Goal: Task Accomplishment & Management: Complete application form

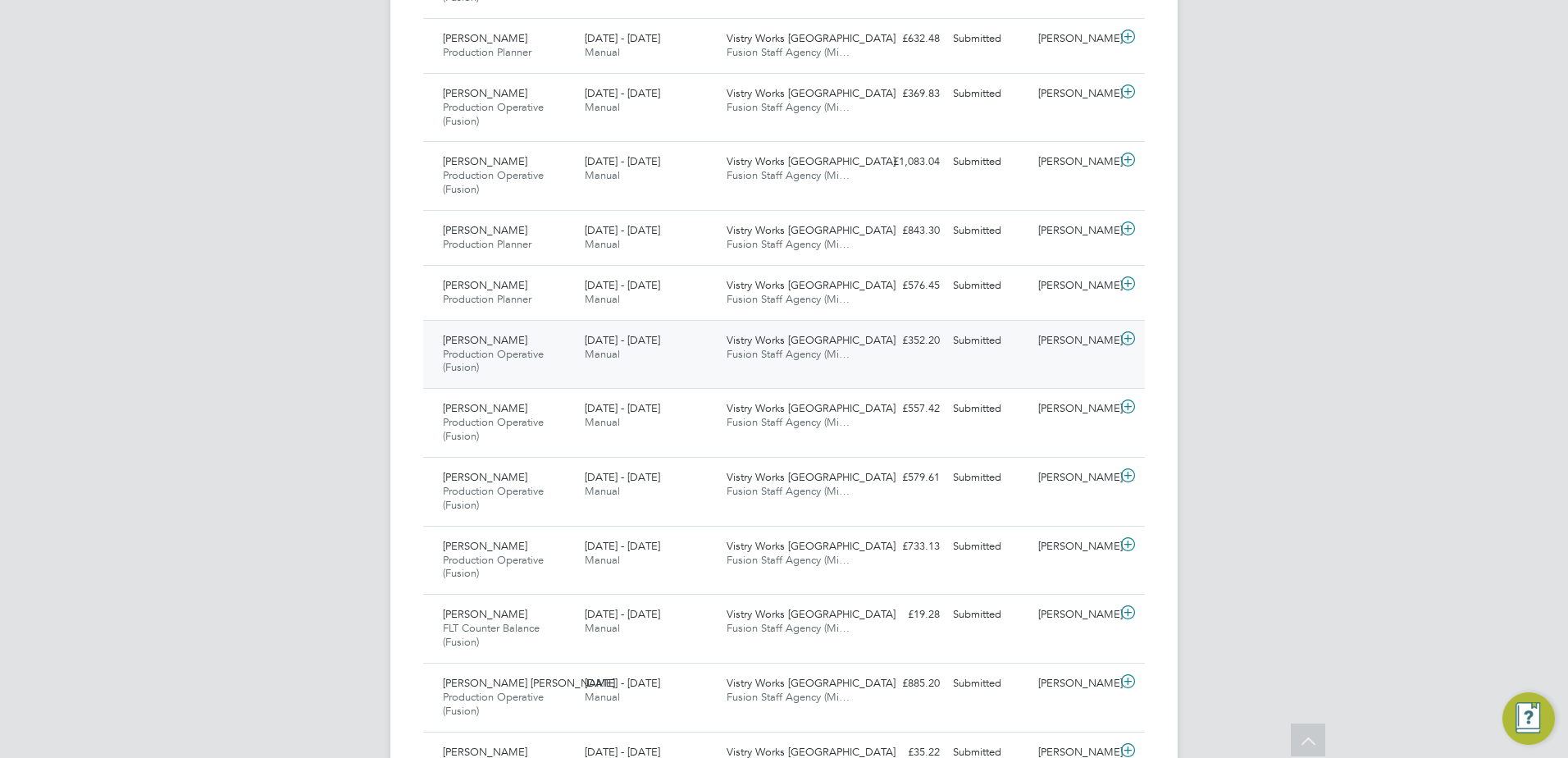
scroll to position [902, 0]
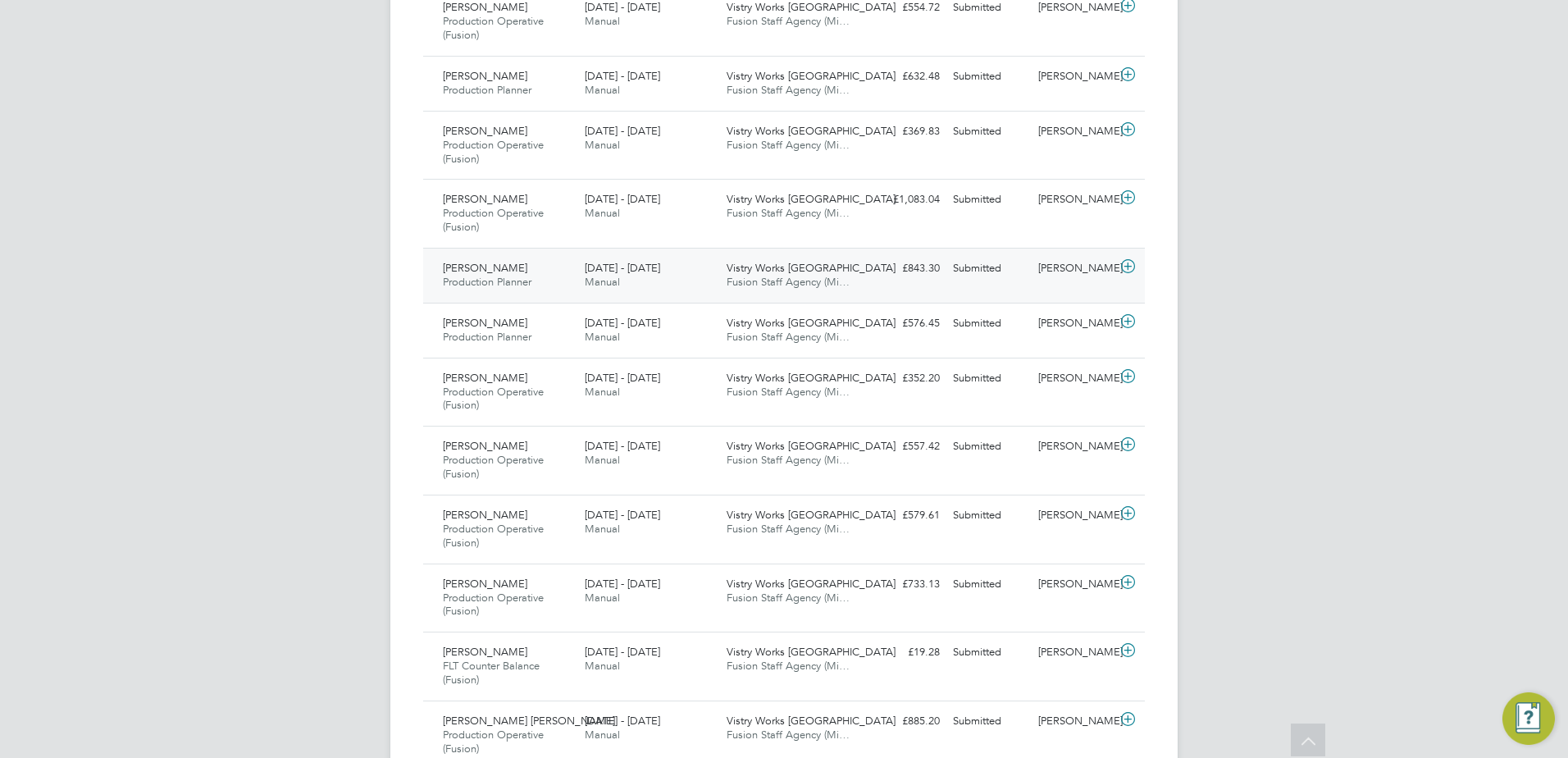
click at [1126, 264] on icon at bounding box center [1128, 266] width 21 height 13
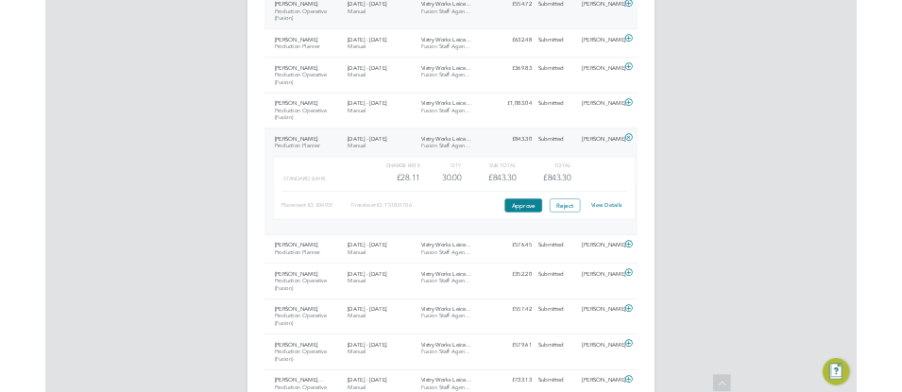
scroll to position [48, 130]
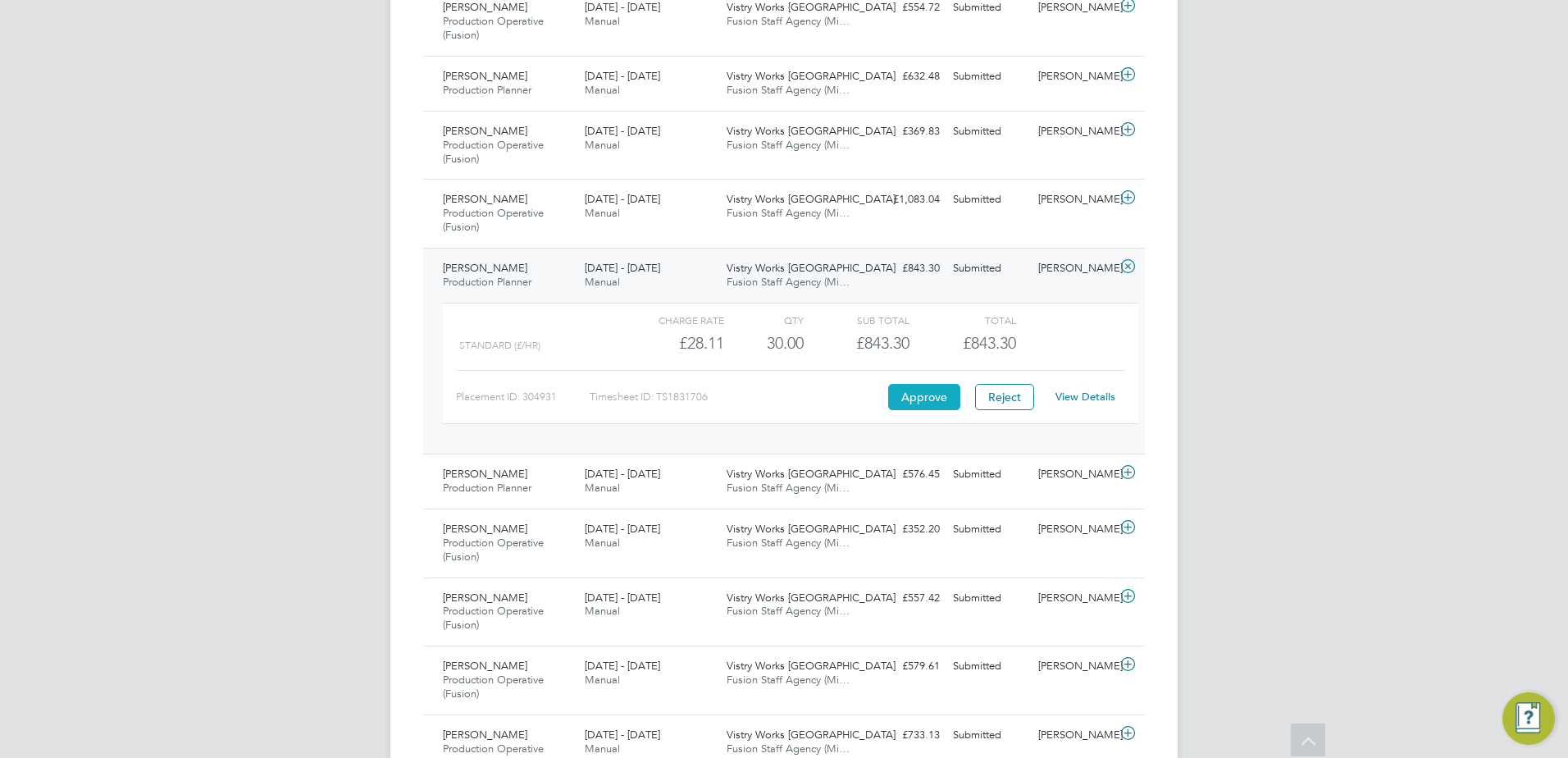
click at [935, 405] on button "Approve" at bounding box center [923, 397] width 72 height 26
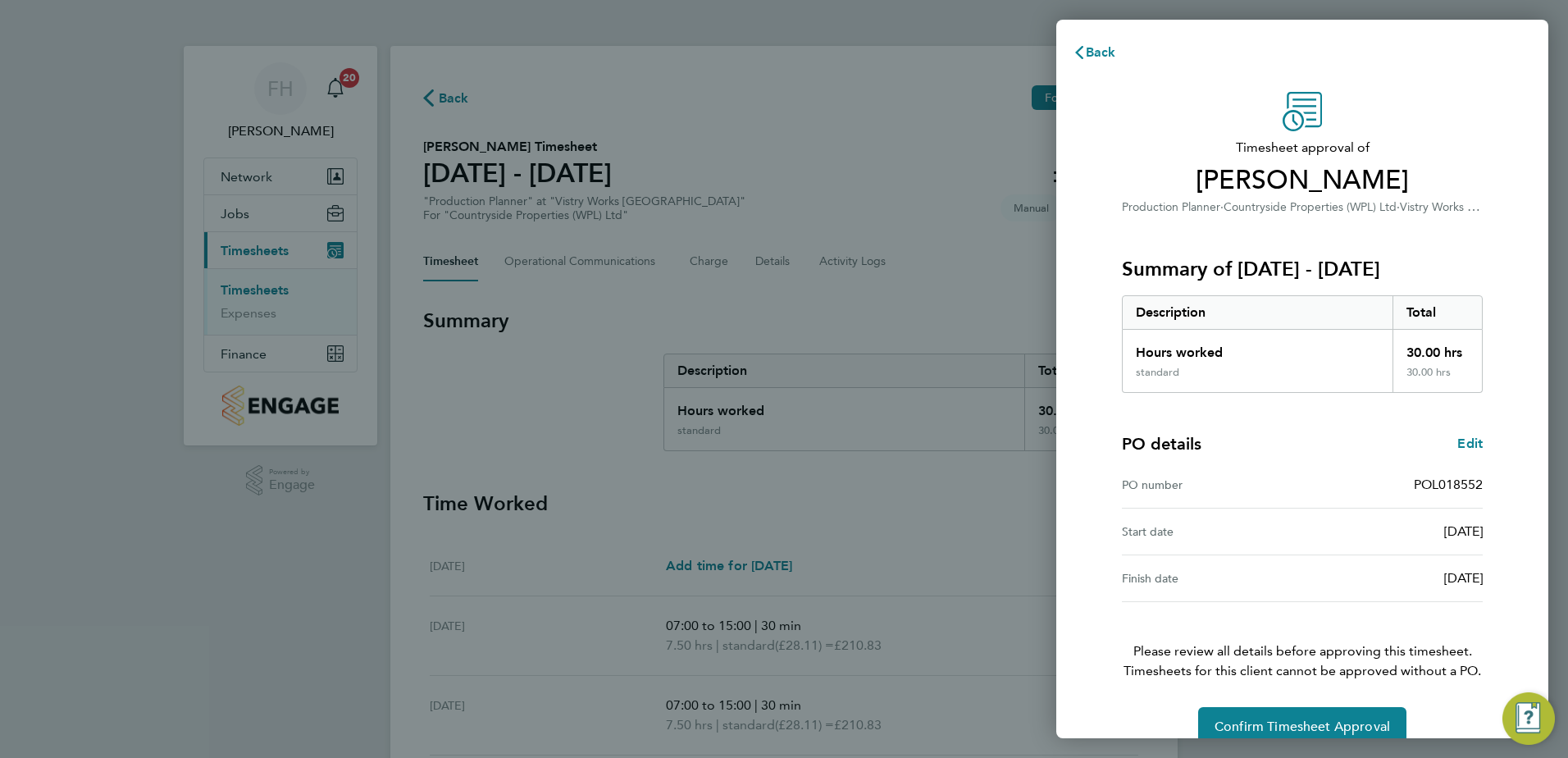
scroll to position [28, 0]
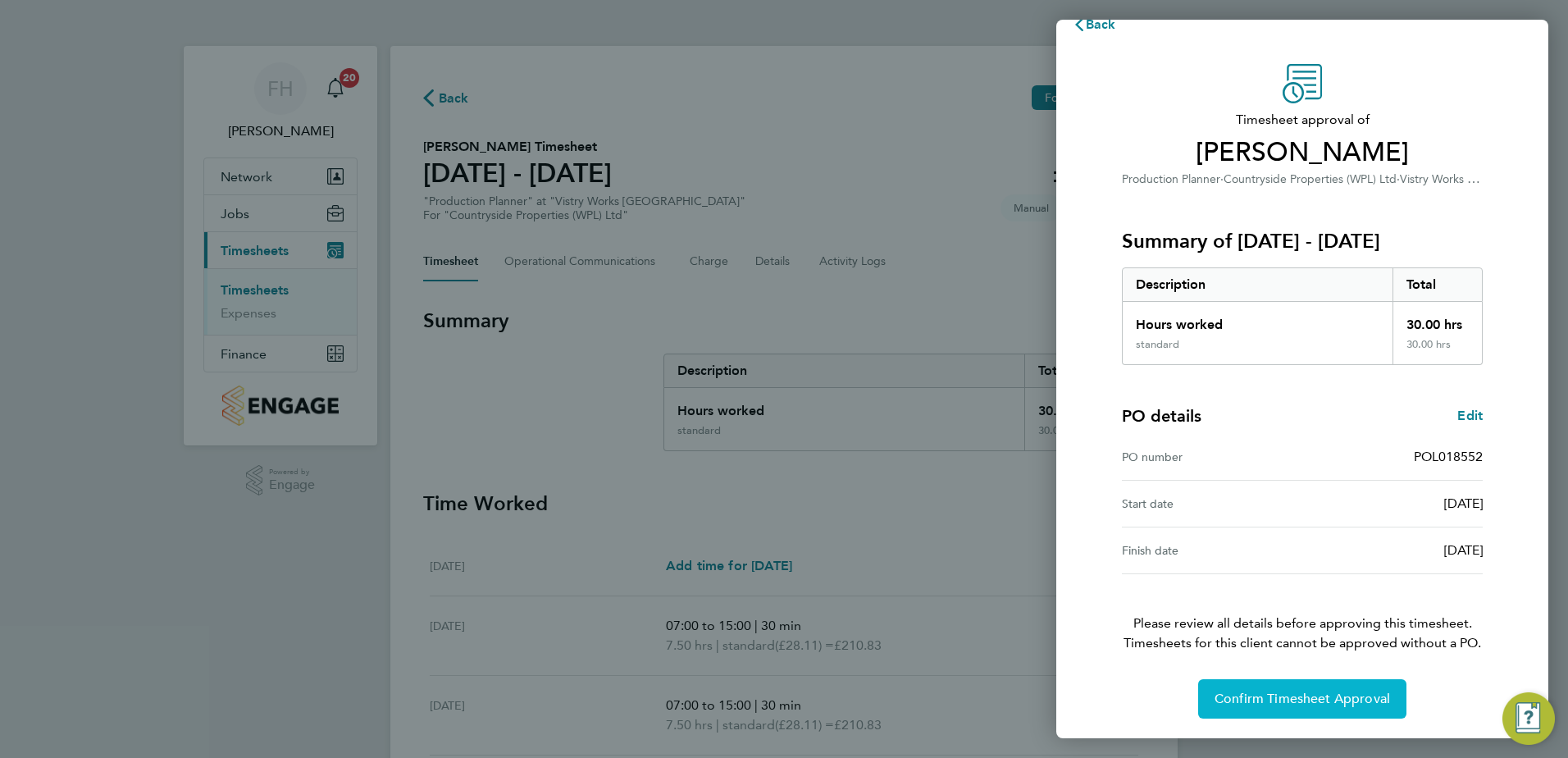
click at [1356, 698] on span "Confirm Timesheet Approval" at bounding box center [1302, 699] width 175 height 17
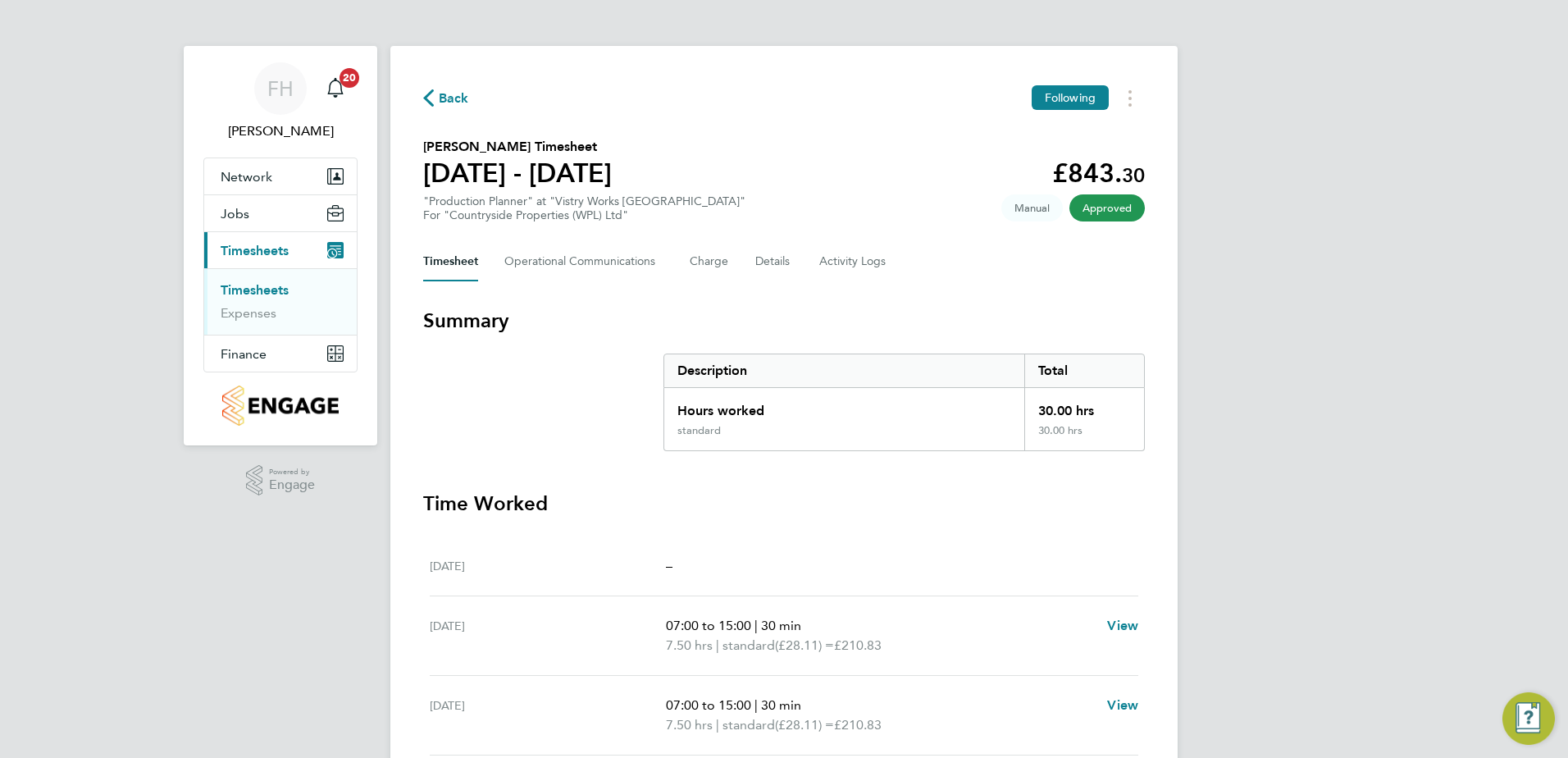
click at [1120, 209] on span "Approved" at bounding box center [1107, 208] width 76 height 27
click at [441, 97] on span "Back" at bounding box center [453, 98] width 30 height 20
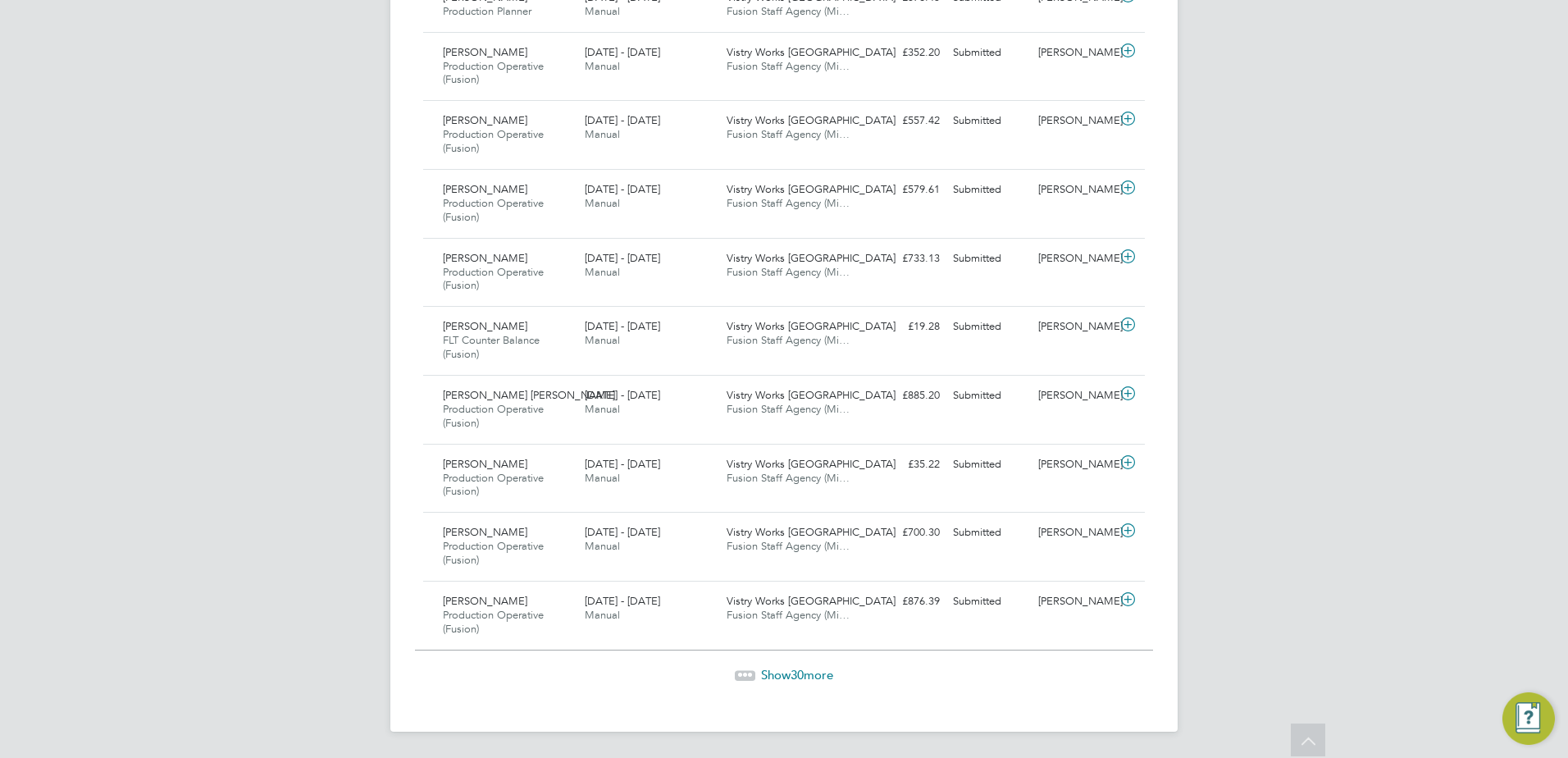
click at [774, 676] on span "Show 30 more" at bounding box center [797, 675] width 72 height 16
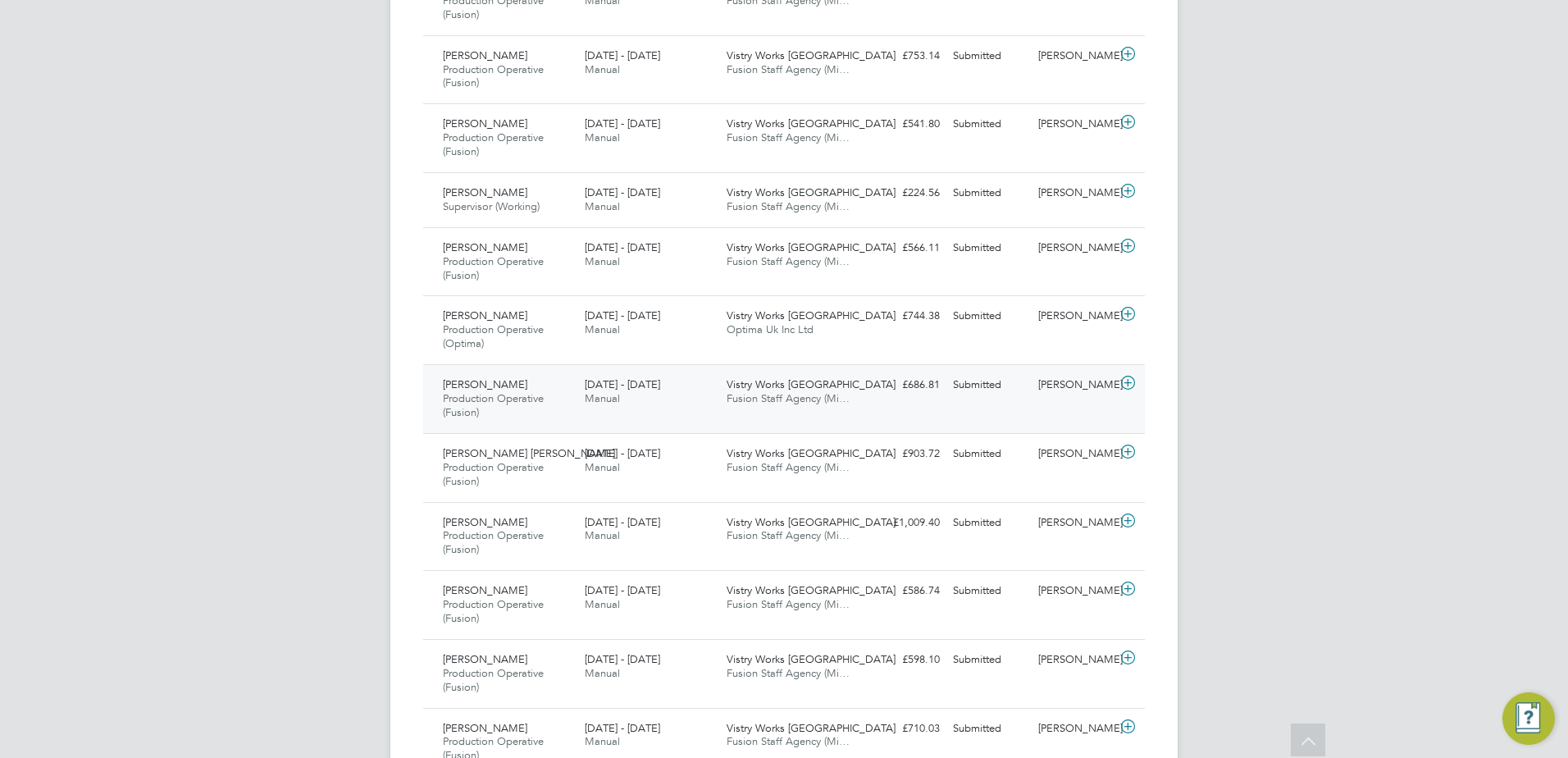
click at [1133, 382] on icon at bounding box center [1128, 382] width 21 height 13
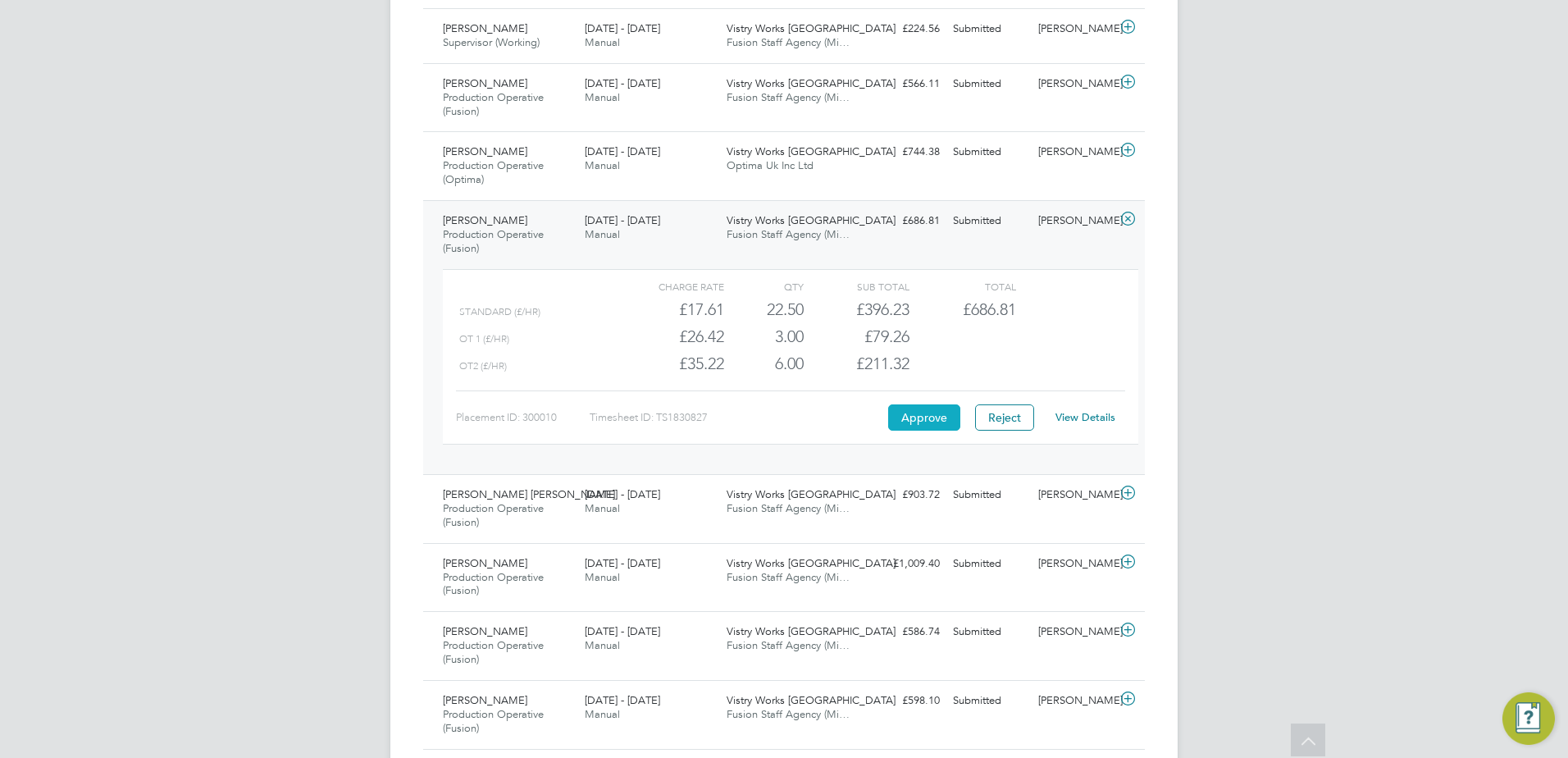
click at [908, 425] on button "Approve" at bounding box center [923, 417] width 72 height 26
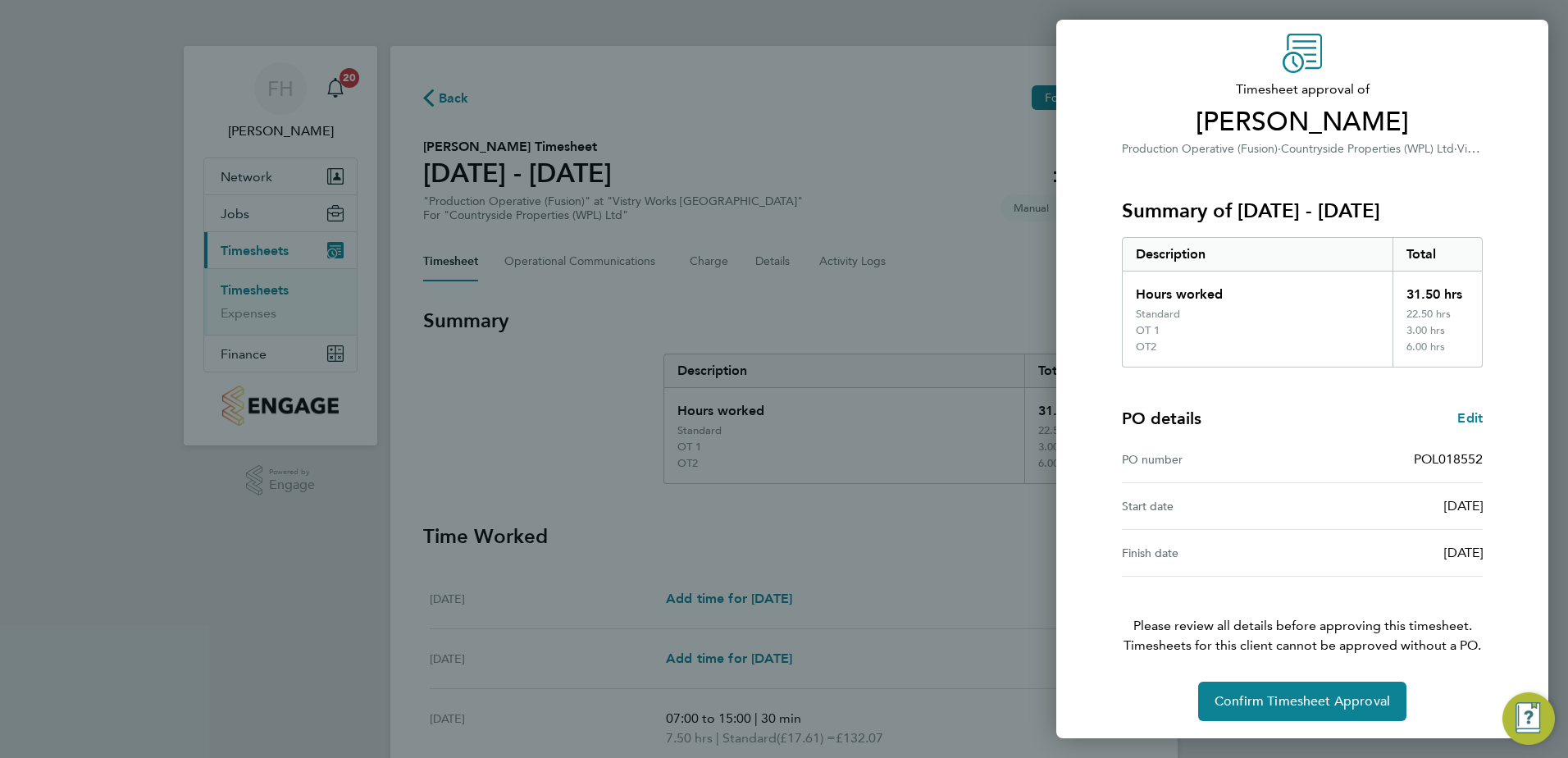
scroll to position [61, 0]
click at [1288, 703] on span "Confirm Timesheet Approval" at bounding box center [1302, 699] width 175 height 17
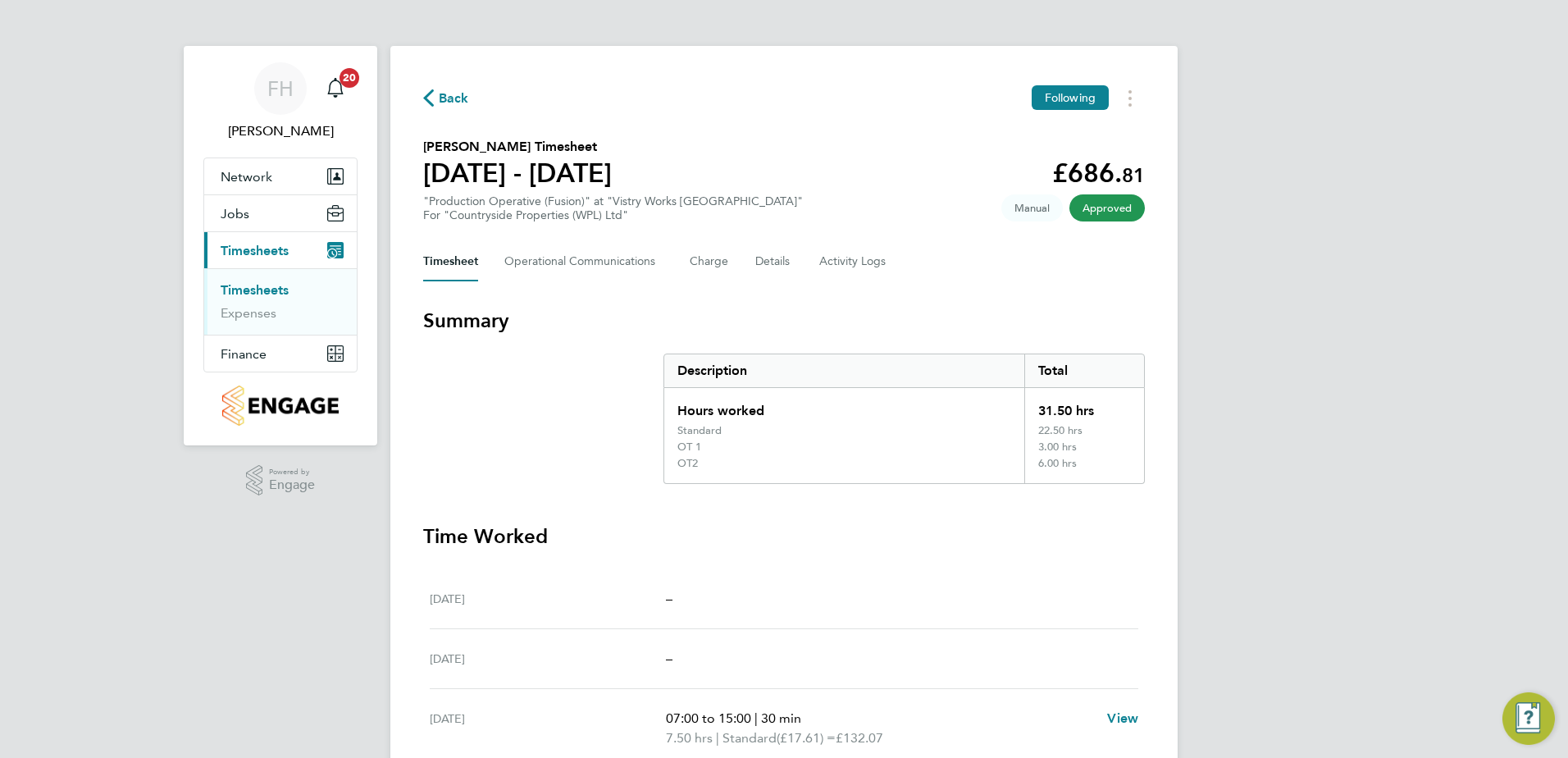
click at [429, 96] on icon "button" at bounding box center [428, 98] width 10 height 17
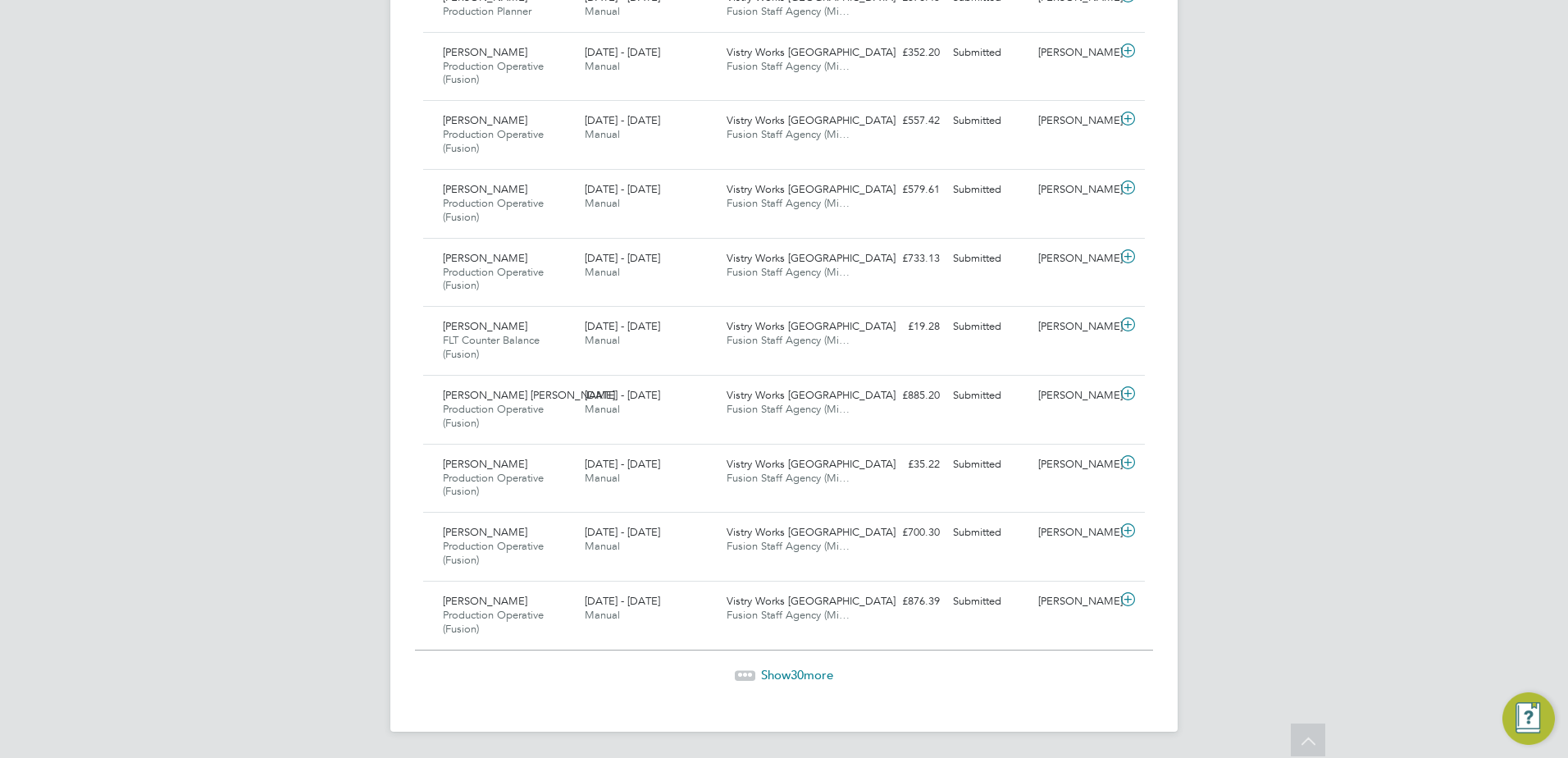
click at [798, 682] on span "30" at bounding box center [797, 675] width 13 height 16
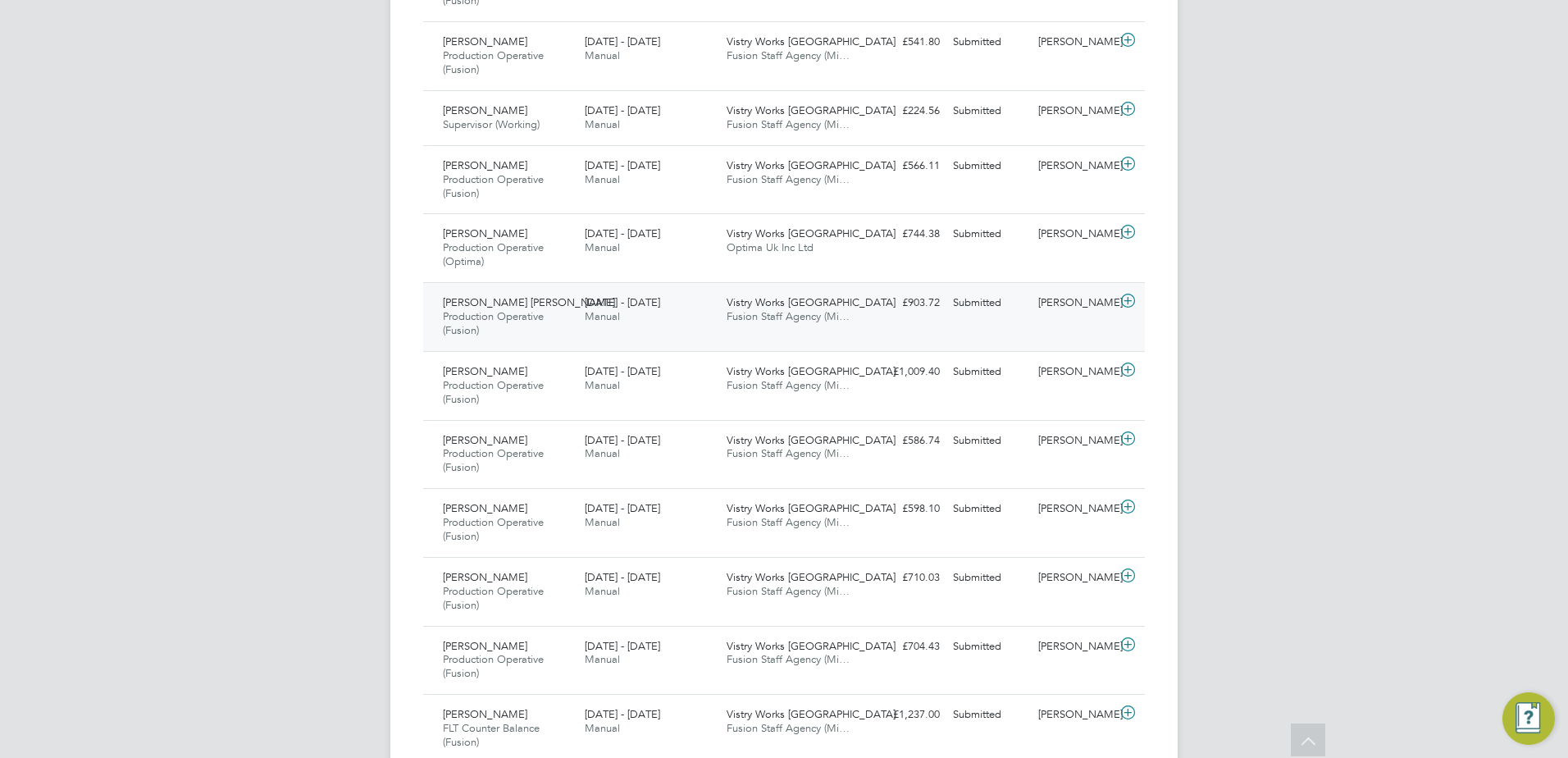
click at [1131, 303] on icon at bounding box center [1128, 301] width 21 height 13
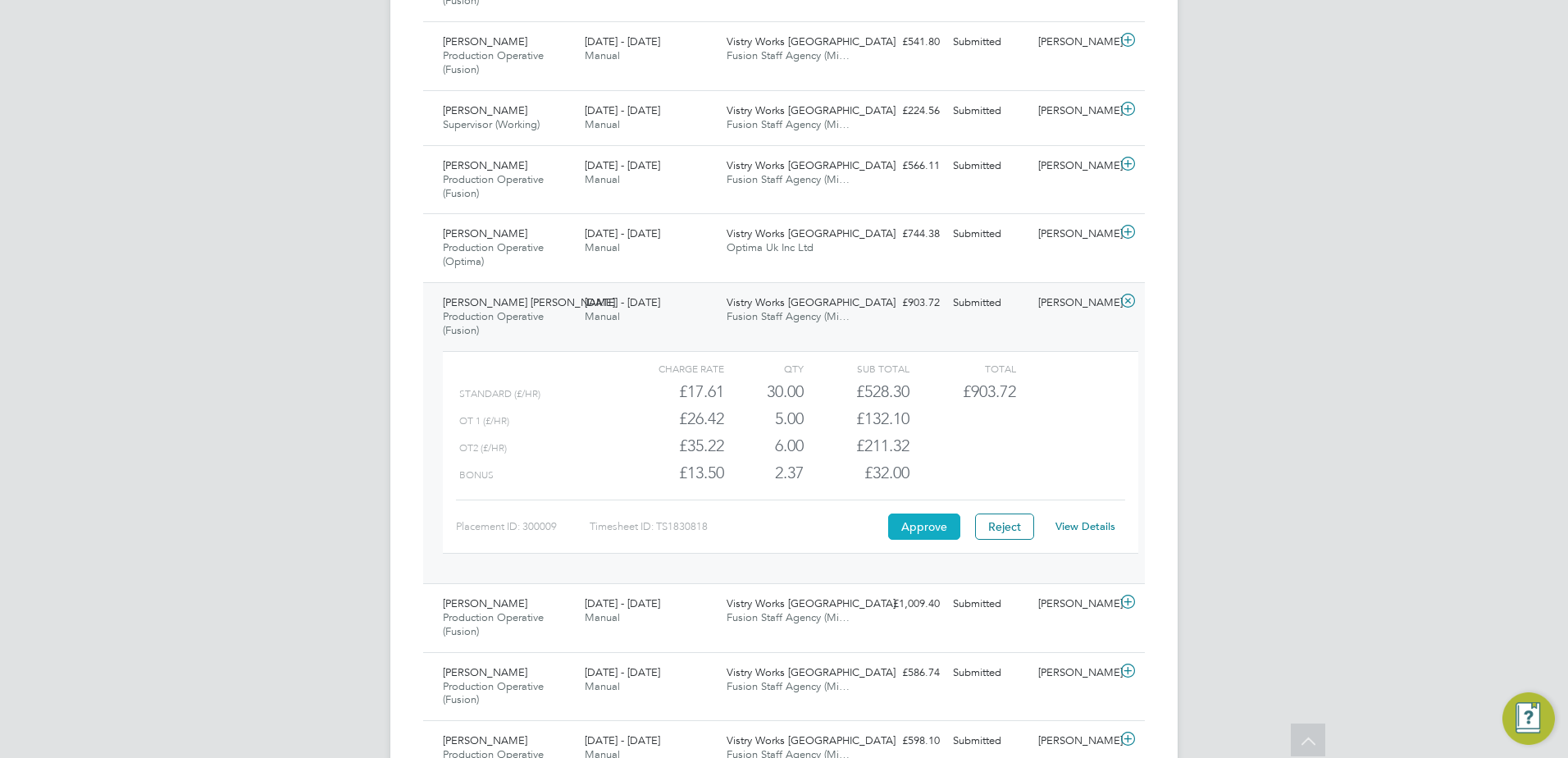
click at [913, 529] on button "Approve" at bounding box center [923, 527] width 72 height 26
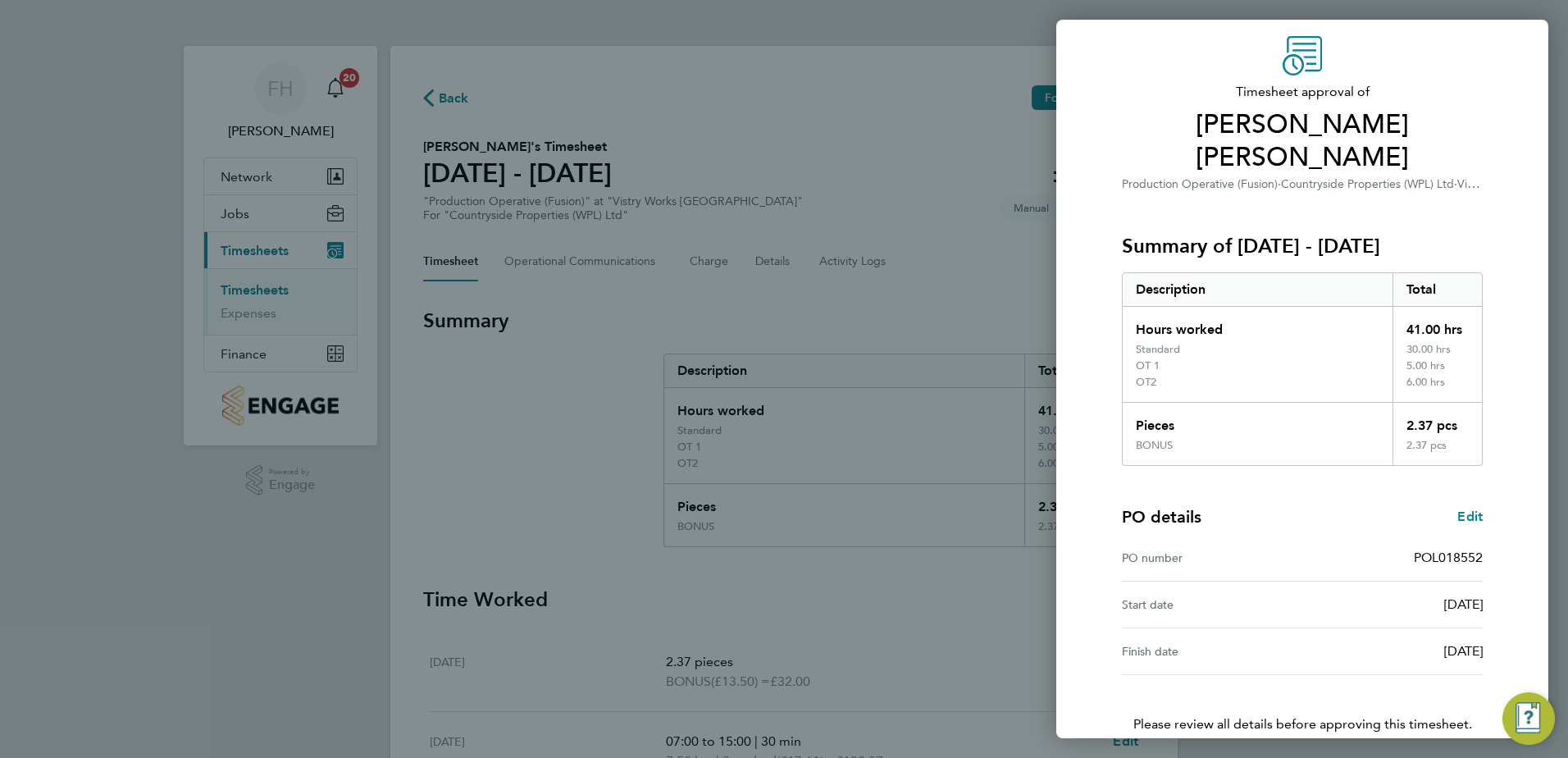
scroll to position [124, 0]
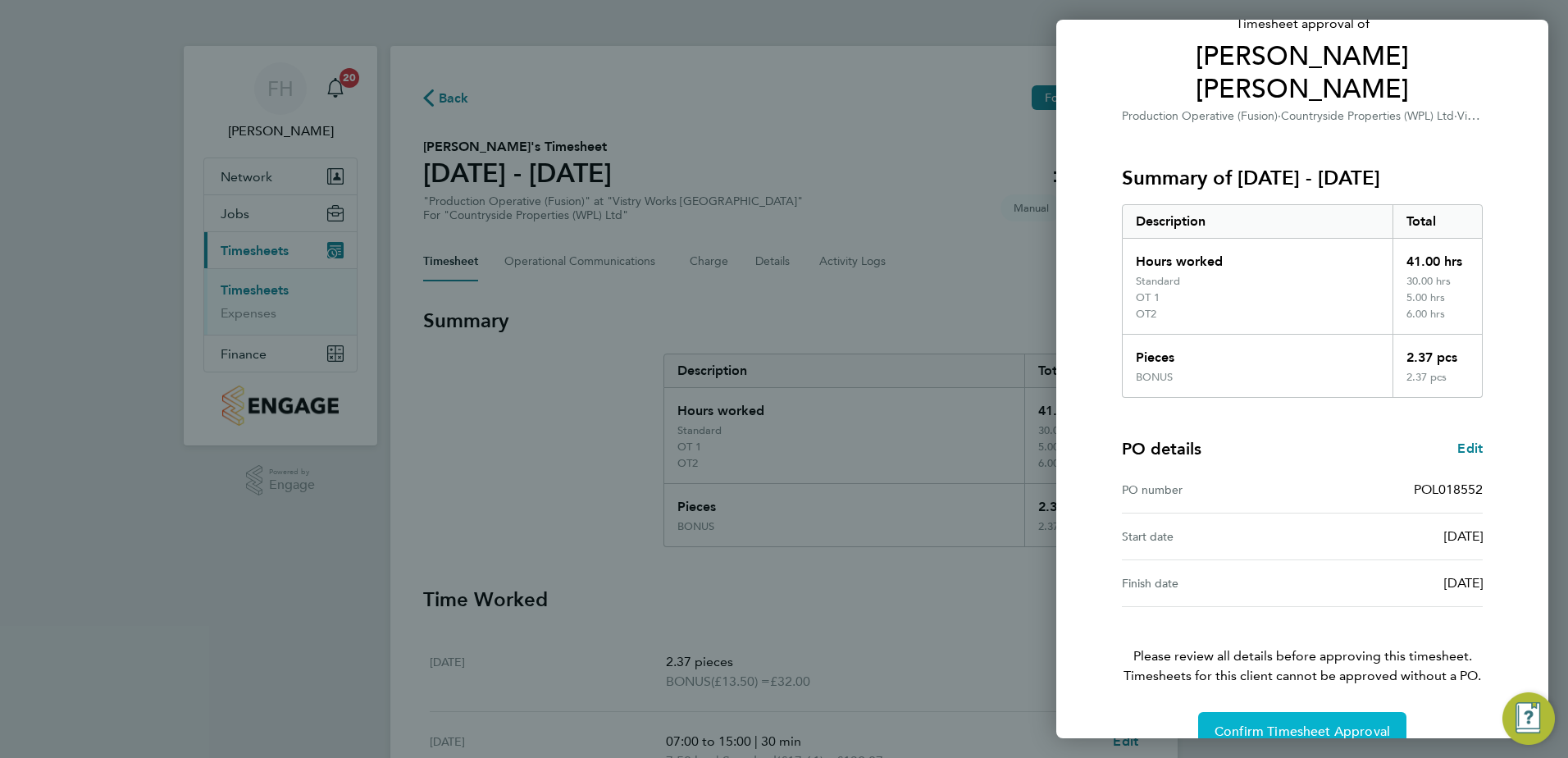
click at [1305, 724] on span "Confirm Timesheet Approval" at bounding box center [1302, 732] width 175 height 17
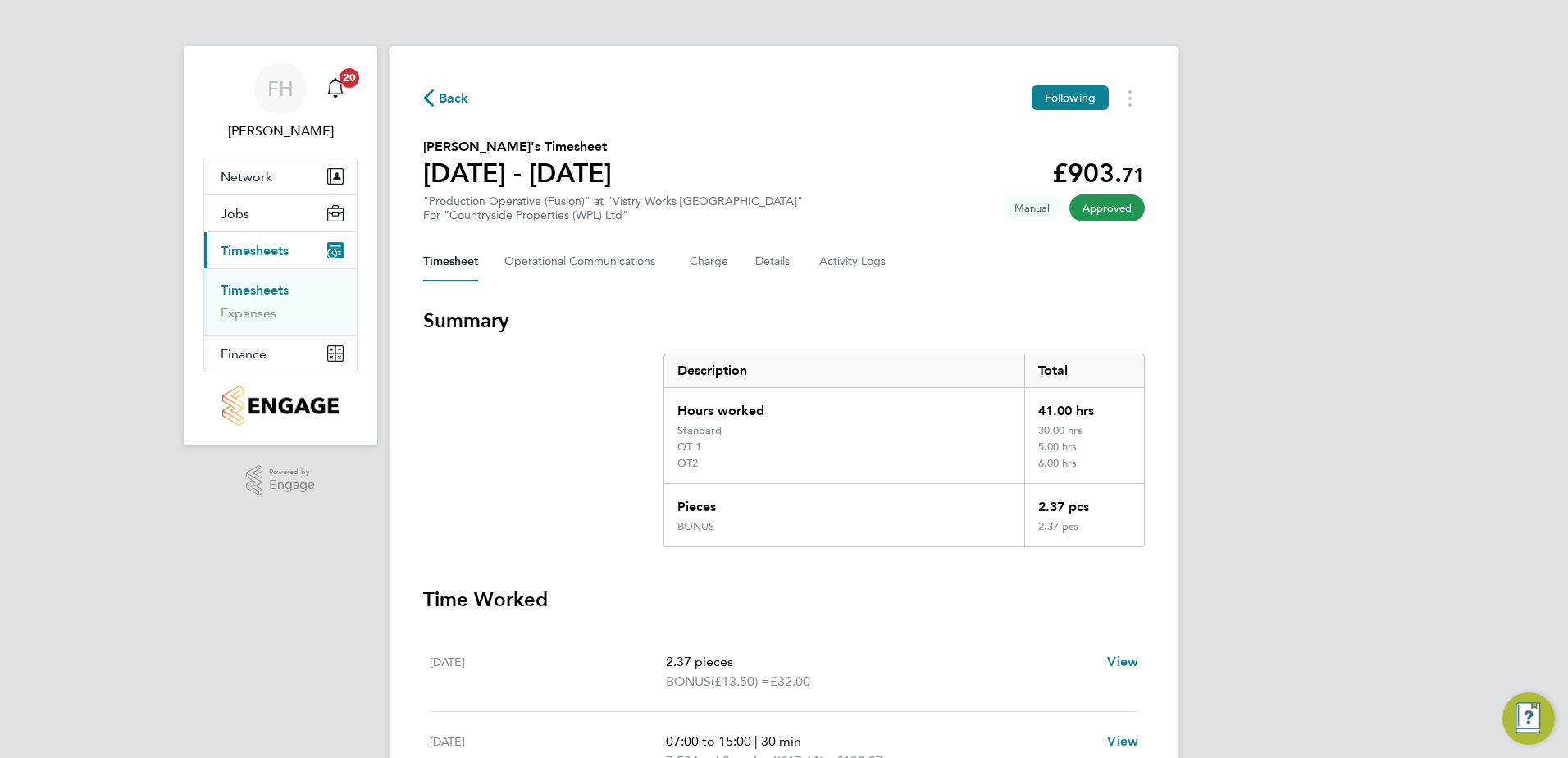
click at [441, 97] on span "Back" at bounding box center [453, 98] width 30 height 20
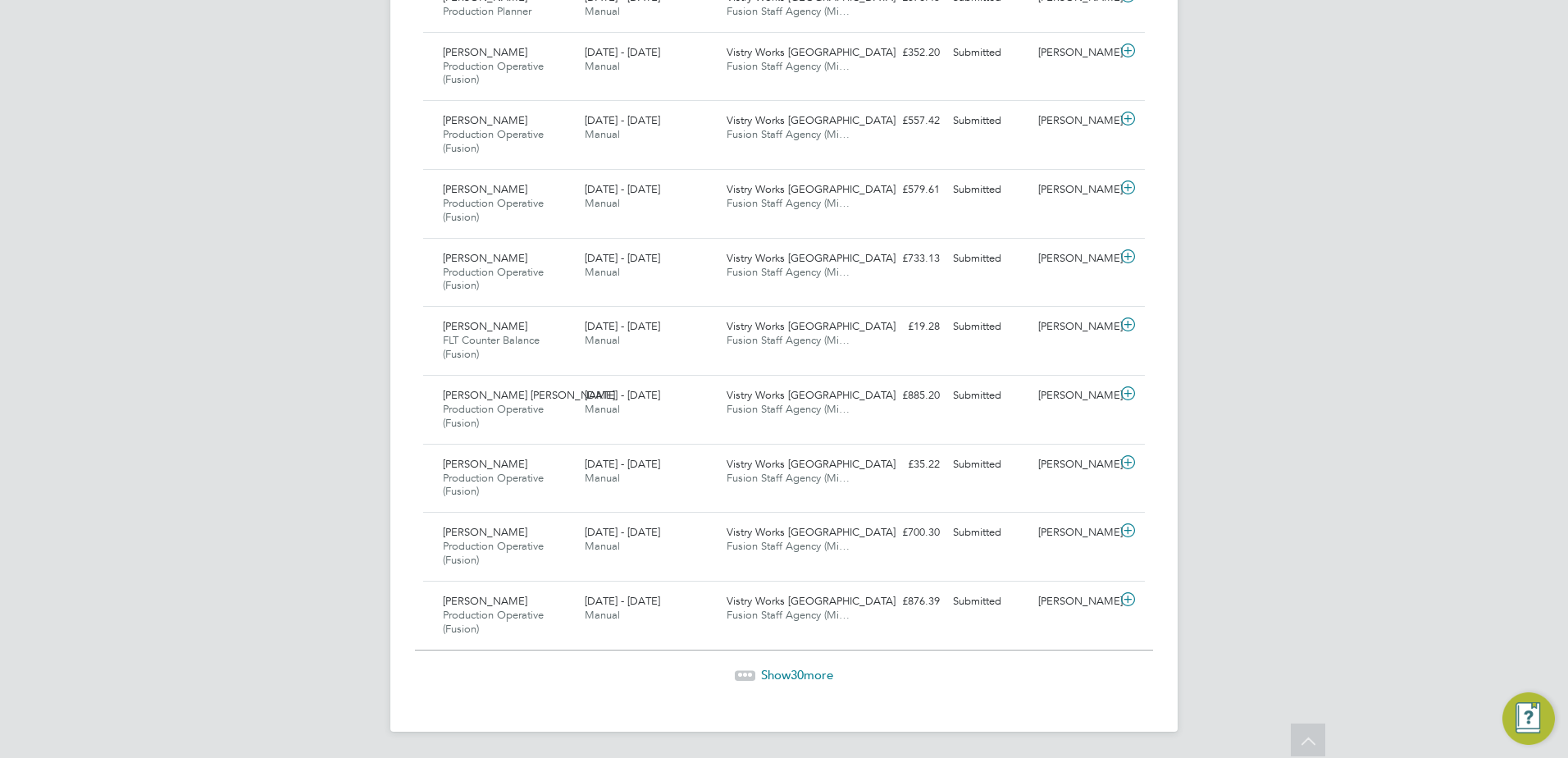
click at [817, 682] on div "Show 30 more" at bounding box center [784, 675] width 738 height 17
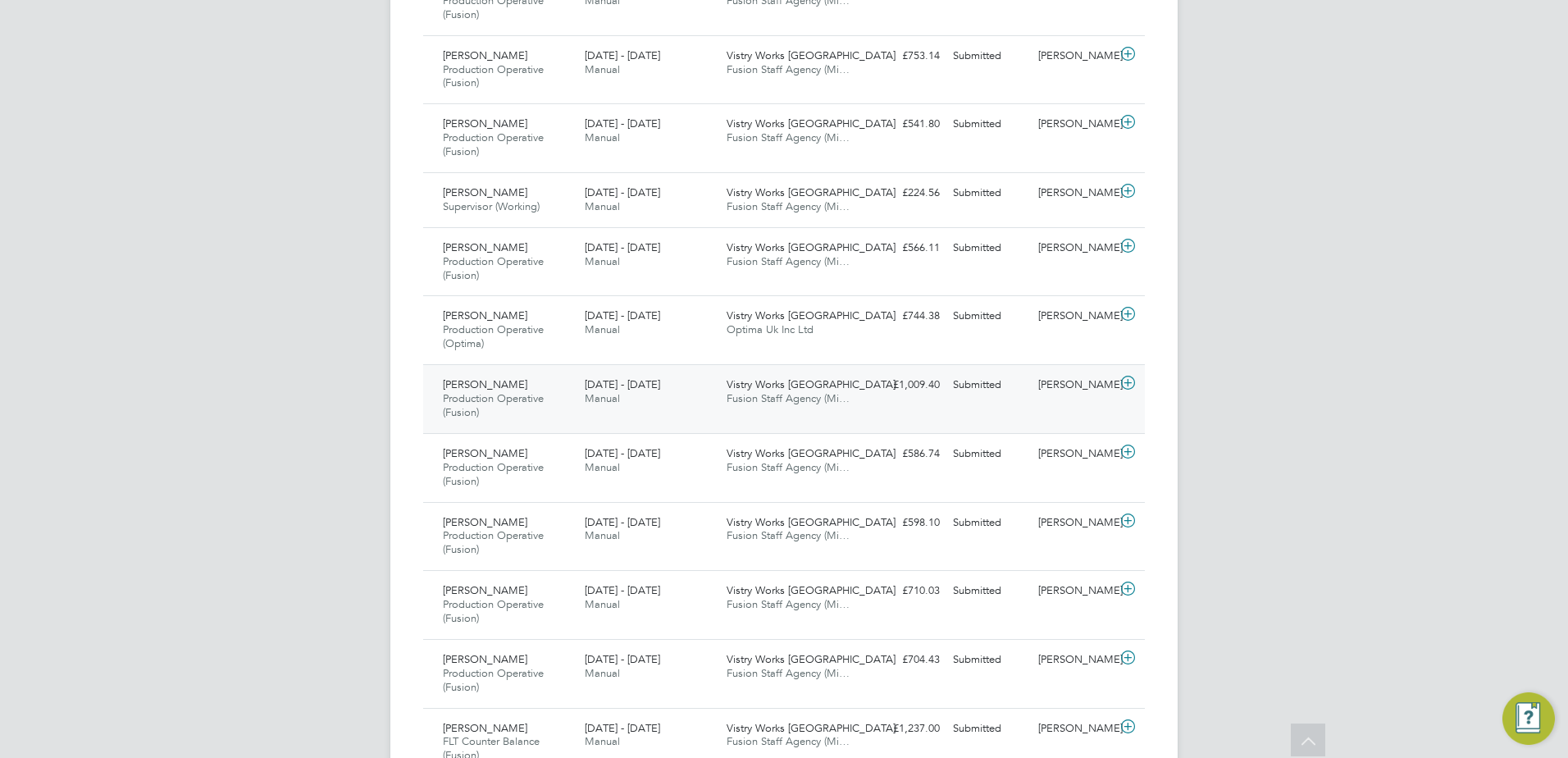
click at [1127, 379] on icon at bounding box center [1128, 382] width 21 height 13
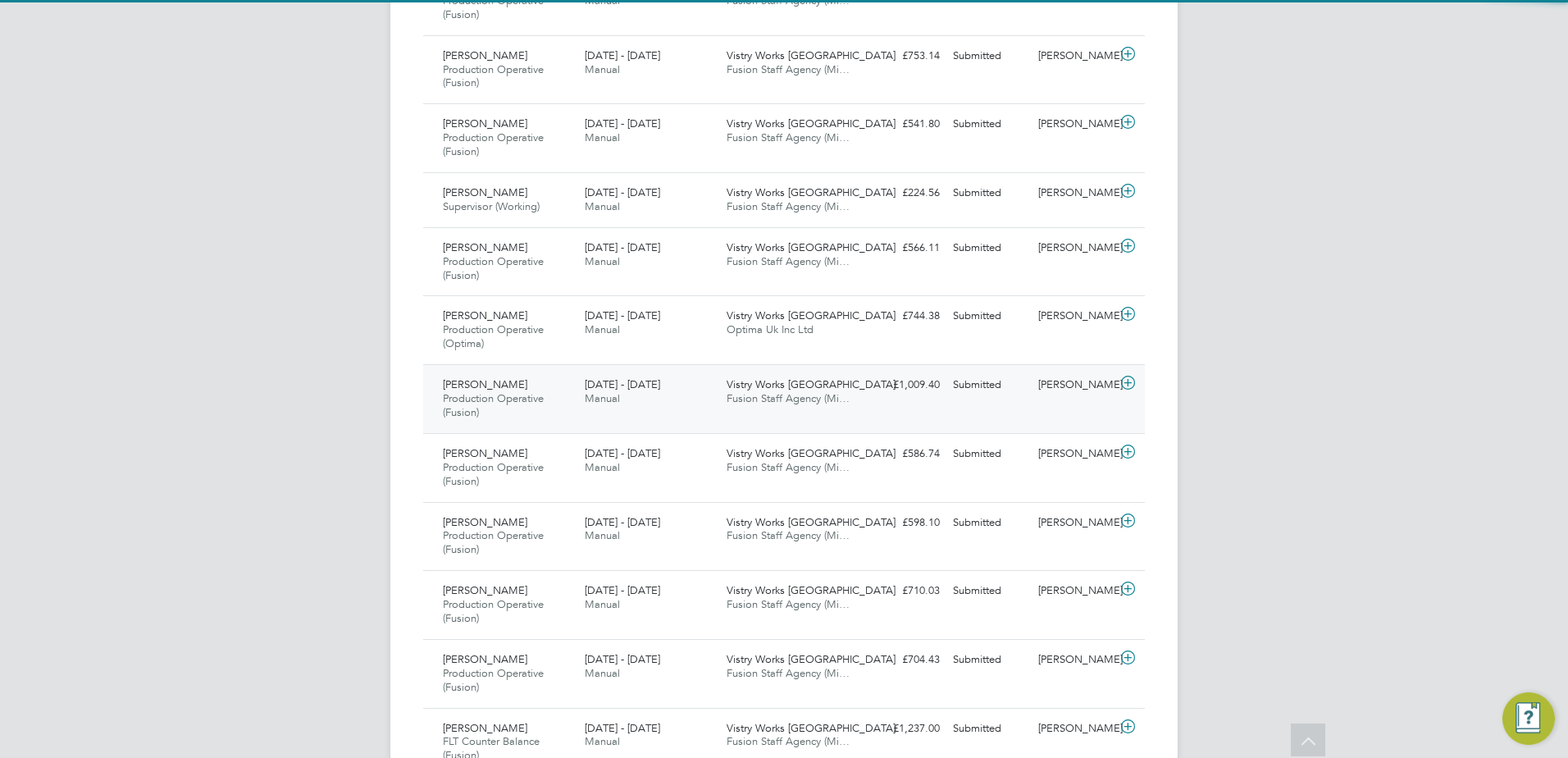
click at [1127, 379] on icon at bounding box center [1128, 382] width 21 height 13
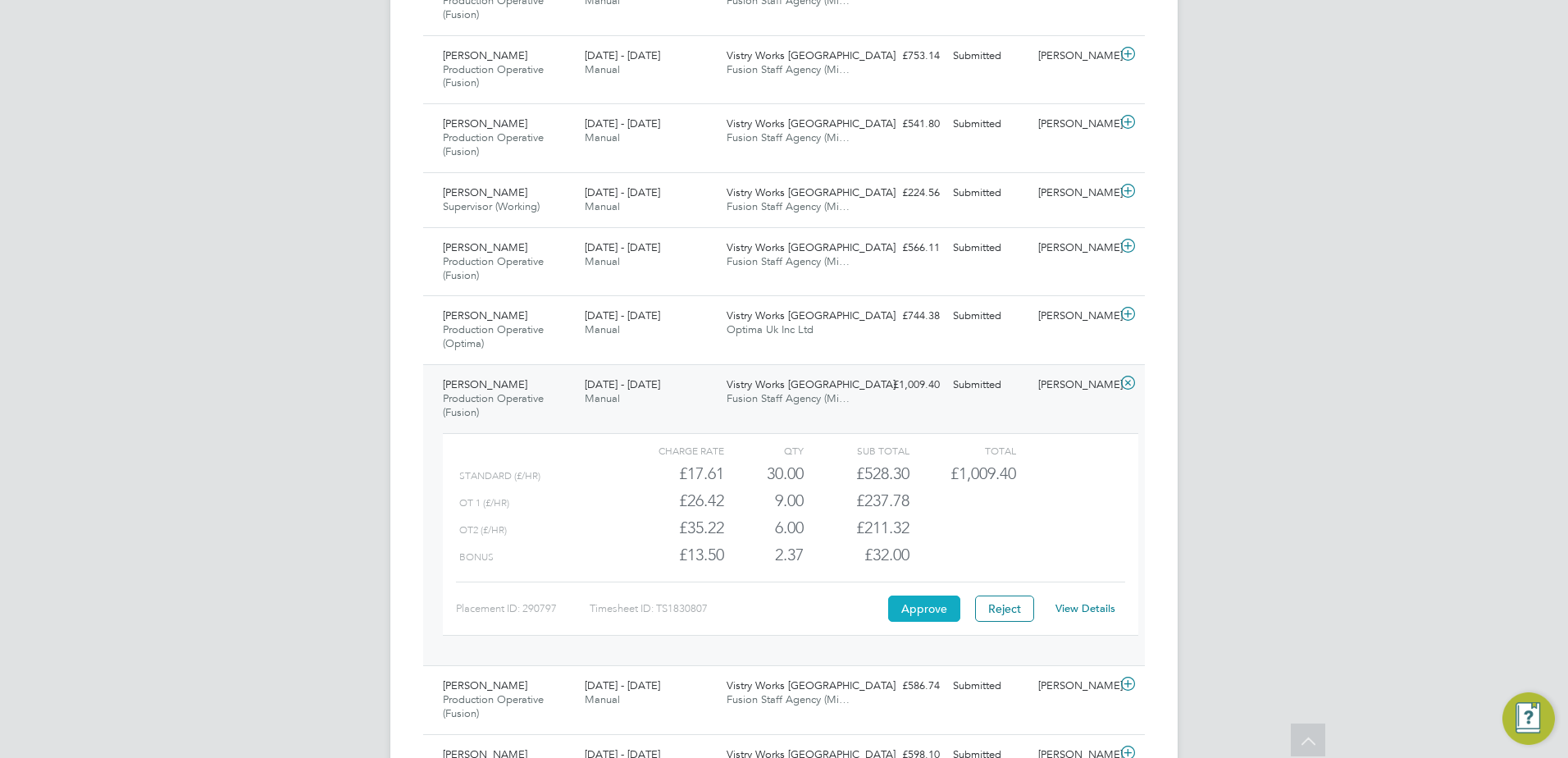
click at [936, 609] on button "Approve" at bounding box center [923, 608] width 72 height 26
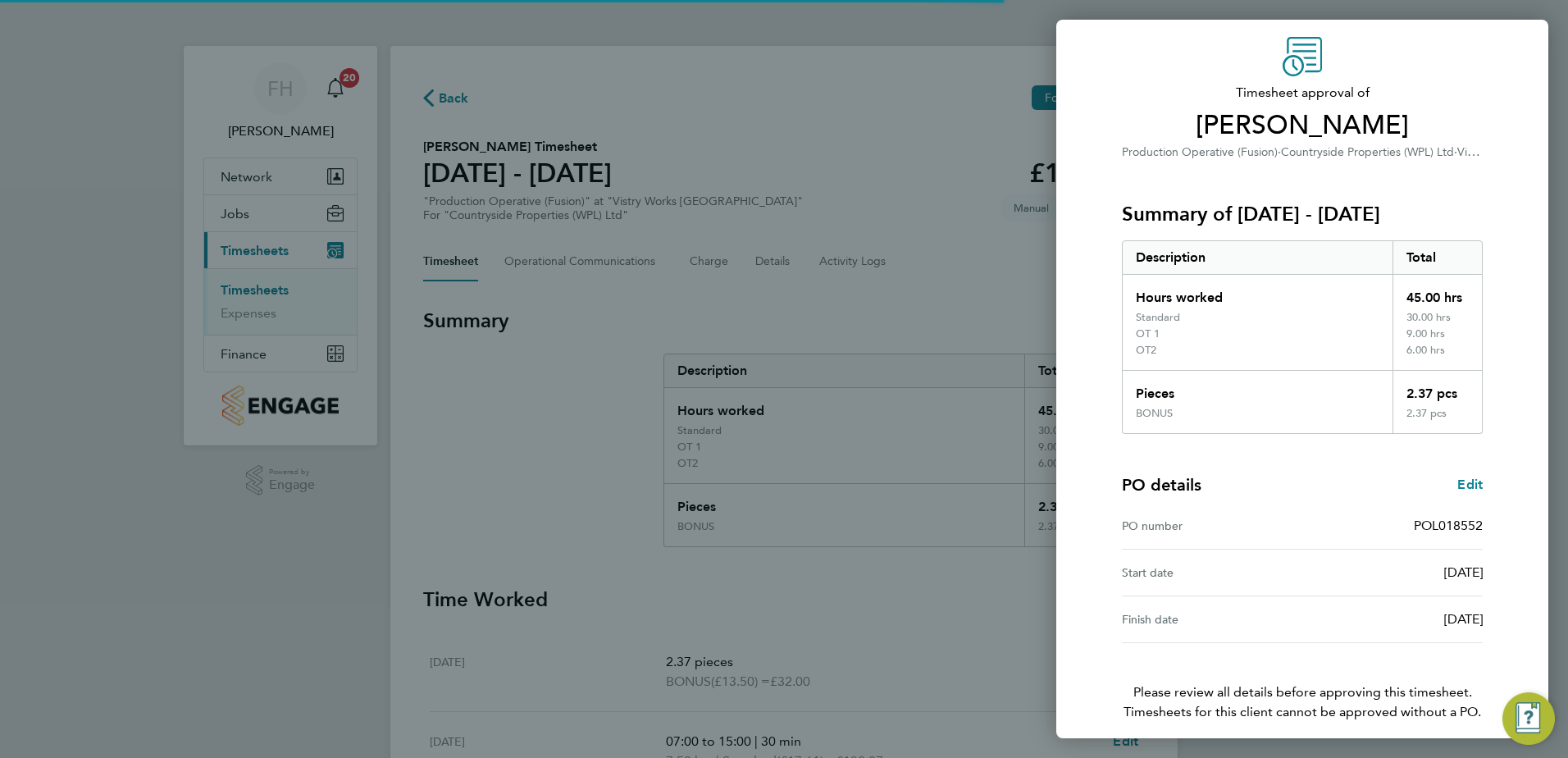
scroll to position [124, 0]
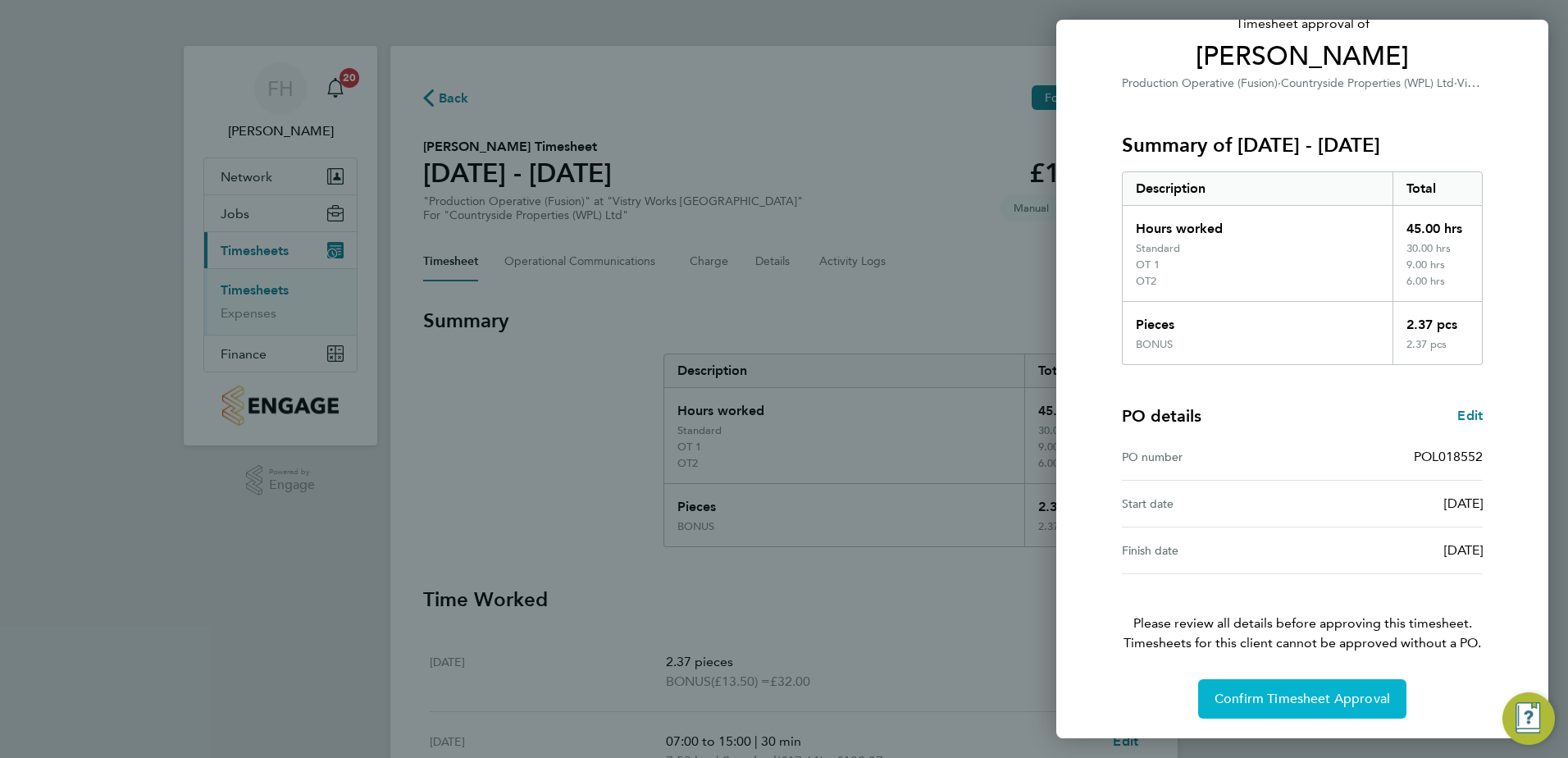
click at [1302, 705] on span "Confirm Timesheet Approval" at bounding box center [1302, 699] width 175 height 17
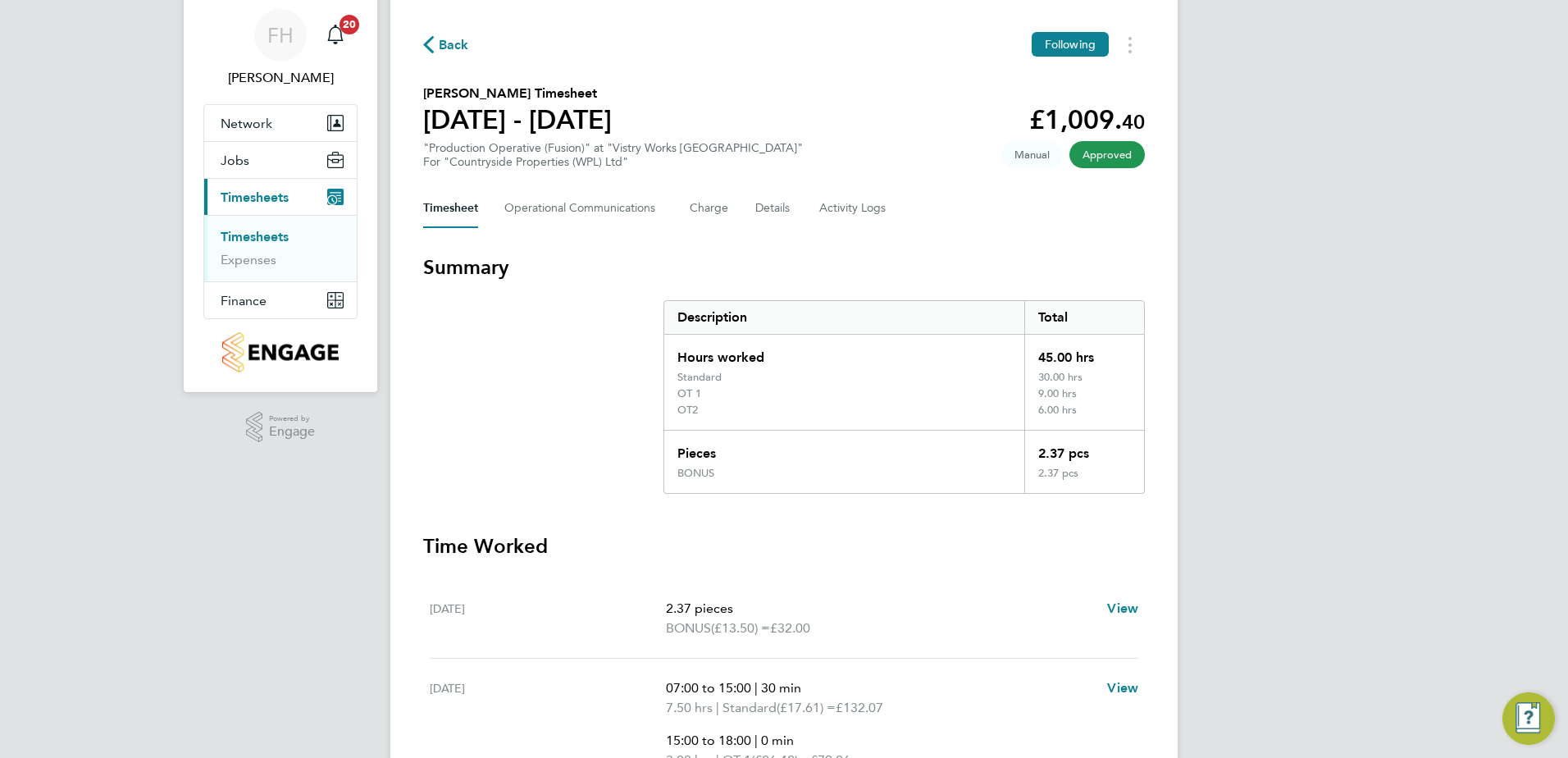
scroll to position [82, 0]
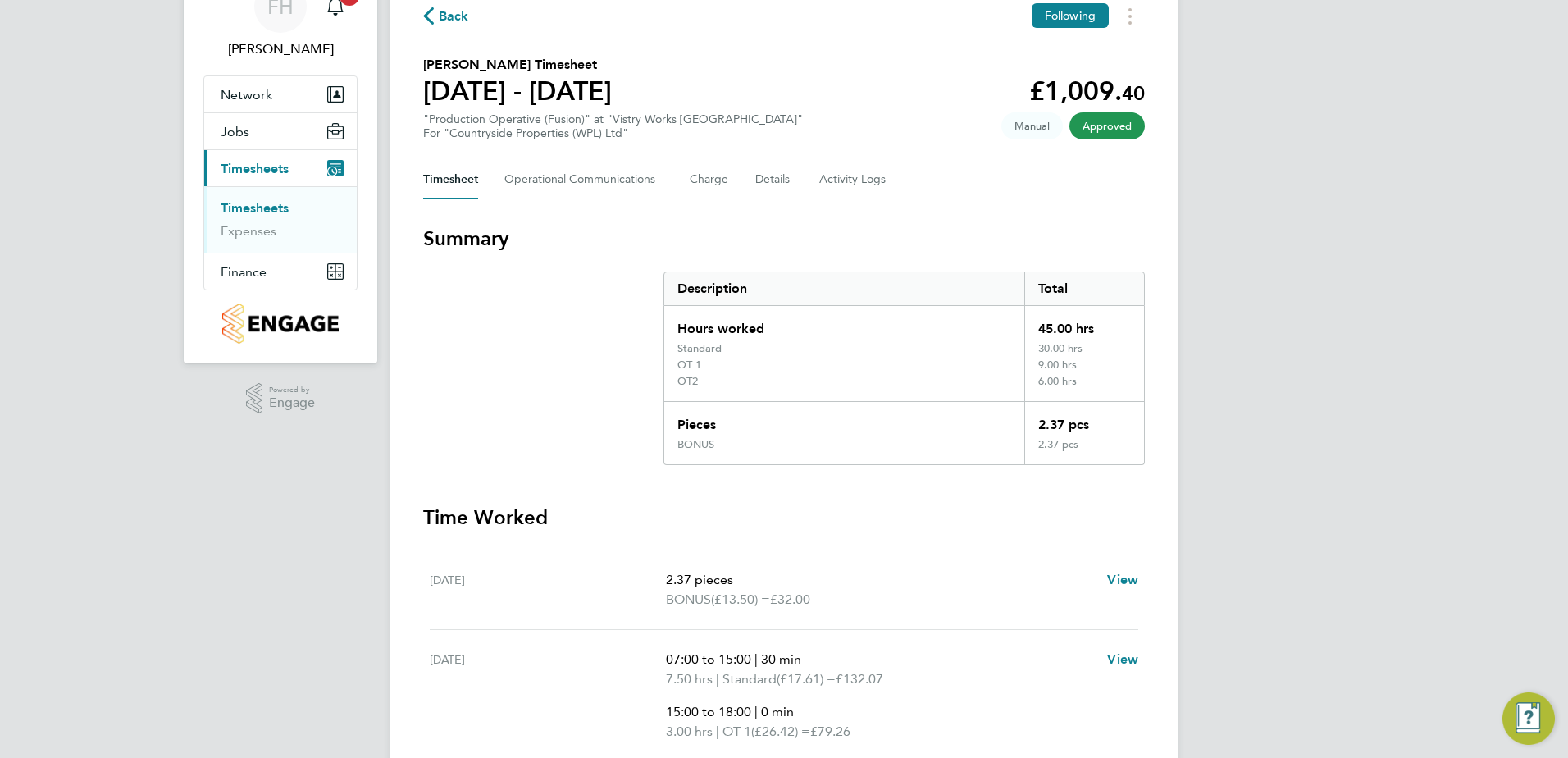
click at [436, 13] on span "Back" at bounding box center [446, 15] width 46 height 16
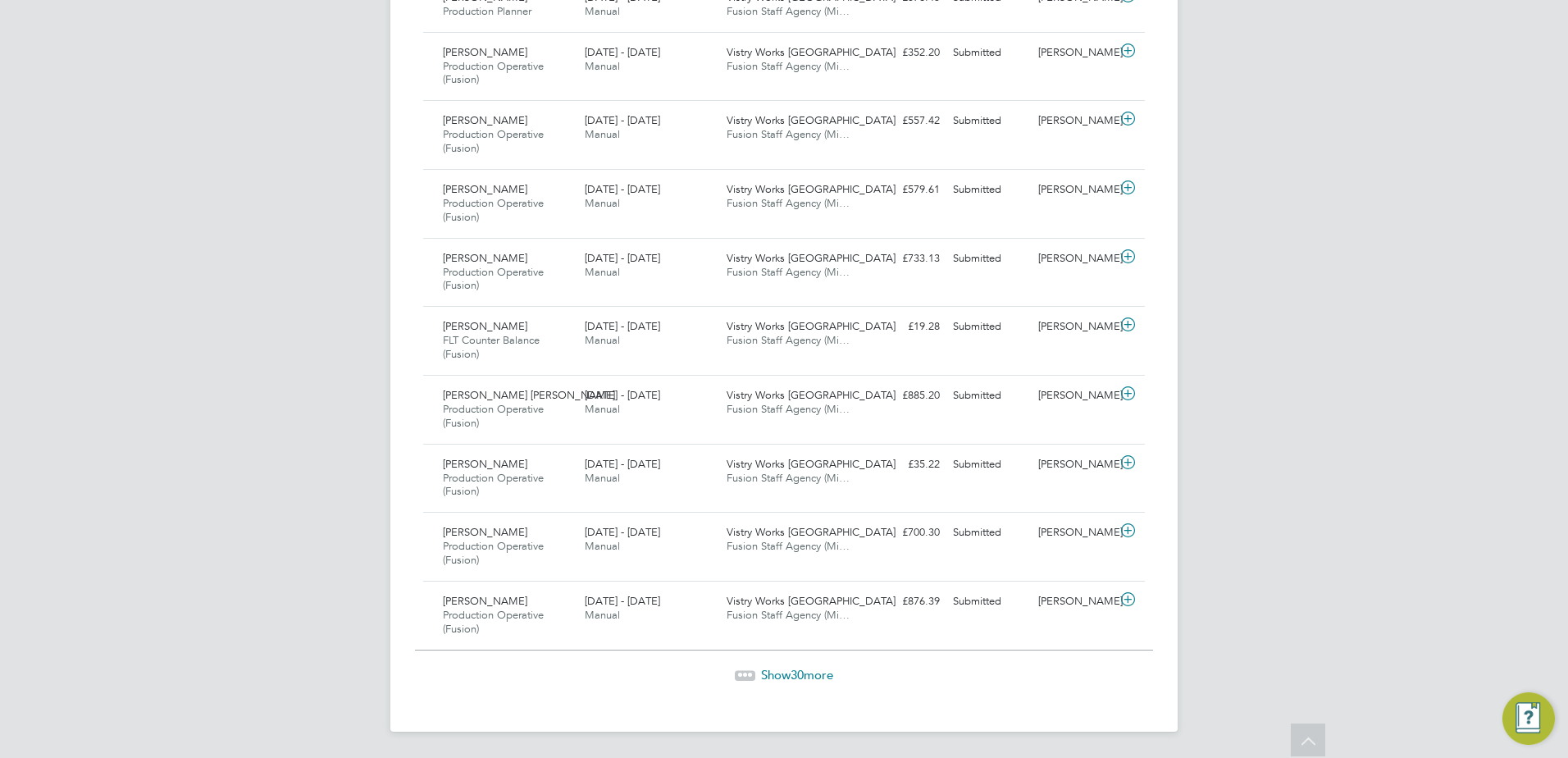
click at [782, 679] on span "Show 30 more" at bounding box center [797, 675] width 72 height 16
click at [794, 674] on span "29" at bounding box center [797, 675] width 13 height 16
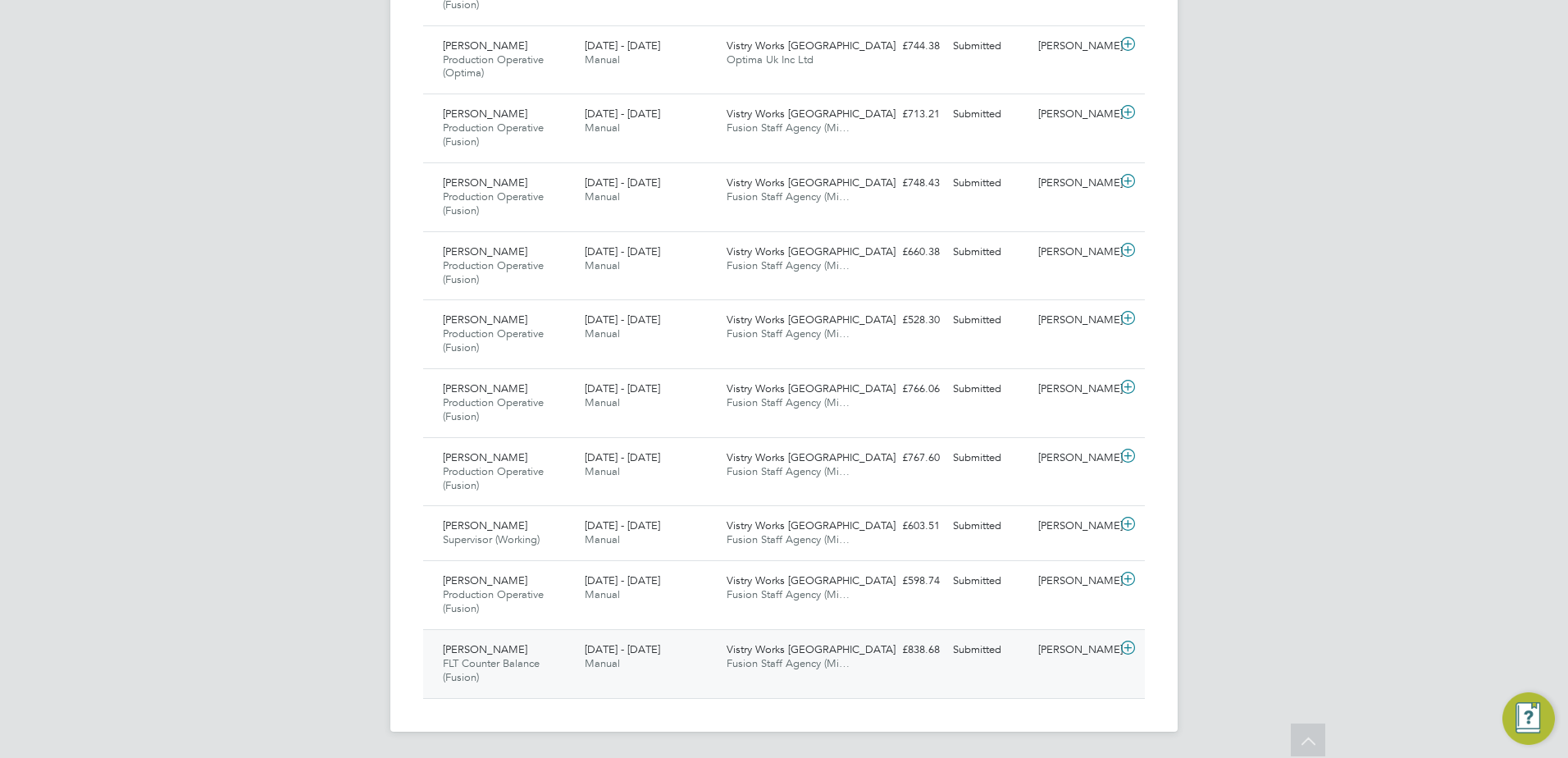
click at [1125, 648] on icon at bounding box center [1128, 648] width 21 height 13
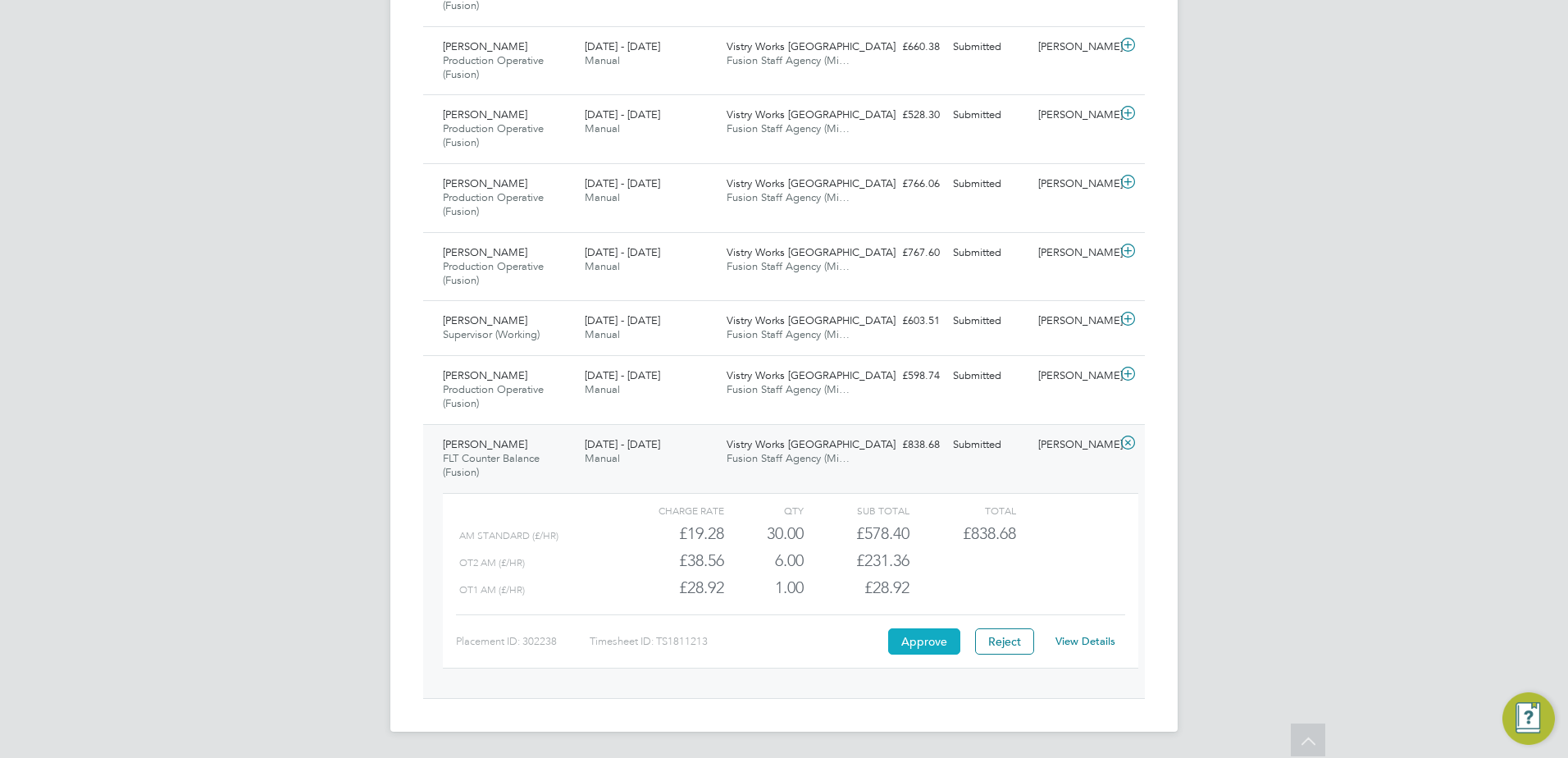
click at [913, 639] on button "Approve" at bounding box center [923, 642] width 72 height 26
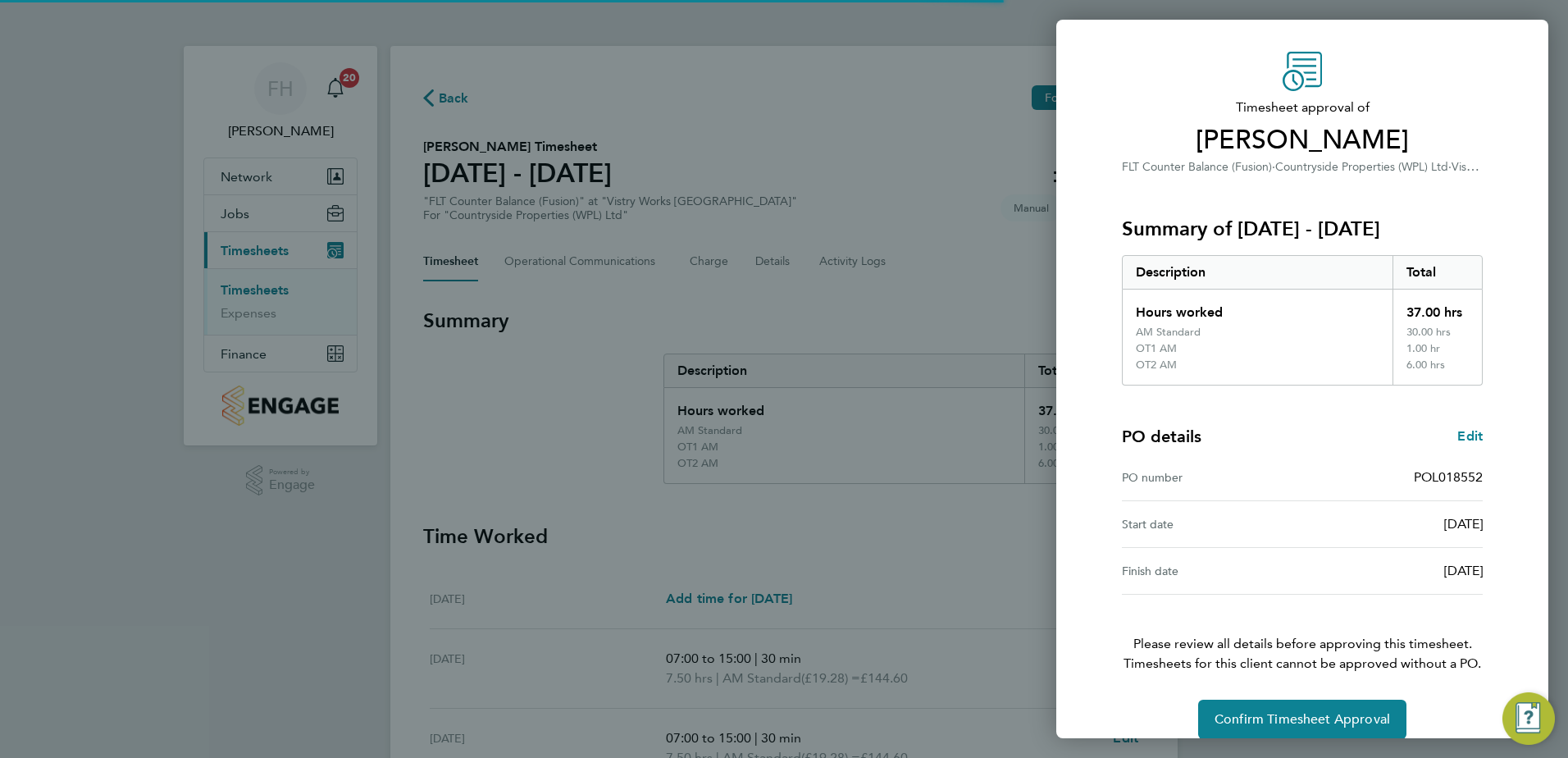
scroll to position [61, 0]
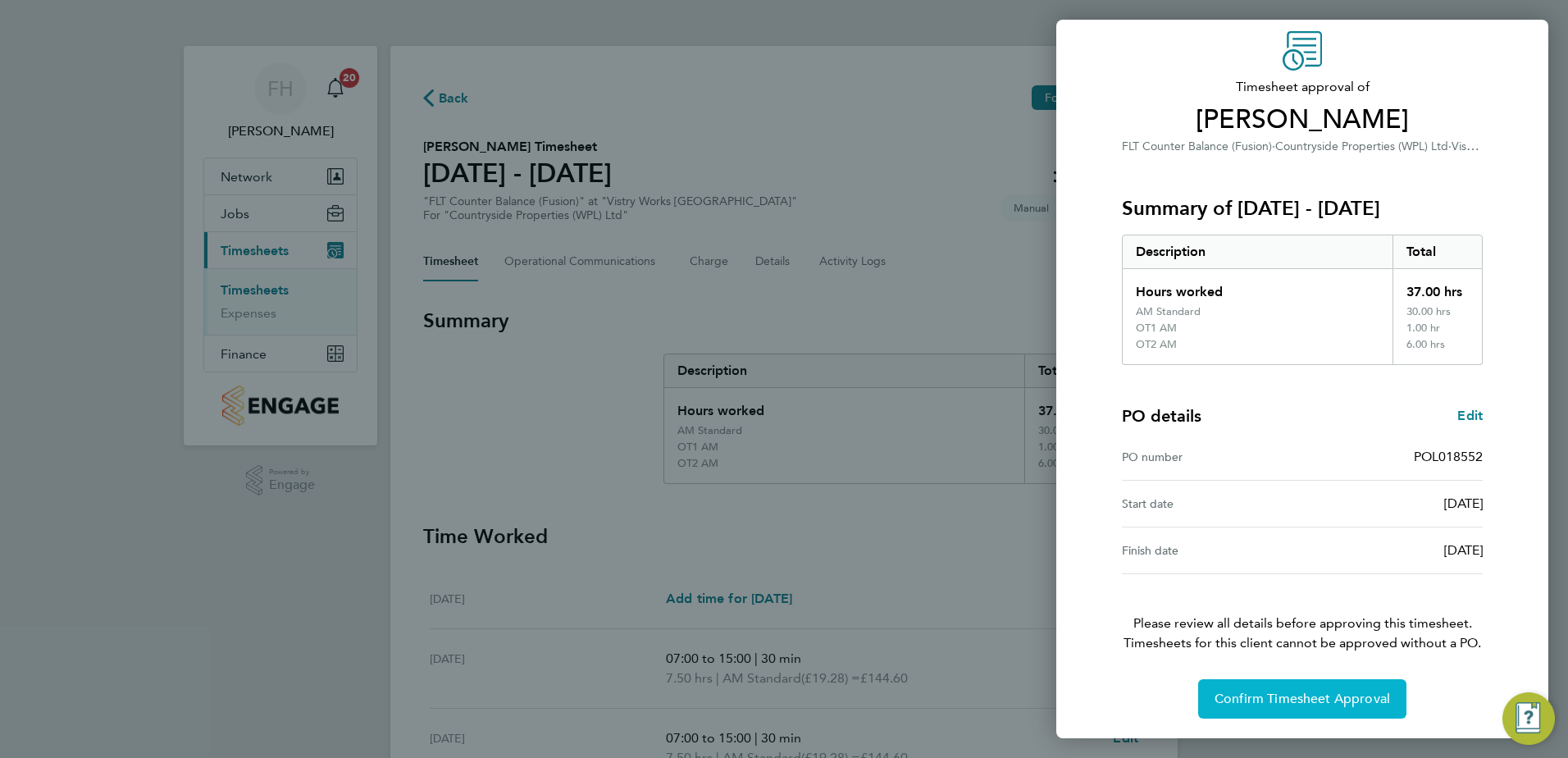
click at [1375, 711] on button "Confirm Timesheet Approval" at bounding box center [1302, 699] width 208 height 39
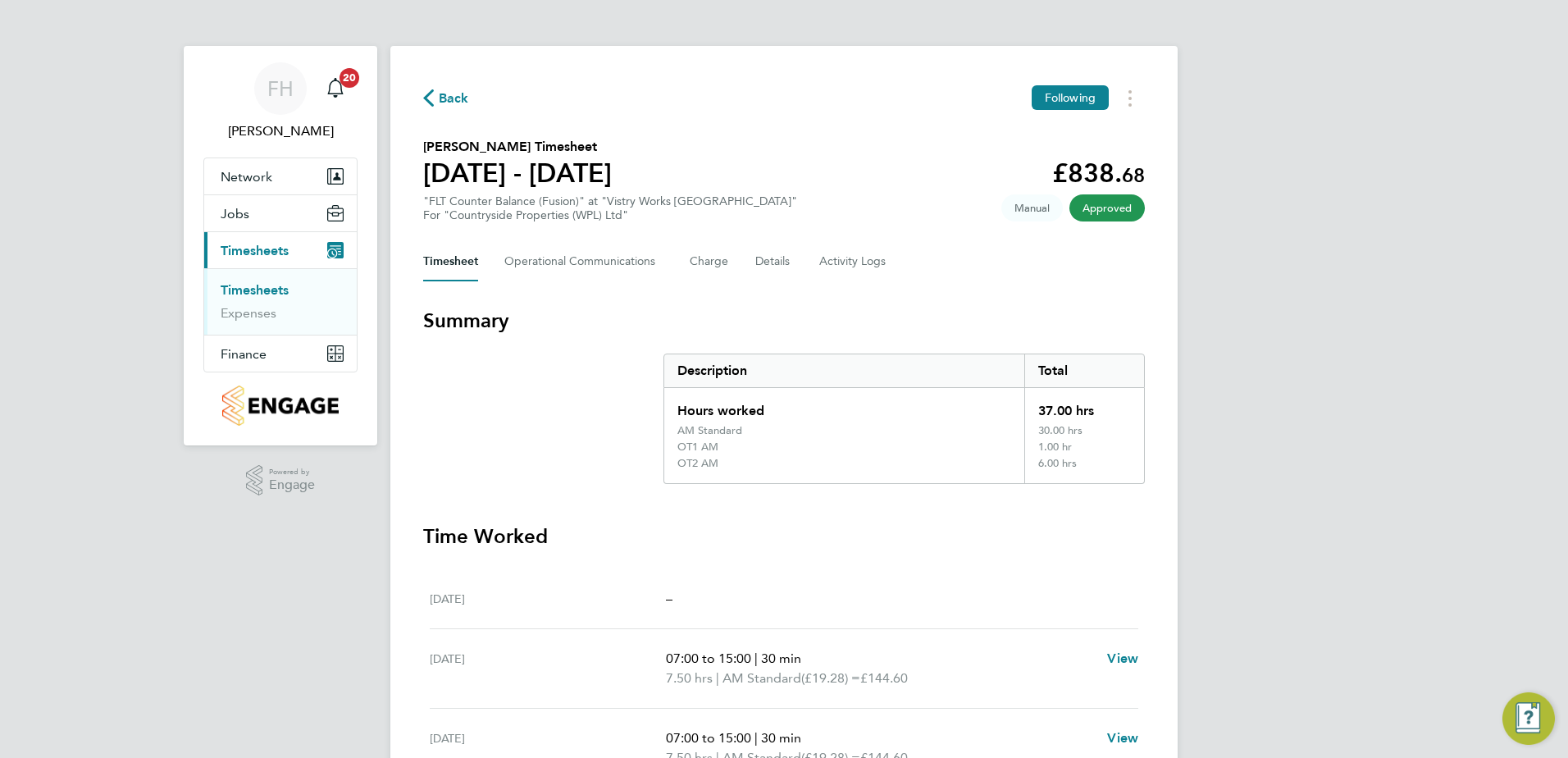
click at [436, 96] on span "Back" at bounding box center [446, 97] width 46 height 16
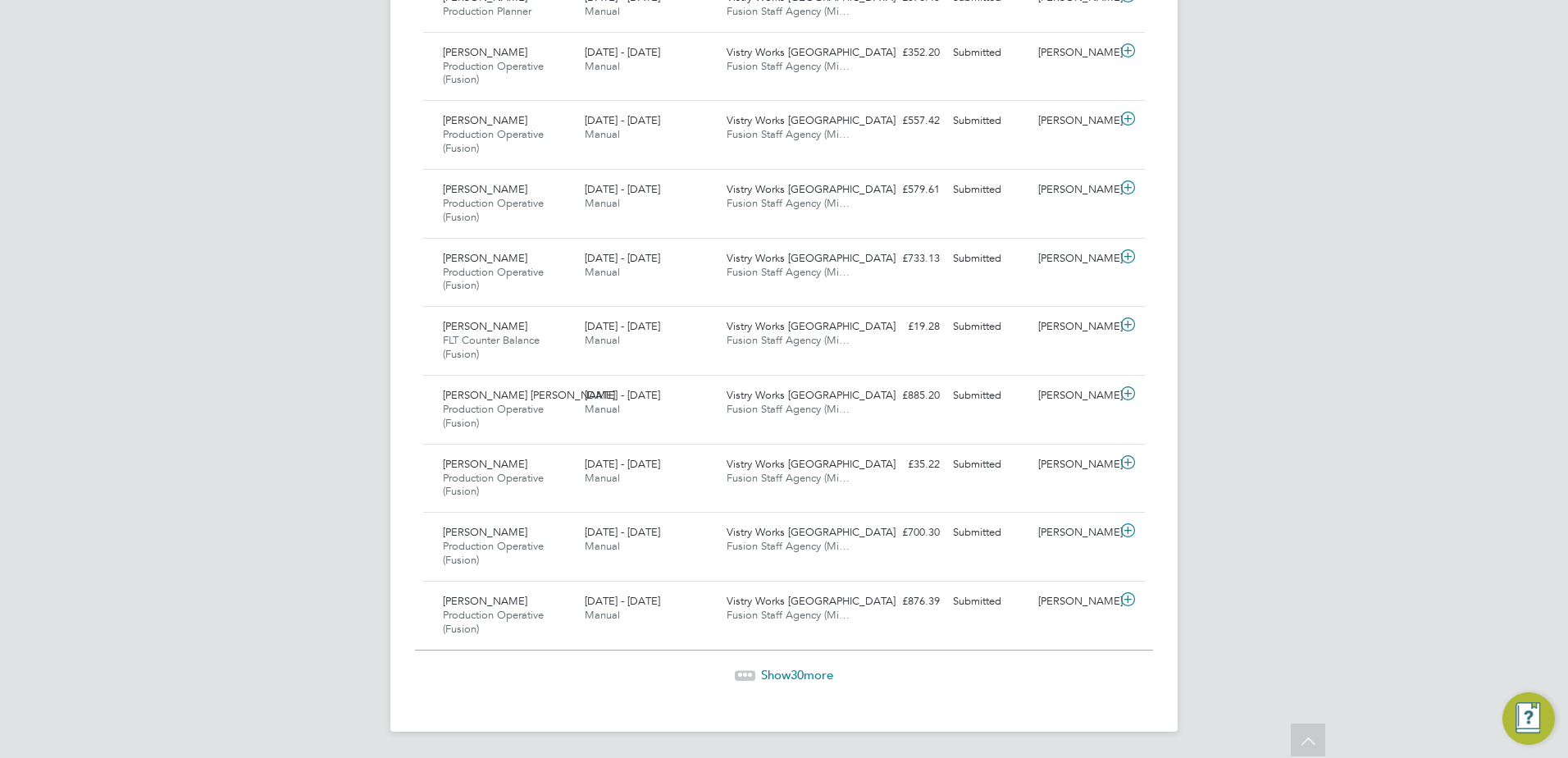
click at [810, 677] on span "Show 30 more" at bounding box center [797, 675] width 72 height 16
click at [793, 677] on span "28" at bounding box center [797, 675] width 13 height 16
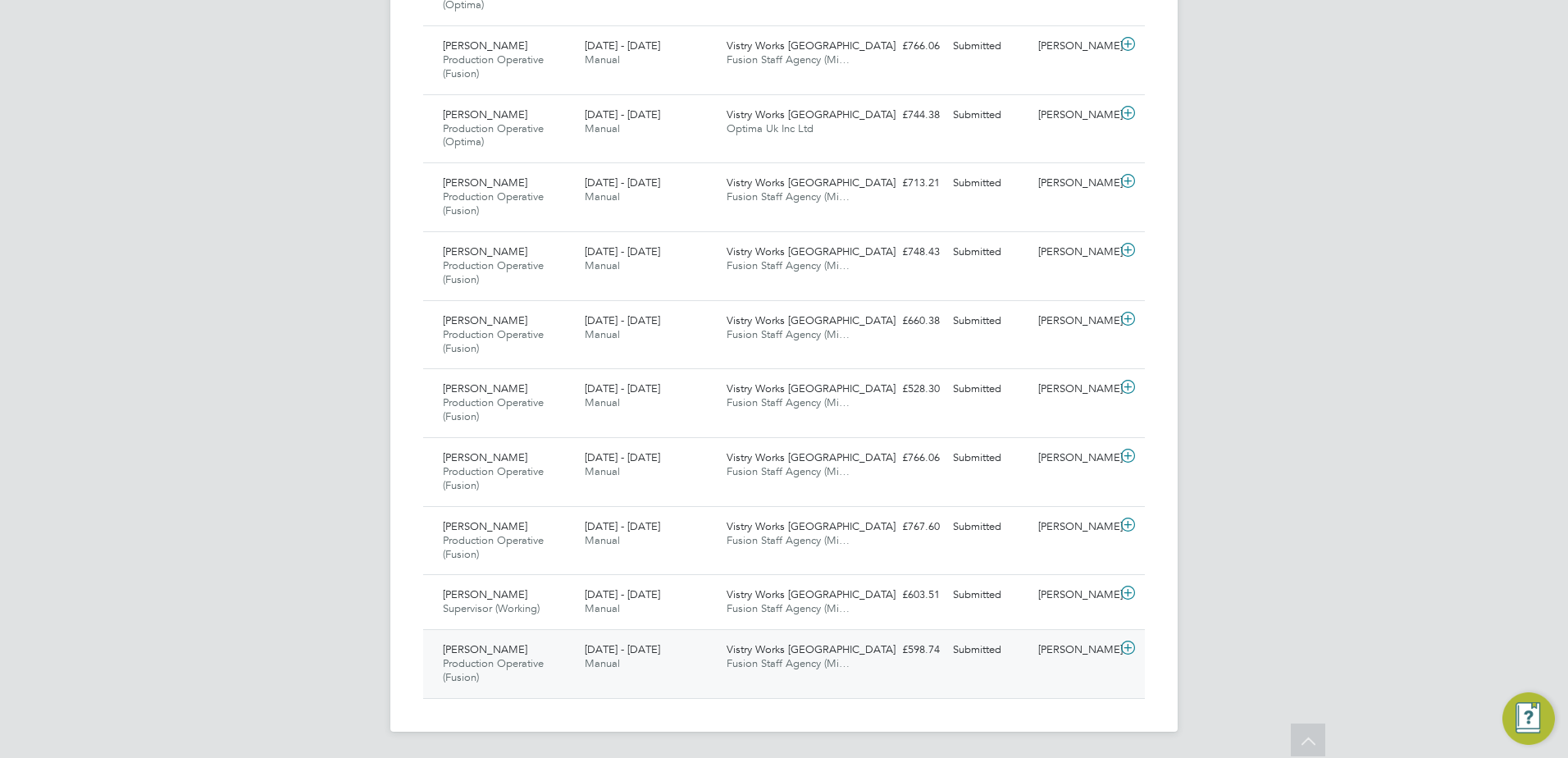
click at [1126, 648] on icon at bounding box center [1128, 648] width 21 height 13
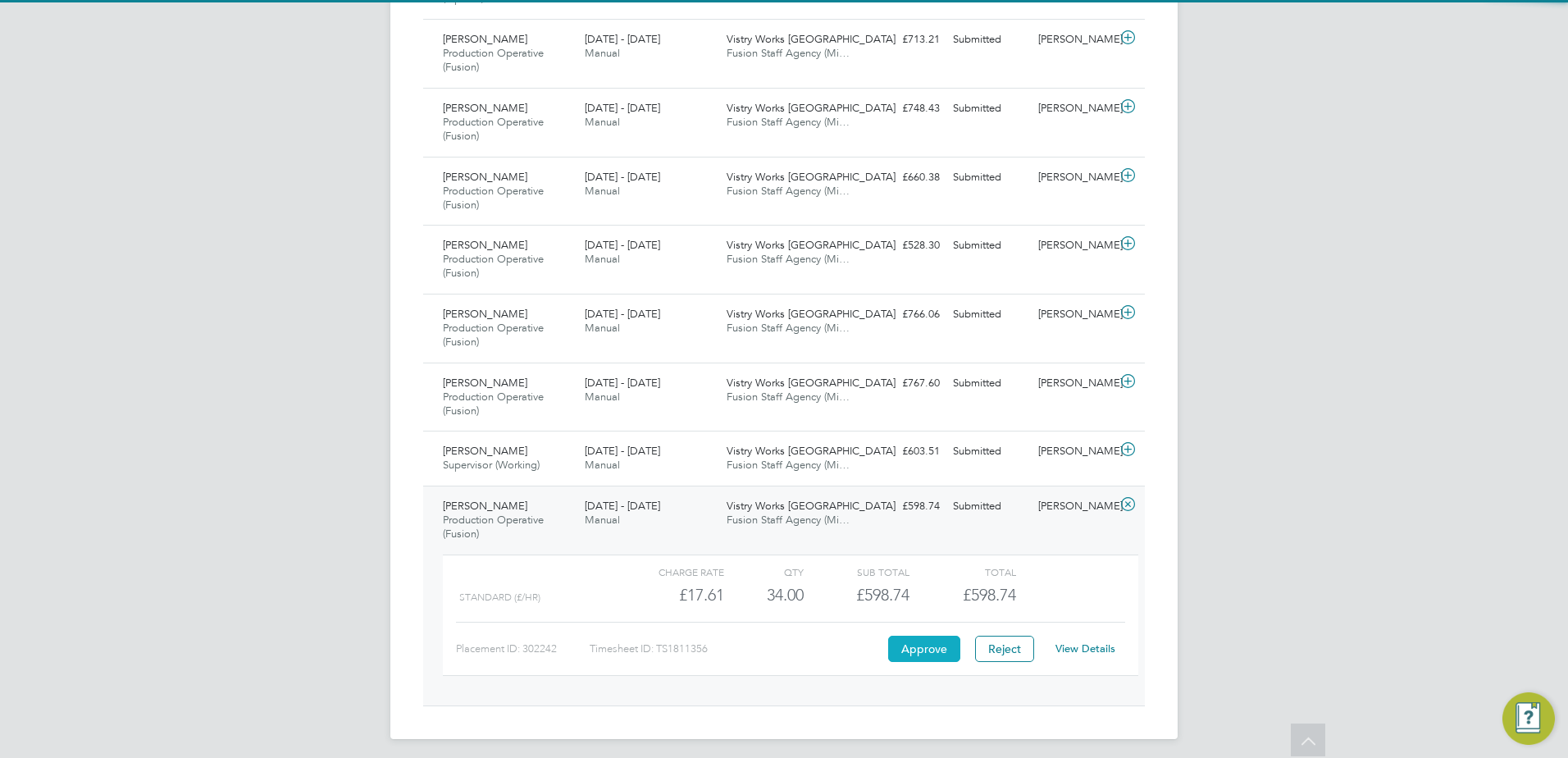
scroll to position [5917, 0]
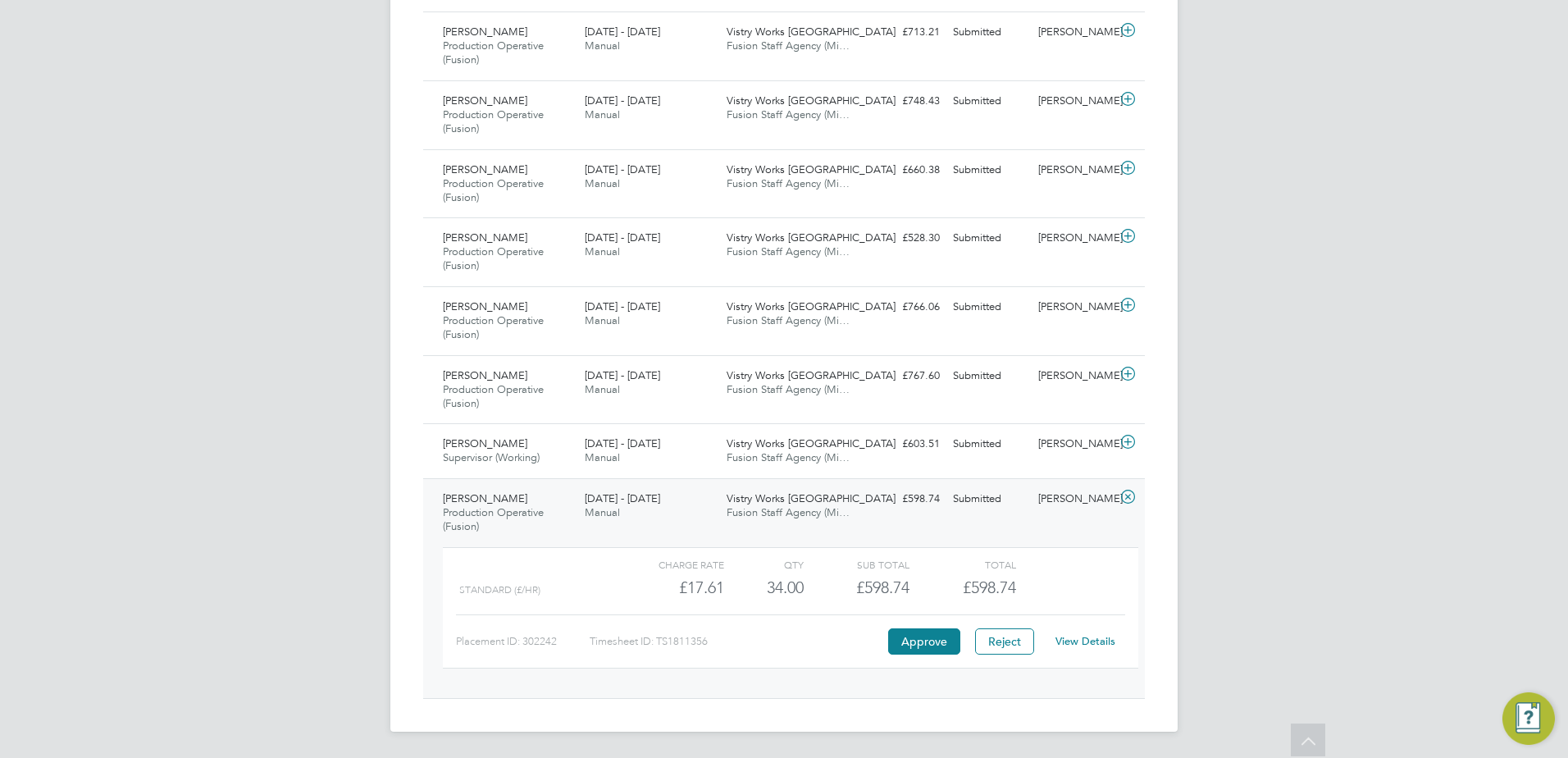
click at [1100, 638] on link "View Details" at bounding box center [1085, 642] width 60 height 14
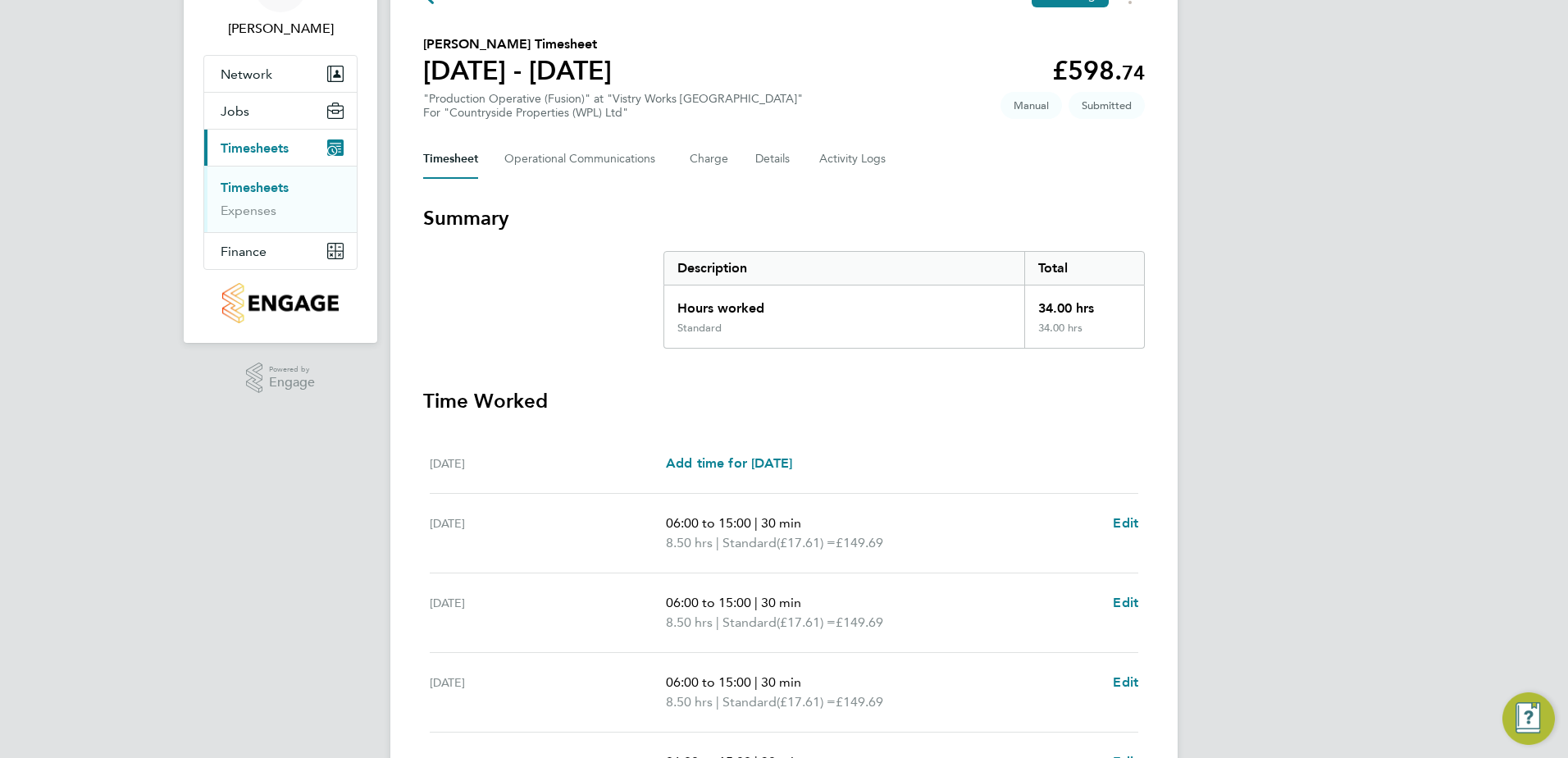
scroll to position [93, 0]
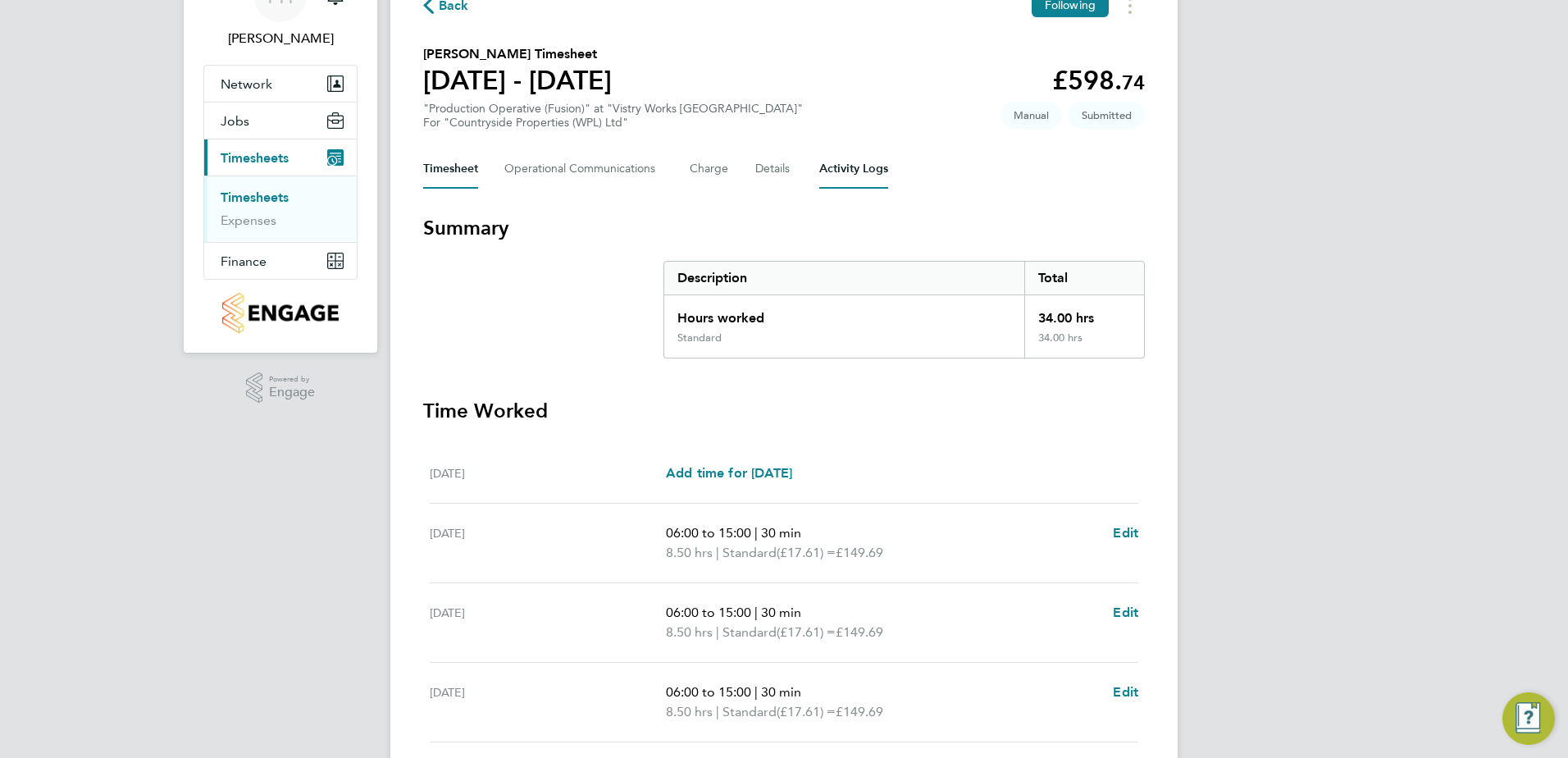
click at [837, 176] on Logs-tab "Activity Logs" at bounding box center [853, 169] width 69 height 39
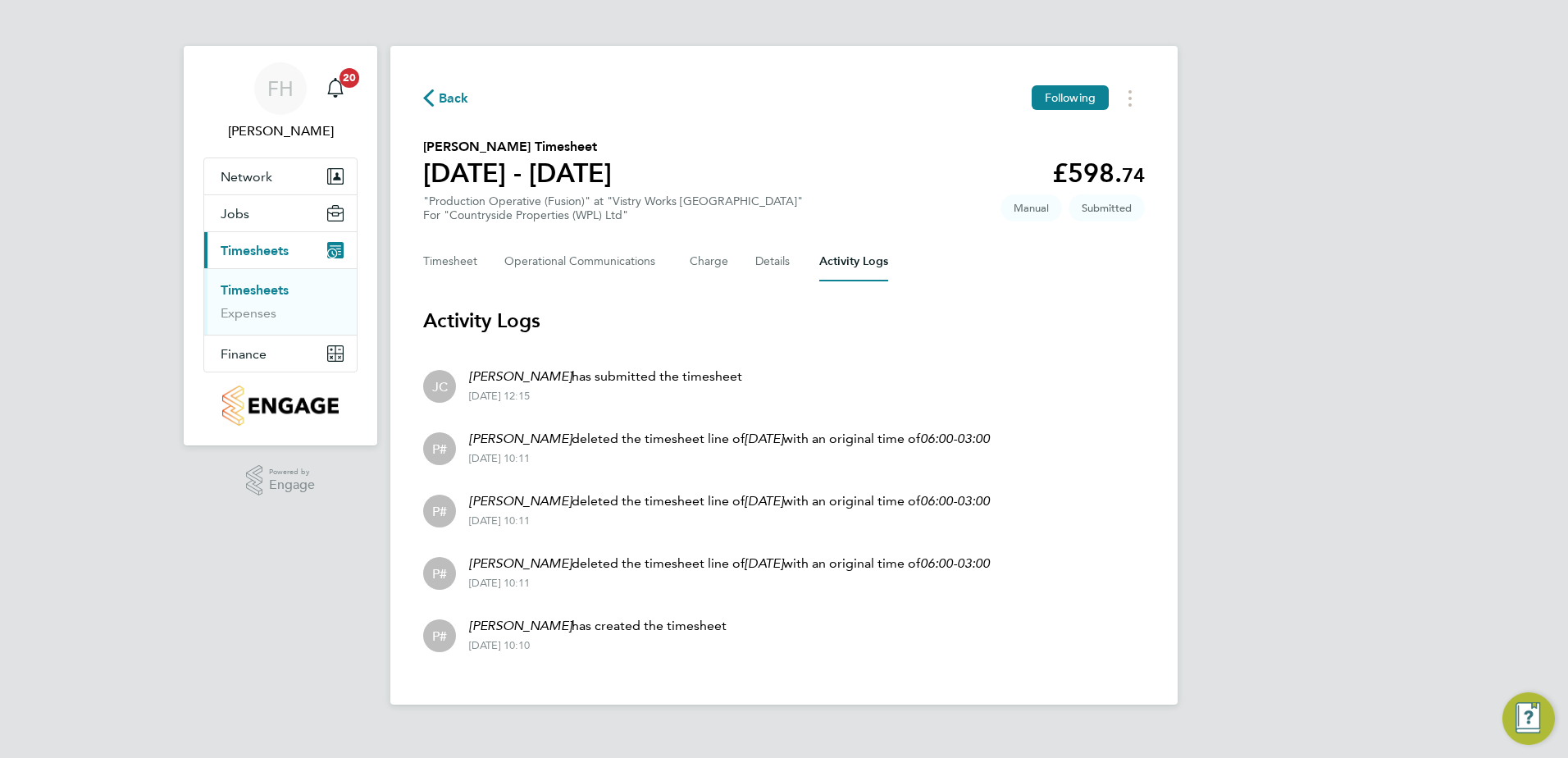
click at [879, 354] on li "JC Jodene Collis-Smith has submitted the timesheet 17 Sep 2025 - 12:15" at bounding box center [784, 385] width 722 height 63
click at [446, 102] on span "Back" at bounding box center [453, 98] width 30 height 20
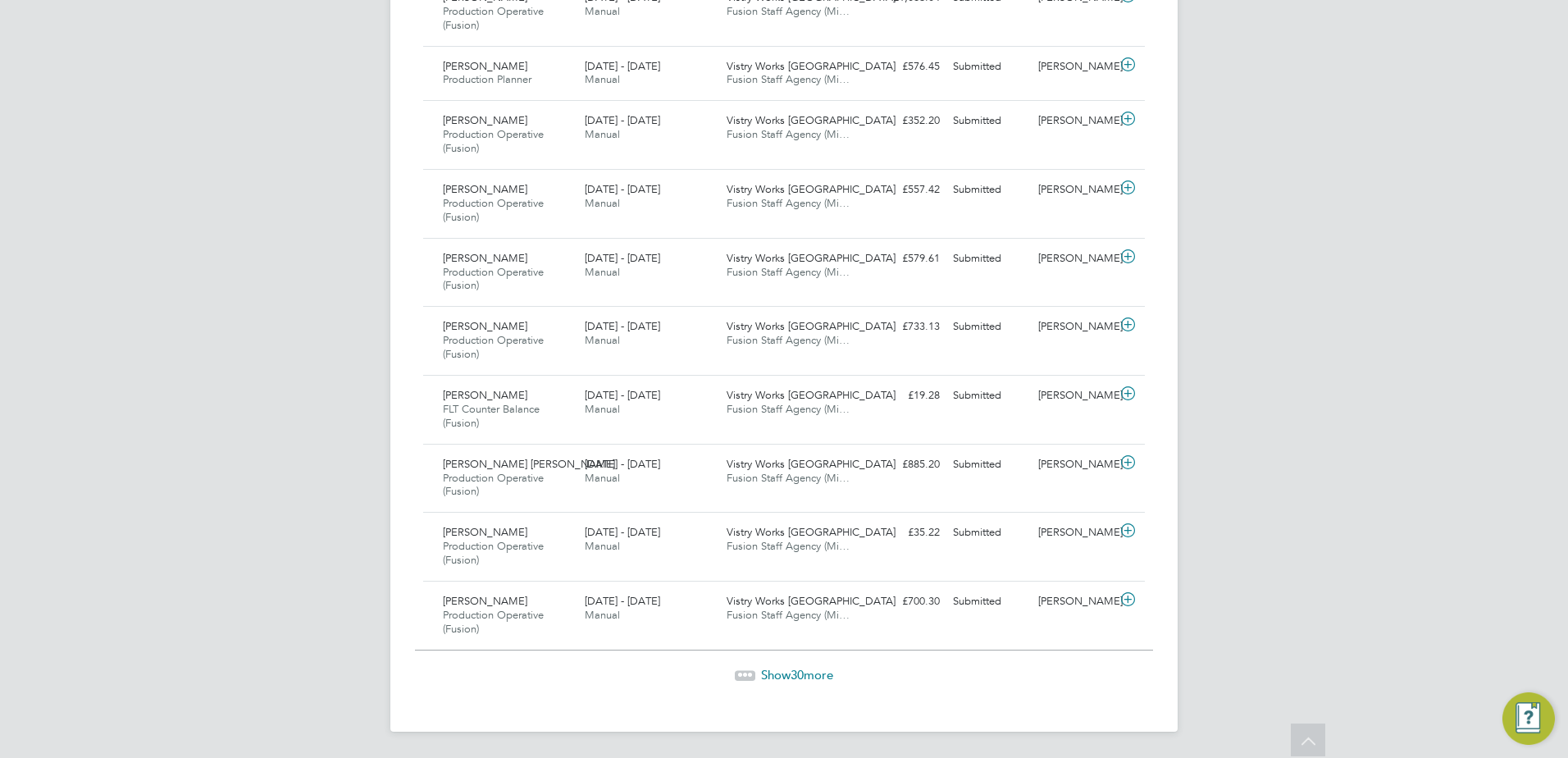
click at [823, 679] on span "Show 30 more" at bounding box center [797, 675] width 72 height 16
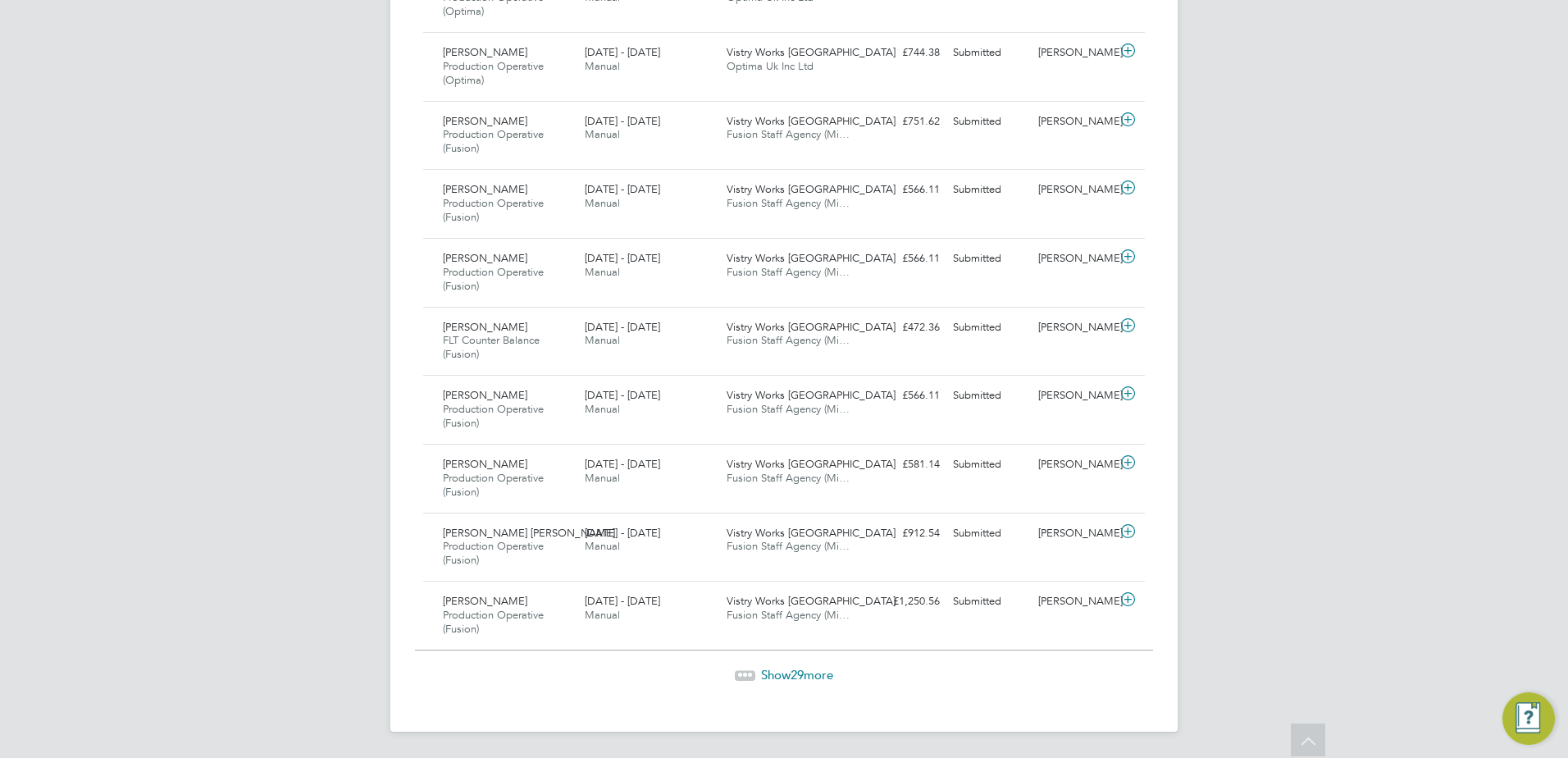
click at [777, 675] on span "Show 29 more" at bounding box center [797, 675] width 72 height 16
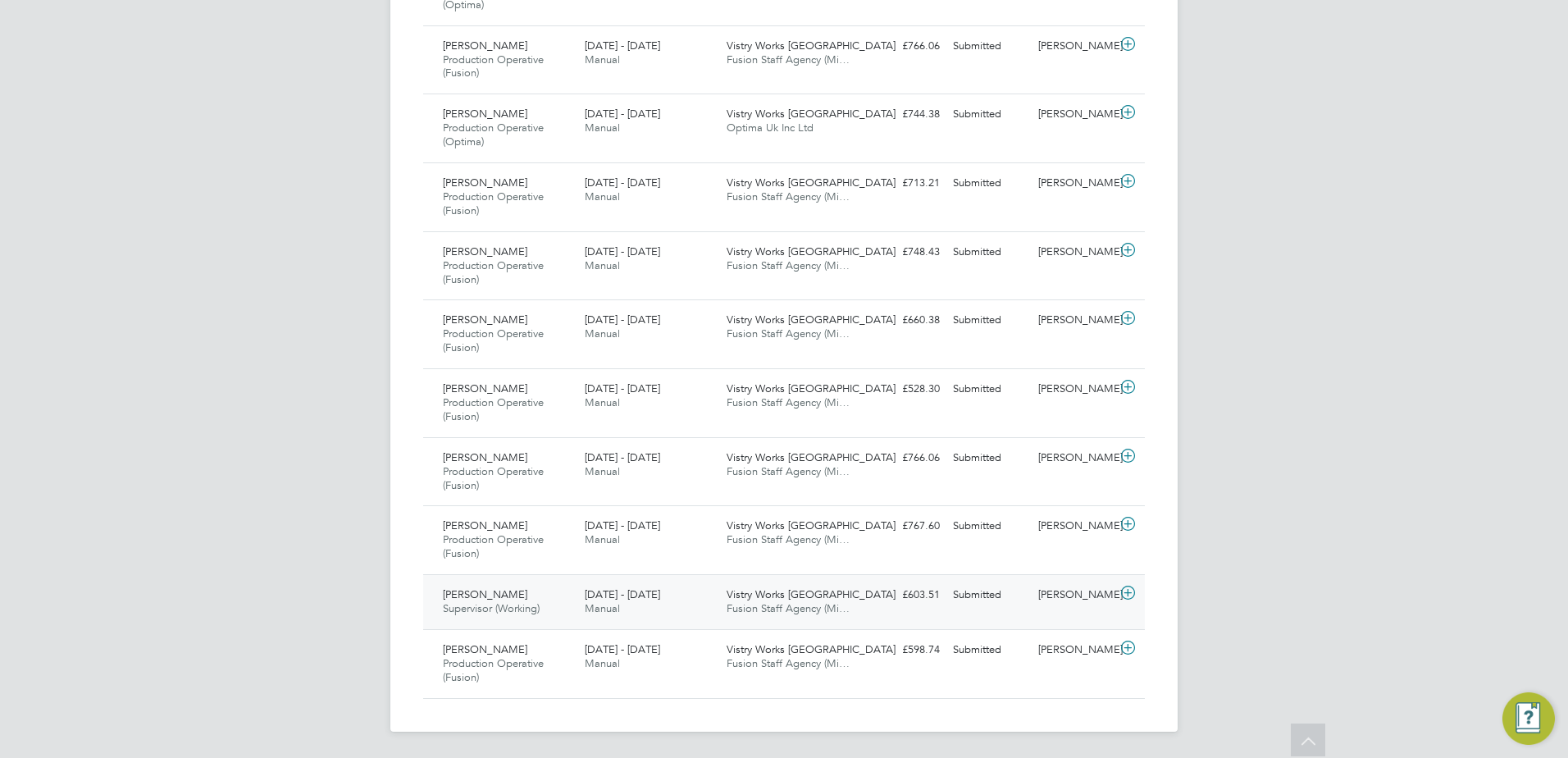
click at [1134, 592] on icon at bounding box center [1128, 593] width 21 height 13
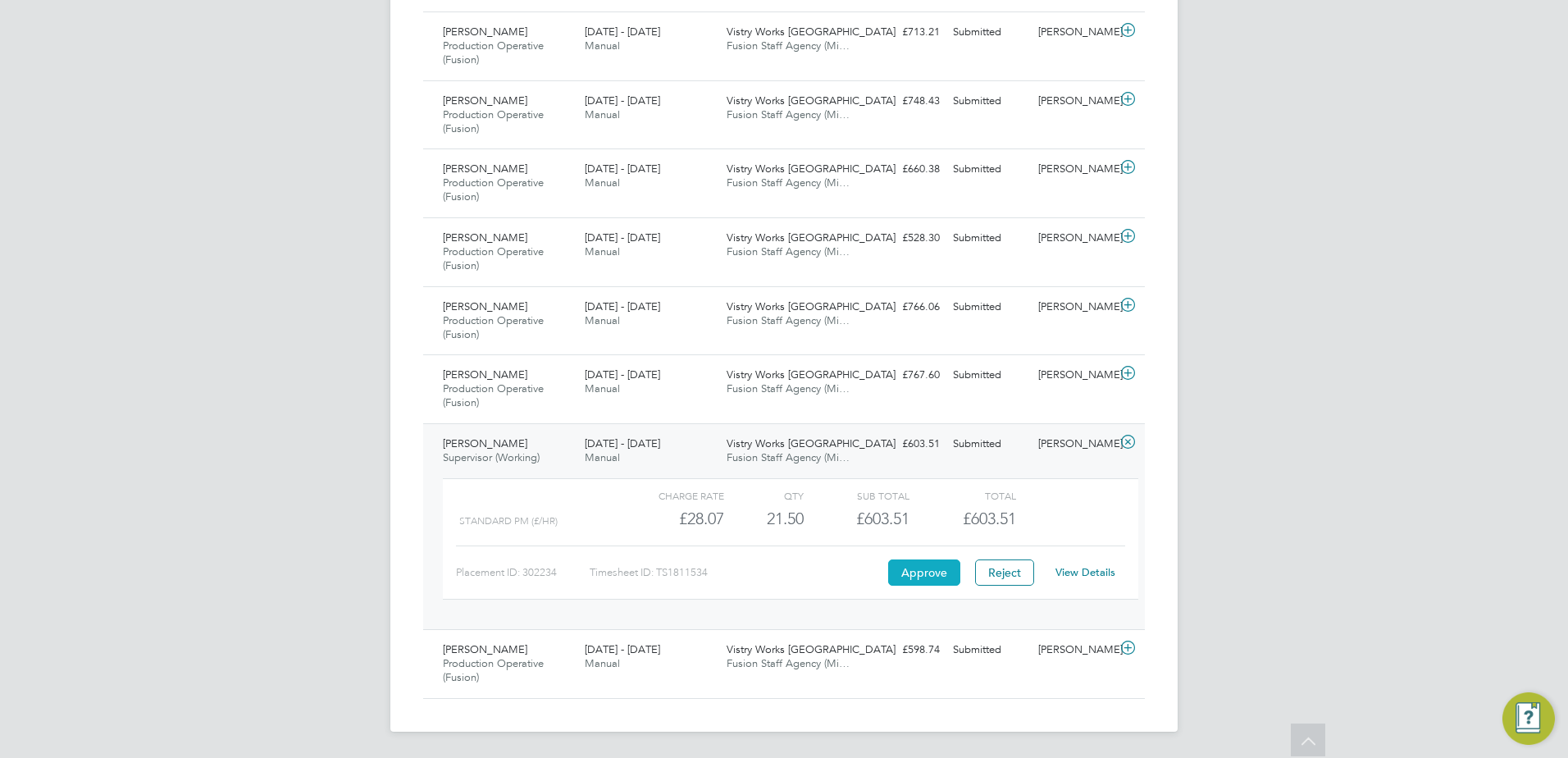
click at [921, 576] on button "Approve" at bounding box center [923, 573] width 72 height 26
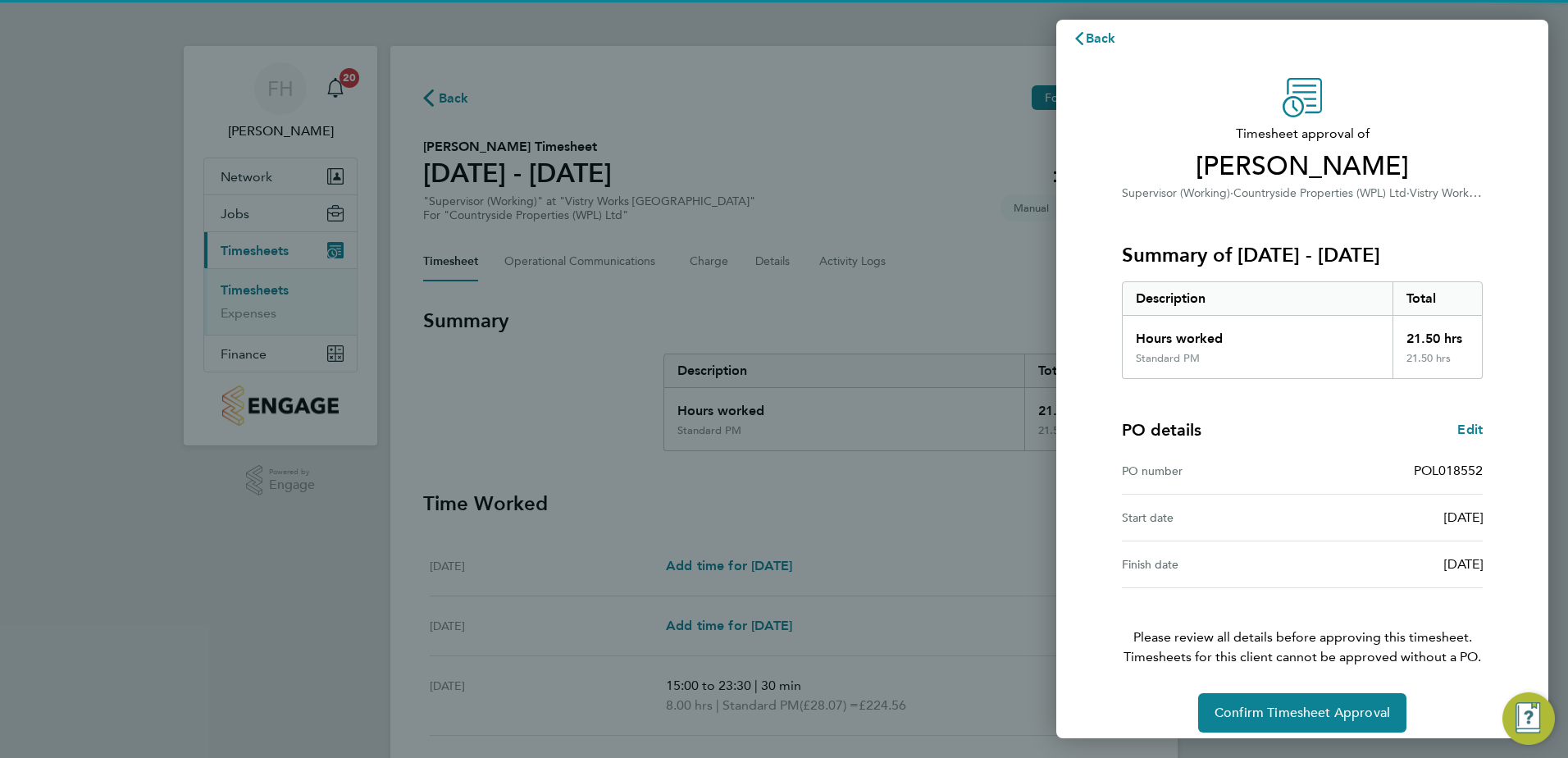
scroll to position [28, 0]
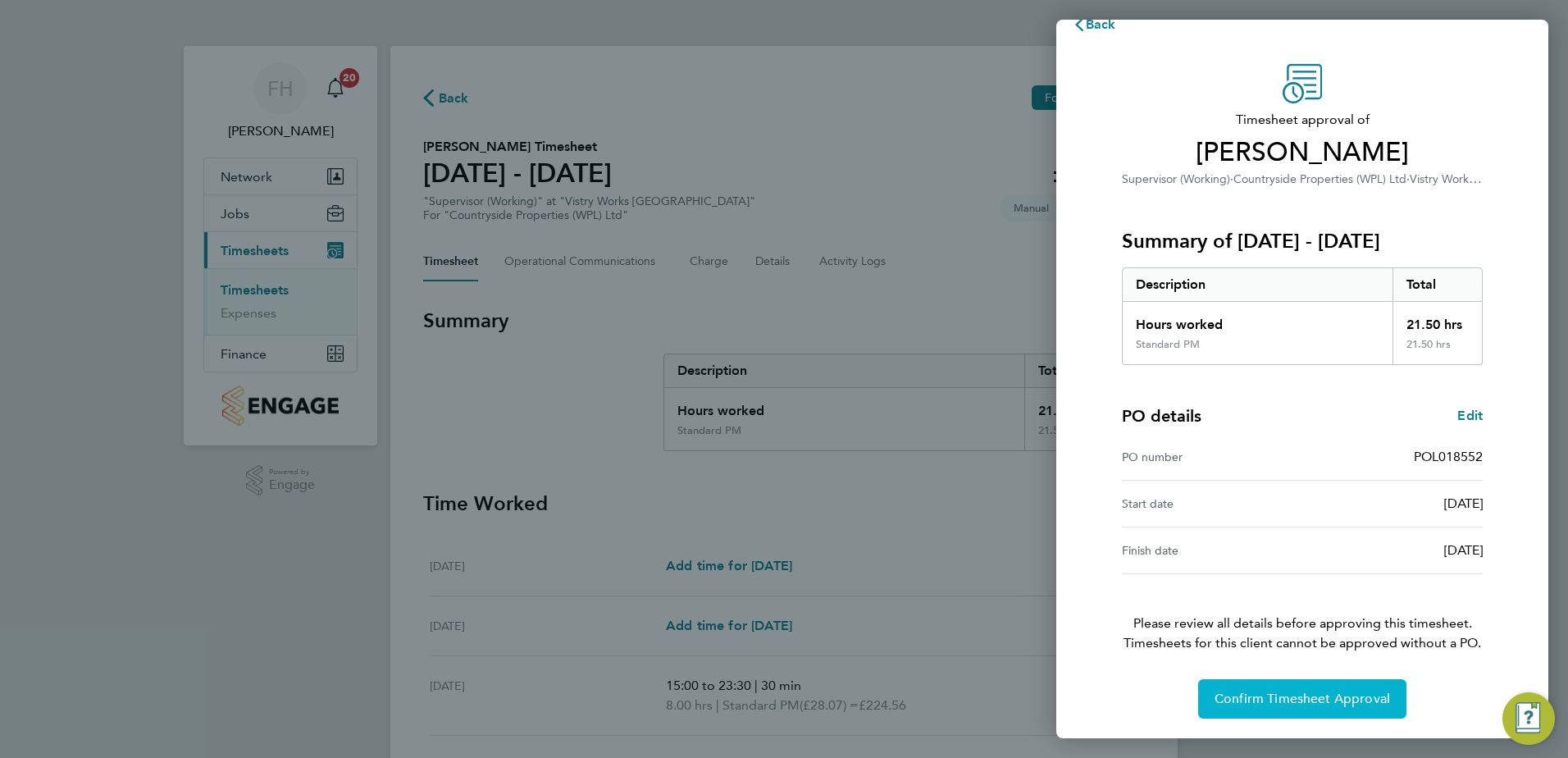
click at [1344, 707] on span "Confirm Timesheet Approval" at bounding box center [1302, 699] width 175 height 17
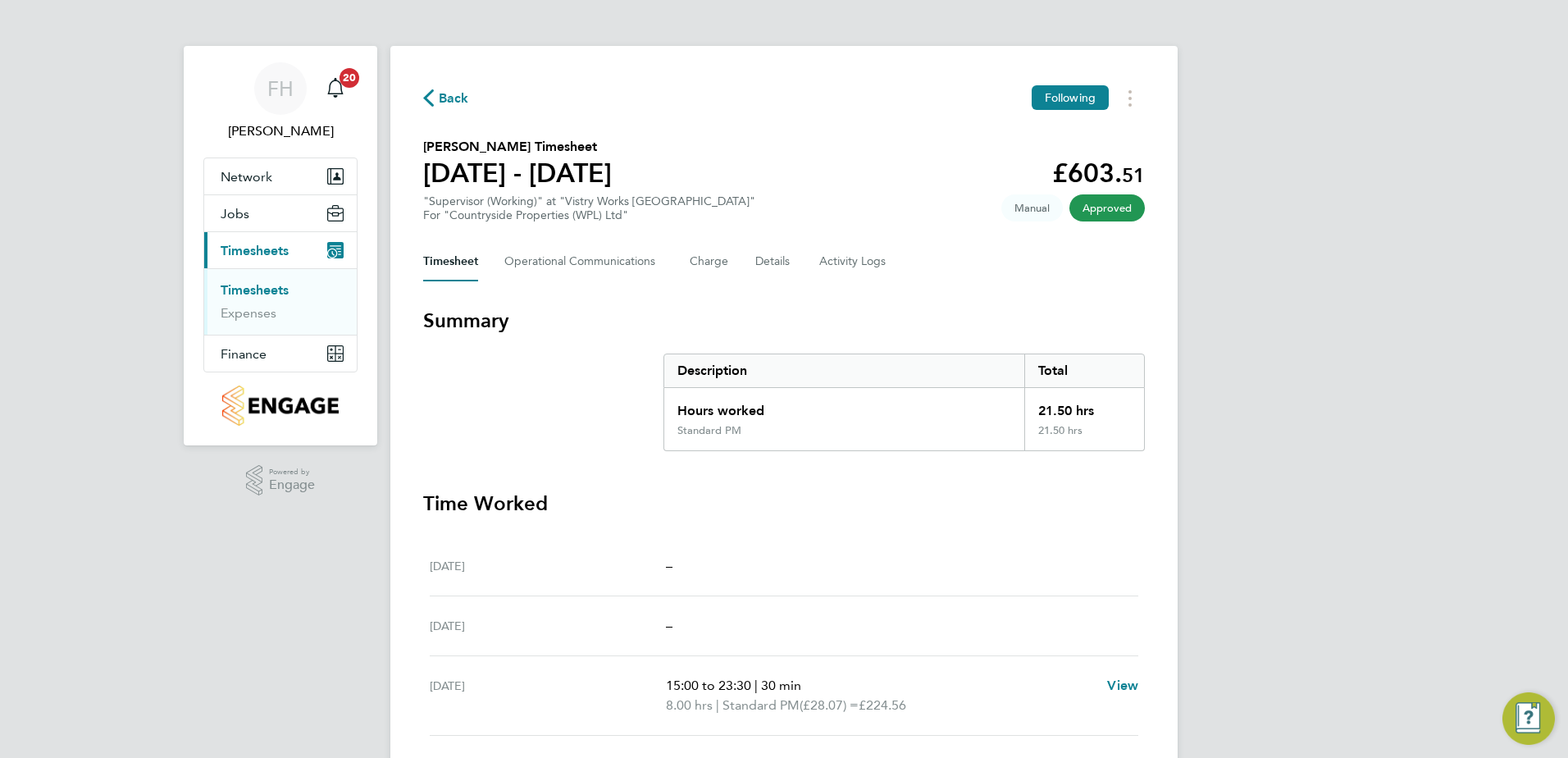
click at [444, 91] on span "Back" at bounding box center [453, 98] width 30 height 20
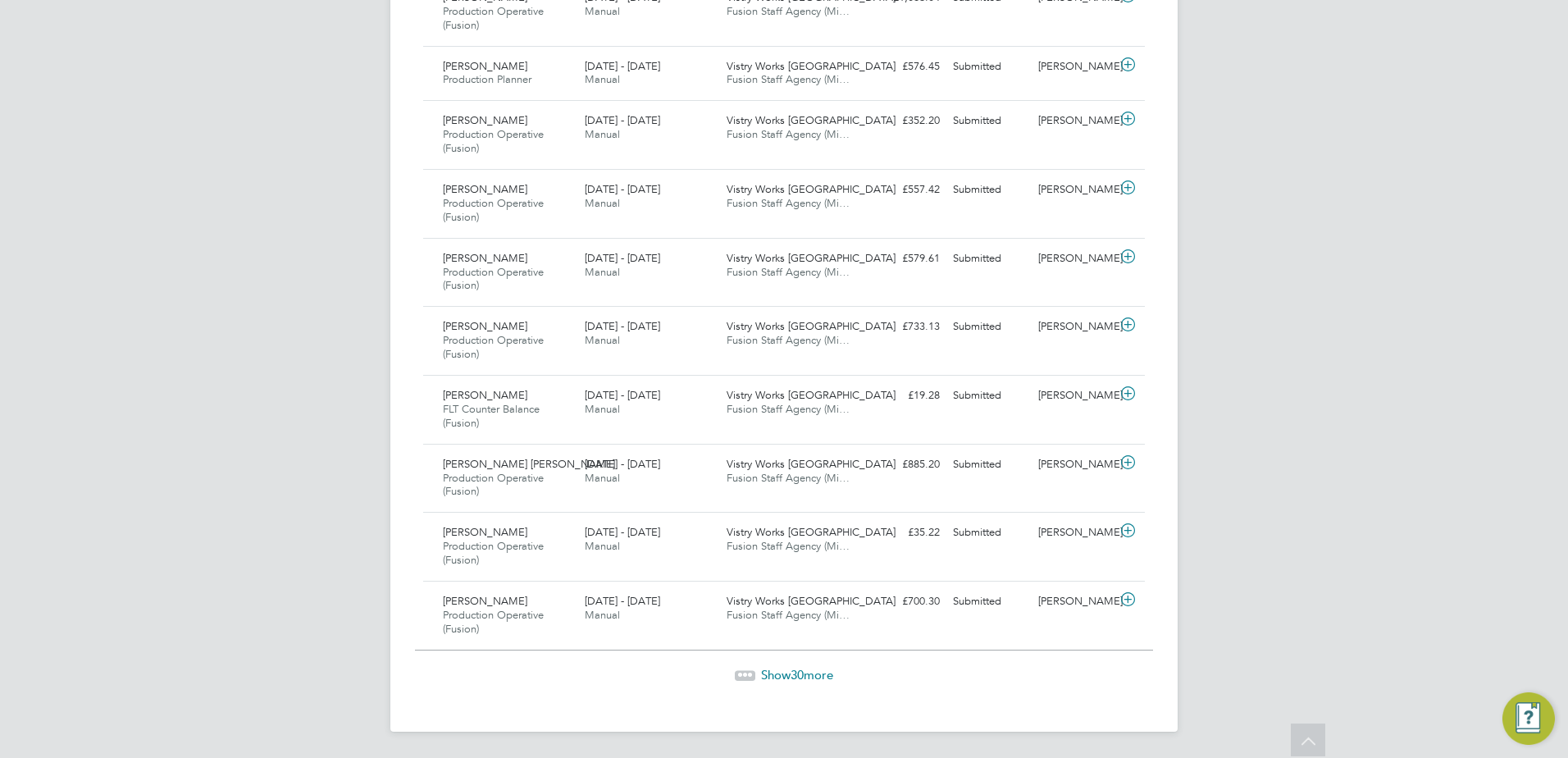
click at [774, 675] on span "Show 30 more" at bounding box center [797, 675] width 72 height 16
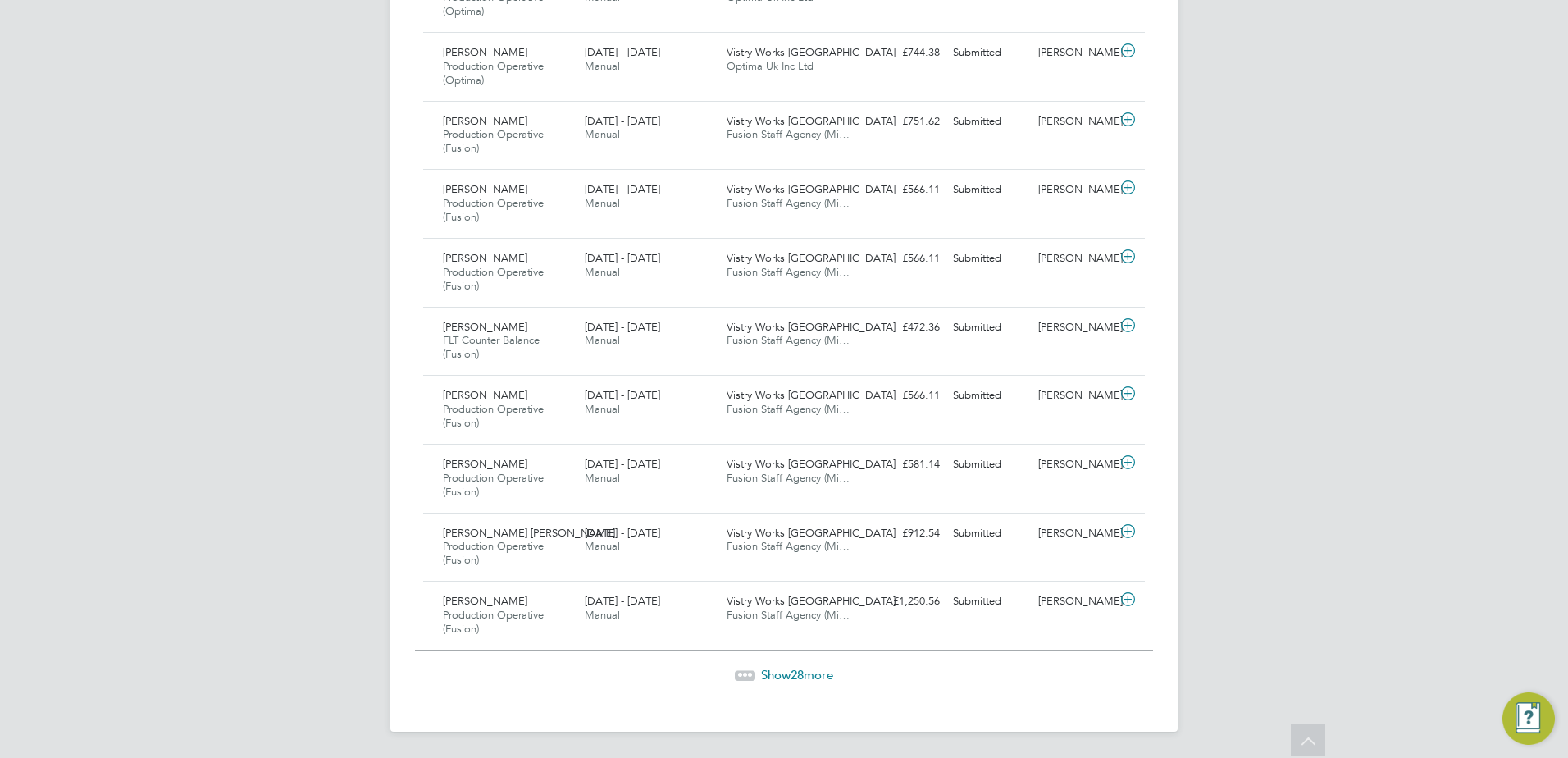
click at [803, 679] on span "28" at bounding box center [797, 675] width 13 height 16
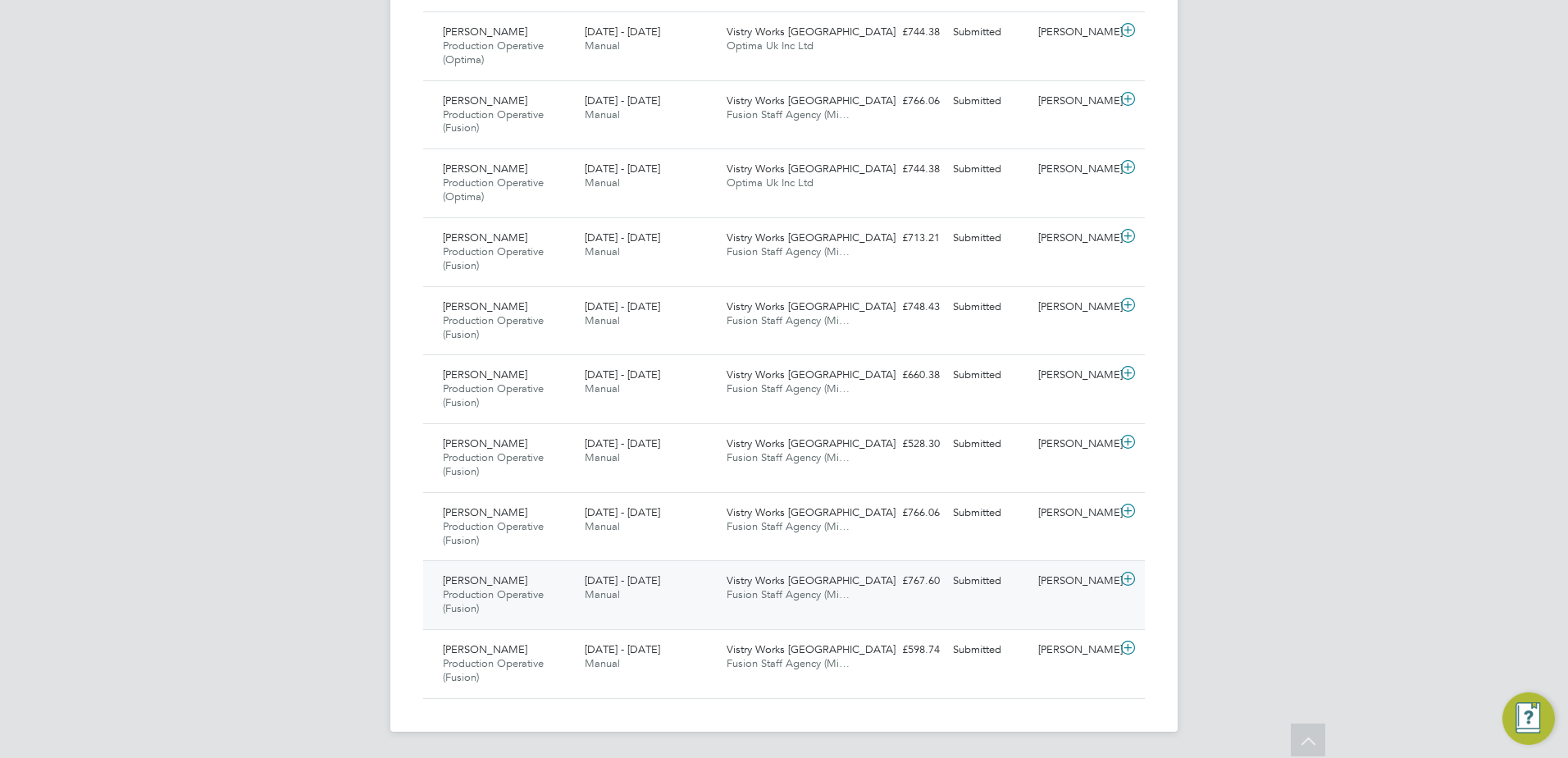
click at [1127, 578] on icon at bounding box center [1128, 579] width 21 height 13
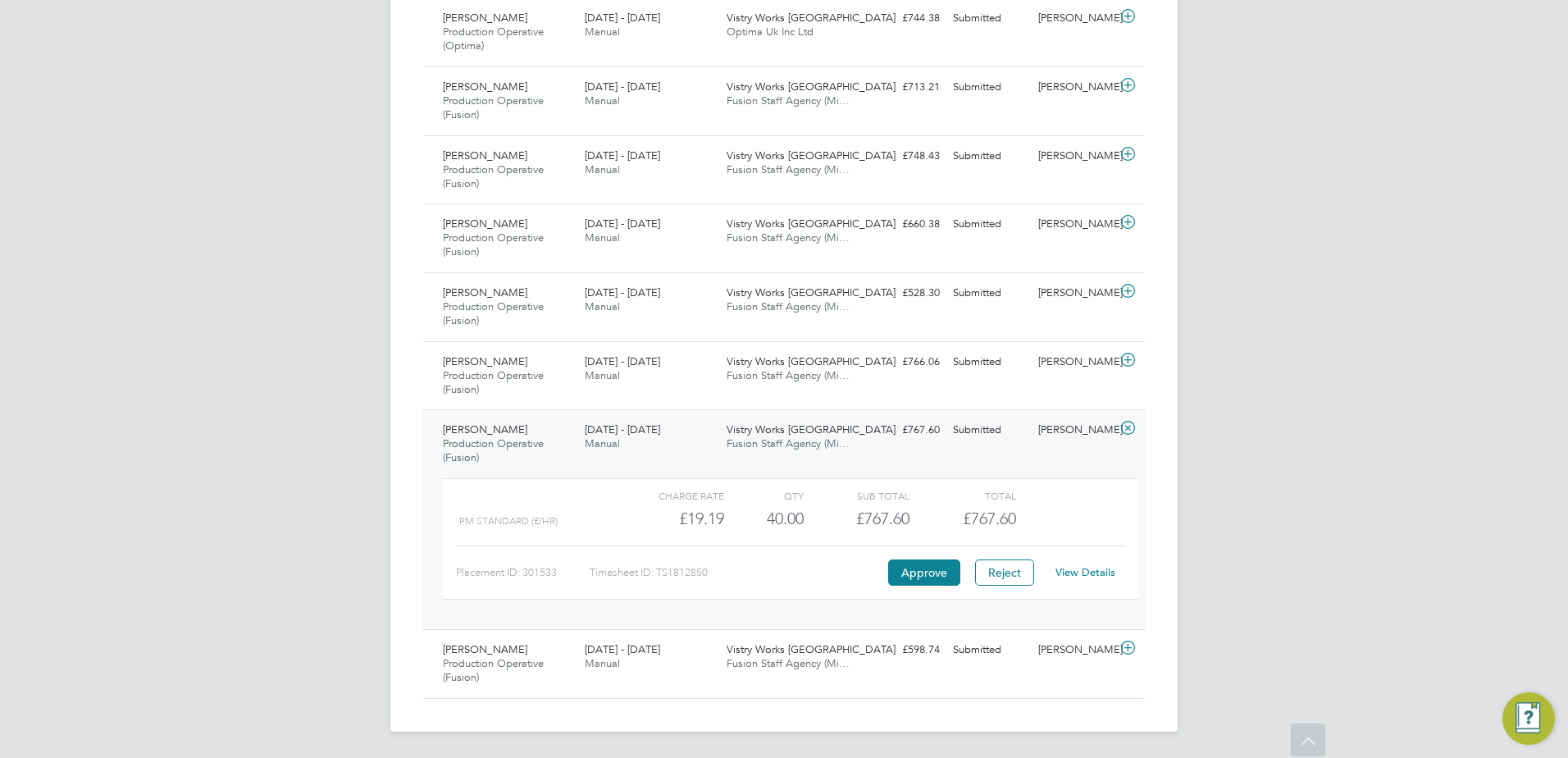
click at [1075, 575] on link "View Details" at bounding box center [1085, 572] width 60 height 14
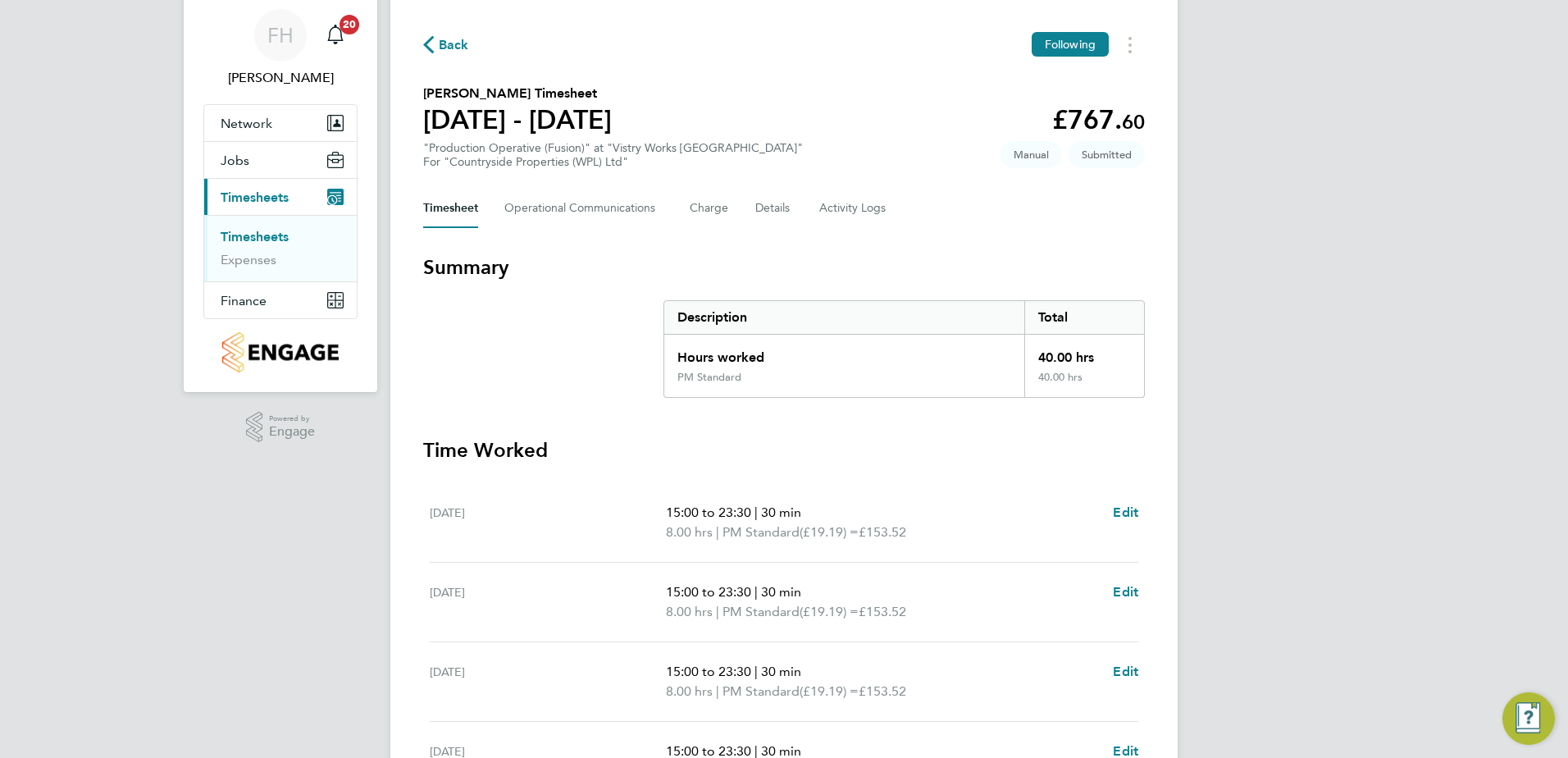
scroll to position [82, 0]
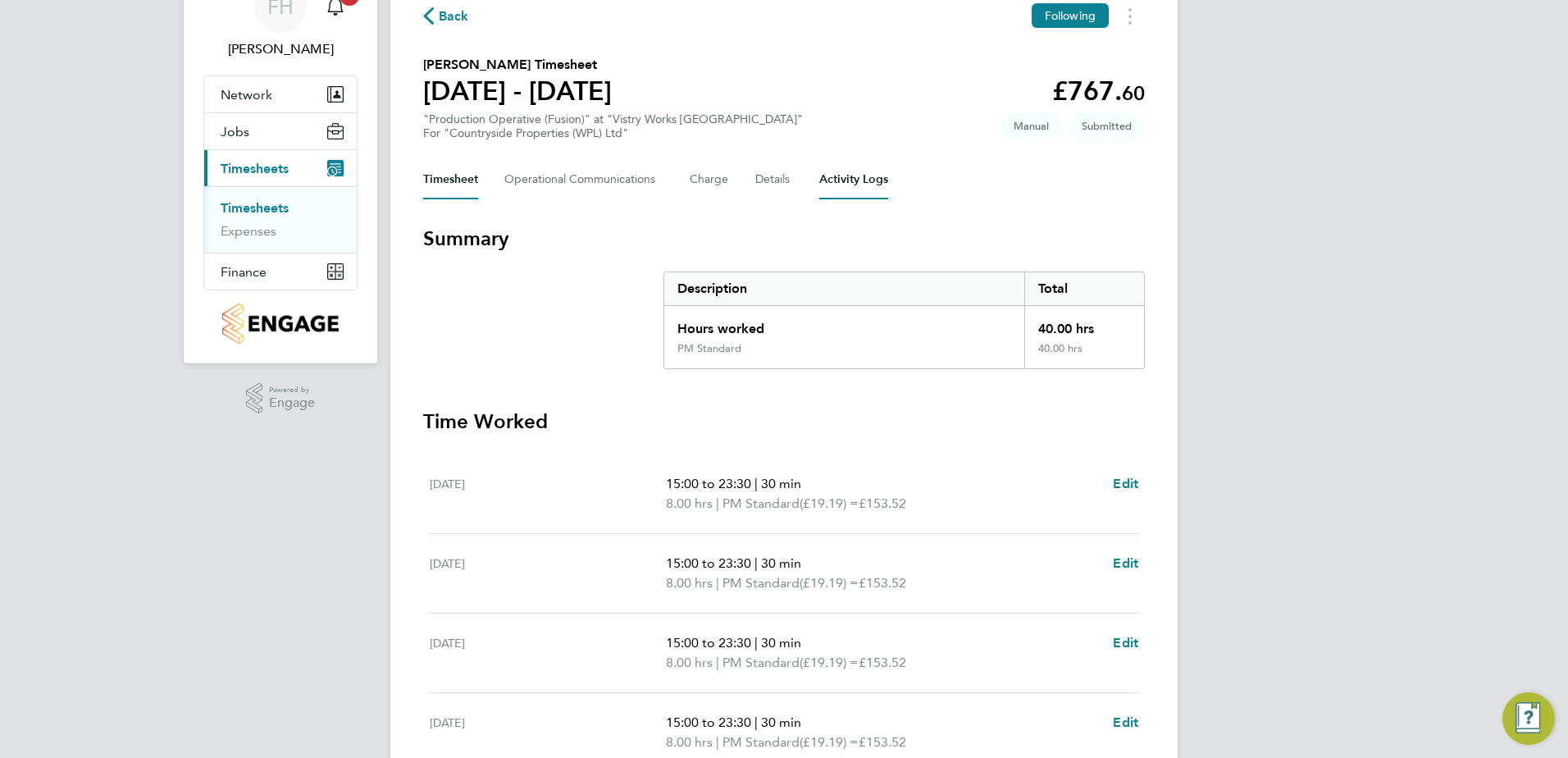
click at [840, 189] on Logs-tab "Activity Logs" at bounding box center [853, 179] width 69 height 39
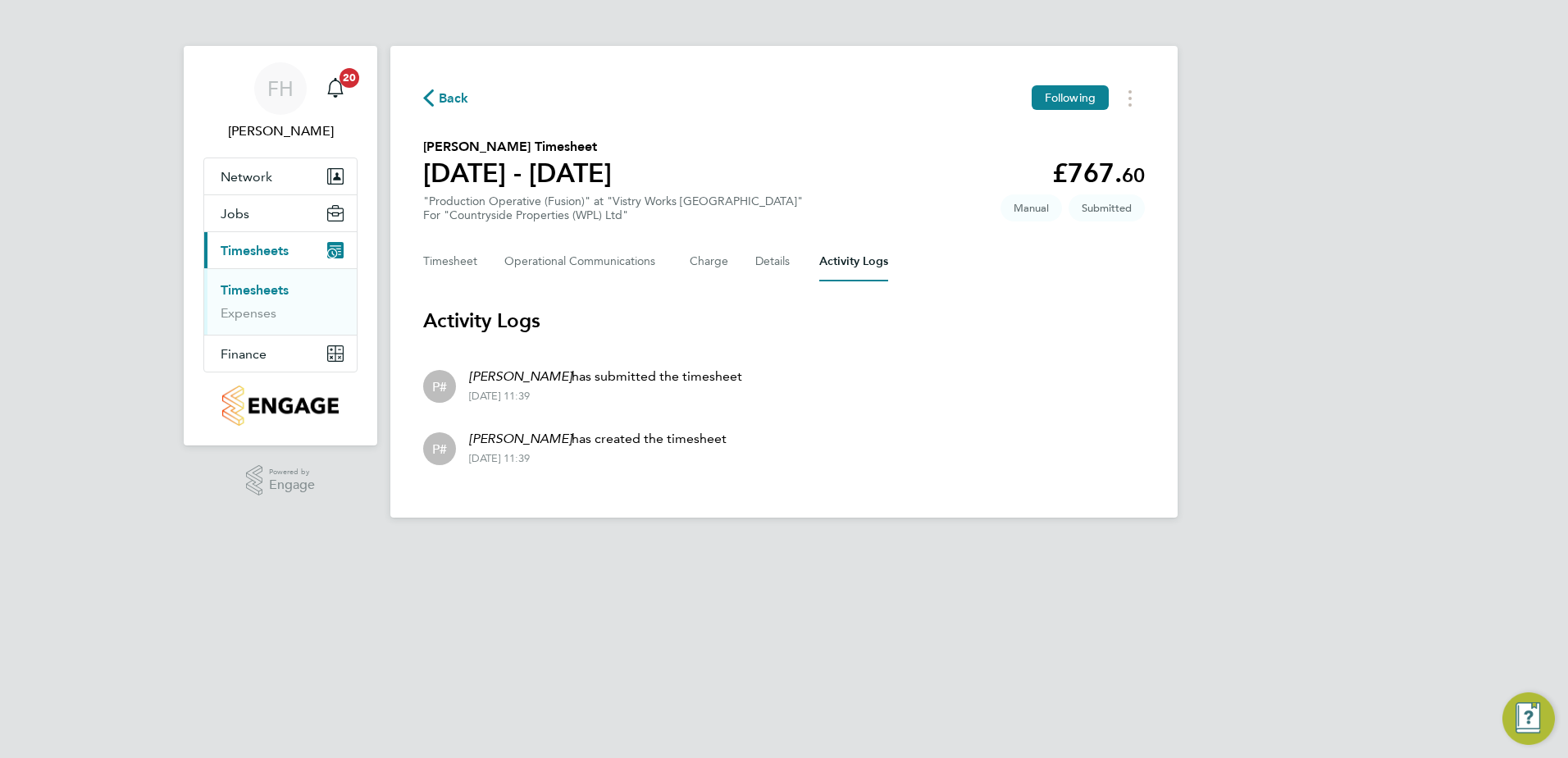
click at [867, 461] on li "P# [PERSON_NAME] has created the timesheet [DATE] 11:39" at bounding box center [784, 448] width 722 height 63
click at [449, 103] on span "Back" at bounding box center [453, 98] width 30 height 20
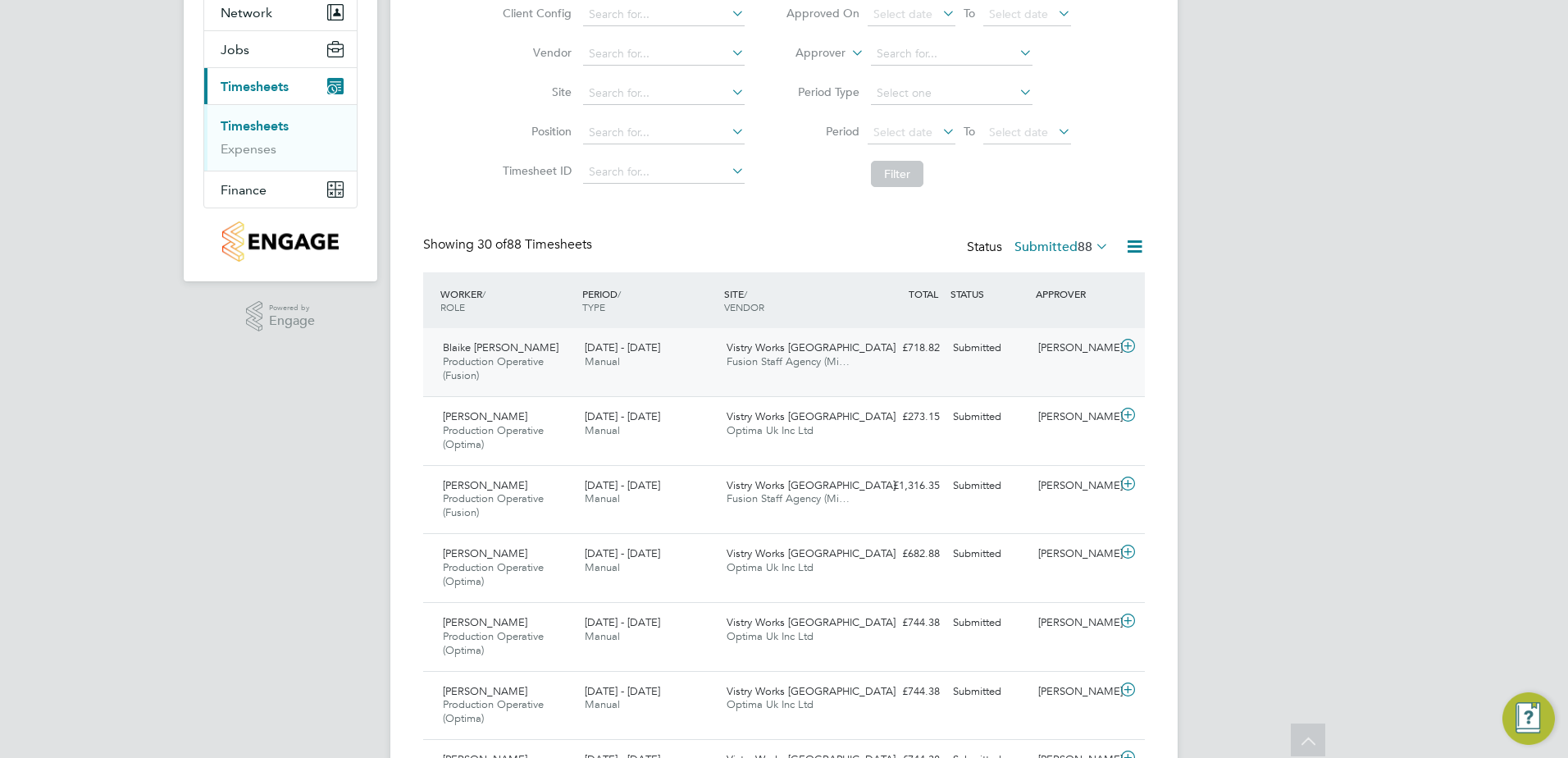
click at [1128, 347] on icon at bounding box center [1128, 346] width 21 height 13
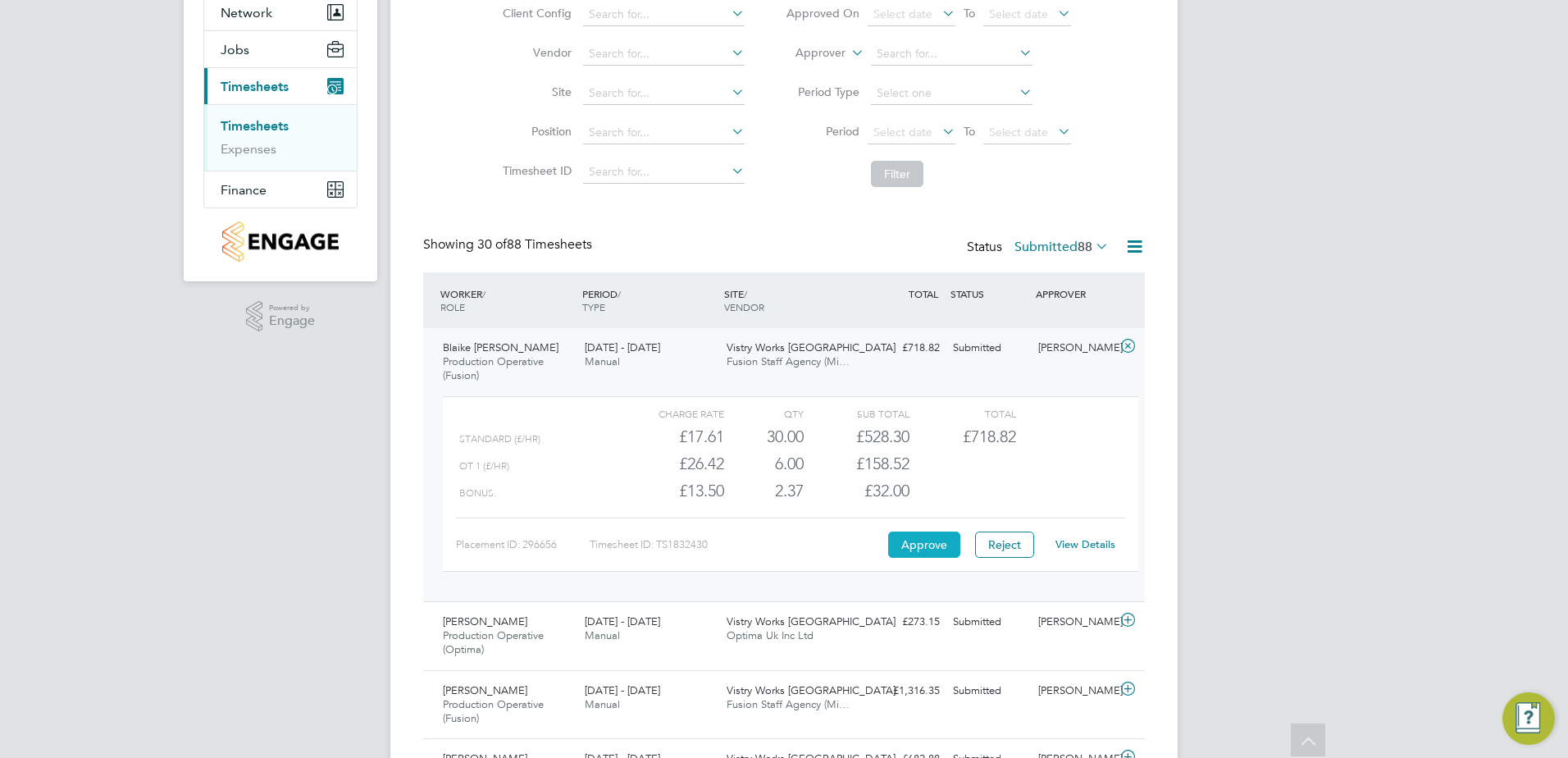
click at [942, 544] on button "Approve" at bounding box center [923, 545] width 72 height 26
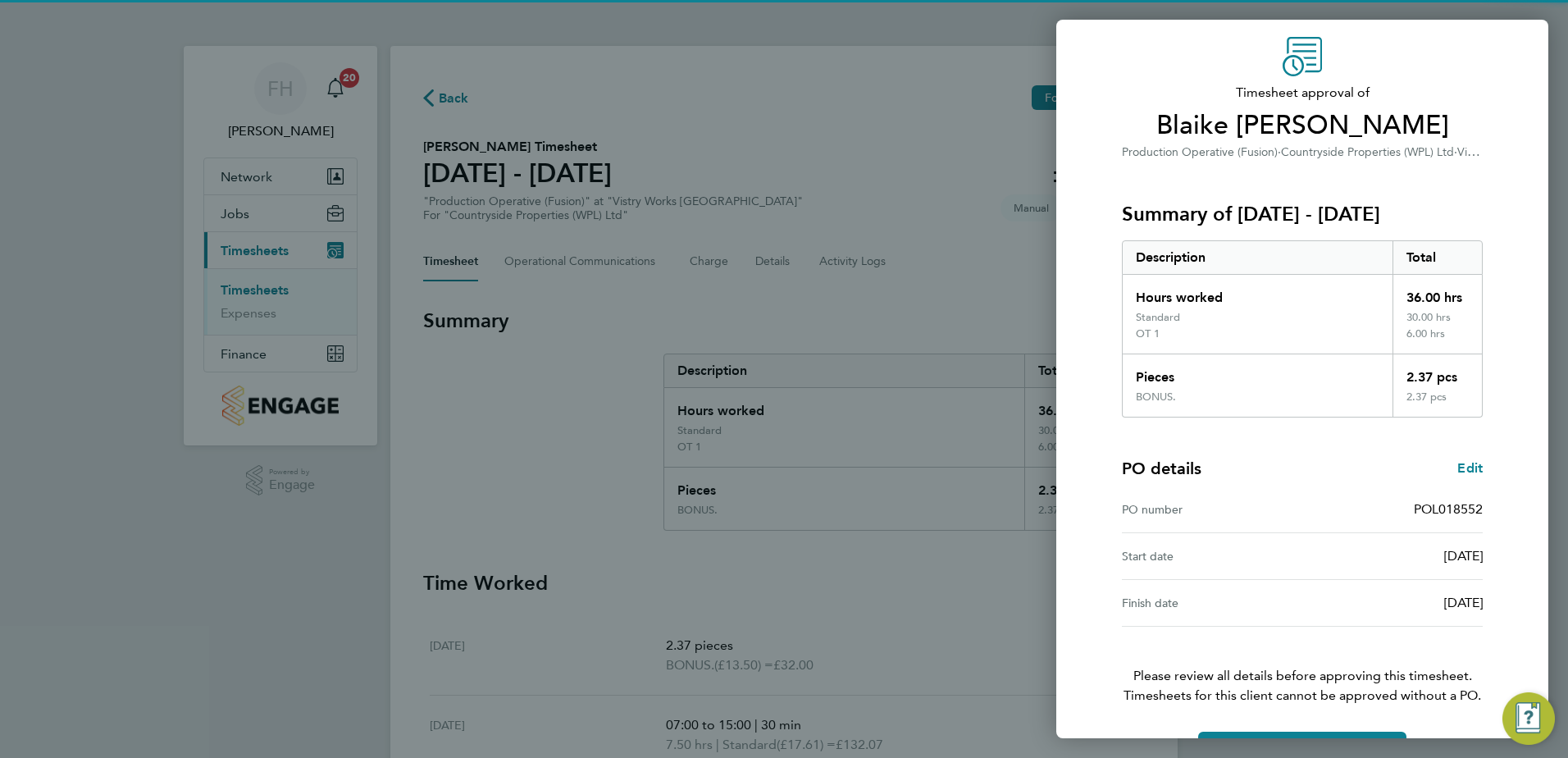
scroll to position [108, 0]
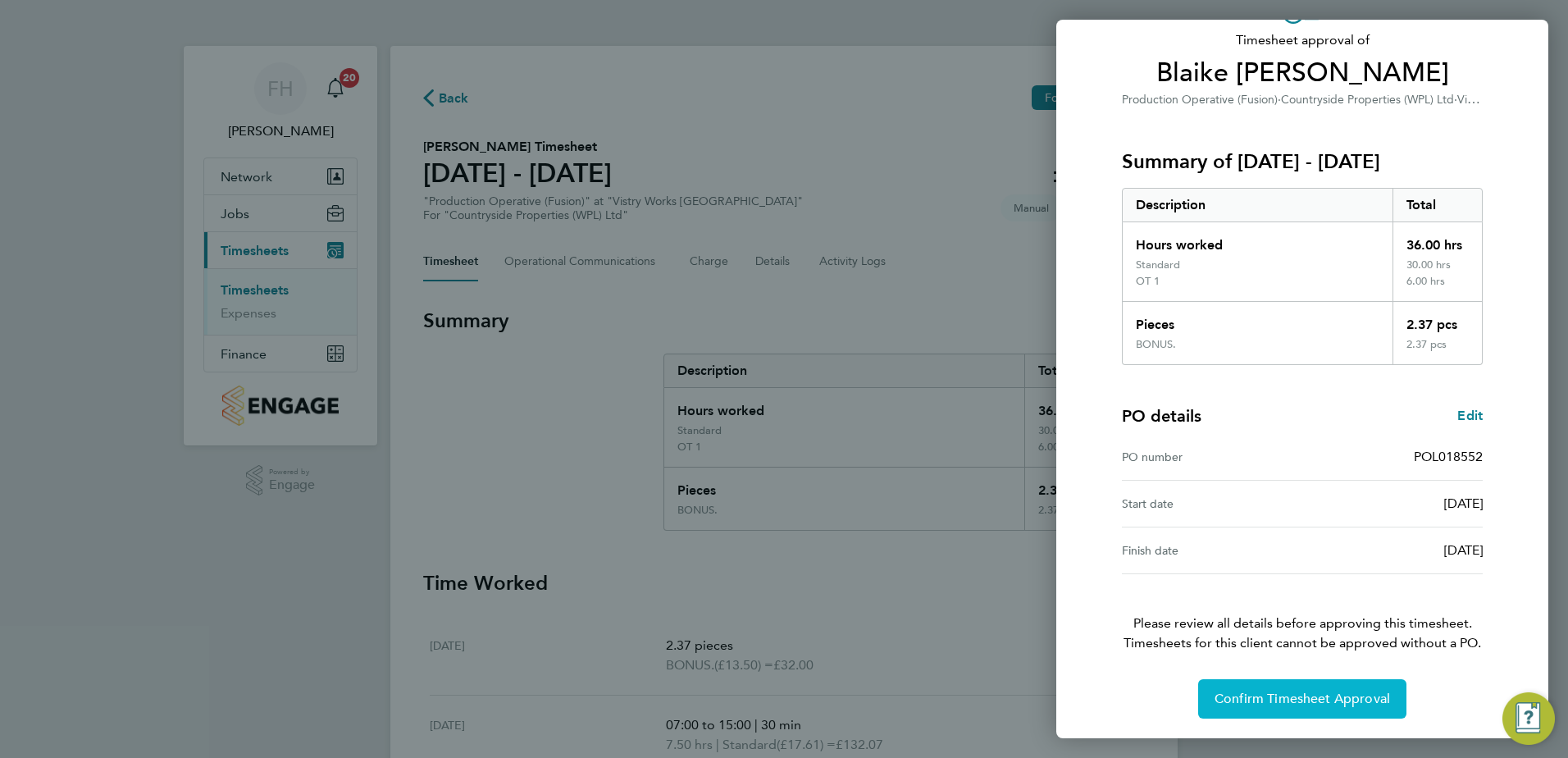
click at [1337, 701] on span "Confirm Timesheet Approval" at bounding box center [1302, 699] width 175 height 17
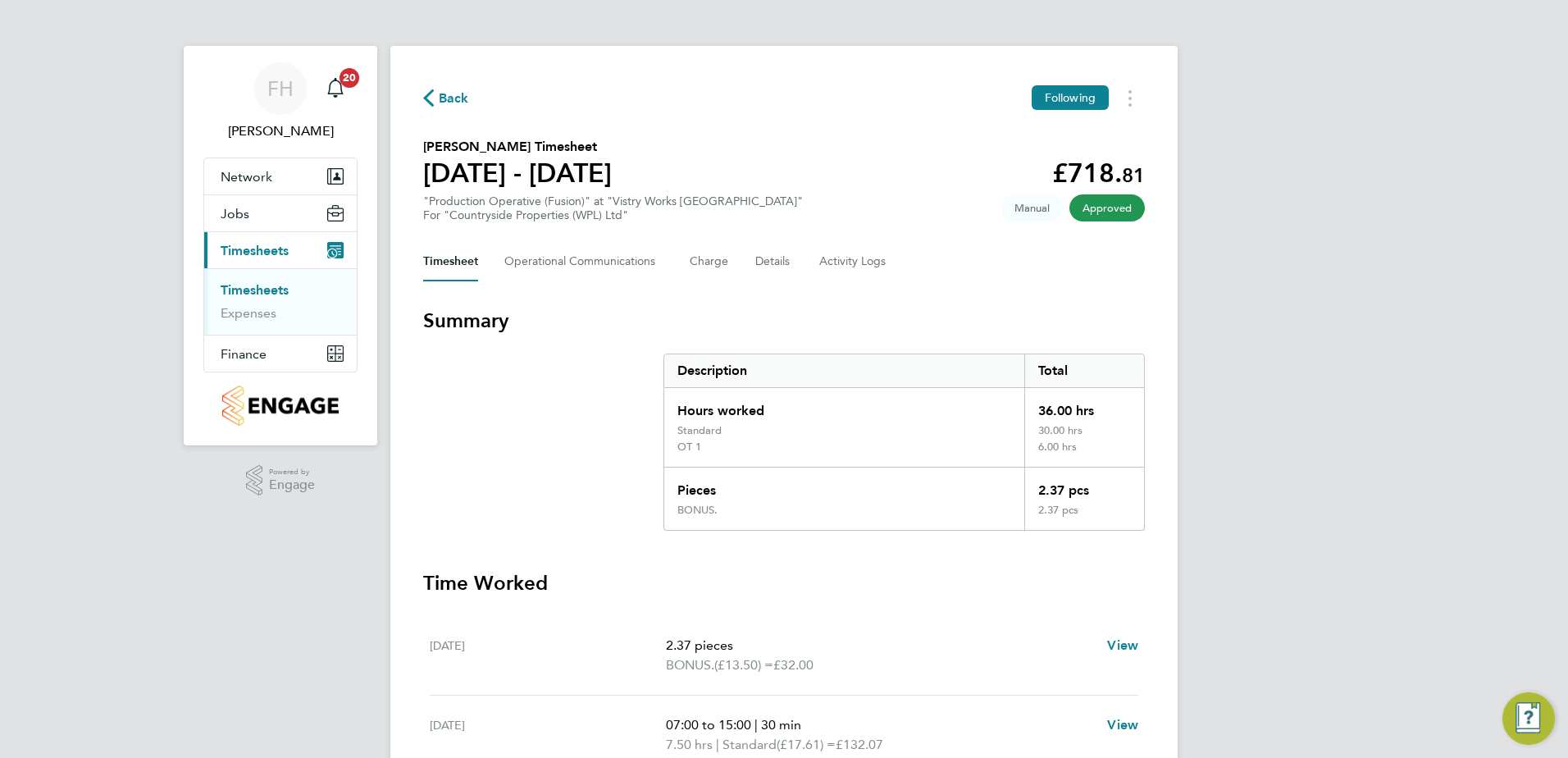
click at [446, 100] on span "Back" at bounding box center [453, 98] width 30 height 20
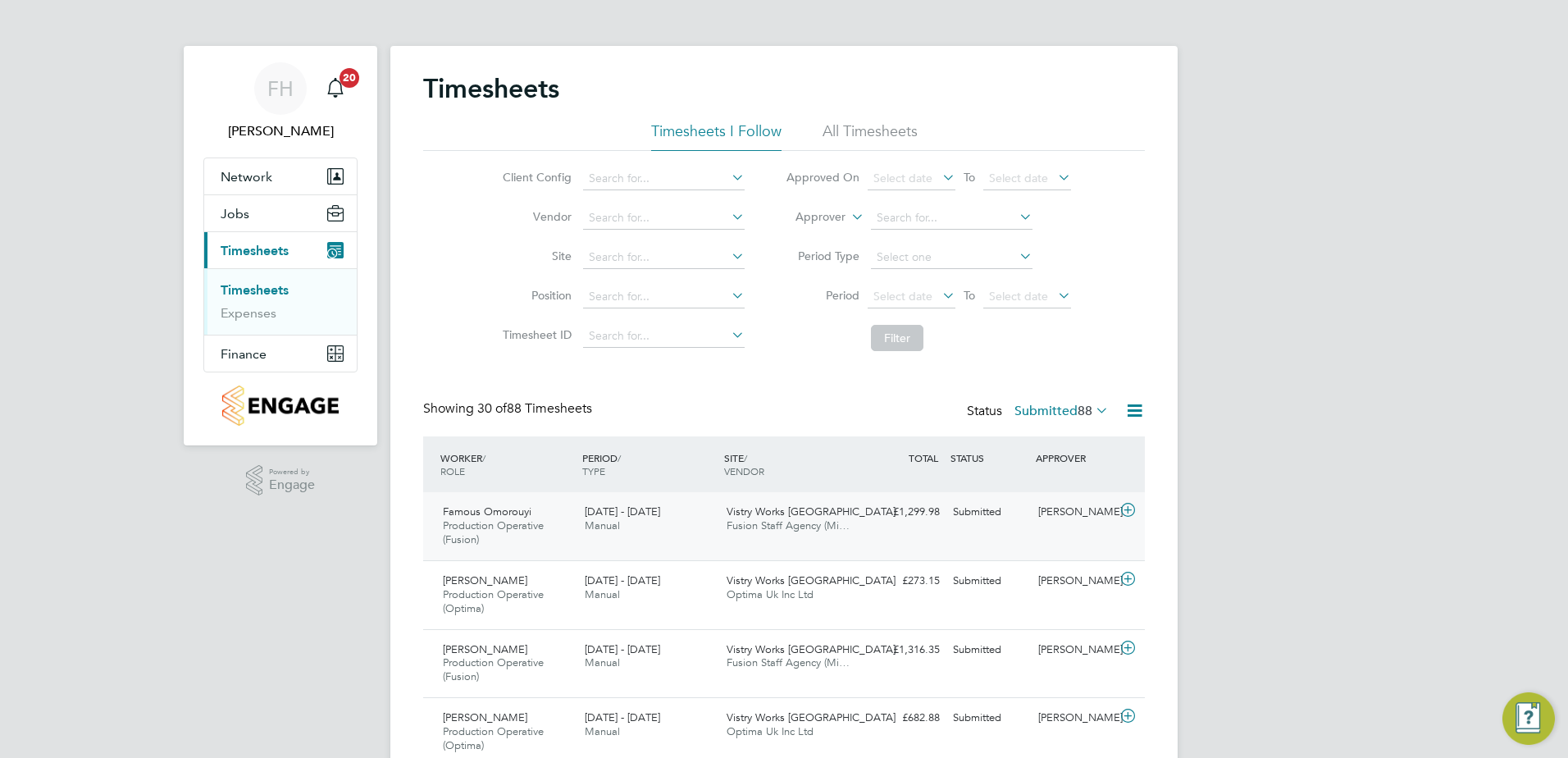
click at [1127, 509] on icon at bounding box center [1128, 510] width 21 height 13
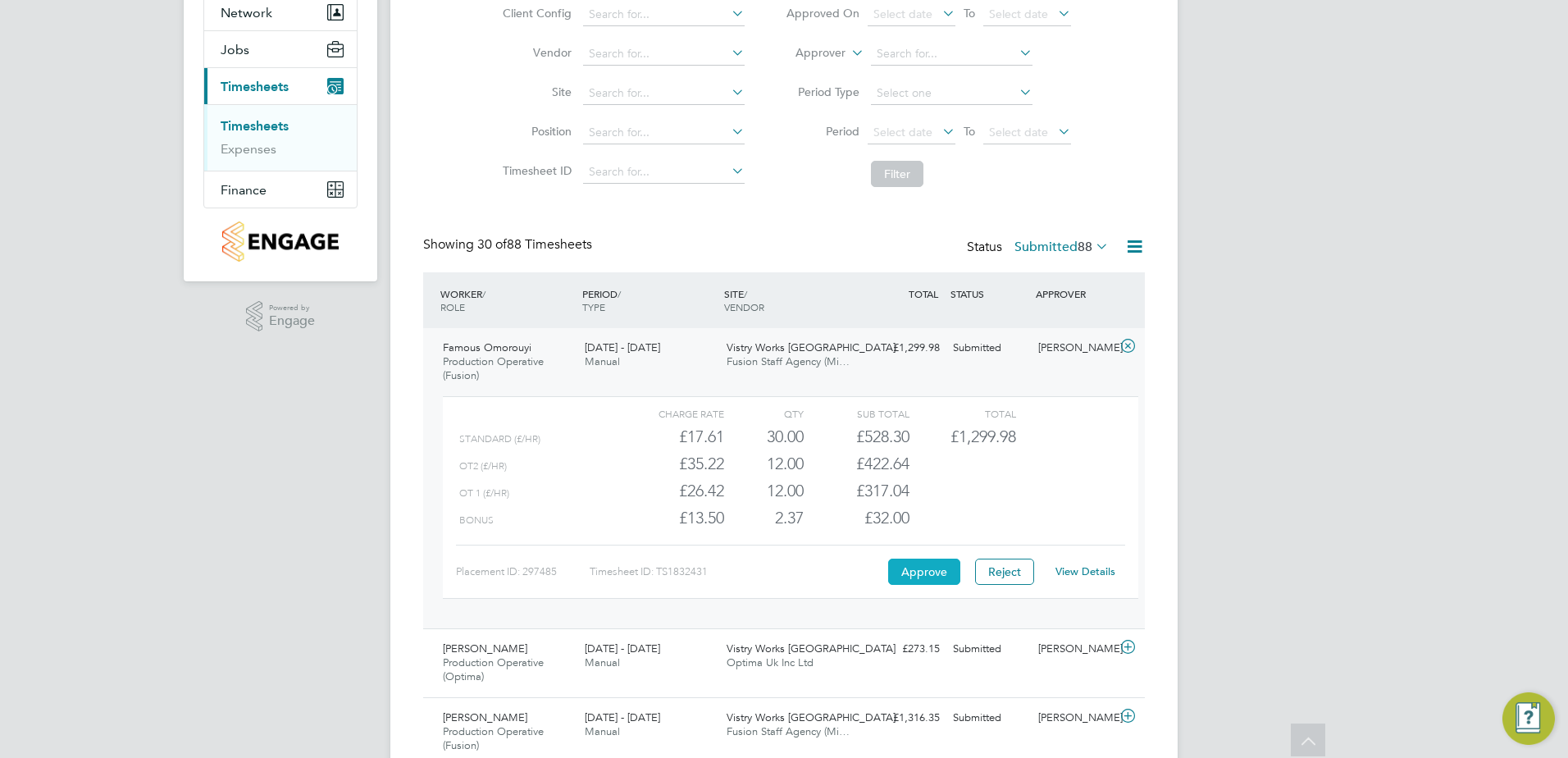
click at [918, 571] on button "Approve" at bounding box center [923, 572] width 72 height 26
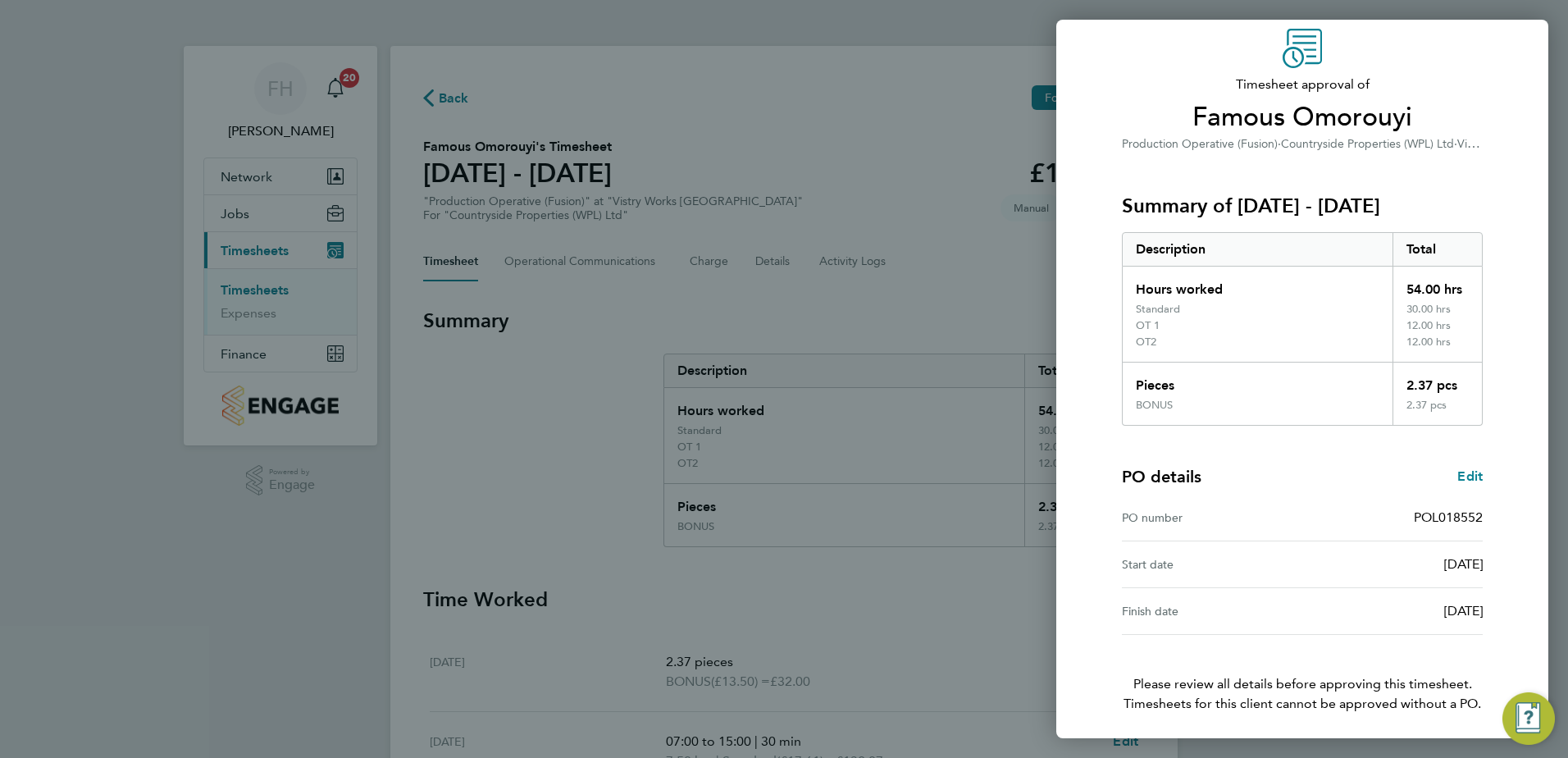
scroll to position [124, 0]
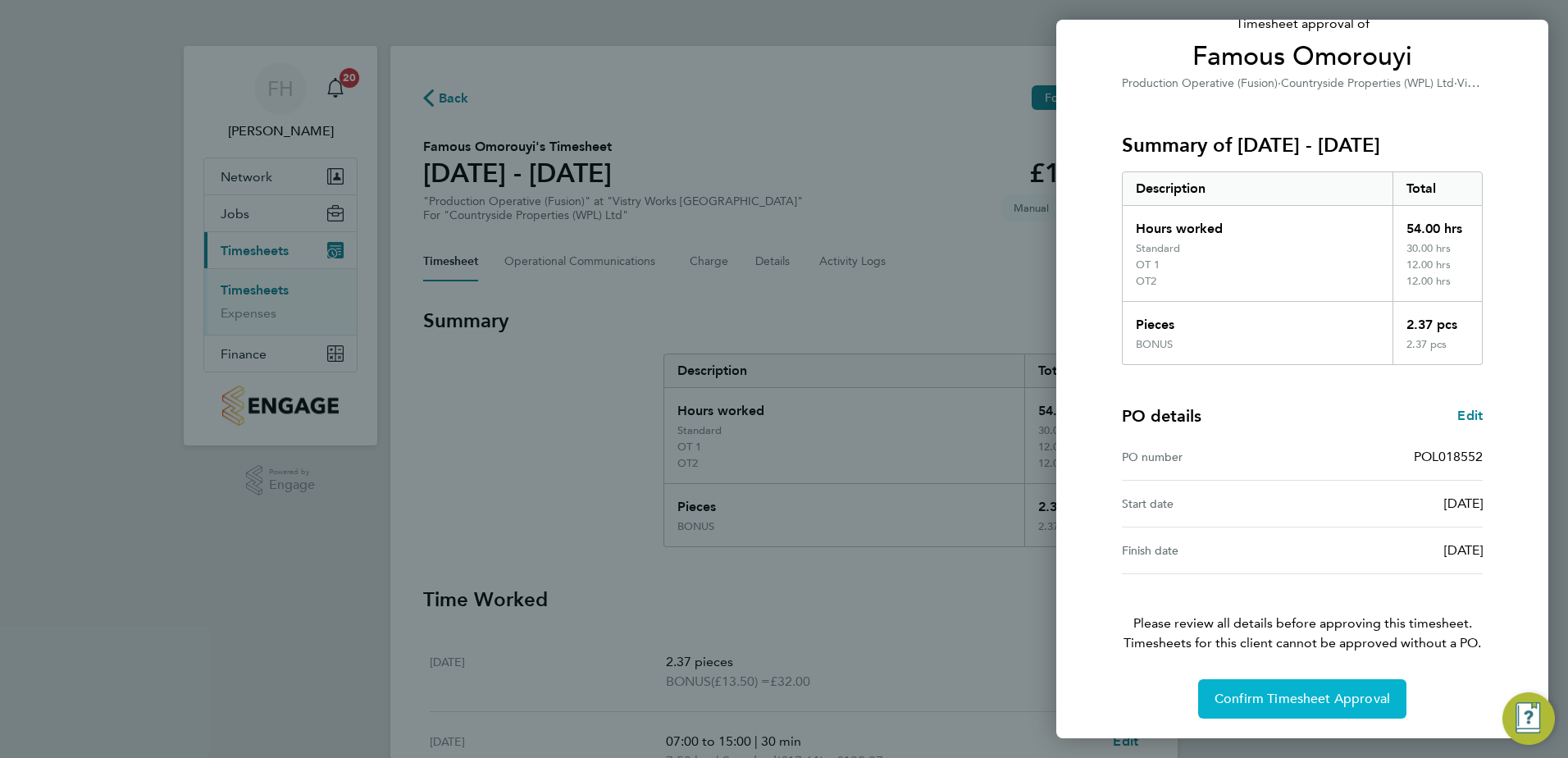
click at [1297, 693] on span "Confirm Timesheet Approval" at bounding box center [1302, 699] width 175 height 17
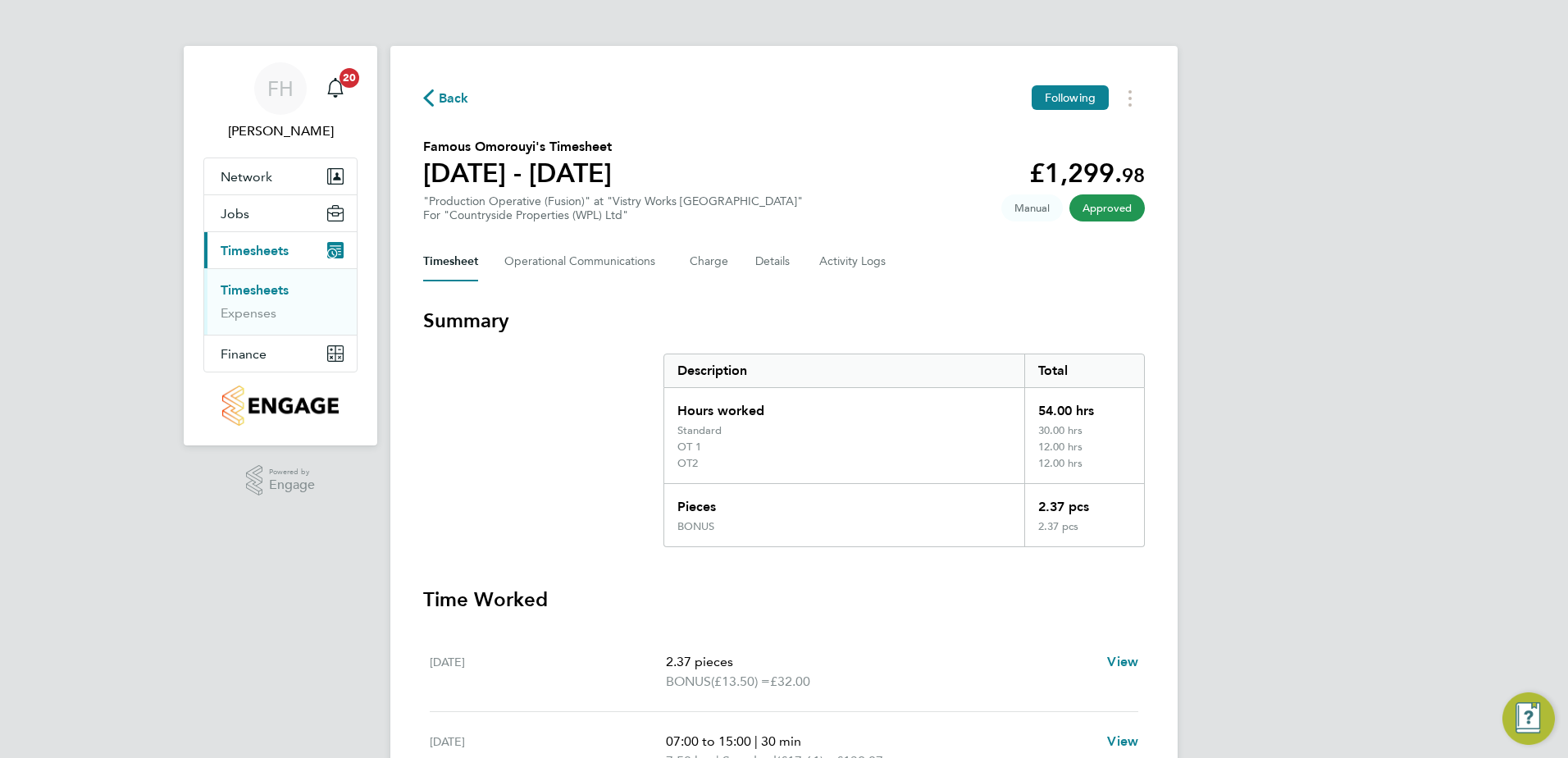
click at [434, 104] on span "Back" at bounding box center [446, 97] width 46 height 16
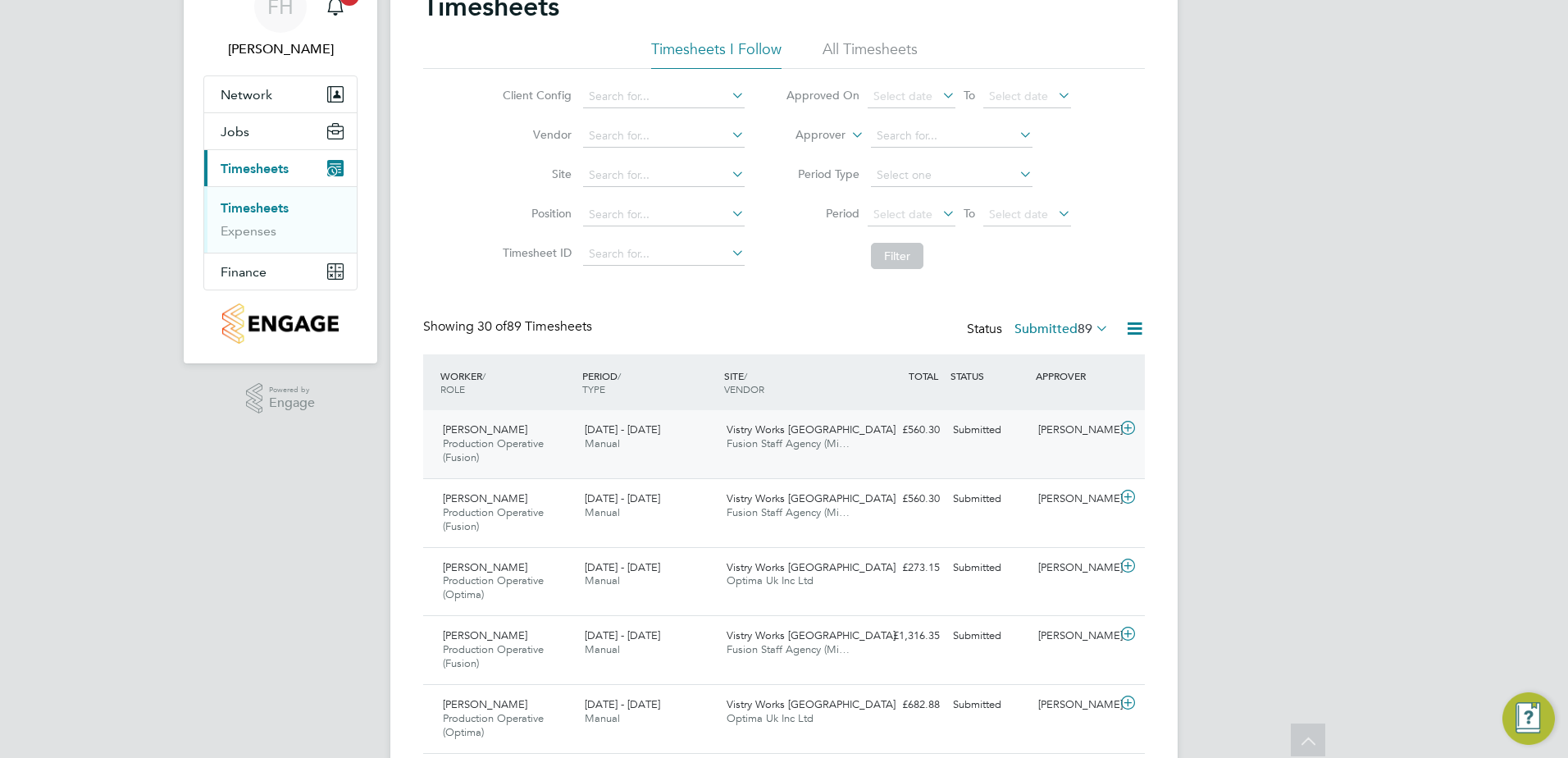
click at [1128, 432] on icon at bounding box center [1128, 428] width 21 height 13
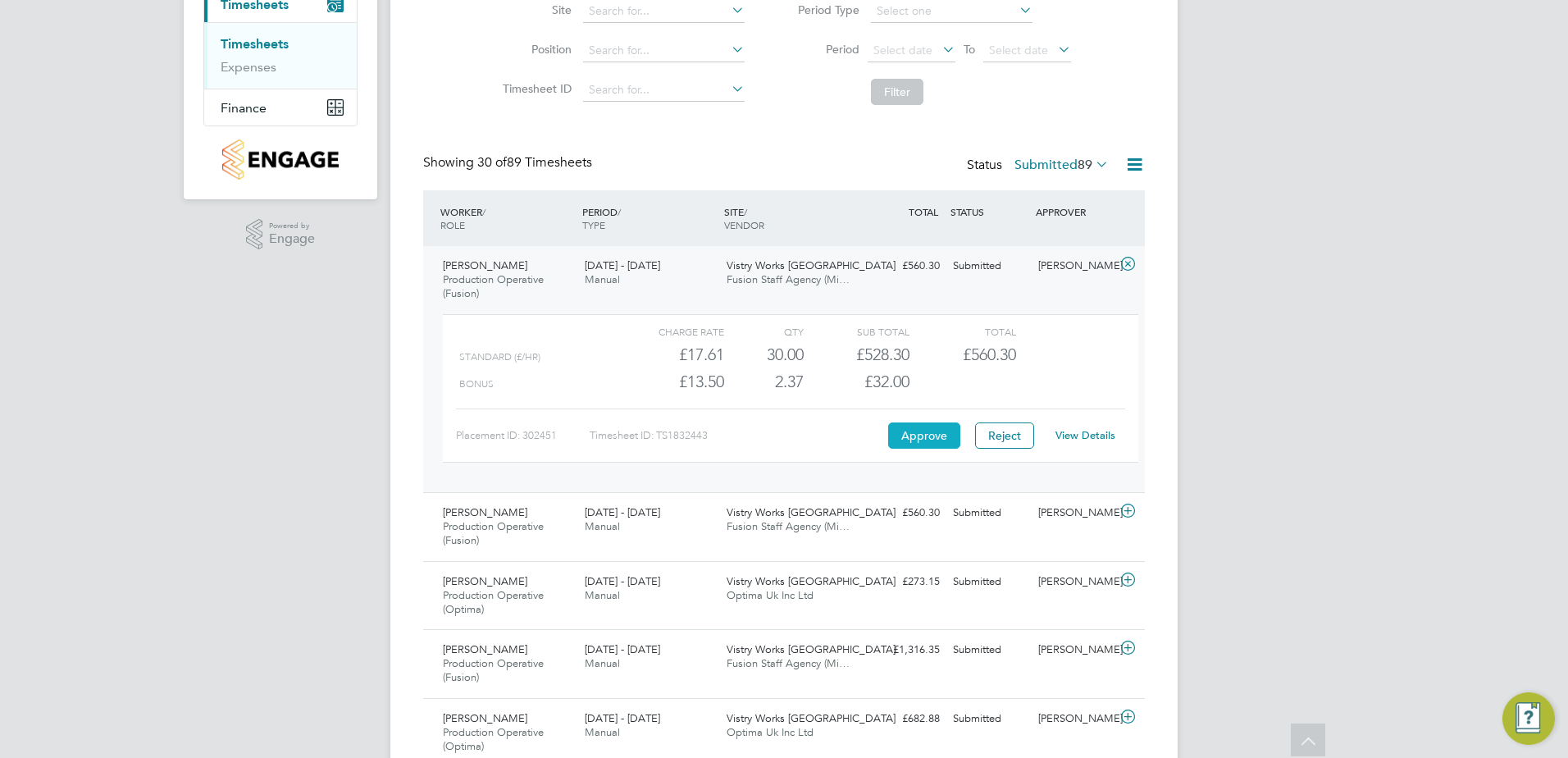
click at [918, 442] on button "Approve" at bounding box center [923, 436] width 72 height 26
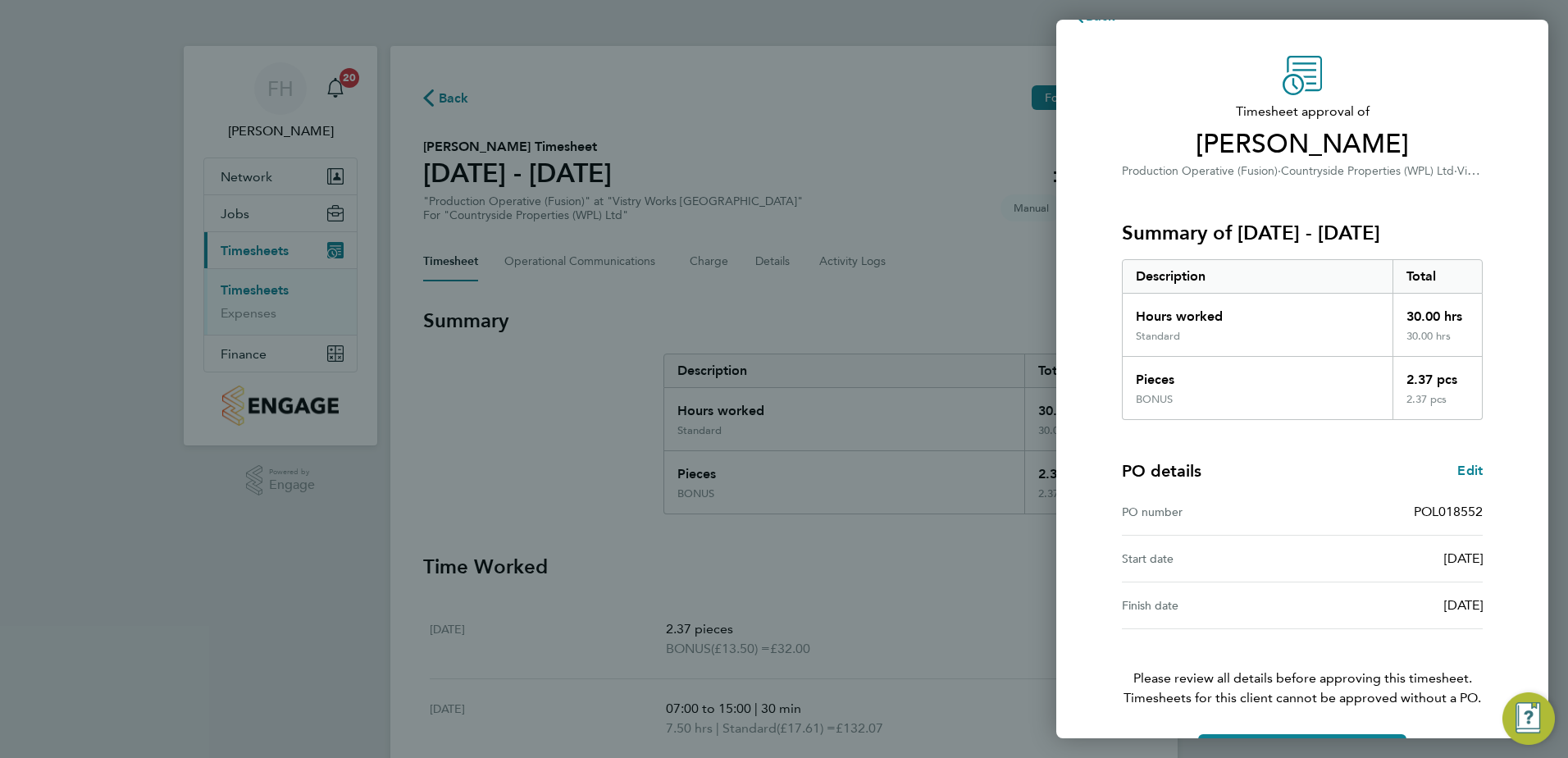
scroll to position [91, 0]
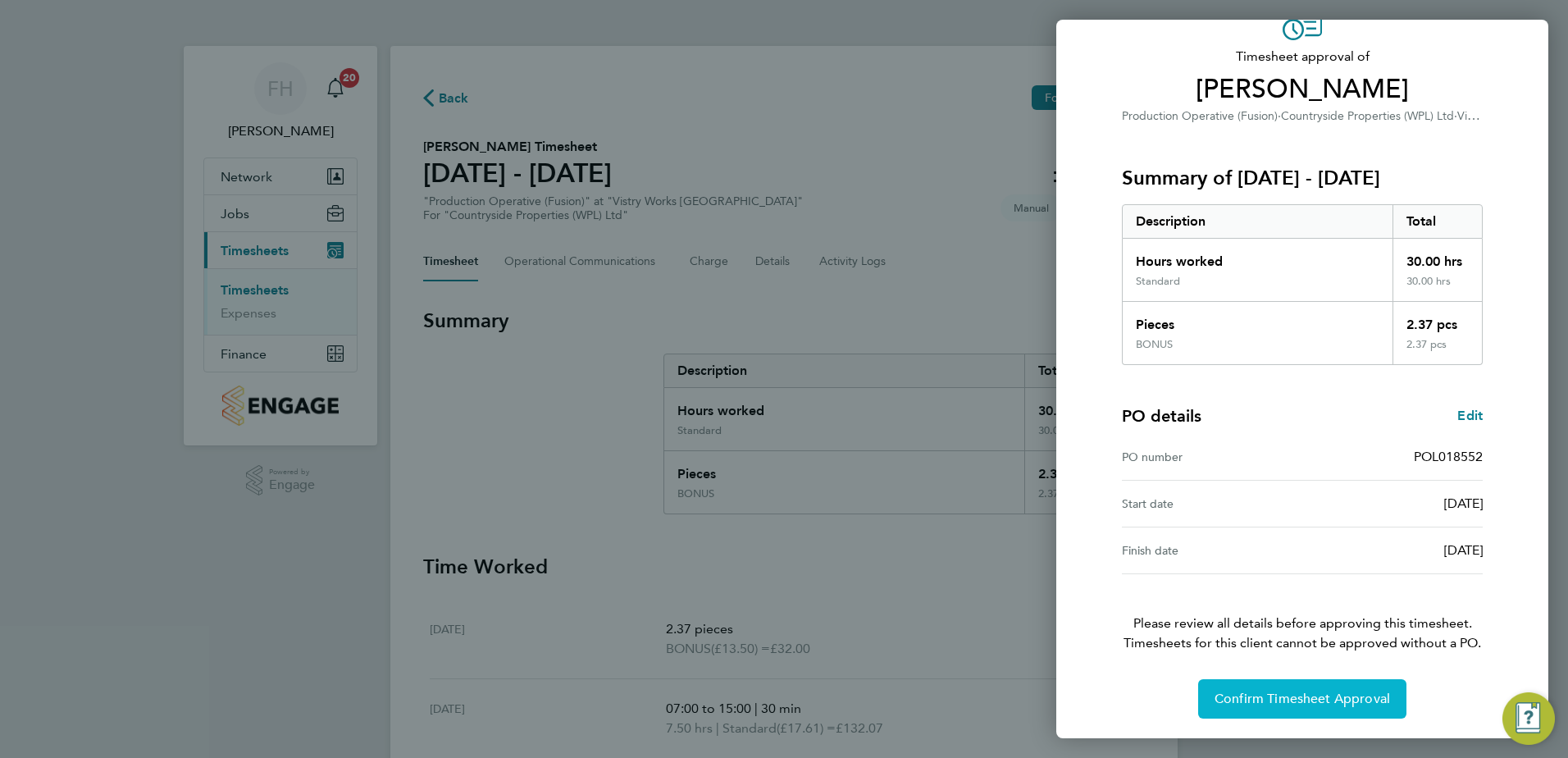
click at [1297, 702] on span "Confirm Timesheet Approval" at bounding box center [1302, 699] width 175 height 17
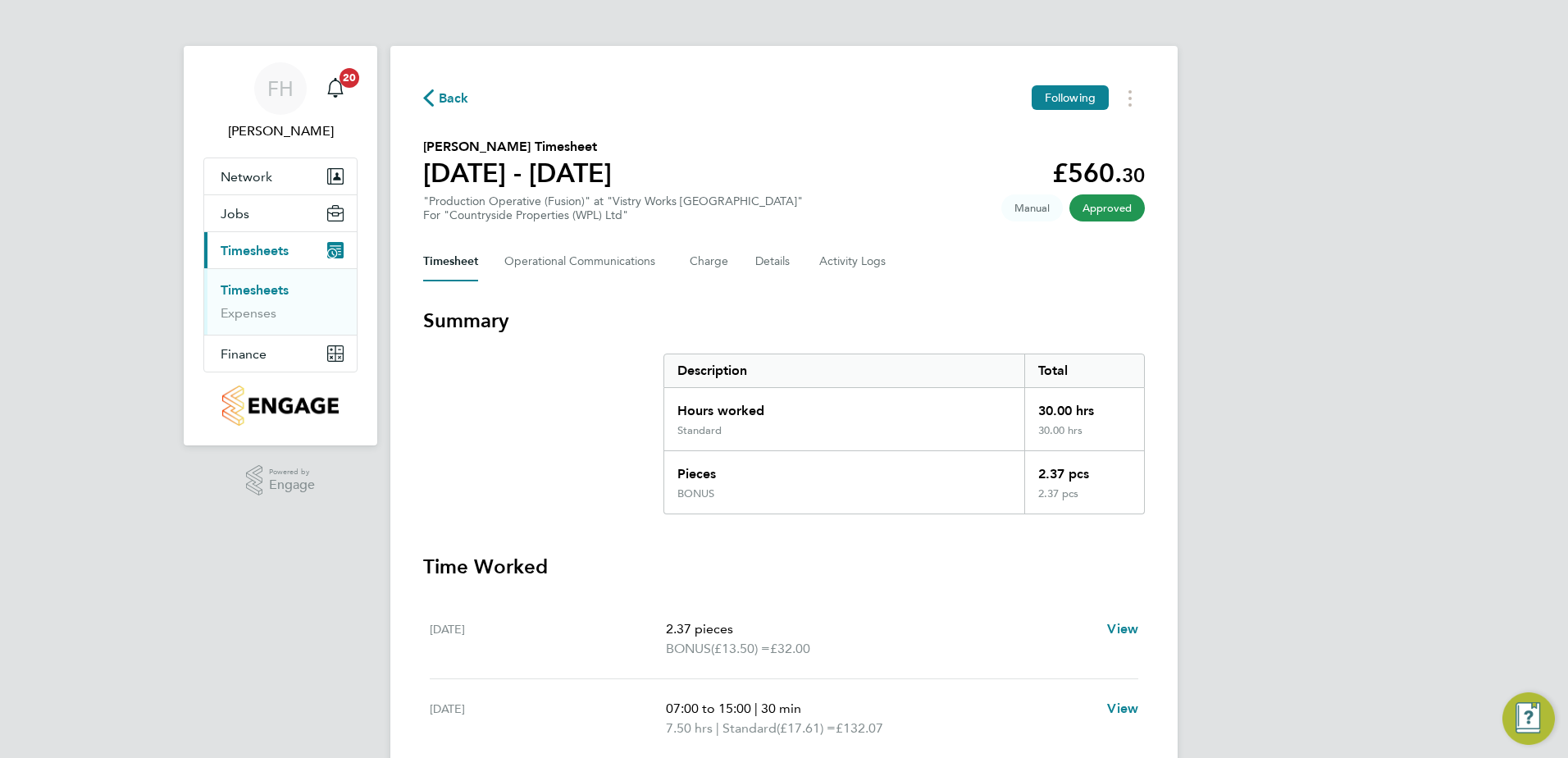
click at [436, 103] on span "Back" at bounding box center [446, 97] width 46 height 16
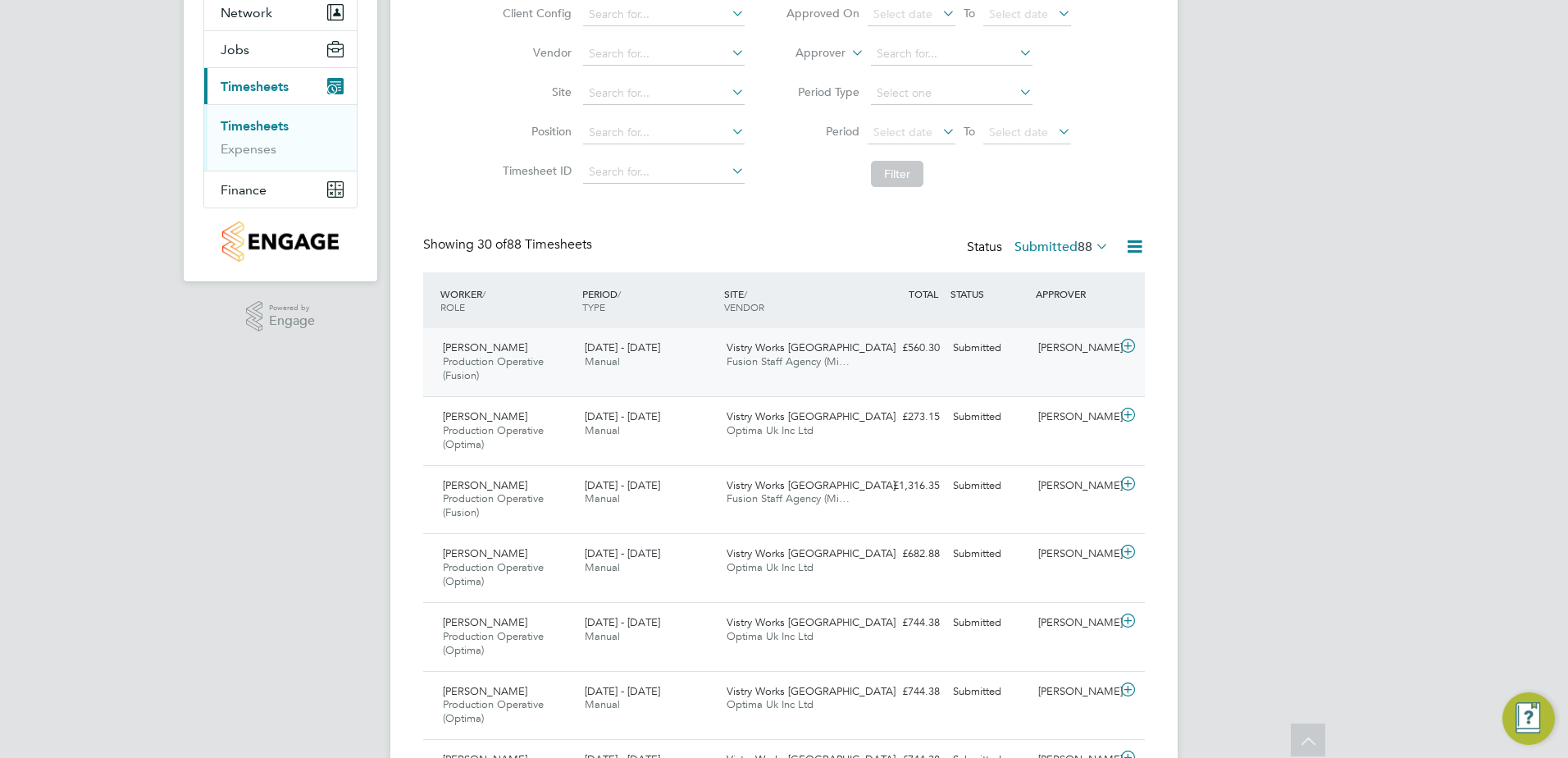
click at [1132, 347] on icon at bounding box center [1128, 346] width 21 height 13
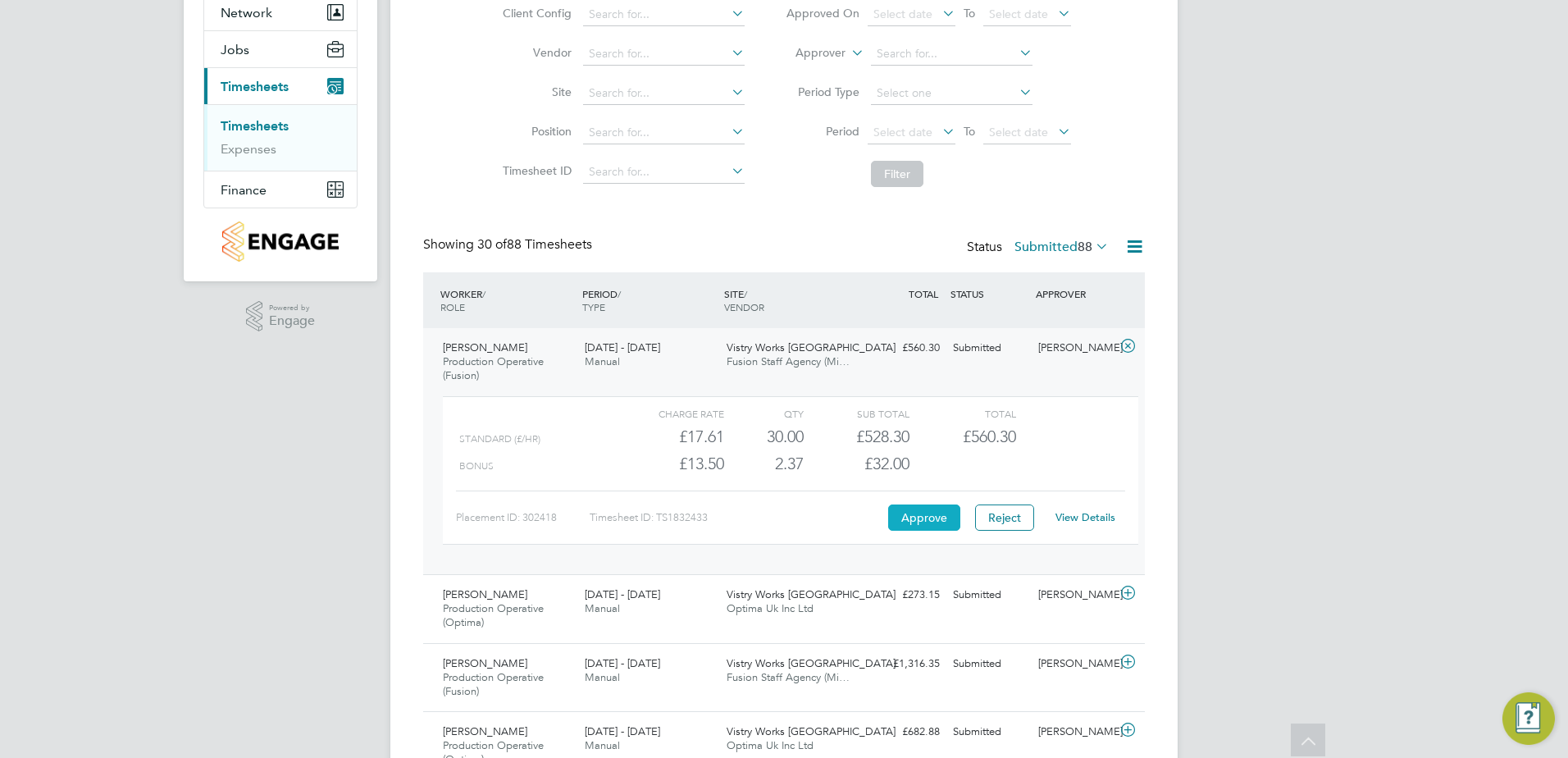
click at [923, 521] on button "Approve" at bounding box center [923, 518] width 72 height 26
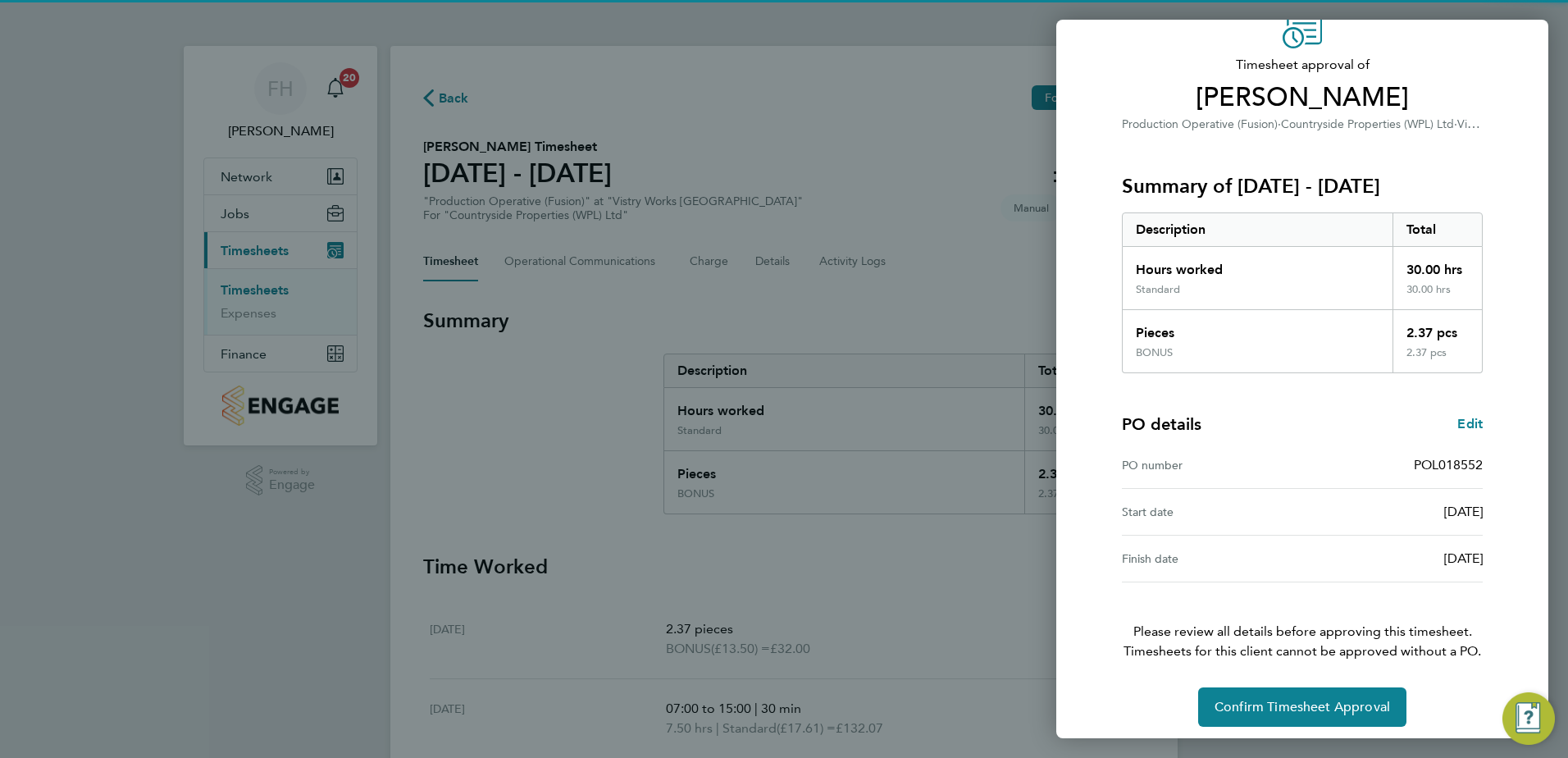
scroll to position [91, 0]
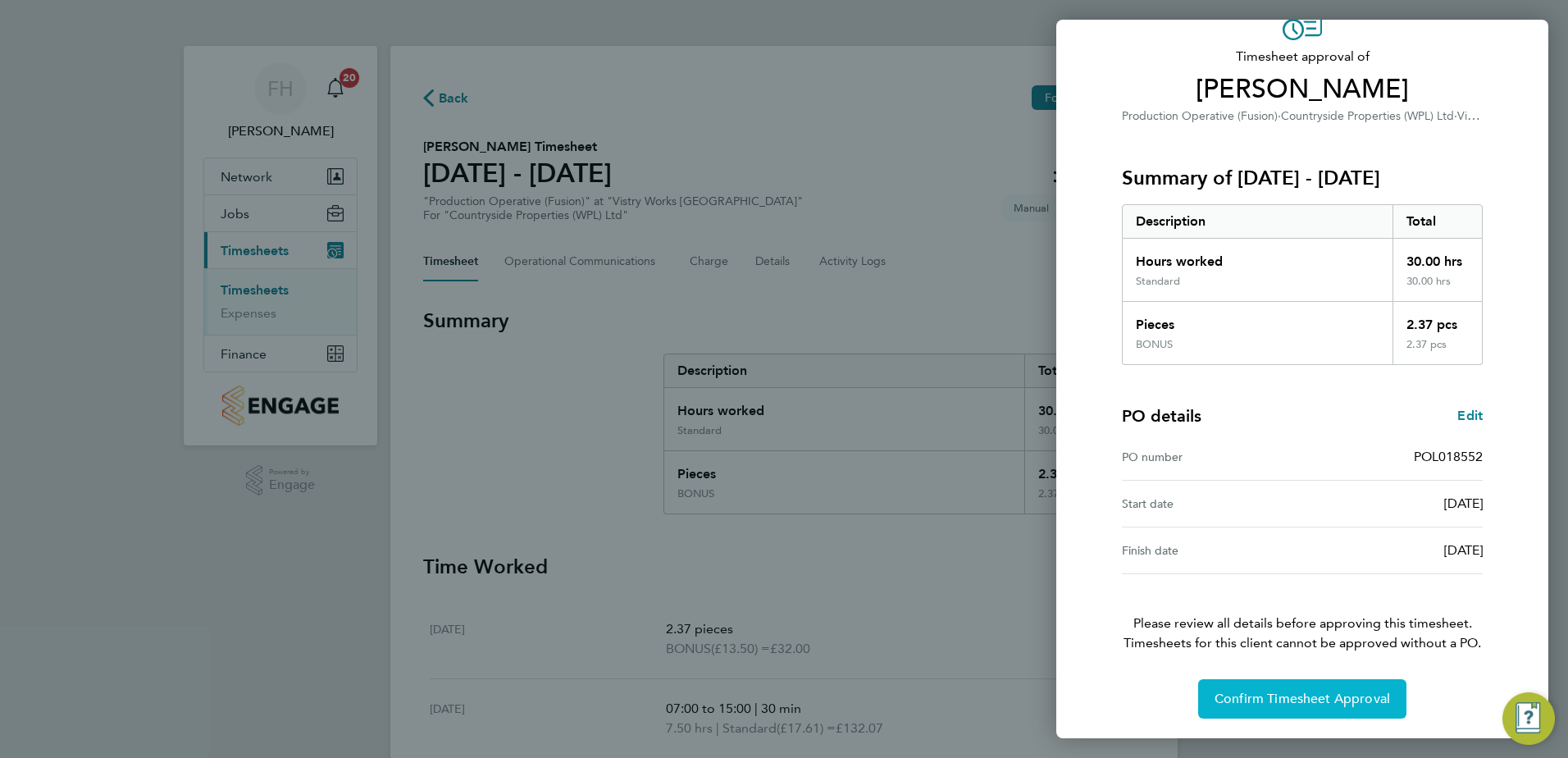
click at [1320, 708] on button "Confirm Timesheet Approval" at bounding box center [1302, 699] width 208 height 39
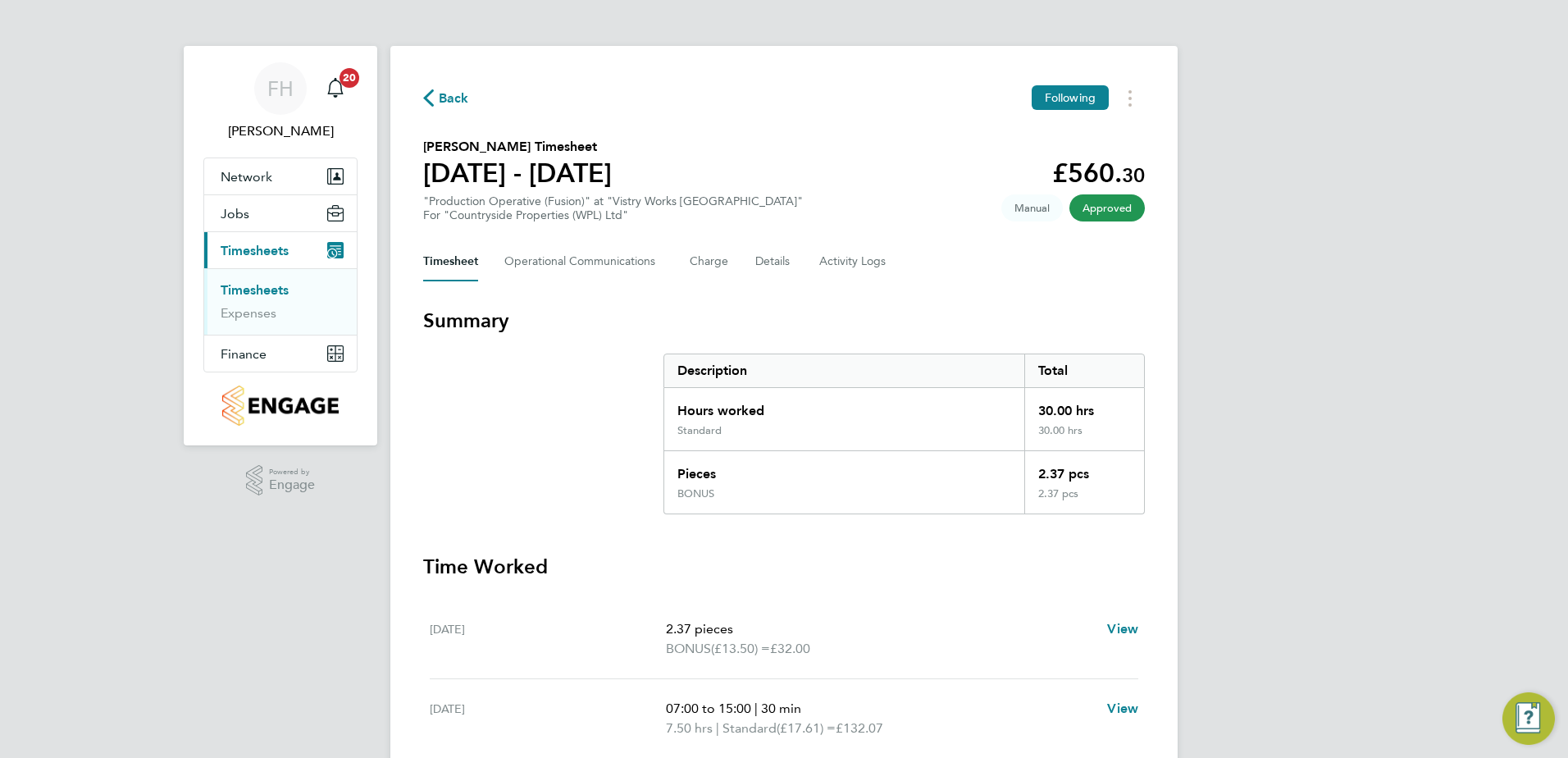
click at [432, 97] on icon "button" at bounding box center [428, 98] width 10 height 17
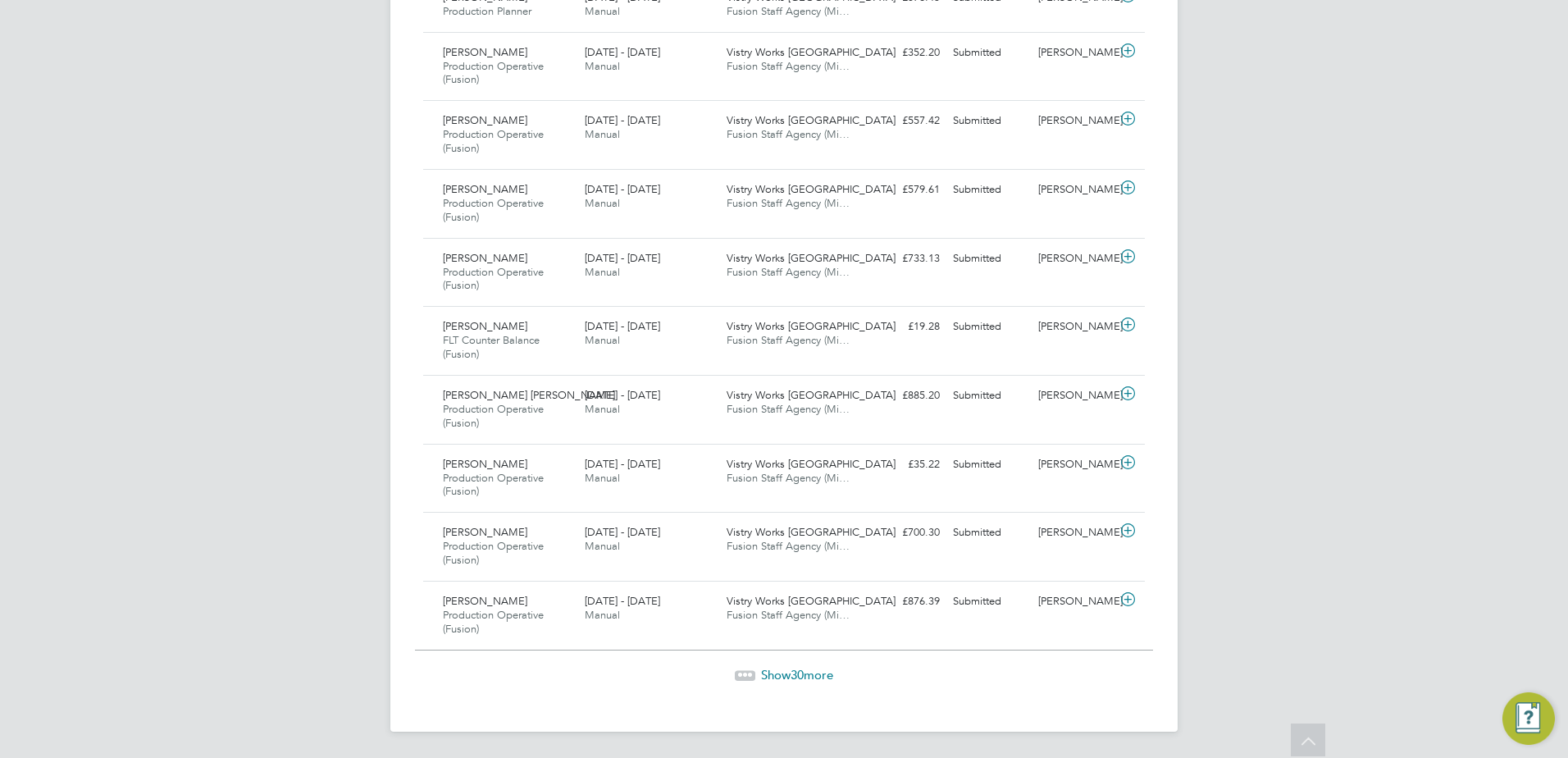
click at [804, 682] on div "Show 30 more" at bounding box center [784, 675] width 738 height 17
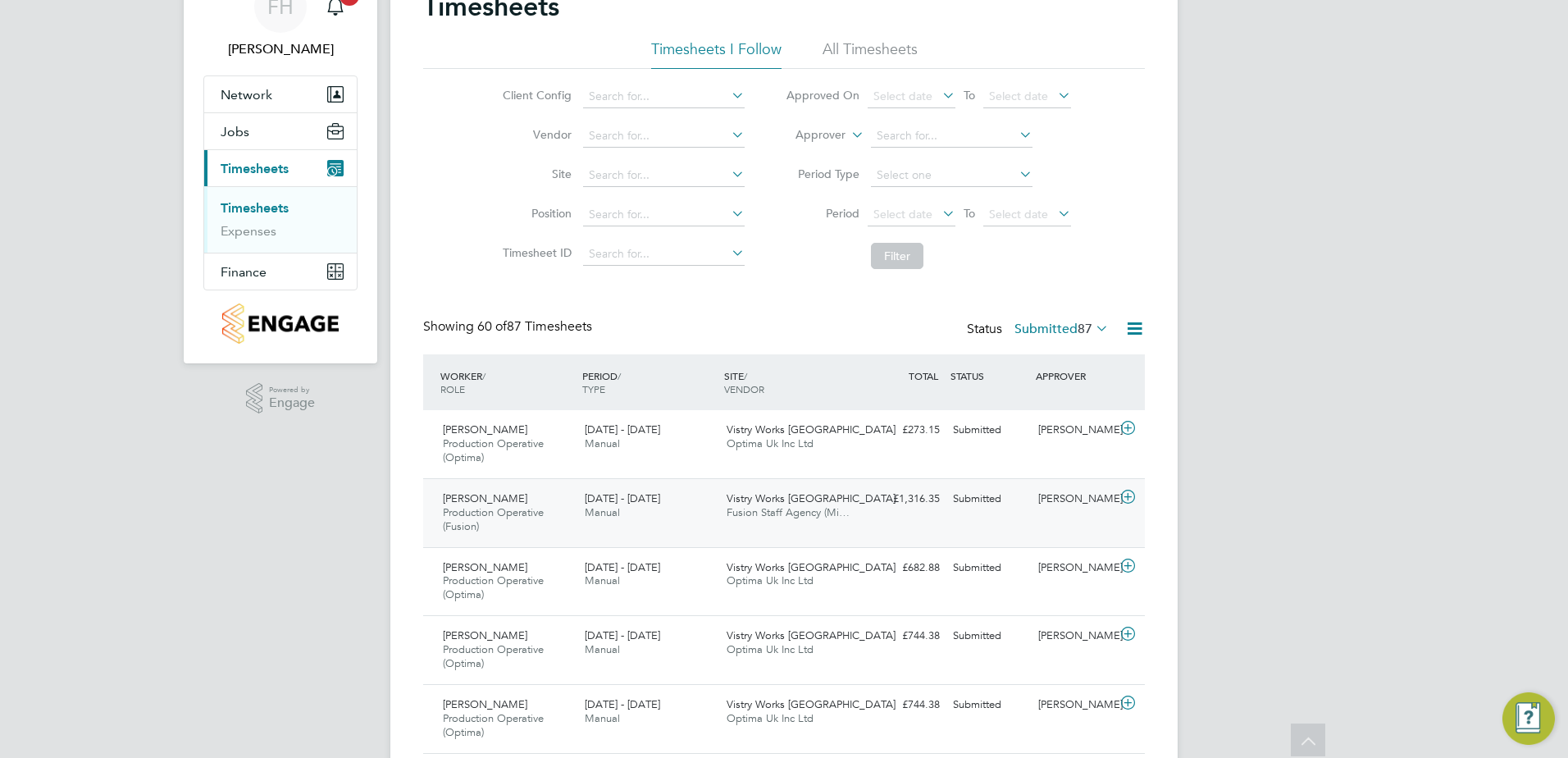
click at [1127, 495] on icon at bounding box center [1128, 497] width 21 height 13
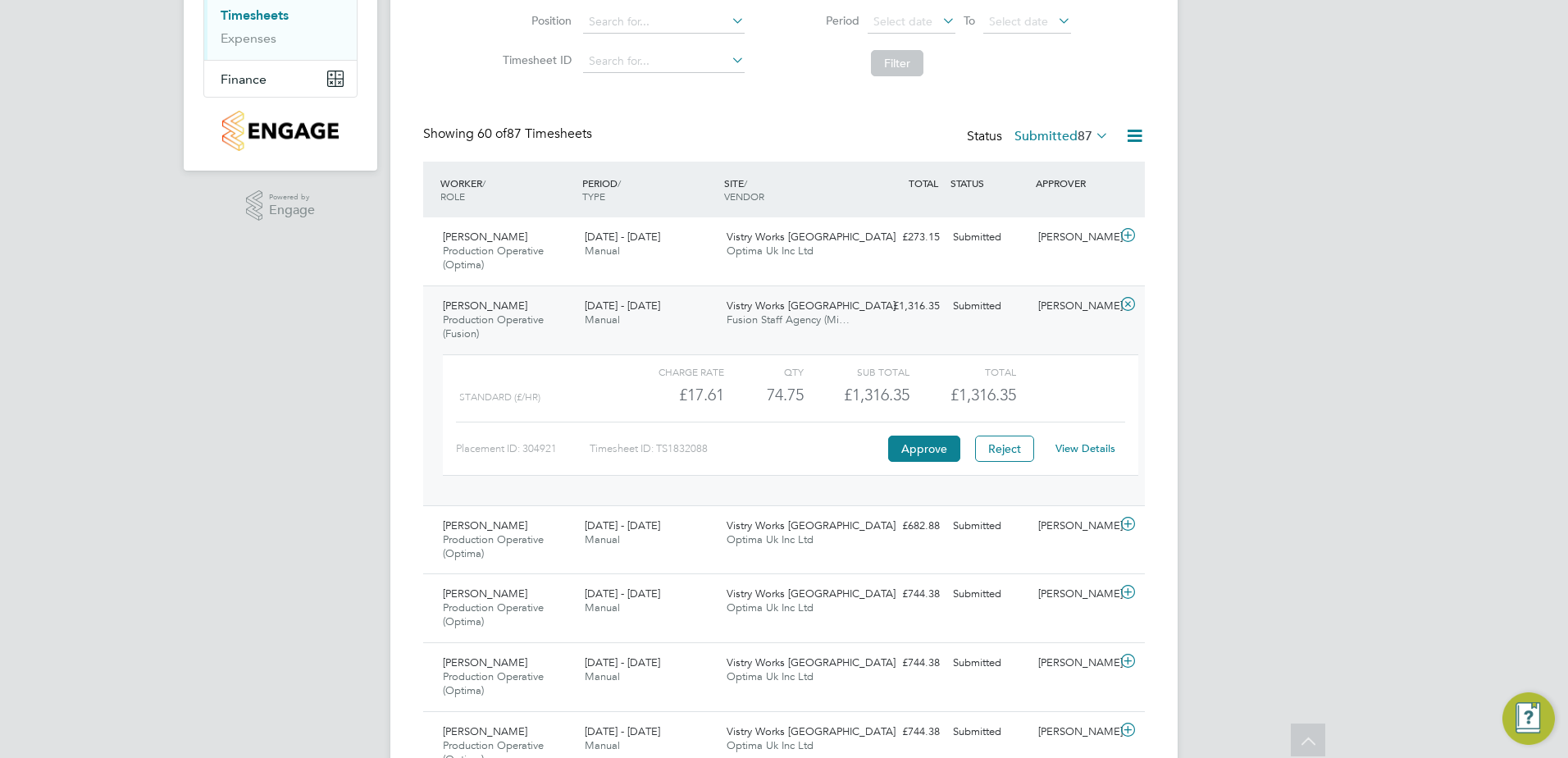
scroll to position [246, 0]
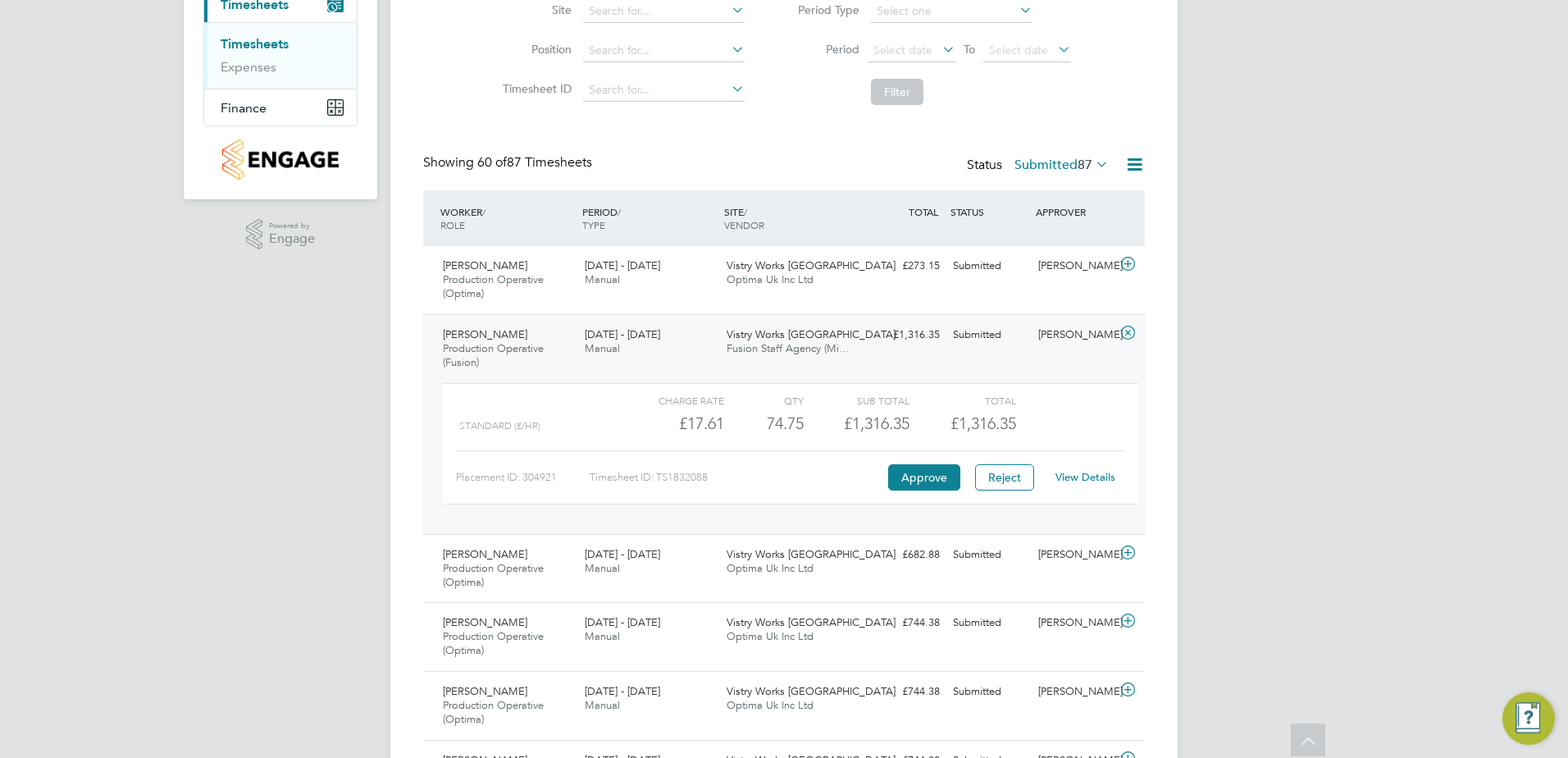
click at [1091, 474] on link "View Details" at bounding box center [1085, 477] width 60 height 14
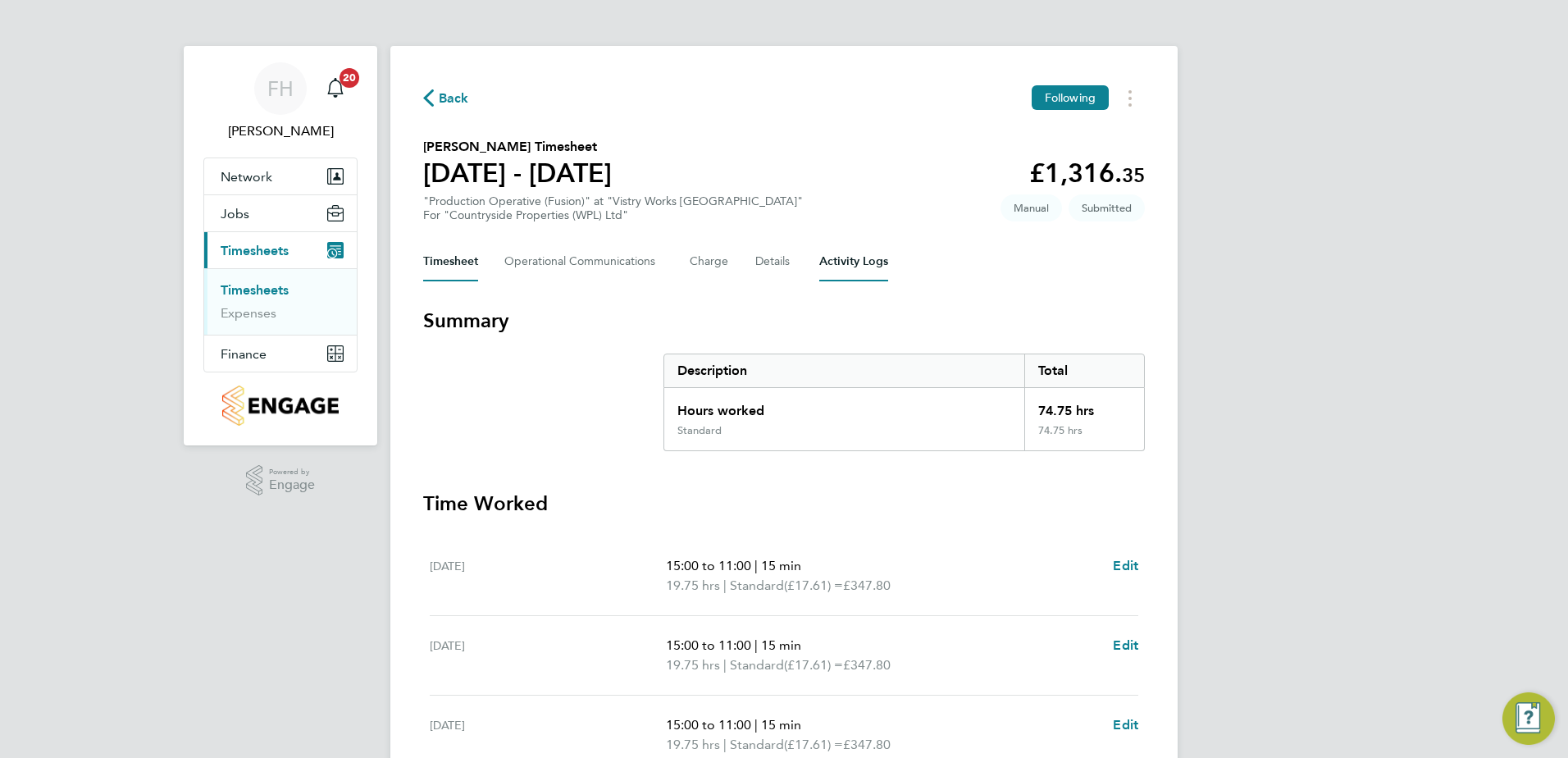
click at [853, 259] on Logs-tab "Activity Logs" at bounding box center [853, 261] width 69 height 39
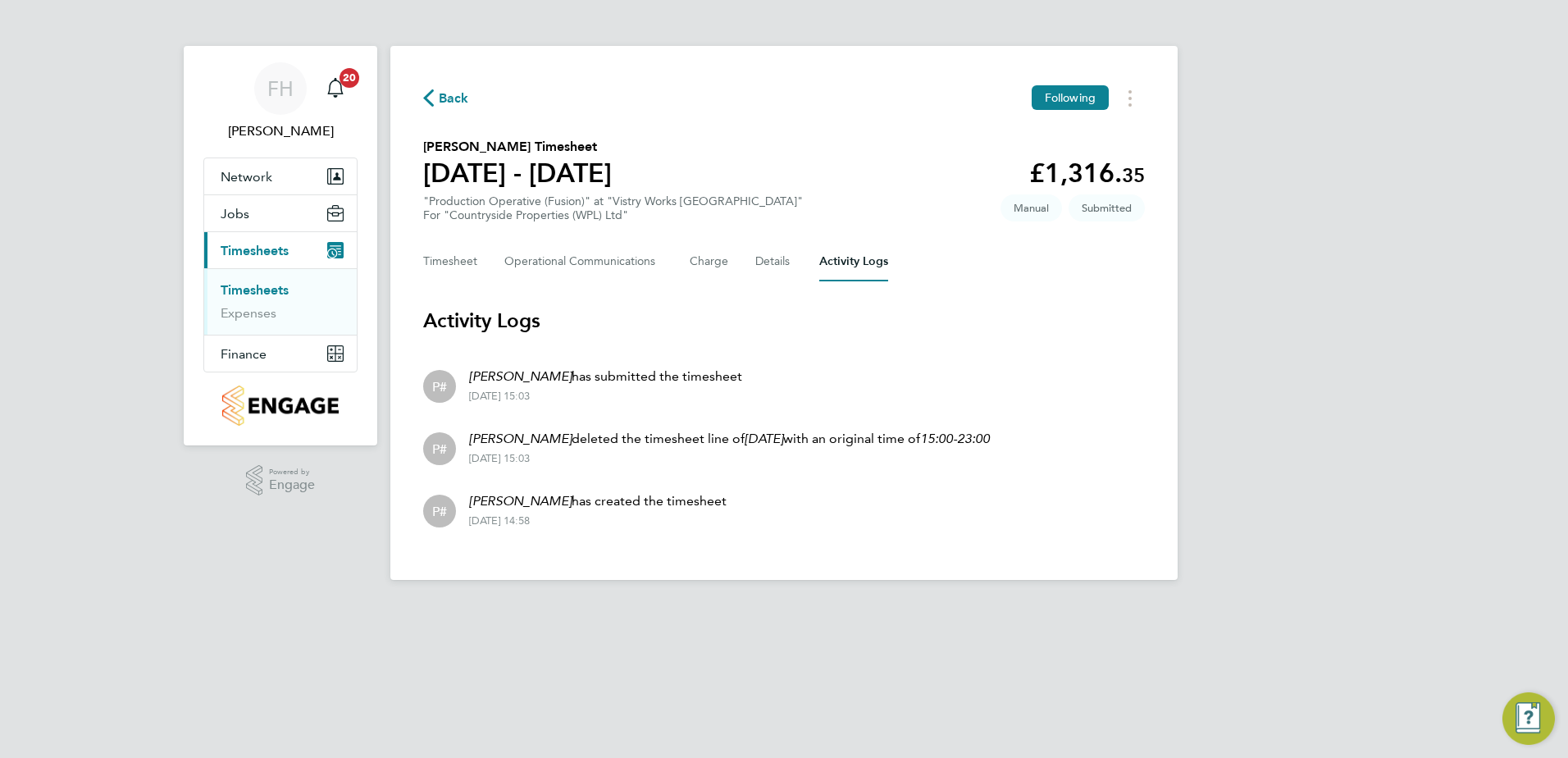
click at [608, 404] on li "P# [PERSON_NAME] has submitted the timesheet [DATE] 15:03" at bounding box center [784, 385] width 722 height 63
click at [445, 103] on span "Back" at bounding box center [453, 98] width 30 height 20
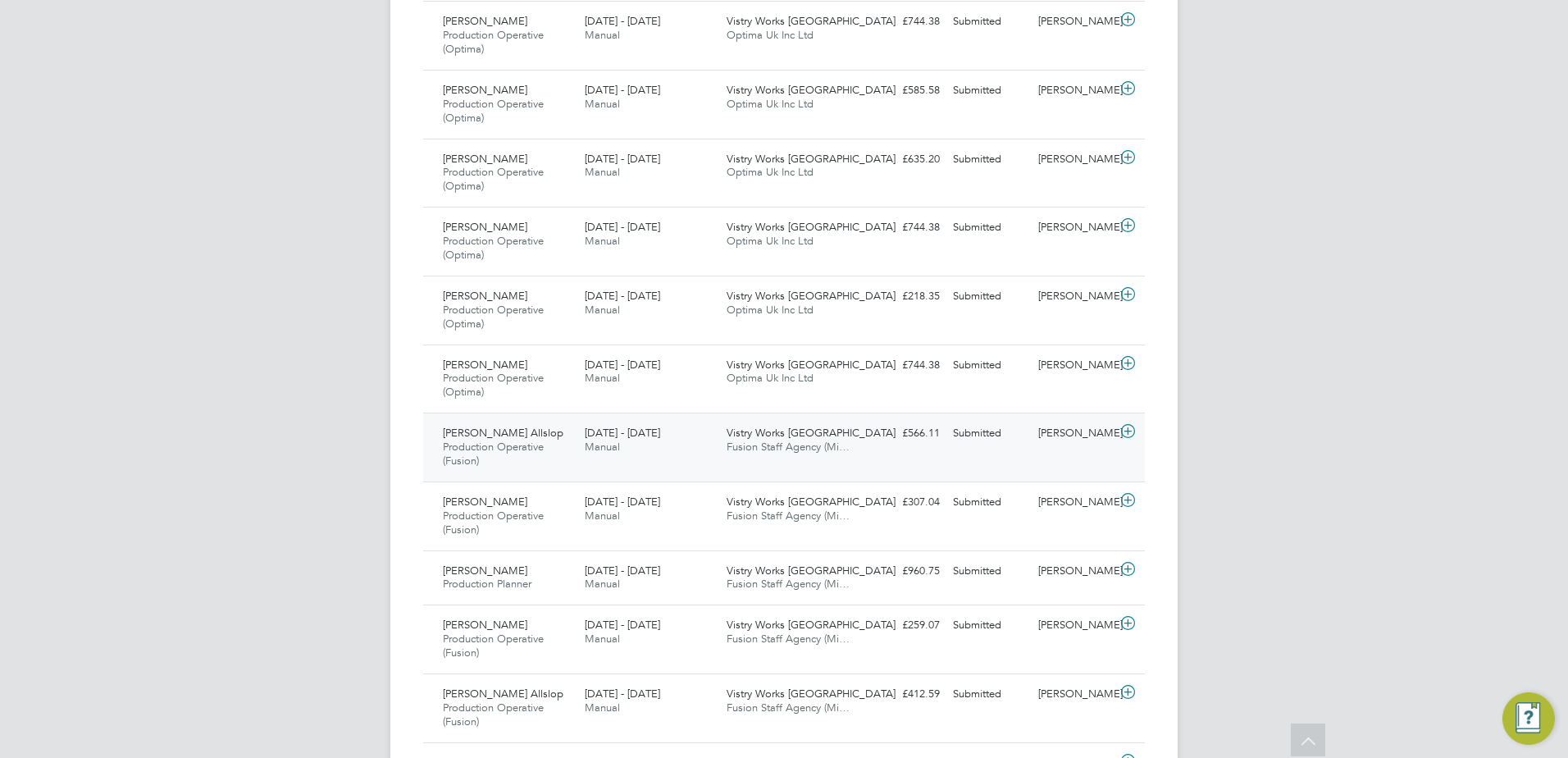
click at [1129, 428] on icon at bounding box center [1128, 431] width 21 height 13
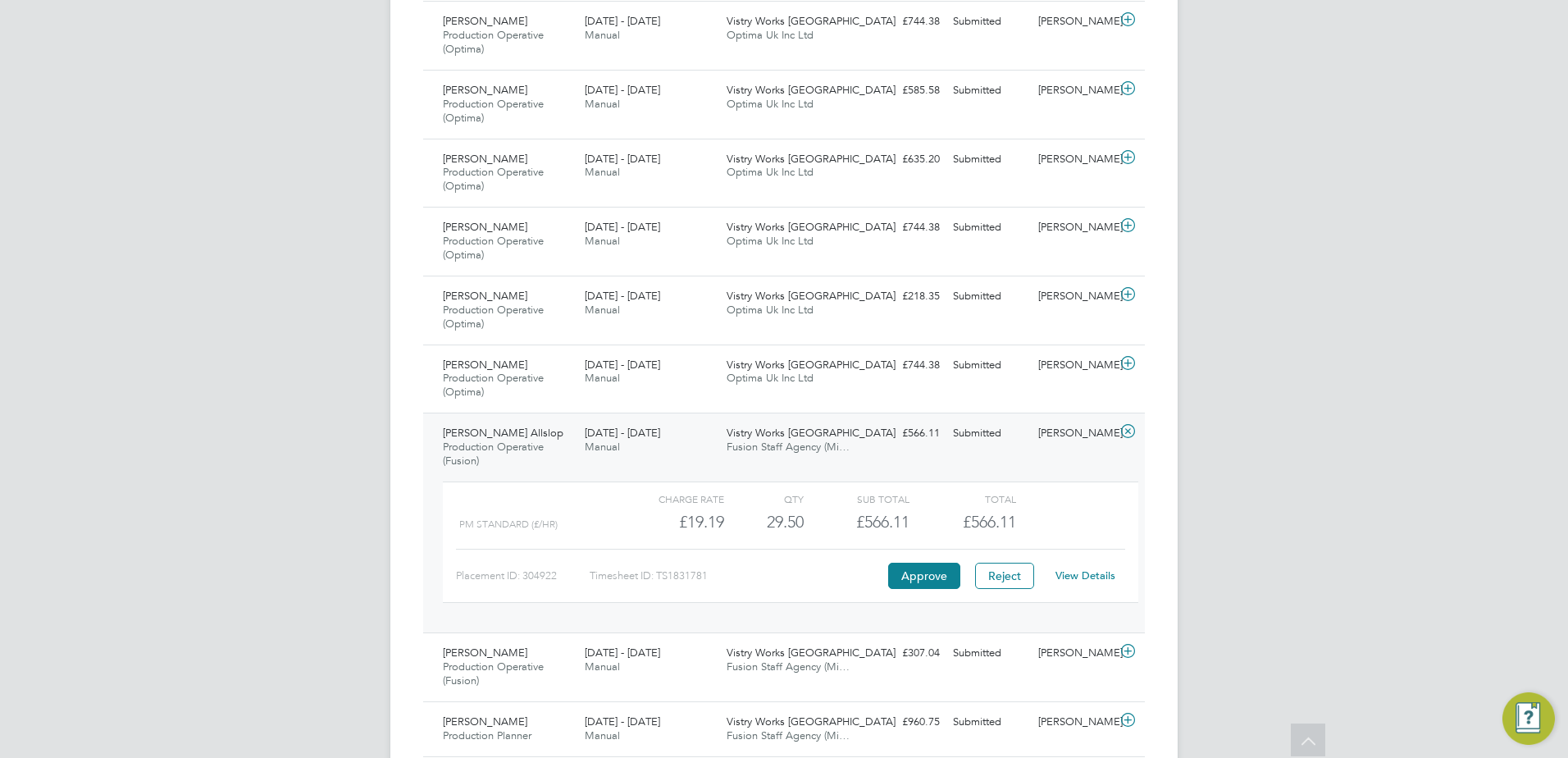
scroll to position [985, 0]
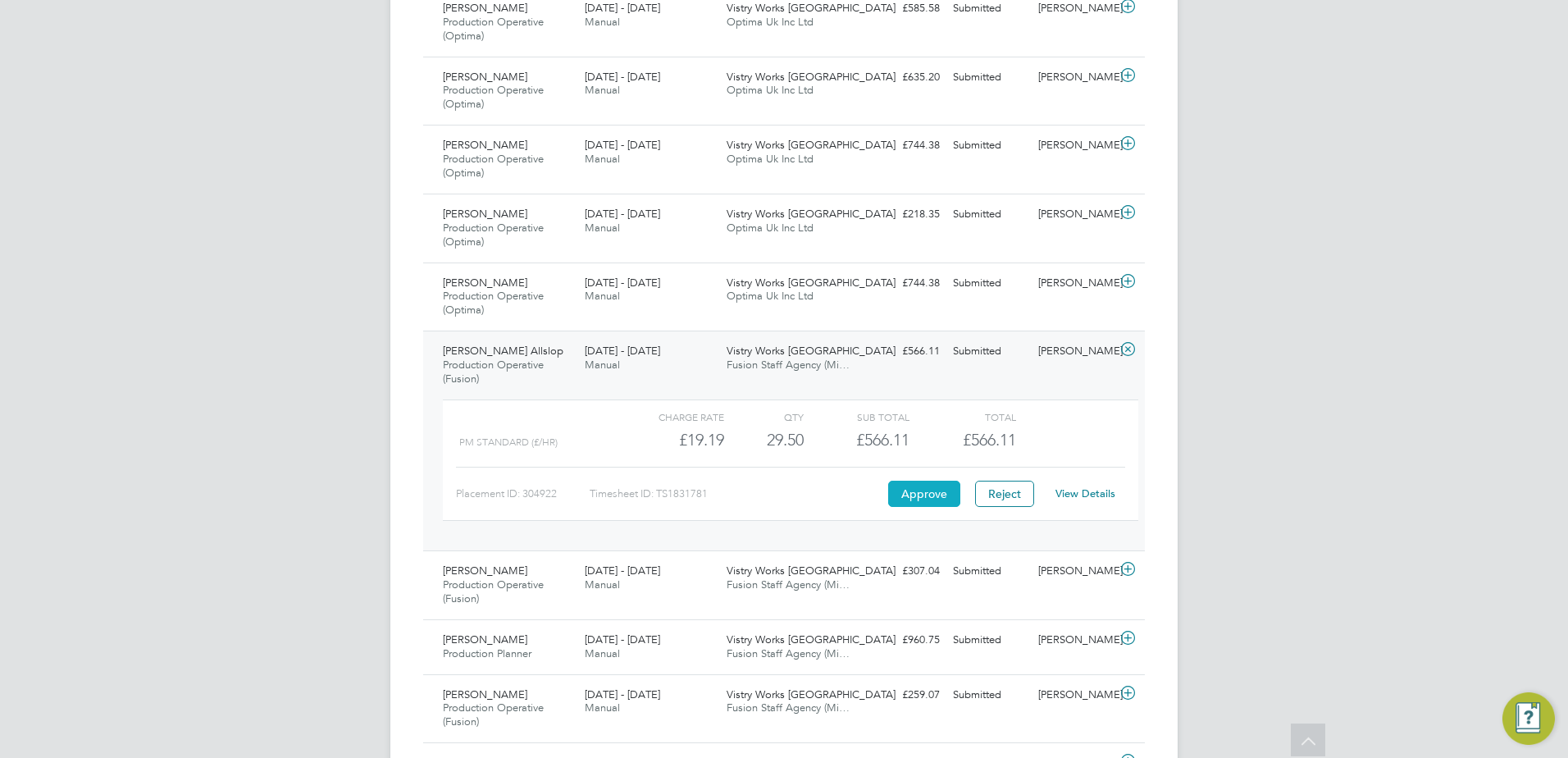
click at [905, 493] on button "Approve" at bounding box center [923, 494] width 72 height 26
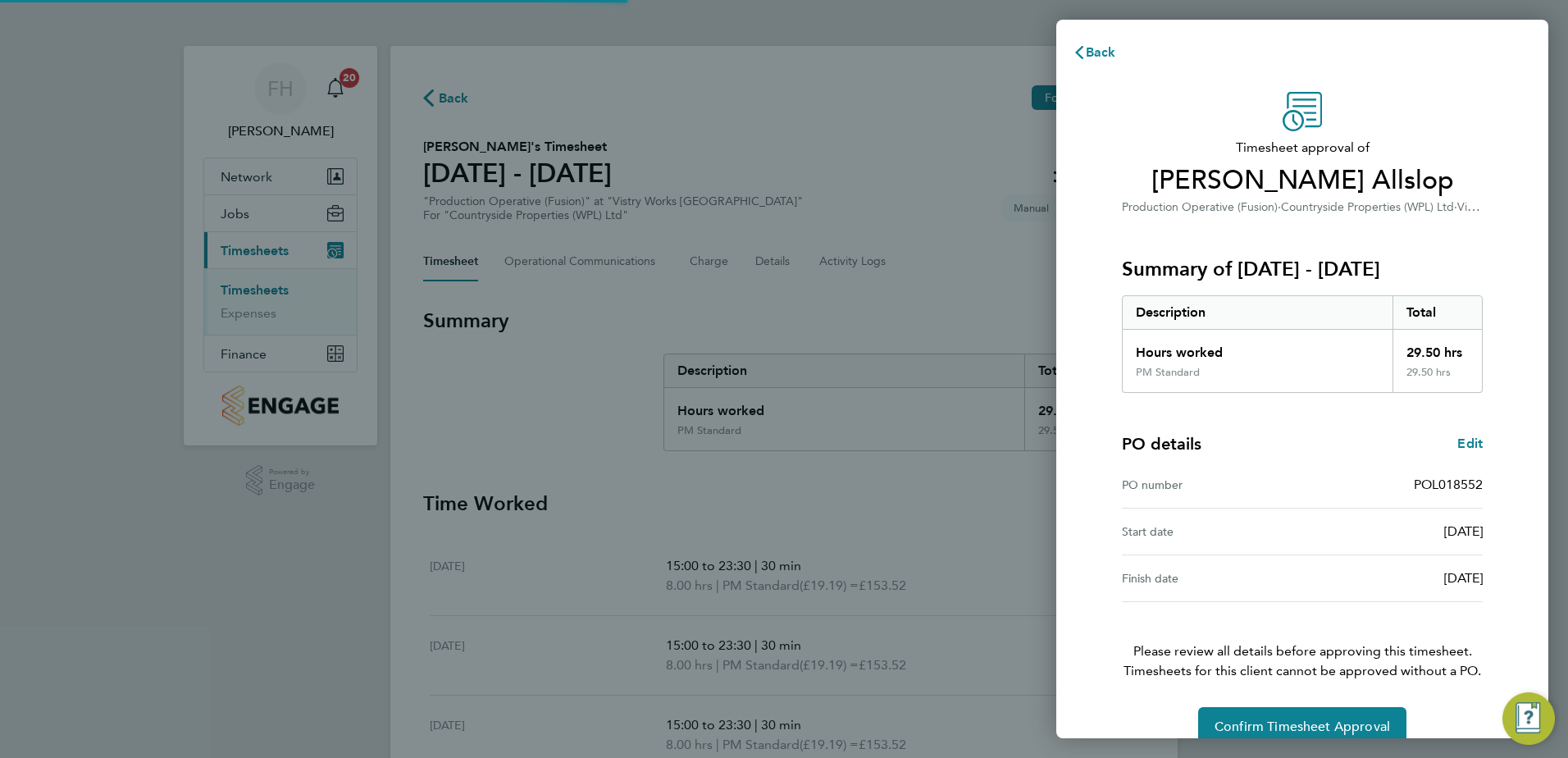
scroll to position [28, 0]
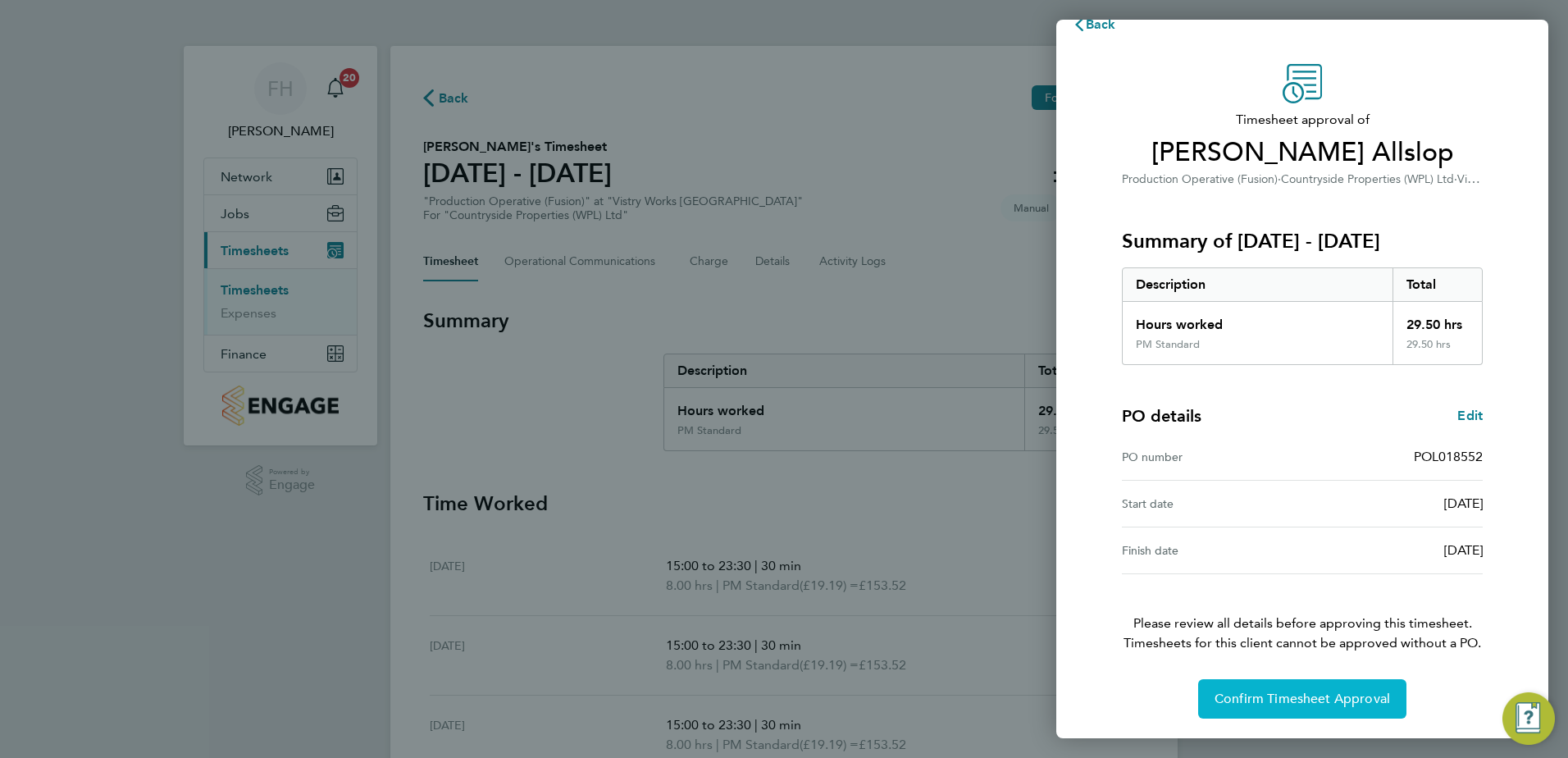
click at [1359, 695] on span "Confirm Timesheet Approval" at bounding box center [1302, 699] width 175 height 17
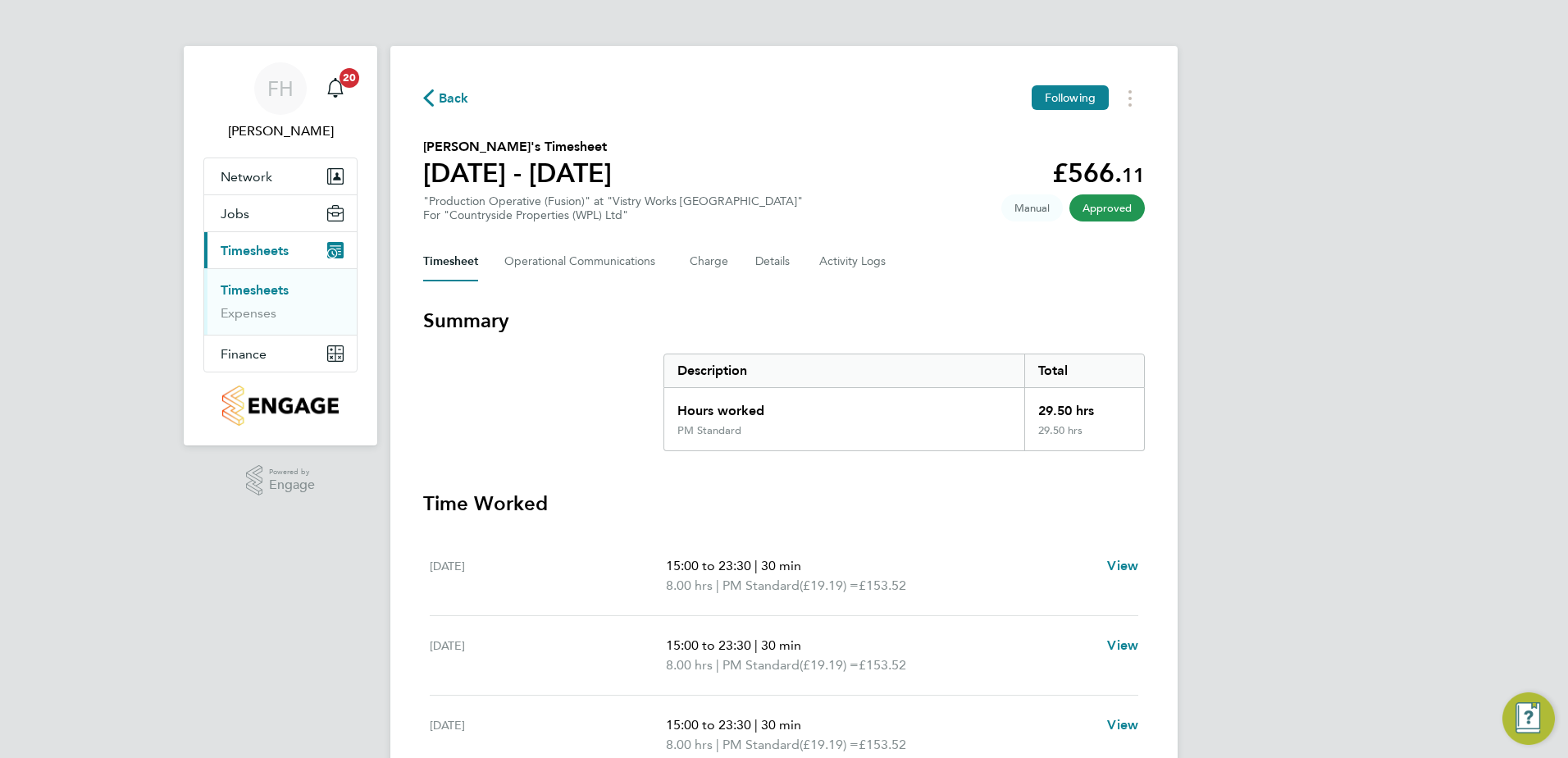
click at [433, 103] on icon "button" at bounding box center [428, 98] width 10 height 17
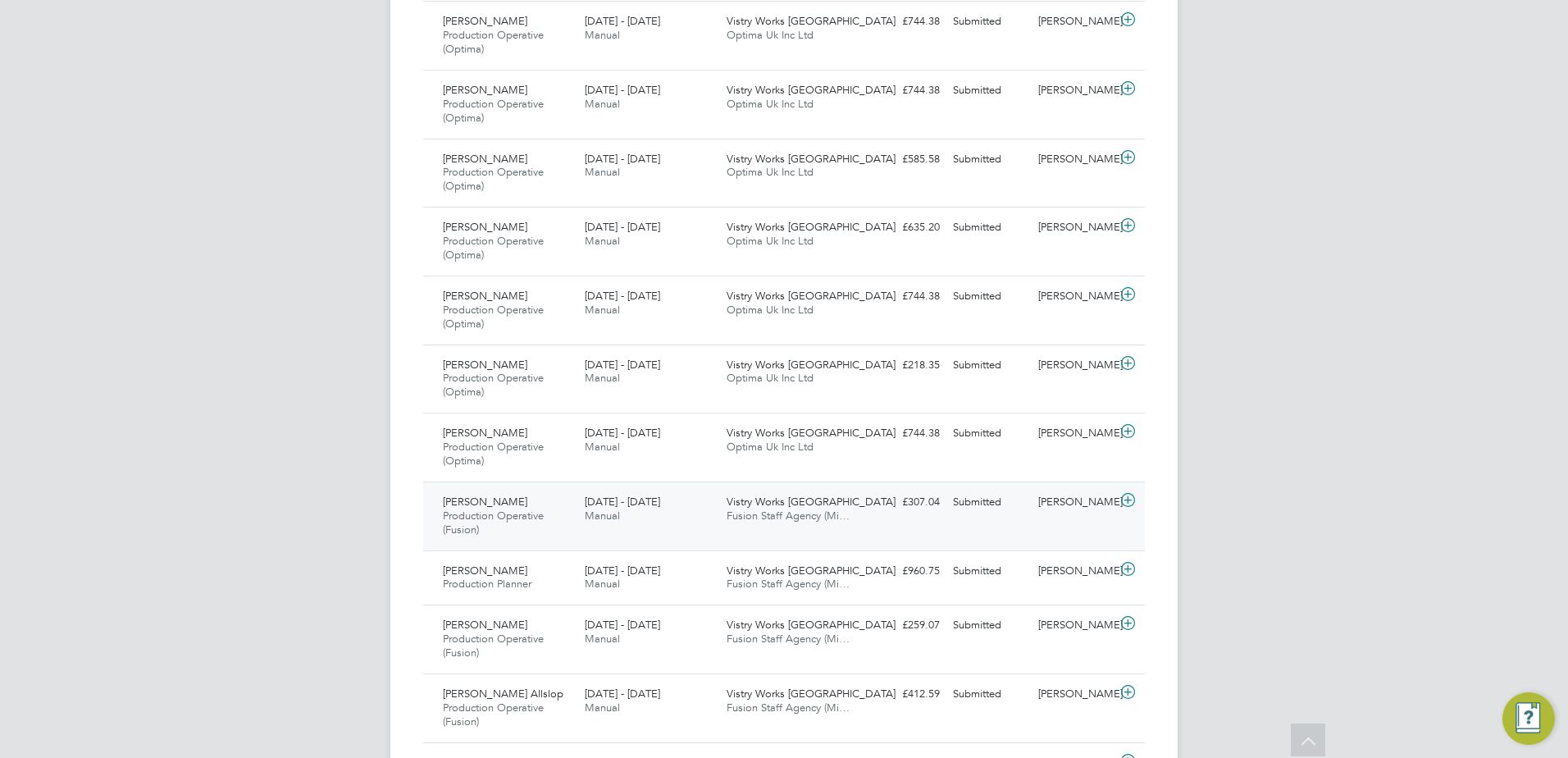
click at [1127, 506] on icon at bounding box center [1128, 500] width 21 height 13
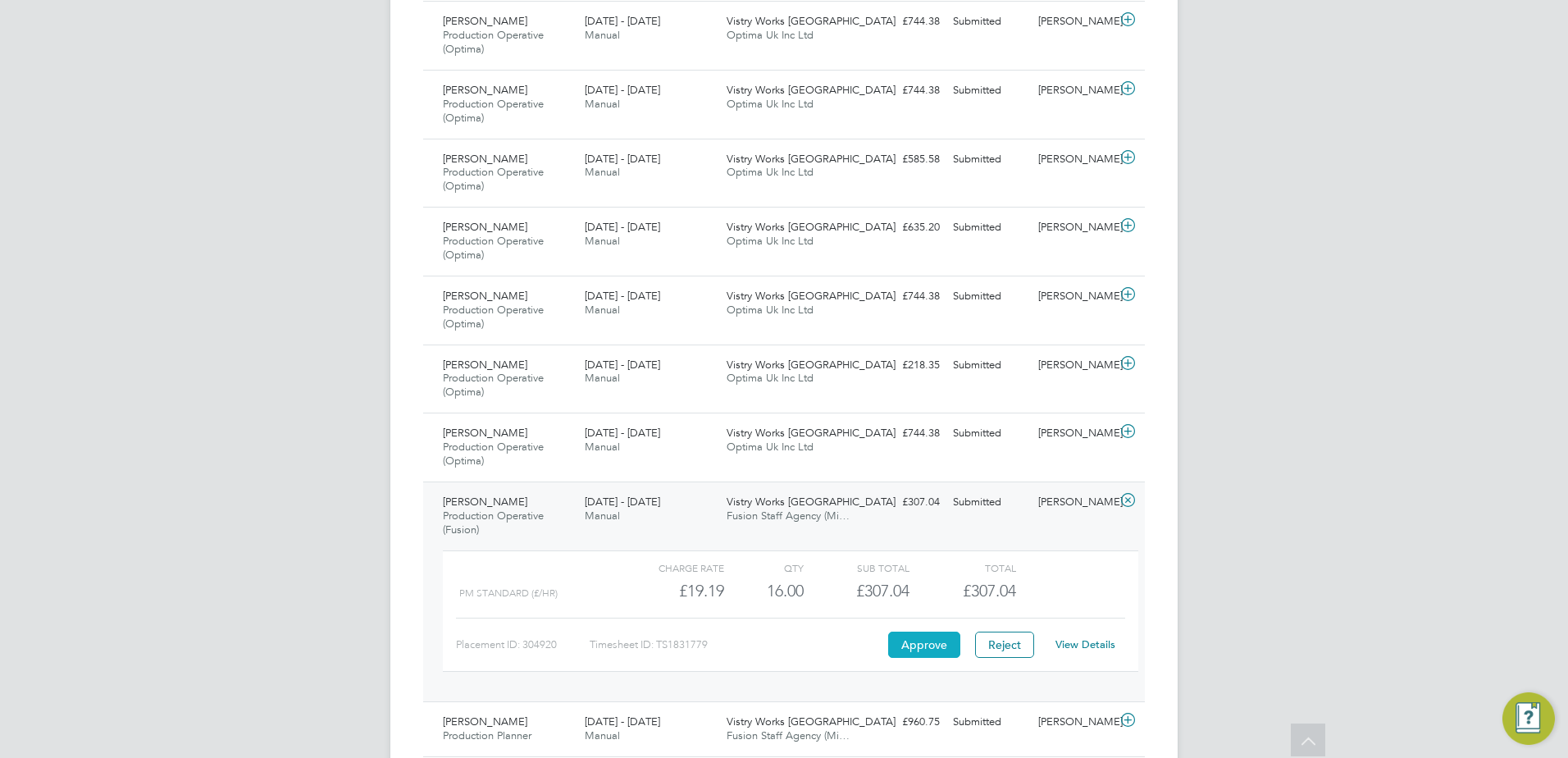
click at [918, 653] on button "Approve" at bounding box center [923, 645] width 72 height 26
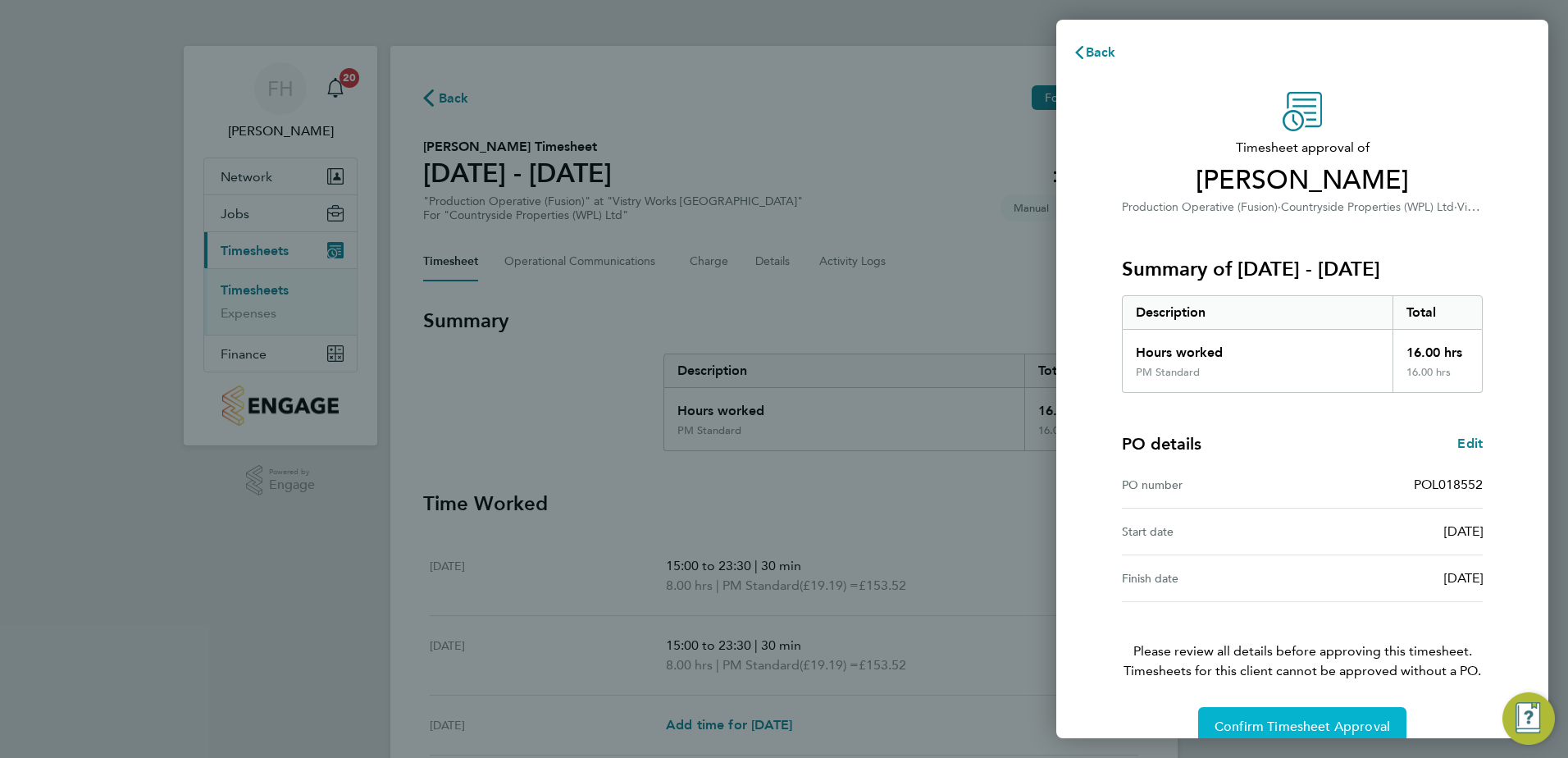
click at [1286, 722] on span "Confirm Timesheet Approval" at bounding box center [1302, 727] width 175 height 17
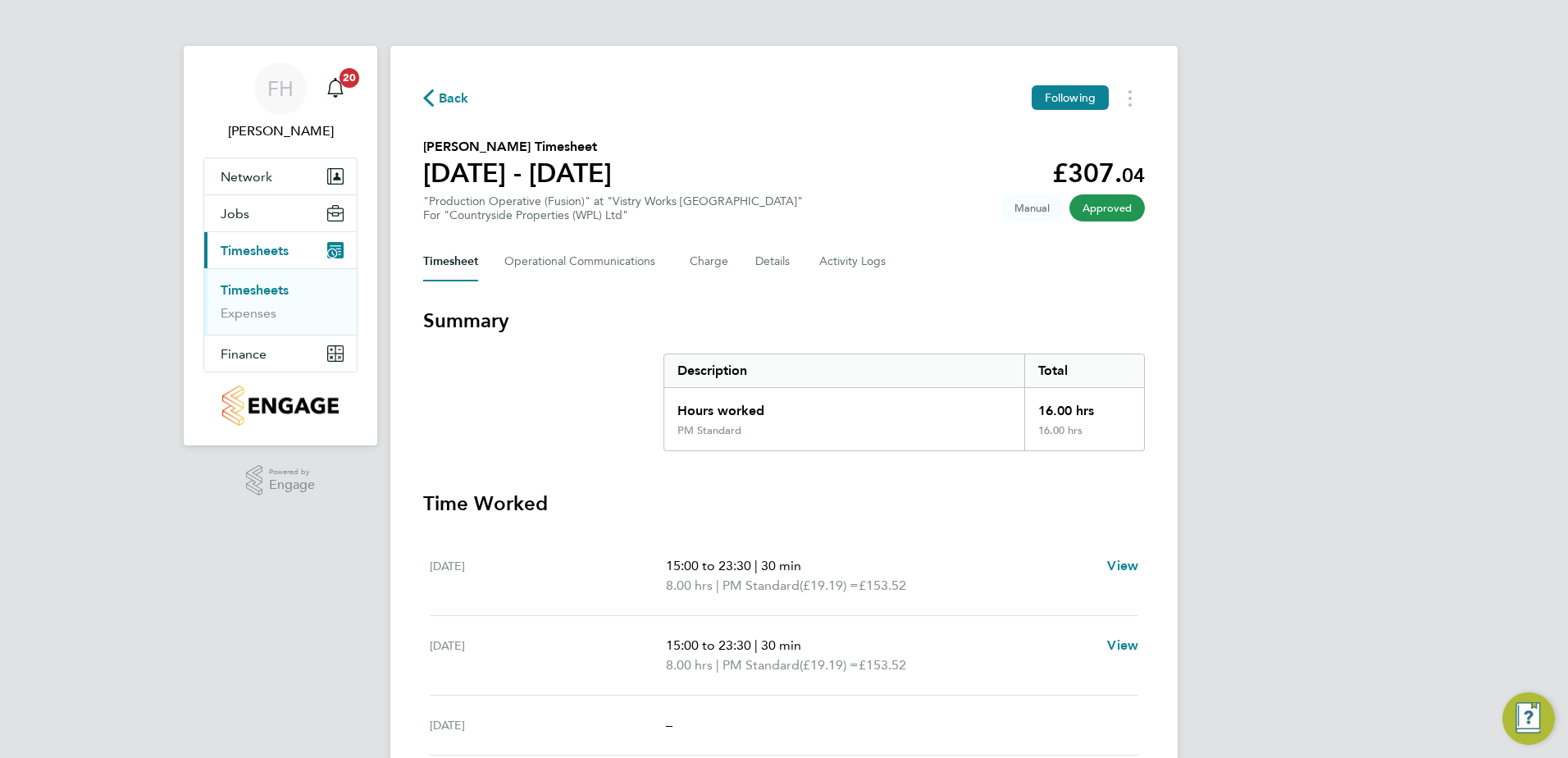
click at [450, 96] on span "Back" at bounding box center [453, 98] width 30 height 20
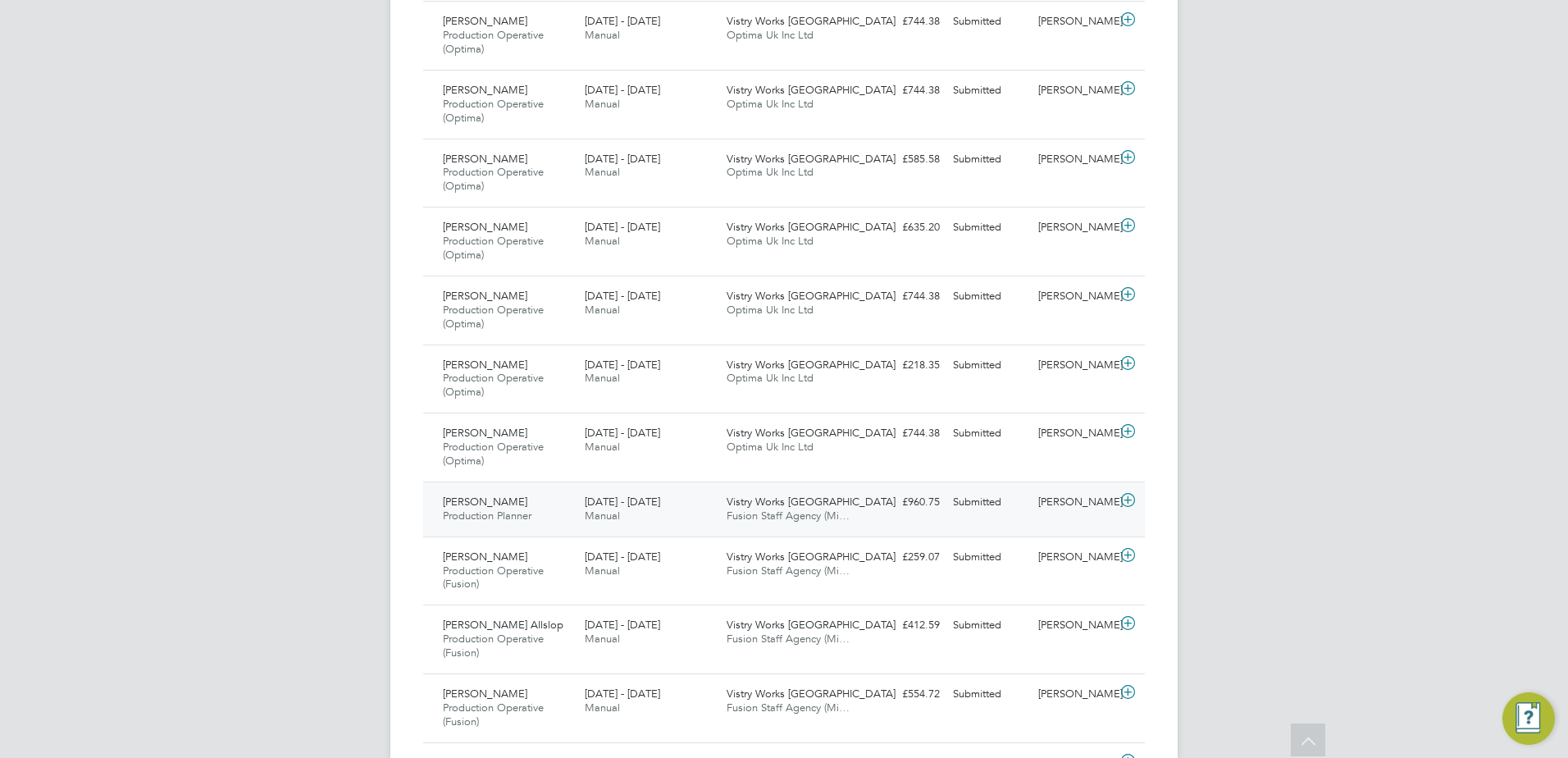
click at [1126, 496] on icon at bounding box center [1128, 500] width 21 height 13
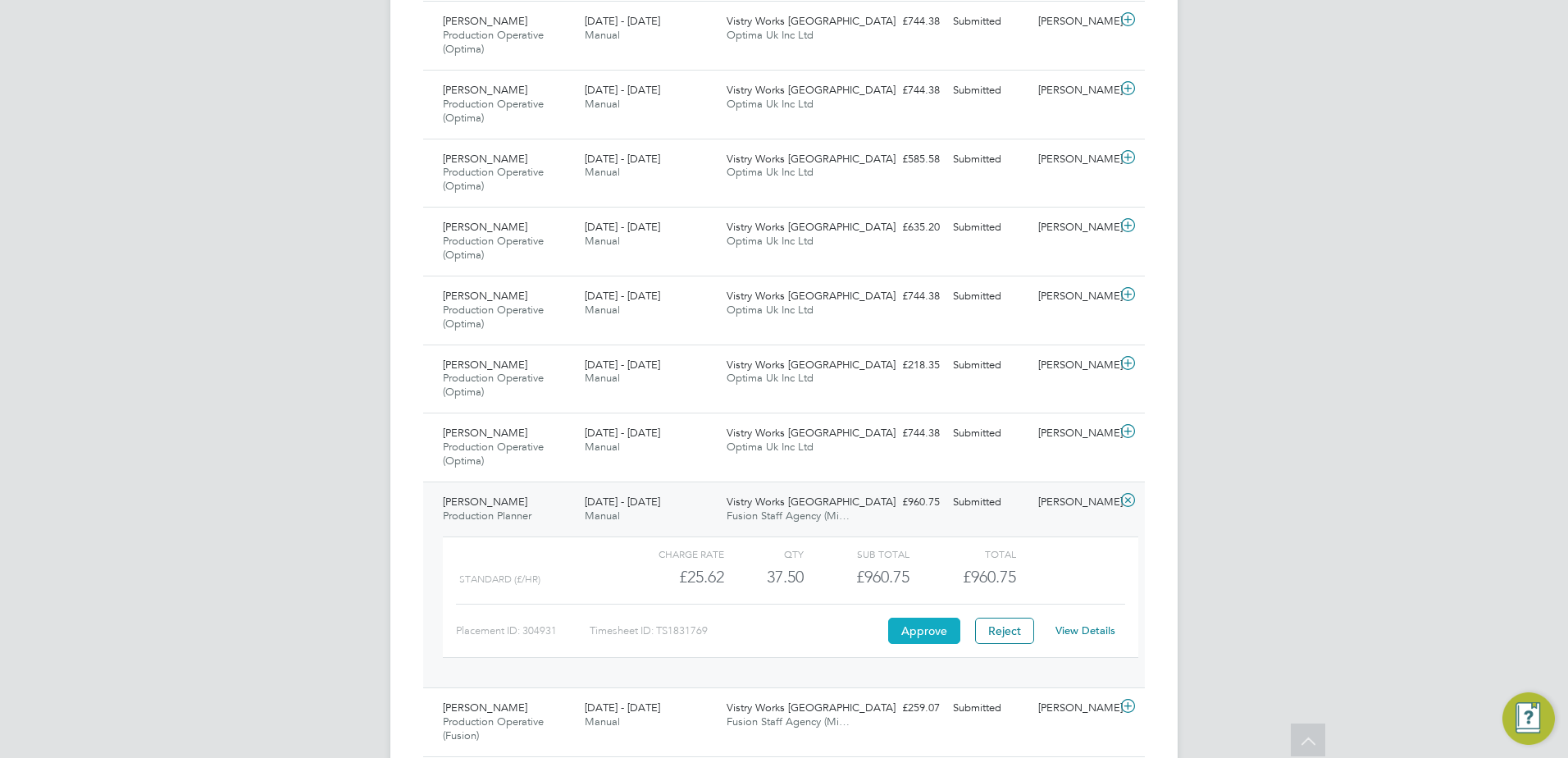
click at [934, 626] on button "Approve" at bounding box center [923, 631] width 72 height 26
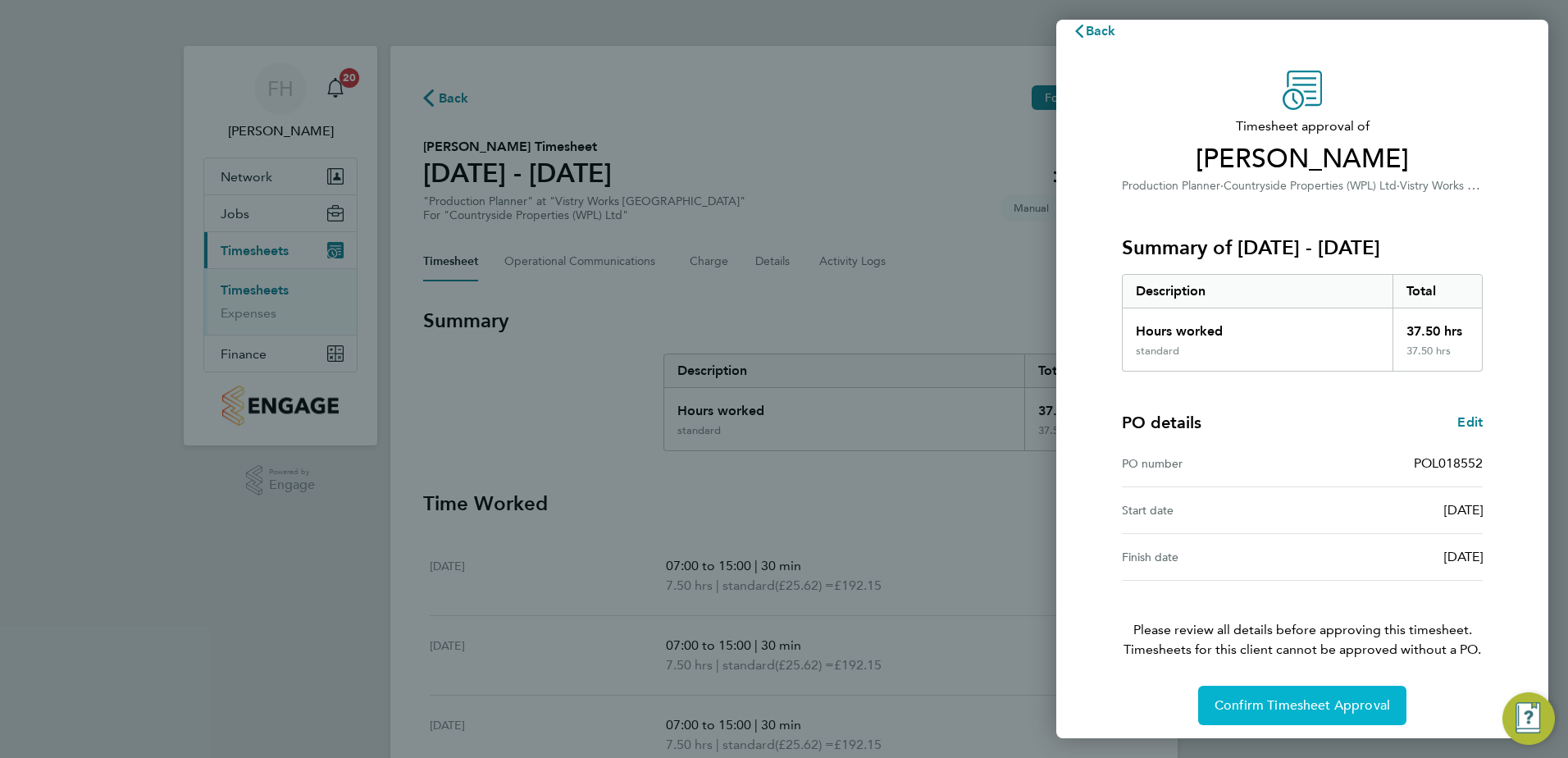
scroll to position [28, 0]
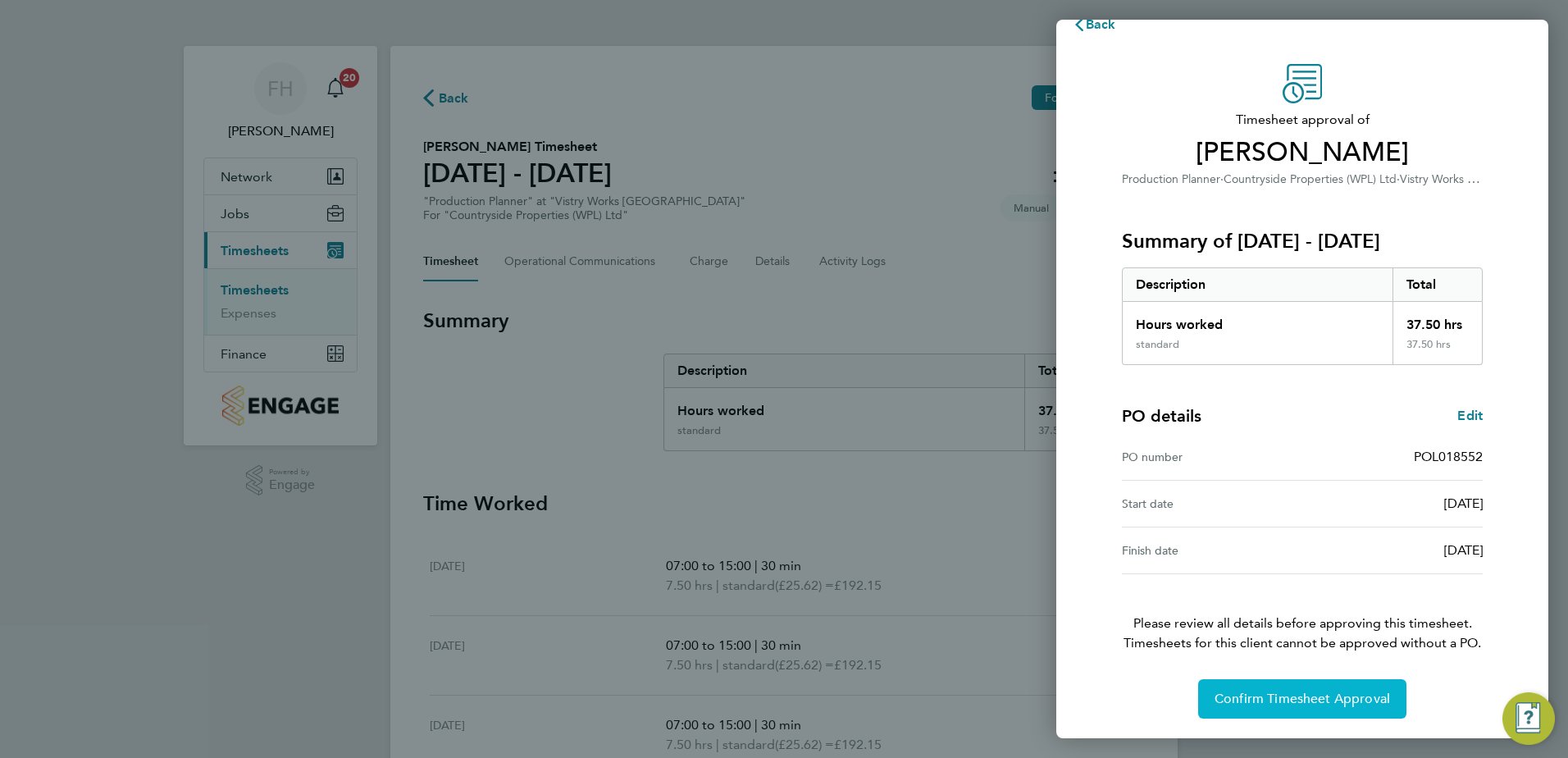
click at [1327, 708] on button "Confirm Timesheet Approval" at bounding box center [1302, 699] width 208 height 39
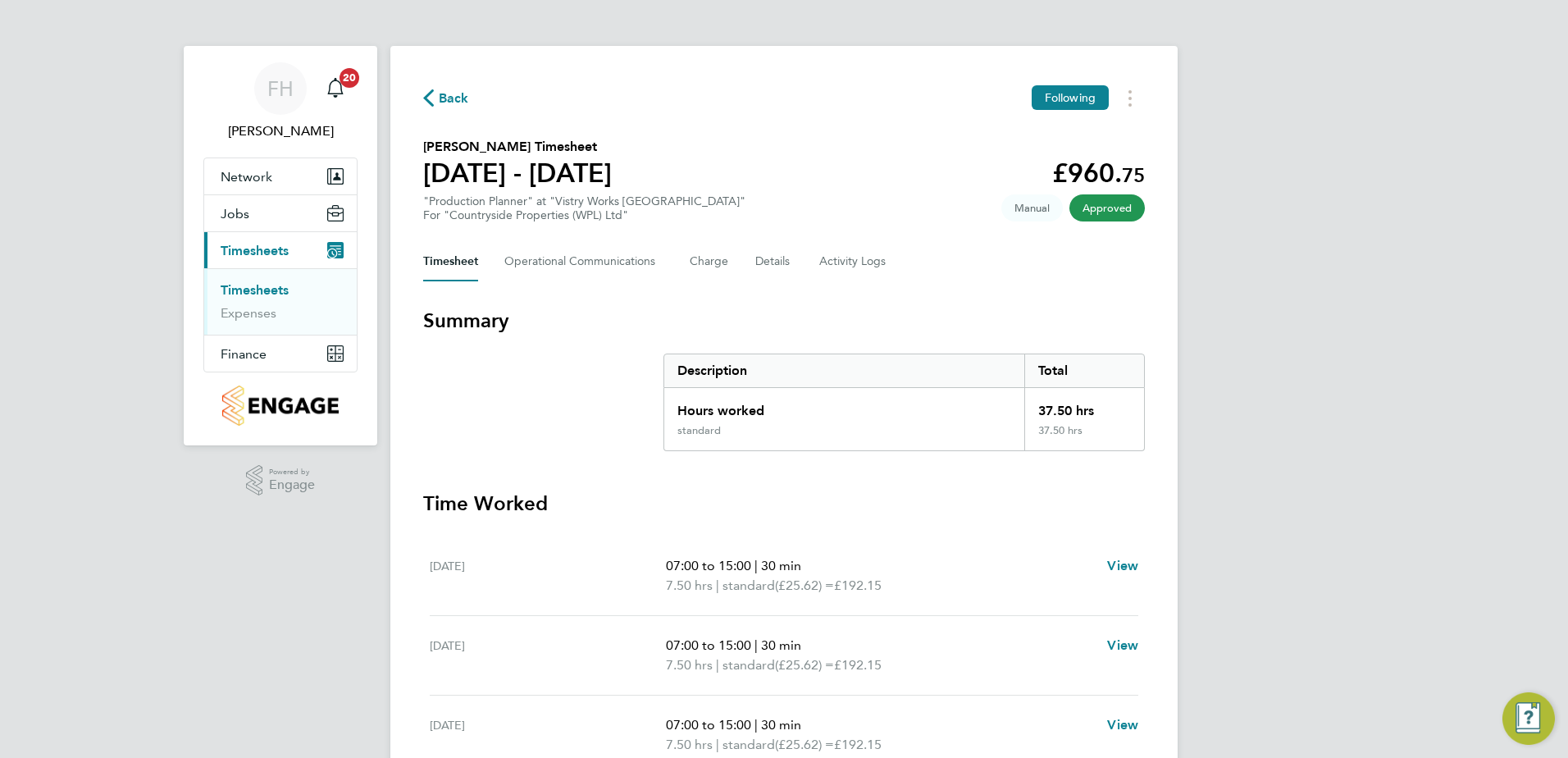
click at [436, 99] on span "Back" at bounding box center [446, 97] width 46 height 16
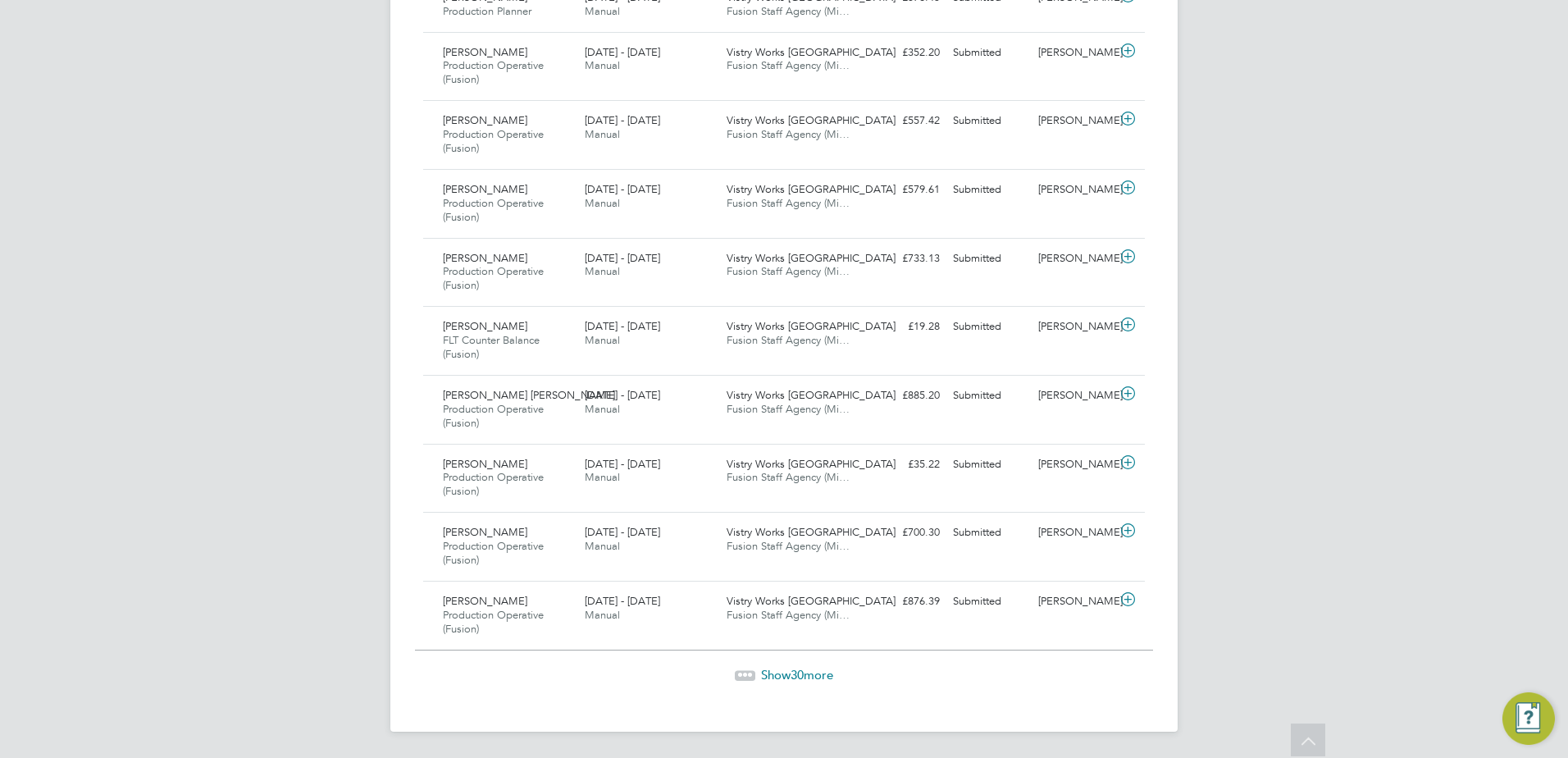
click at [804, 671] on span "Show 30 more" at bounding box center [797, 675] width 72 height 16
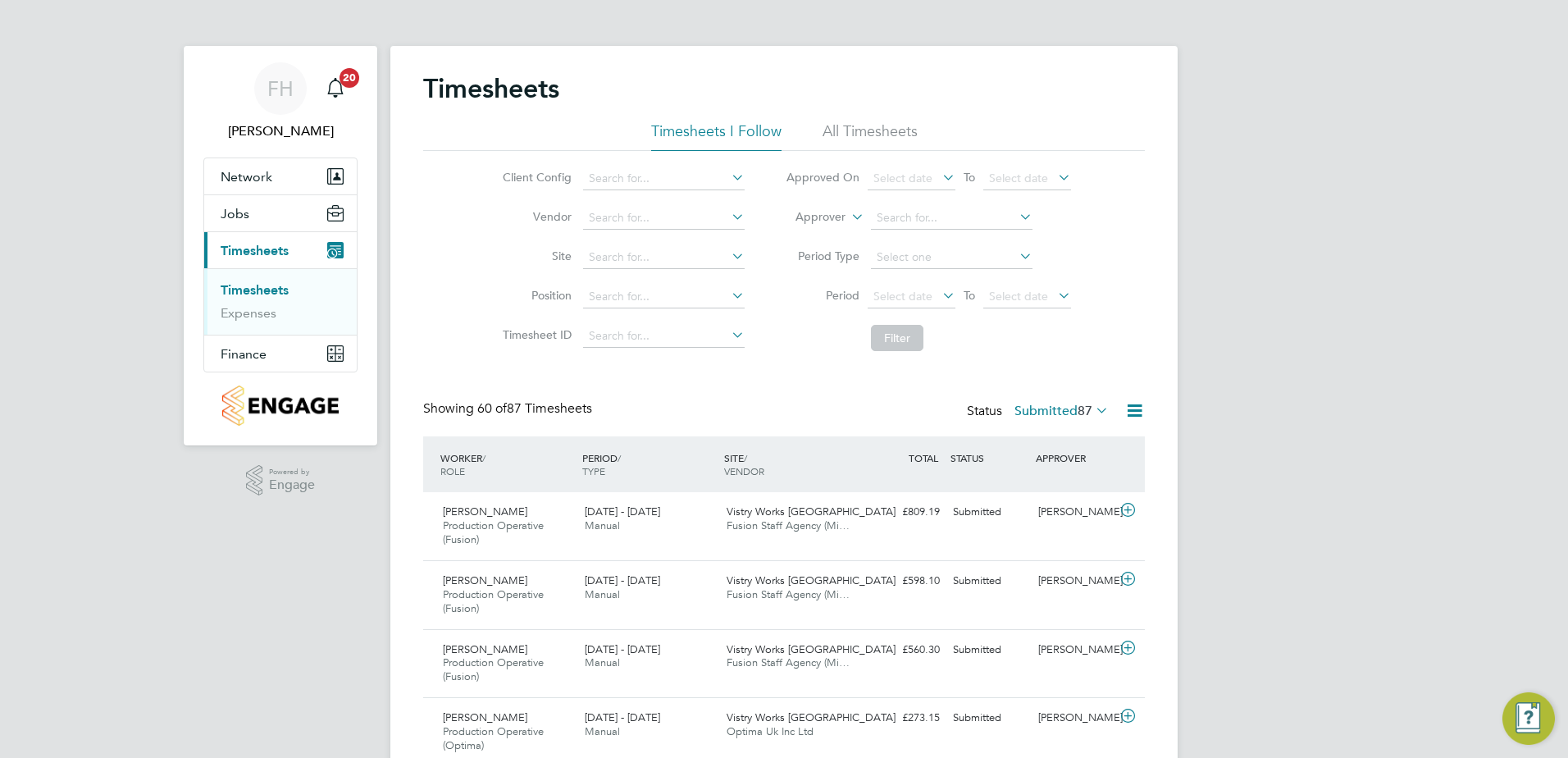
click at [728, 216] on icon at bounding box center [728, 216] width 0 height 23
click at [725, 236] on li "Fusion Staff Agency (Midlands) Limited" at bounding box center [689, 240] width 215 height 22
type input "Fusion Staff Agency (Midlands) Limited"
click at [791, 334] on li "Filter" at bounding box center [929, 337] width 327 height 43
click at [889, 336] on button "Filter" at bounding box center [897, 338] width 52 height 26
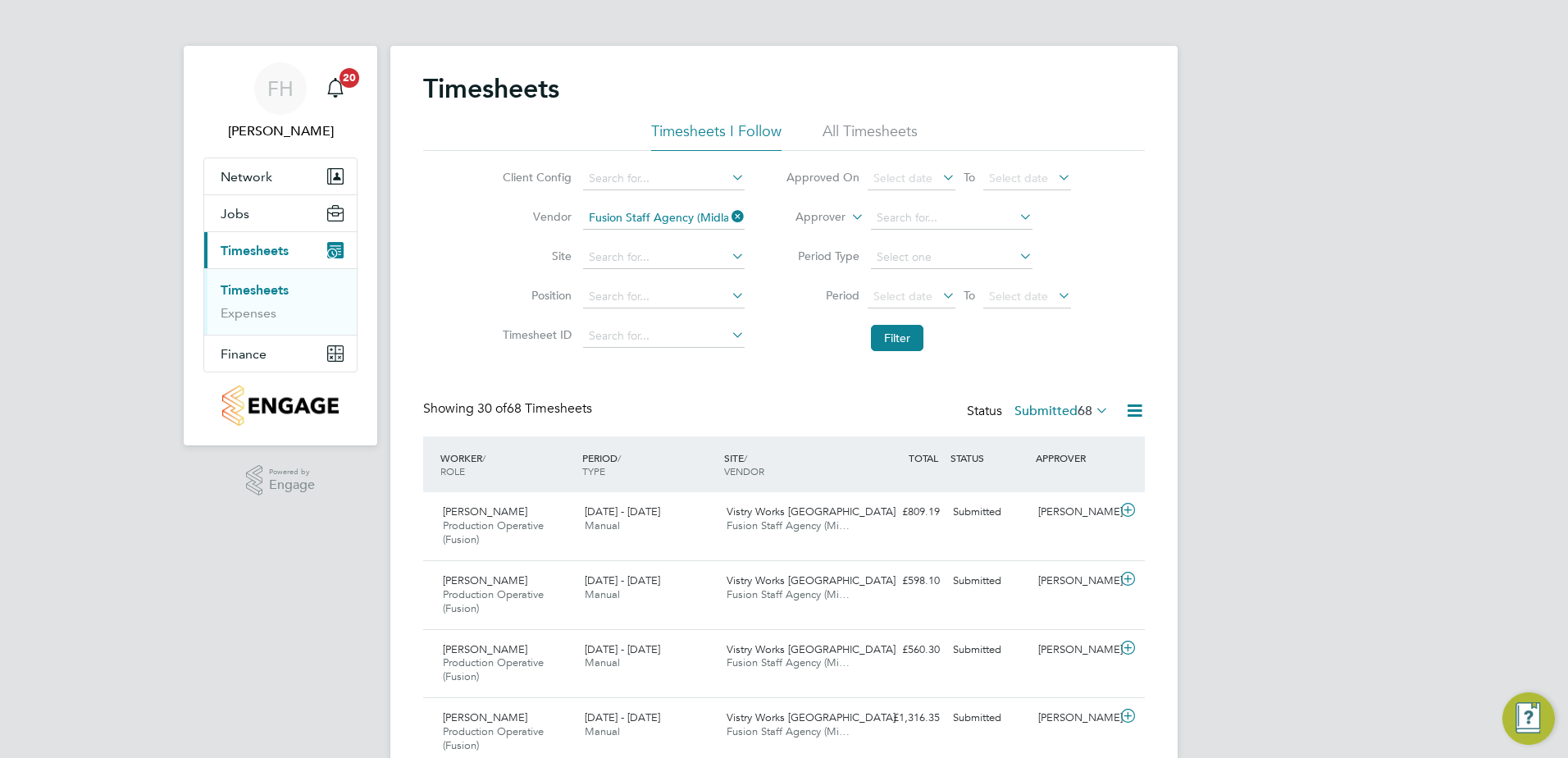
click at [939, 178] on icon at bounding box center [939, 177] width 0 height 23
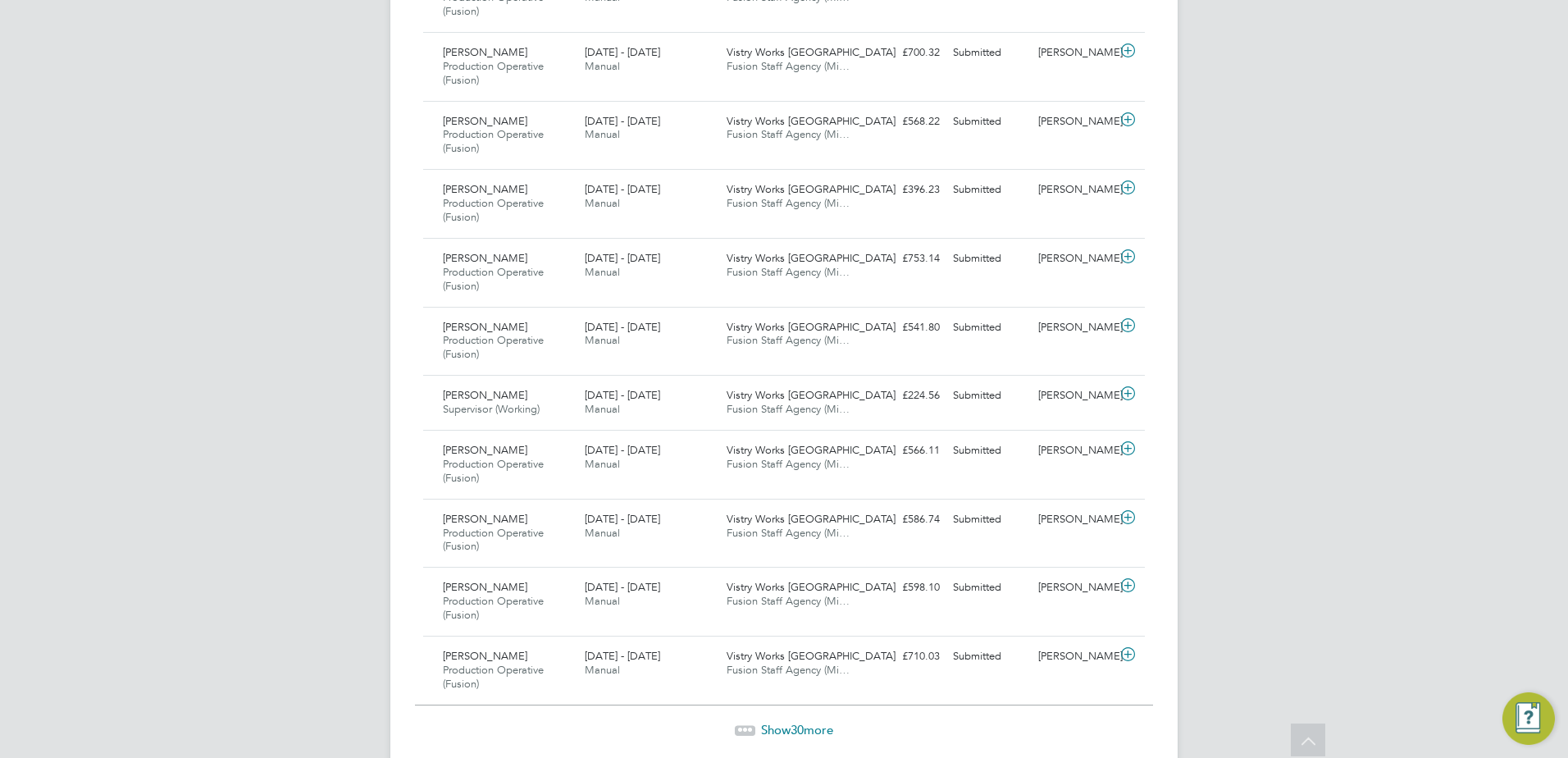
click at [796, 729] on span "30" at bounding box center [797, 730] width 13 height 16
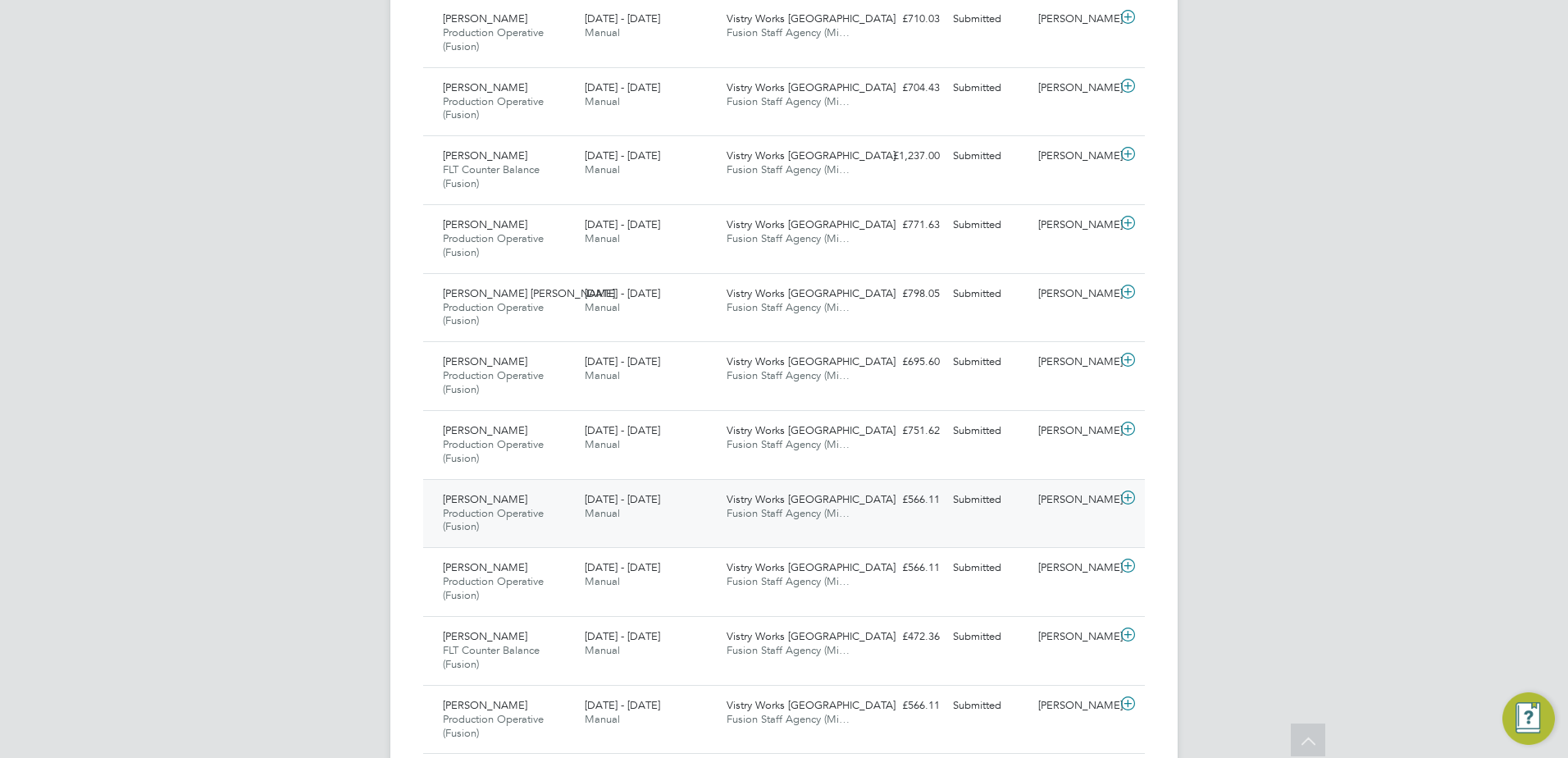
click at [1122, 495] on icon at bounding box center [1128, 497] width 21 height 13
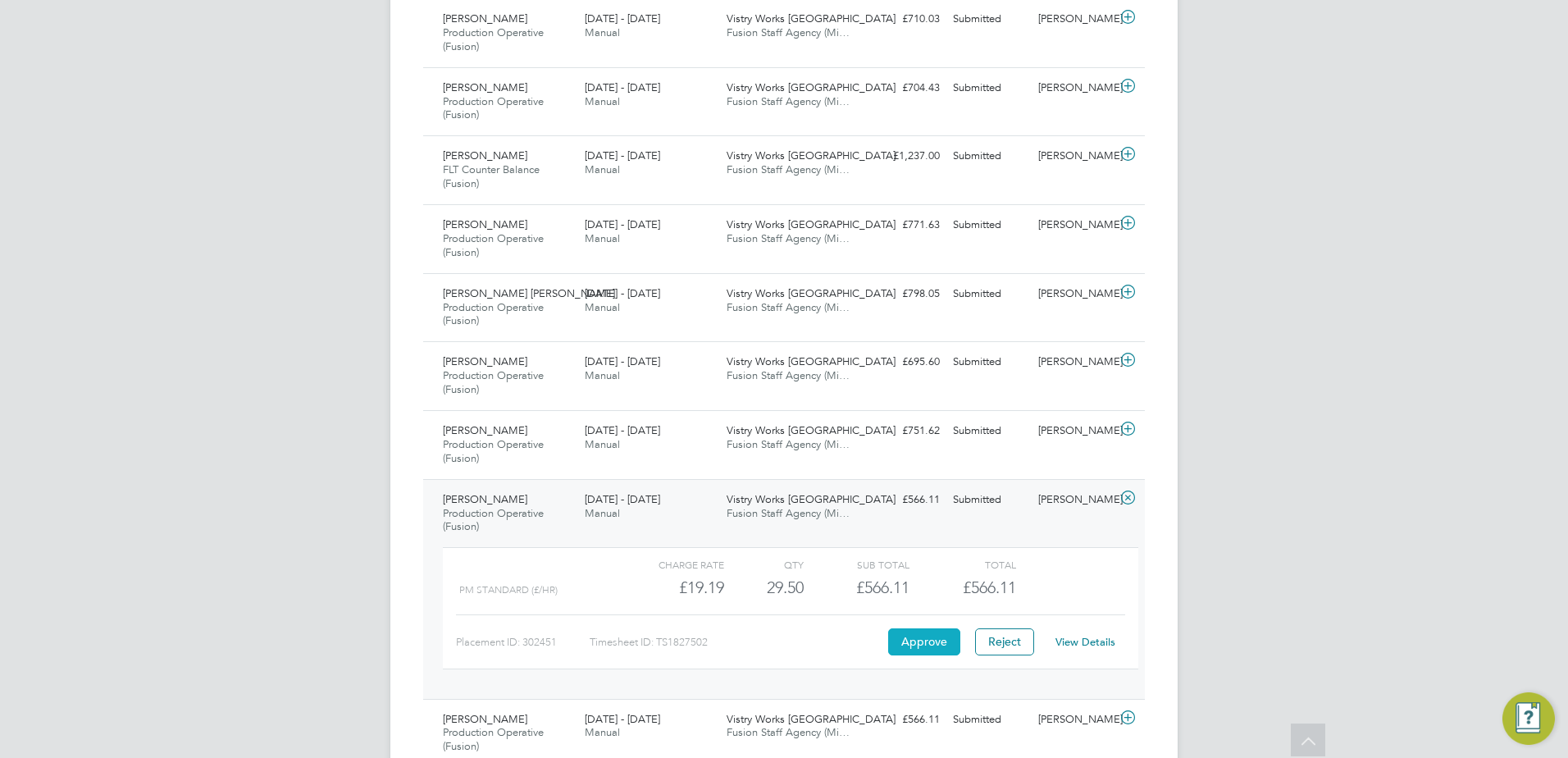
click at [913, 640] on button "Approve" at bounding box center [923, 642] width 72 height 26
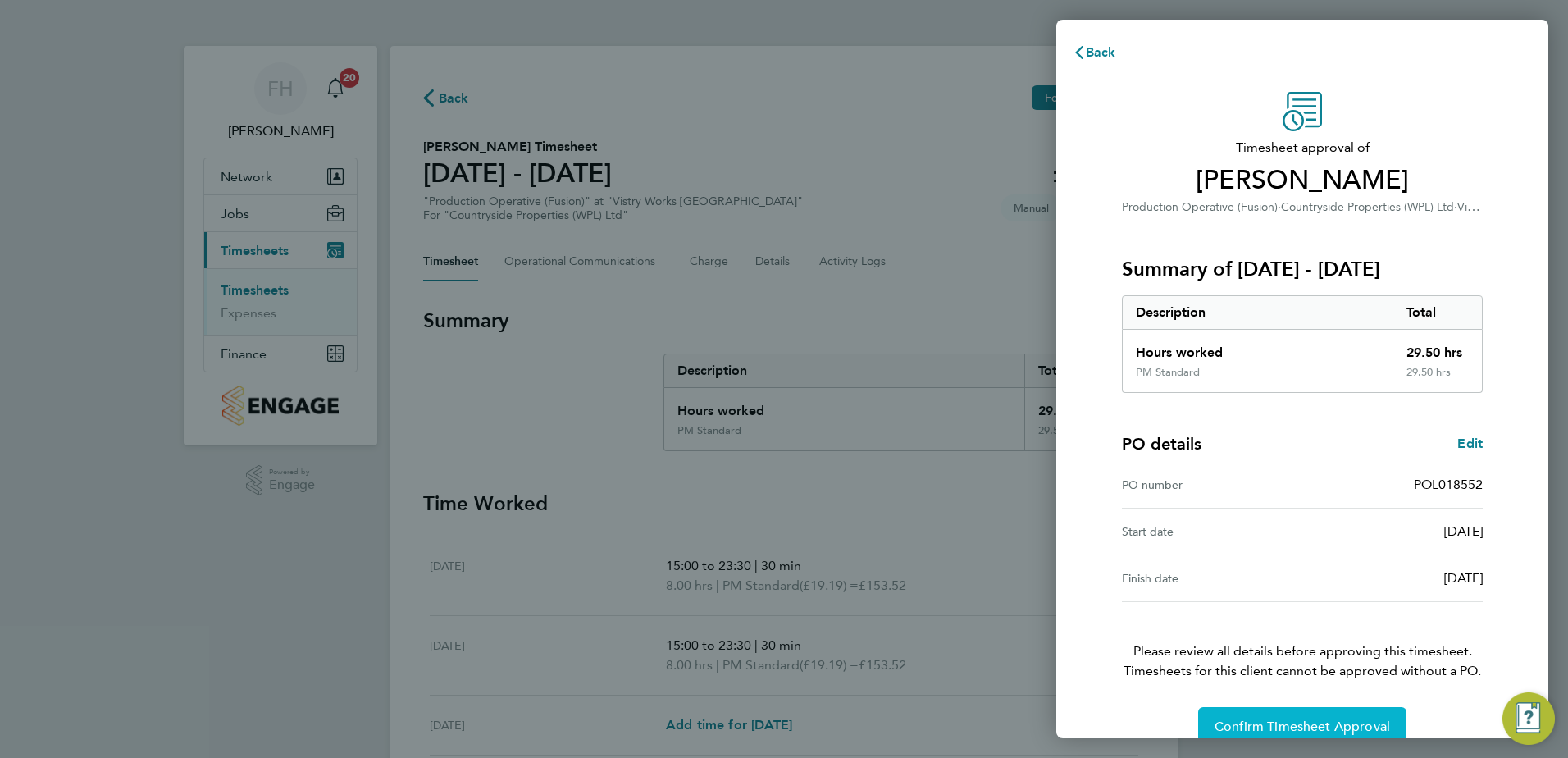
click at [1280, 718] on button "Confirm Timesheet Approval" at bounding box center [1302, 727] width 208 height 39
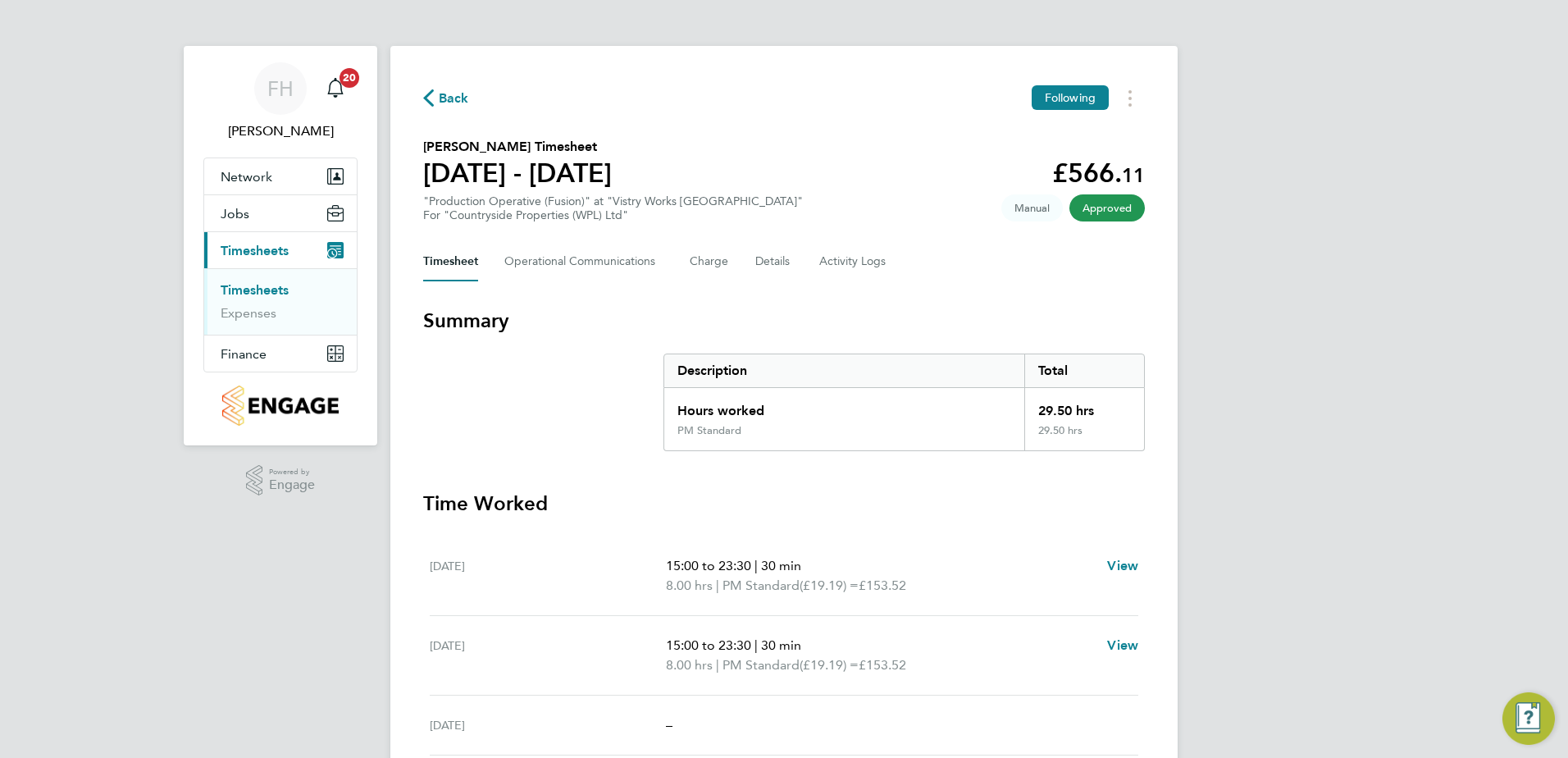
click at [433, 99] on span "Back" at bounding box center [446, 97] width 46 height 16
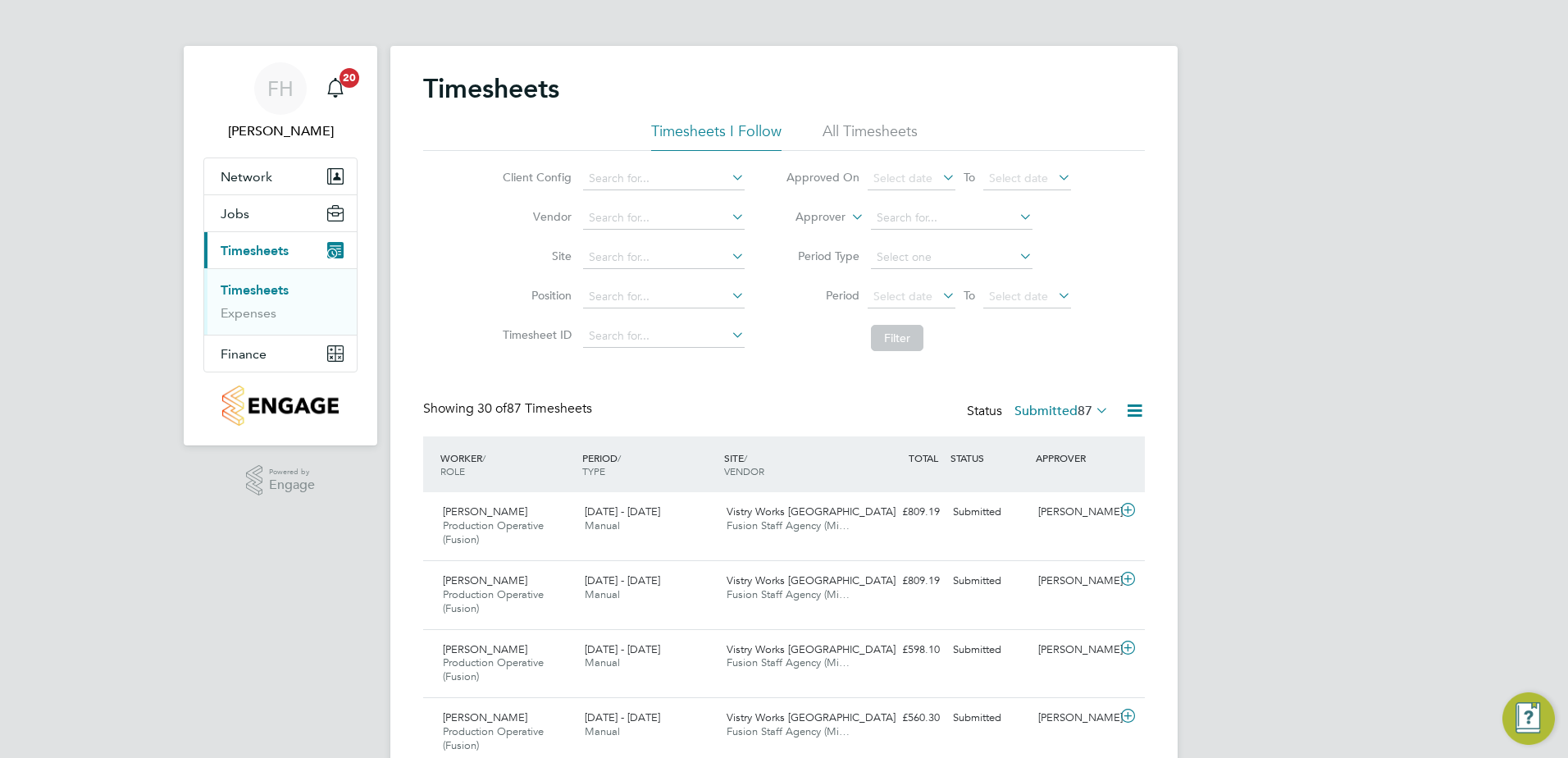
click at [728, 216] on icon at bounding box center [728, 216] width 0 height 23
type input "Fusion Staff Agency (Midlands) Limited"
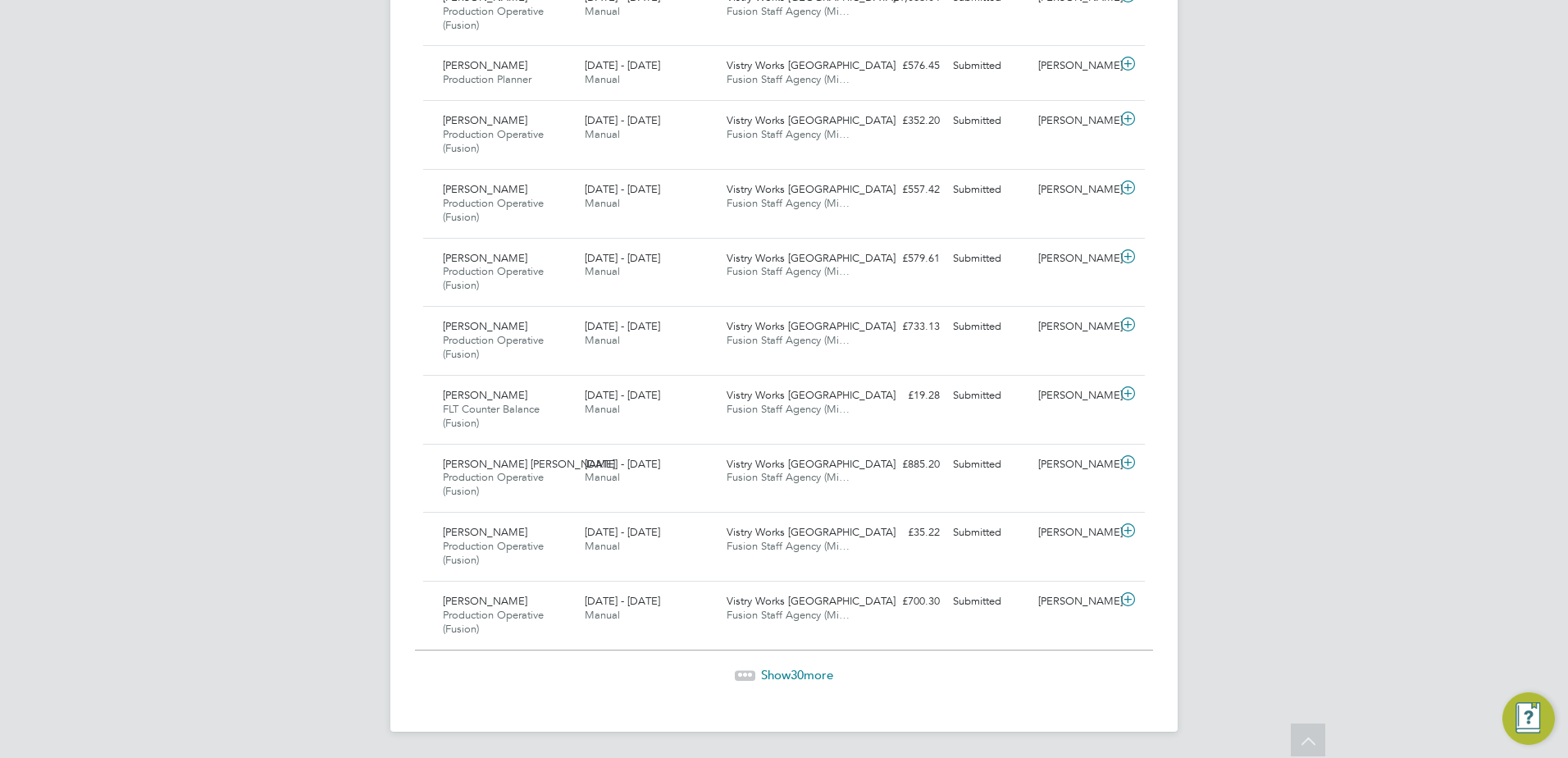
click at [805, 679] on span "Show 30 more" at bounding box center [797, 675] width 72 height 16
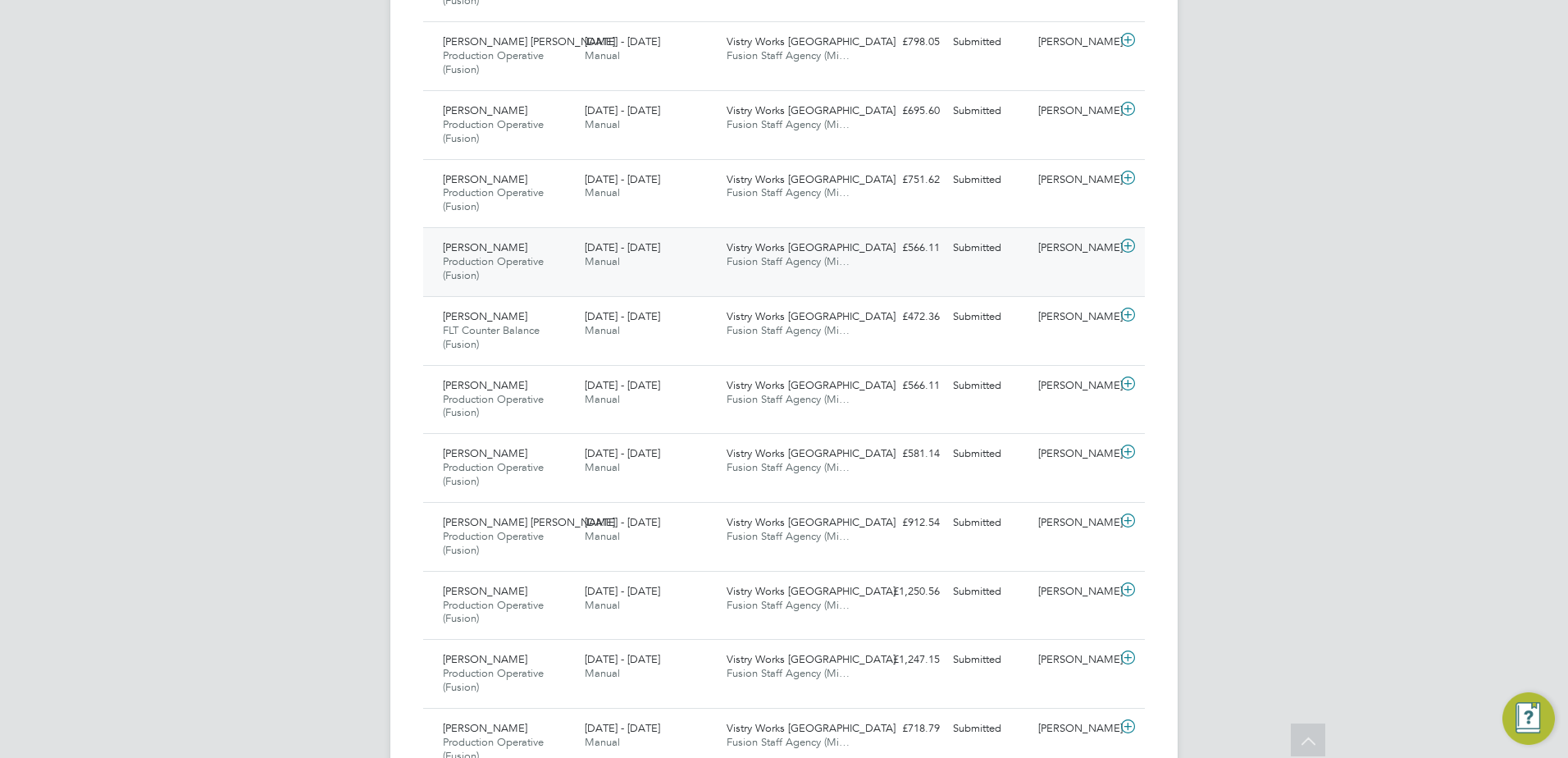
click at [1123, 247] on icon at bounding box center [1128, 246] width 21 height 13
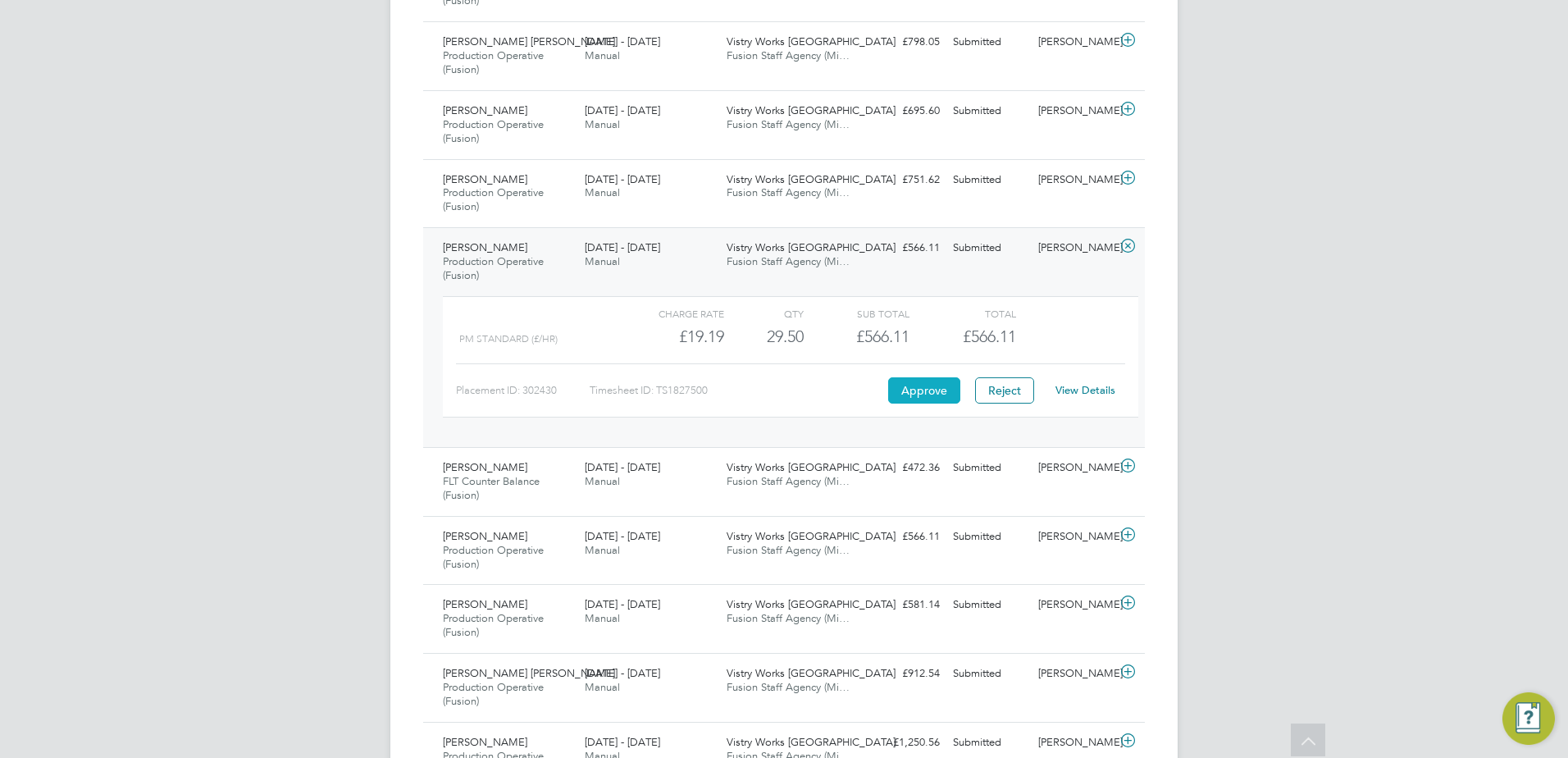
click at [920, 393] on button "Approve" at bounding box center [923, 390] width 72 height 26
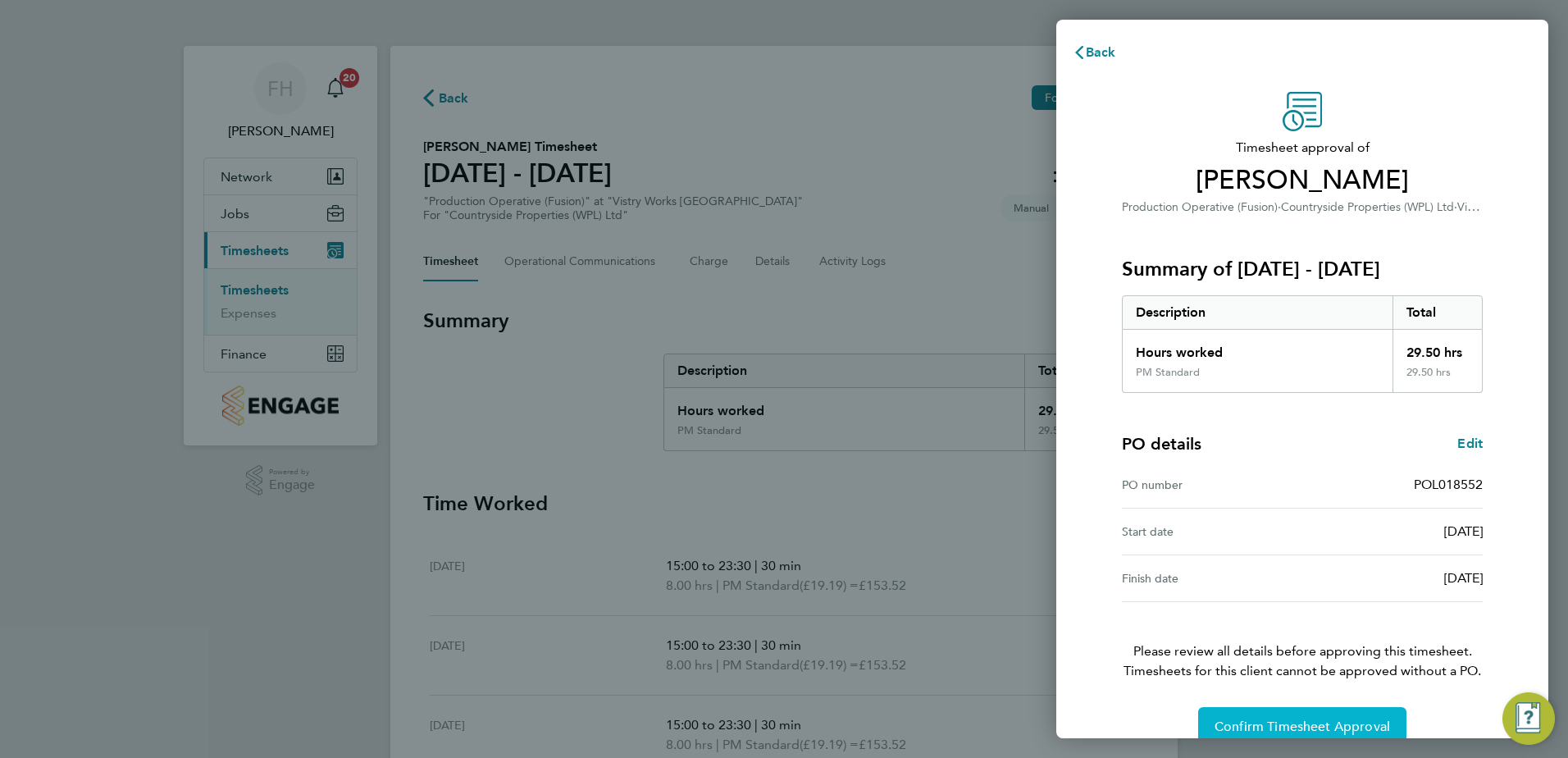
click at [1267, 723] on span "Confirm Timesheet Approval" at bounding box center [1302, 727] width 175 height 17
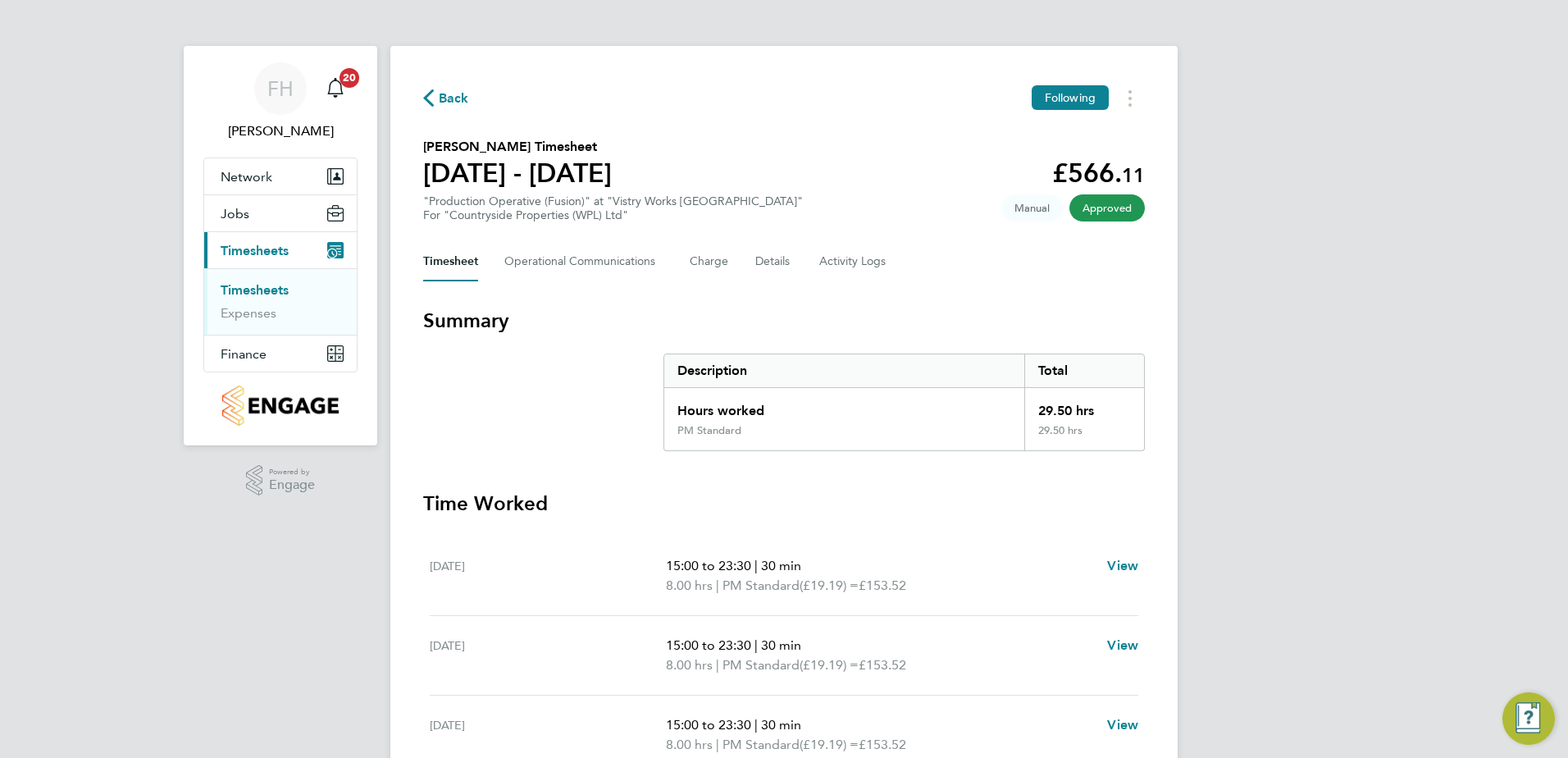
click at [446, 95] on span "Back" at bounding box center [453, 98] width 30 height 20
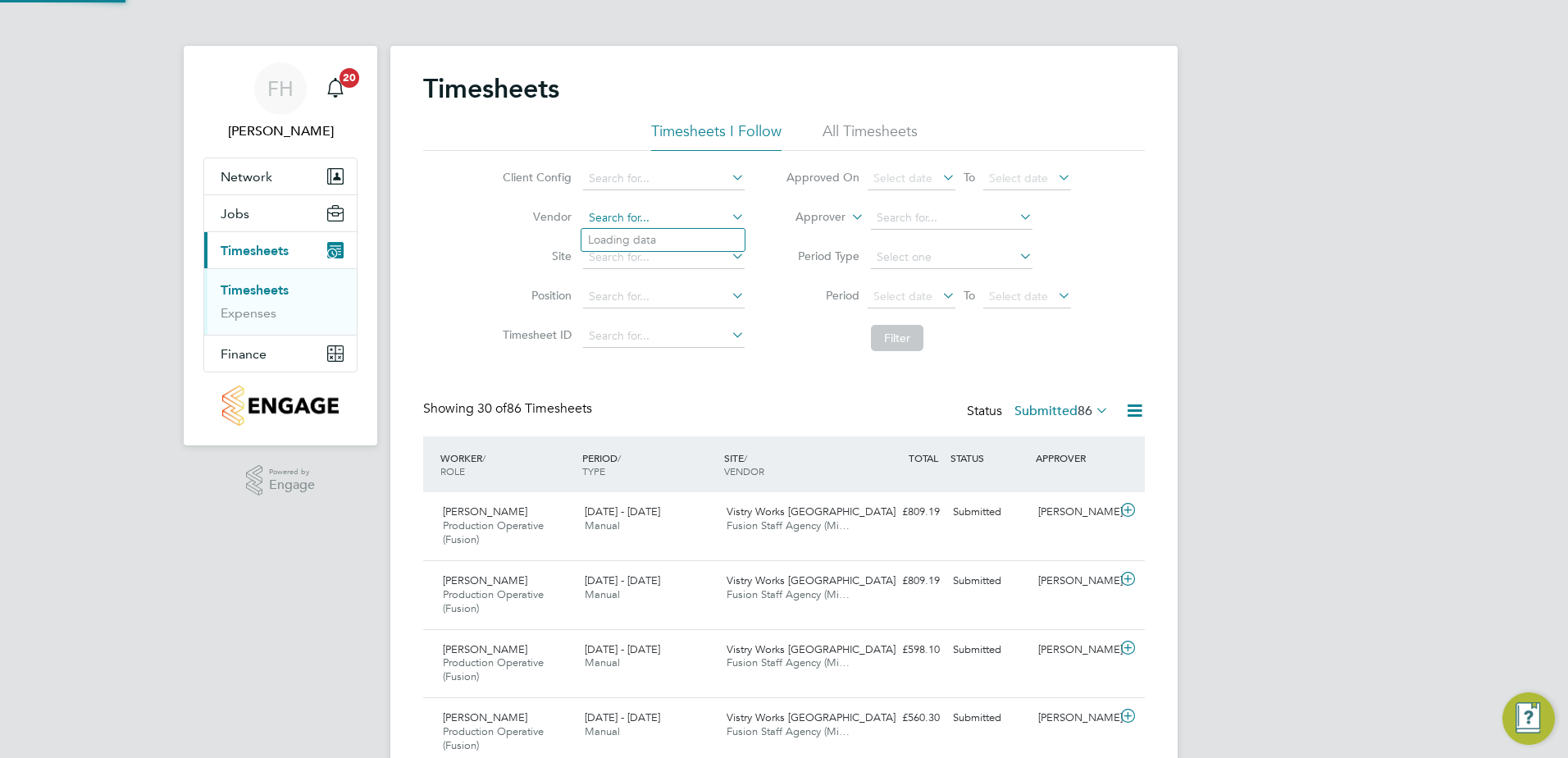
click at [694, 213] on input at bounding box center [664, 218] width 162 height 23
type input "Edge Freelance Ltd"
click at [694, 213] on input at bounding box center [664, 218] width 162 height 23
click at [705, 238] on li "Fusion Staff Agency (Midlands) Limited" at bounding box center [689, 240] width 215 height 22
type input "Fusion Staff Agency (Midlands) Limited"
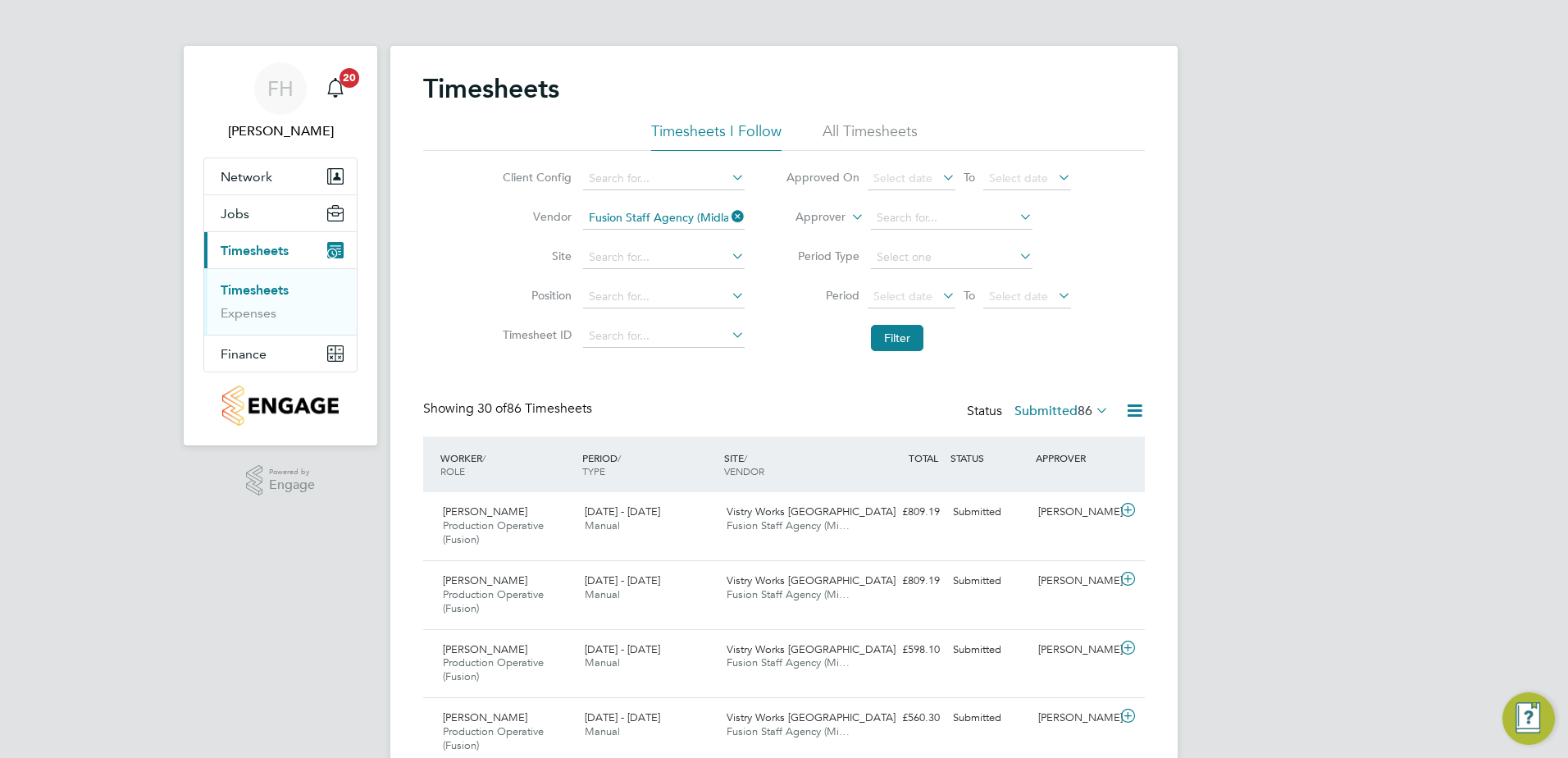
click at [784, 329] on li "Filter" at bounding box center [929, 337] width 327 height 43
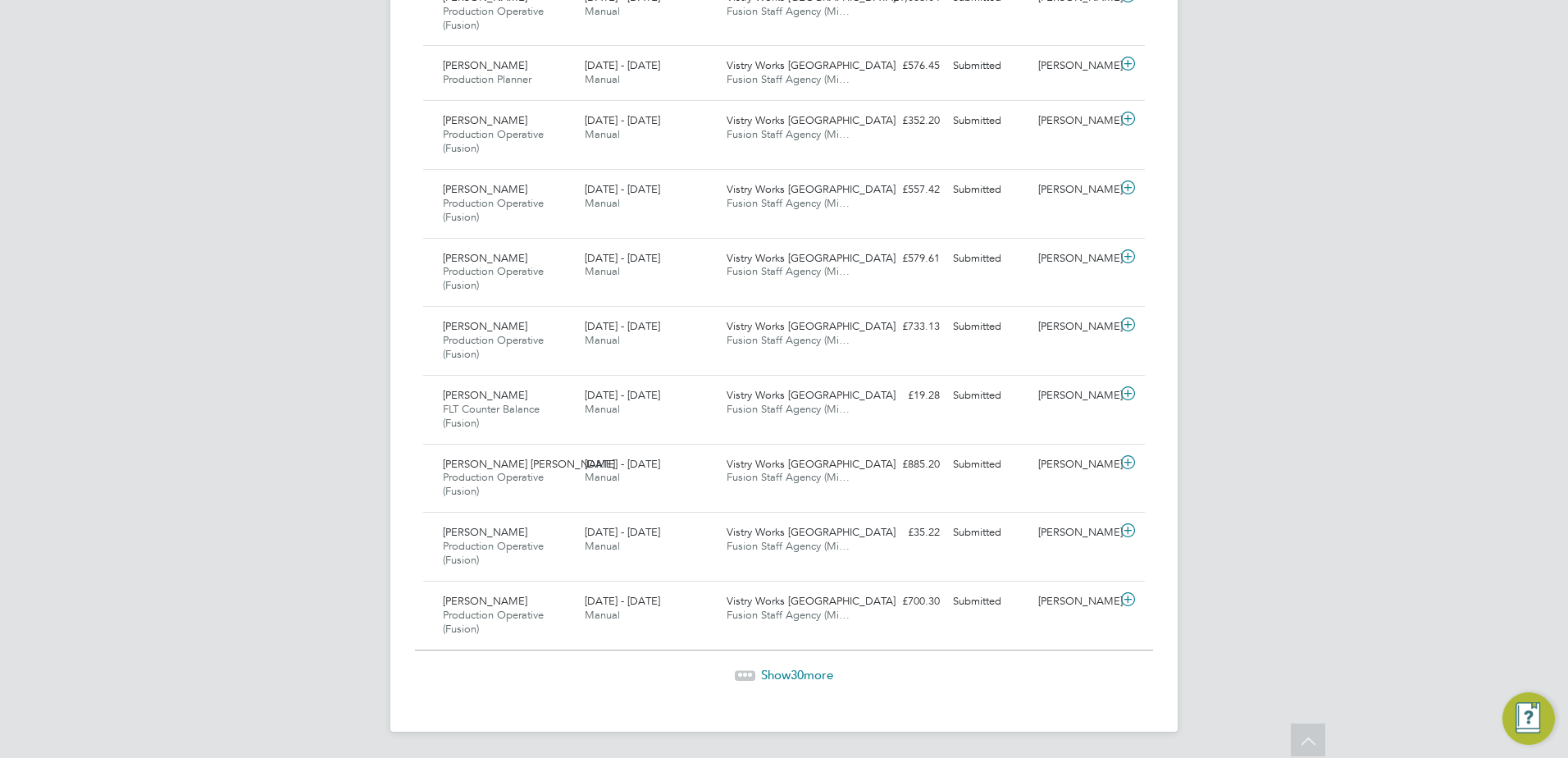
click at [778, 668] on span "Show 30 more" at bounding box center [797, 675] width 72 height 16
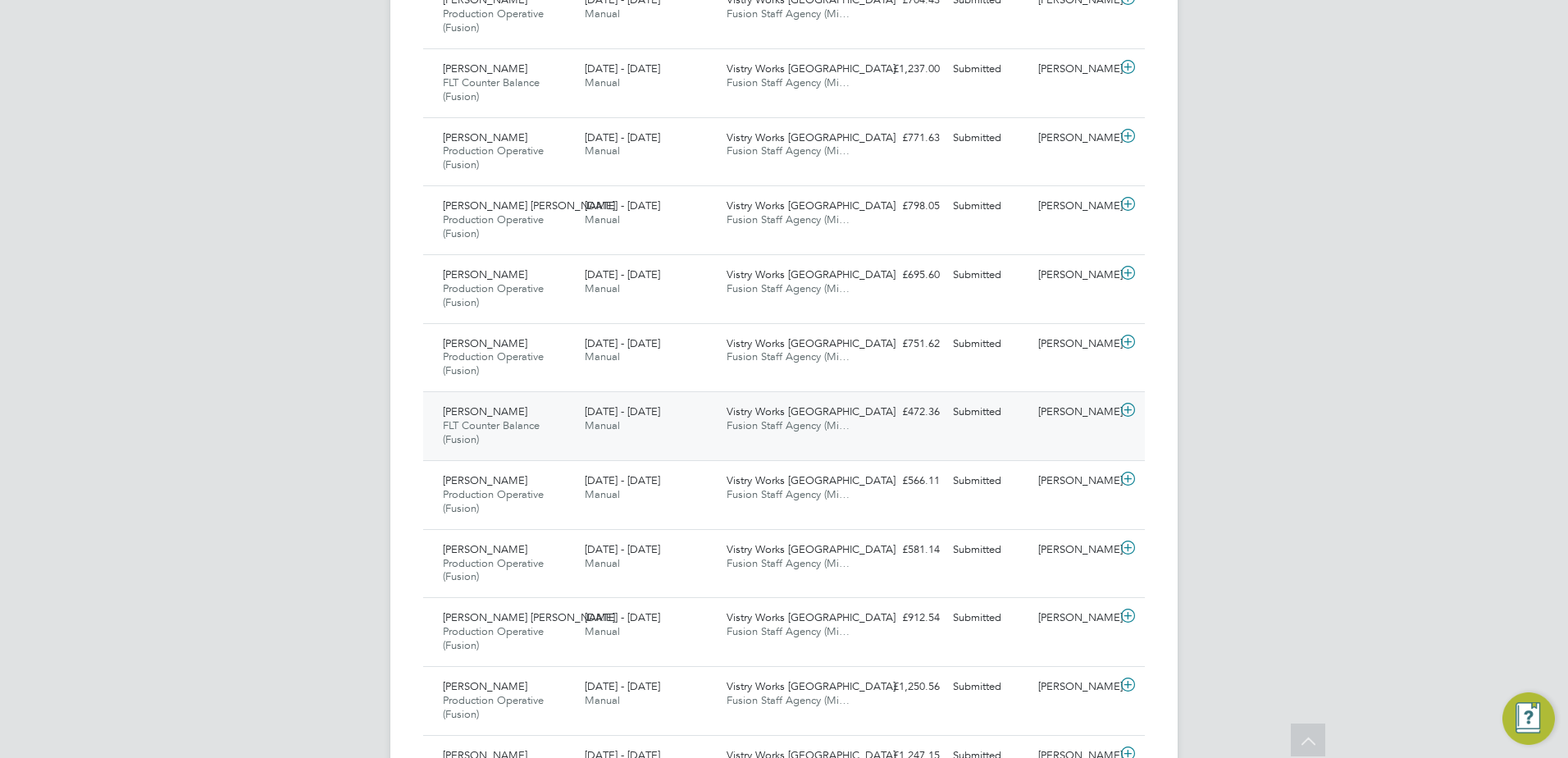
click at [1128, 410] on icon at bounding box center [1128, 409] width 21 height 13
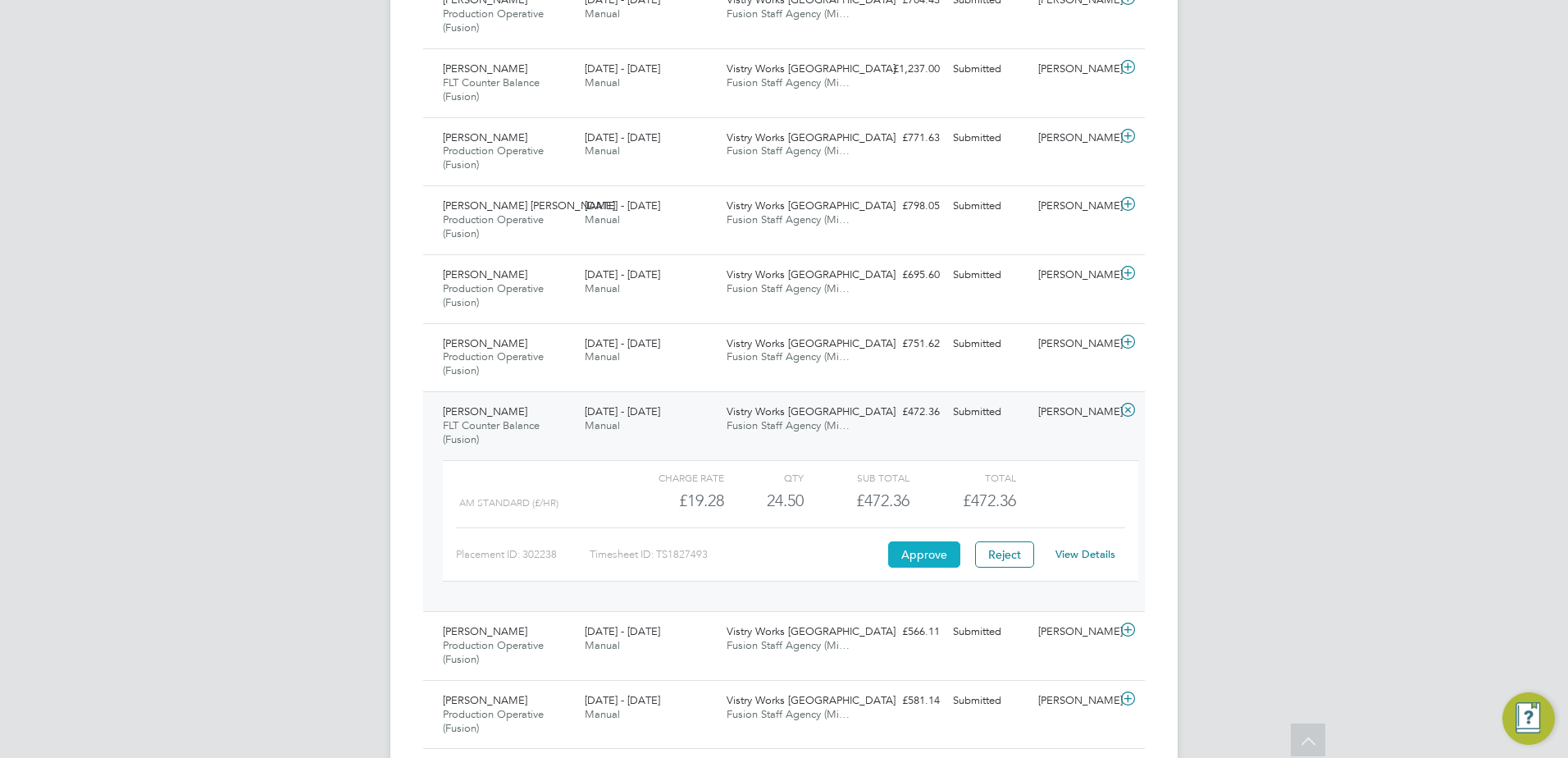
click at [910, 554] on button "Approve" at bounding box center [923, 555] width 72 height 26
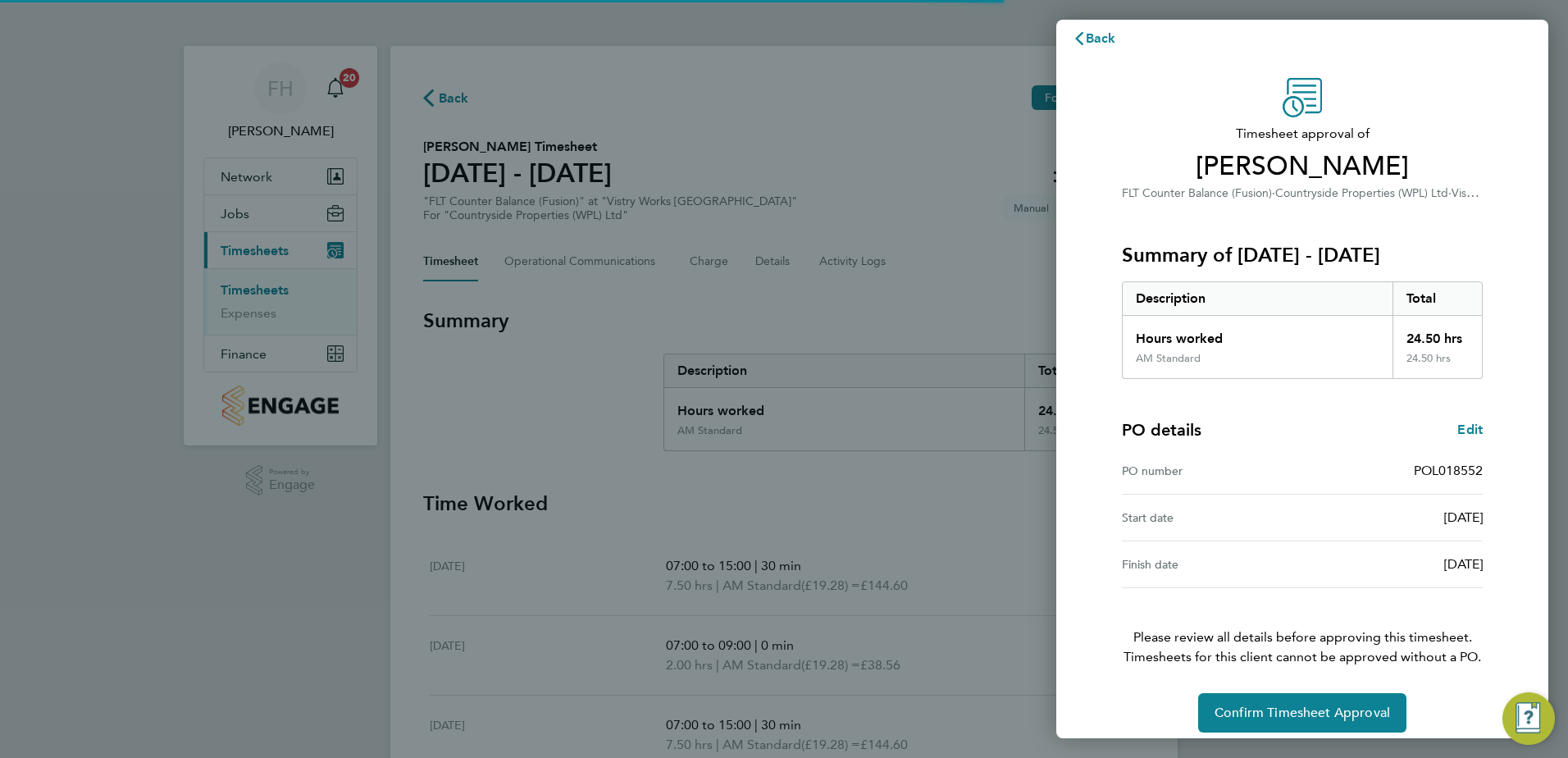
scroll to position [28, 0]
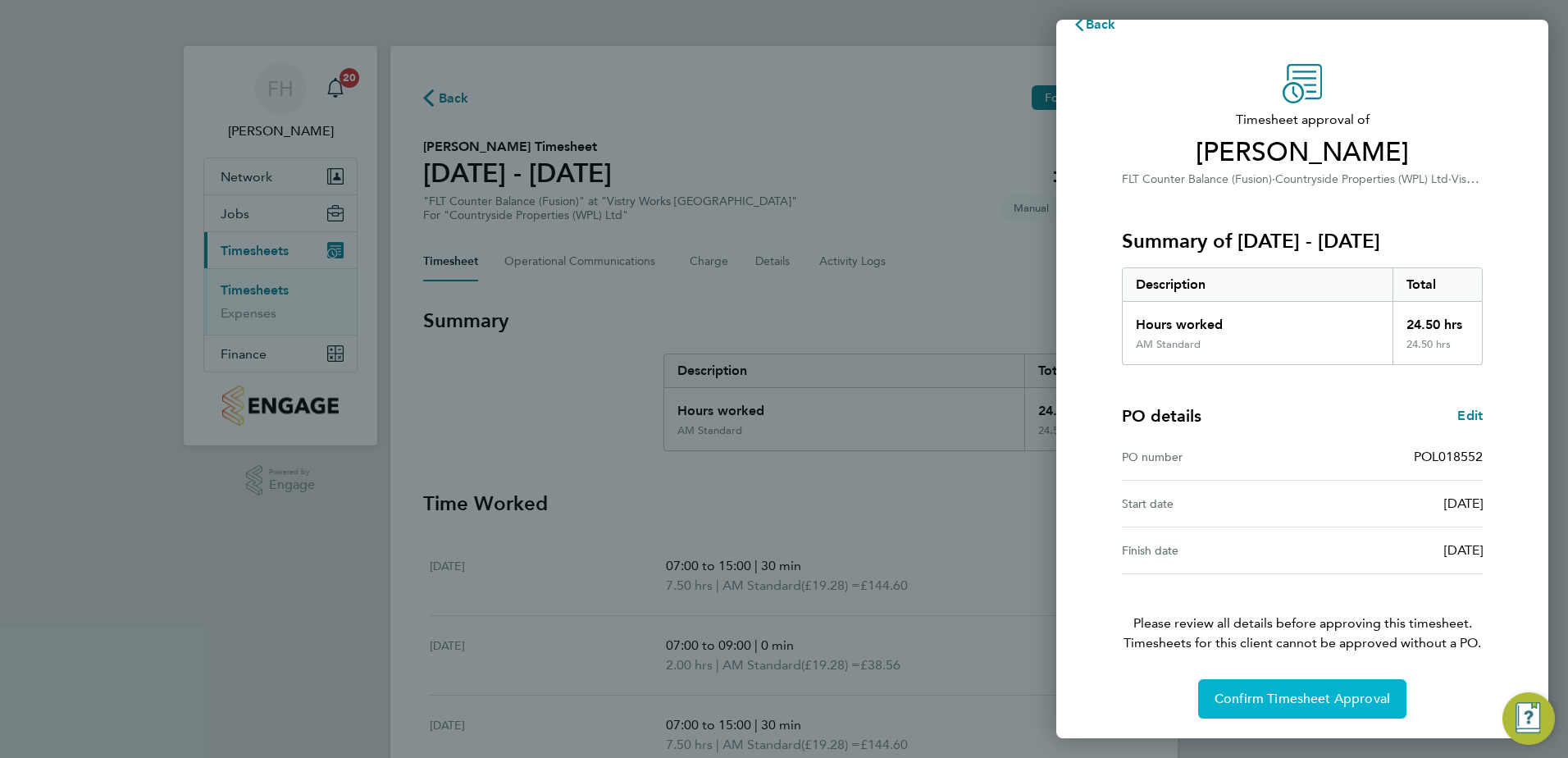
click at [1304, 703] on span "Confirm Timesheet Approval" at bounding box center [1302, 699] width 175 height 17
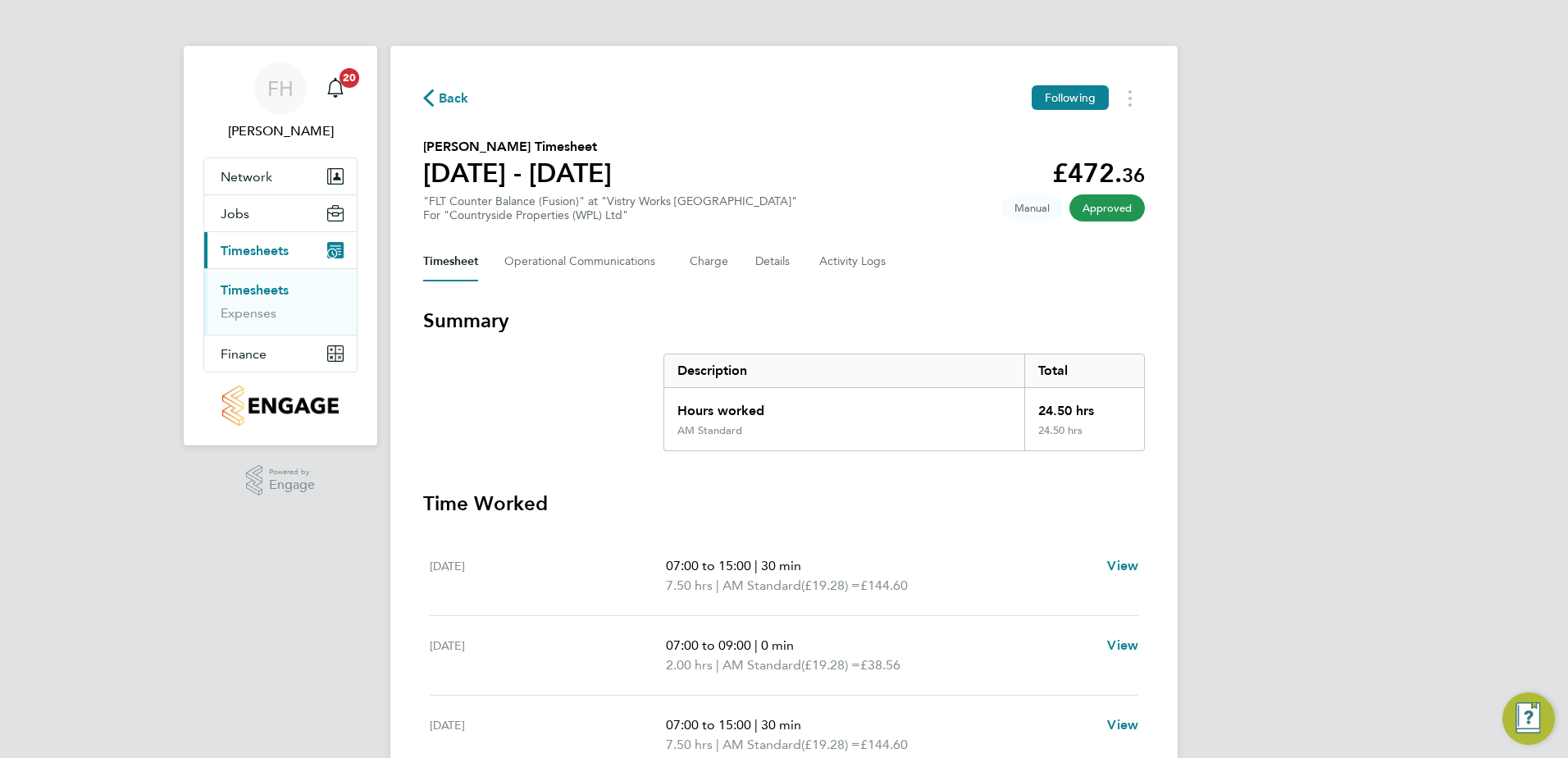
click at [436, 103] on span "Back" at bounding box center [446, 97] width 46 height 16
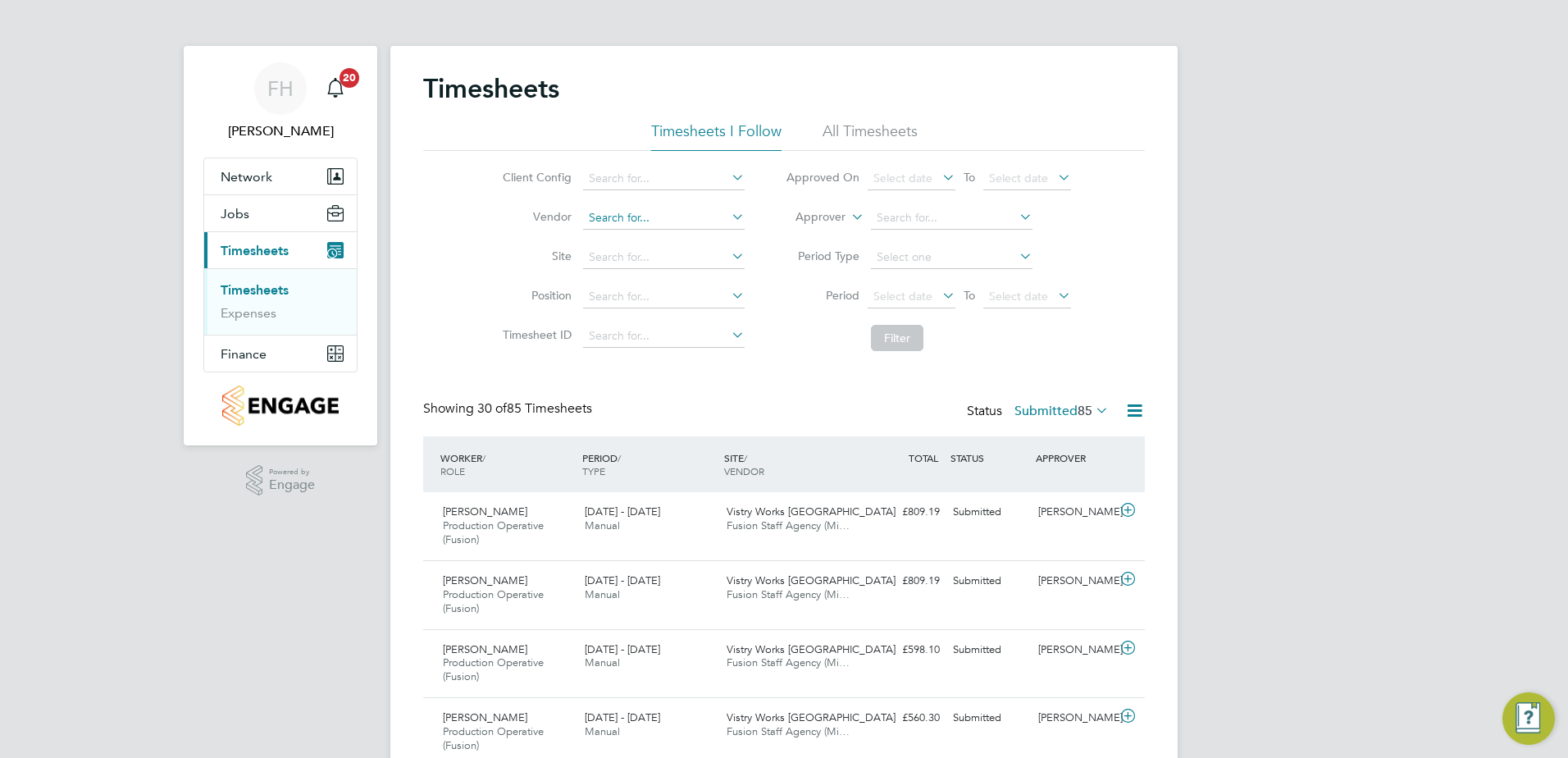
click at [696, 210] on input at bounding box center [664, 218] width 162 height 23
click at [691, 242] on li "Fusion Staff Agency (Midlands) Limited" at bounding box center [689, 239] width 215 height 22
type input "Fusion Staff Agency (Midlands) Limited"
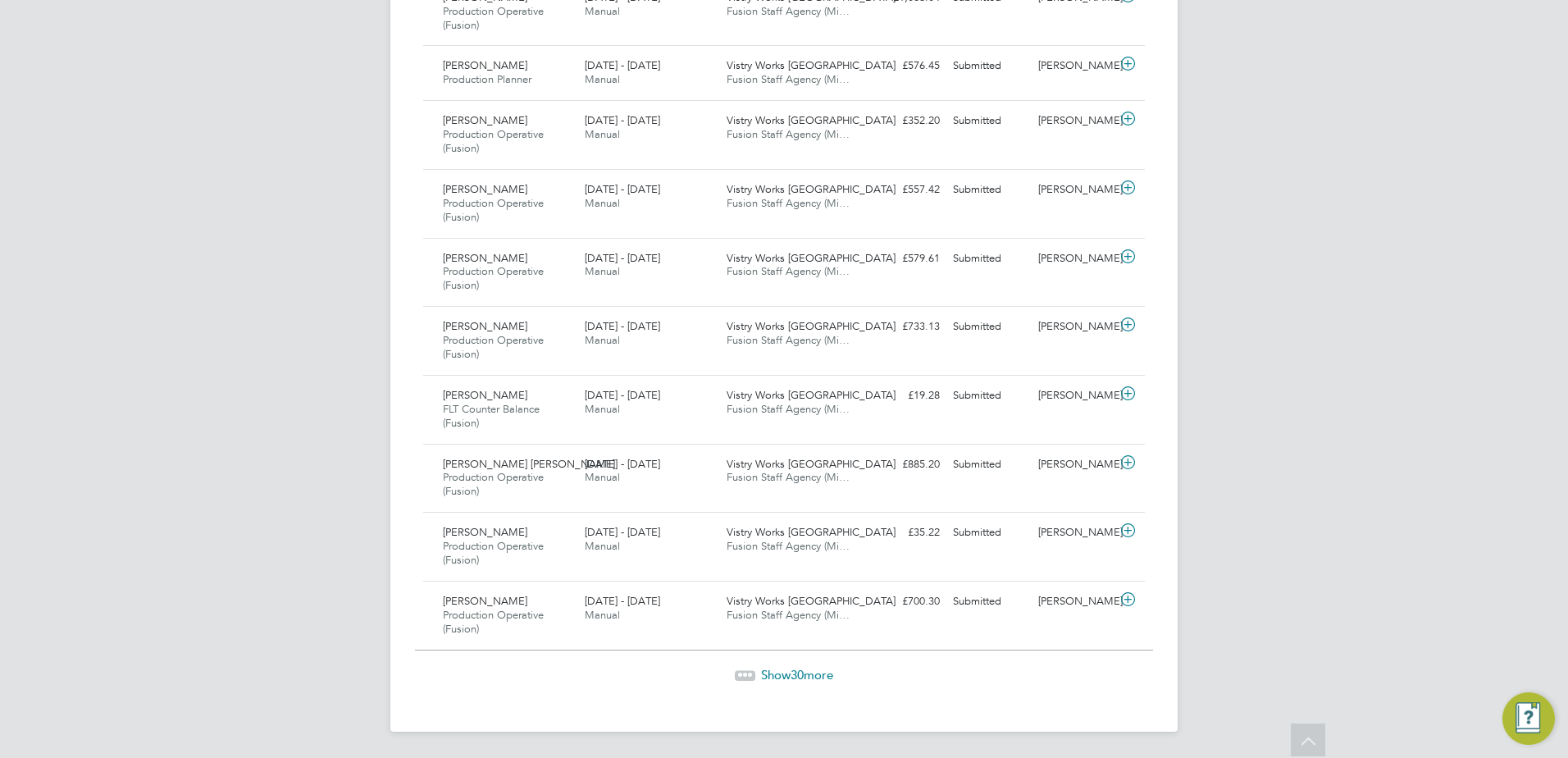
click at [791, 677] on span "30" at bounding box center [797, 675] width 13 height 16
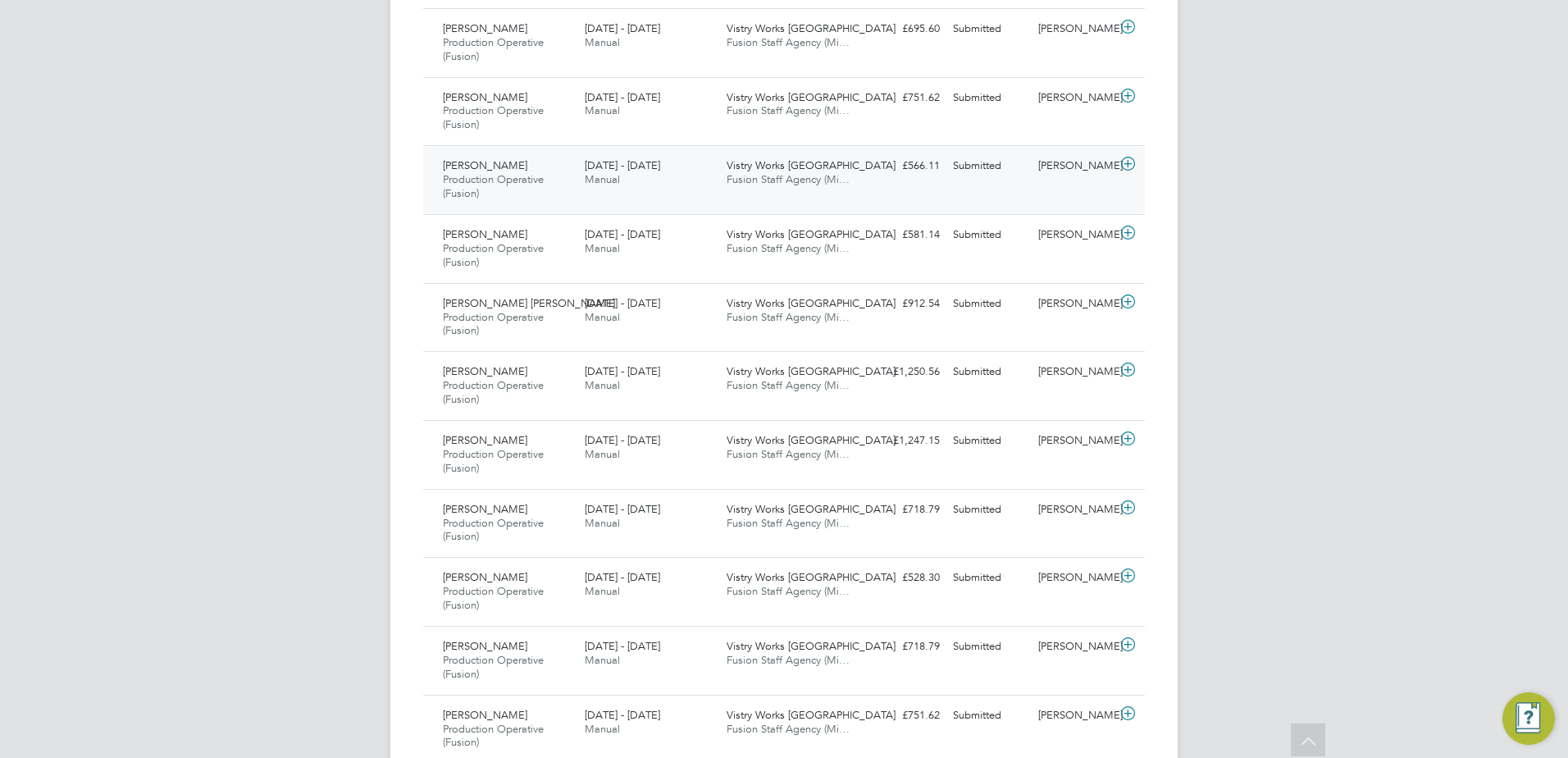
click at [1129, 163] on icon at bounding box center [1128, 163] width 21 height 13
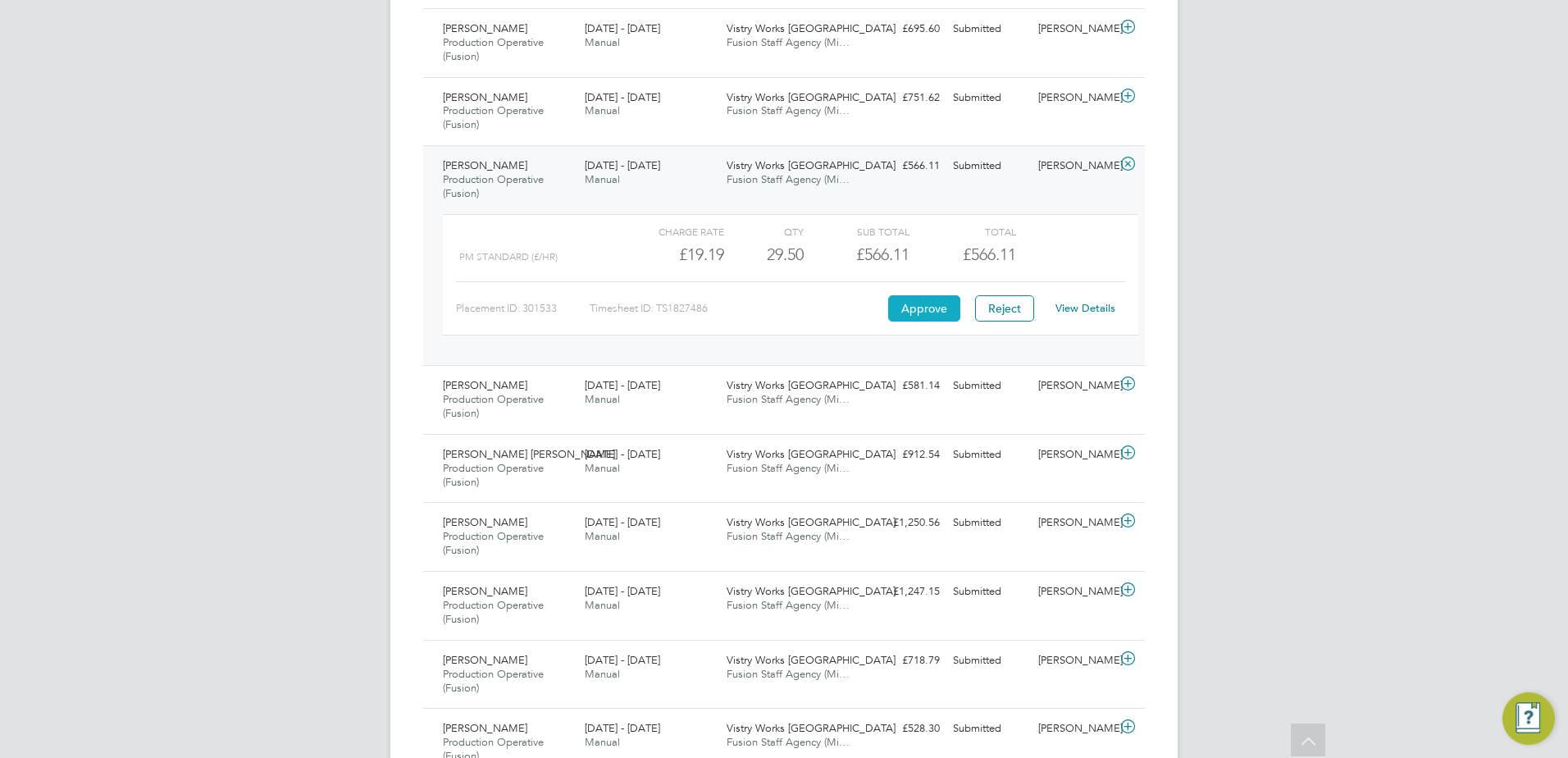
click at [913, 308] on button "Approve" at bounding box center [923, 309] width 72 height 26
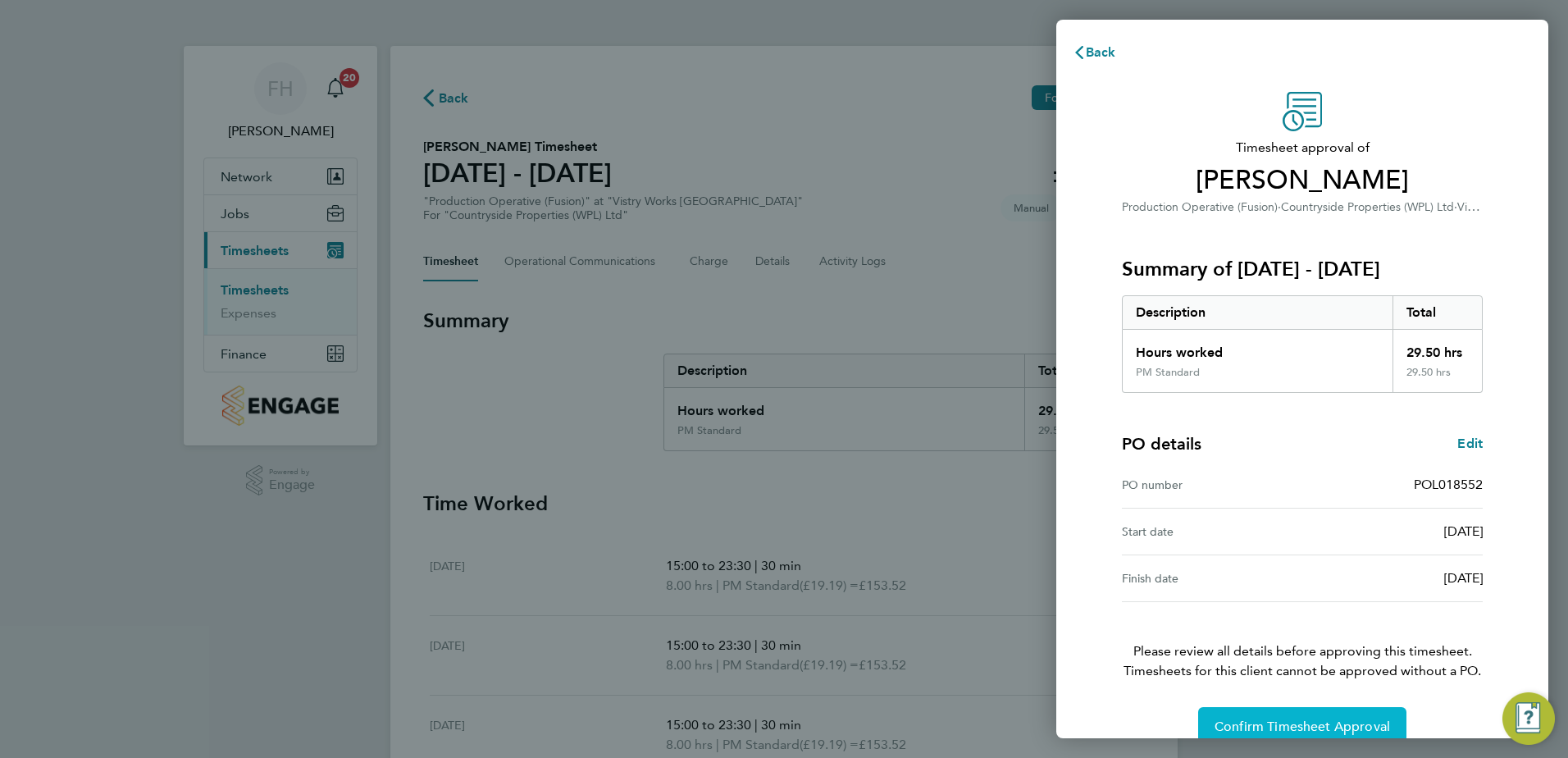
click at [1293, 723] on span "Confirm Timesheet Approval" at bounding box center [1302, 727] width 175 height 17
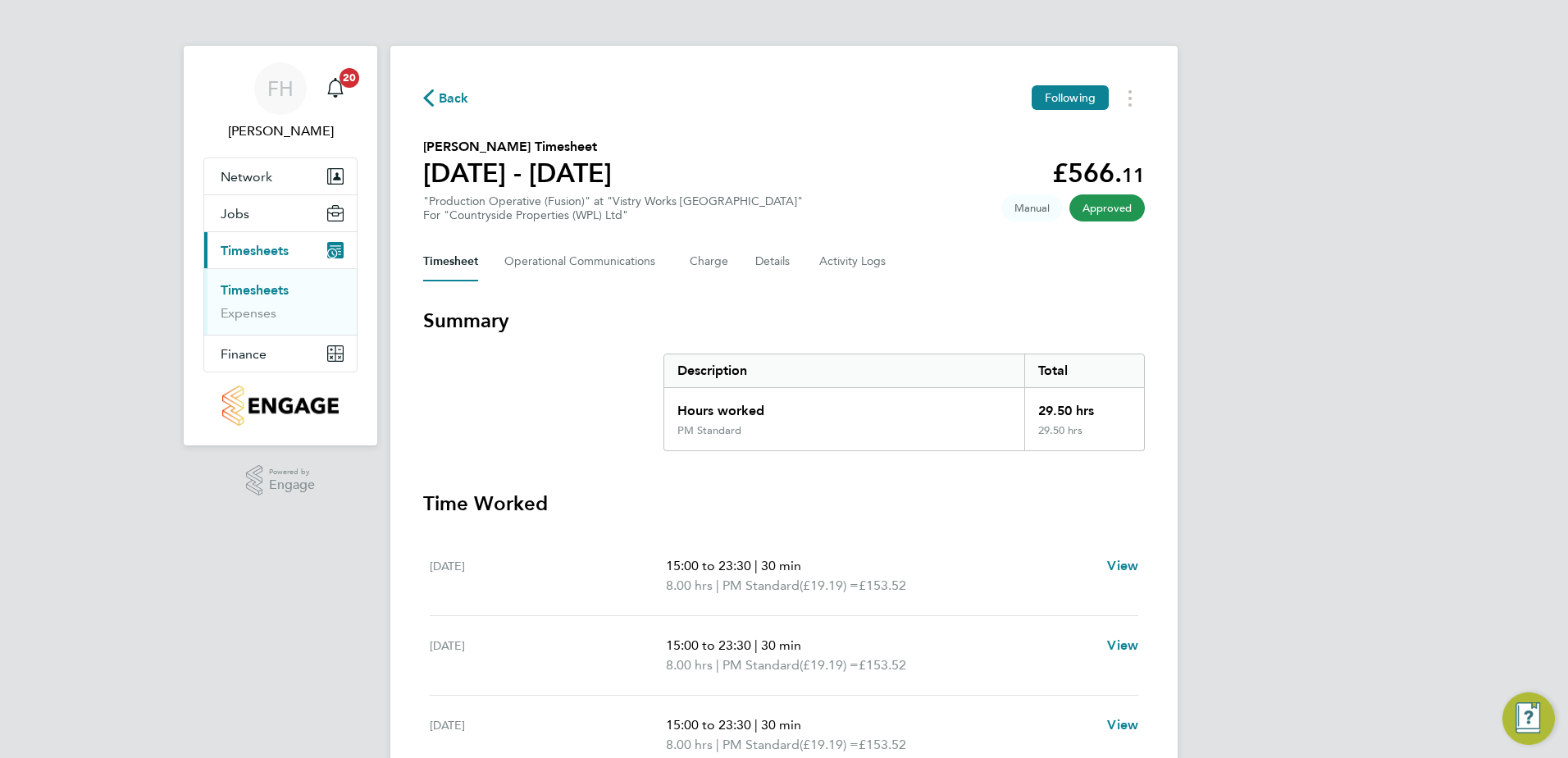
click at [447, 98] on span "Back" at bounding box center [453, 98] width 30 height 20
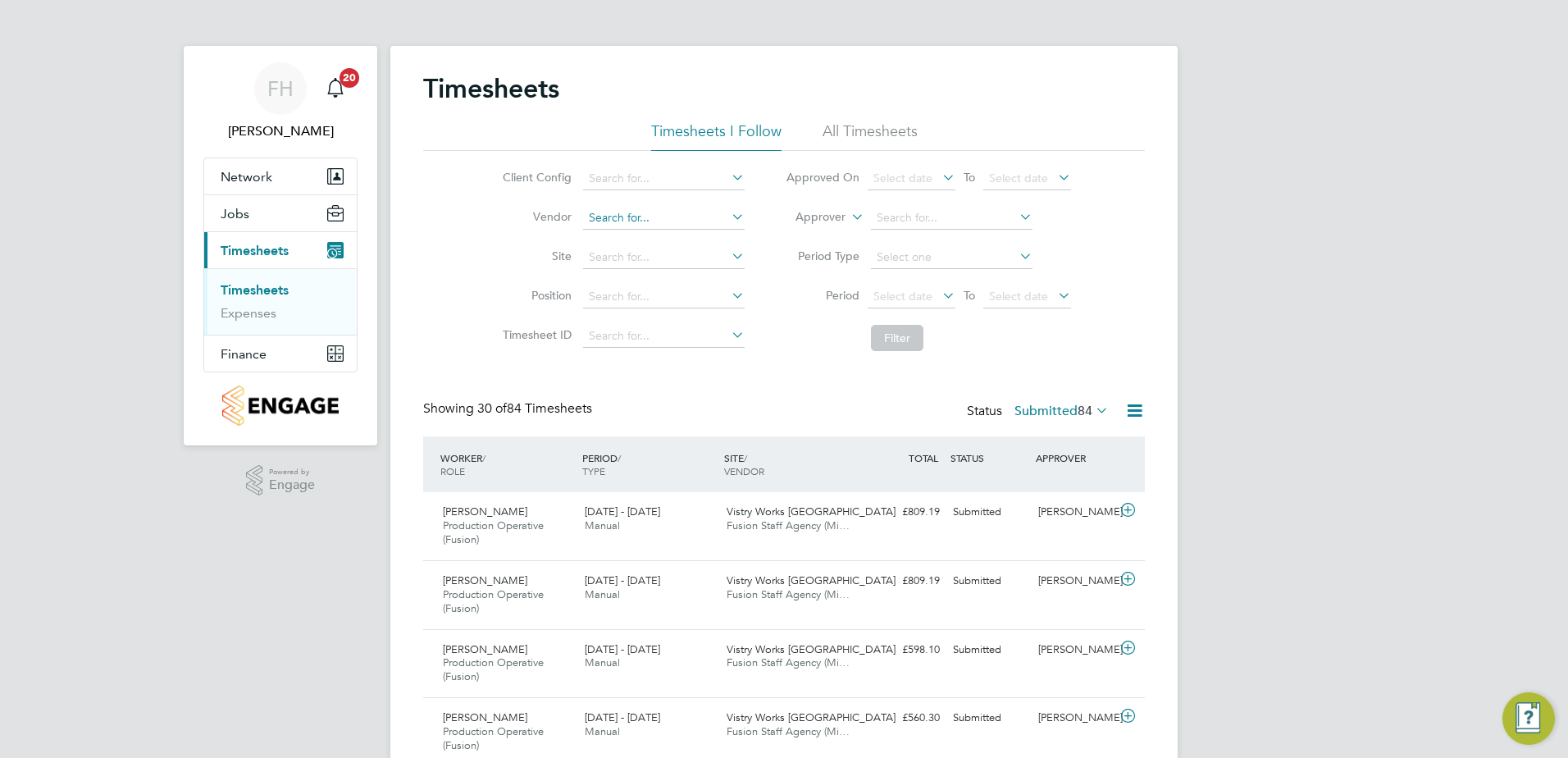
click at [703, 216] on input at bounding box center [664, 218] width 162 height 23
click at [699, 234] on li "Fusion Staff Agency (Midlands) Limited" at bounding box center [689, 239] width 215 height 22
type input "Fusion Staff Agency (Midlands) Limited"
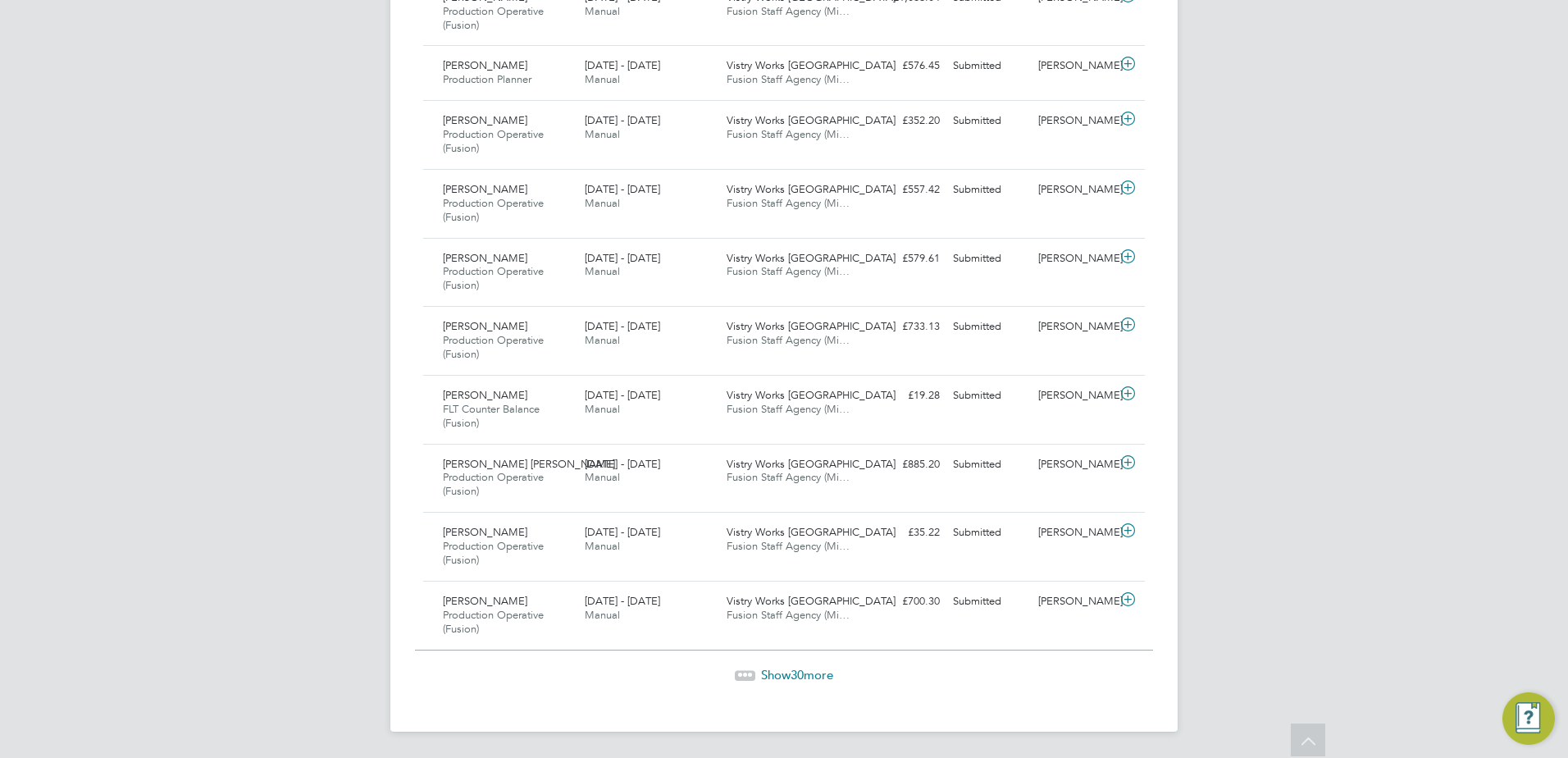
drag, startPoint x: 814, startPoint y: 671, endPoint x: 810, endPoint y: 659, distance: 12.6
click at [813, 672] on span "Show 30 more" at bounding box center [797, 675] width 72 height 16
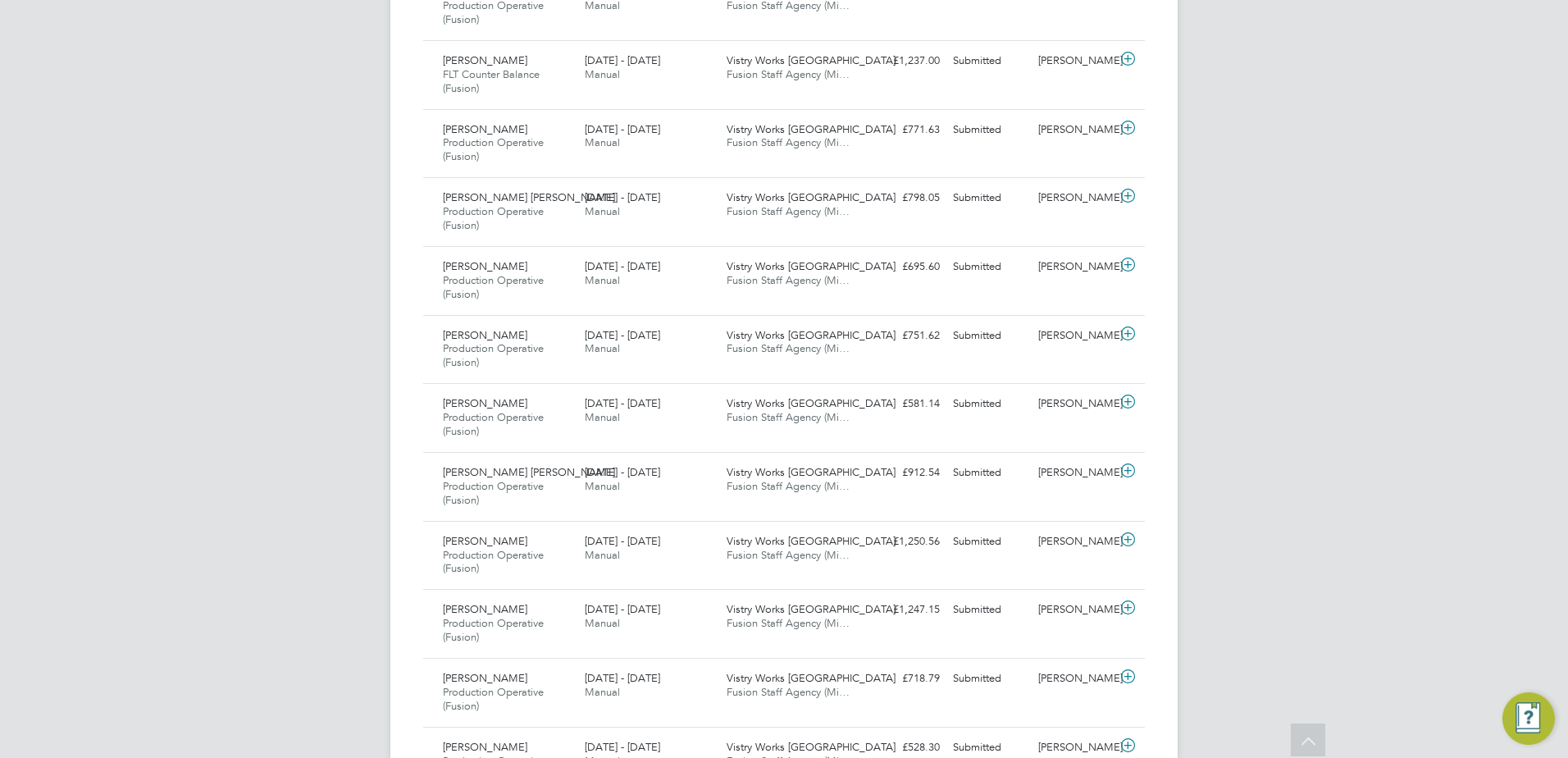
click at [1130, 398] on icon at bounding box center [1128, 402] width 21 height 13
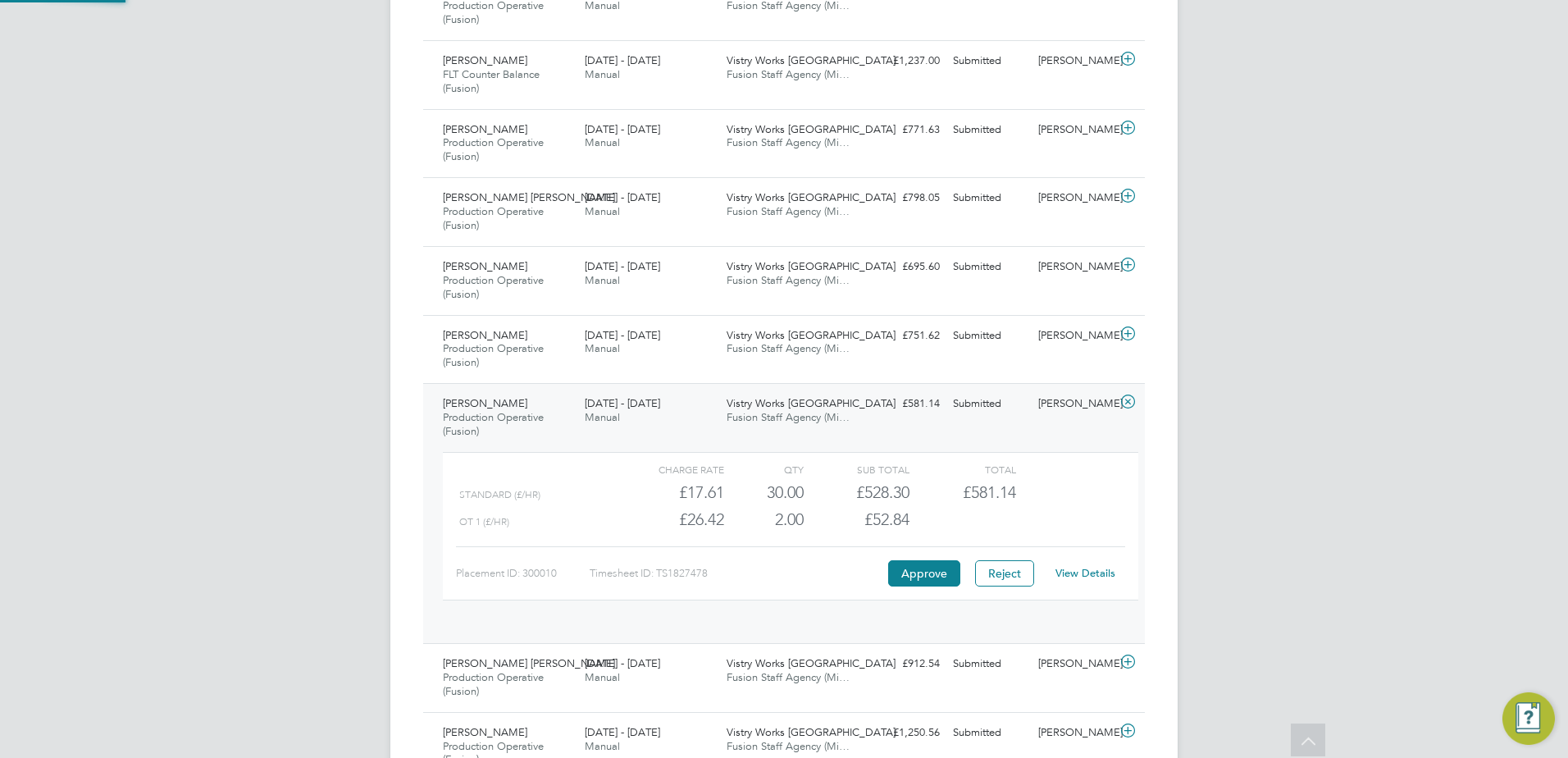
scroll to position [28, 160]
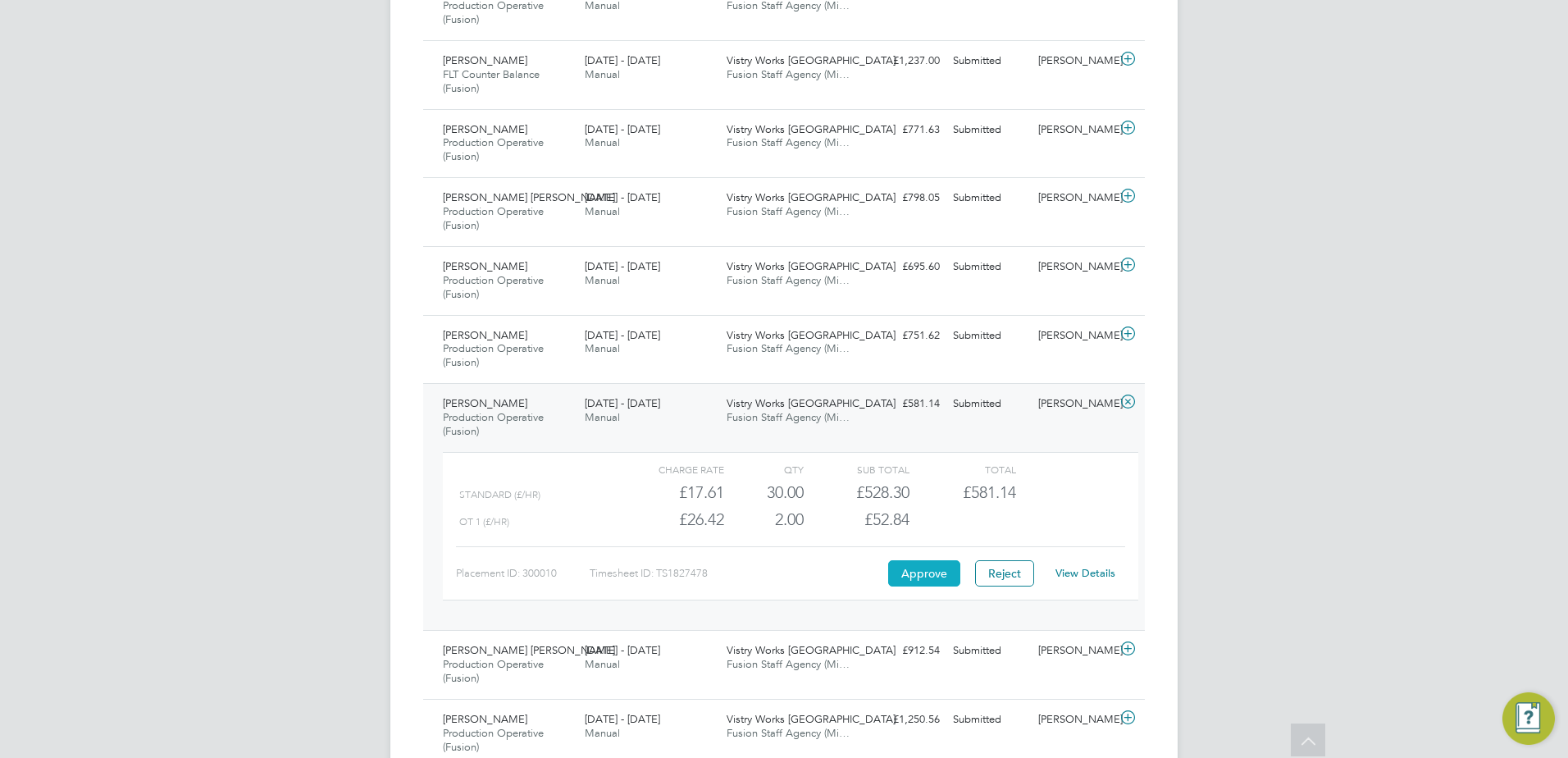
click at [901, 568] on button "Approve" at bounding box center [923, 574] width 72 height 26
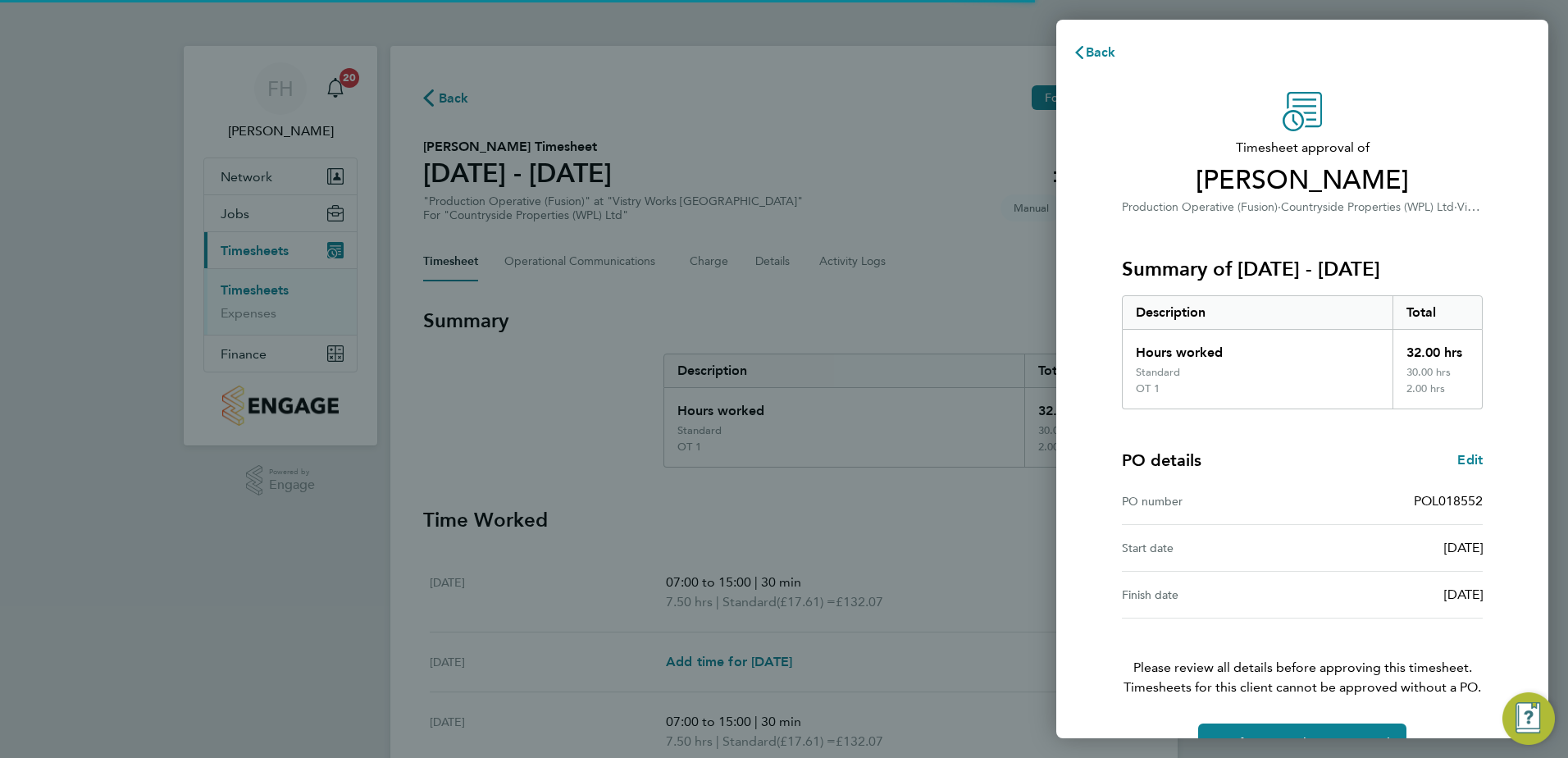
scroll to position [44, 0]
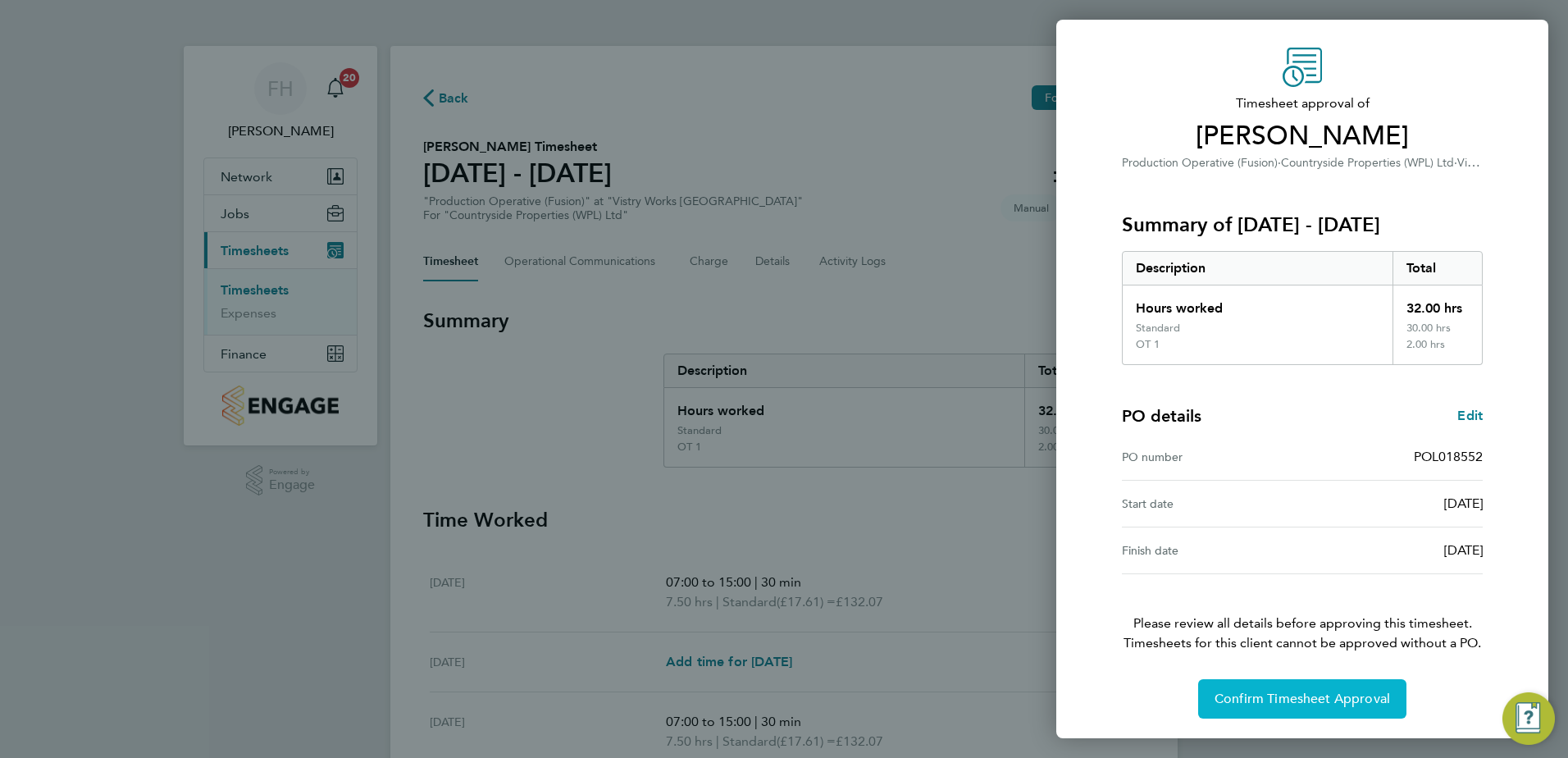
click at [1334, 702] on span "Confirm Timesheet Approval" at bounding box center [1302, 699] width 175 height 17
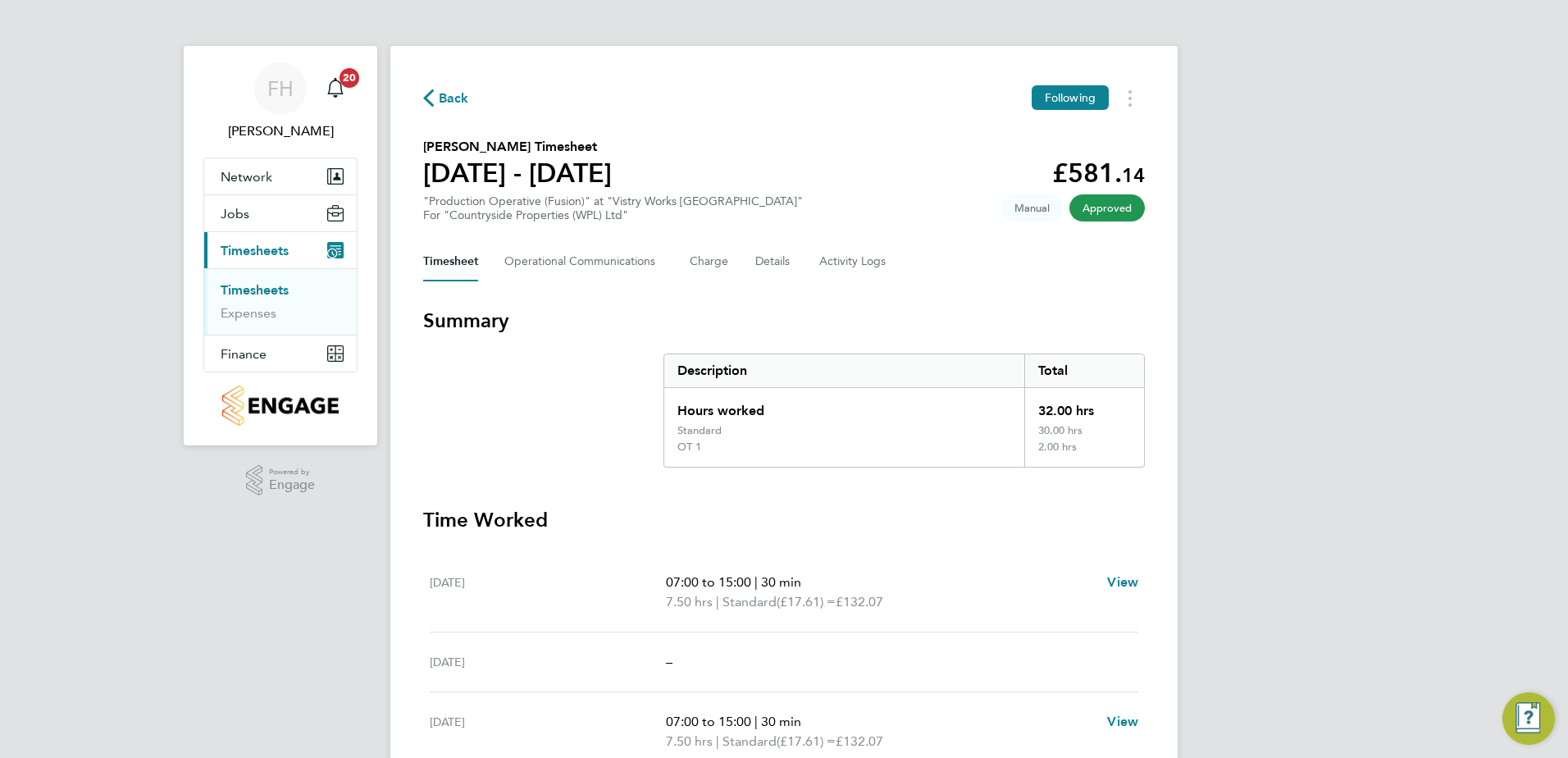
click at [442, 95] on span "Back" at bounding box center [453, 98] width 30 height 20
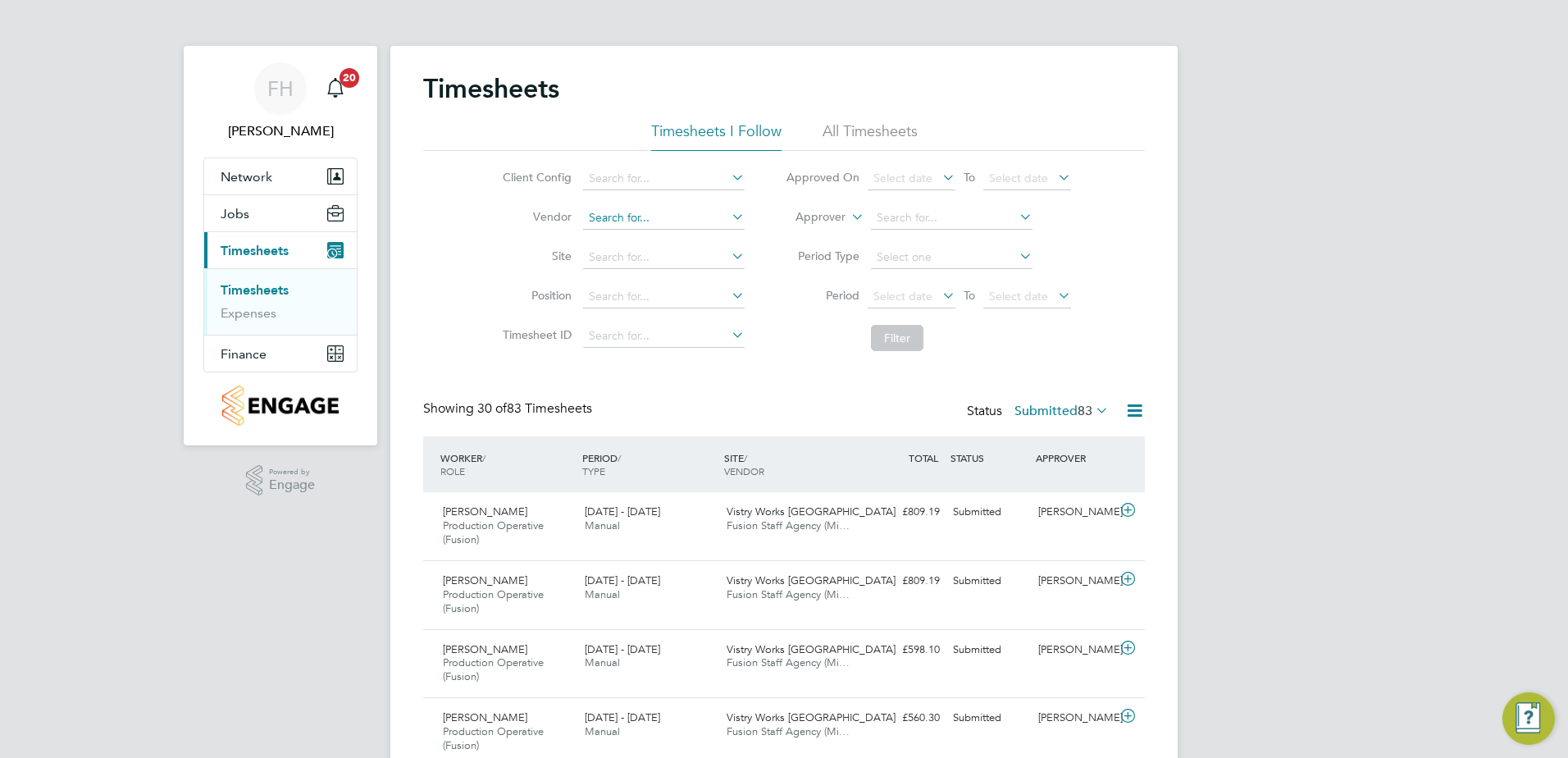
click at [676, 220] on input at bounding box center [664, 218] width 162 height 23
click at [670, 230] on li "Fusion Staff Agency (Midlands) Limited" at bounding box center [689, 239] width 215 height 22
type input "Fusion Staff Agency (Midlands) Limited"
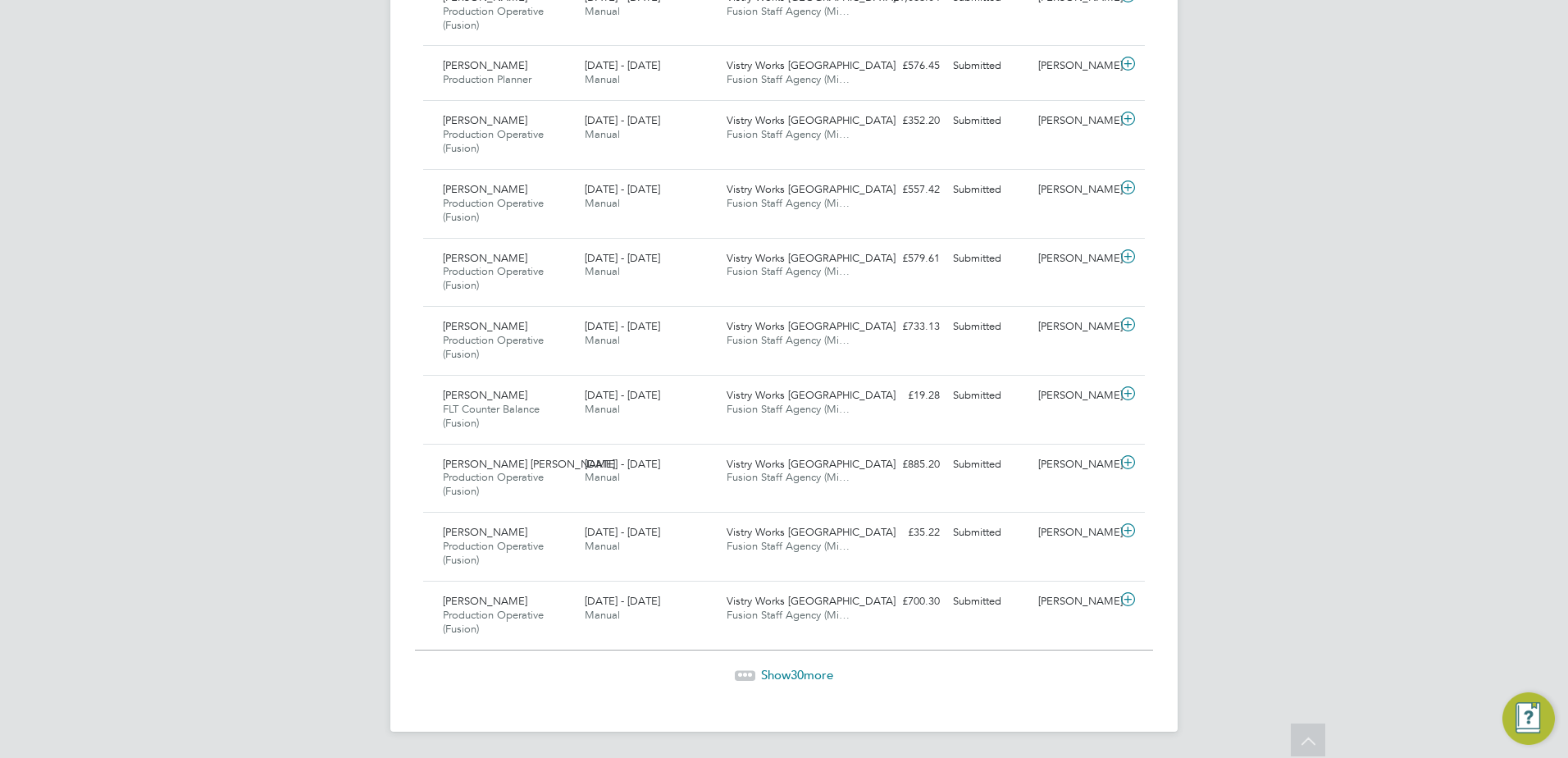
click at [804, 680] on span "30" at bounding box center [797, 675] width 13 height 16
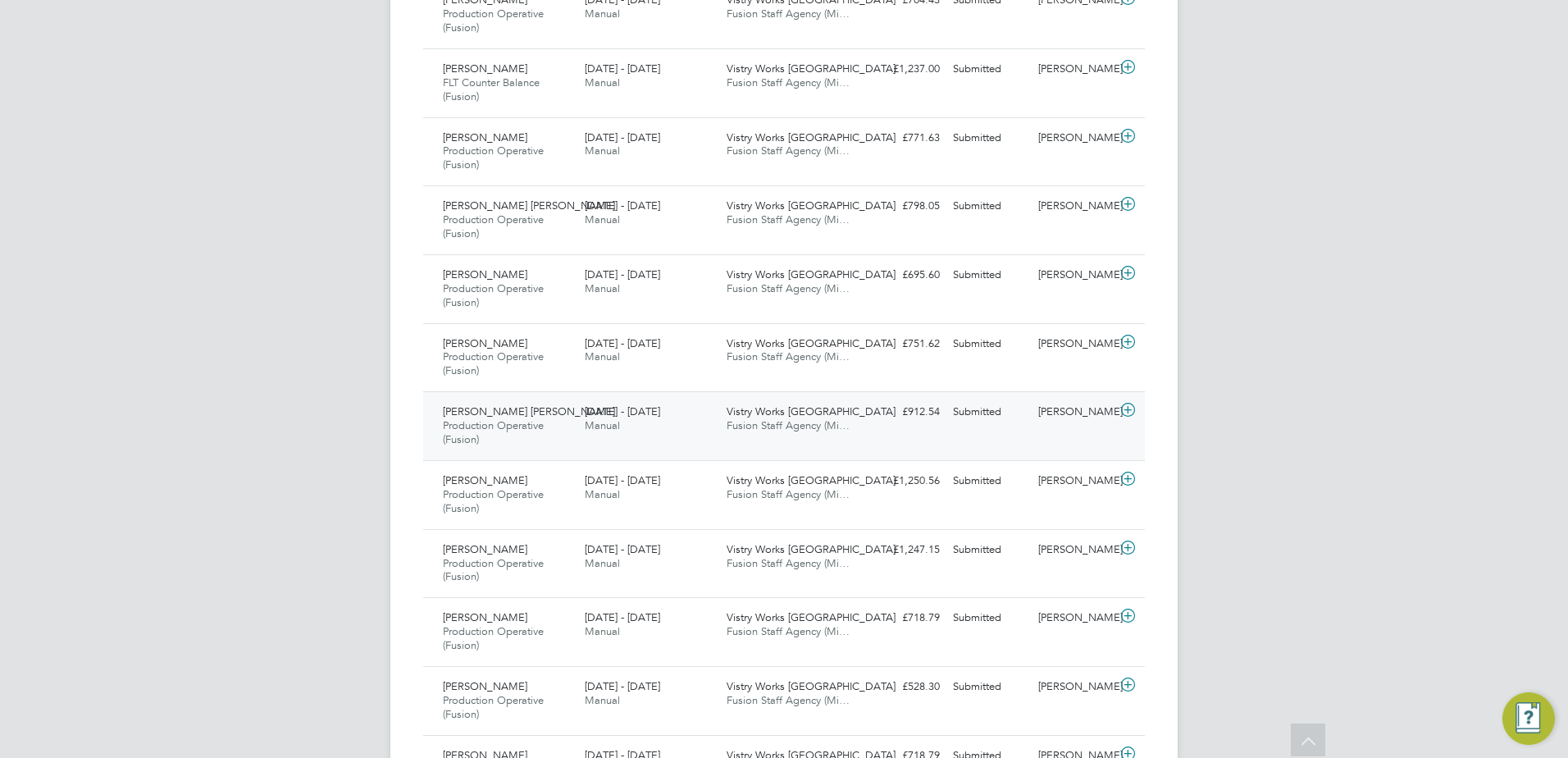
click at [1124, 410] on icon at bounding box center [1128, 409] width 21 height 13
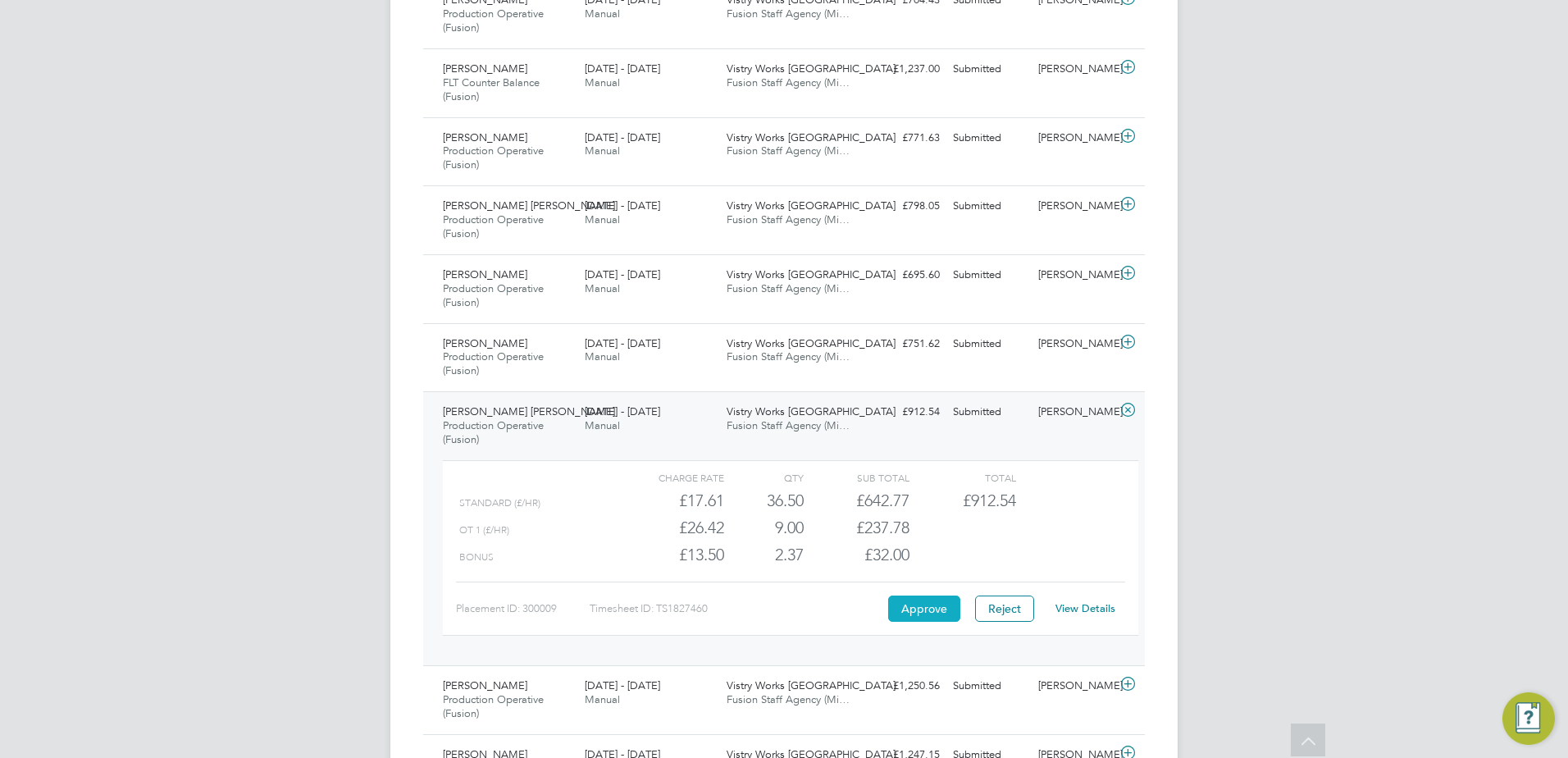
click at [925, 605] on button "Approve" at bounding box center [923, 608] width 72 height 26
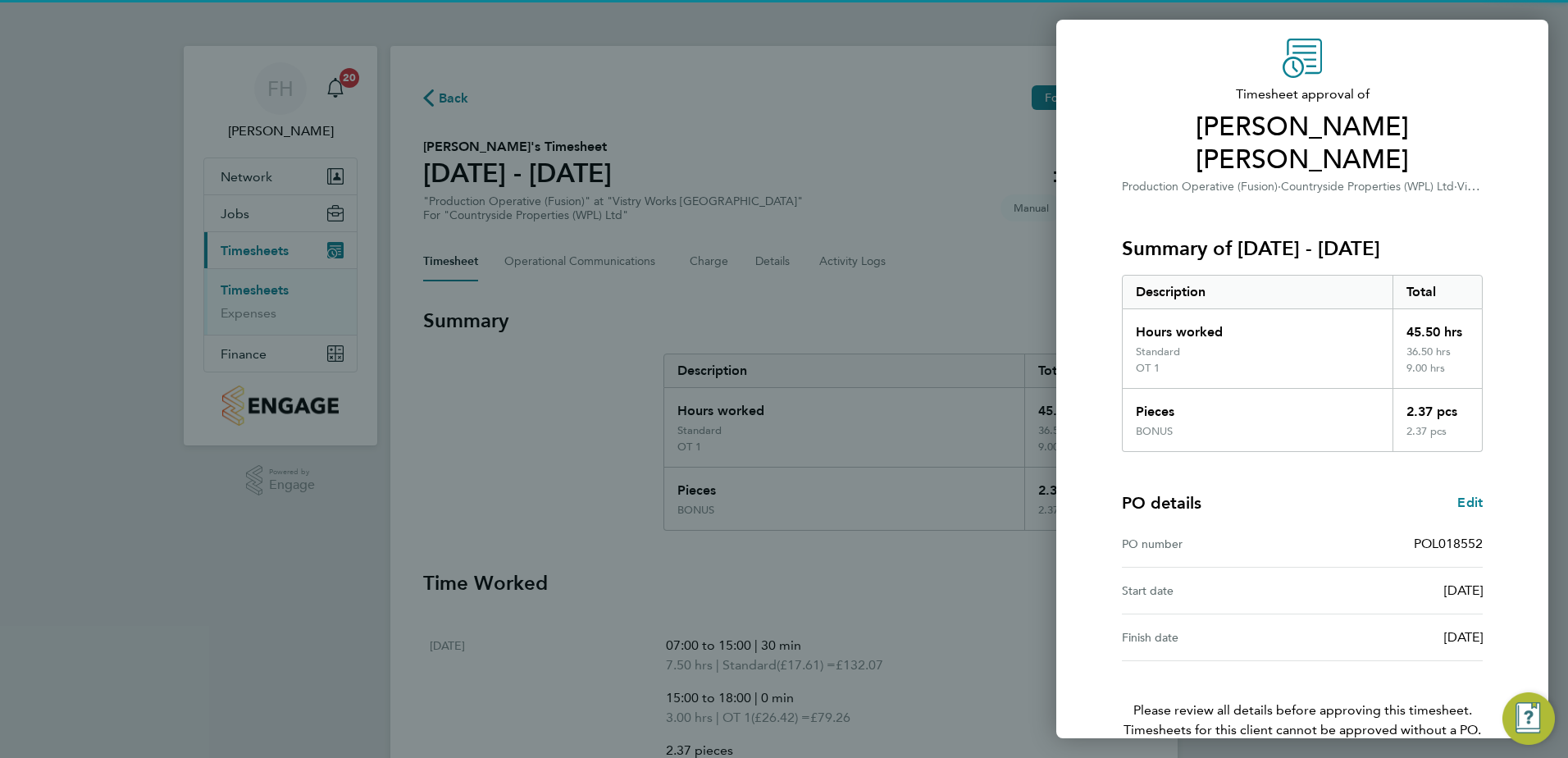
scroll to position [108, 0]
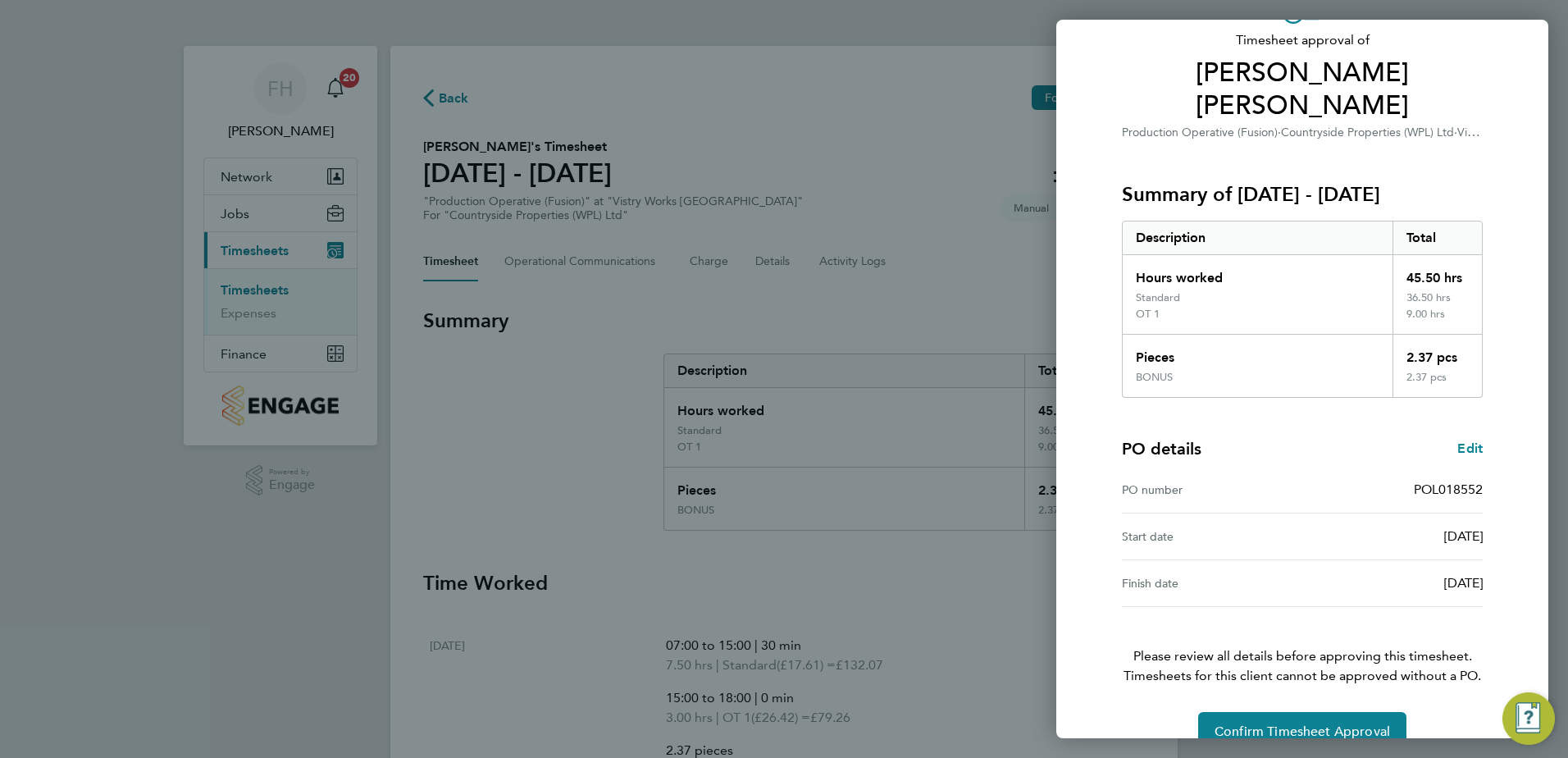
click at [556, 462] on div "Back Timesheet approval of [PERSON_NAME] [PERSON_NAME] Production Operative (Fu…" at bounding box center [784, 379] width 1568 height 758
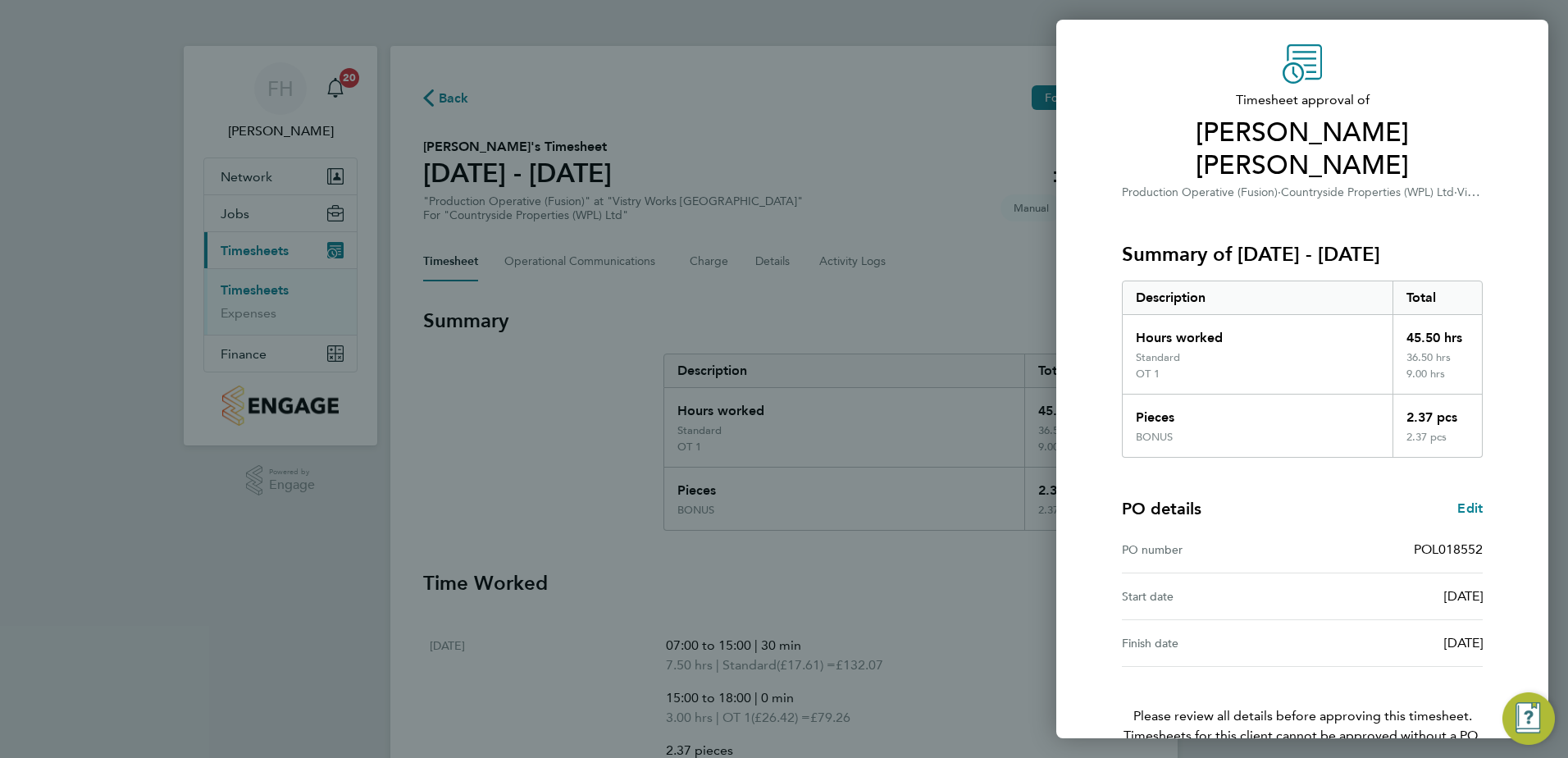
scroll to position [0, 0]
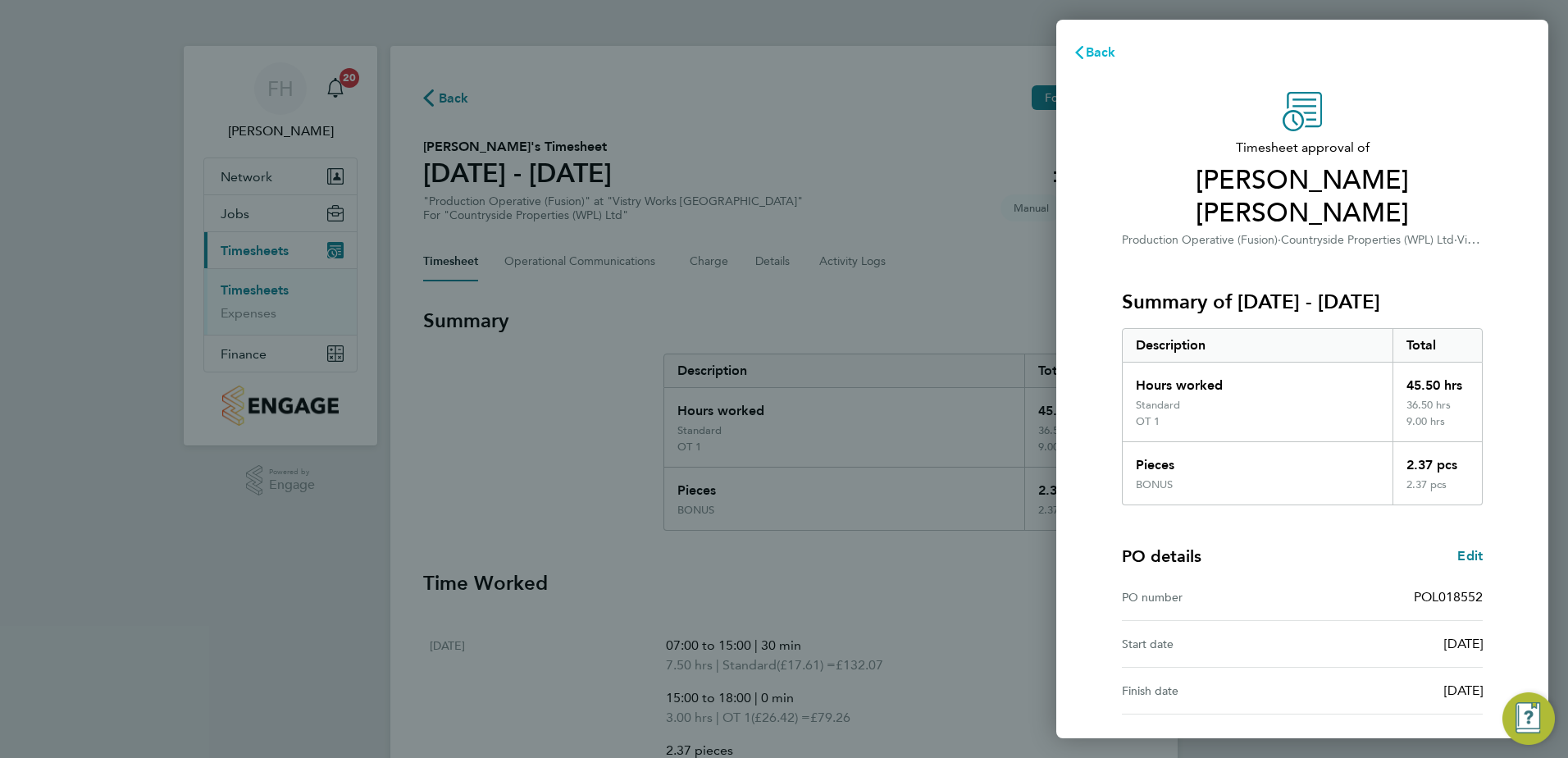
click at [1094, 59] on span "Back" at bounding box center [1101, 52] width 30 height 16
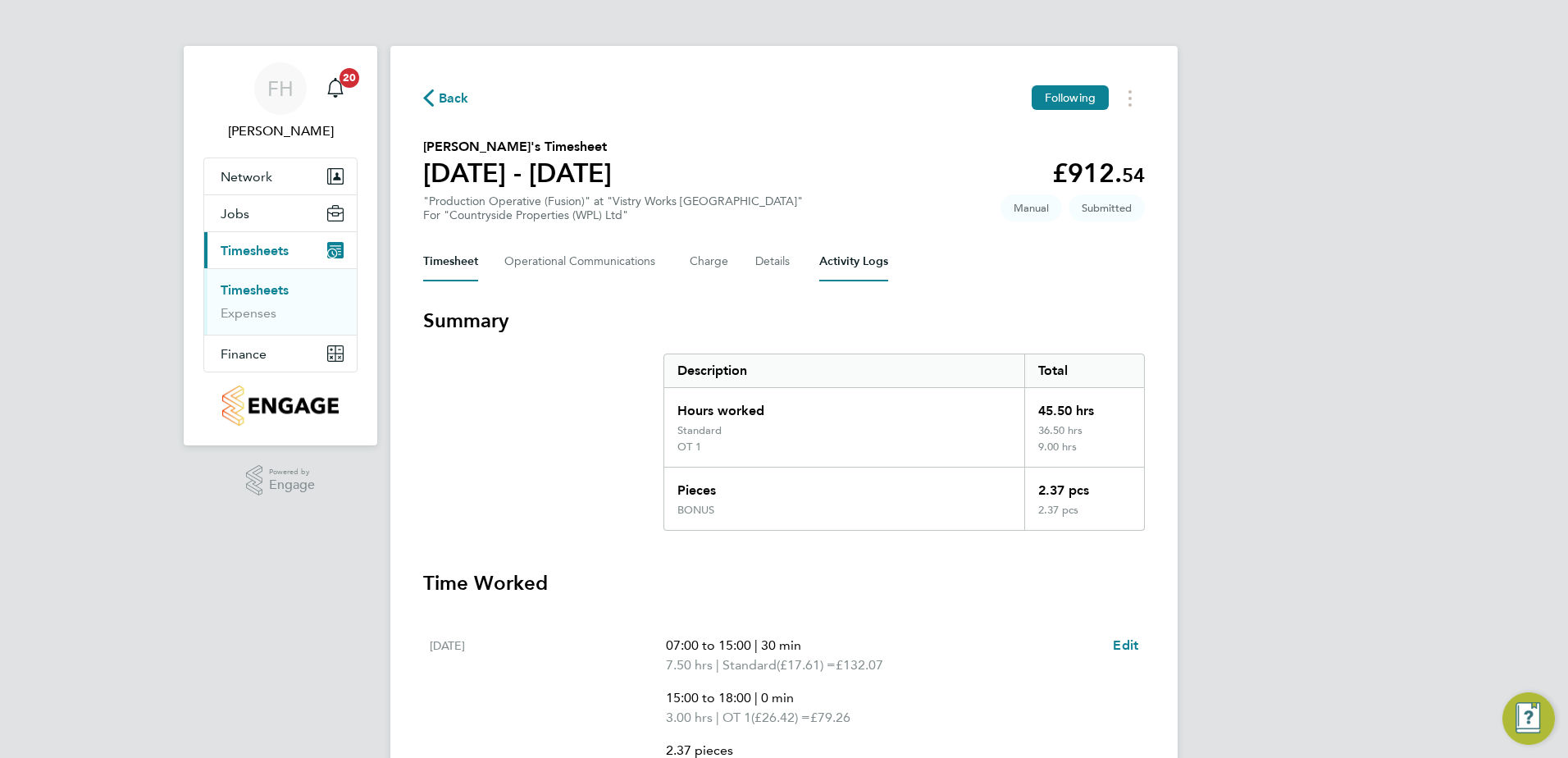
click at [846, 265] on Logs-tab "Activity Logs" at bounding box center [853, 261] width 69 height 39
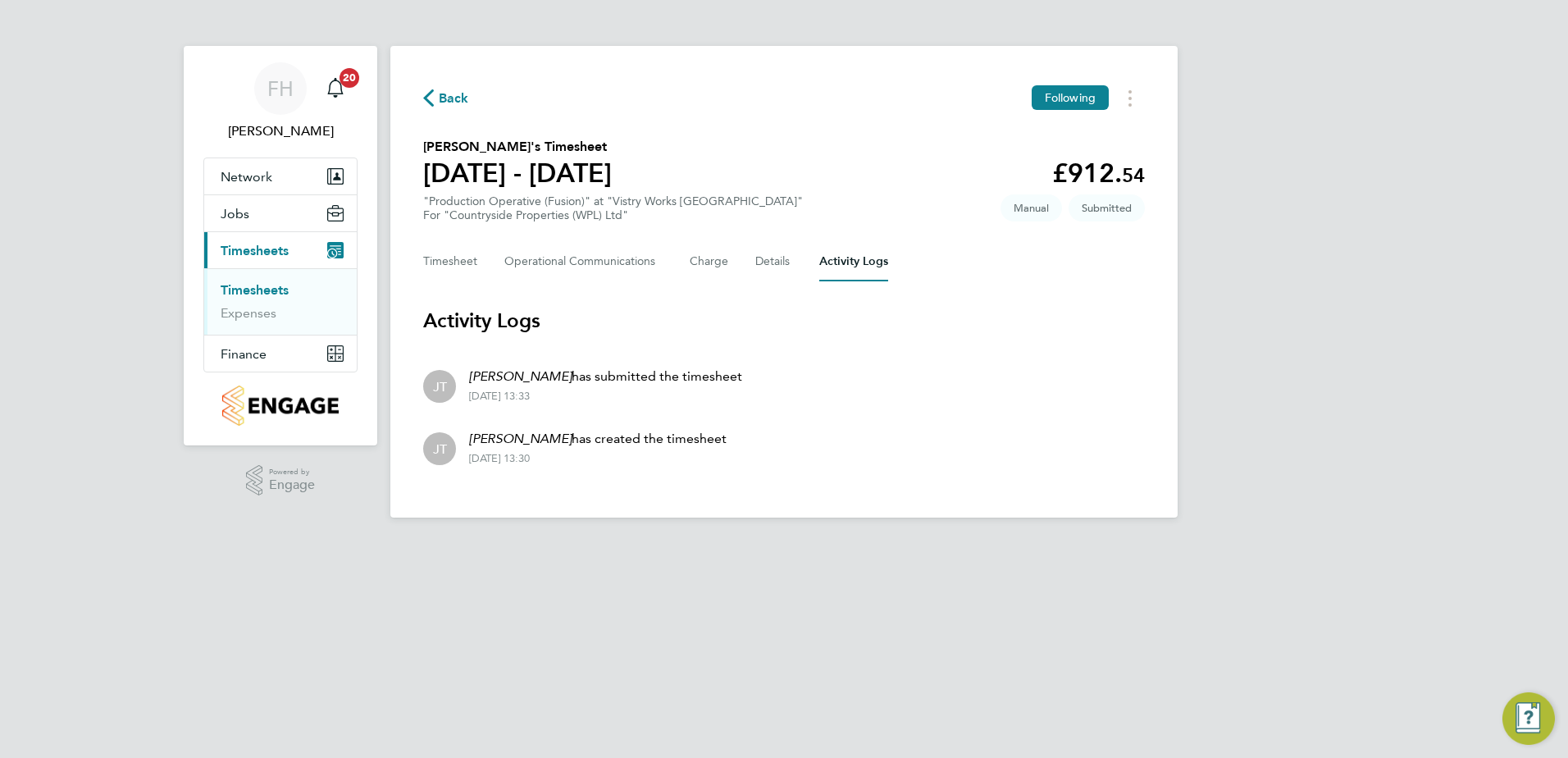
click at [439, 103] on span "Back" at bounding box center [453, 98] width 30 height 20
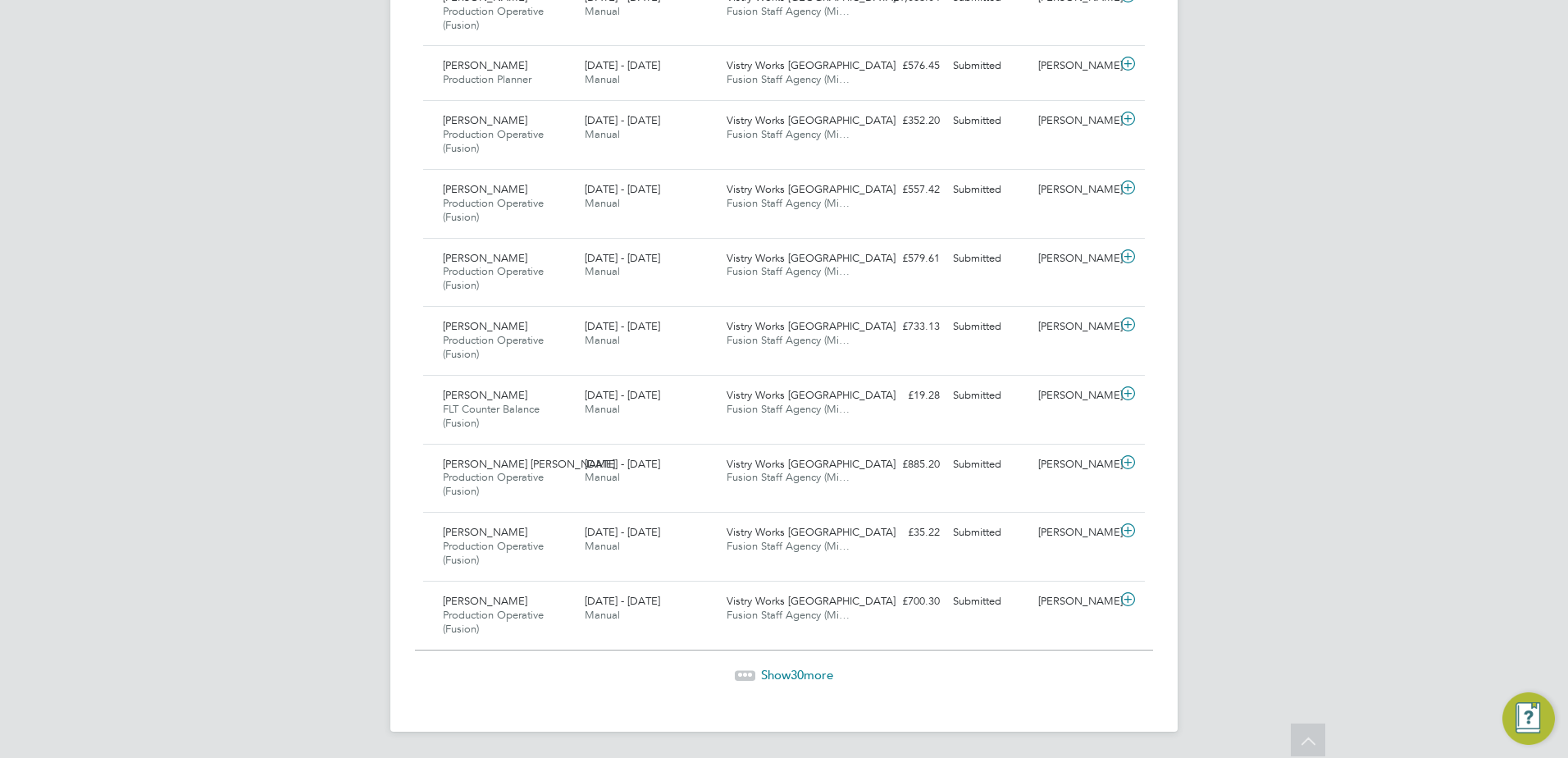
click at [792, 671] on span "30" at bounding box center [797, 675] width 13 height 16
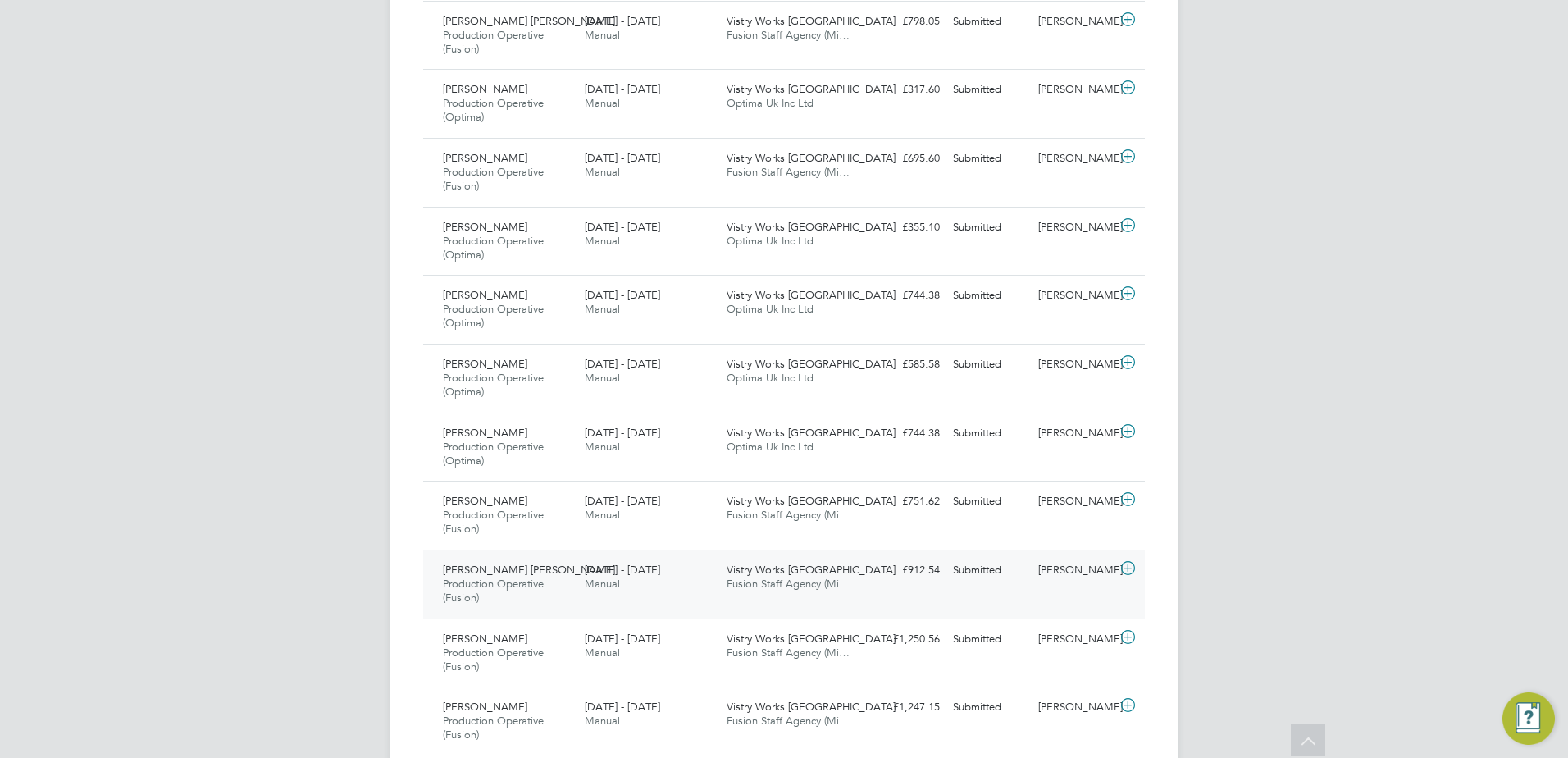
click at [1133, 569] on icon at bounding box center [1128, 568] width 21 height 13
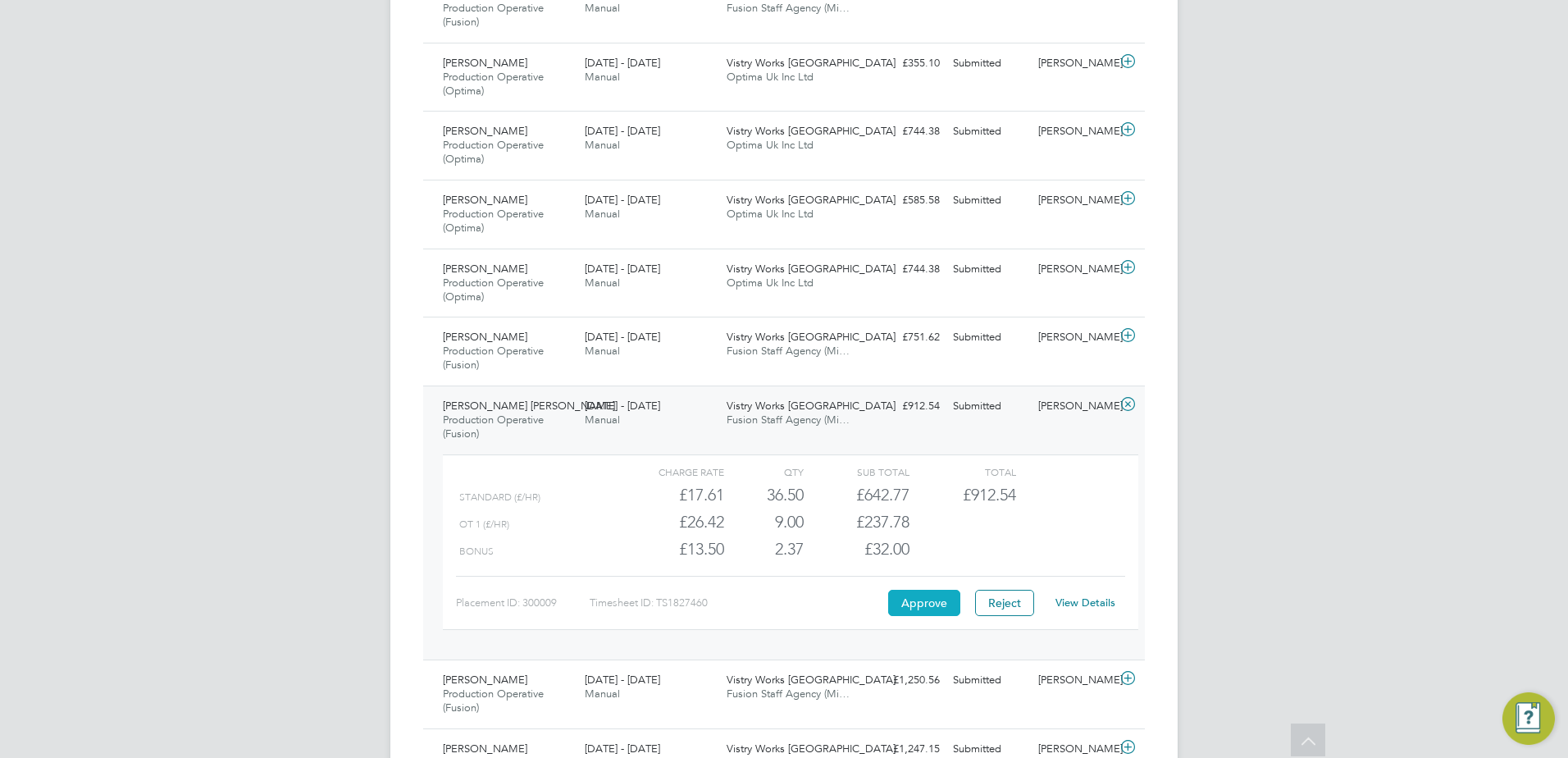
click at [924, 603] on button "Approve" at bounding box center [923, 603] width 72 height 26
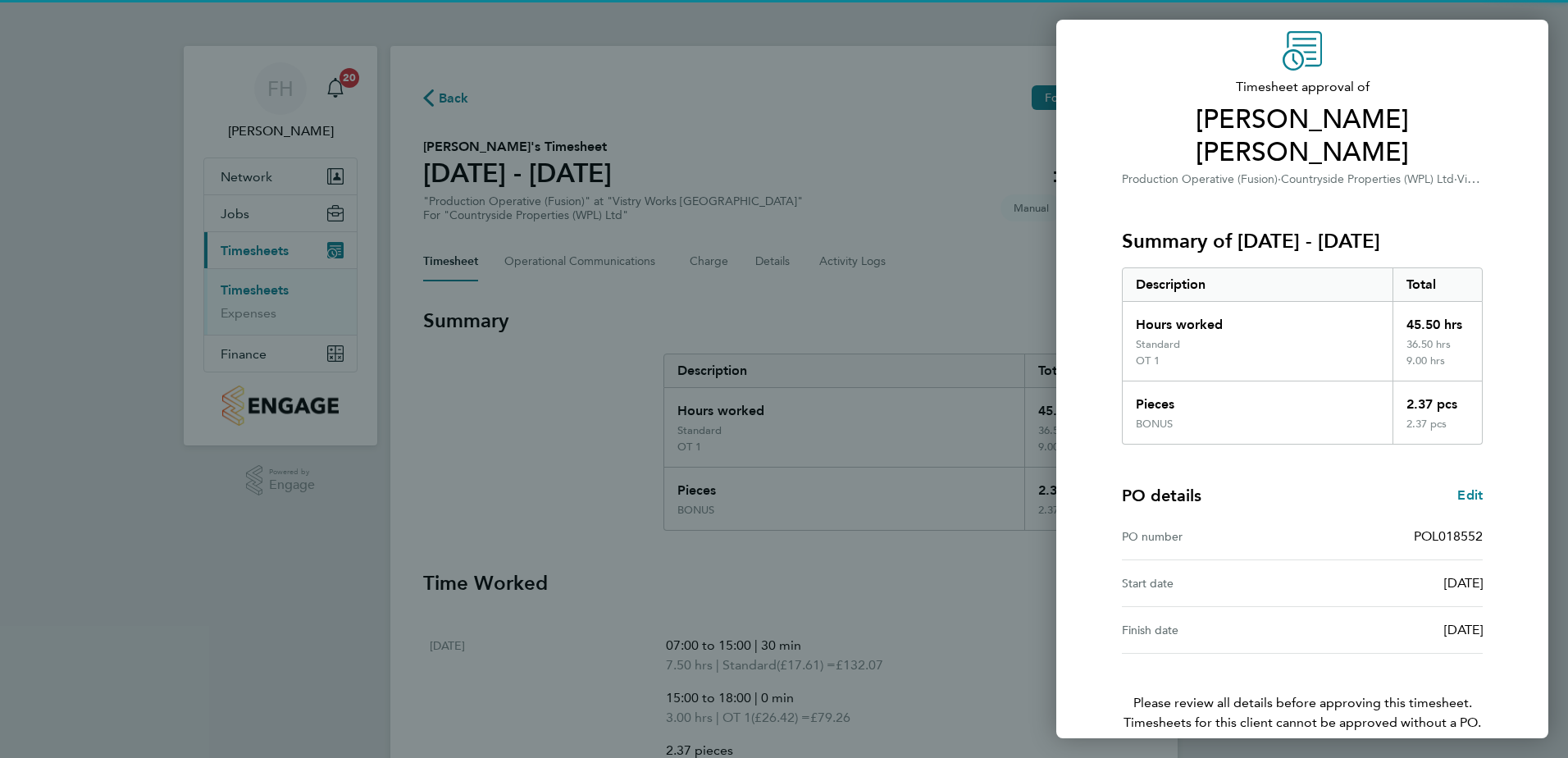
scroll to position [108, 0]
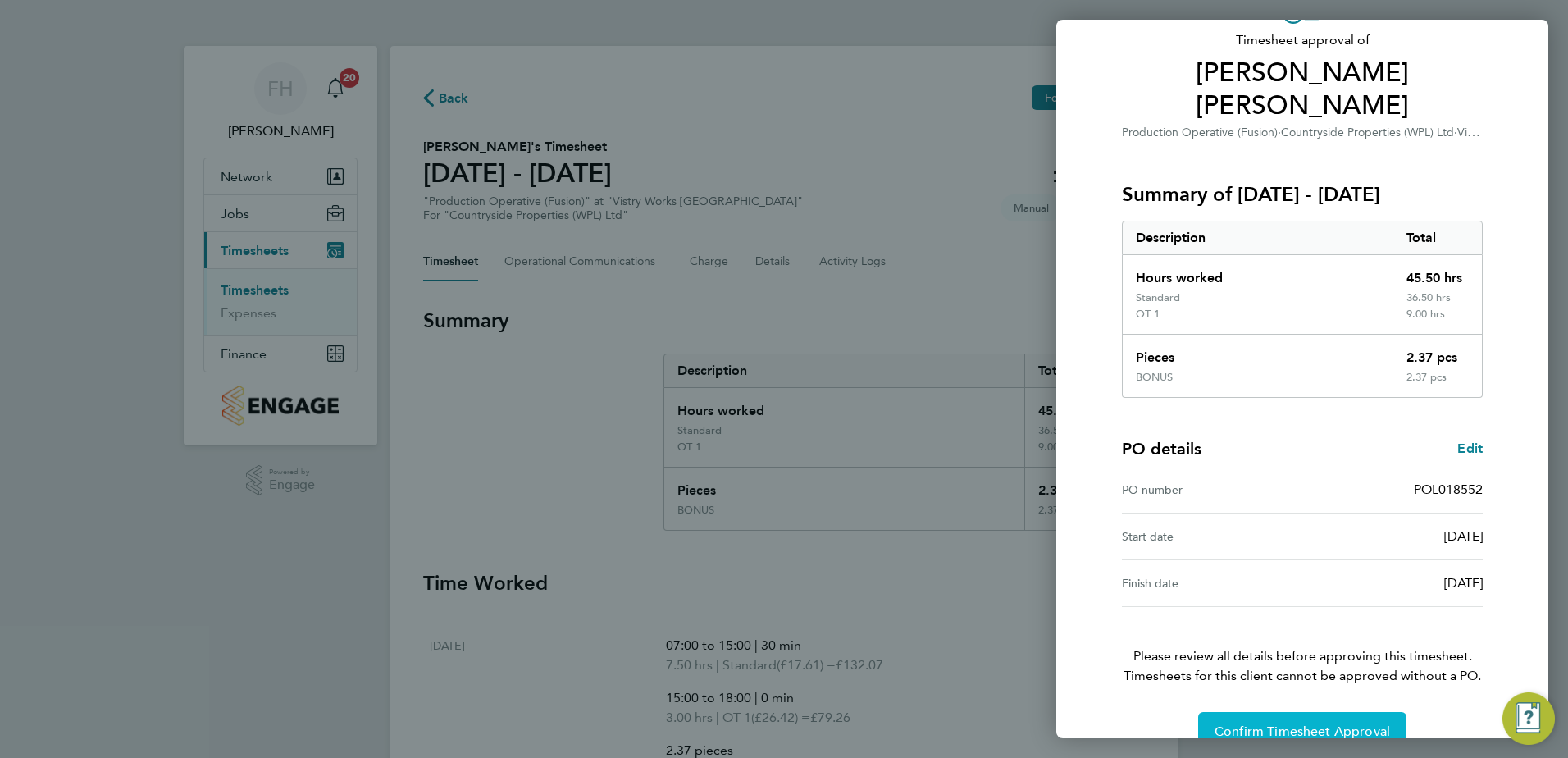
click at [1346, 724] on span "Confirm Timesheet Approval" at bounding box center [1302, 732] width 175 height 17
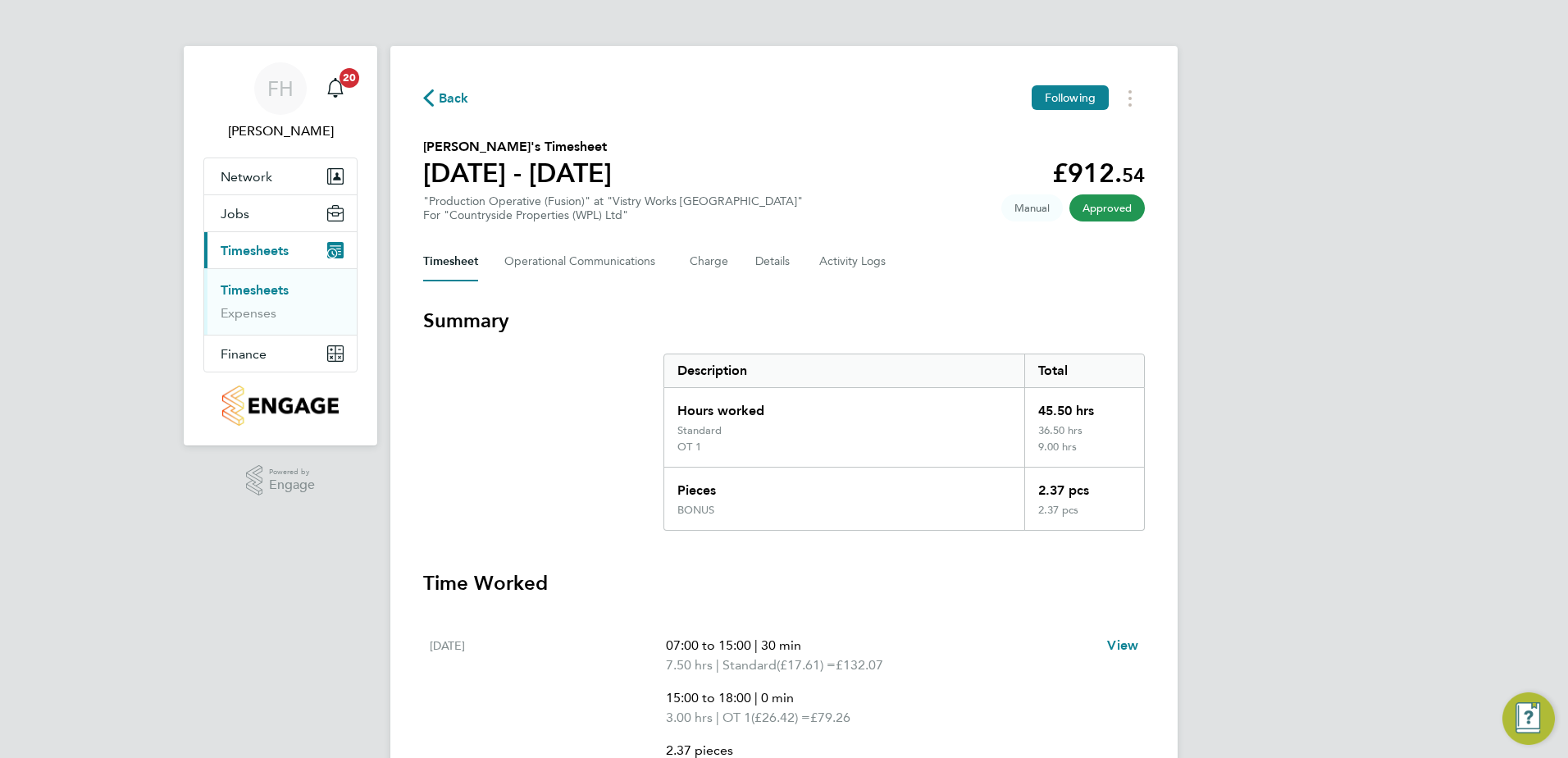
click at [447, 96] on span "Back" at bounding box center [453, 98] width 30 height 20
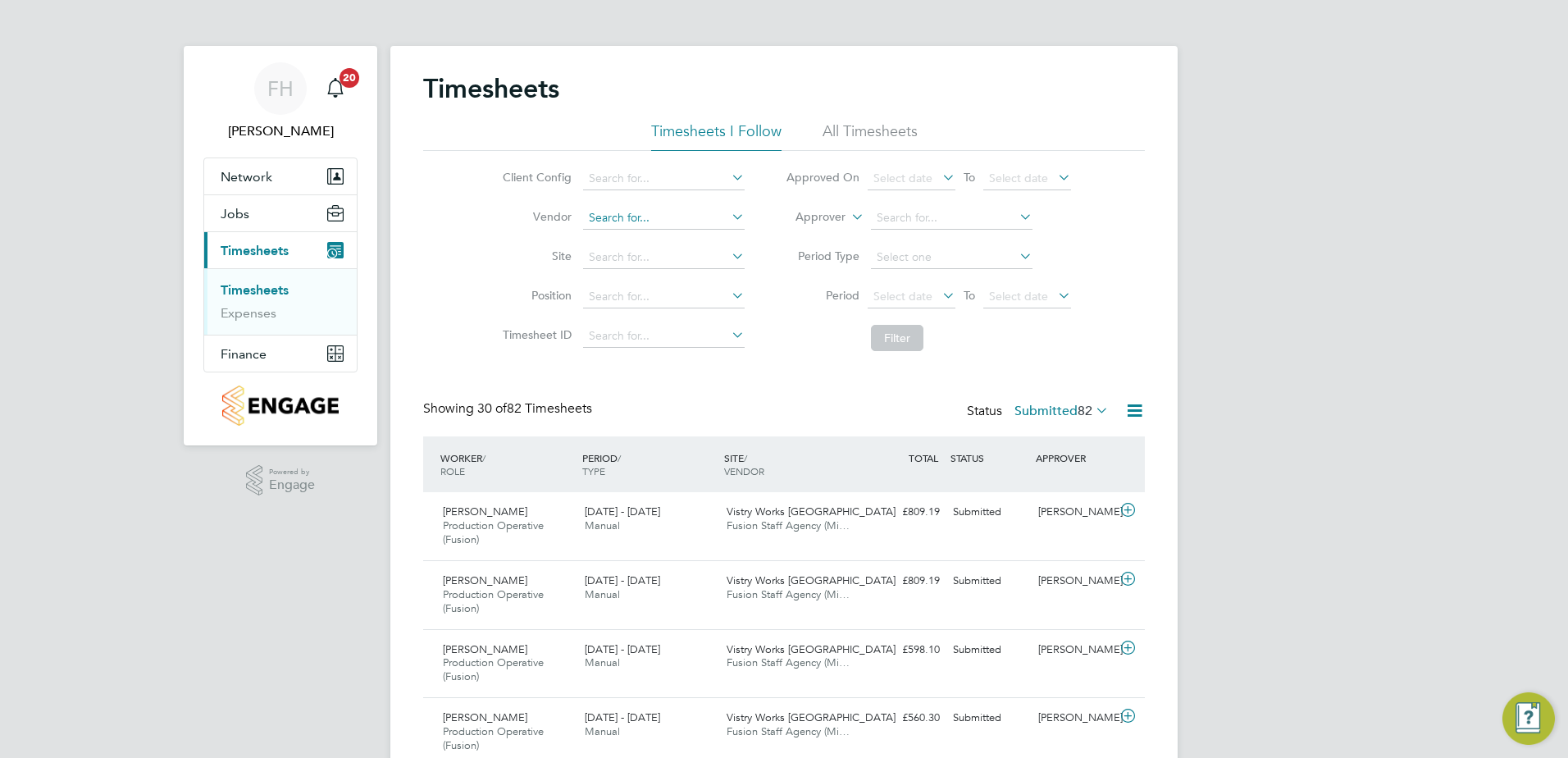
click at [685, 216] on input at bounding box center [664, 218] width 162 height 23
click at [685, 240] on li "Fusion Staff Agency (Midlands) Limited" at bounding box center [689, 239] width 215 height 22
type input "Fusion Staff Agency (Midlands) Limited"
click at [888, 343] on button "Filter" at bounding box center [897, 338] width 52 height 26
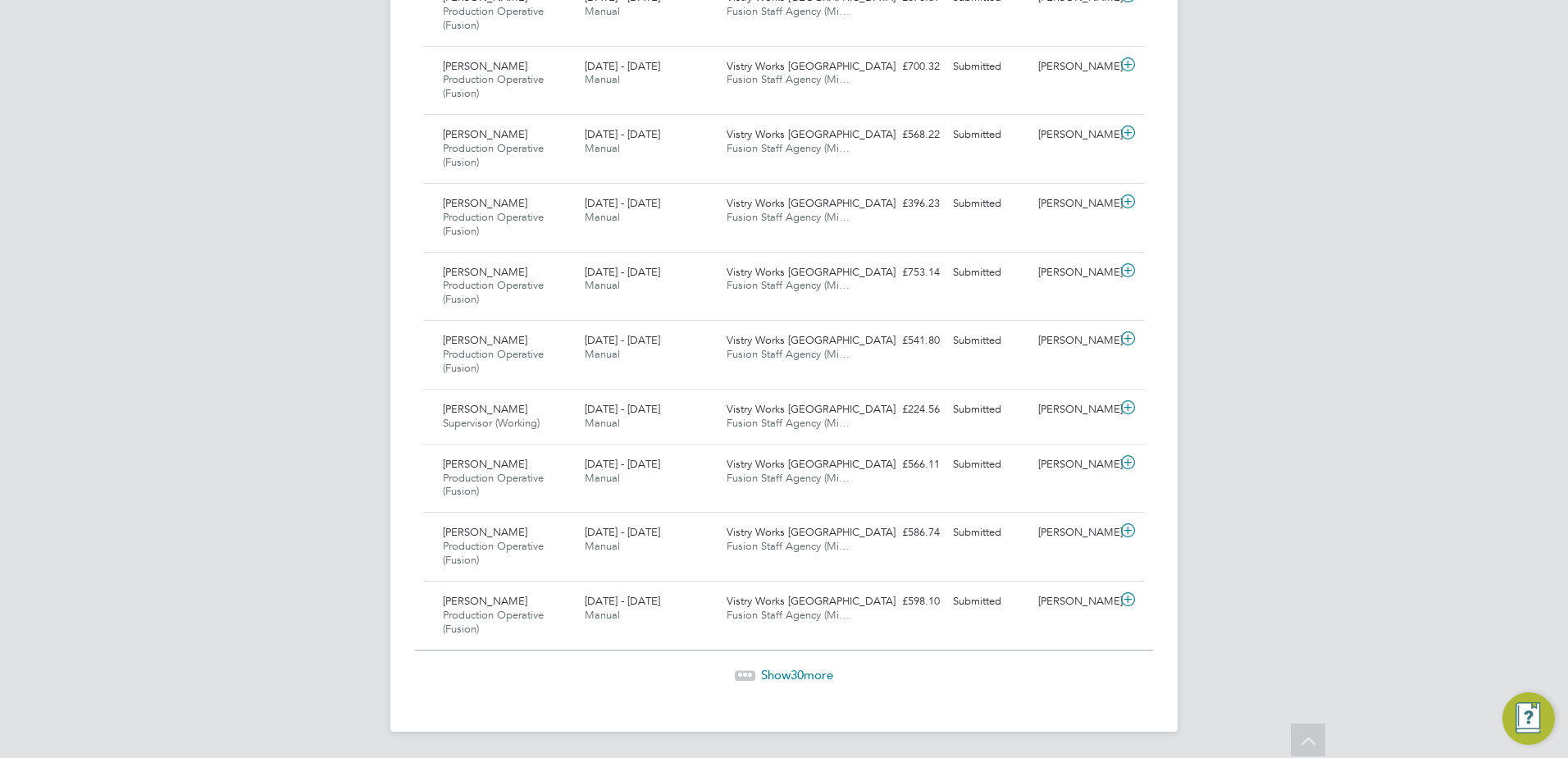
click at [816, 678] on span "Show 30 more" at bounding box center [797, 675] width 72 height 16
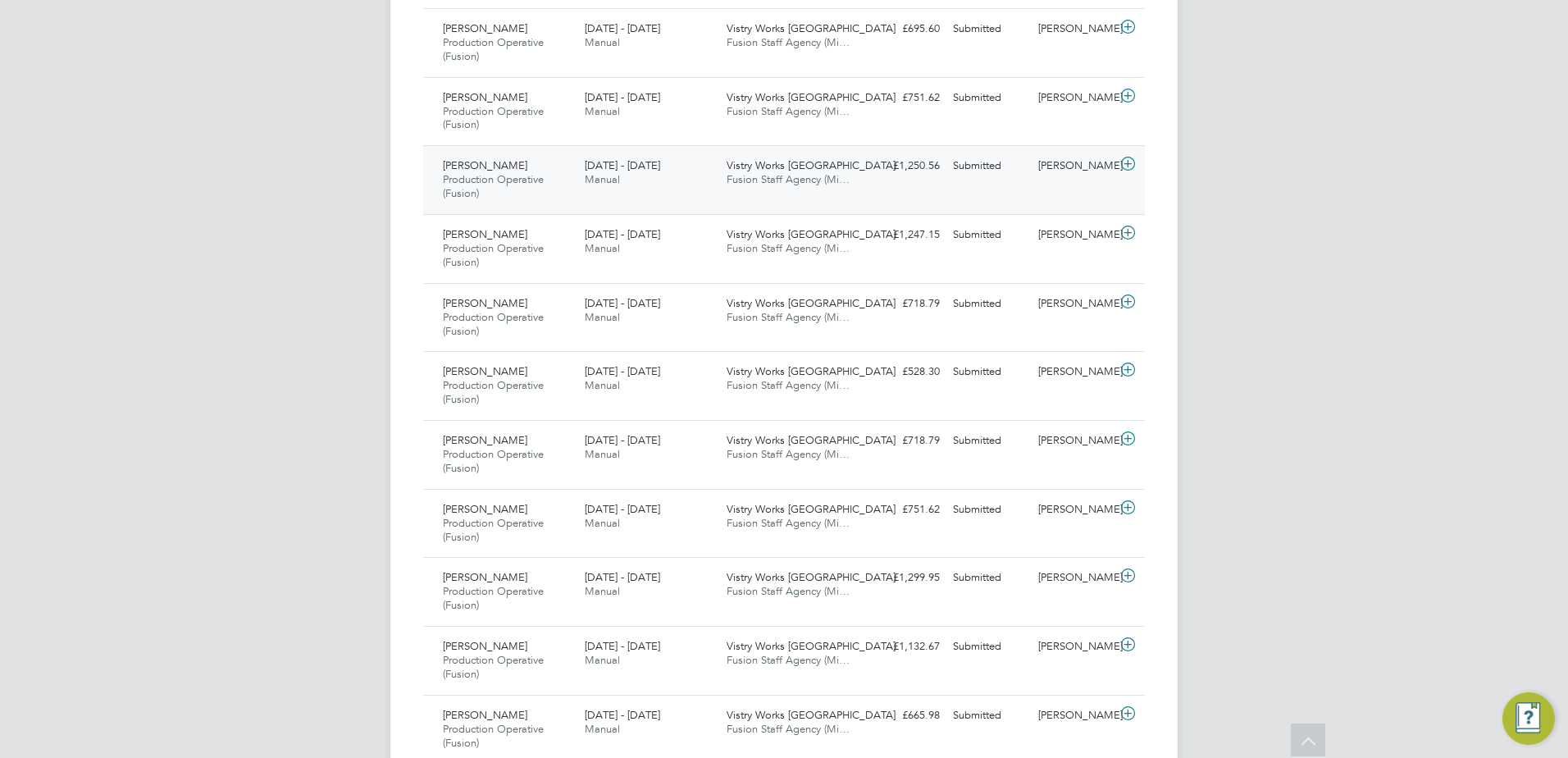
click at [1128, 166] on icon at bounding box center [1128, 163] width 21 height 13
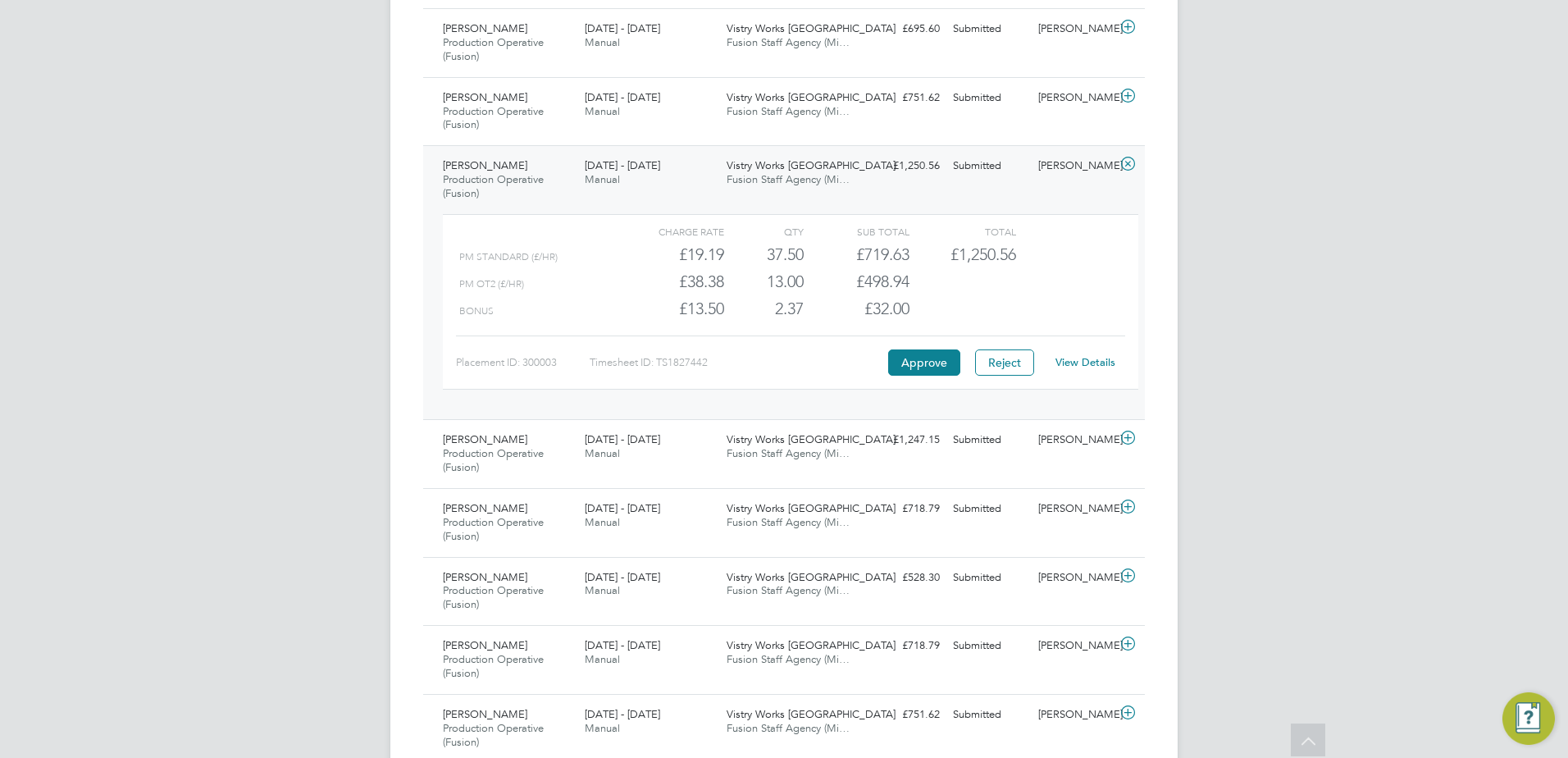
click at [929, 359] on button "Approve" at bounding box center [923, 362] width 72 height 26
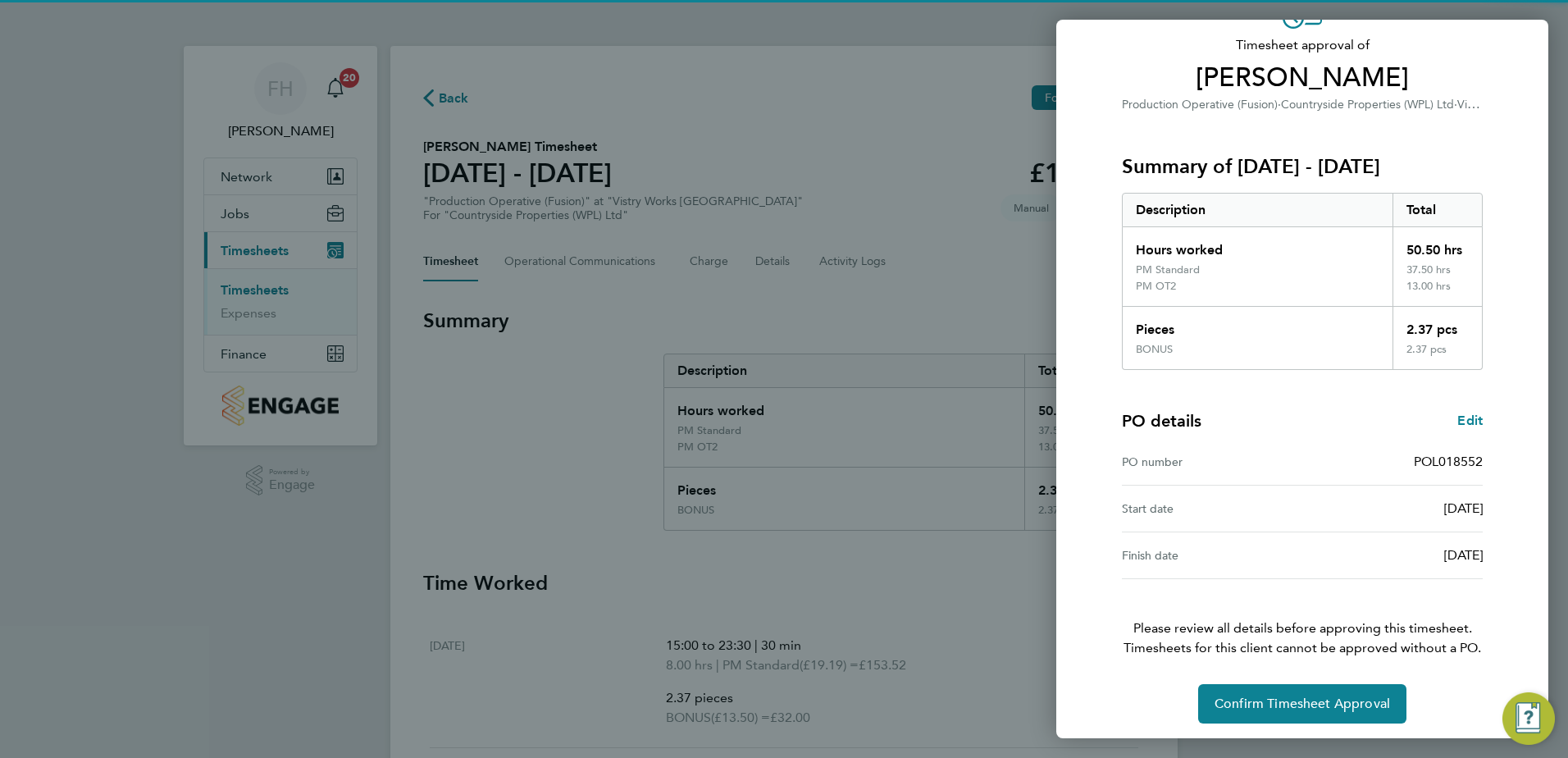
scroll to position [108, 0]
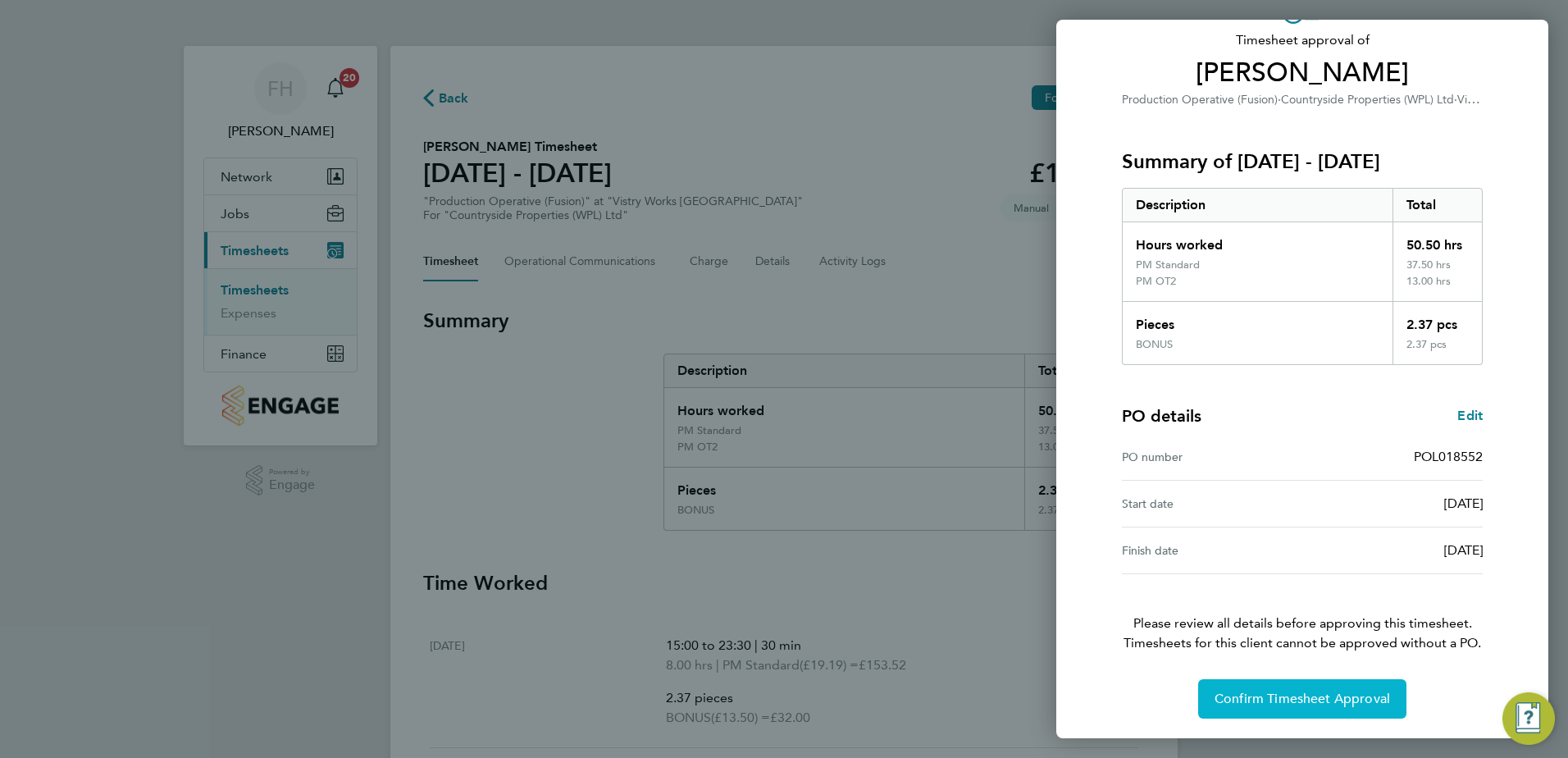
click at [1340, 712] on button "Confirm Timesheet Approval" at bounding box center [1302, 699] width 208 height 39
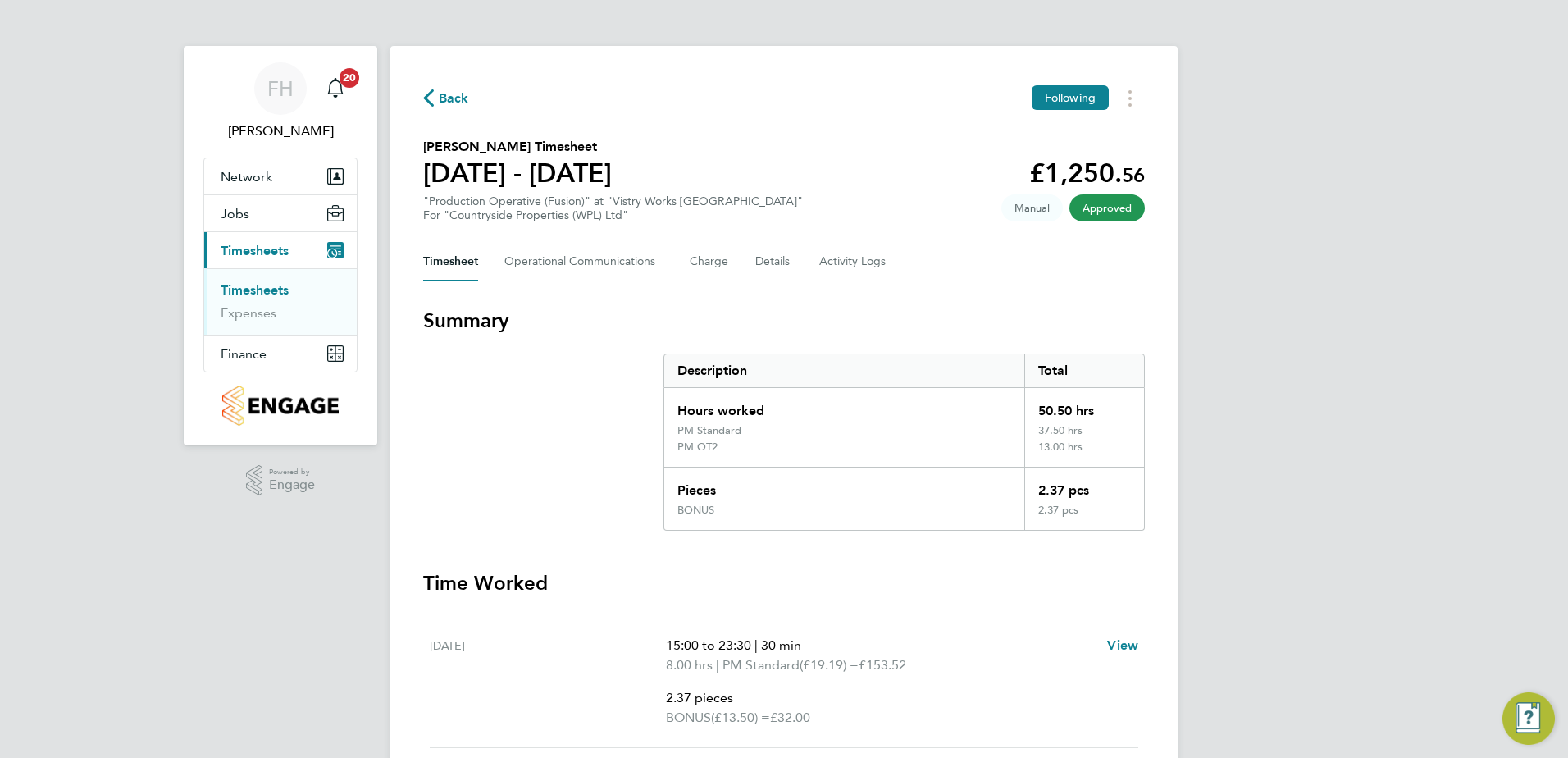
click at [433, 93] on span "Back" at bounding box center [446, 97] width 46 height 16
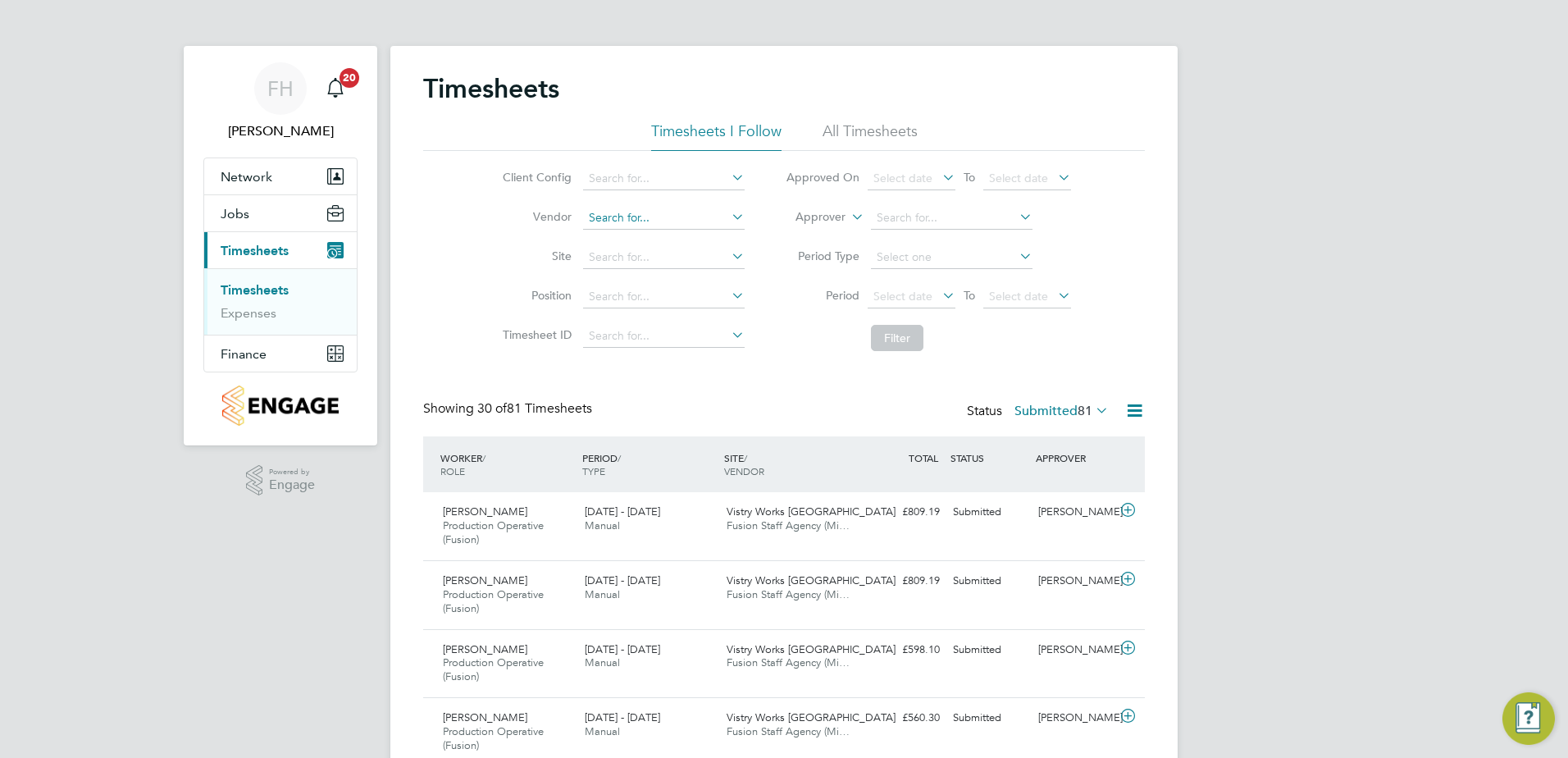
click at [681, 221] on input at bounding box center [664, 218] width 162 height 23
click at [683, 231] on li "Fusion Staff Agency (Midlands) Limited" at bounding box center [689, 239] width 215 height 22
type input "Fusion Staff Agency (Midlands) Limited"
click at [874, 342] on button "Filter" at bounding box center [897, 338] width 52 height 26
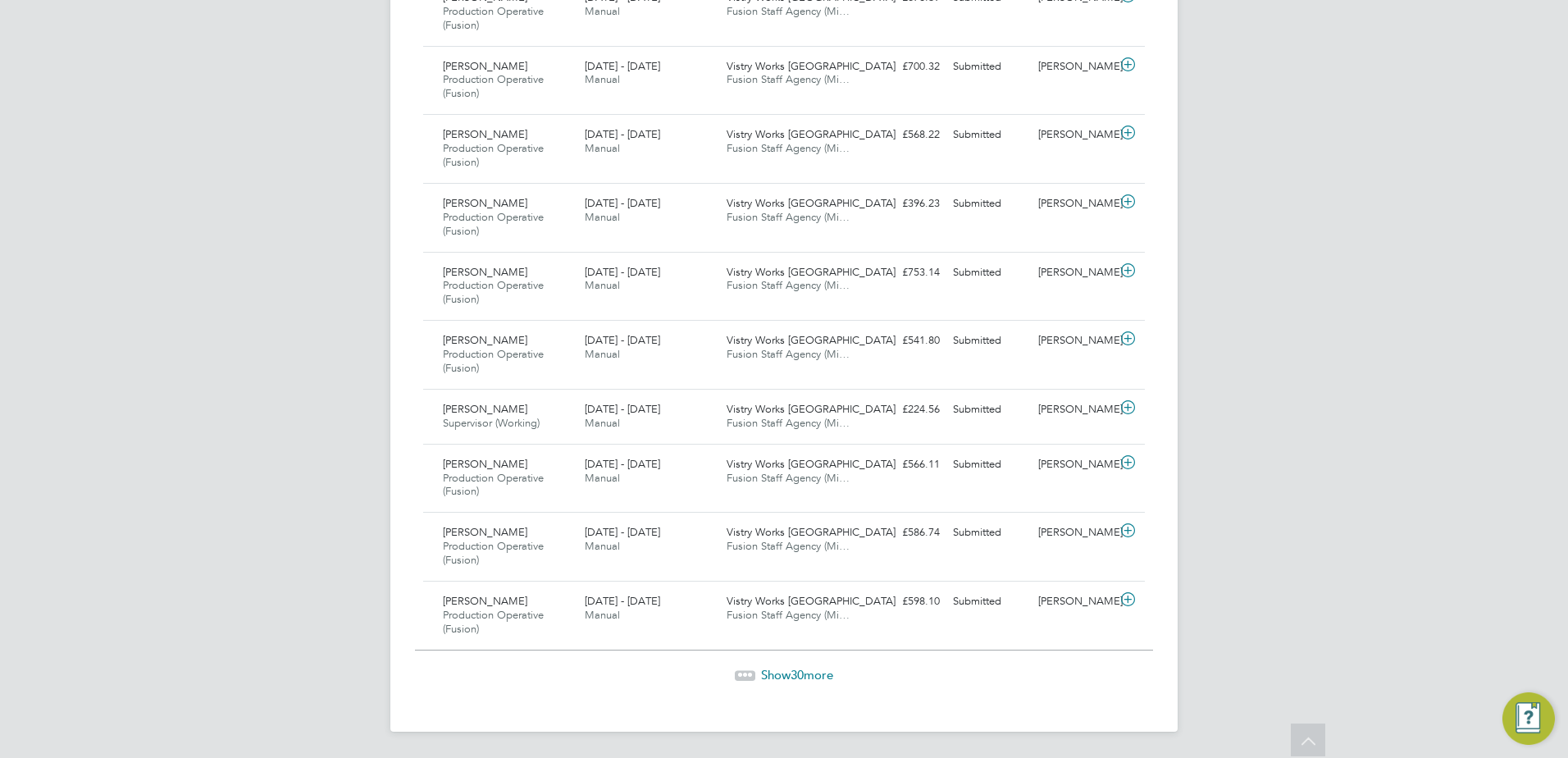
click at [796, 672] on span "30" at bounding box center [797, 675] width 13 height 16
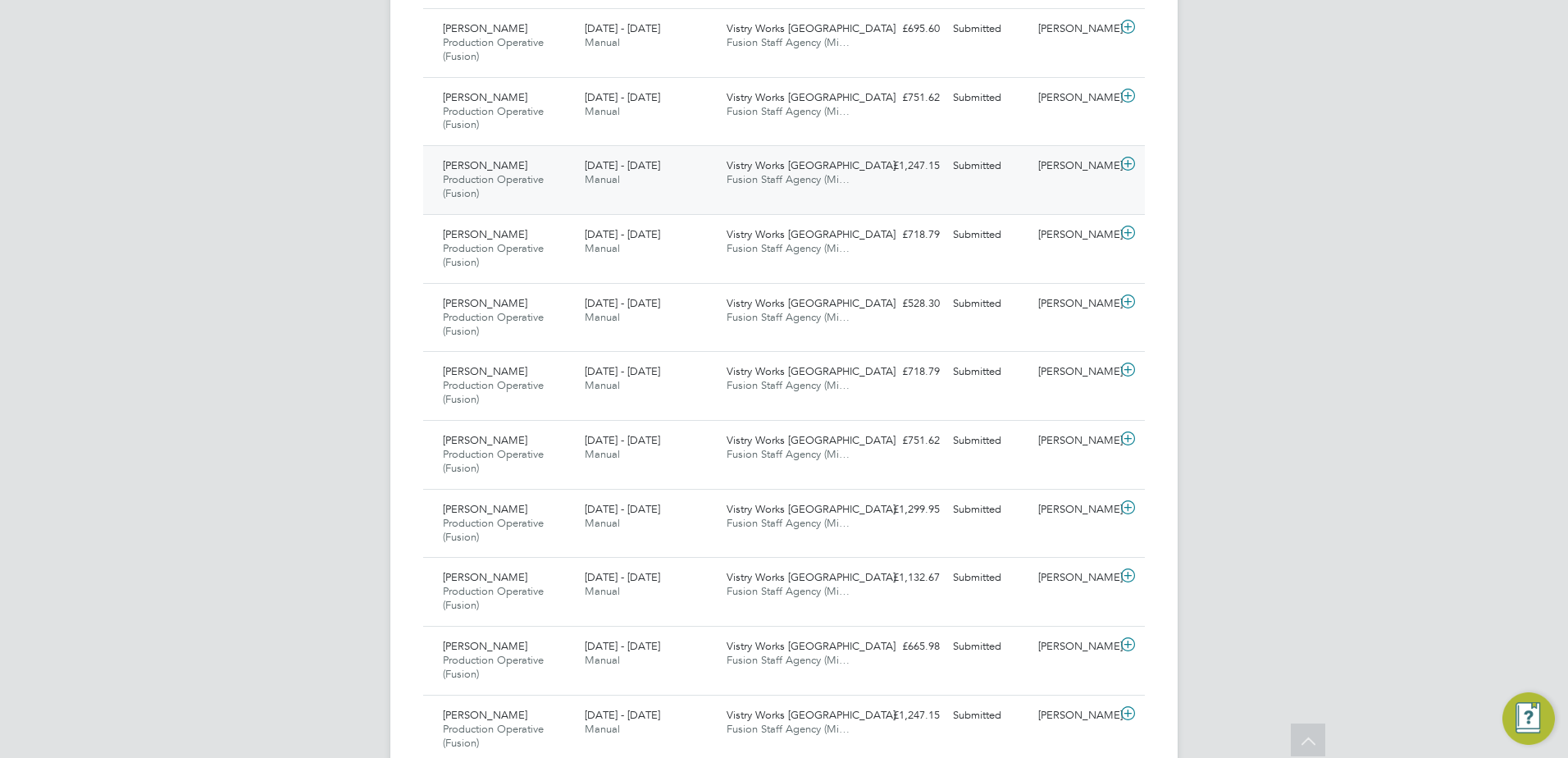
click at [1125, 162] on icon at bounding box center [1128, 163] width 21 height 13
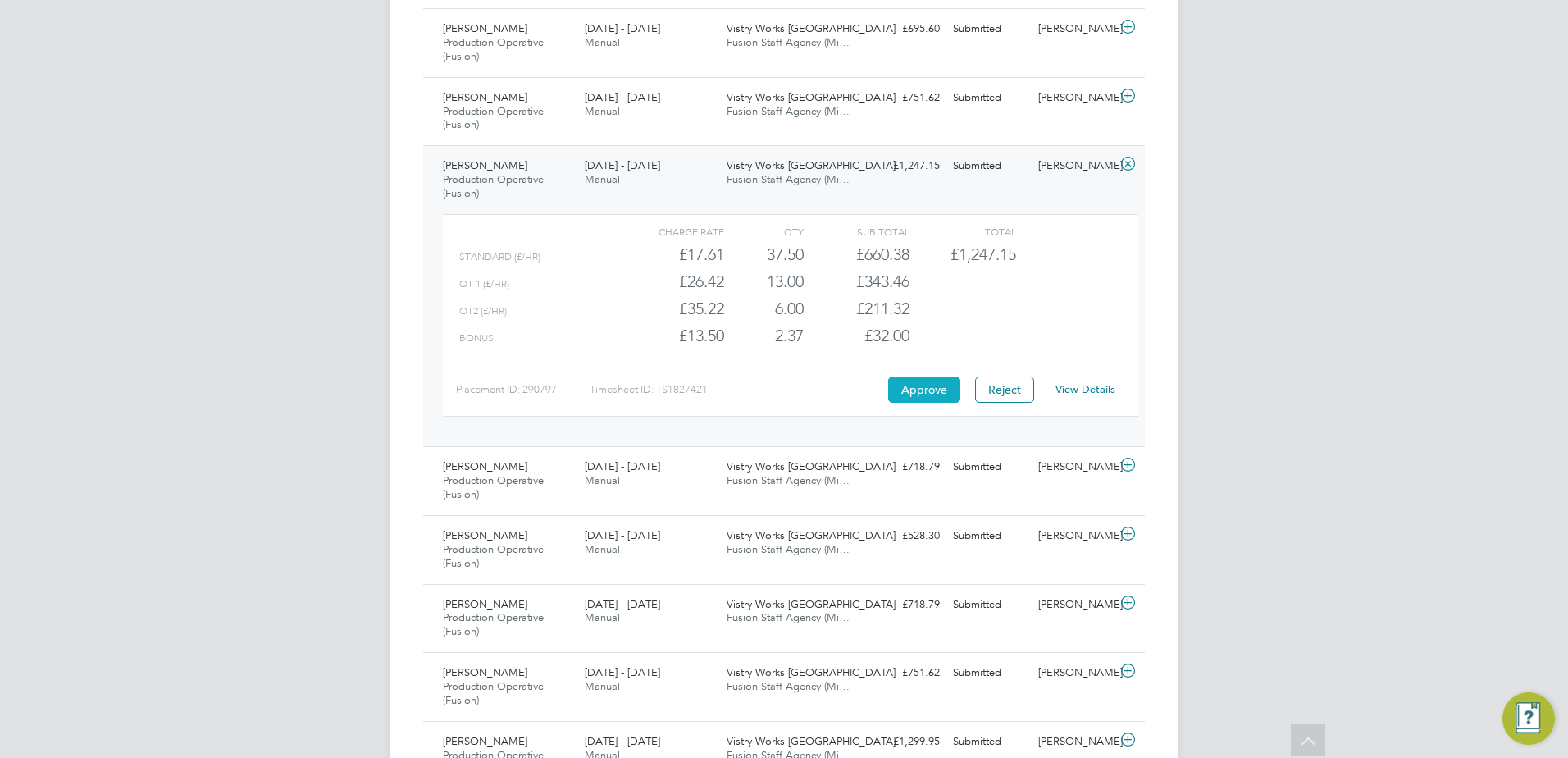
click at [922, 389] on button "Approve" at bounding box center [923, 389] width 72 height 26
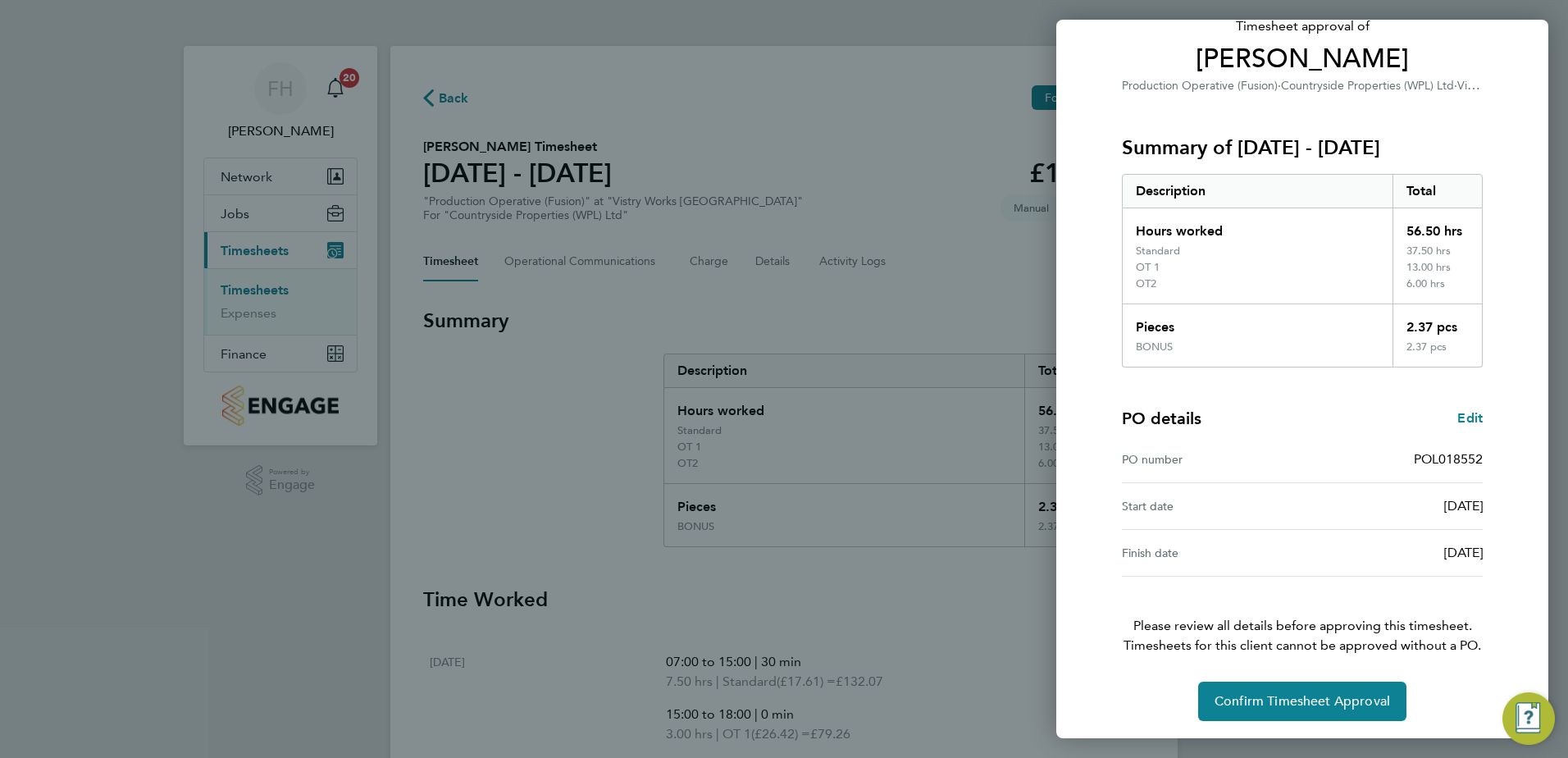
scroll to position [124, 0]
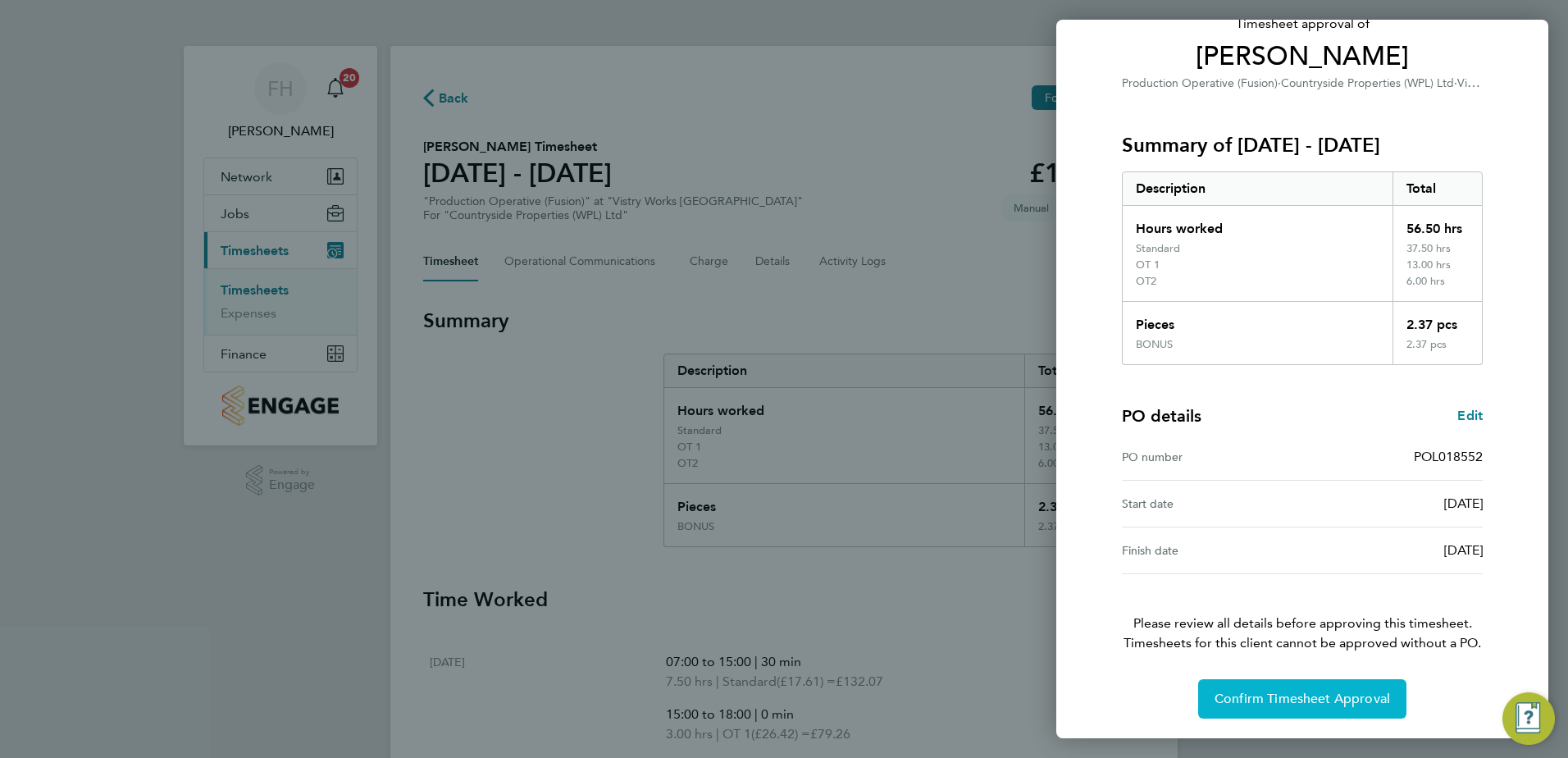
click at [1297, 699] on span "Confirm Timesheet Approval" at bounding box center [1302, 699] width 175 height 17
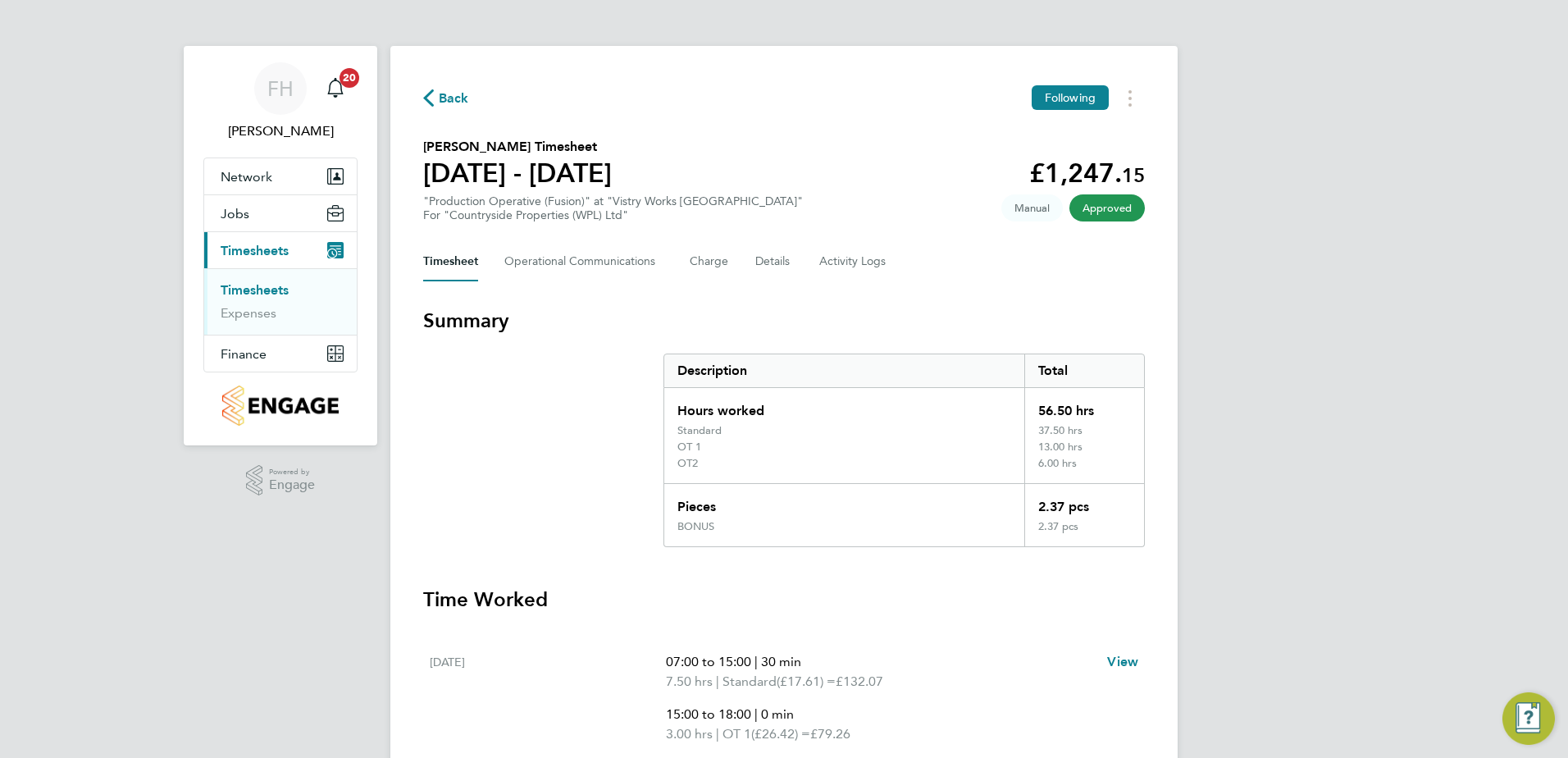
click at [447, 99] on span "Back" at bounding box center [453, 98] width 30 height 20
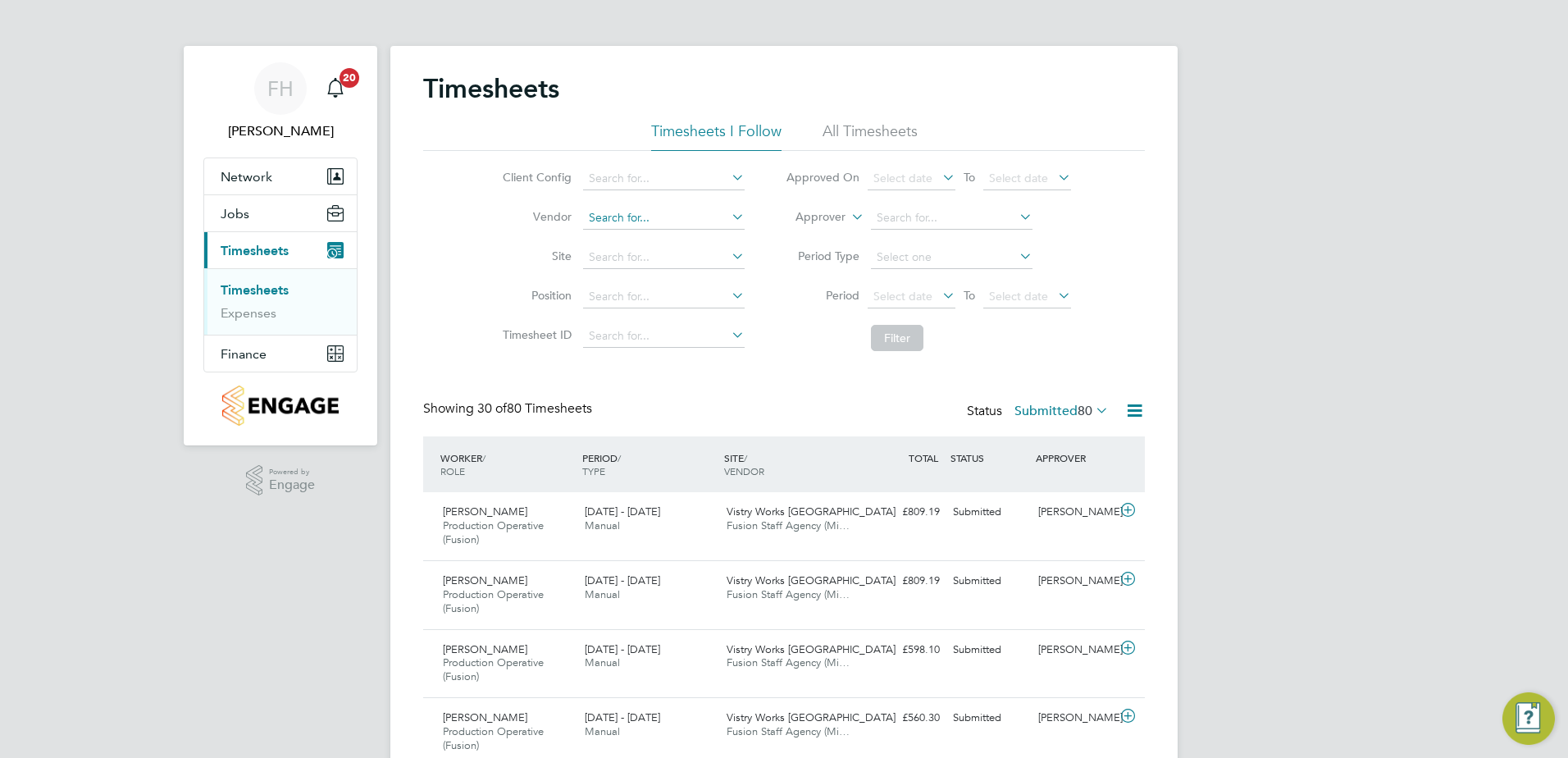
click at [711, 223] on input at bounding box center [664, 218] width 162 height 23
click at [691, 227] on input "fusion" at bounding box center [664, 218] width 162 height 23
click at [680, 238] on li "Fusion Staff Agency (Midlands) Limited" at bounding box center [689, 239] width 215 height 22
type input "Fusion Staff Agency (Midlands) Limited"
click at [884, 336] on button "Filter" at bounding box center [897, 338] width 52 height 26
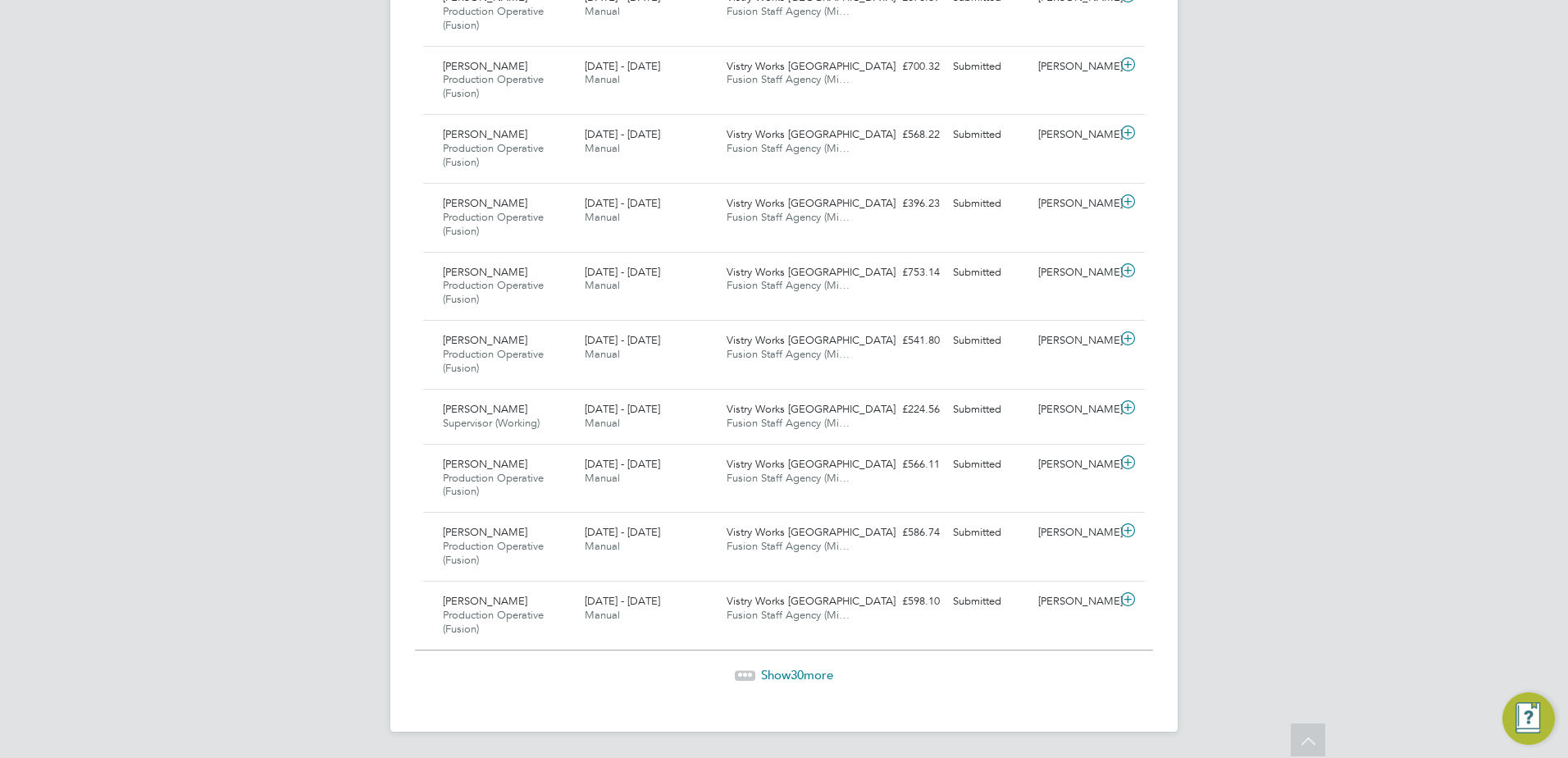
click at [793, 674] on span "30" at bounding box center [797, 675] width 13 height 16
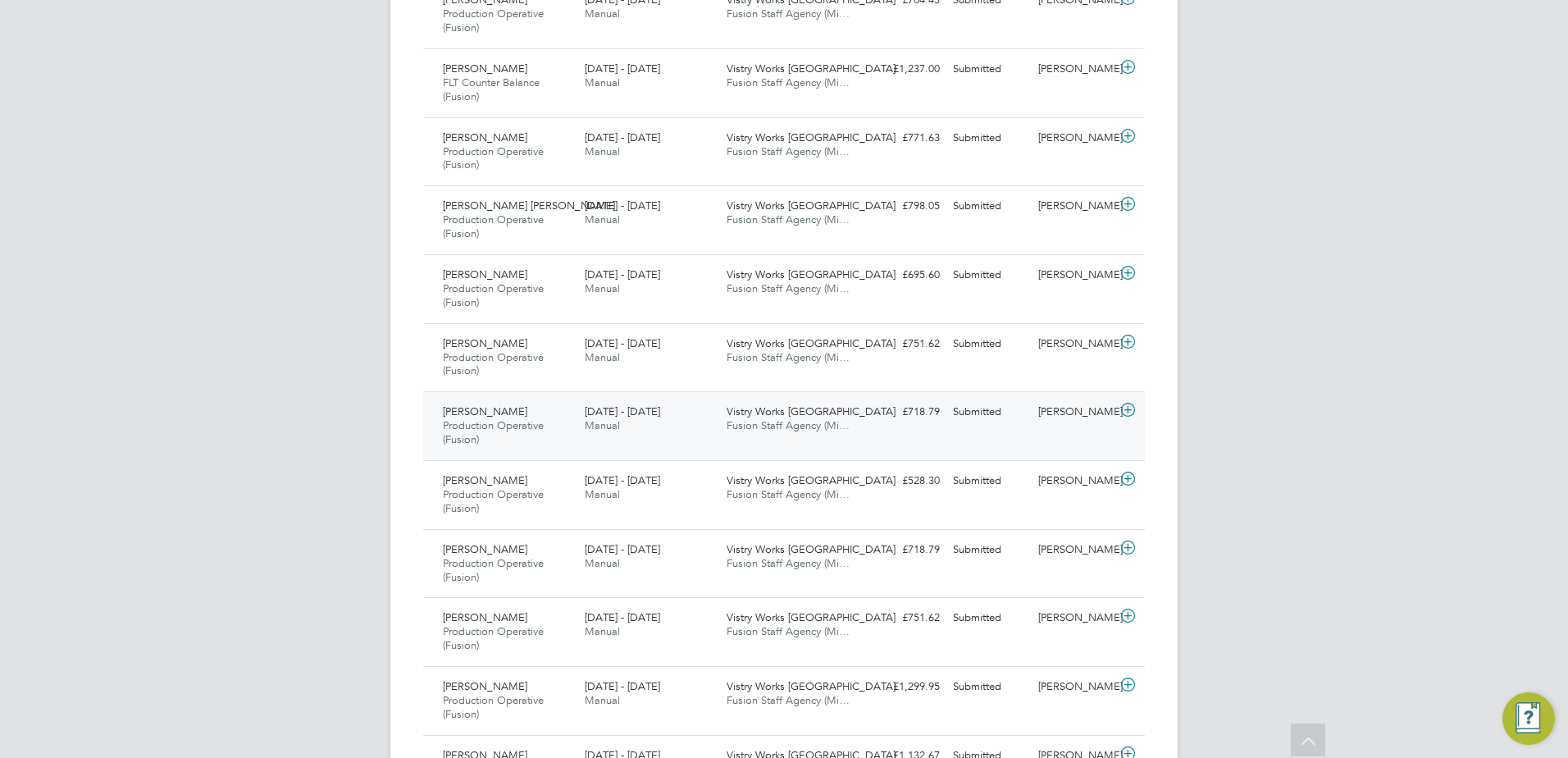
click at [1132, 411] on icon at bounding box center [1128, 409] width 21 height 13
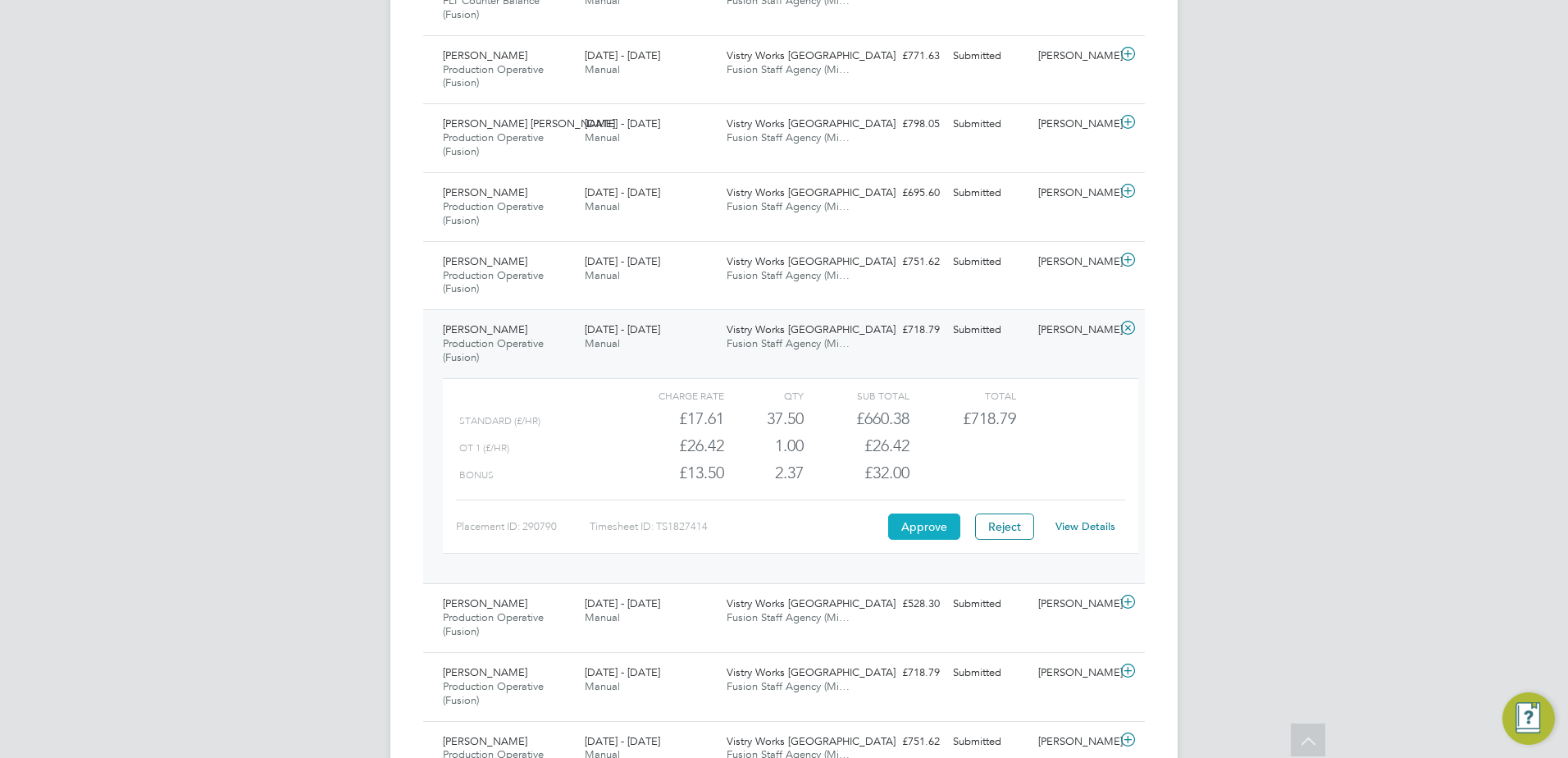
click at [928, 523] on button "Approve" at bounding box center [923, 527] width 72 height 26
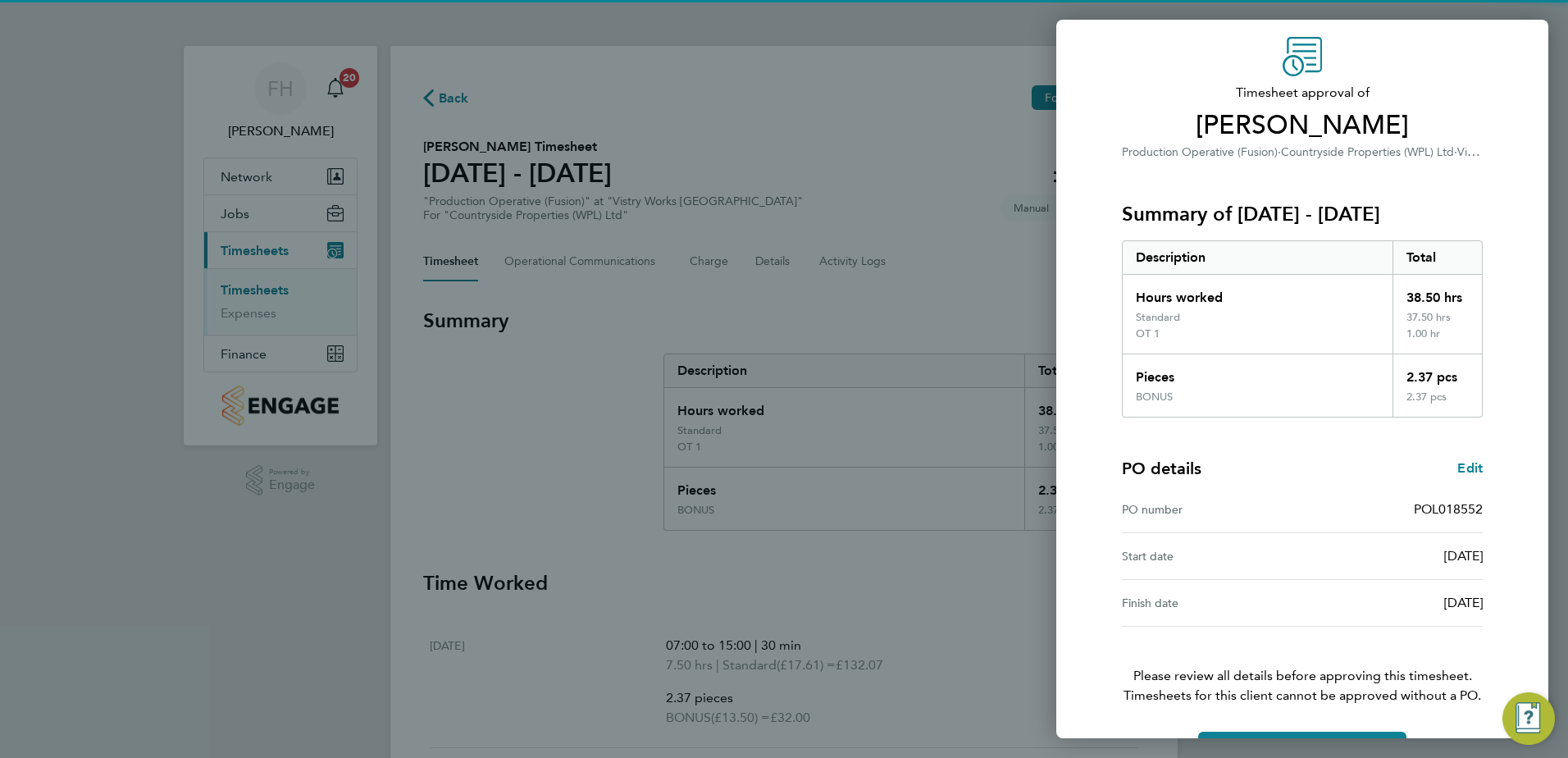
scroll to position [108, 0]
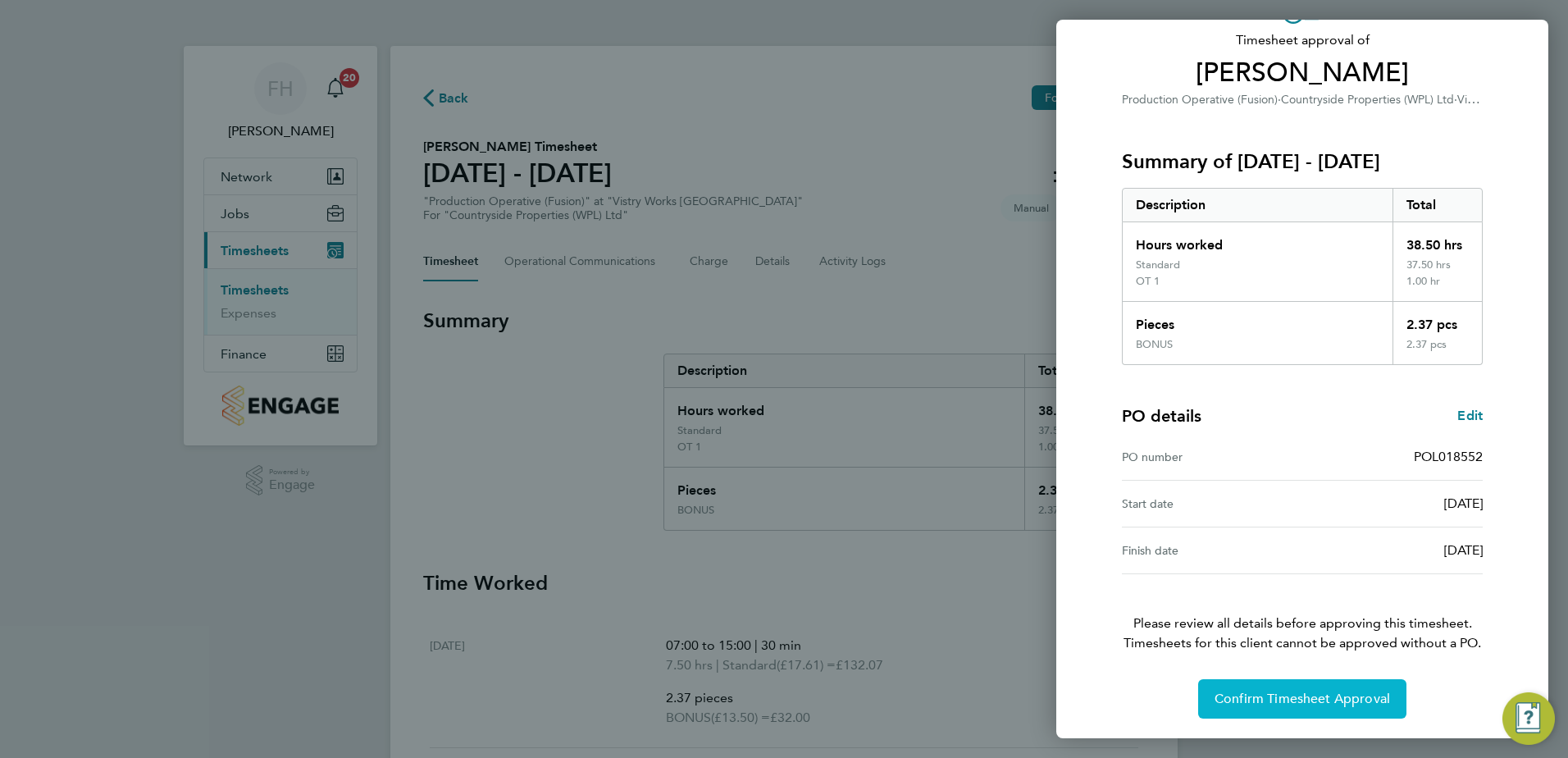
click at [1324, 706] on span "Confirm Timesheet Approval" at bounding box center [1302, 699] width 175 height 17
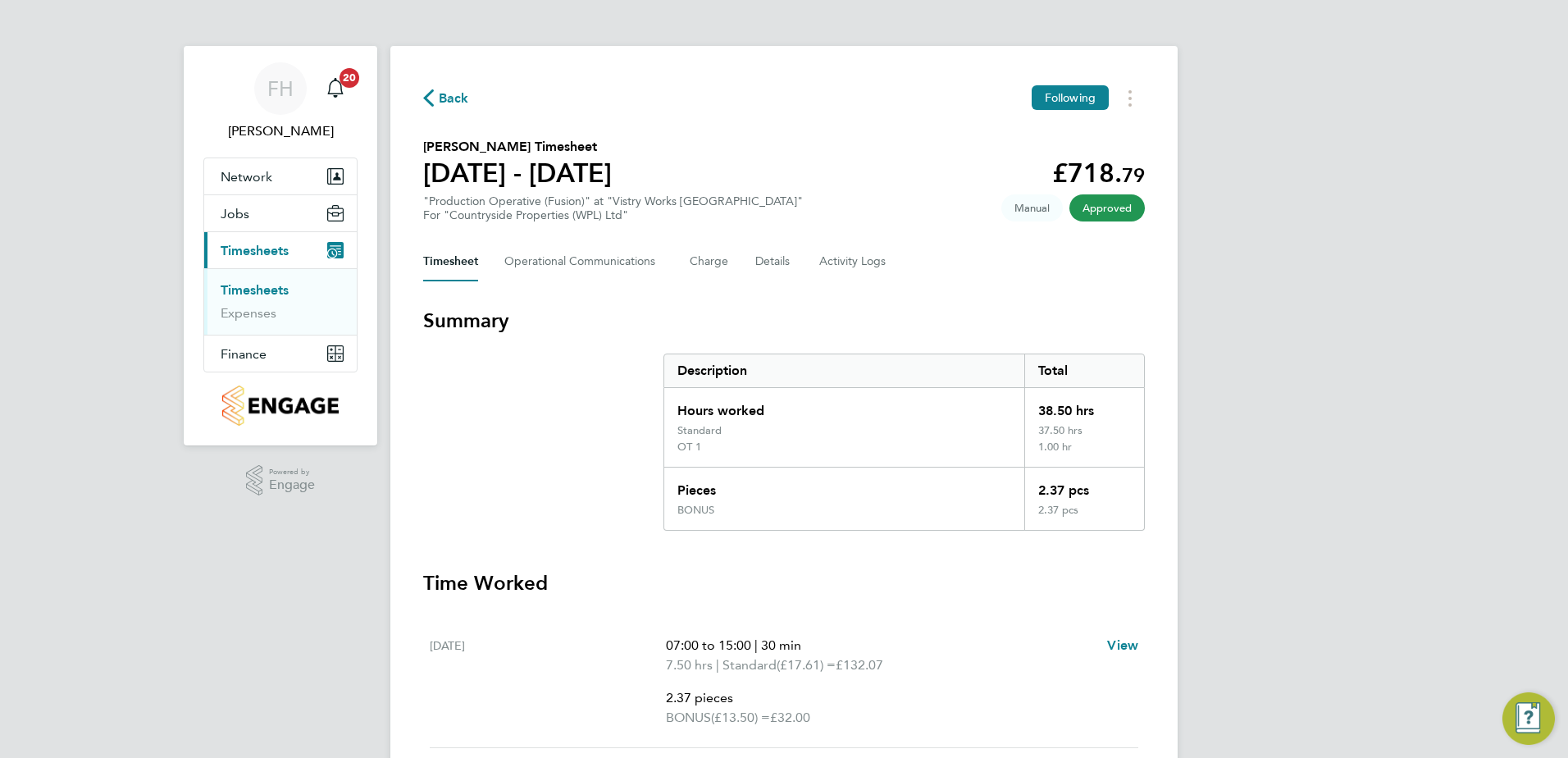
click at [453, 94] on span "Back" at bounding box center [453, 98] width 30 height 20
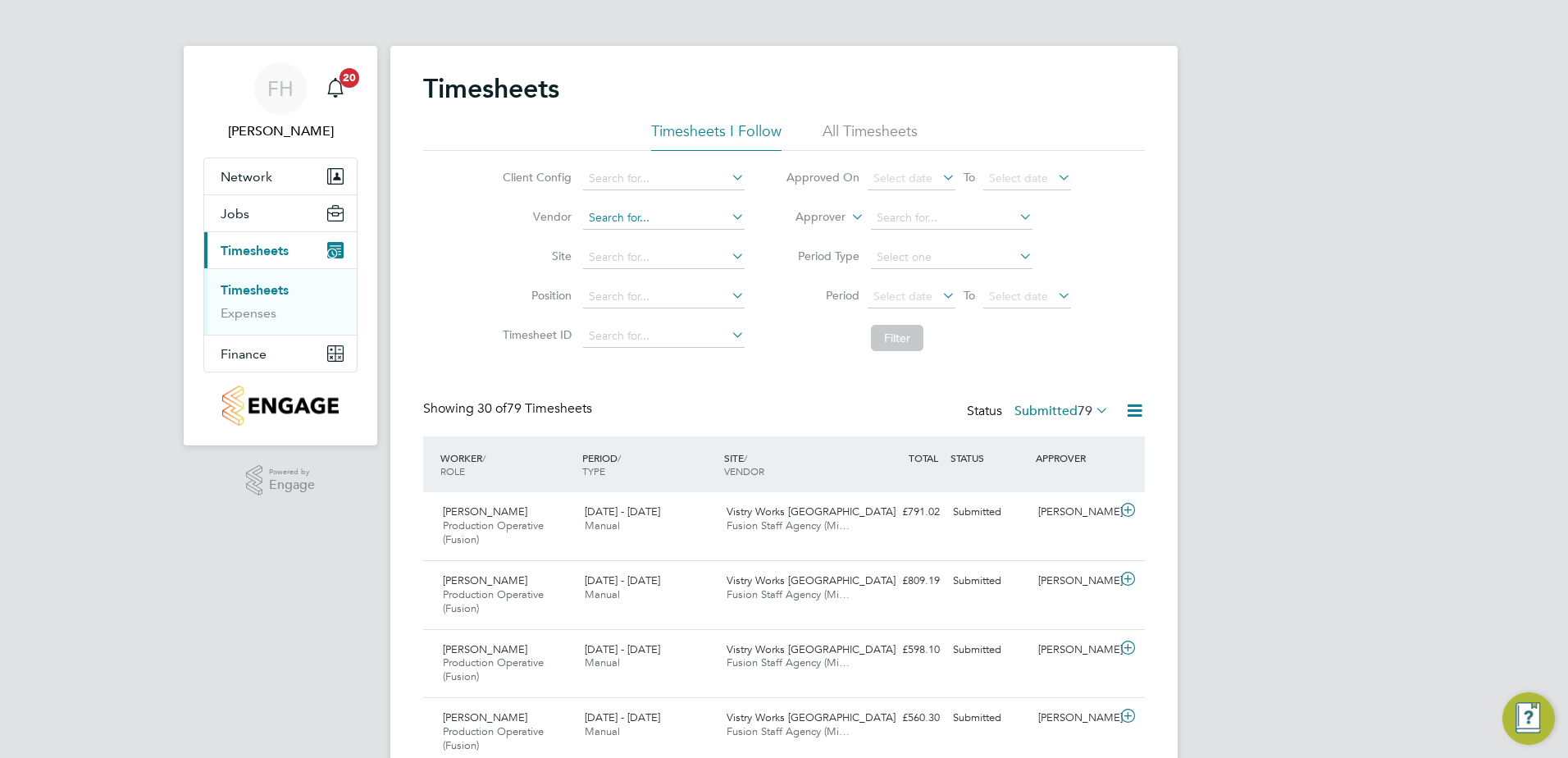
click at [698, 215] on input at bounding box center [664, 218] width 162 height 23
click at [696, 235] on li "Fusion Staff Agency (Midlands) Limited" at bounding box center [689, 239] width 215 height 22
type input "Fusion Staff Agency (Midlands) Limited"
click at [883, 337] on button "Filter" at bounding box center [897, 338] width 52 height 26
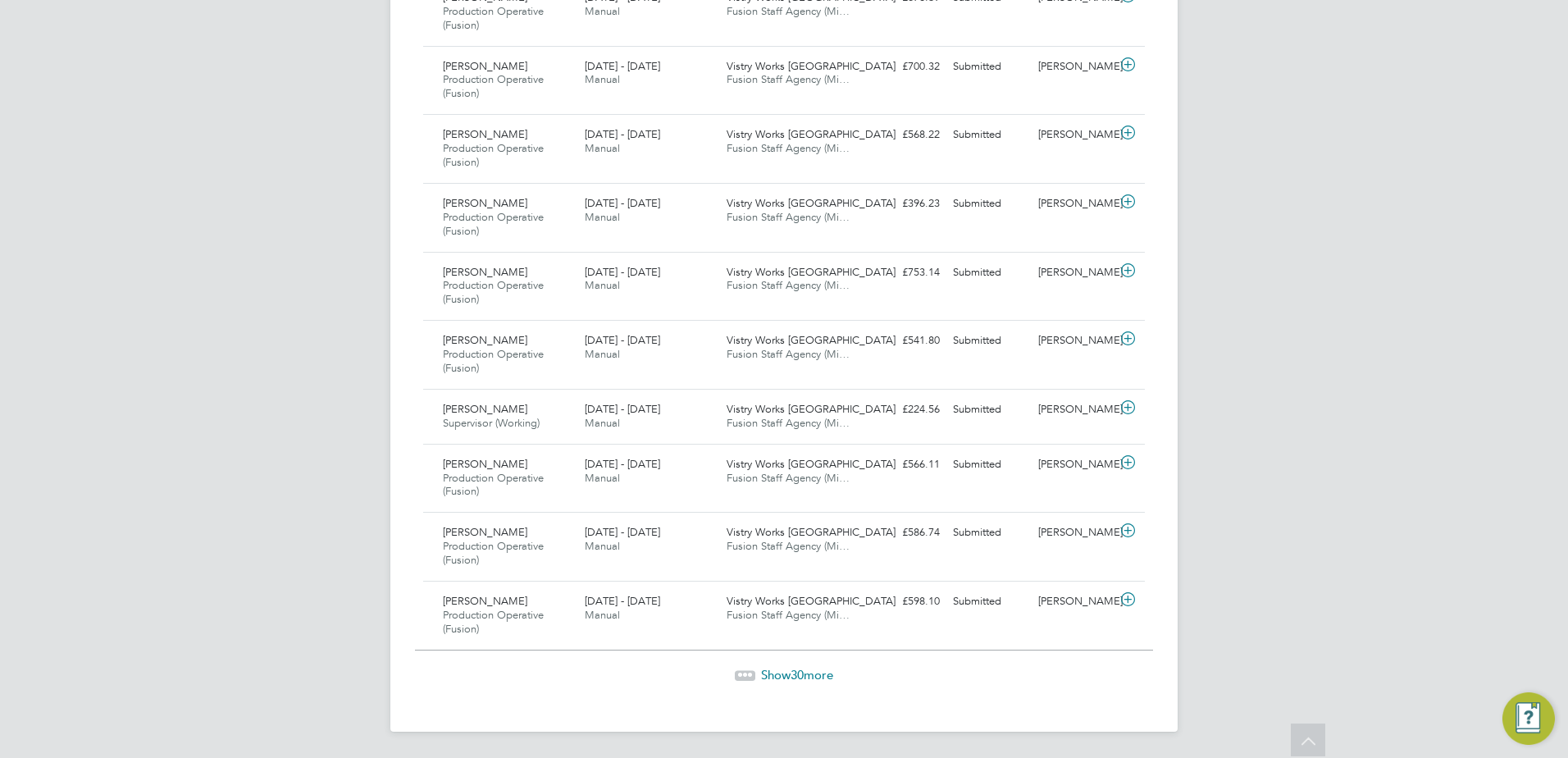
click at [784, 679] on span "Show 30 more" at bounding box center [797, 675] width 72 height 16
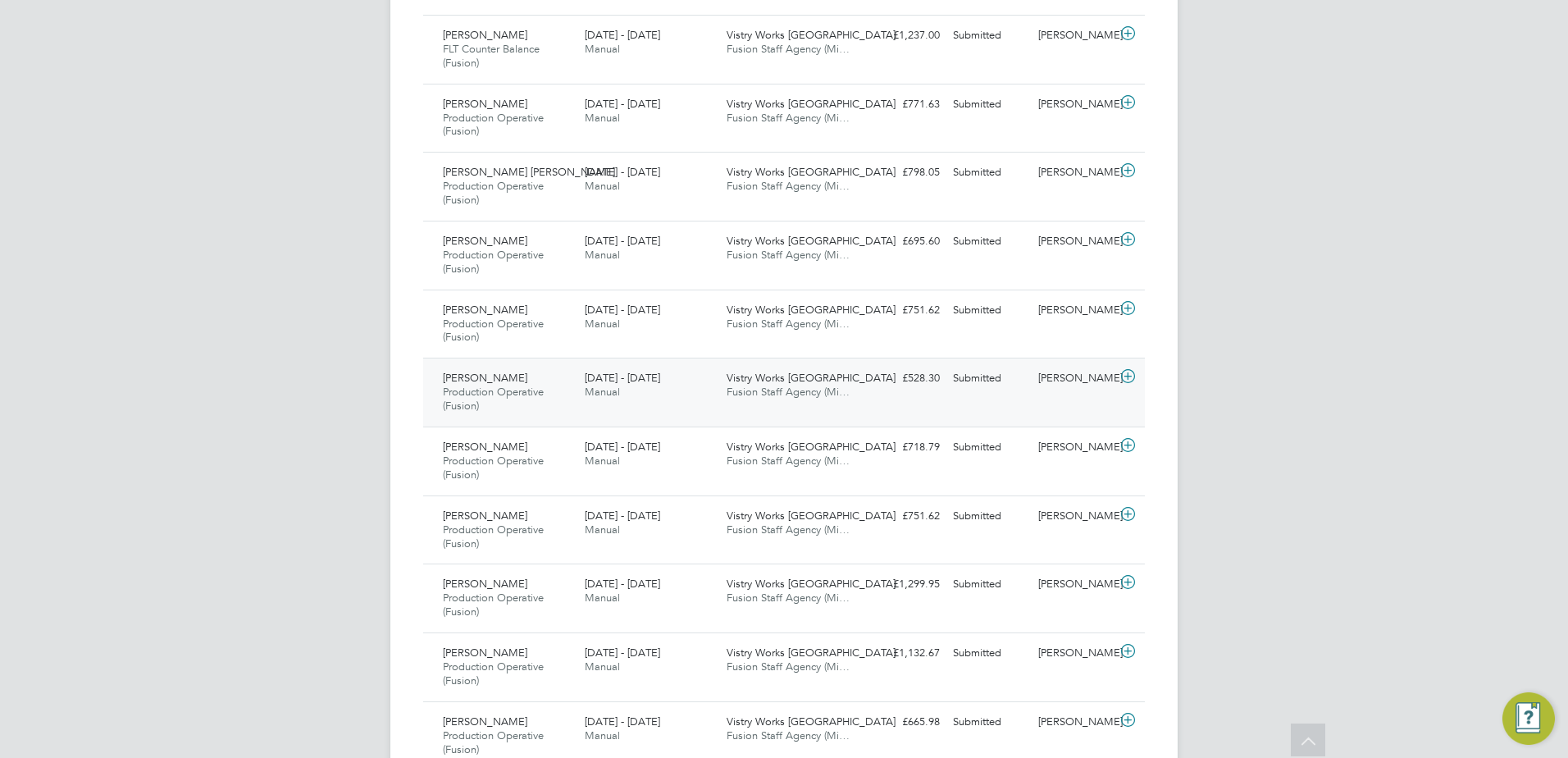
click at [1124, 375] on icon at bounding box center [1128, 376] width 21 height 13
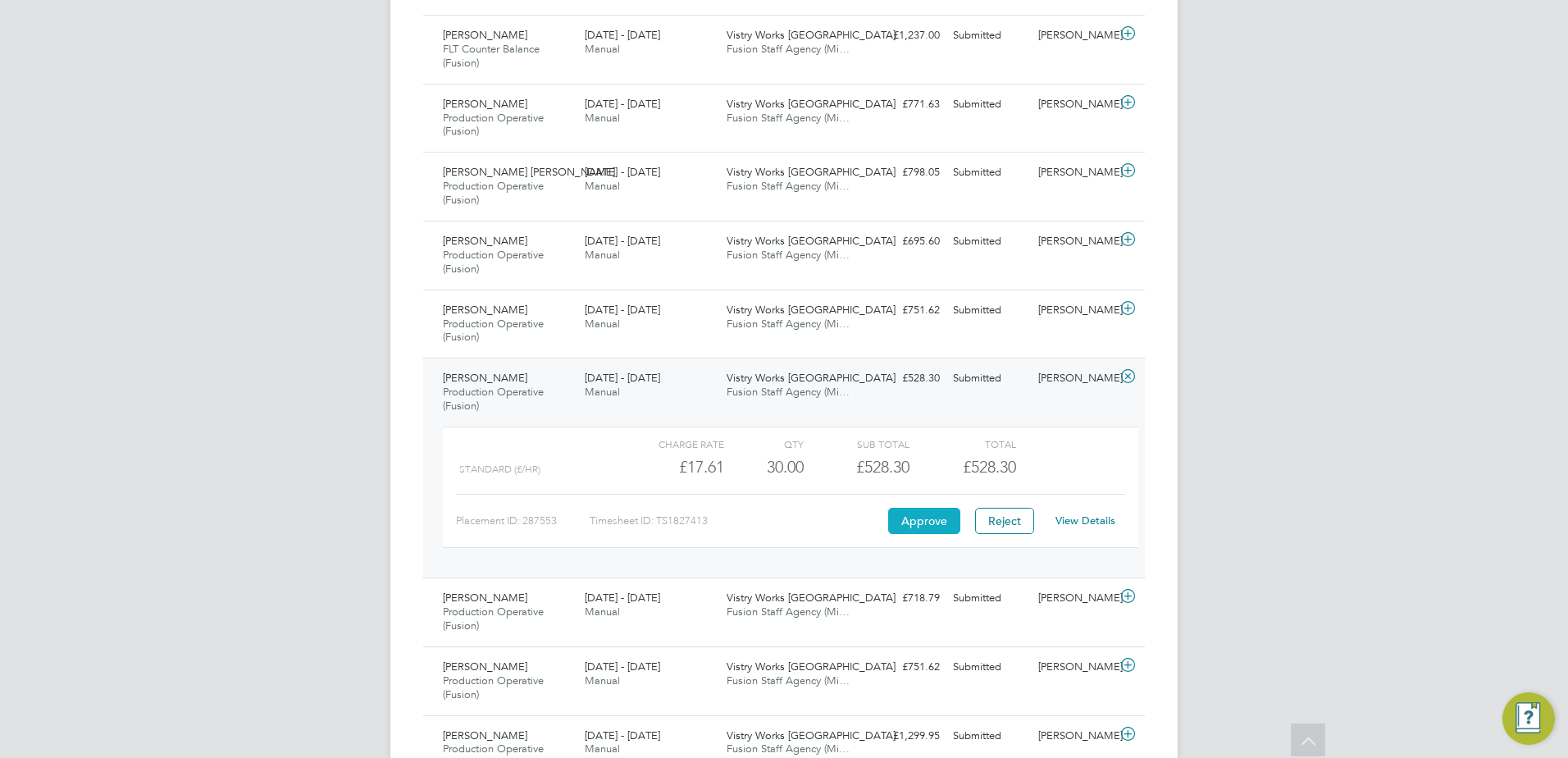
click at [903, 523] on button "Approve" at bounding box center [923, 521] width 72 height 26
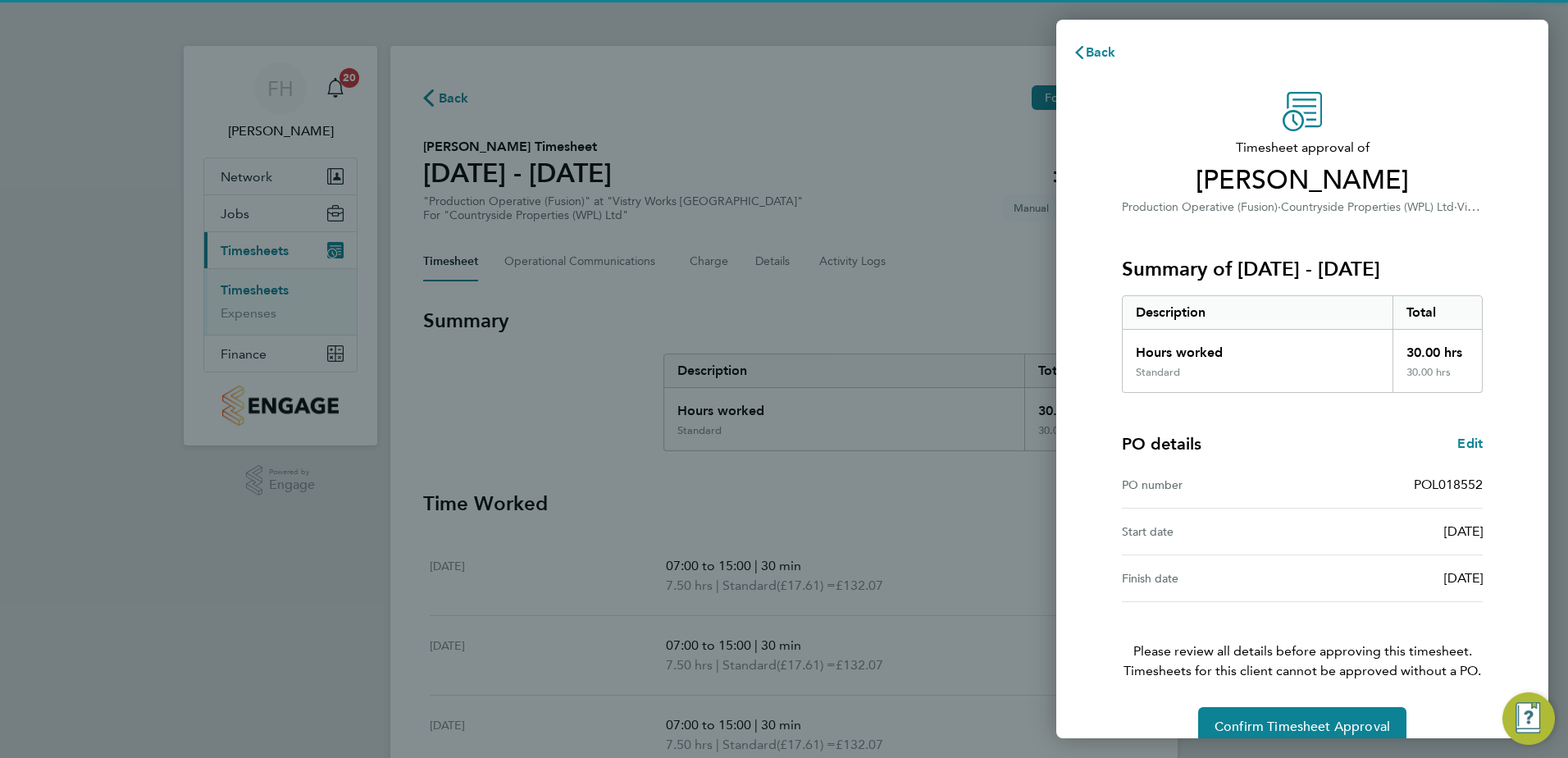
scroll to position [28, 0]
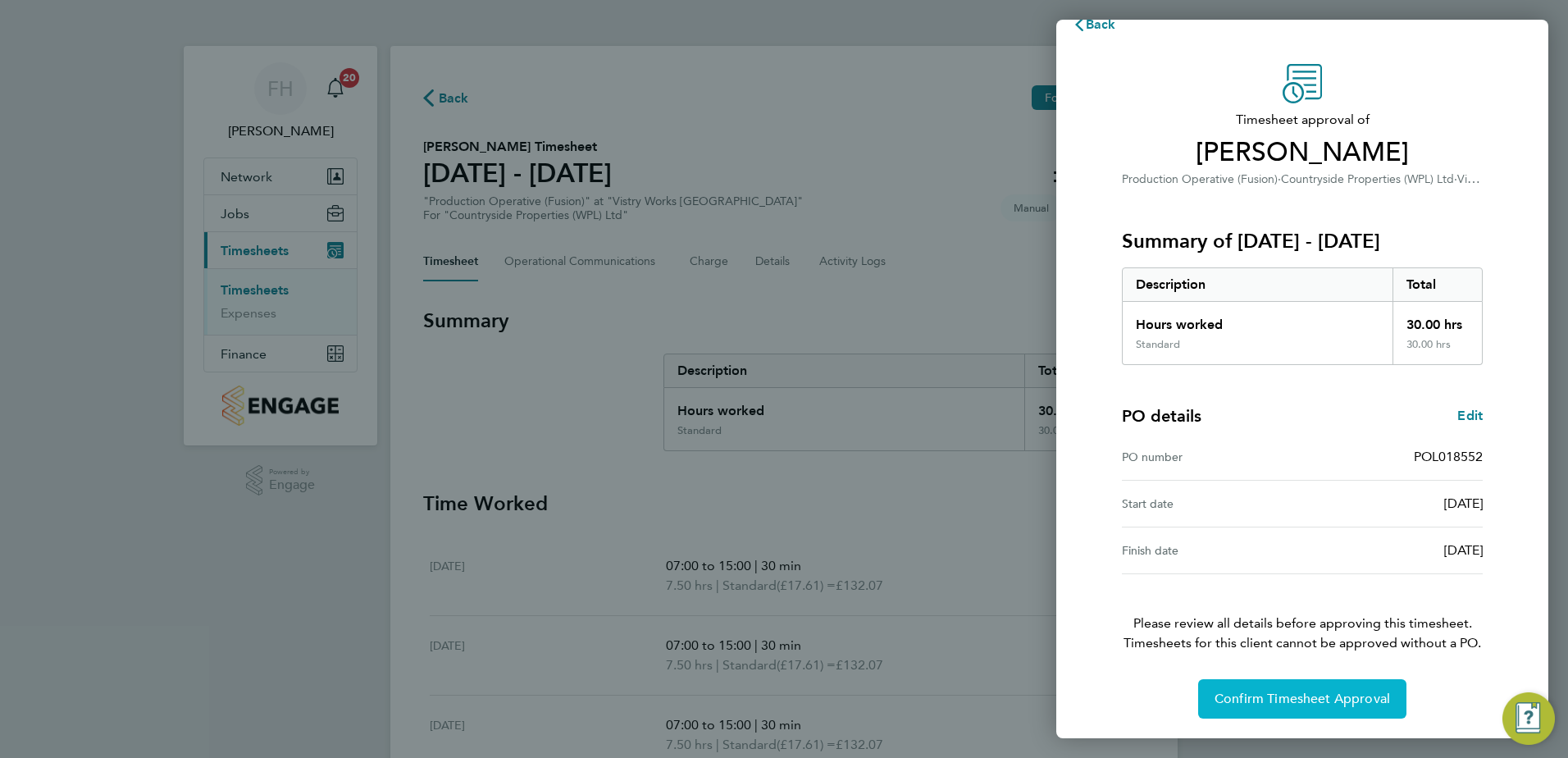
click at [1318, 697] on span "Confirm Timesheet Approval" at bounding box center [1302, 699] width 175 height 17
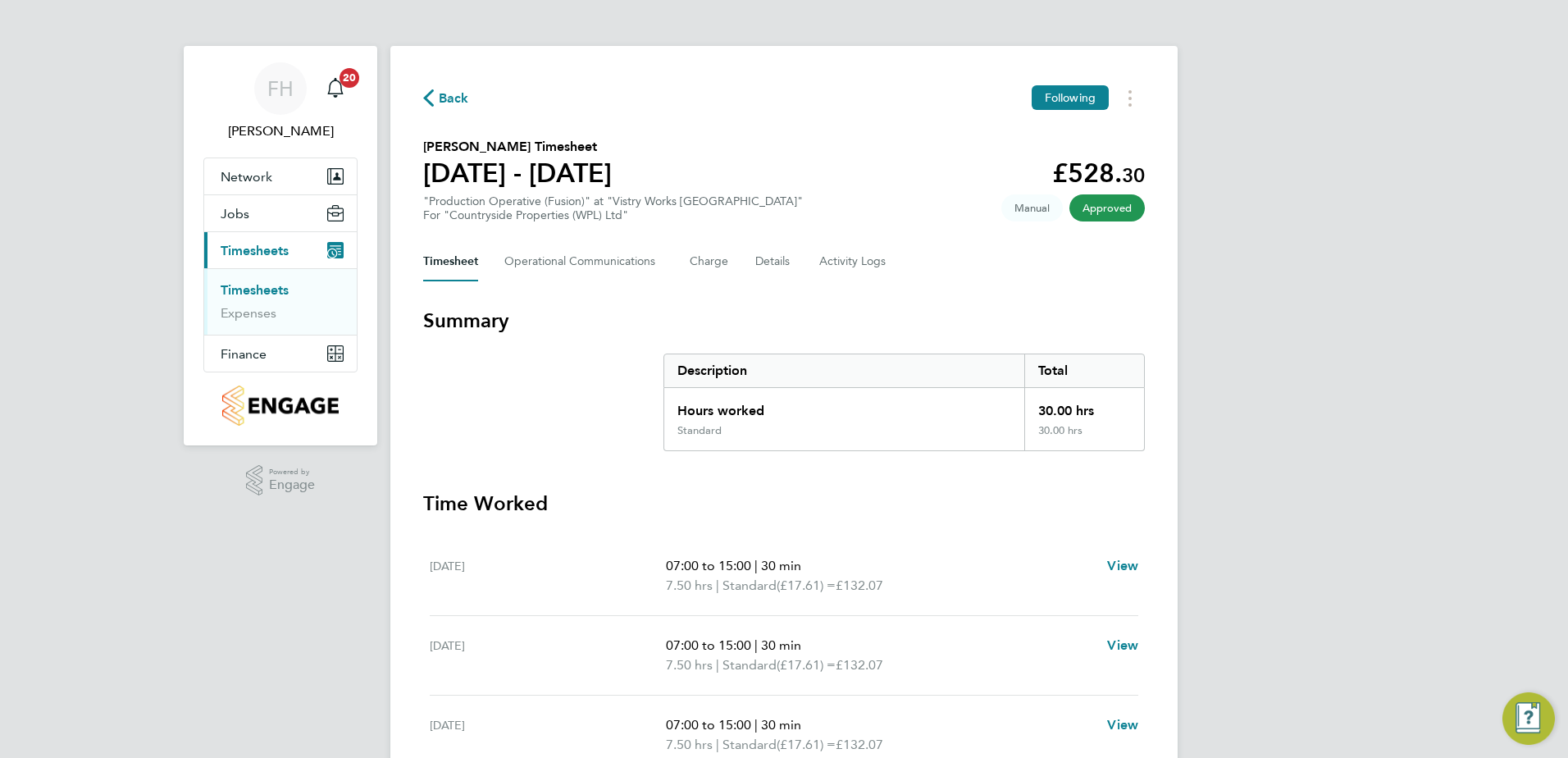
click at [446, 101] on span "Back" at bounding box center [453, 98] width 30 height 20
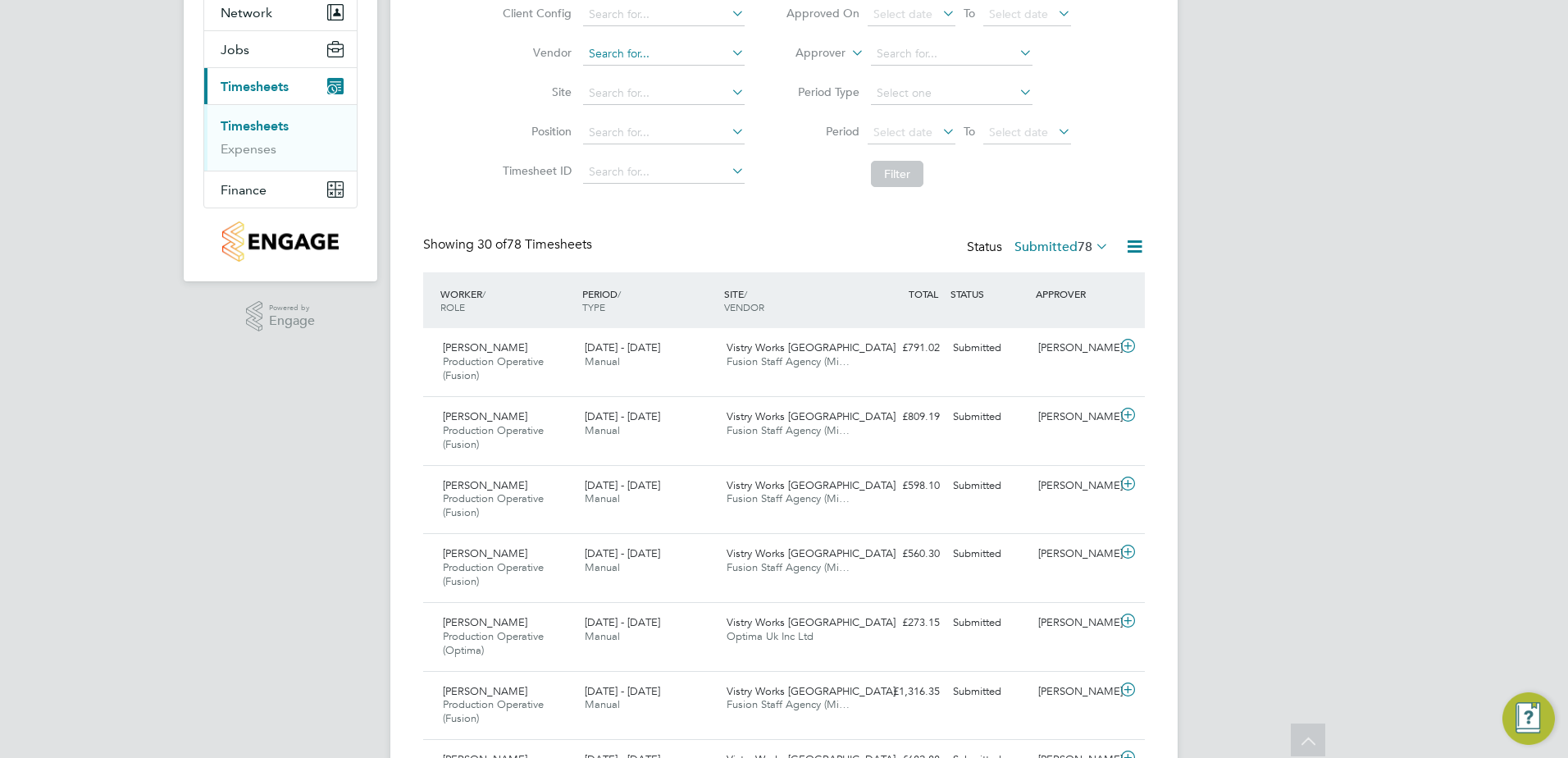
click at [670, 51] on input at bounding box center [664, 54] width 162 height 23
click at [677, 74] on li "Fusion Staff Agency (Midlands) Limited" at bounding box center [689, 76] width 215 height 22
type input "Fusion Staff Agency (Midlands) Limited"
click at [879, 176] on button "Filter" at bounding box center [897, 174] width 52 height 26
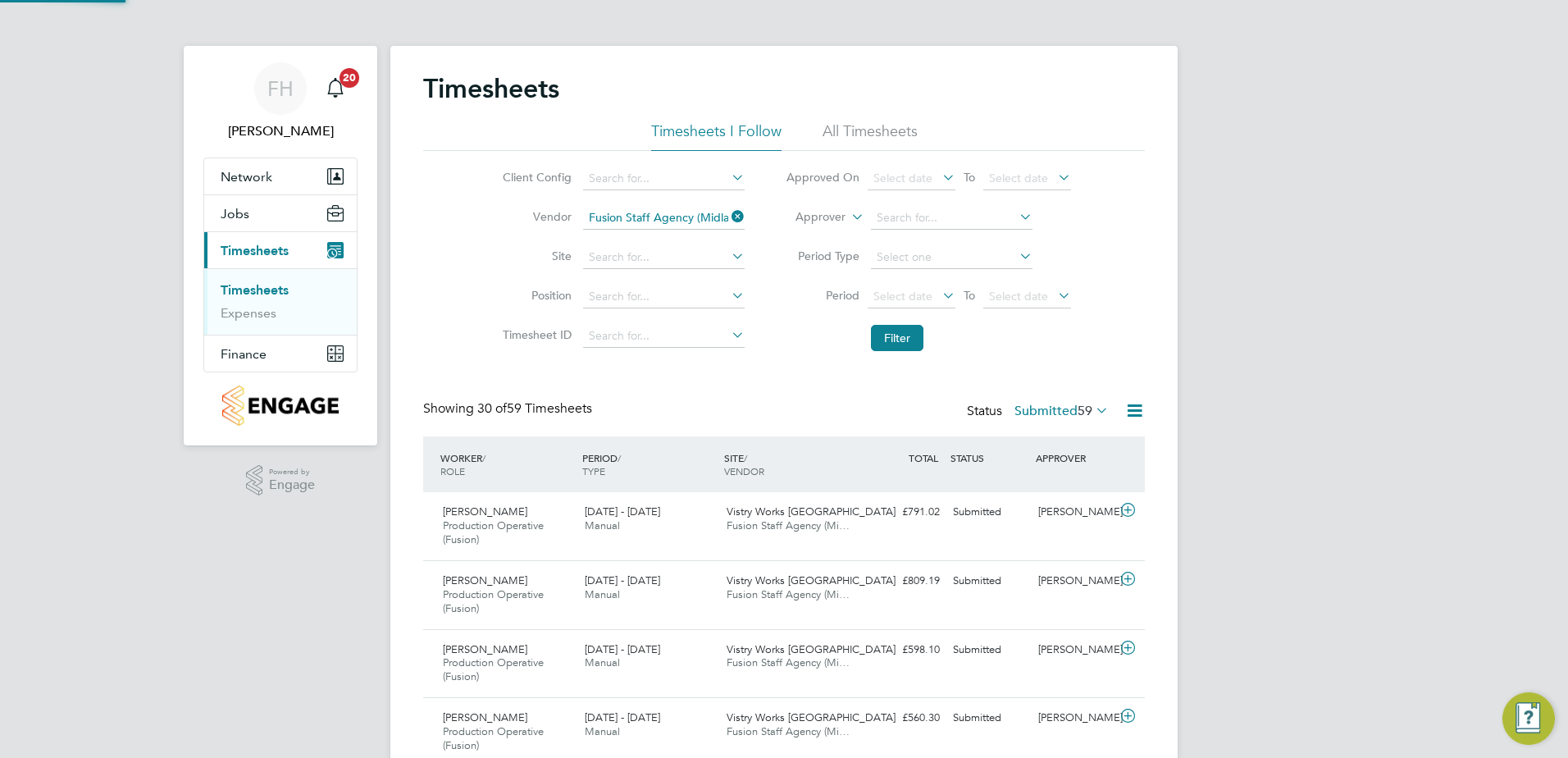
scroll to position [55, 142]
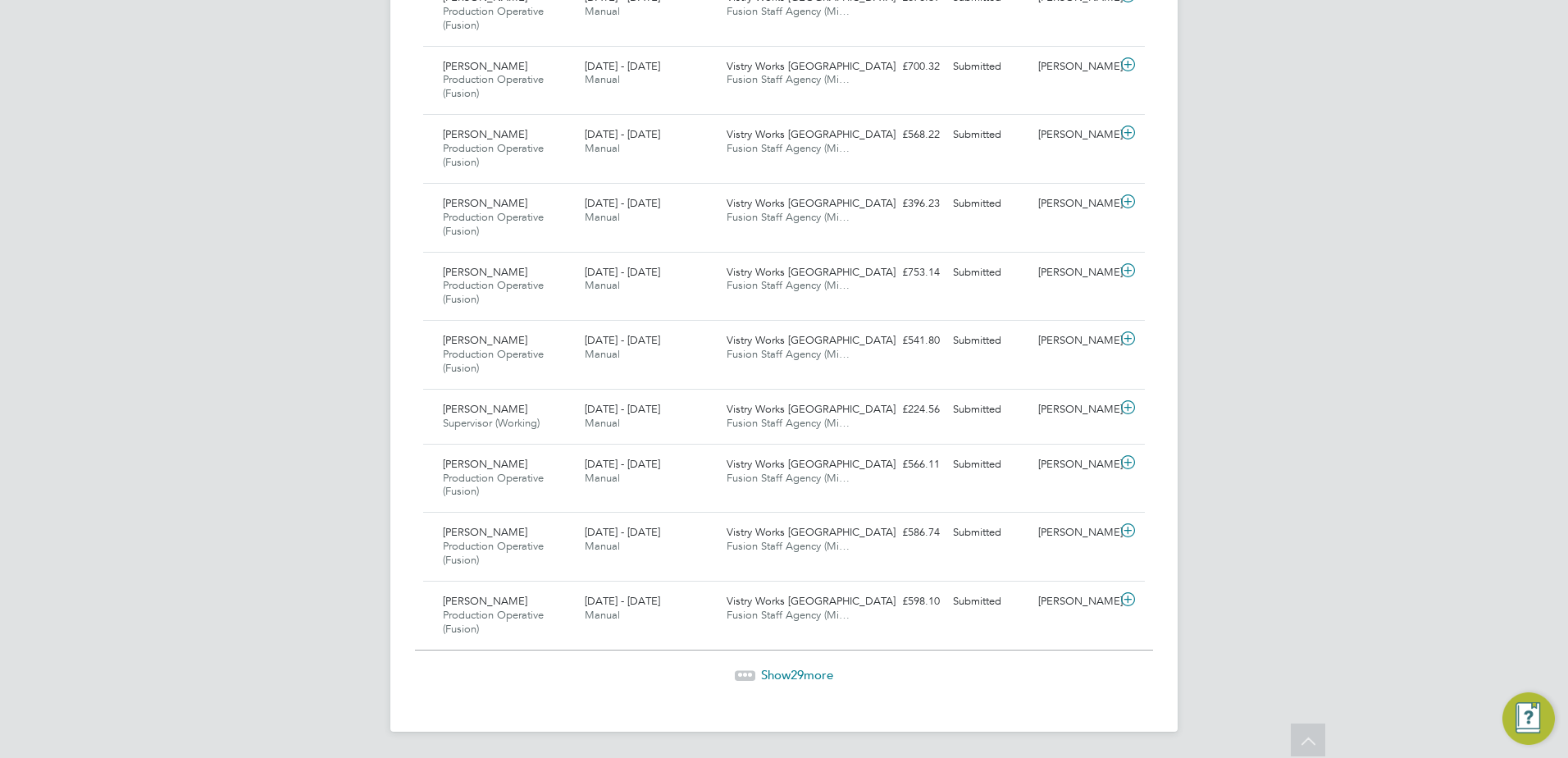
click at [808, 682] on span "Show 29 more" at bounding box center [797, 675] width 72 height 16
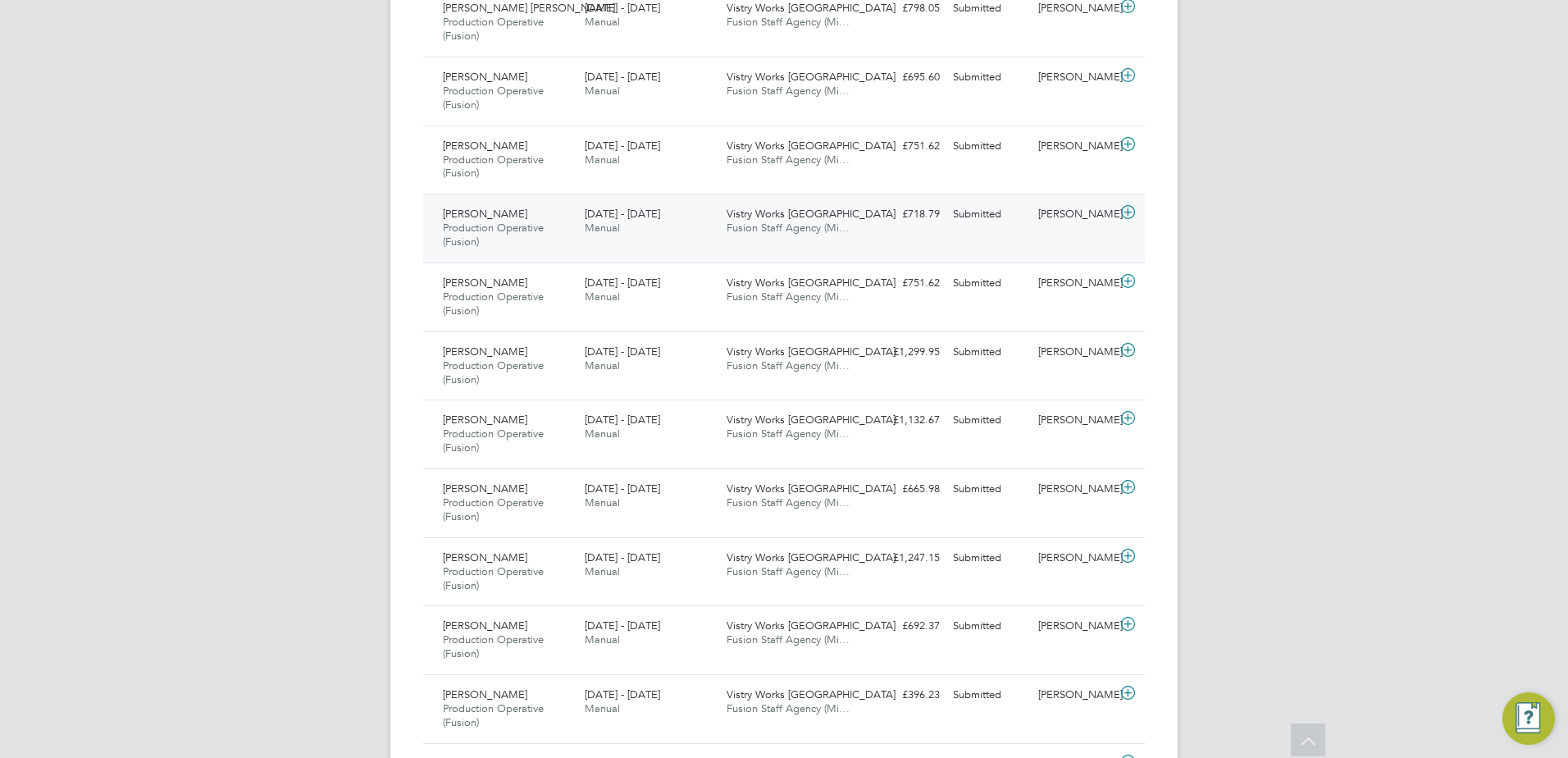
click at [1124, 214] on icon at bounding box center [1128, 212] width 21 height 13
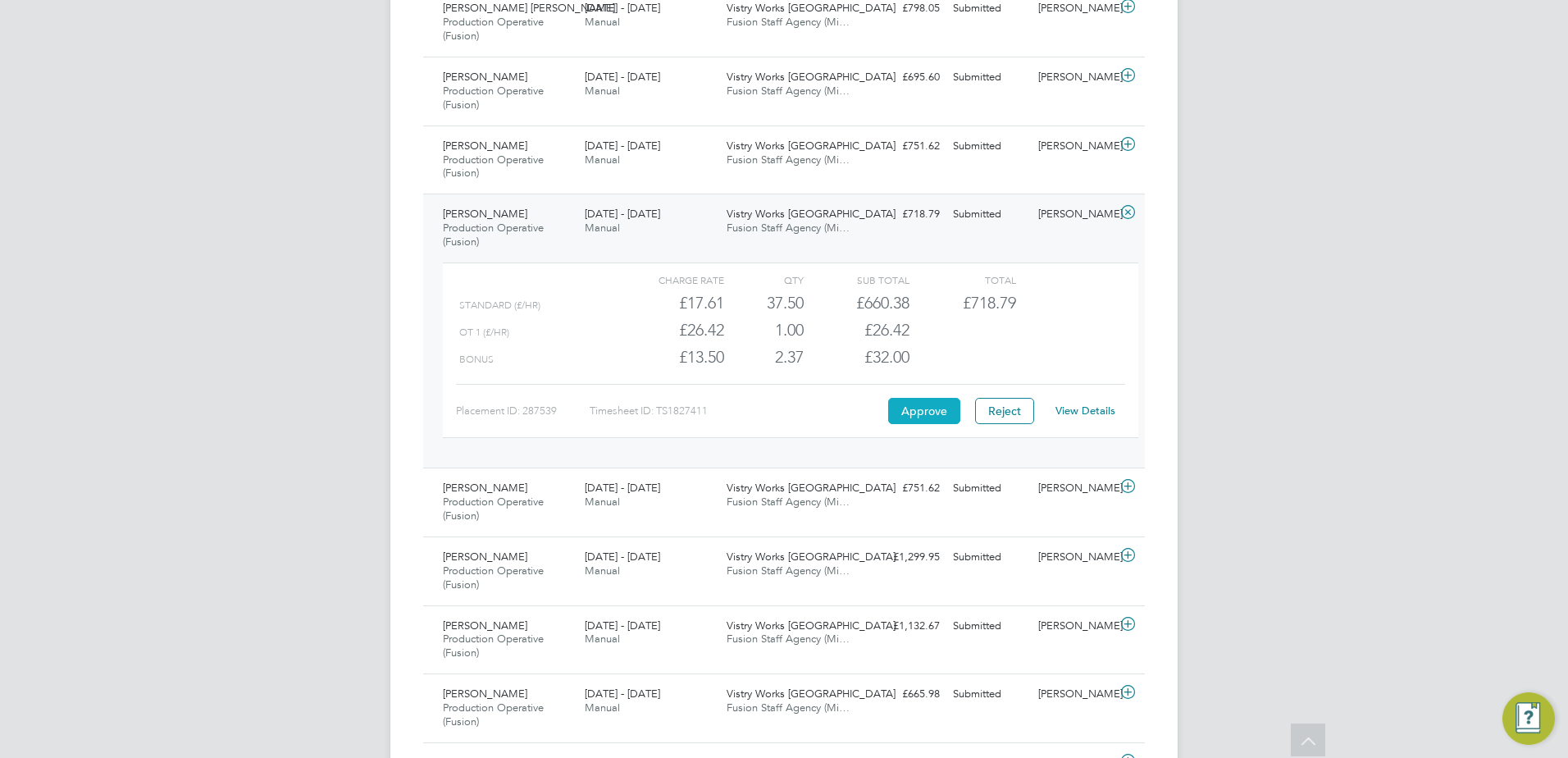
click at [928, 420] on button "Approve" at bounding box center [923, 411] width 72 height 26
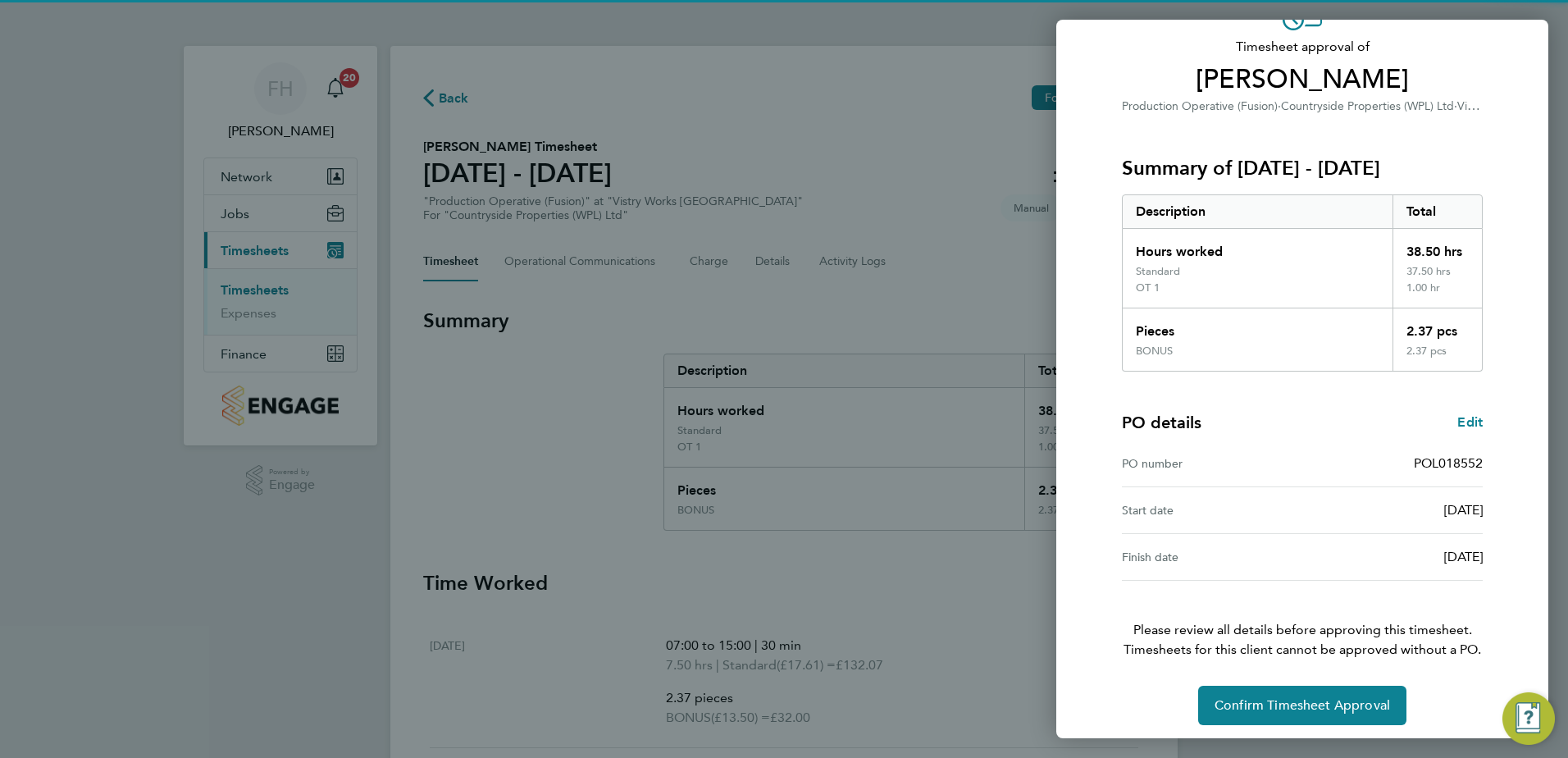
scroll to position [108, 0]
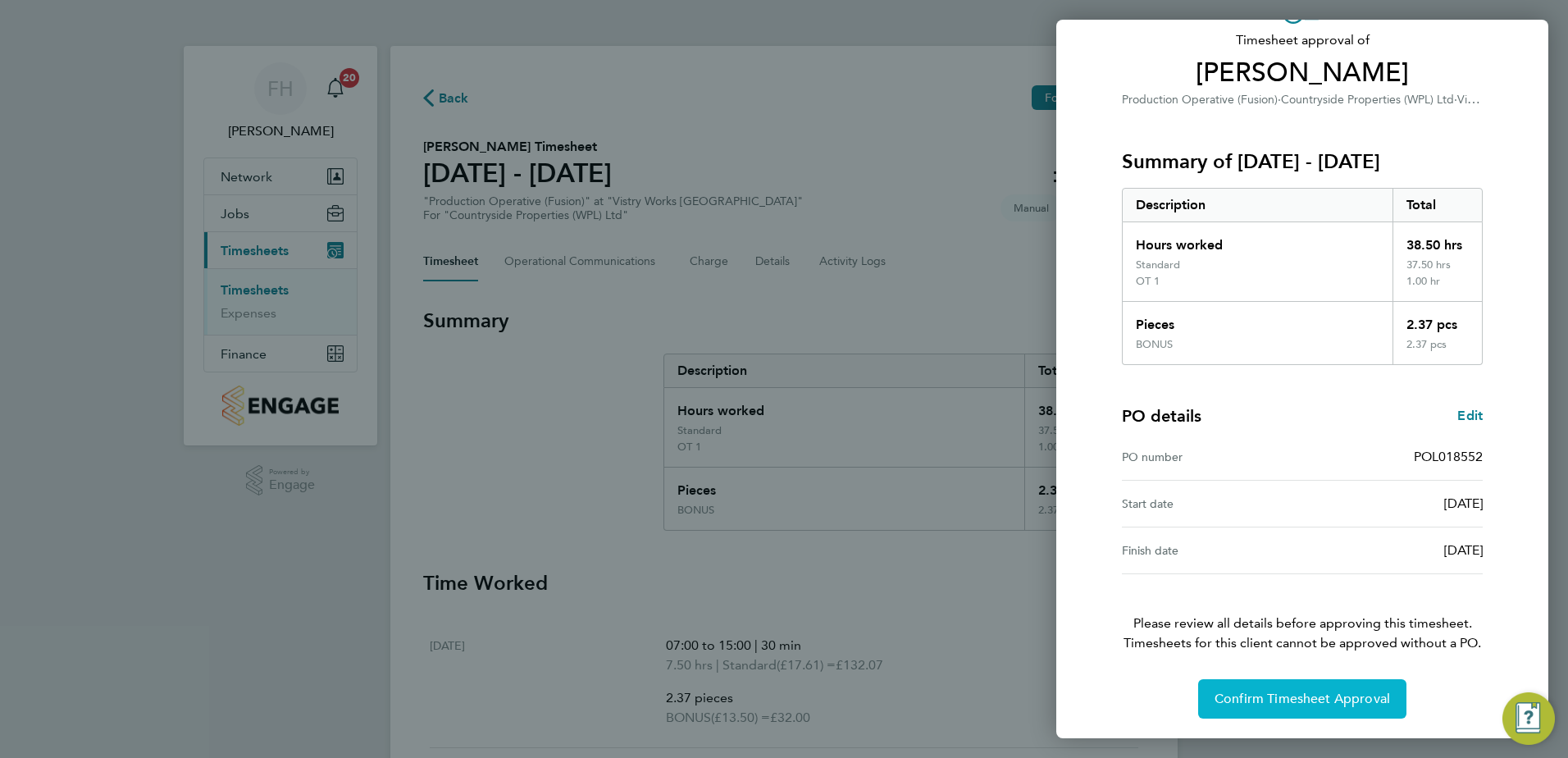
click at [1301, 698] on span "Confirm Timesheet Approval" at bounding box center [1302, 699] width 175 height 17
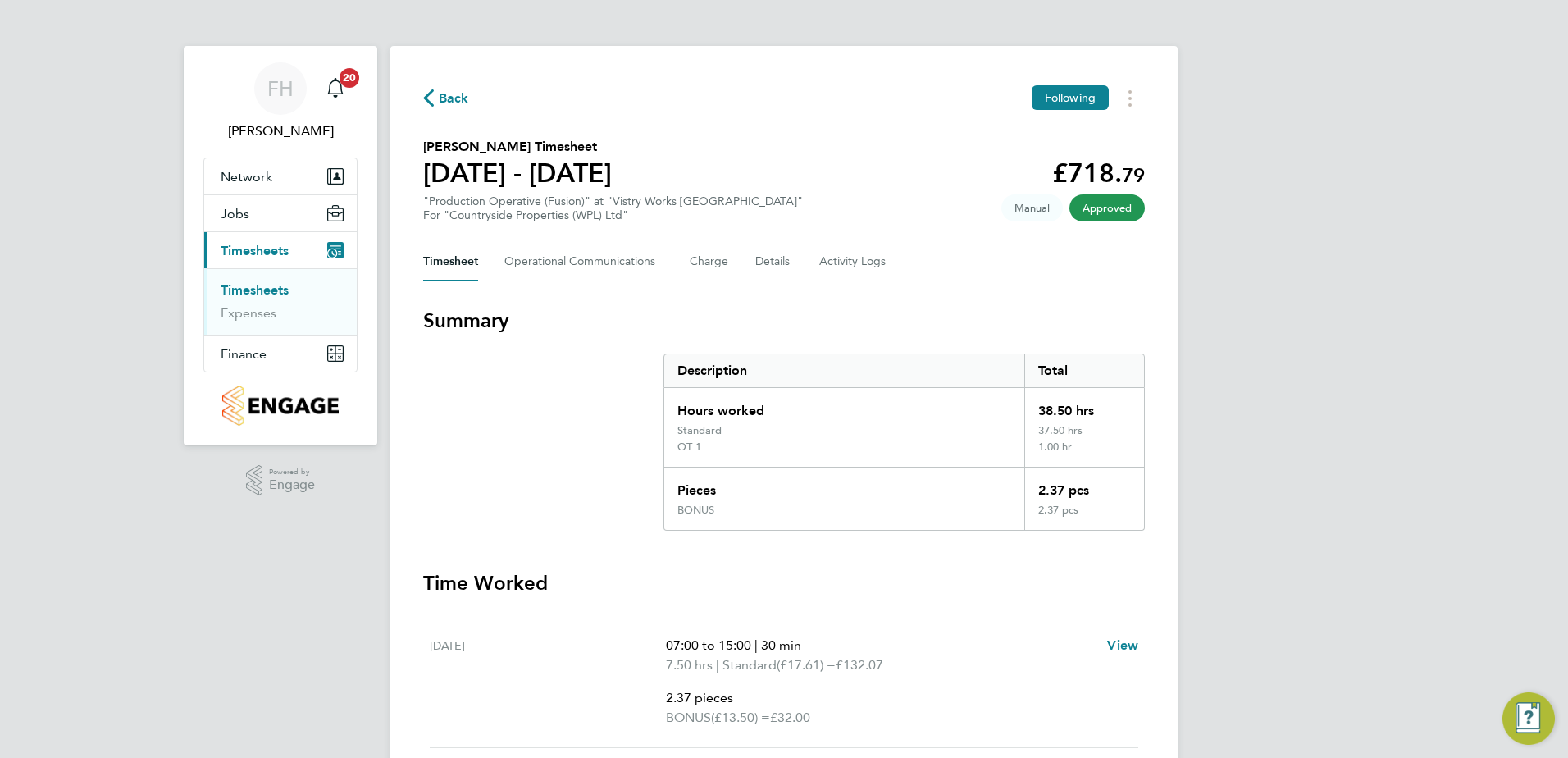
click at [432, 90] on icon "button" at bounding box center [428, 98] width 10 height 17
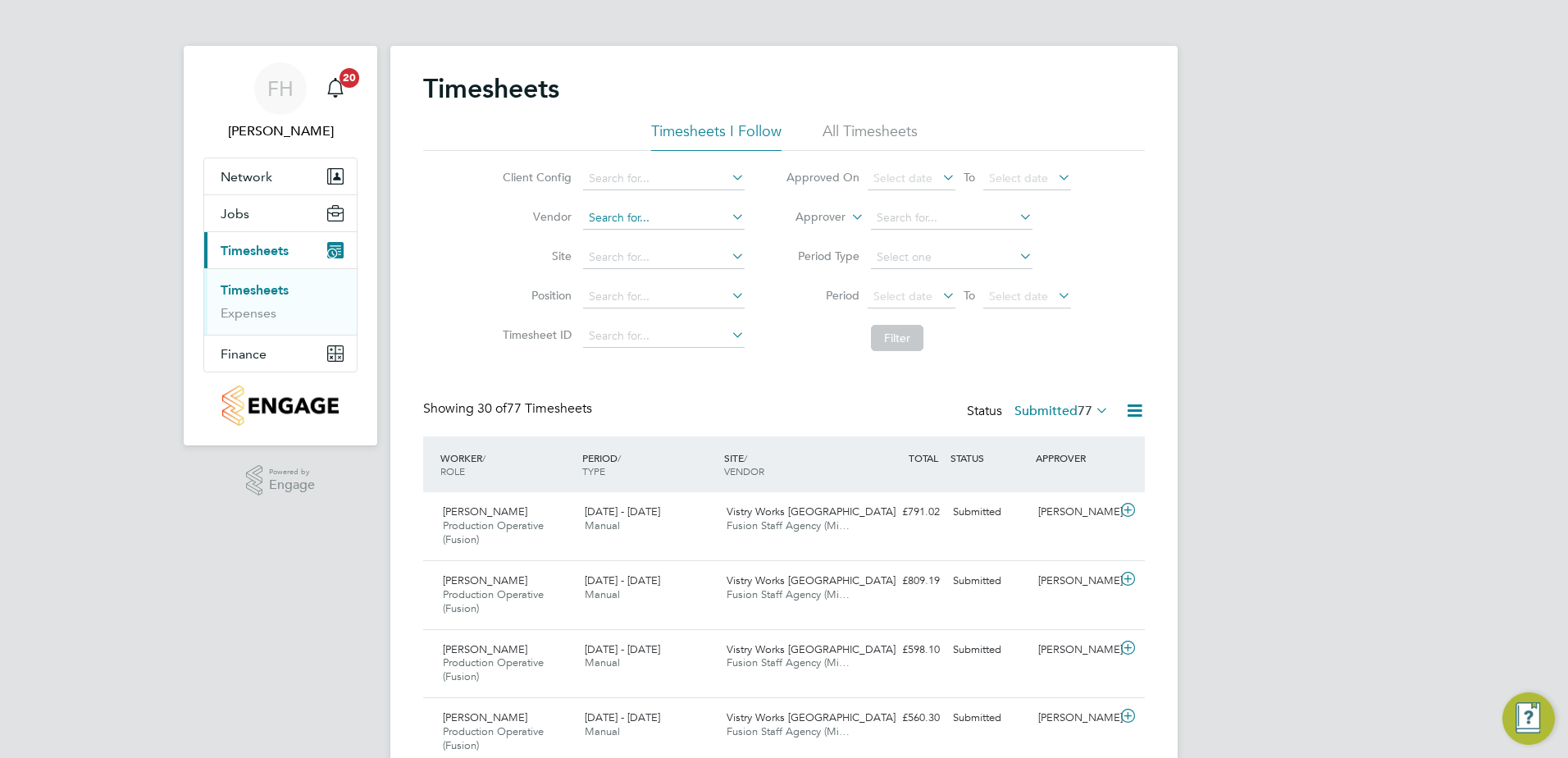
click at [681, 226] on input at bounding box center [664, 218] width 162 height 23
click at [681, 235] on li "Fusion Staff Agency (Midlands) Limited" at bounding box center [689, 239] width 215 height 22
type input "Fusion Staff Agency (Midlands) Limited"
click at [903, 345] on button "Filter" at bounding box center [897, 338] width 52 height 26
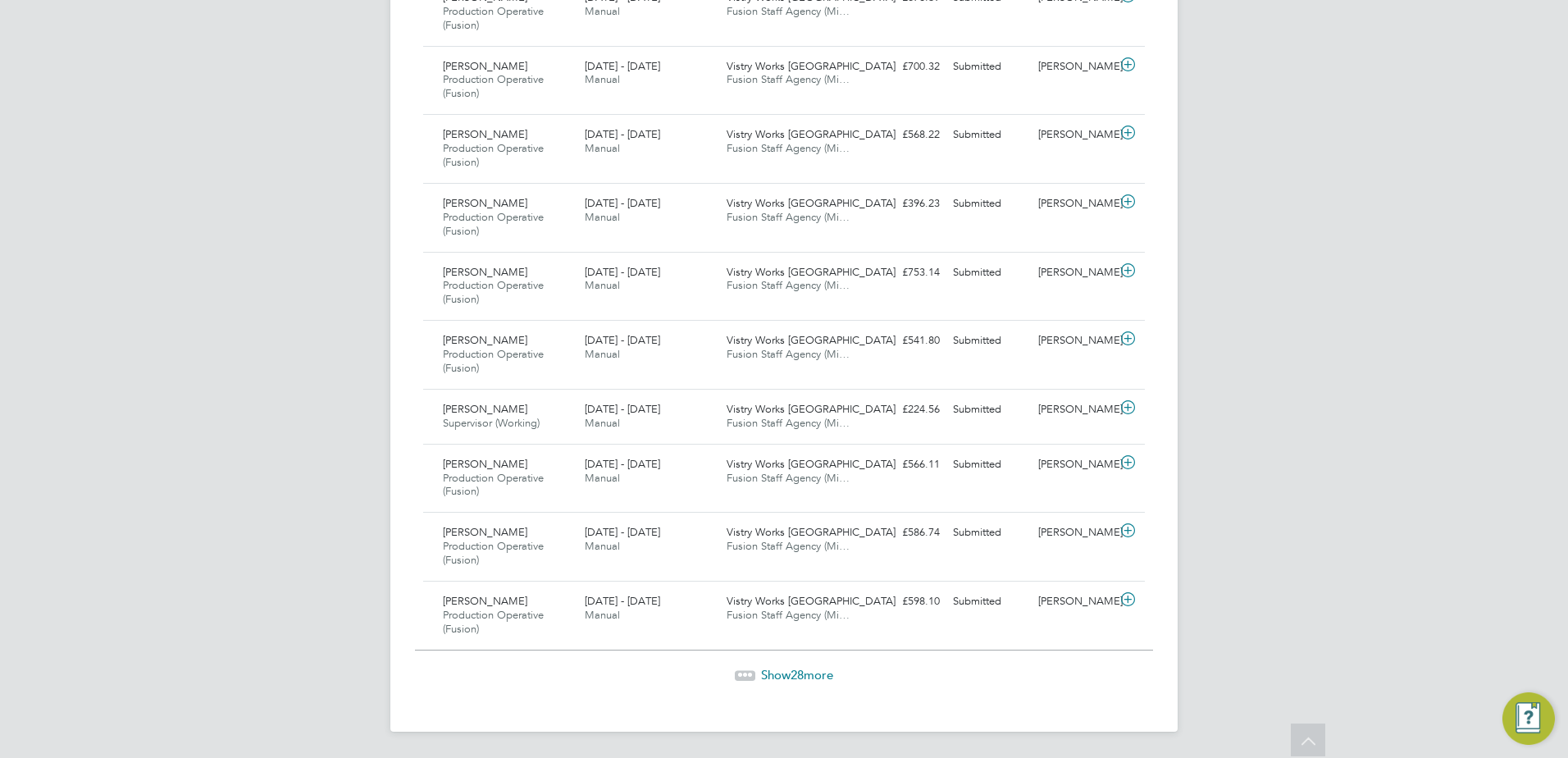
click at [765, 675] on span "Show 28 more" at bounding box center [797, 675] width 72 height 16
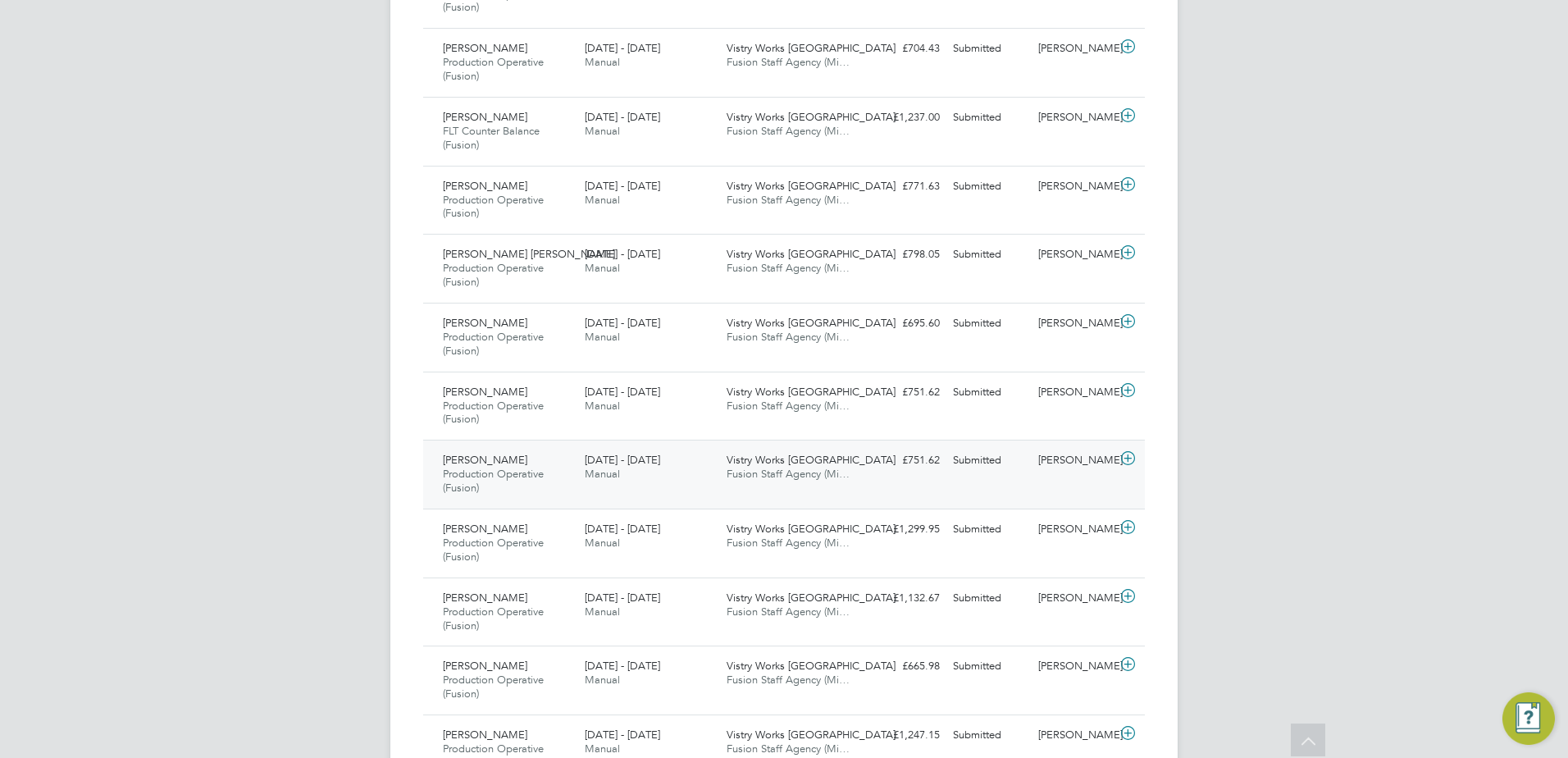
click at [1128, 456] on icon at bounding box center [1128, 458] width 21 height 13
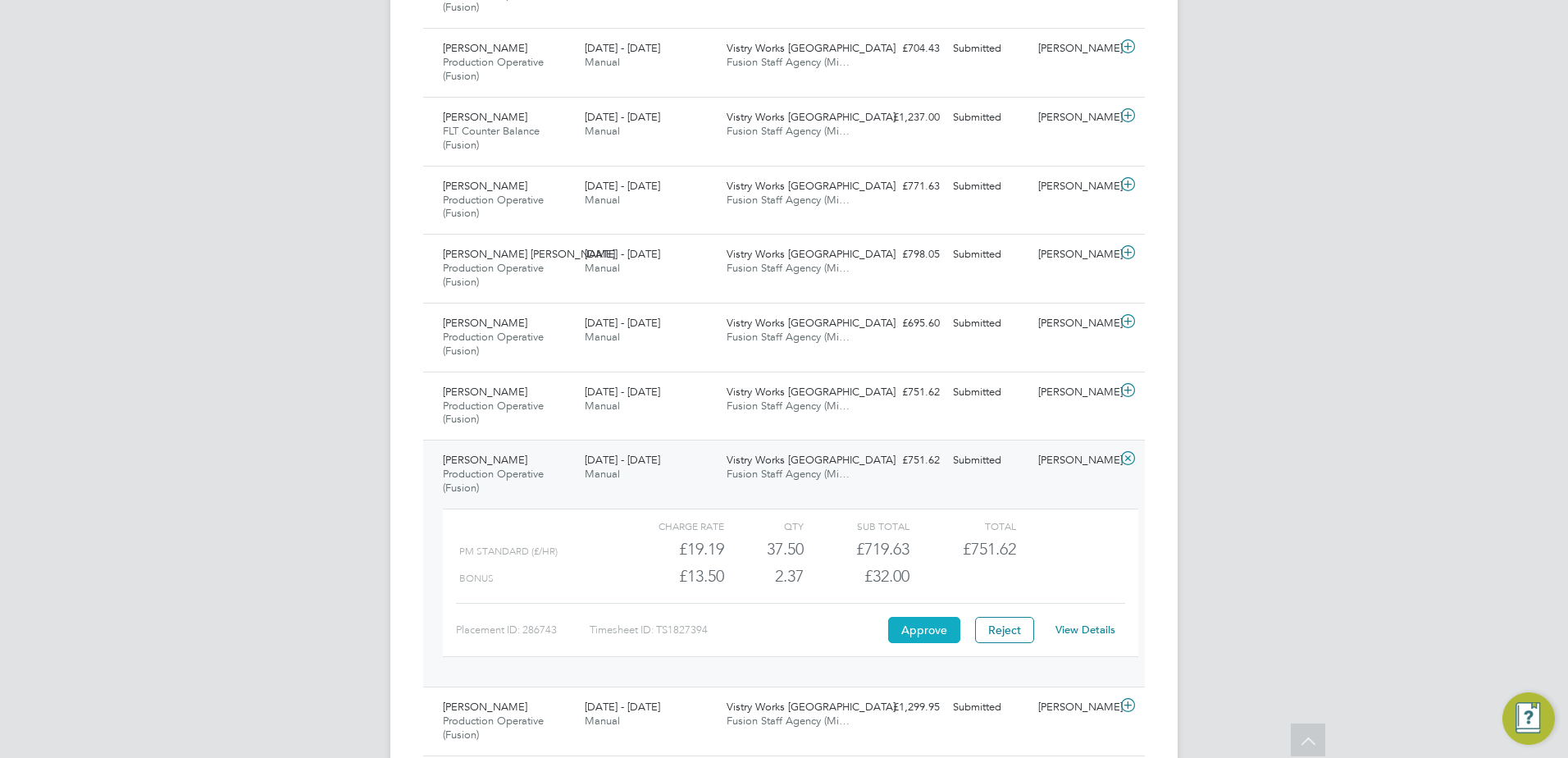
click at [926, 638] on button "Approve" at bounding box center [923, 630] width 72 height 26
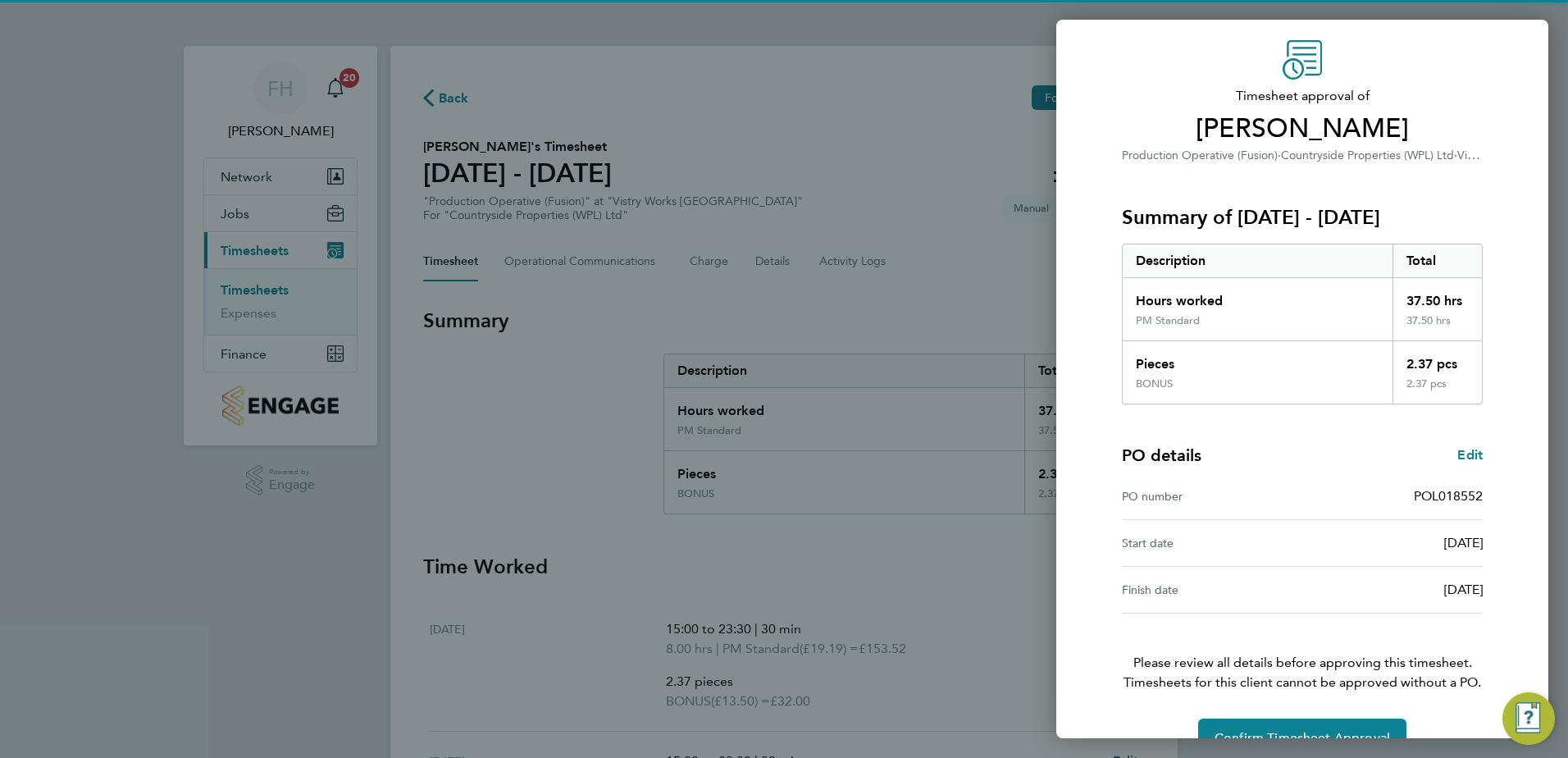
scroll to position [91, 0]
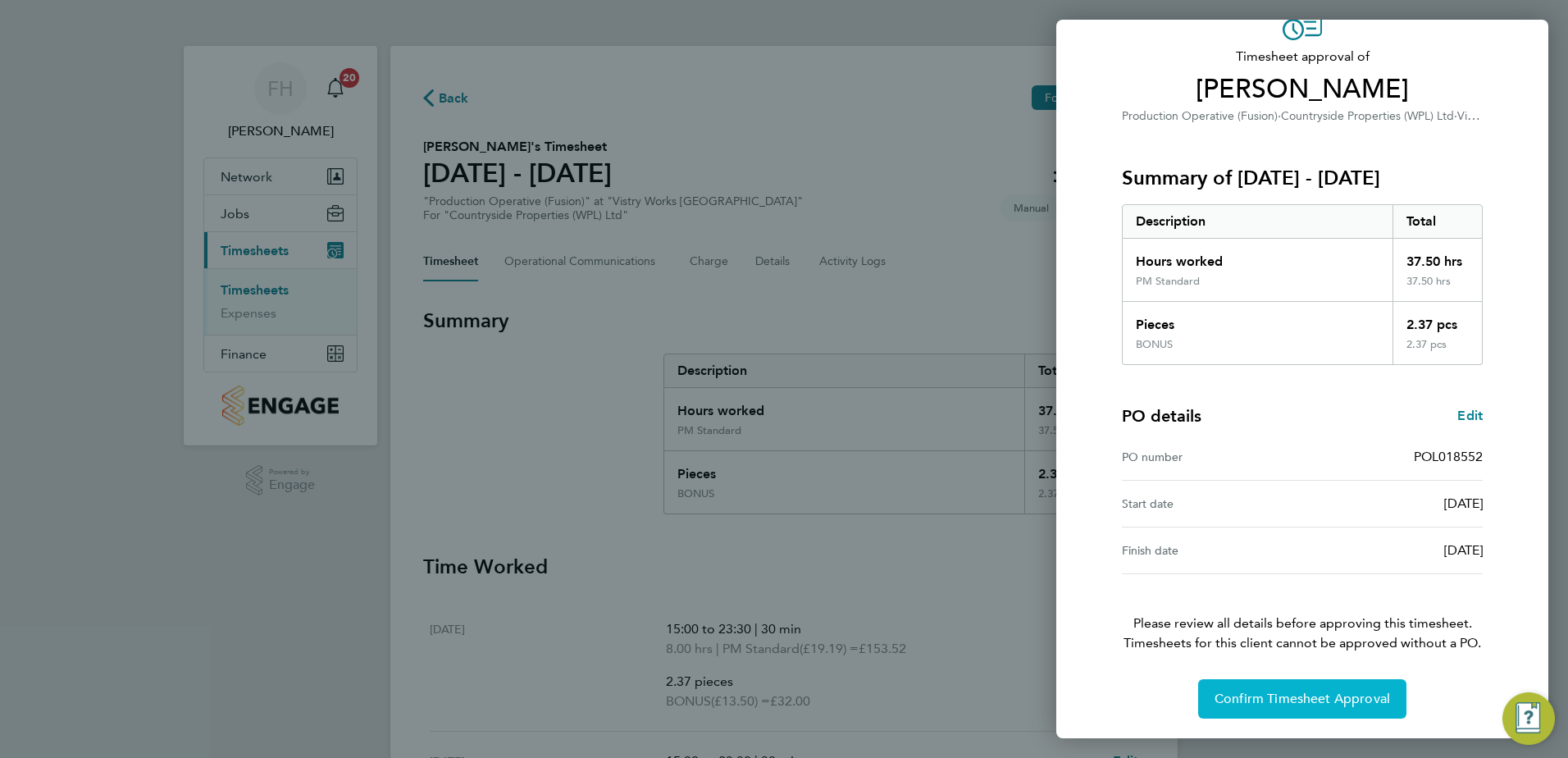
click at [1320, 696] on span "Confirm Timesheet Approval" at bounding box center [1302, 699] width 175 height 17
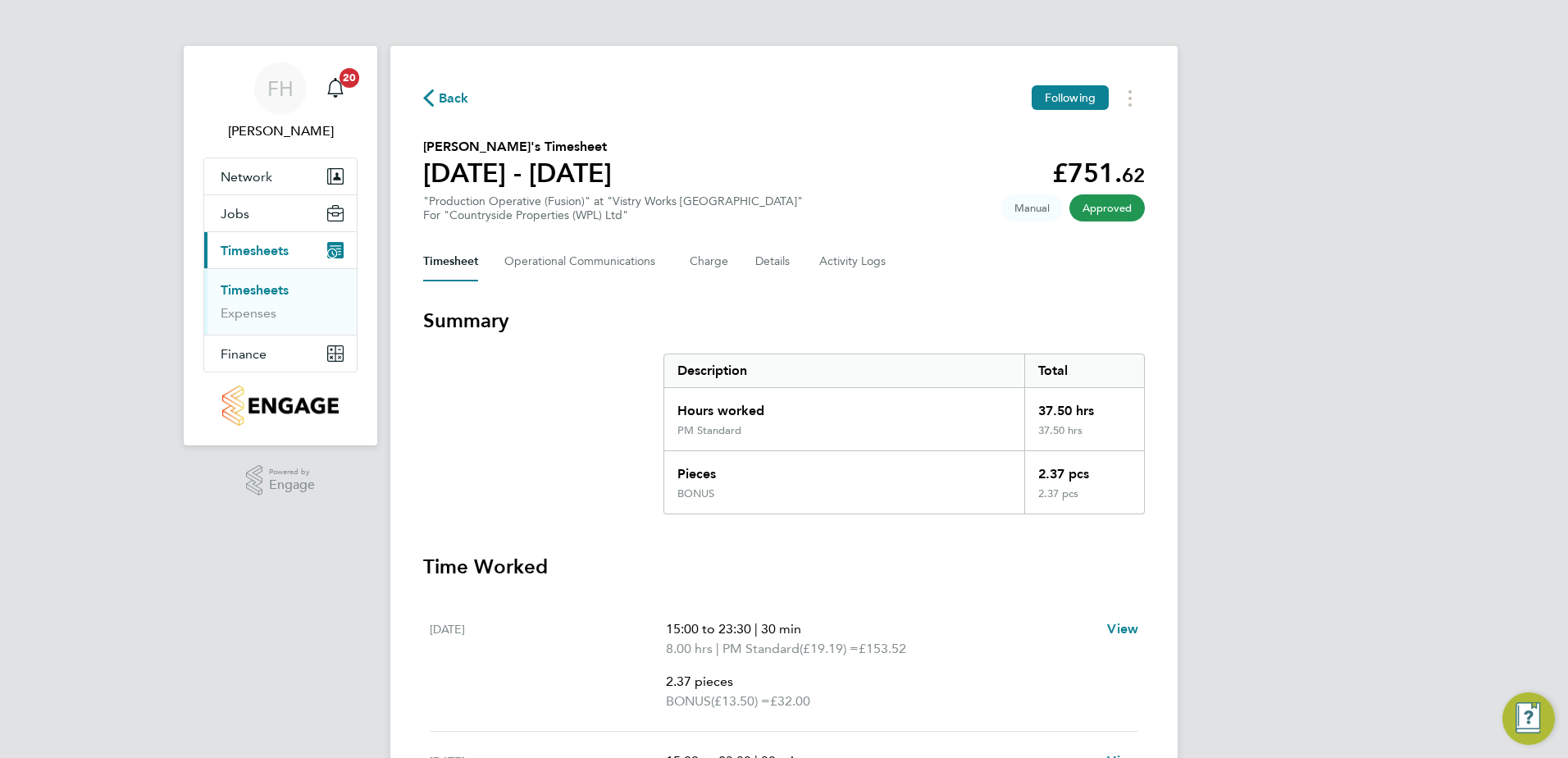
click at [433, 96] on icon "button" at bounding box center [428, 98] width 10 height 17
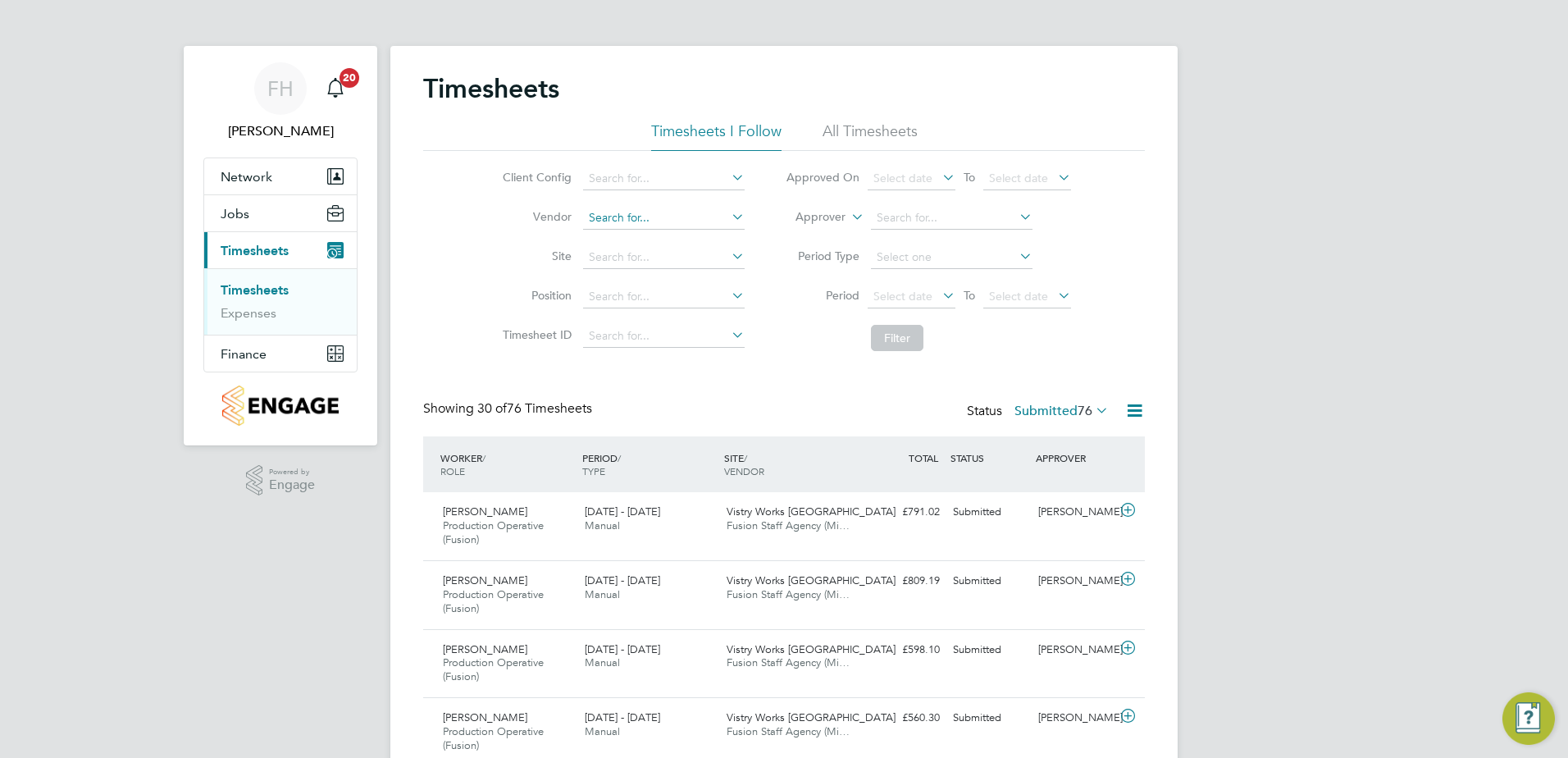
click at [688, 217] on input at bounding box center [664, 218] width 162 height 23
click at [680, 236] on li "Fusion Staff Agency (Midlands) Limited" at bounding box center [689, 239] width 215 height 22
type input "Fusion Staff Agency (Midlands) Limited"
click at [910, 344] on button "Filter" at bounding box center [897, 338] width 52 height 26
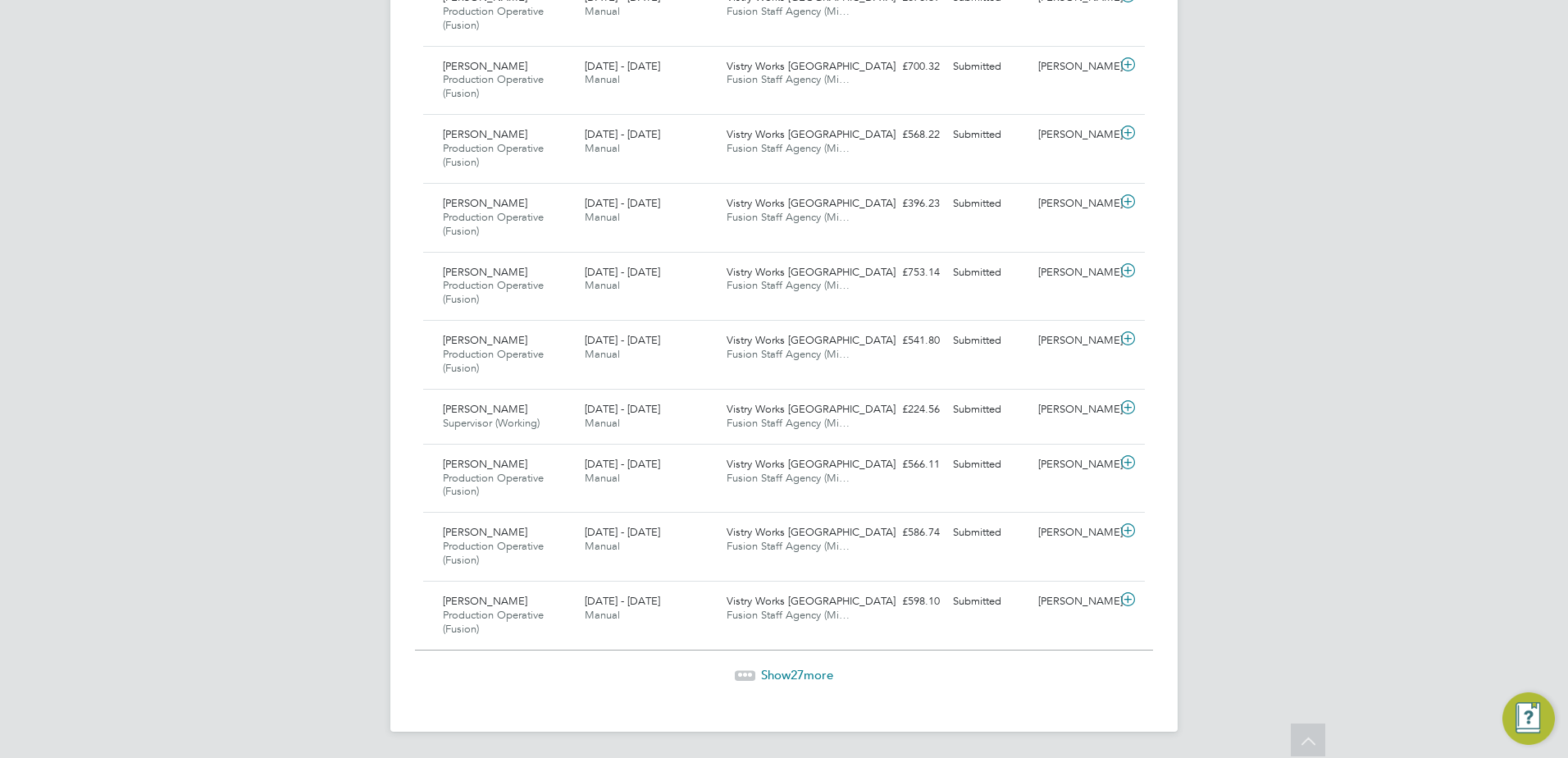
click at [784, 674] on span "Show 27 more" at bounding box center [797, 675] width 72 height 16
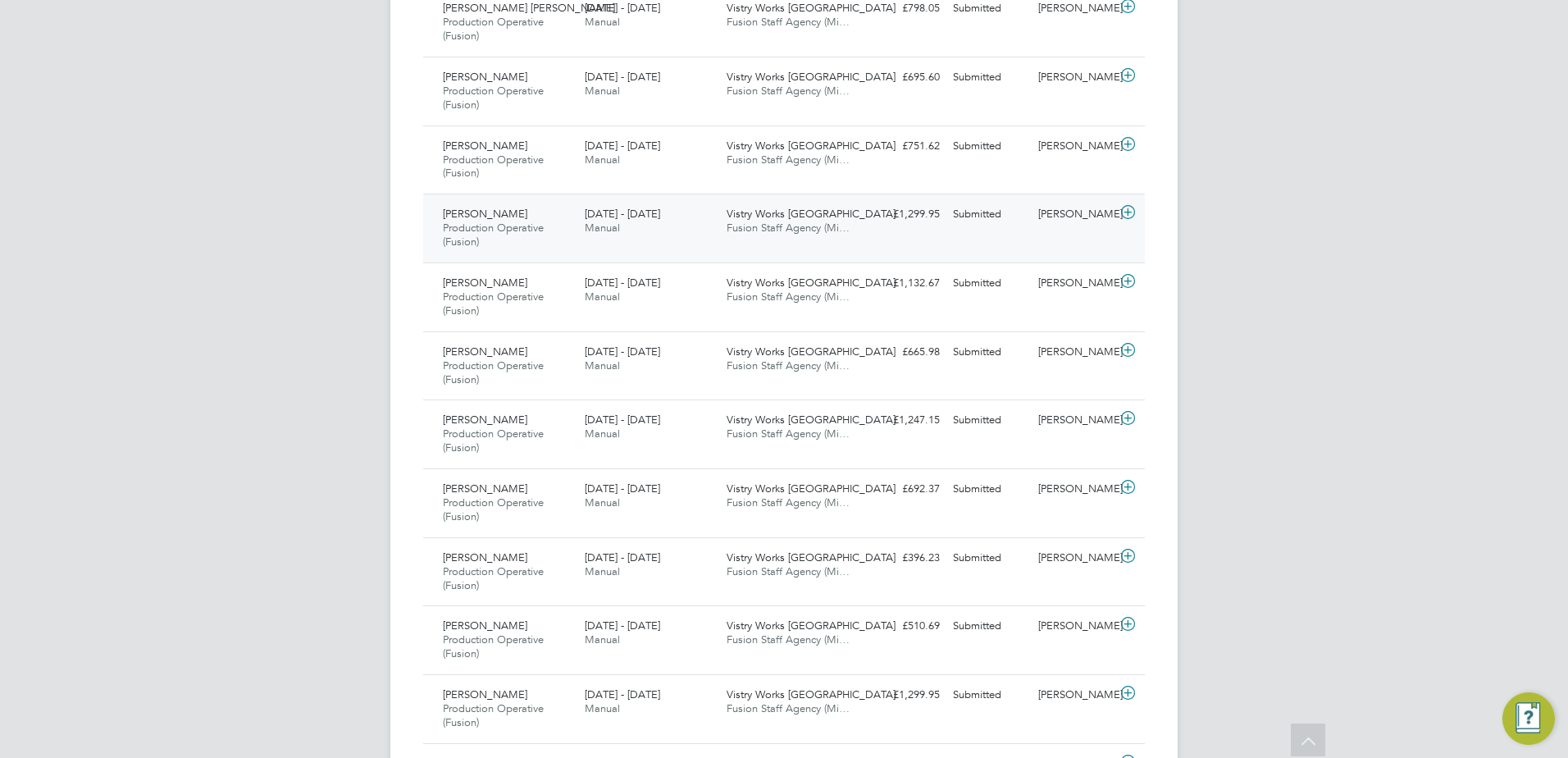
click at [1130, 213] on icon at bounding box center [1128, 212] width 21 height 13
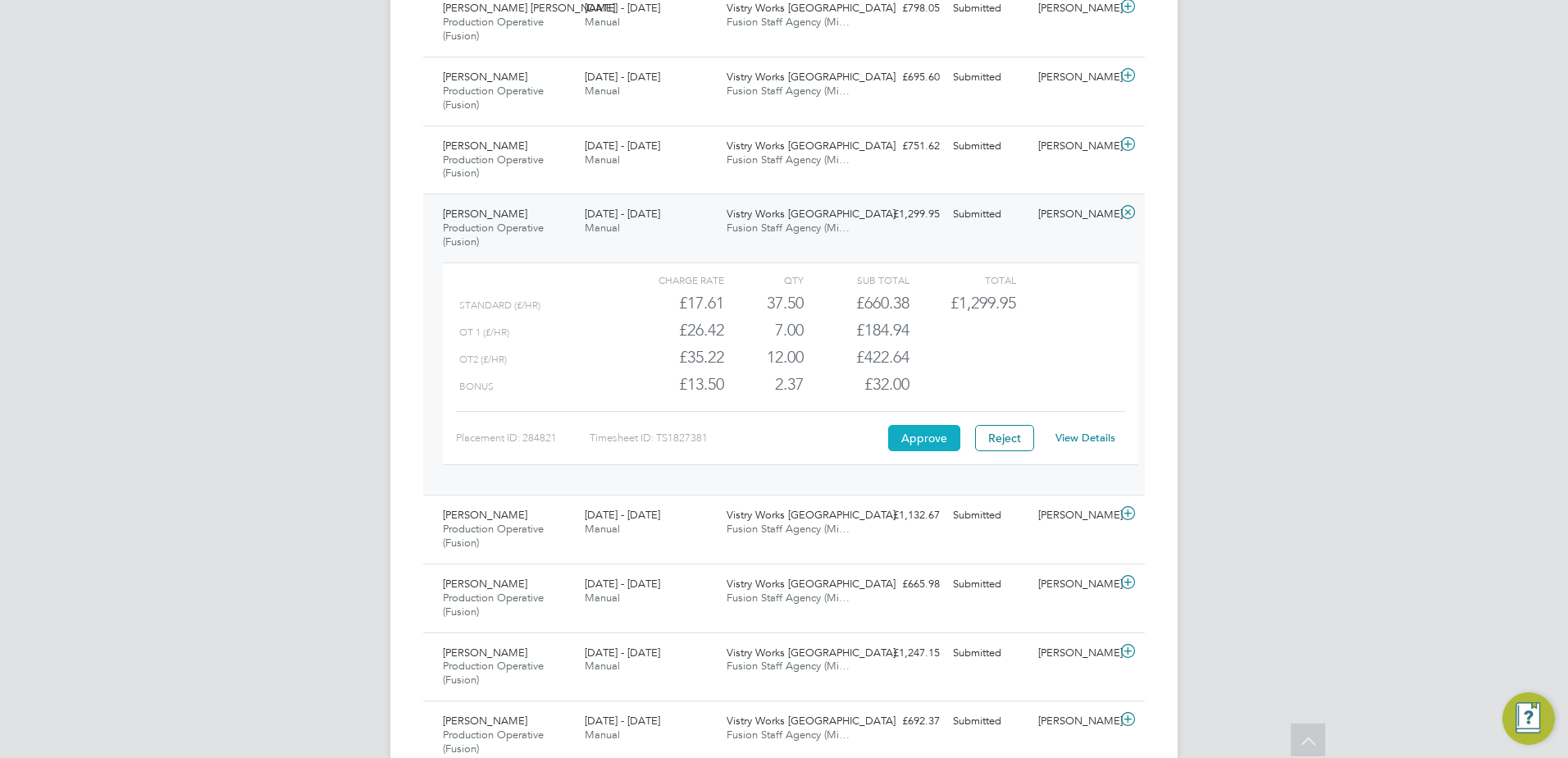
click at [925, 433] on button "Approve" at bounding box center [923, 438] width 72 height 26
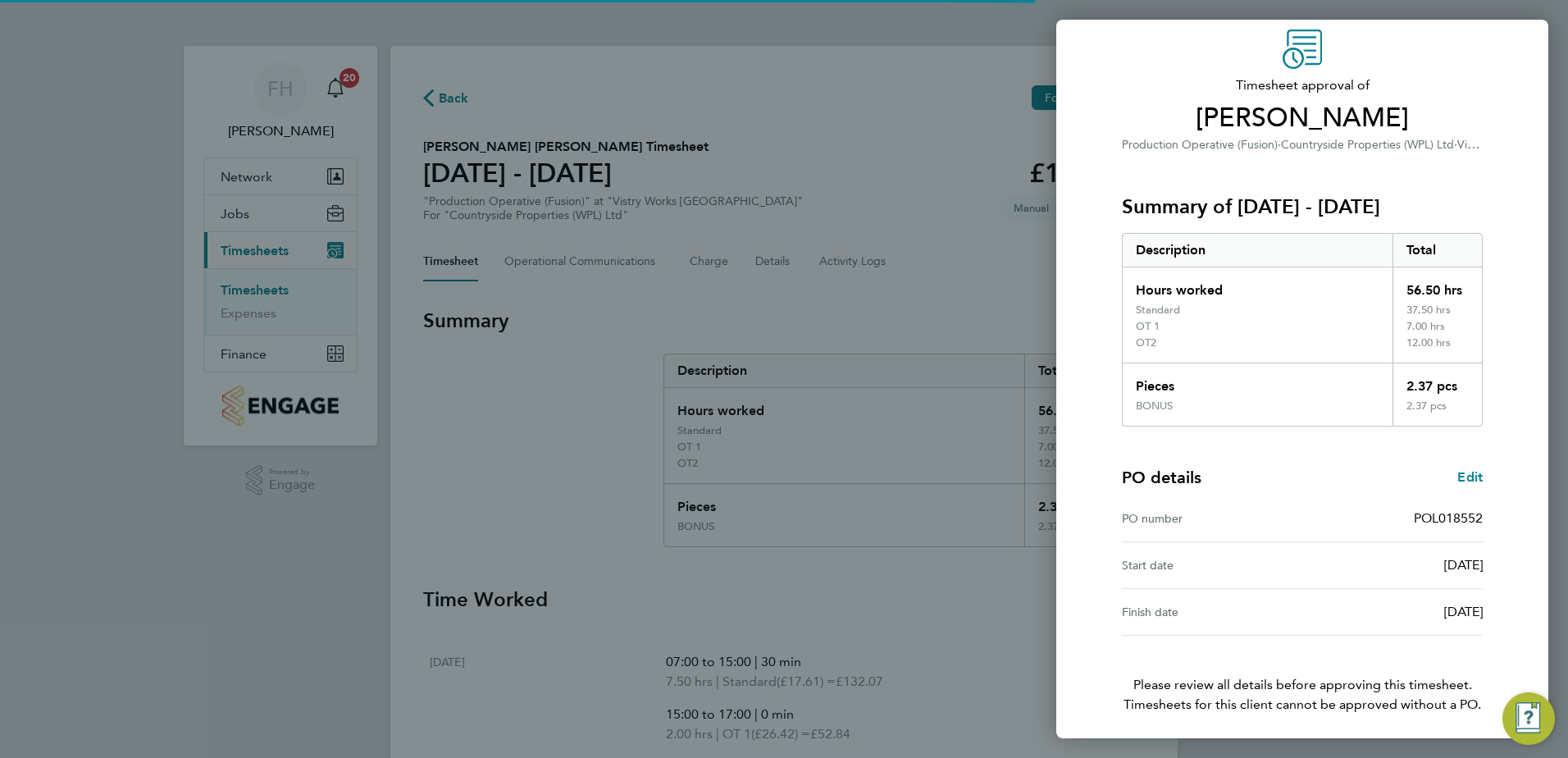
scroll to position [124, 0]
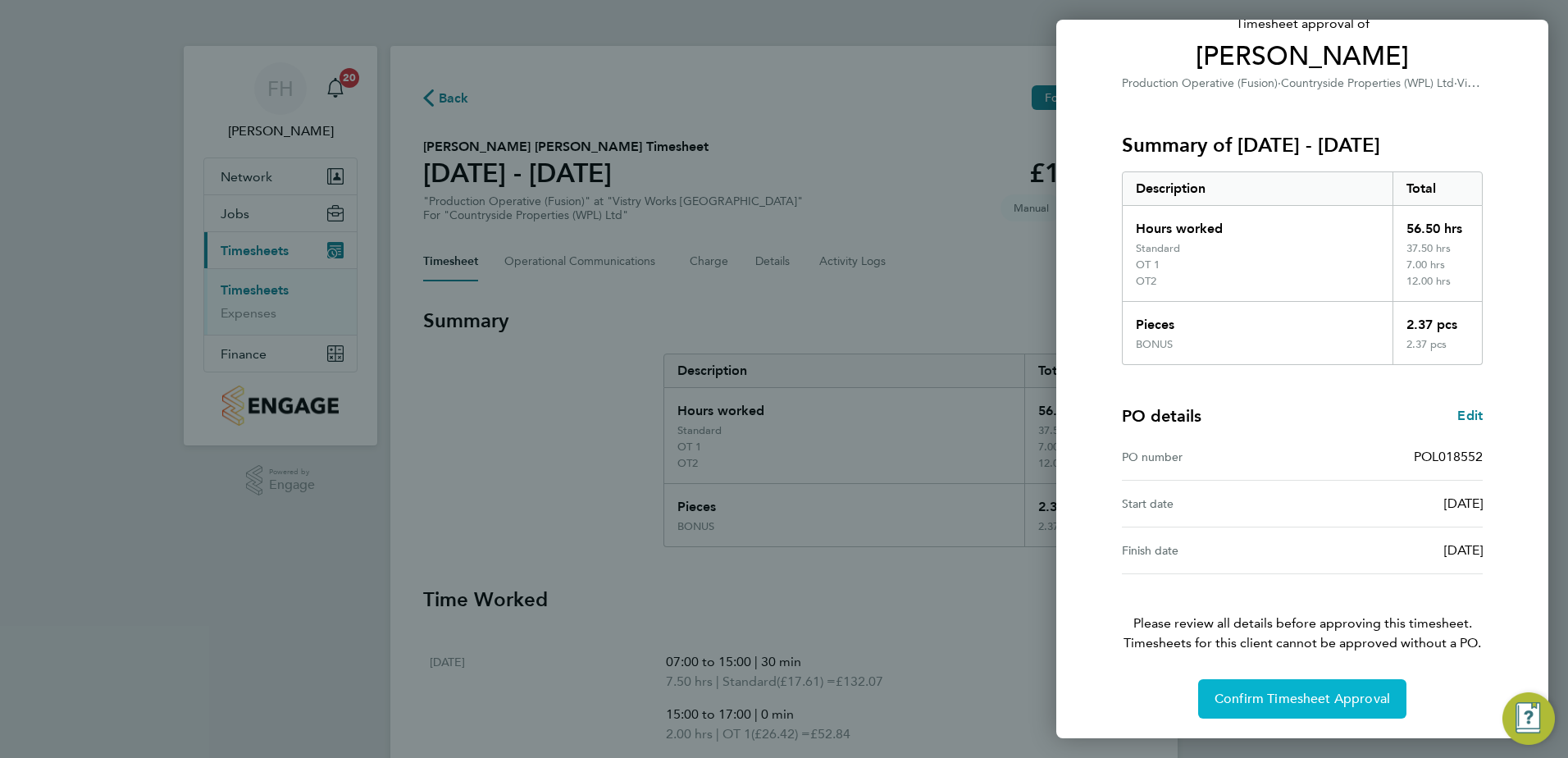
click at [1333, 703] on span "Confirm Timesheet Approval" at bounding box center [1302, 699] width 175 height 17
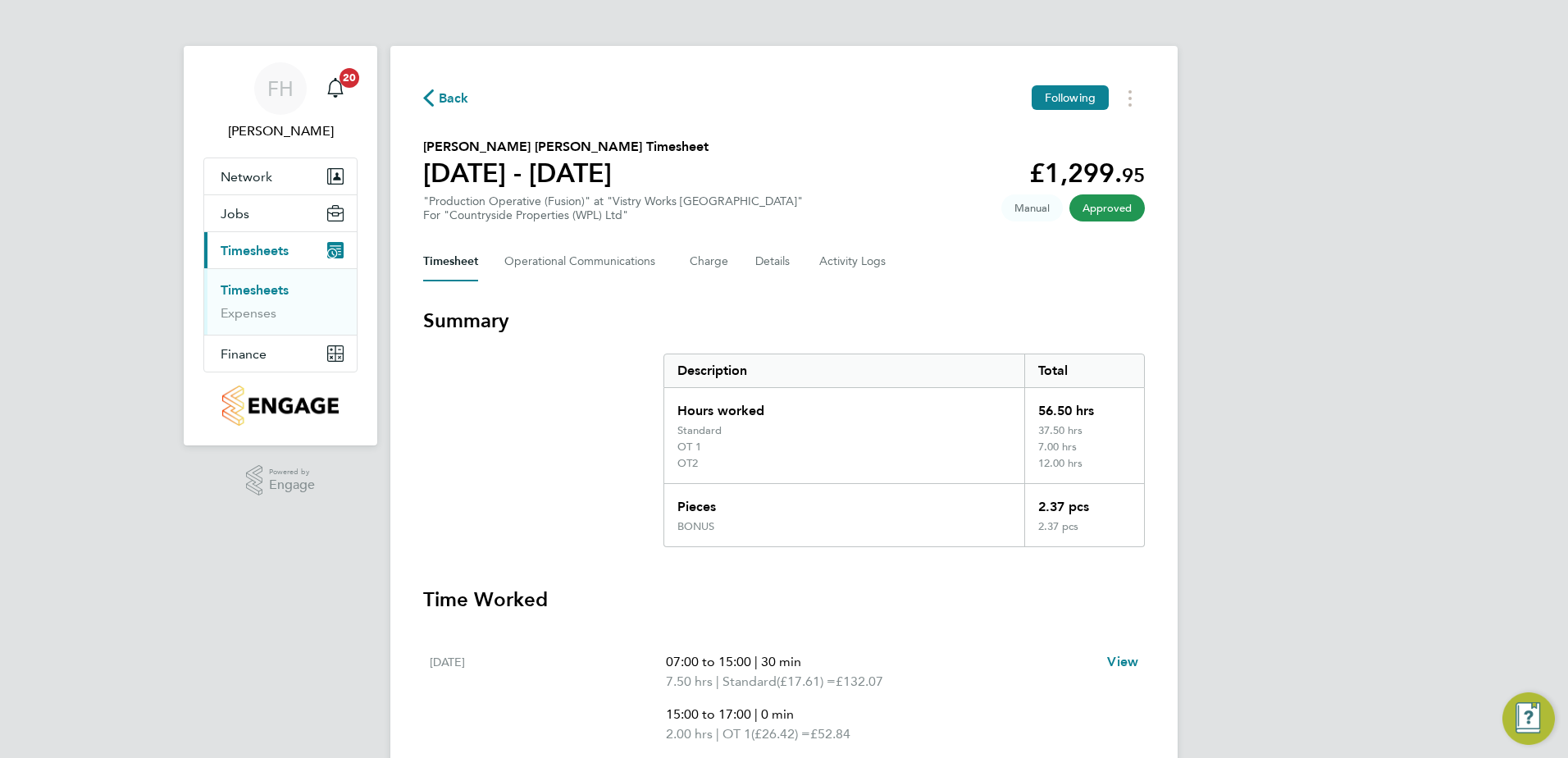
click at [434, 98] on span "Back" at bounding box center [446, 97] width 46 height 16
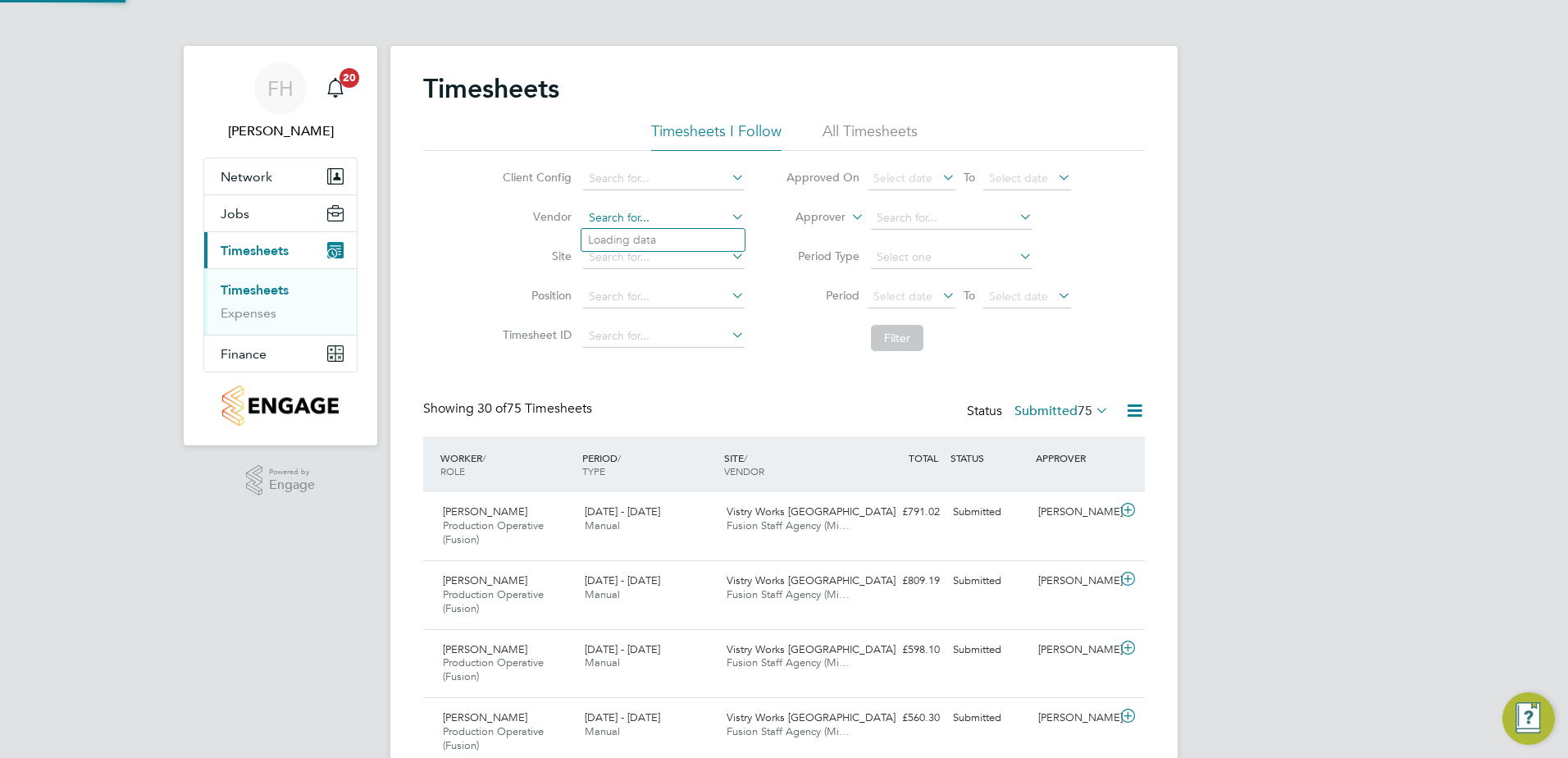
click at [685, 224] on input at bounding box center [664, 218] width 162 height 23
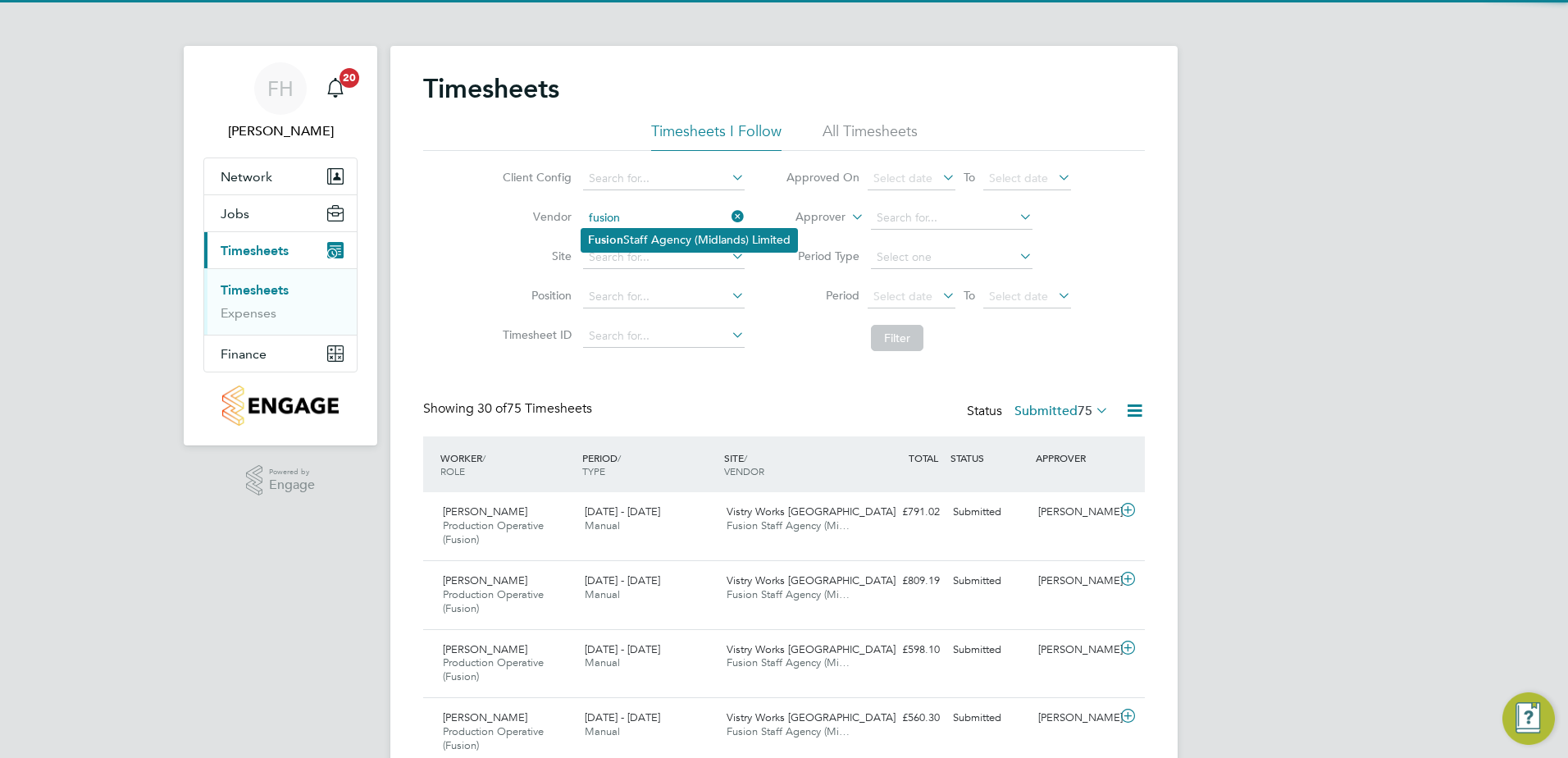
click at [681, 239] on li "Fusion Staff Agency (Midlands) Limited" at bounding box center [689, 239] width 215 height 22
type input "Fusion Staff Agency (Midlands) Limited"
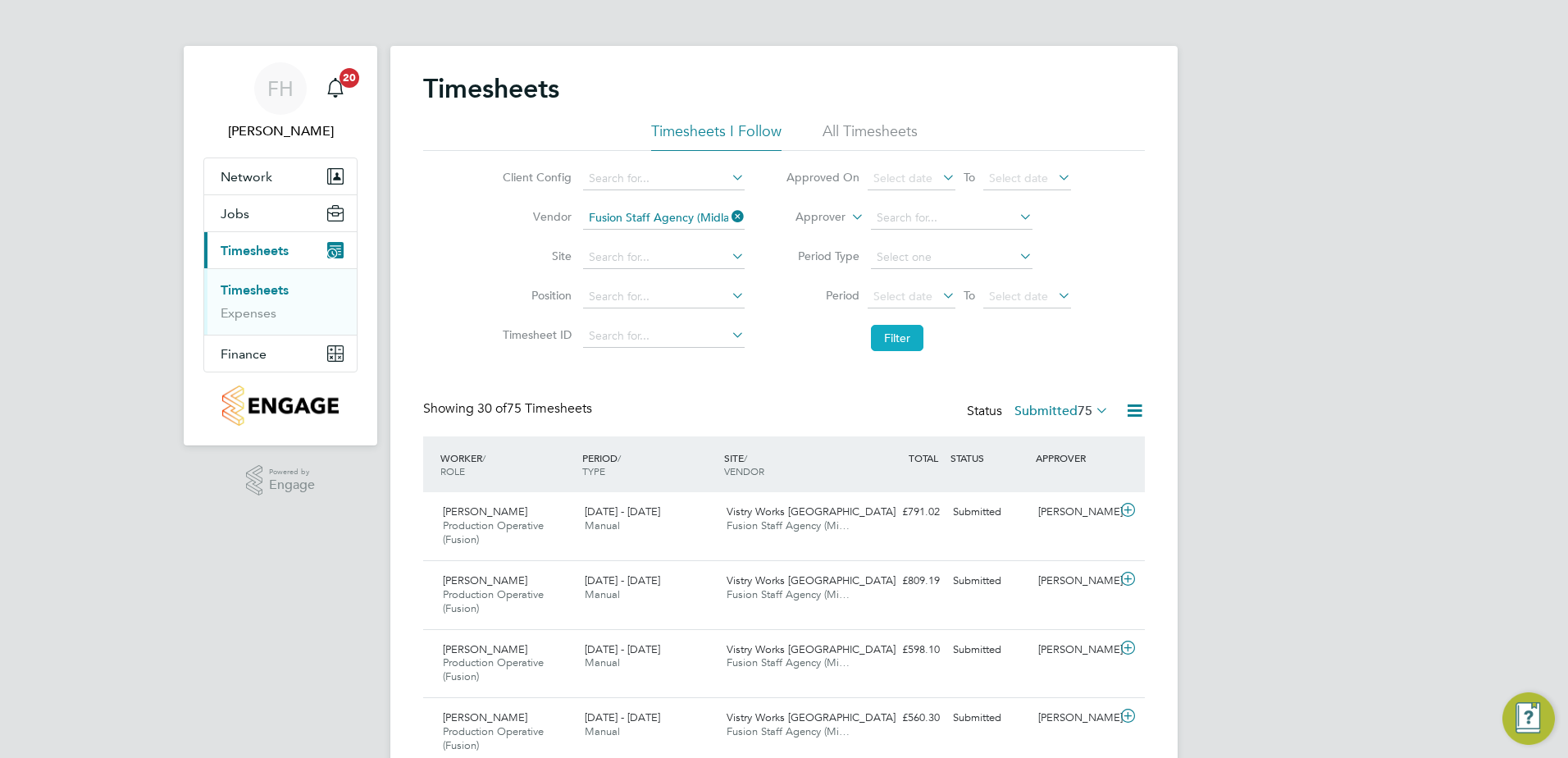
click at [899, 337] on button "Filter" at bounding box center [897, 338] width 52 height 26
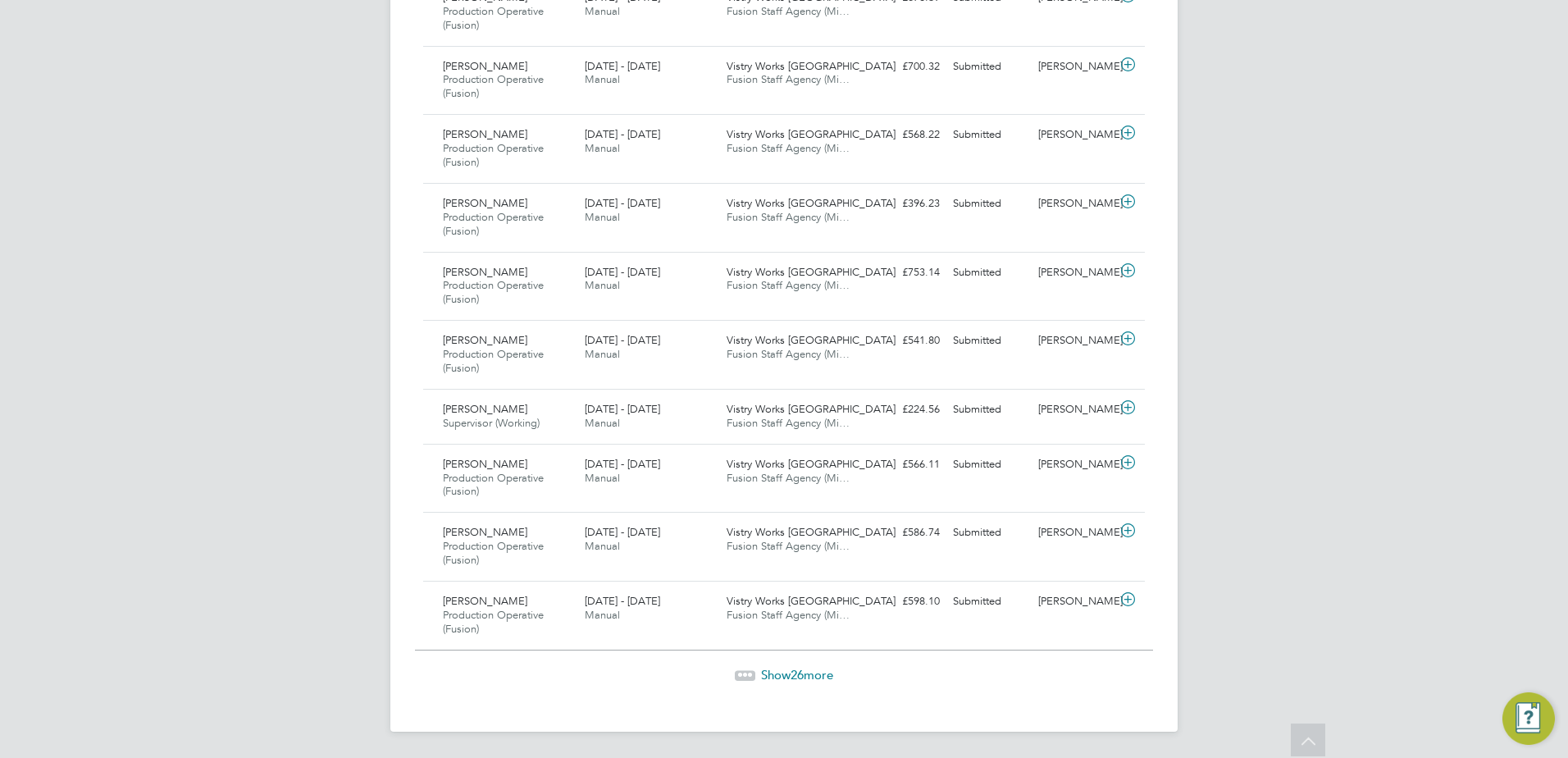
click at [787, 672] on span "Show 26 more" at bounding box center [797, 675] width 72 height 16
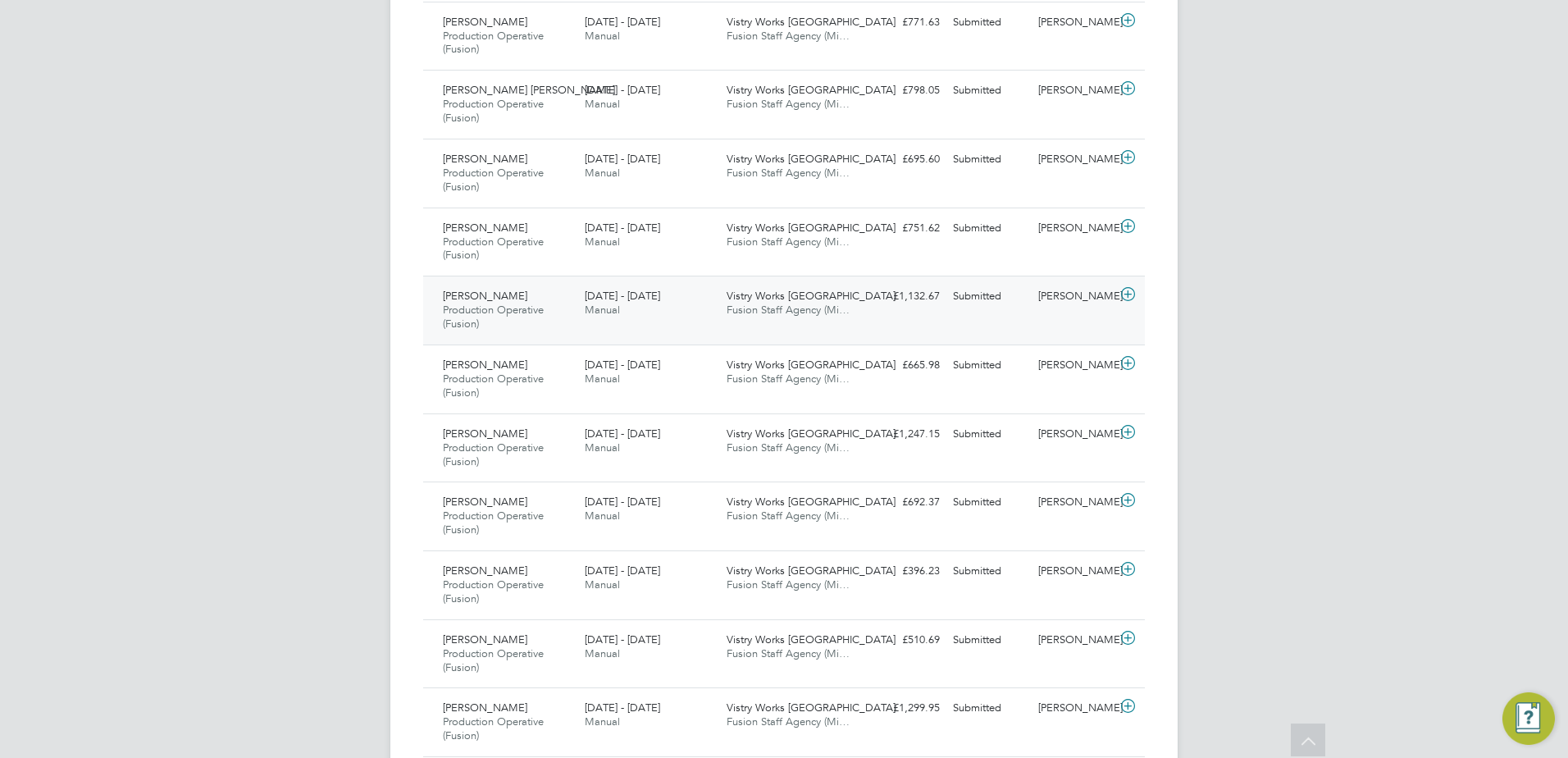
click at [1122, 294] on icon at bounding box center [1128, 294] width 21 height 13
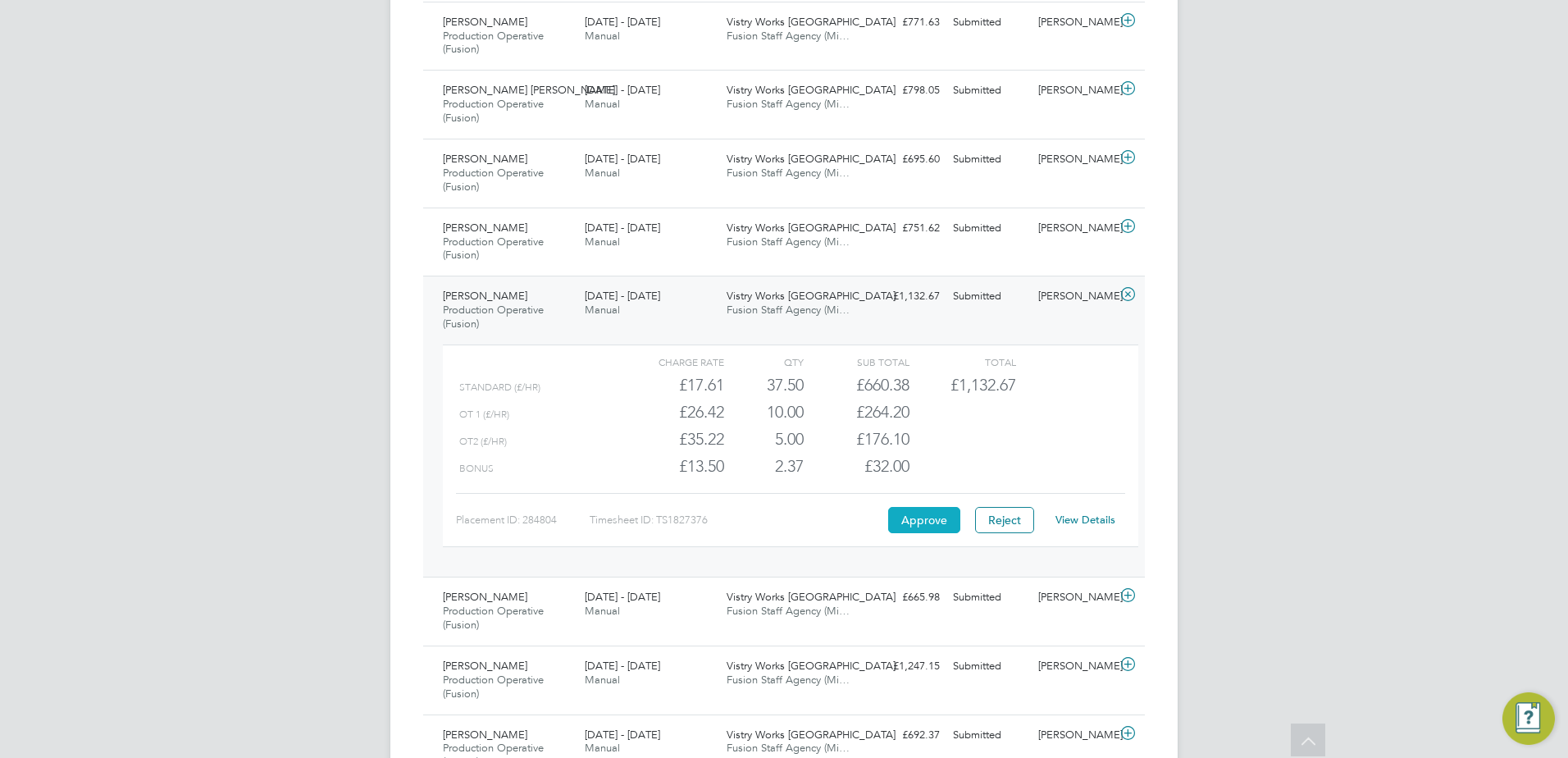
click at [918, 515] on button "Approve" at bounding box center [923, 520] width 72 height 26
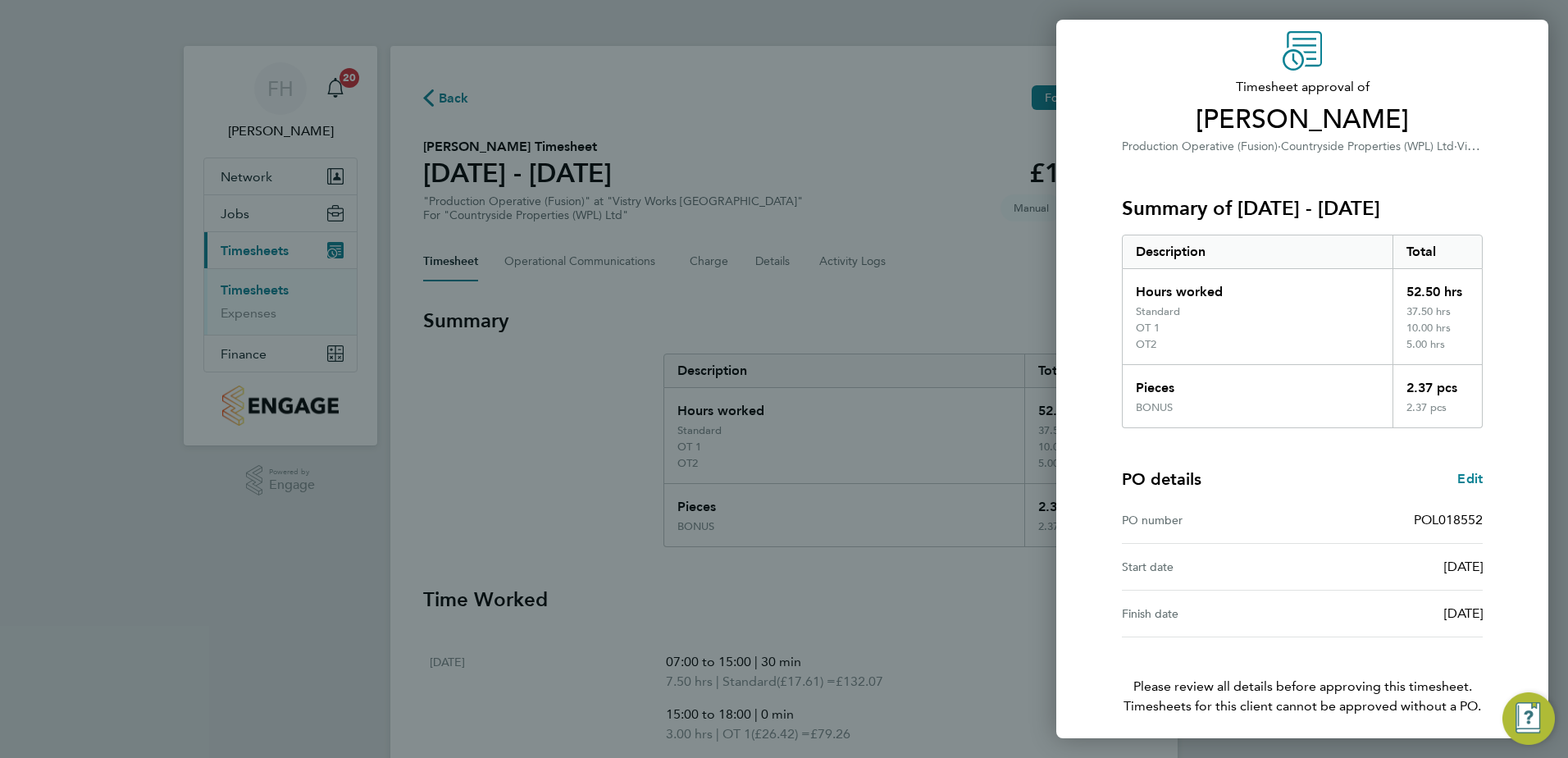
scroll to position [124, 0]
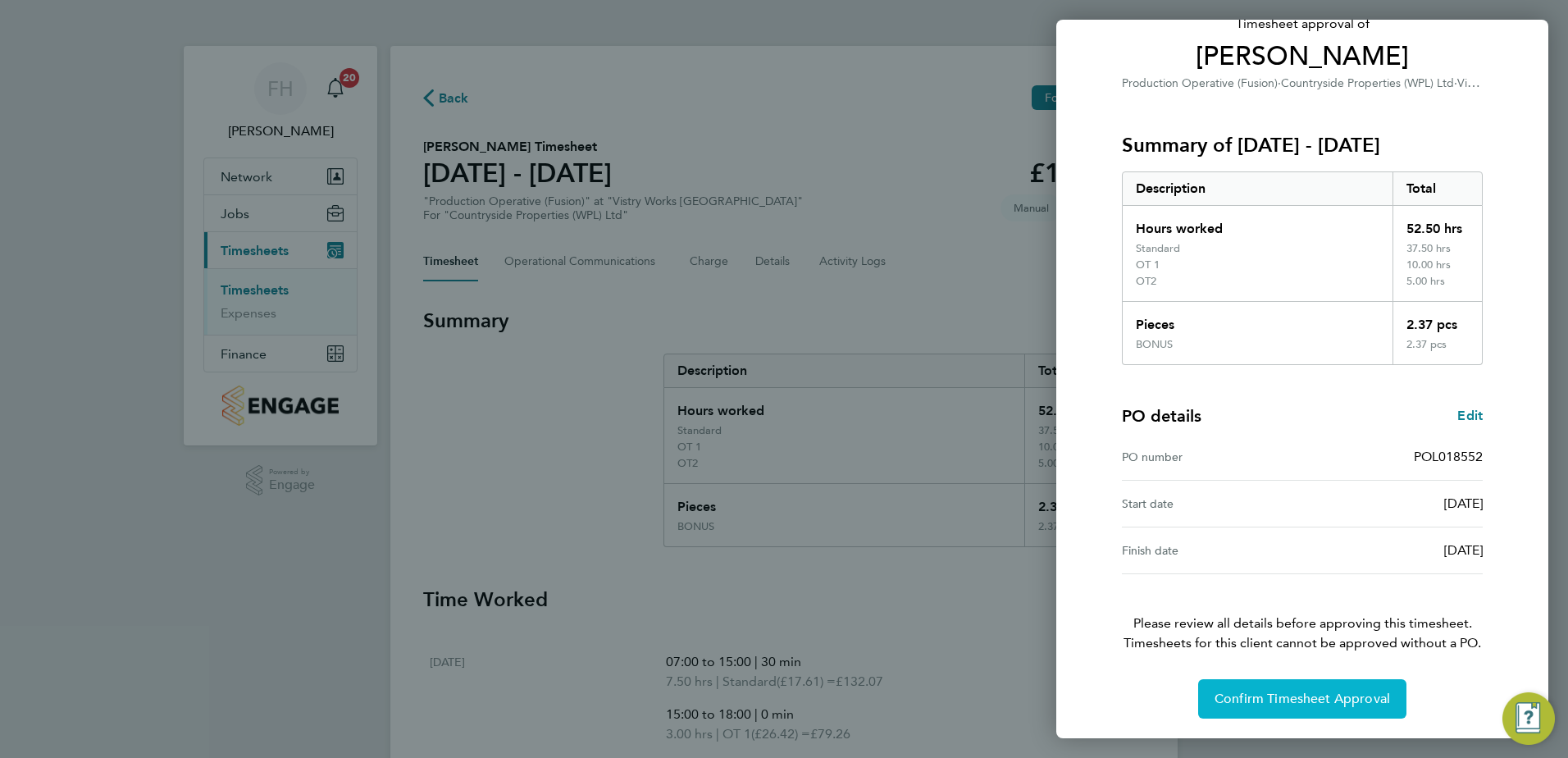
click at [1310, 696] on span "Confirm Timesheet Approval" at bounding box center [1302, 699] width 175 height 17
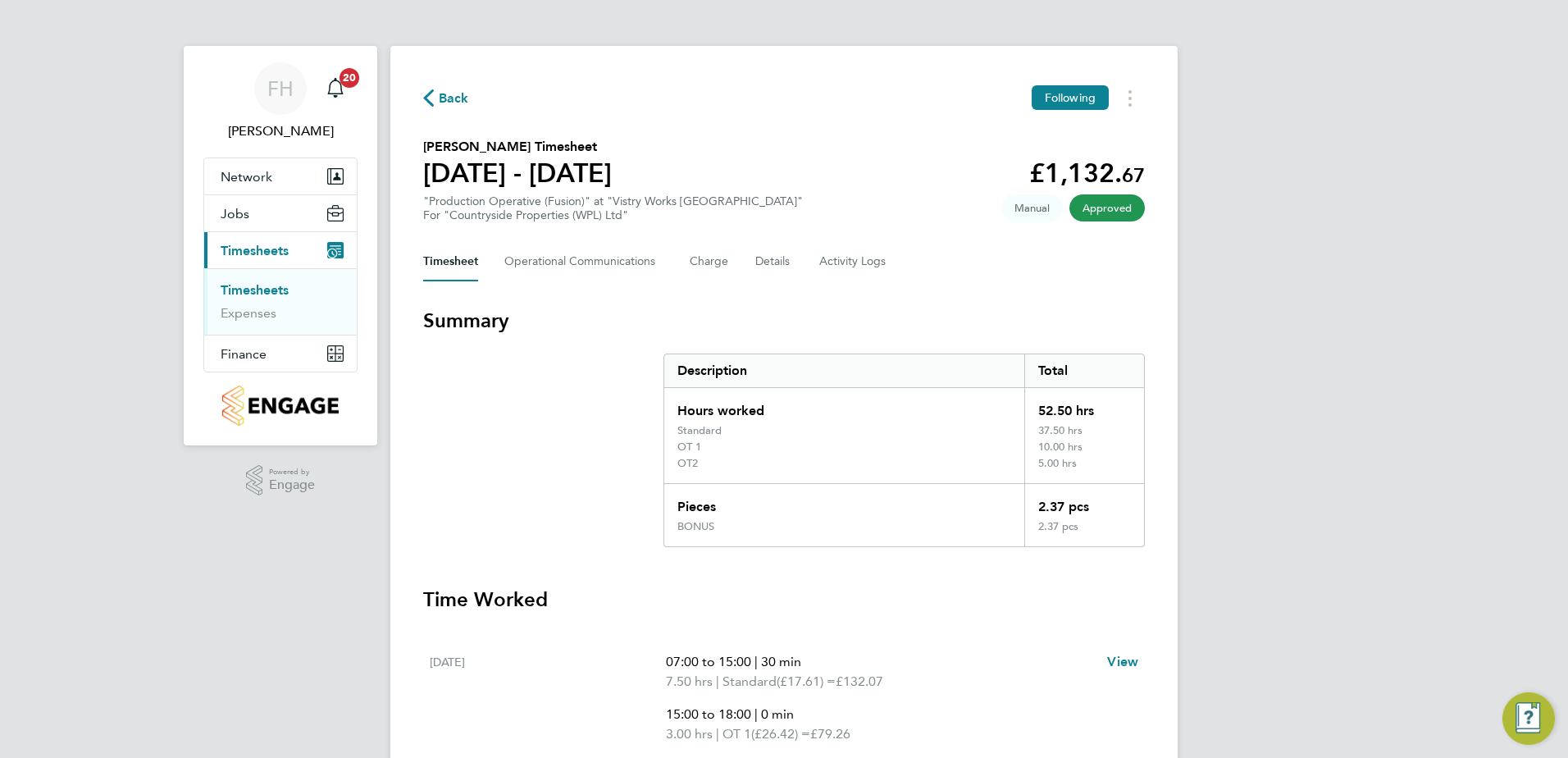
click at [442, 96] on span "Back" at bounding box center [453, 98] width 30 height 20
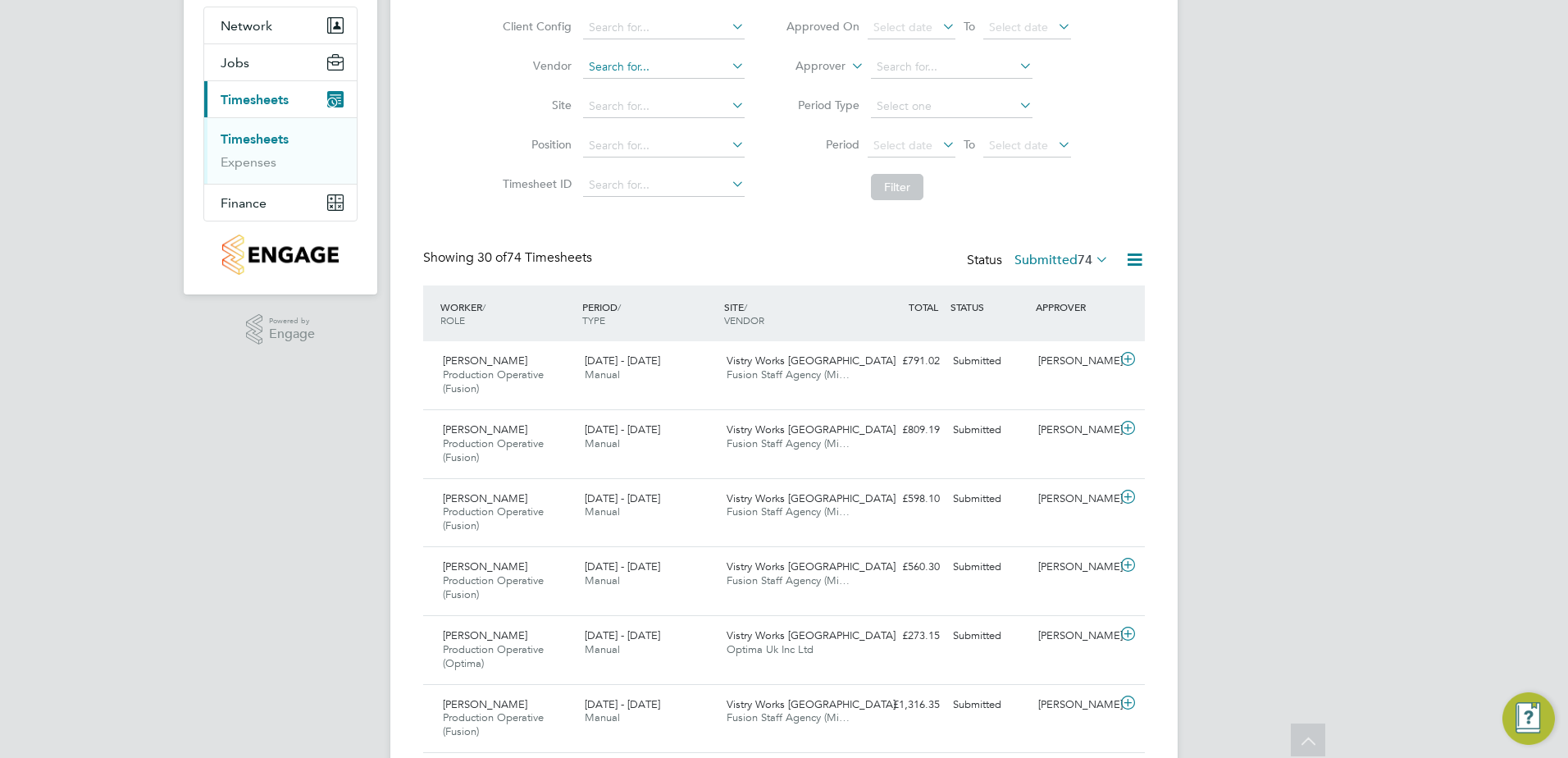
click at [685, 66] on input at bounding box center [664, 67] width 162 height 23
click at [686, 82] on li "Fusion Staff Agency (Midlands) Limited" at bounding box center [689, 89] width 215 height 22
type input "Fusion Staff Agency (Midlands) Limited"
click at [887, 180] on button "Filter" at bounding box center [897, 187] width 52 height 26
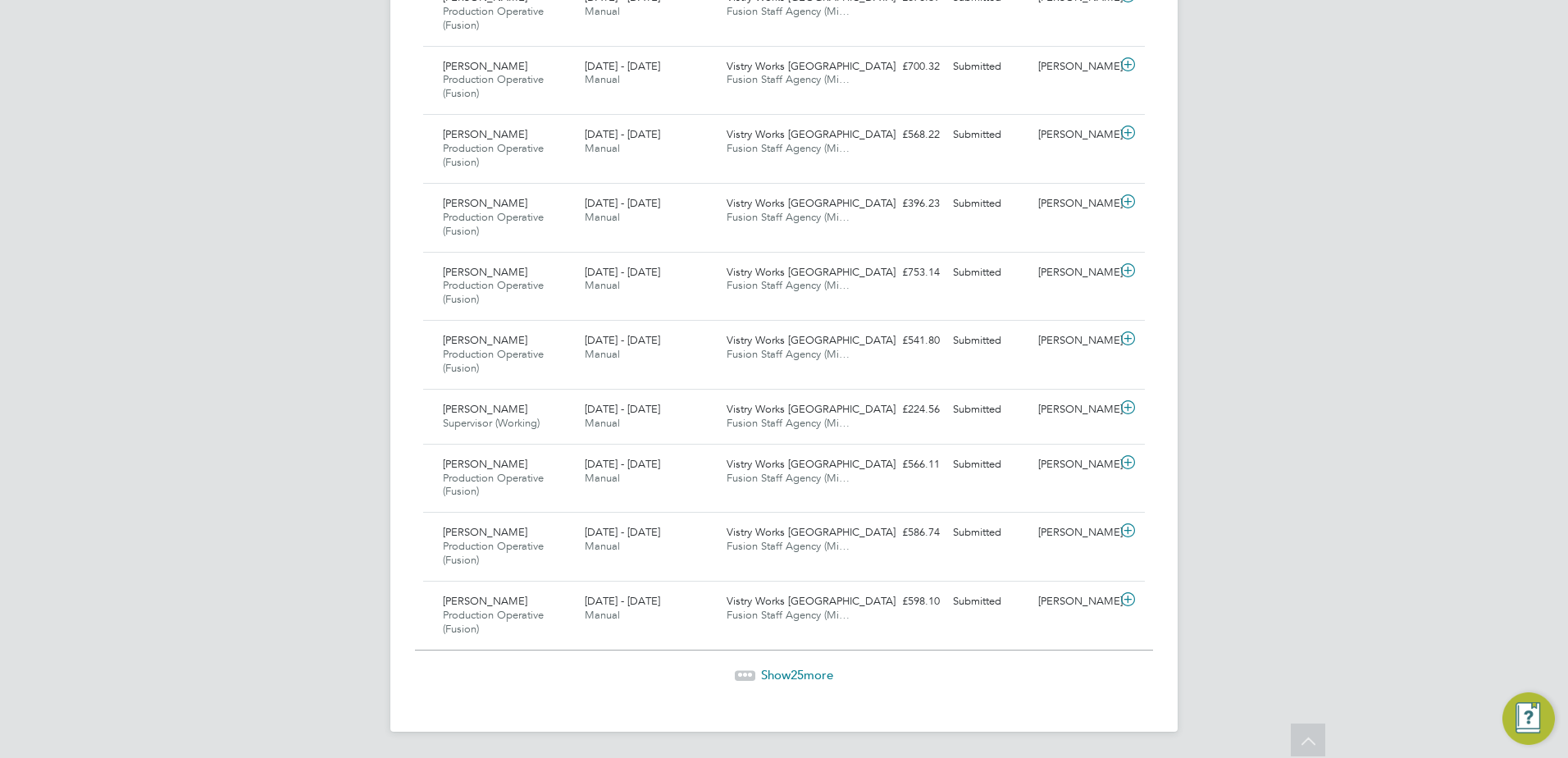
click at [817, 673] on span "Show 25 more" at bounding box center [797, 675] width 72 height 16
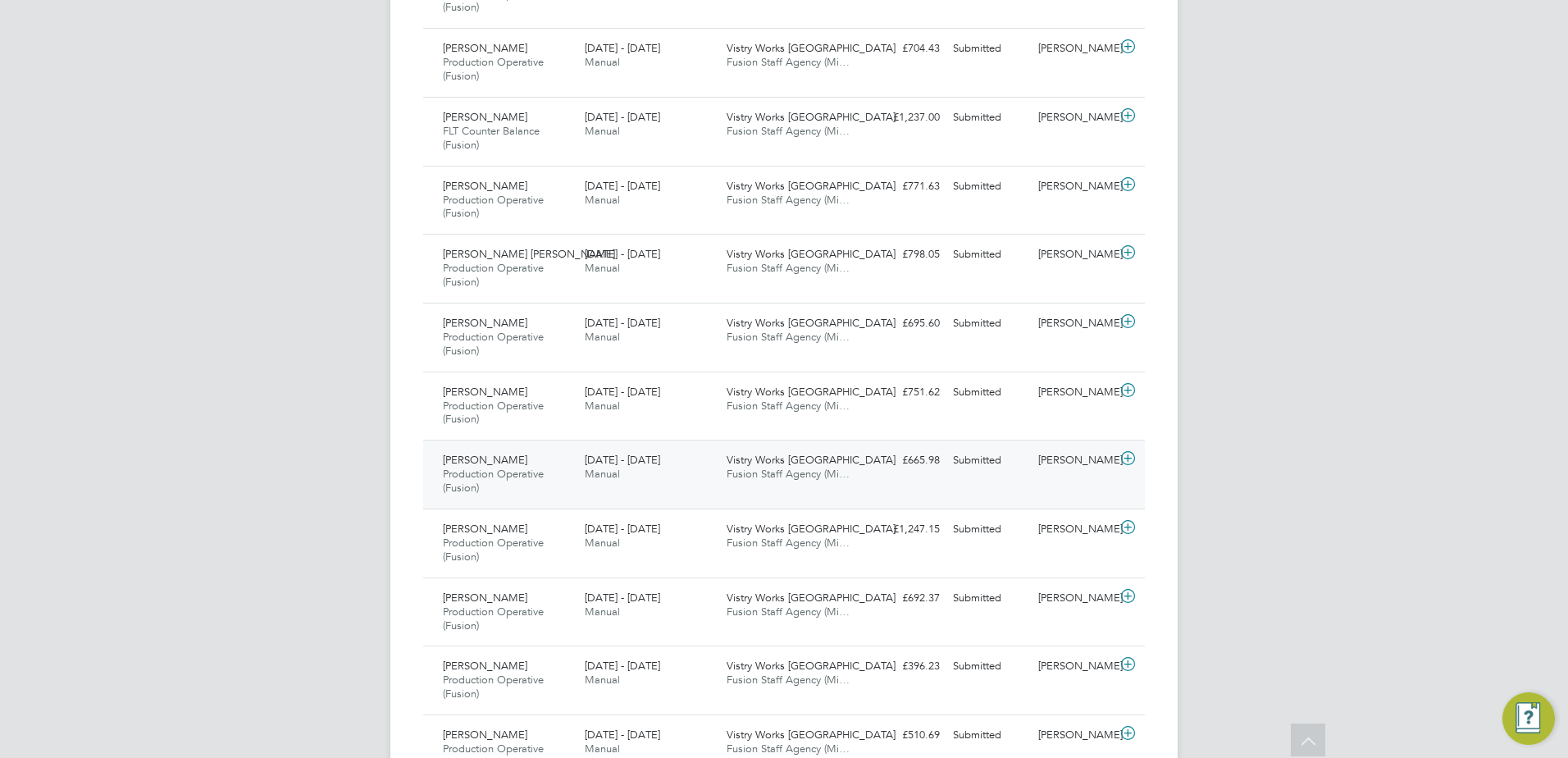
click at [1131, 455] on icon at bounding box center [1128, 458] width 21 height 13
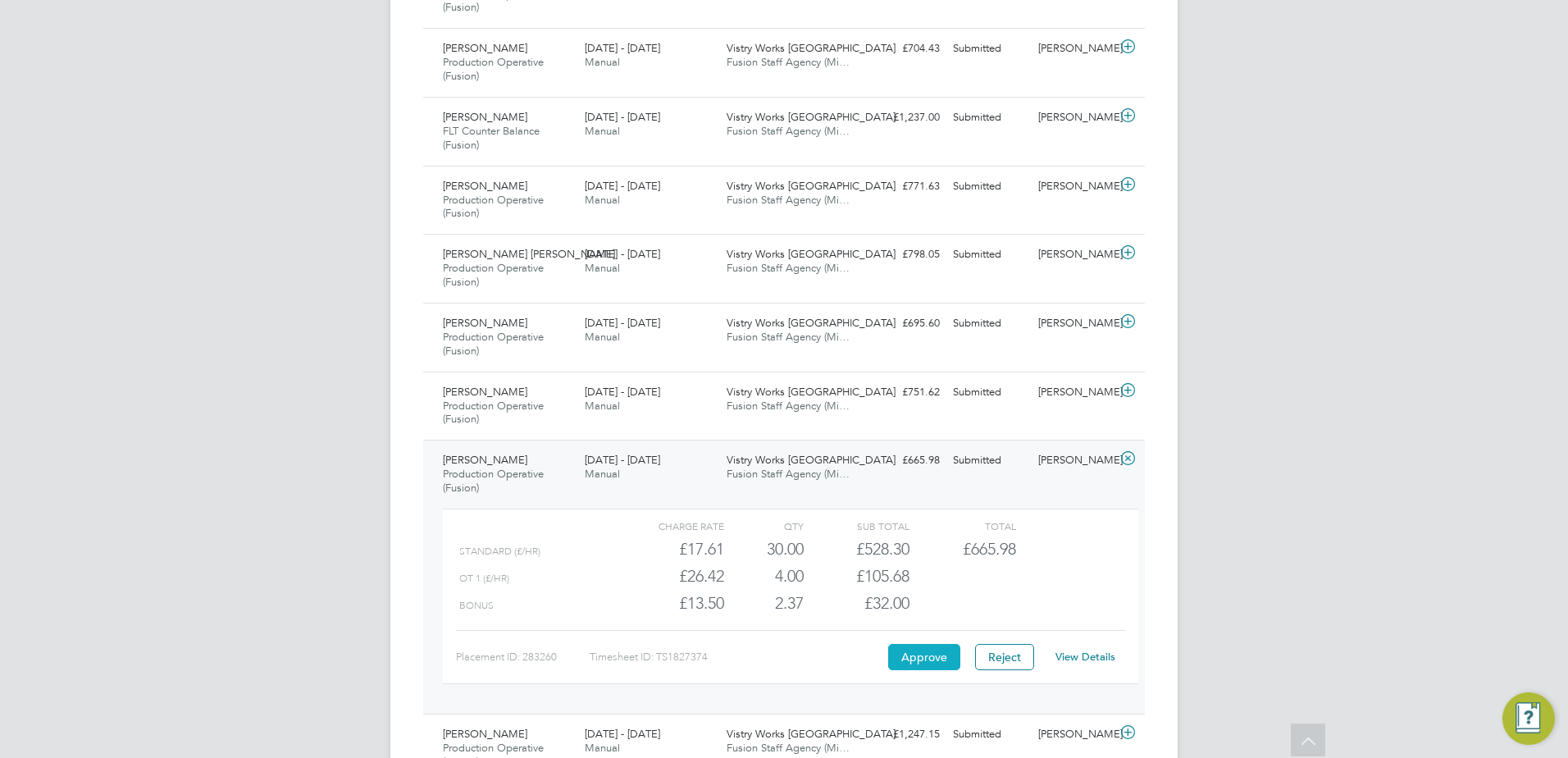
click at [926, 666] on button "Approve" at bounding box center [923, 657] width 72 height 26
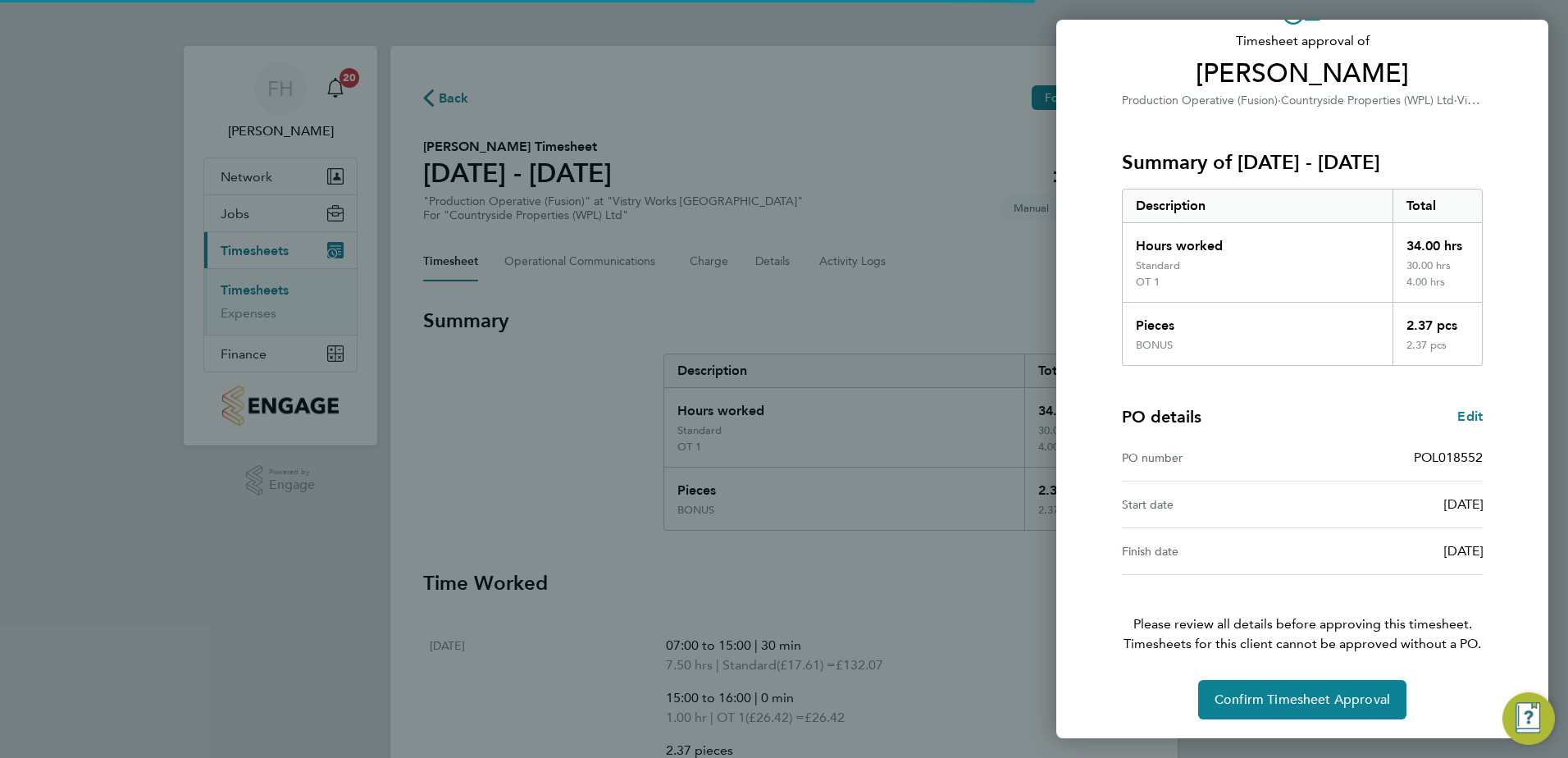
scroll to position [108, 0]
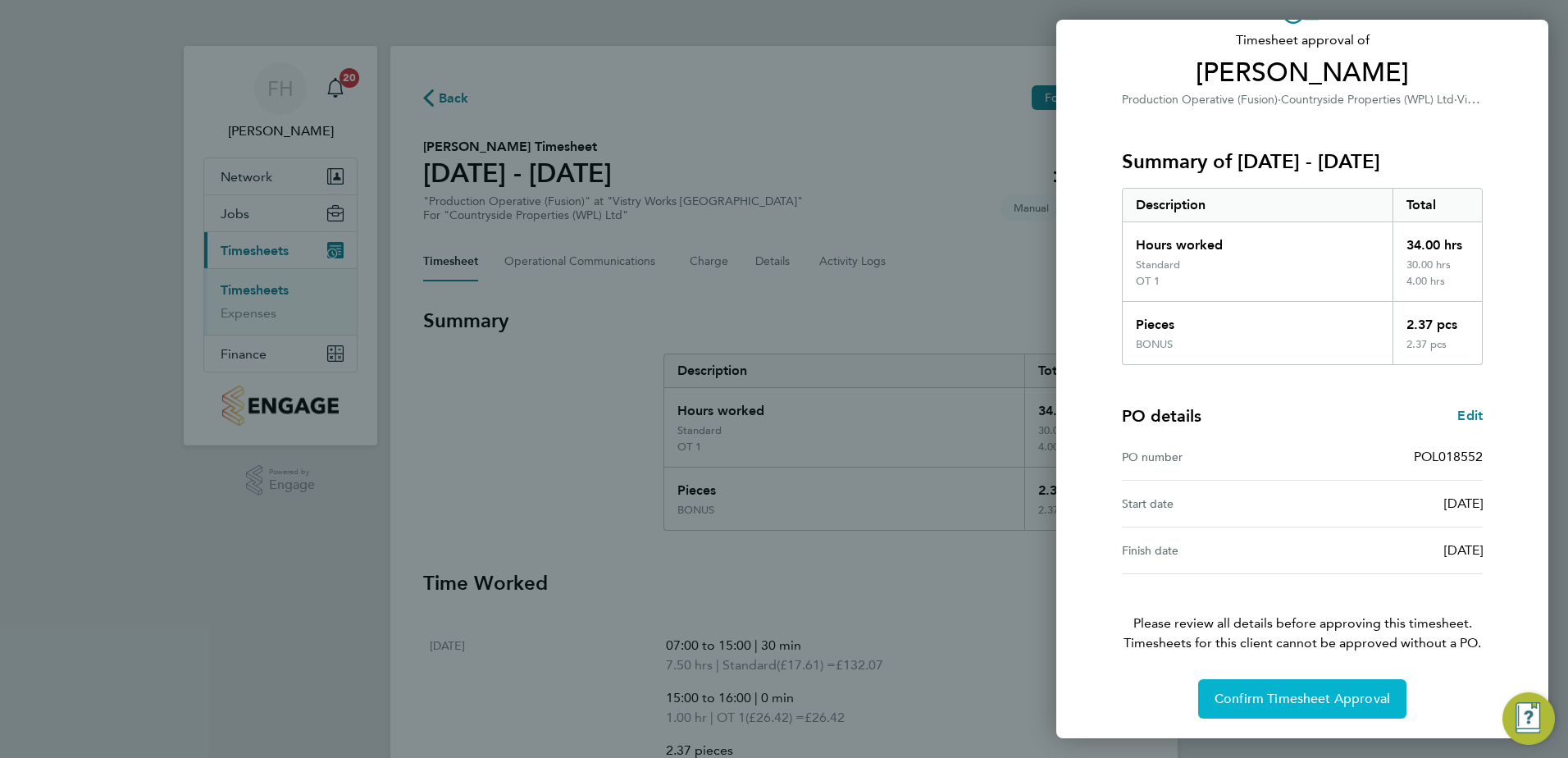
click at [1296, 699] on span "Confirm Timesheet Approval" at bounding box center [1302, 699] width 175 height 17
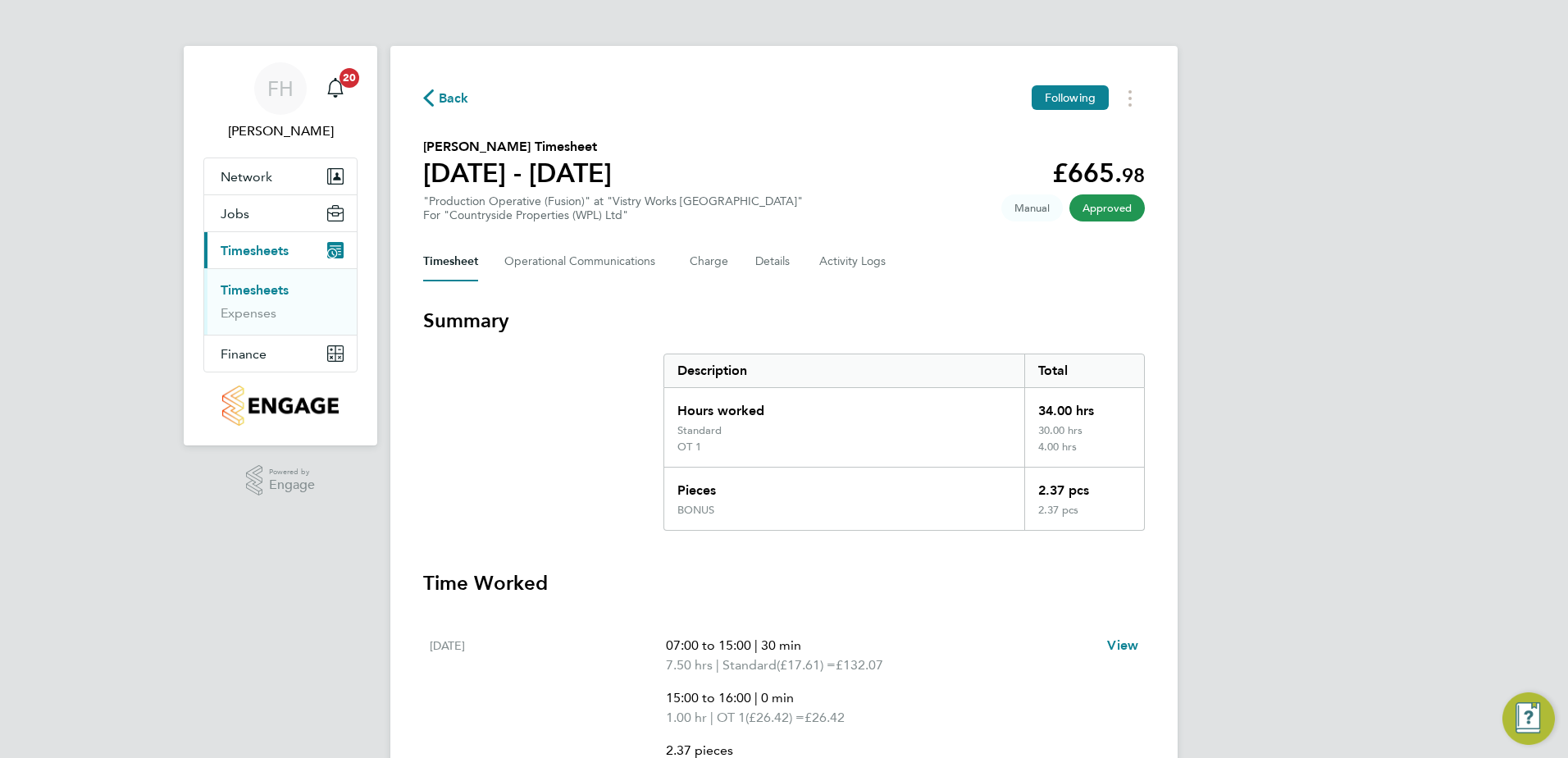
click at [431, 103] on icon "button" at bounding box center [428, 98] width 10 height 17
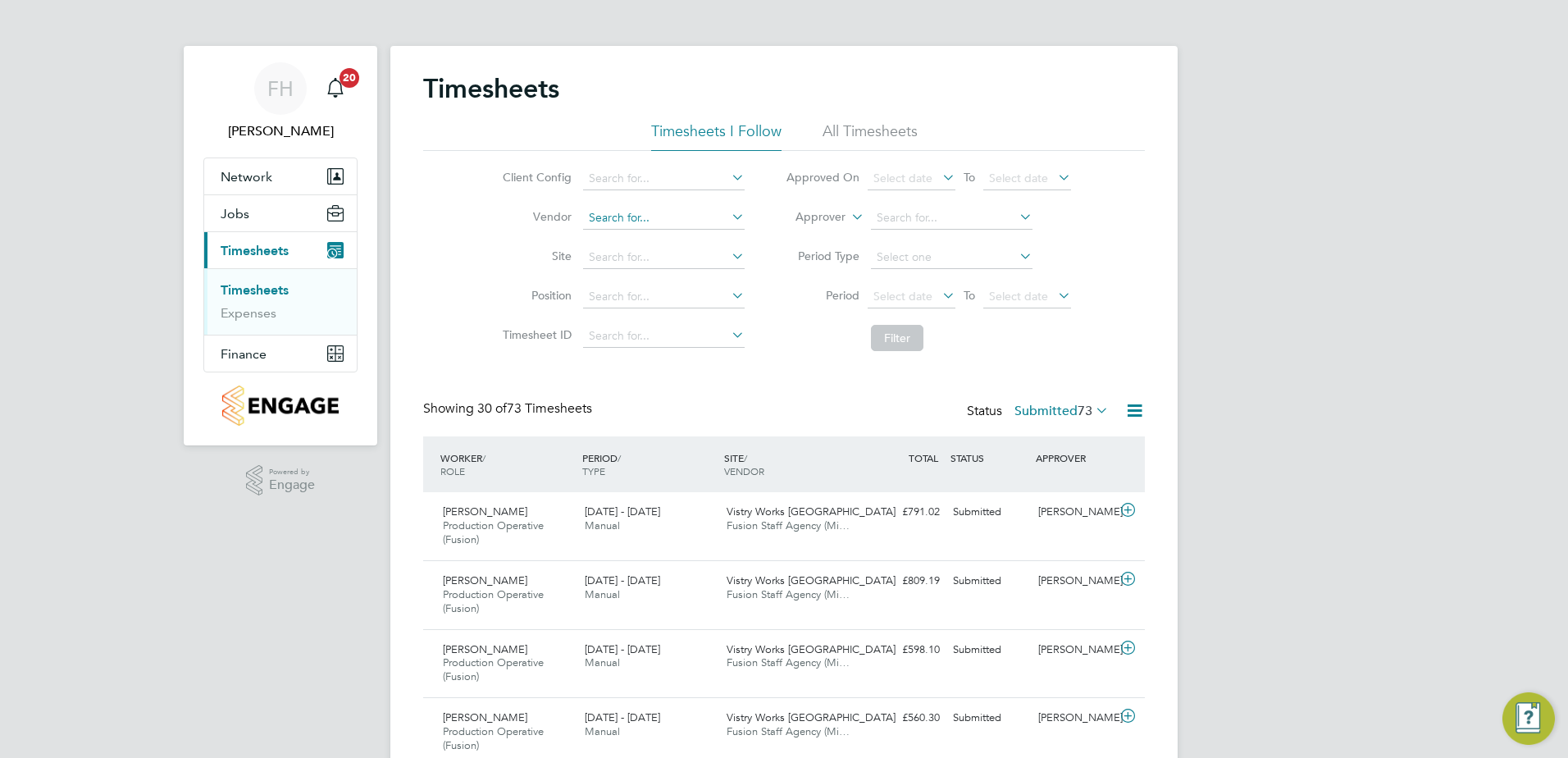
click at [669, 214] on input at bounding box center [664, 218] width 162 height 23
click at [665, 239] on li "Fusion Staff Agency (Midlands) Limited" at bounding box center [689, 239] width 215 height 22
type input "Fusion Staff Agency (Midlands) Limited"
click at [900, 341] on button "Filter" at bounding box center [897, 338] width 52 height 26
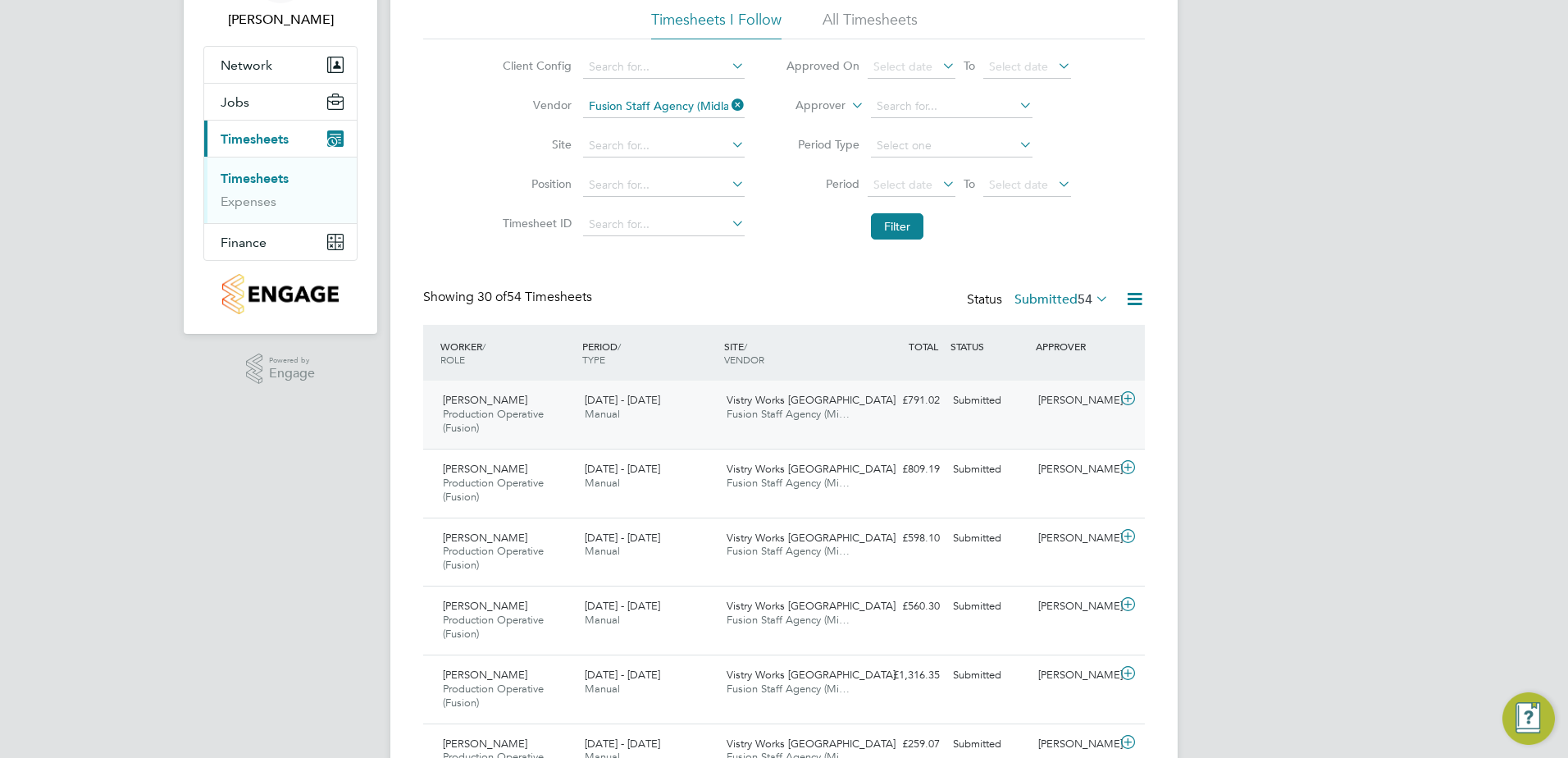
scroll to position [164, 0]
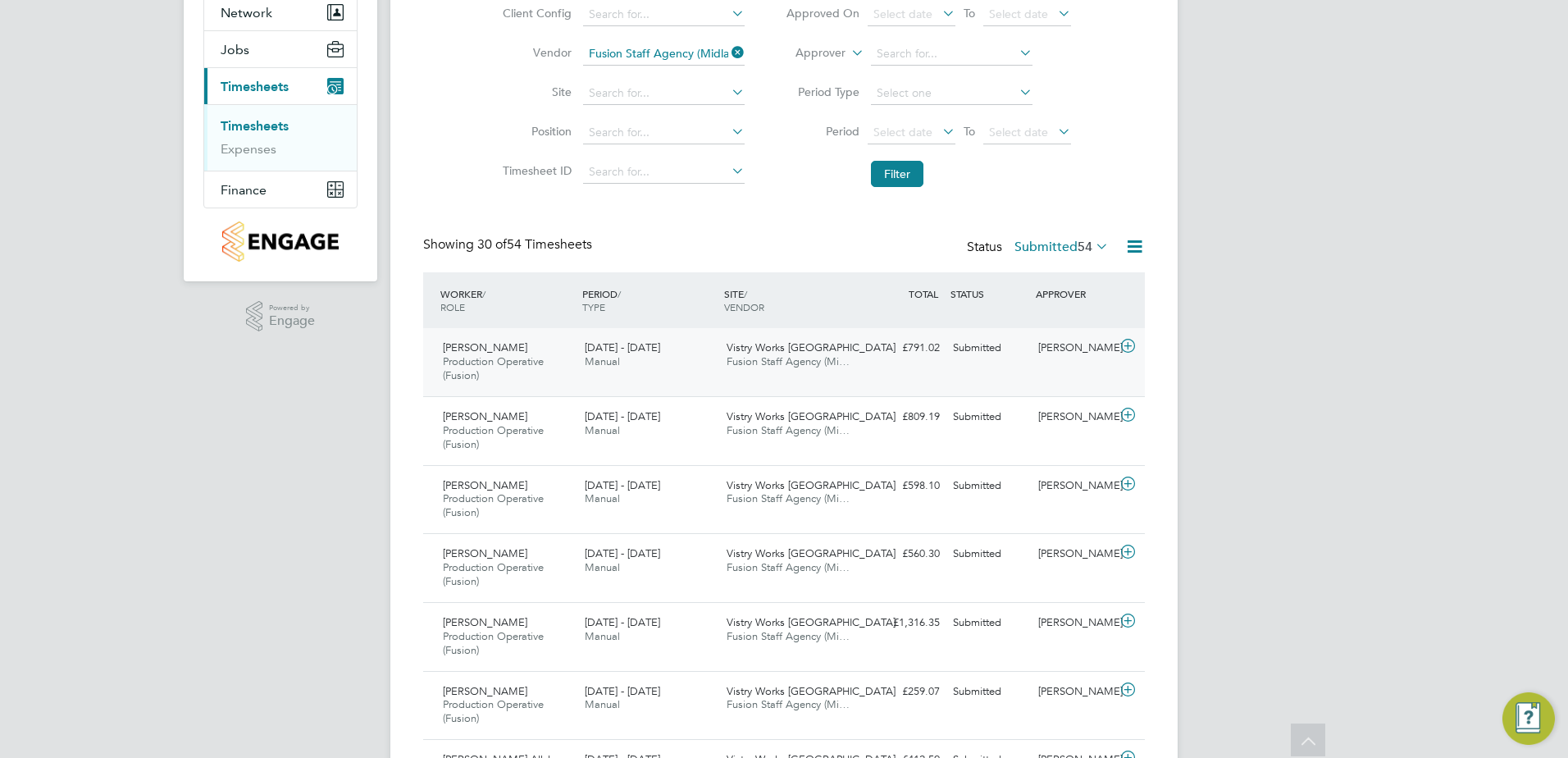
click at [1125, 342] on icon at bounding box center [1128, 346] width 21 height 13
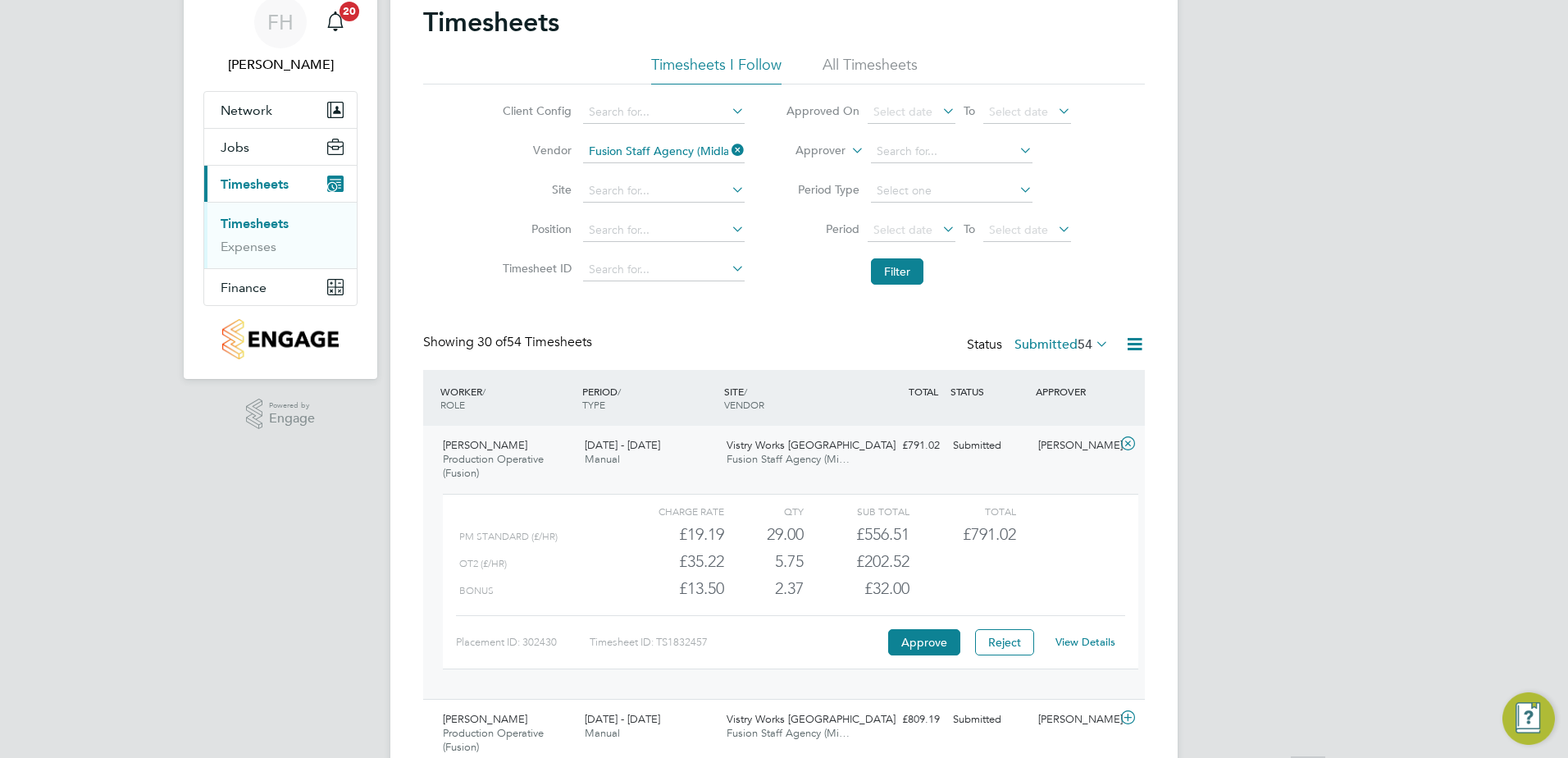
scroll to position [329, 0]
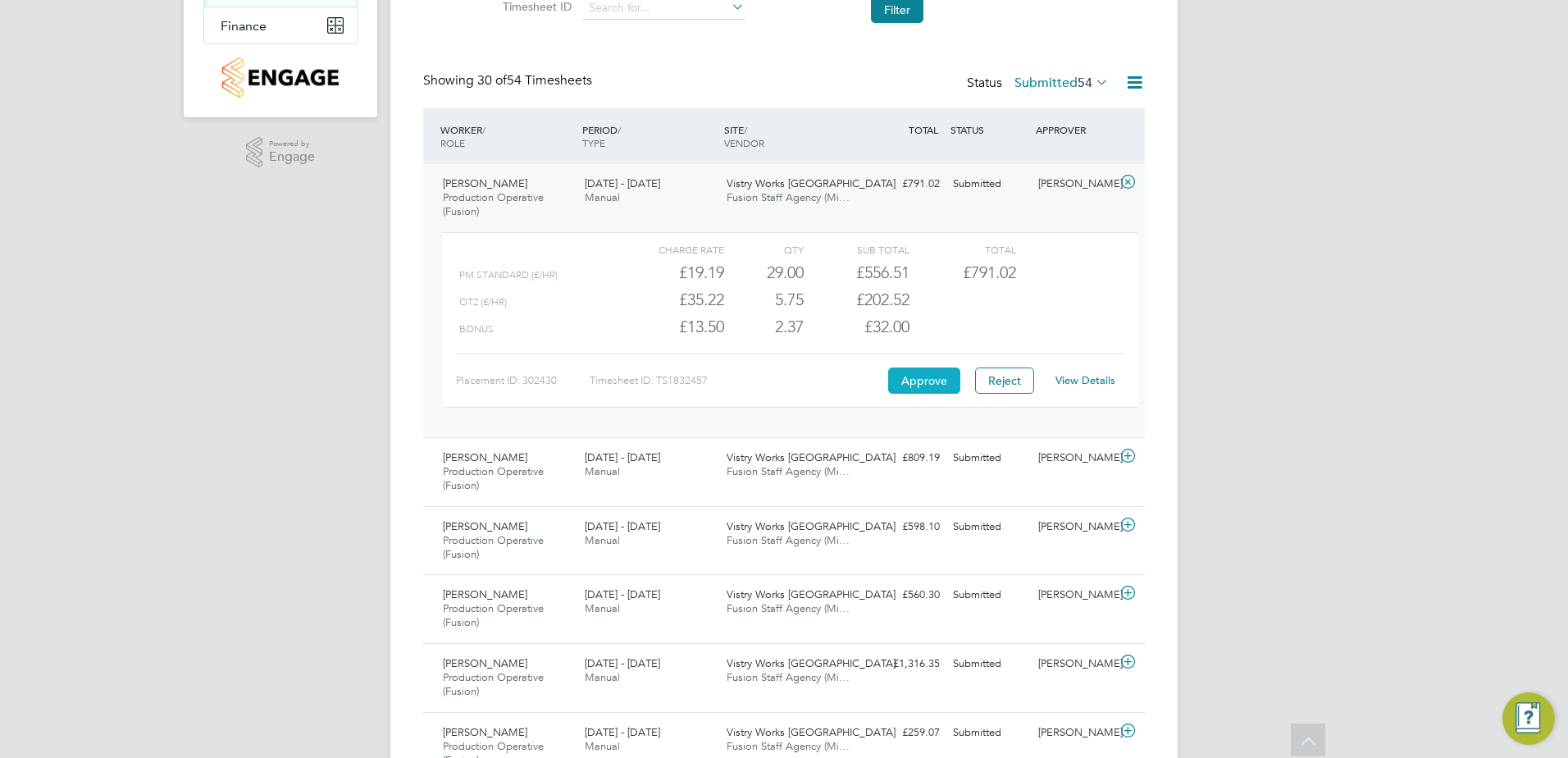
click at [951, 377] on button "Approve" at bounding box center [923, 381] width 72 height 26
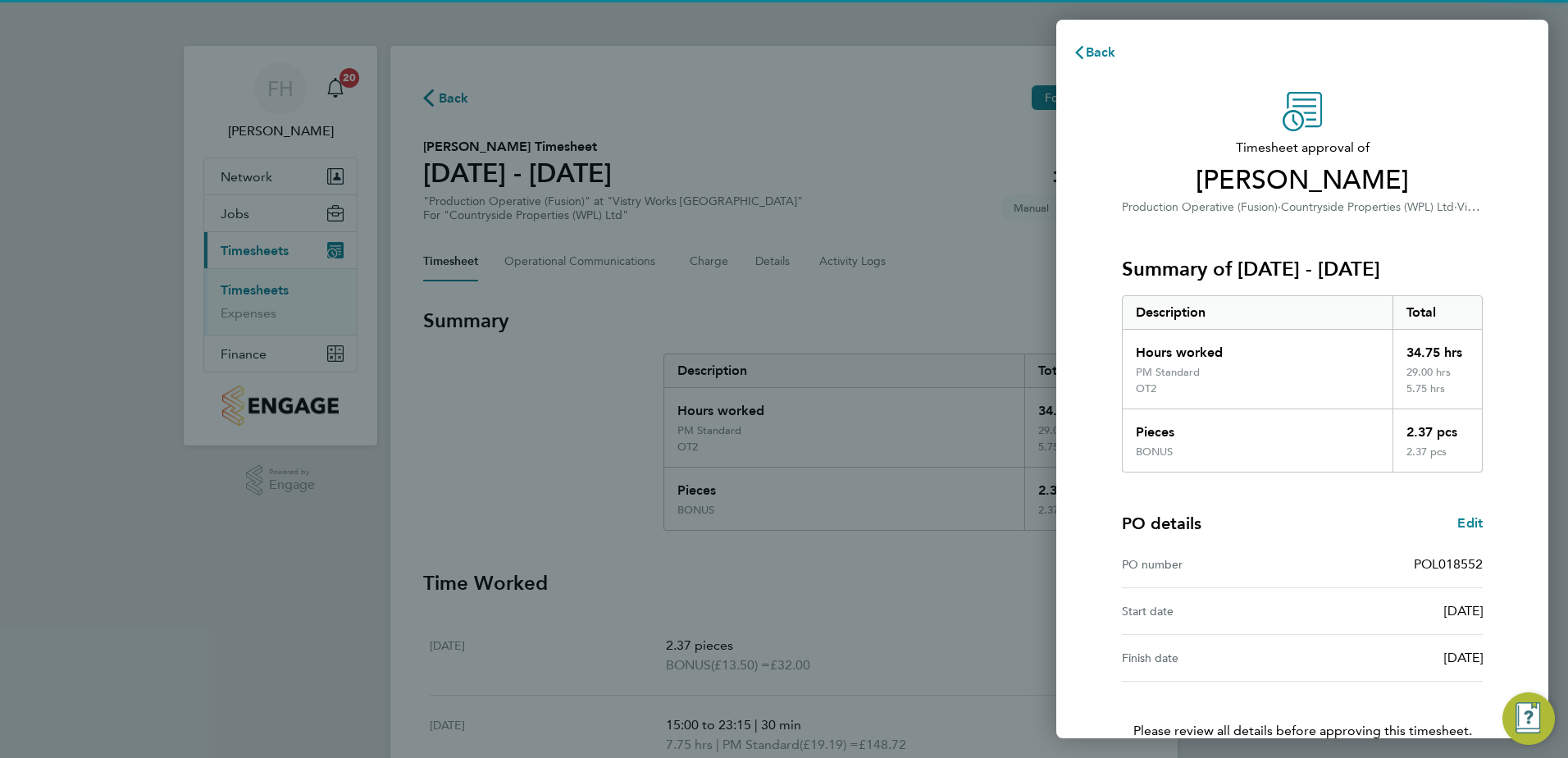
scroll to position [108, 0]
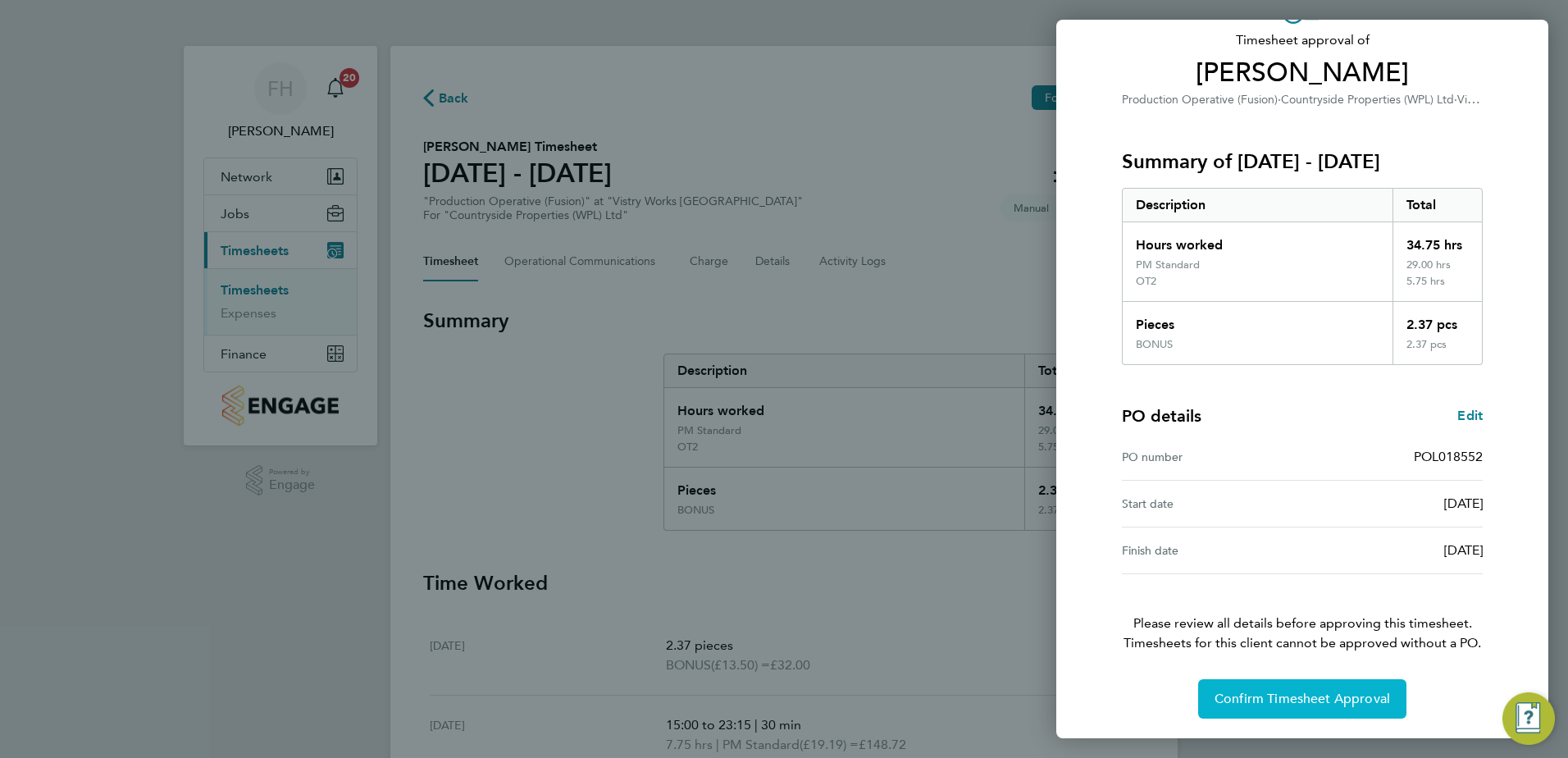
click at [1336, 695] on span "Confirm Timesheet Approval" at bounding box center [1302, 699] width 175 height 17
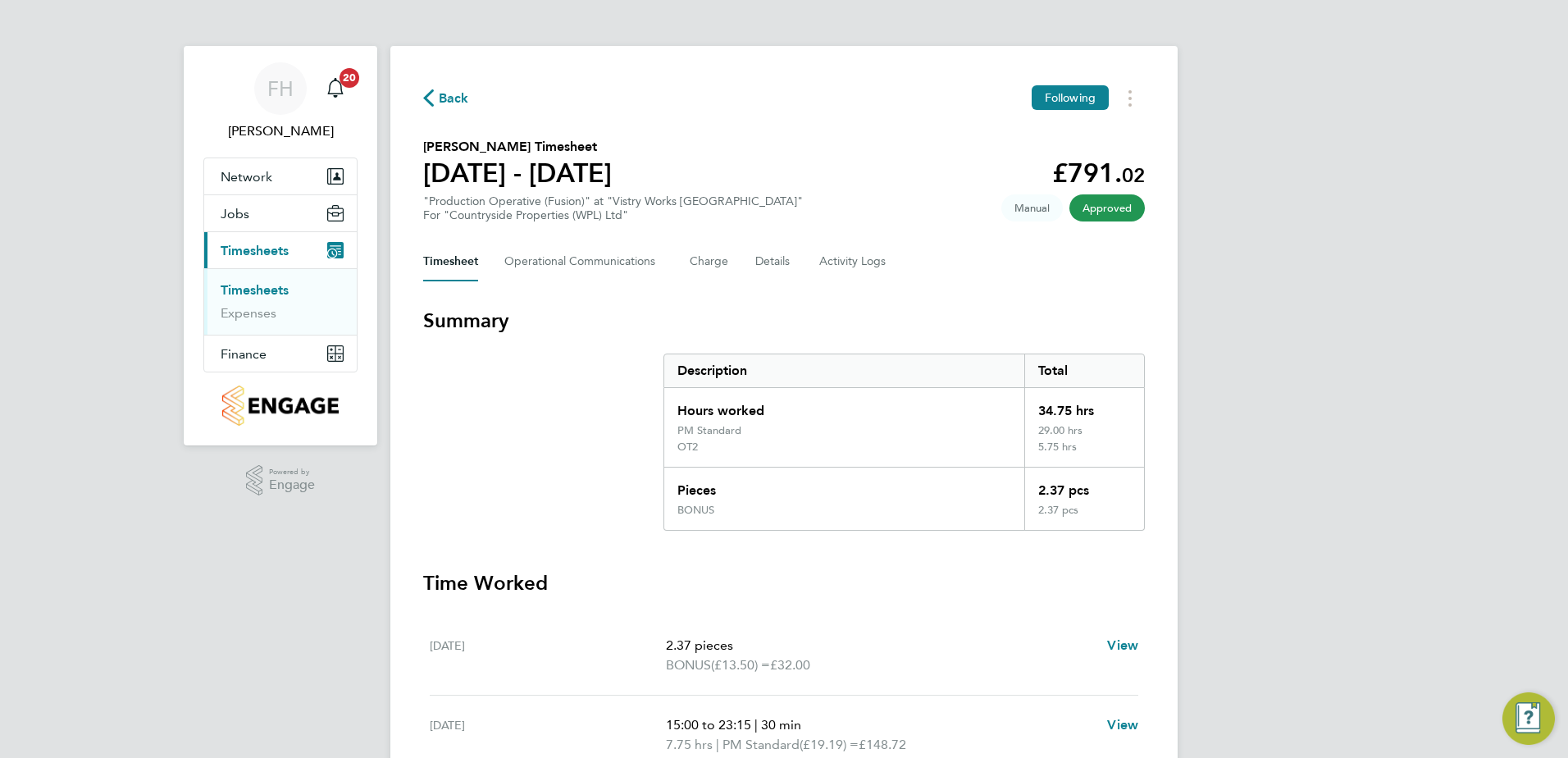
click at [443, 97] on span "Back" at bounding box center [453, 98] width 30 height 20
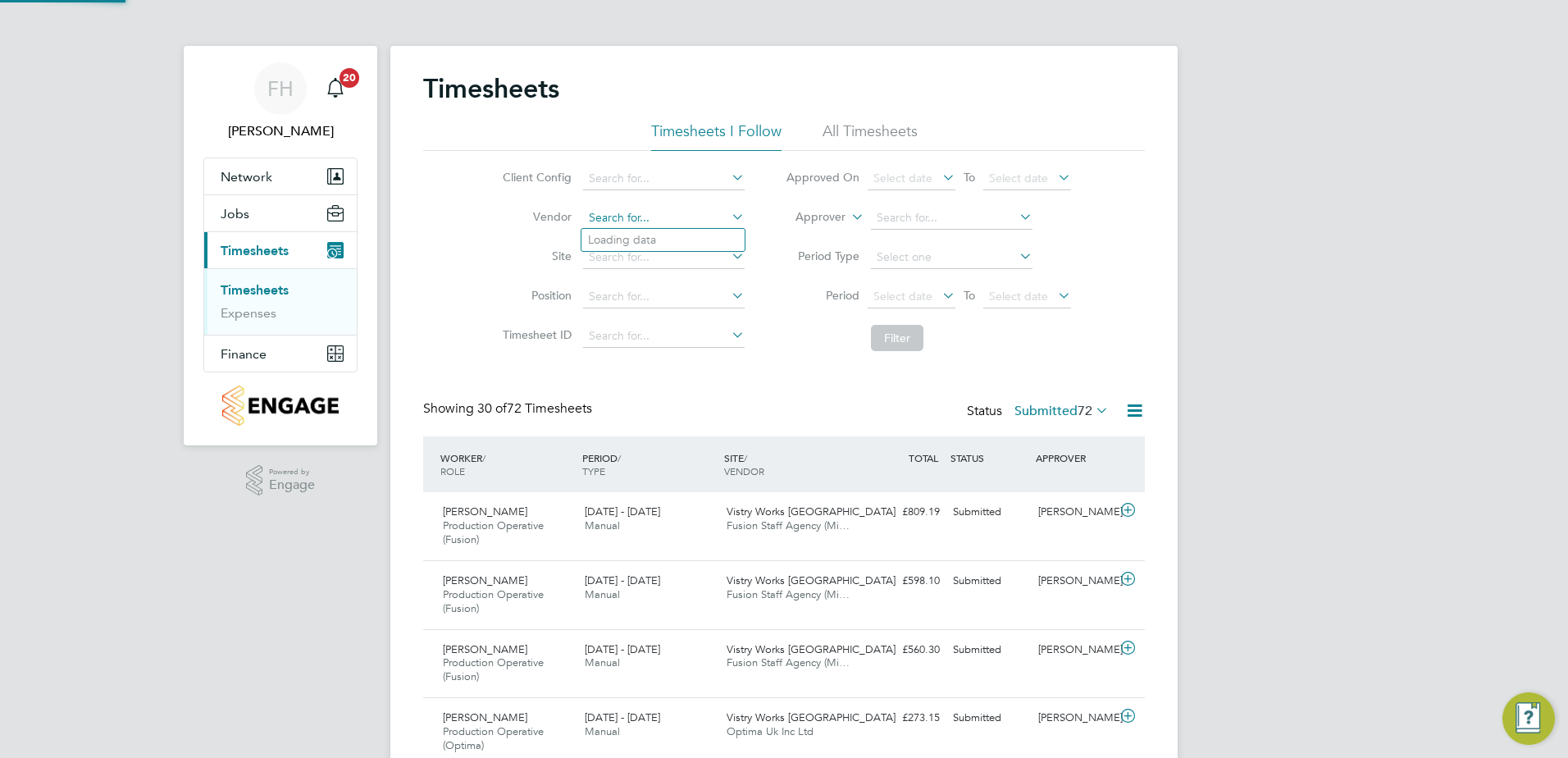
click at [680, 213] on input at bounding box center [664, 218] width 162 height 23
click at [690, 244] on li "Fusion Staff Agency (Midlands) Limited" at bounding box center [689, 239] width 215 height 22
type input "Fusion Staff Agency (Midlands) Limited"
click at [896, 336] on button "Filter" at bounding box center [897, 338] width 52 height 26
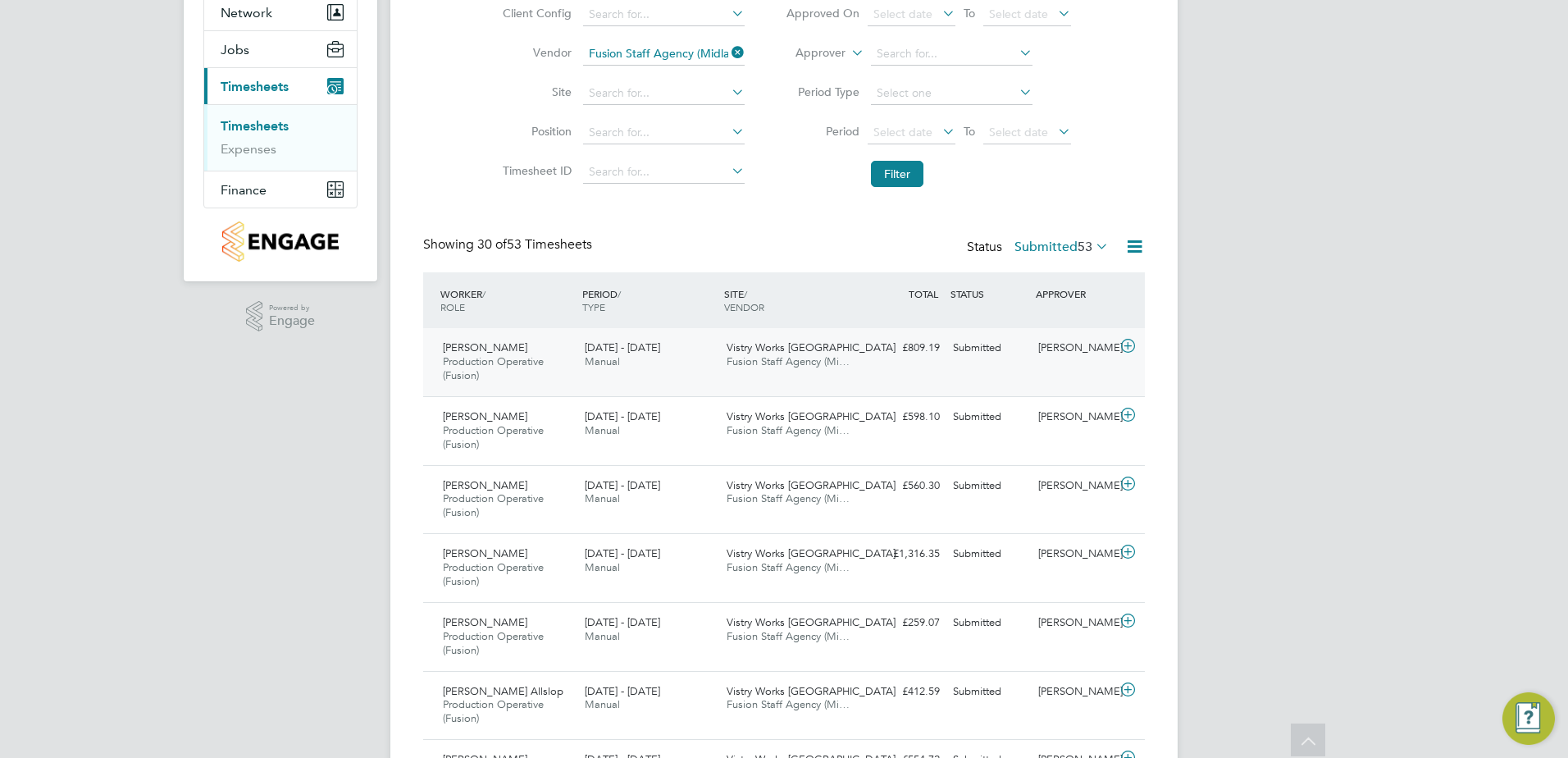
click at [1129, 341] on icon at bounding box center [1128, 346] width 21 height 13
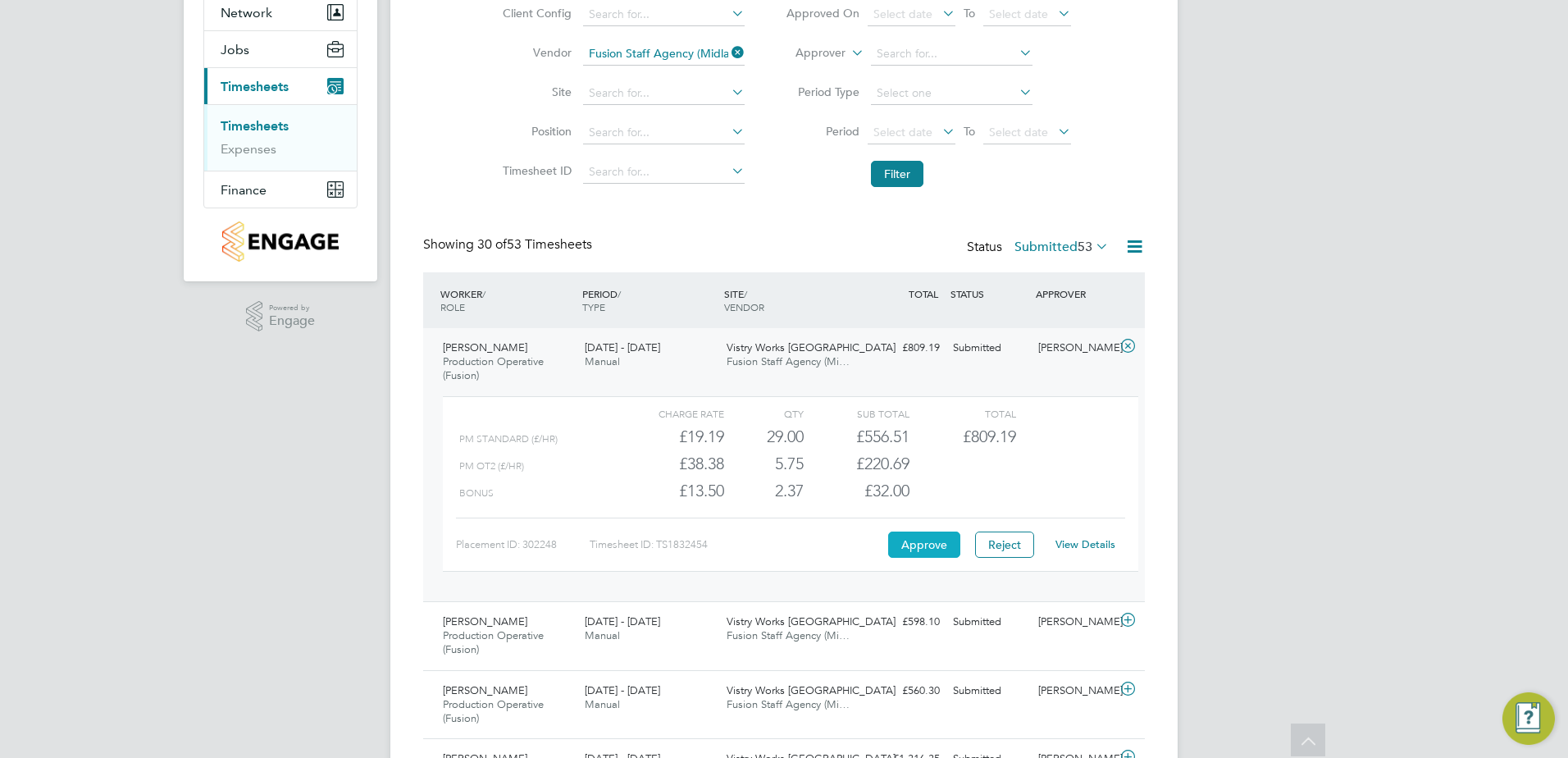
click at [901, 546] on button "Approve" at bounding box center [923, 545] width 72 height 26
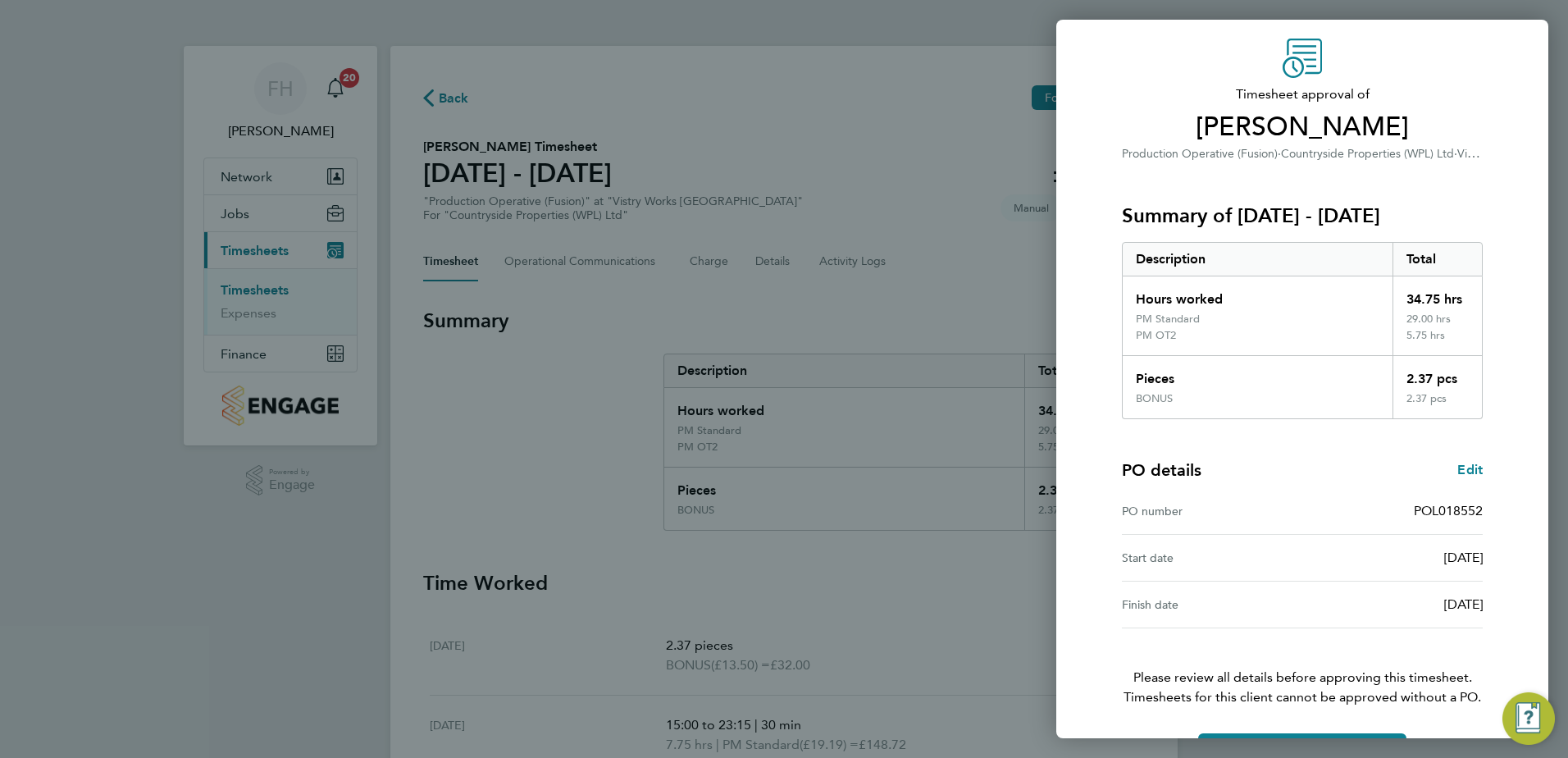
scroll to position [108, 0]
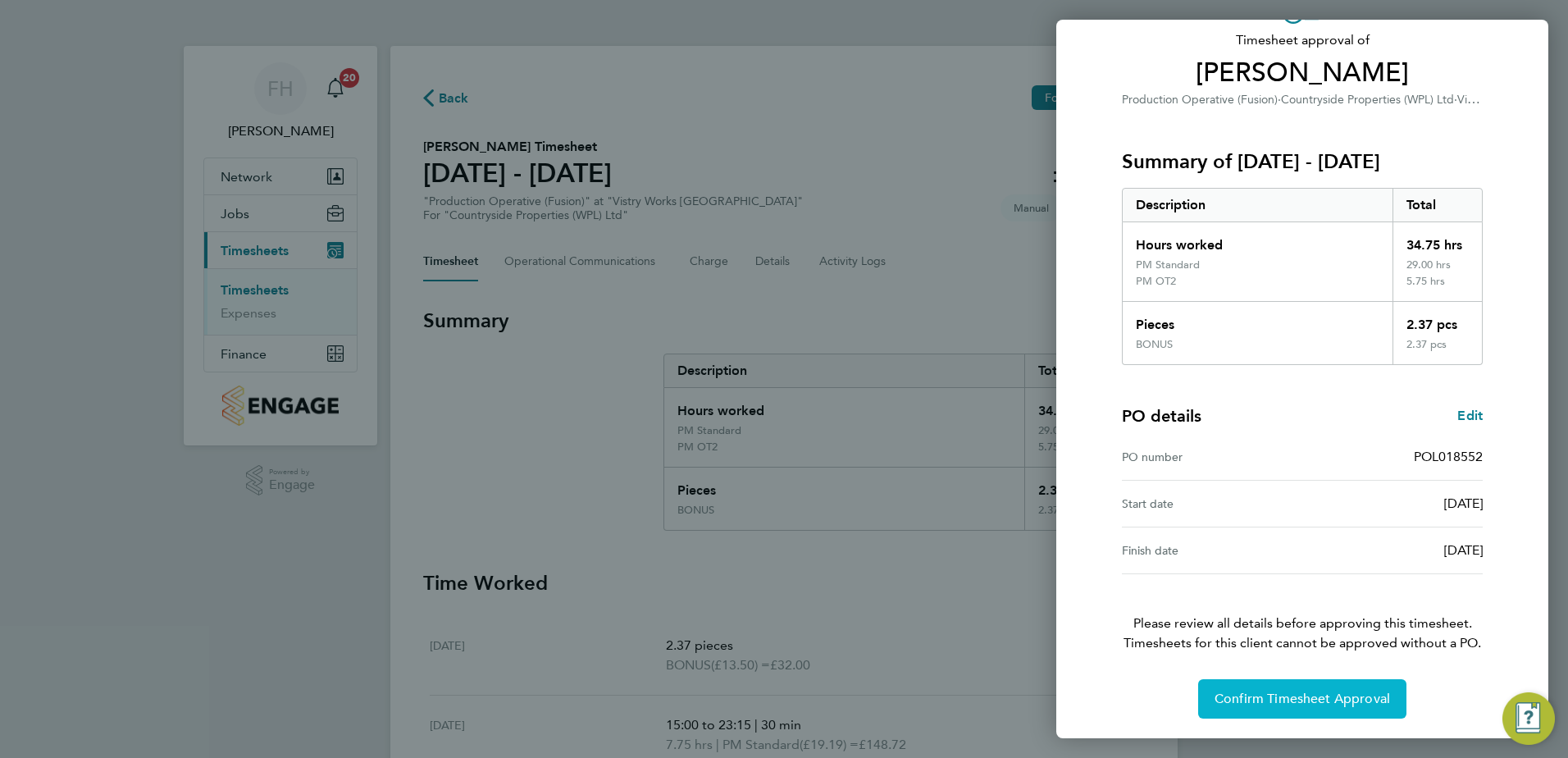
click at [1353, 706] on span "Confirm Timesheet Approval" at bounding box center [1302, 699] width 175 height 17
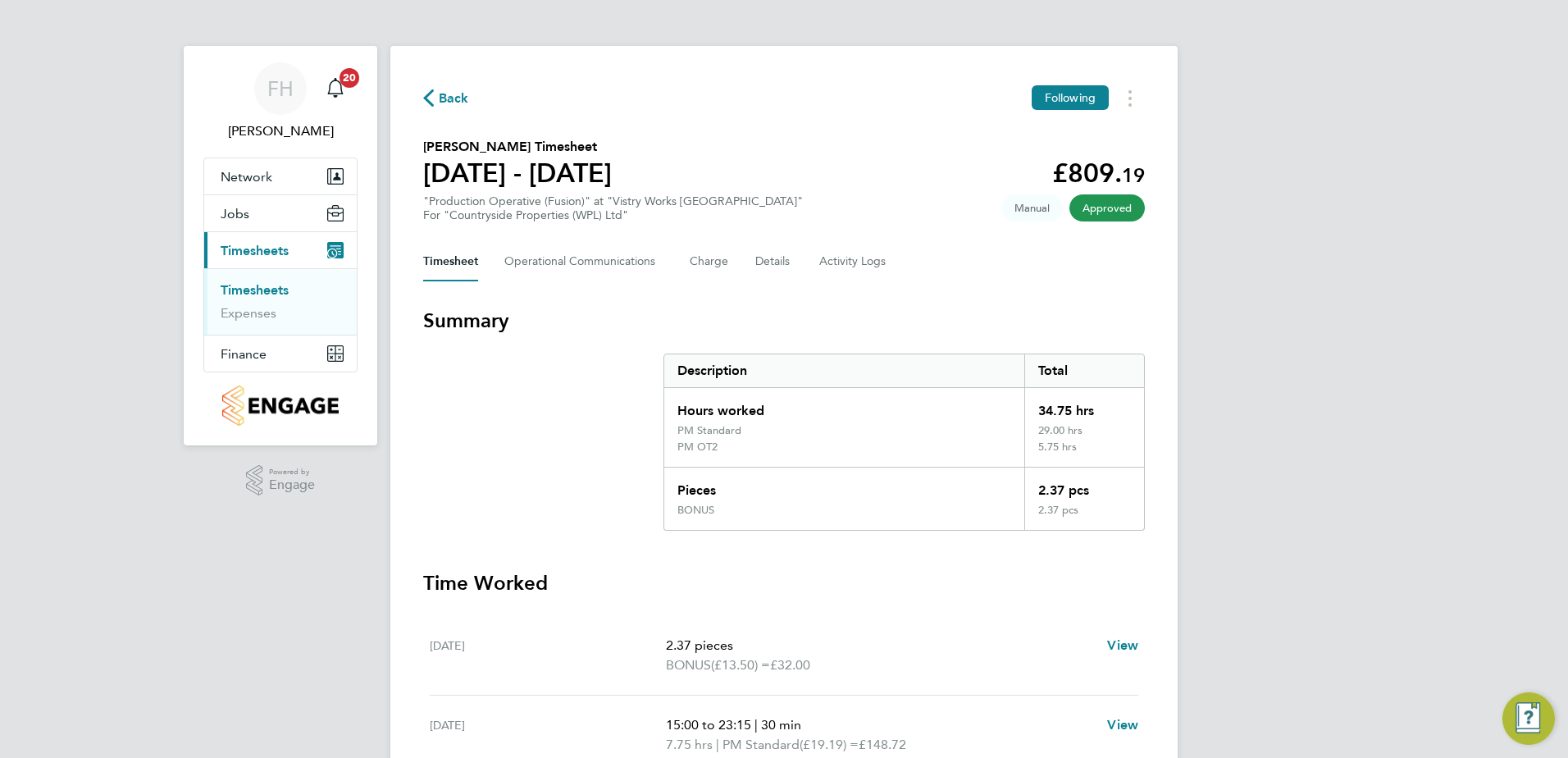
click at [433, 96] on icon "button" at bounding box center [428, 98] width 10 height 17
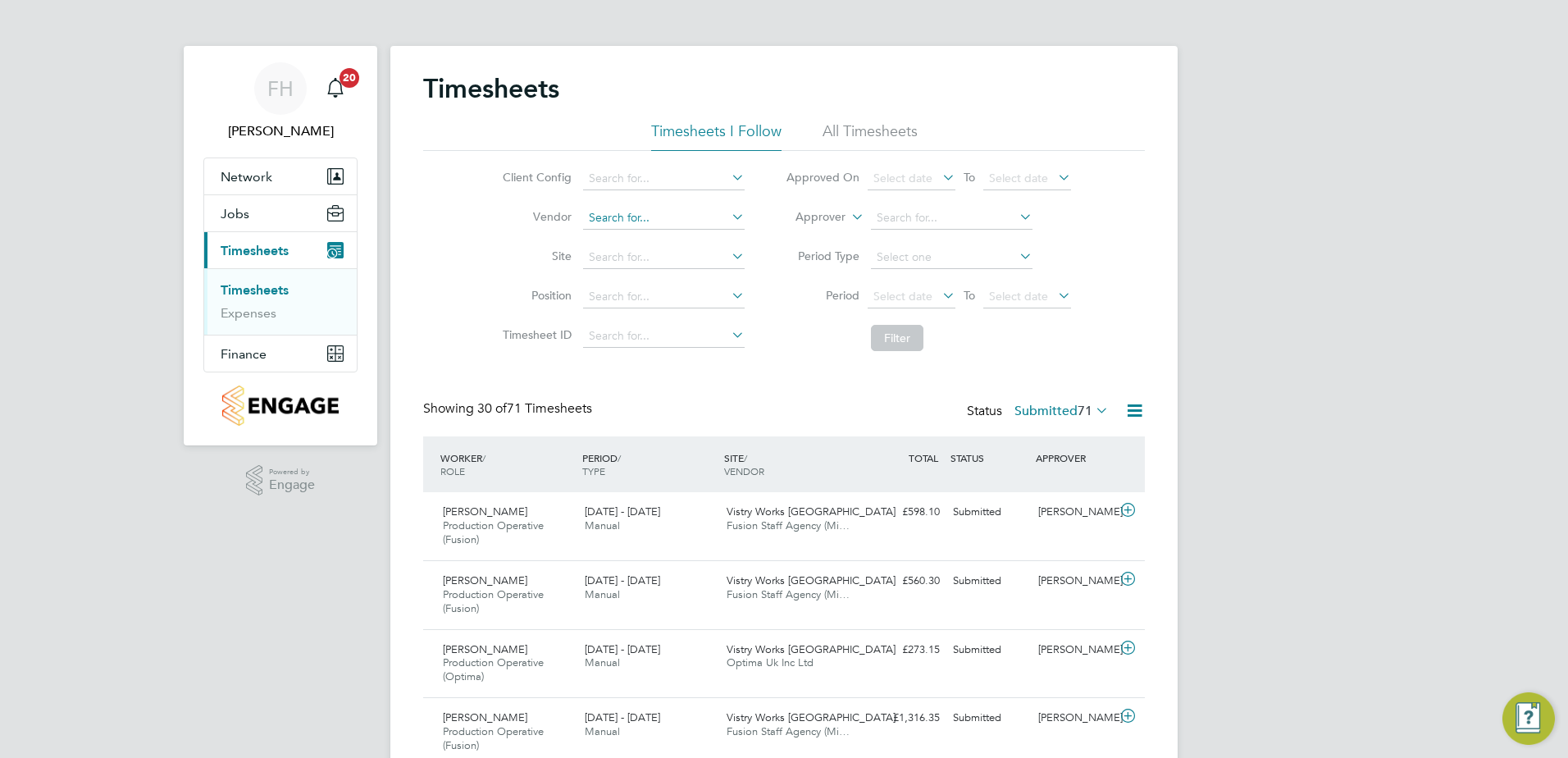
click at [683, 216] on input at bounding box center [664, 218] width 162 height 23
click at [678, 243] on li "Fusion Staff Agency (Midlands) Limited" at bounding box center [689, 239] width 215 height 22
type input "Fusion Staff Agency (Midlands) Limited"
click at [890, 336] on button "Filter" at bounding box center [897, 338] width 52 height 26
click at [1126, 509] on icon at bounding box center [1128, 510] width 21 height 13
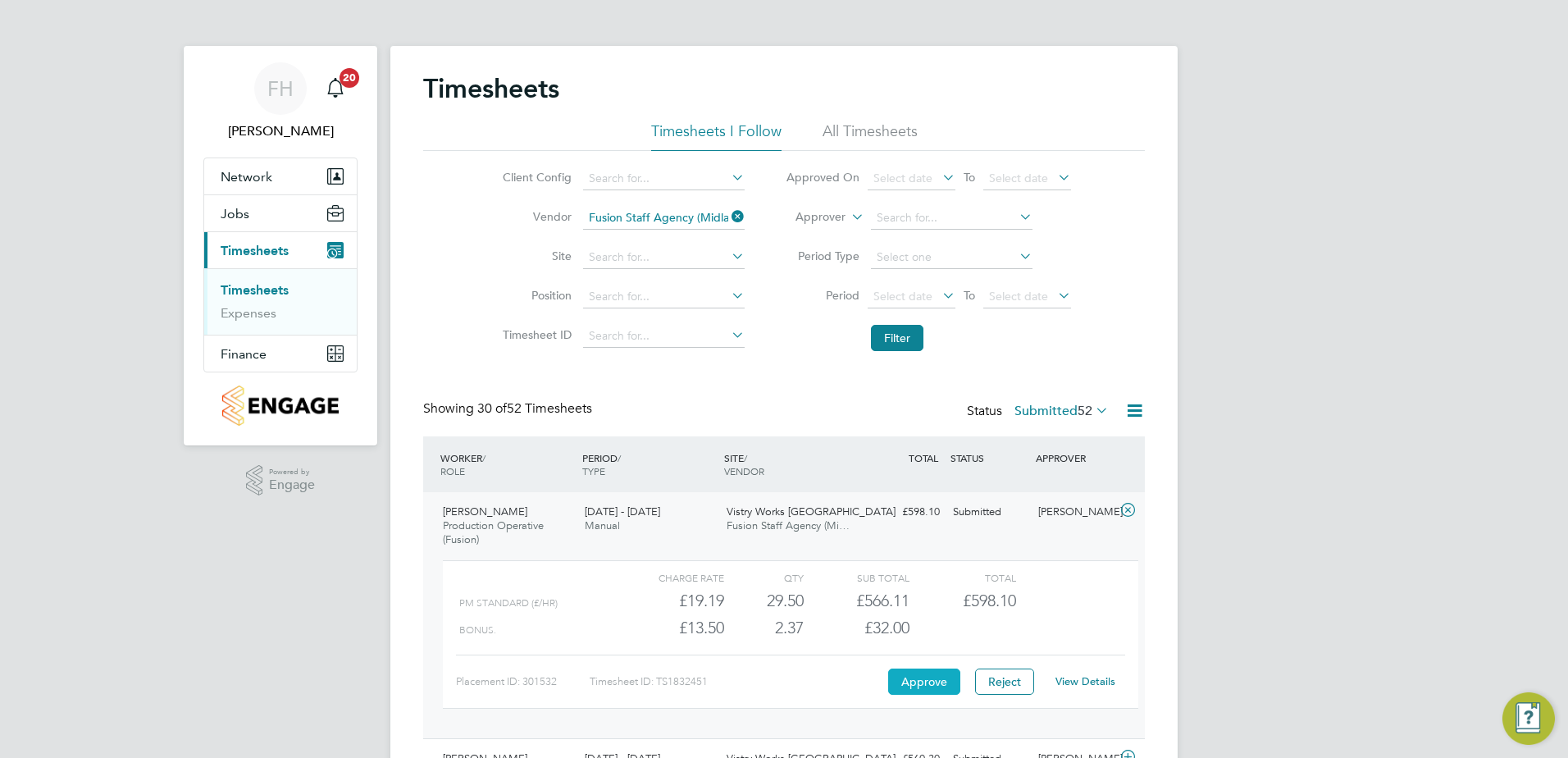
click at [922, 682] on button "Approve" at bounding box center [923, 682] width 72 height 26
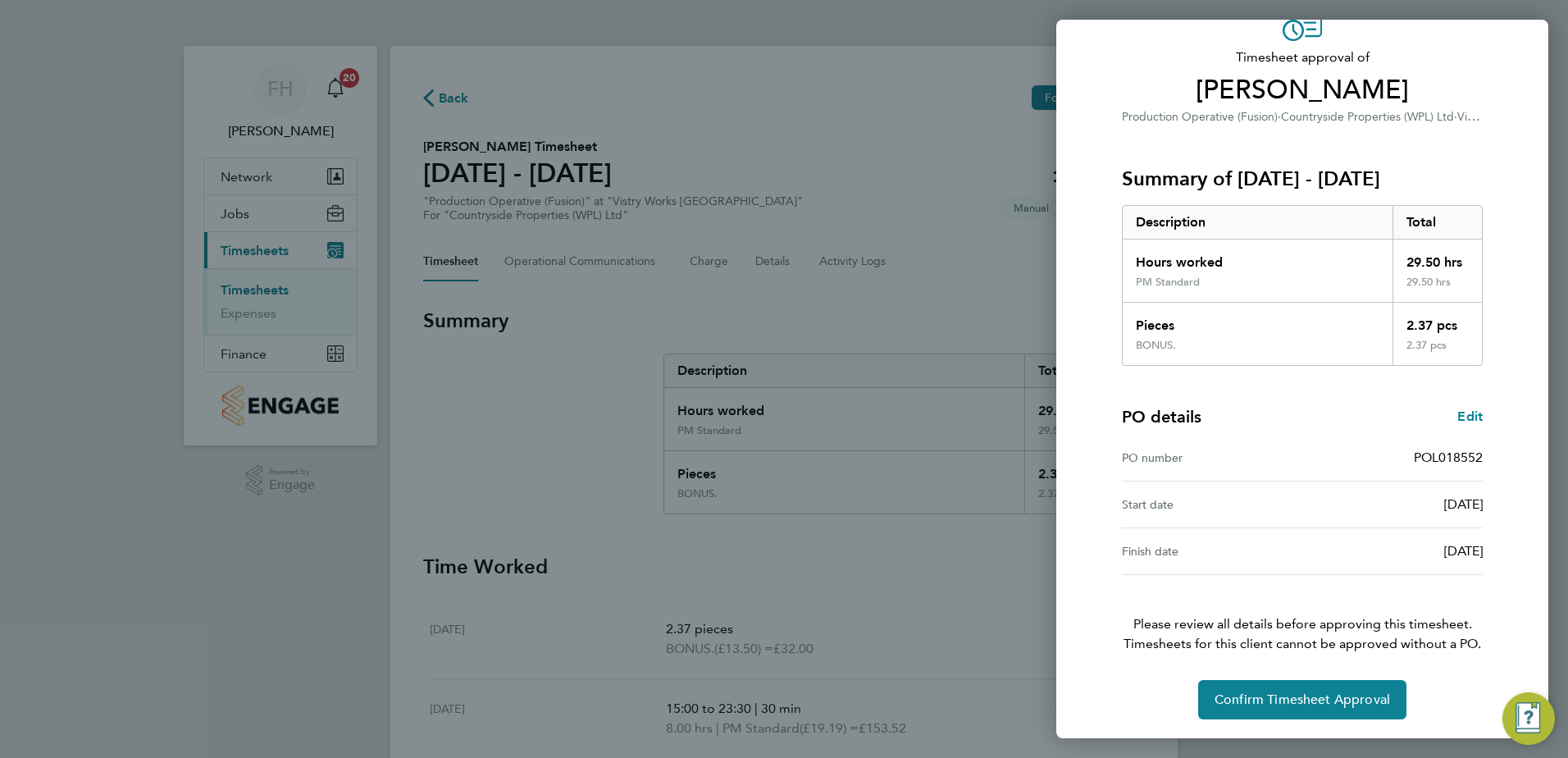
scroll to position [91, 0]
click at [1327, 695] on span "Confirm Timesheet Approval" at bounding box center [1302, 699] width 175 height 17
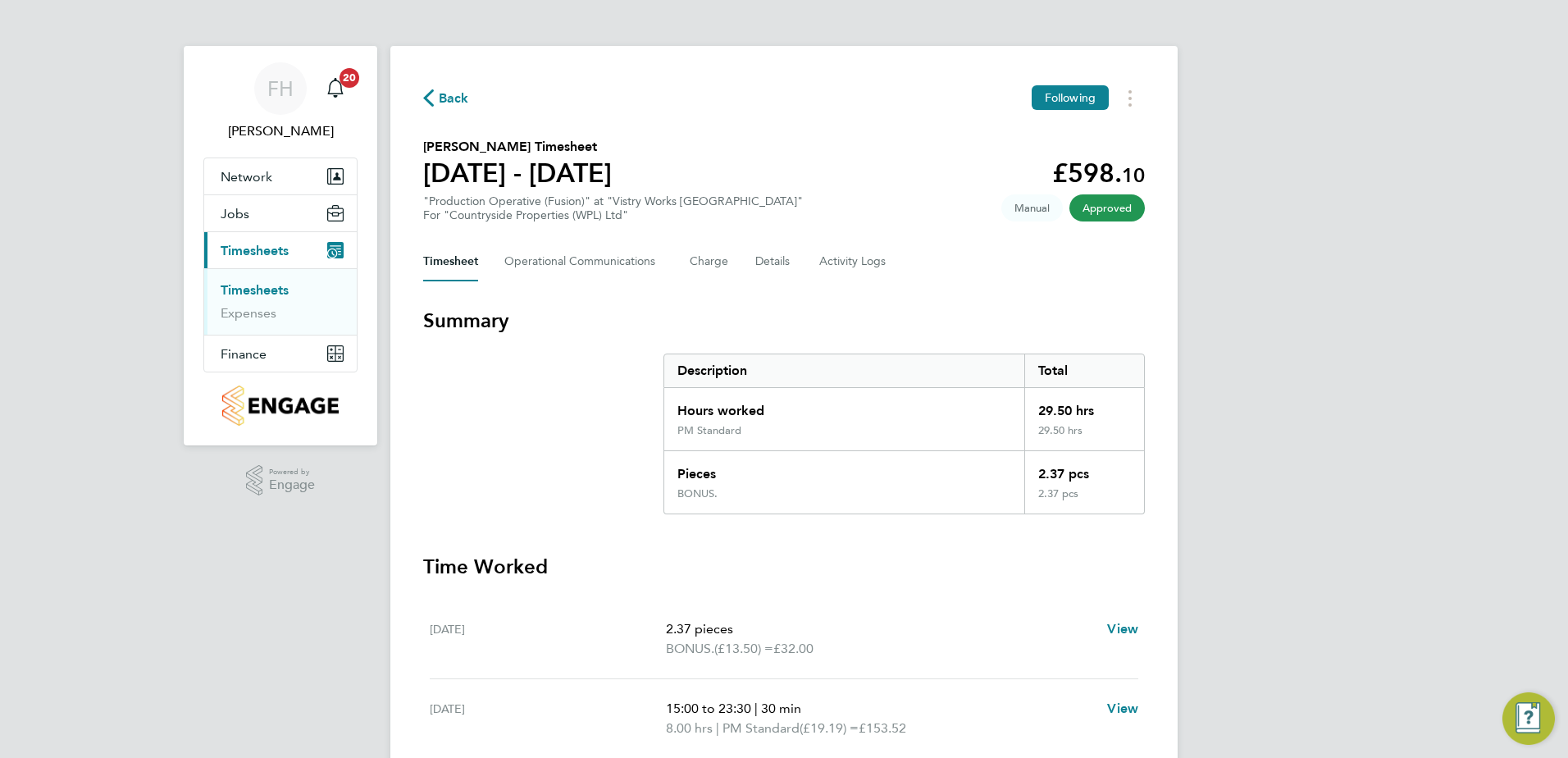
click at [448, 97] on span "Back" at bounding box center [453, 98] width 30 height 20
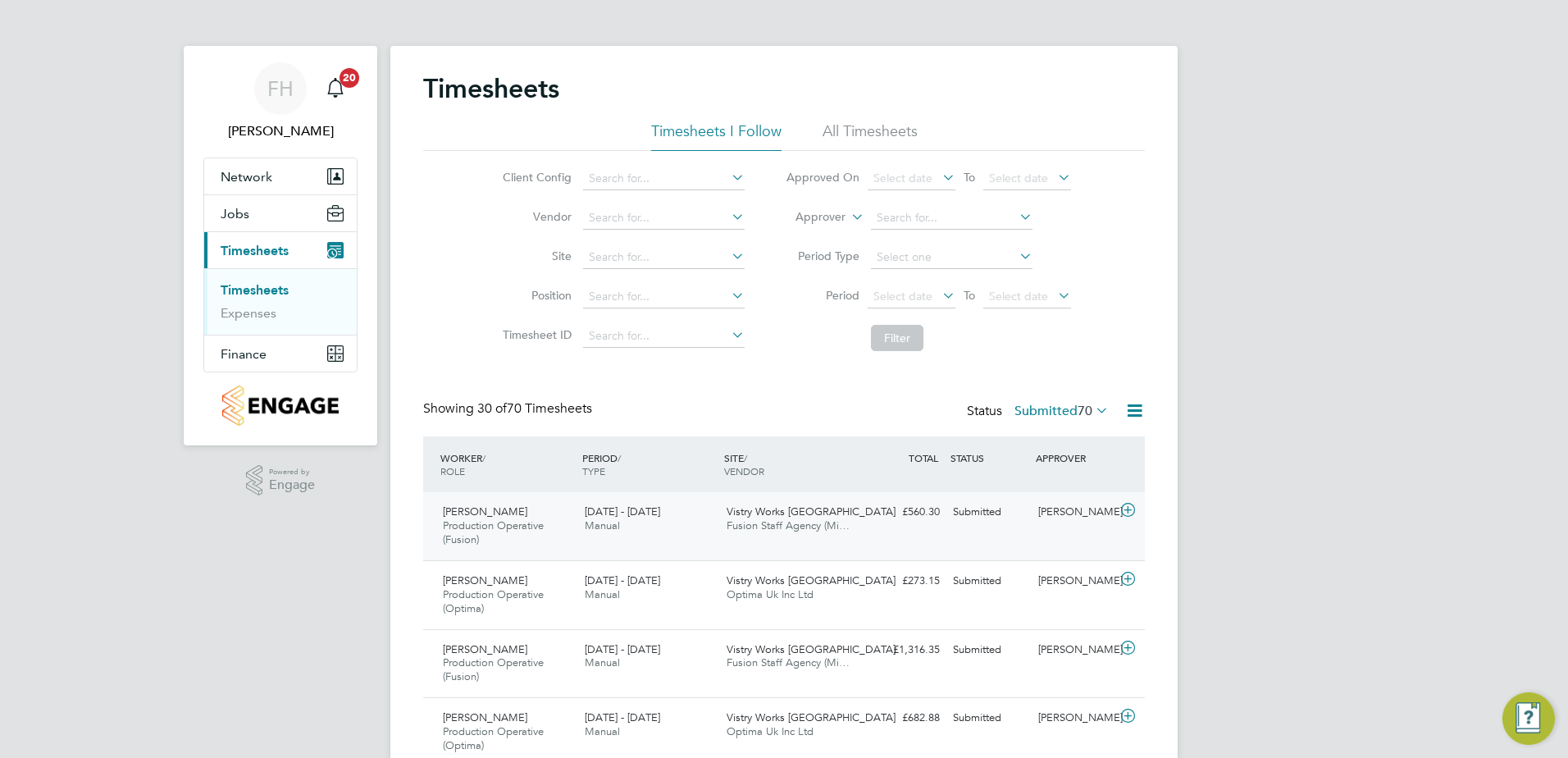
click at [1128, 509] on icon at bounding box center [1128, 510] width 21 height 13
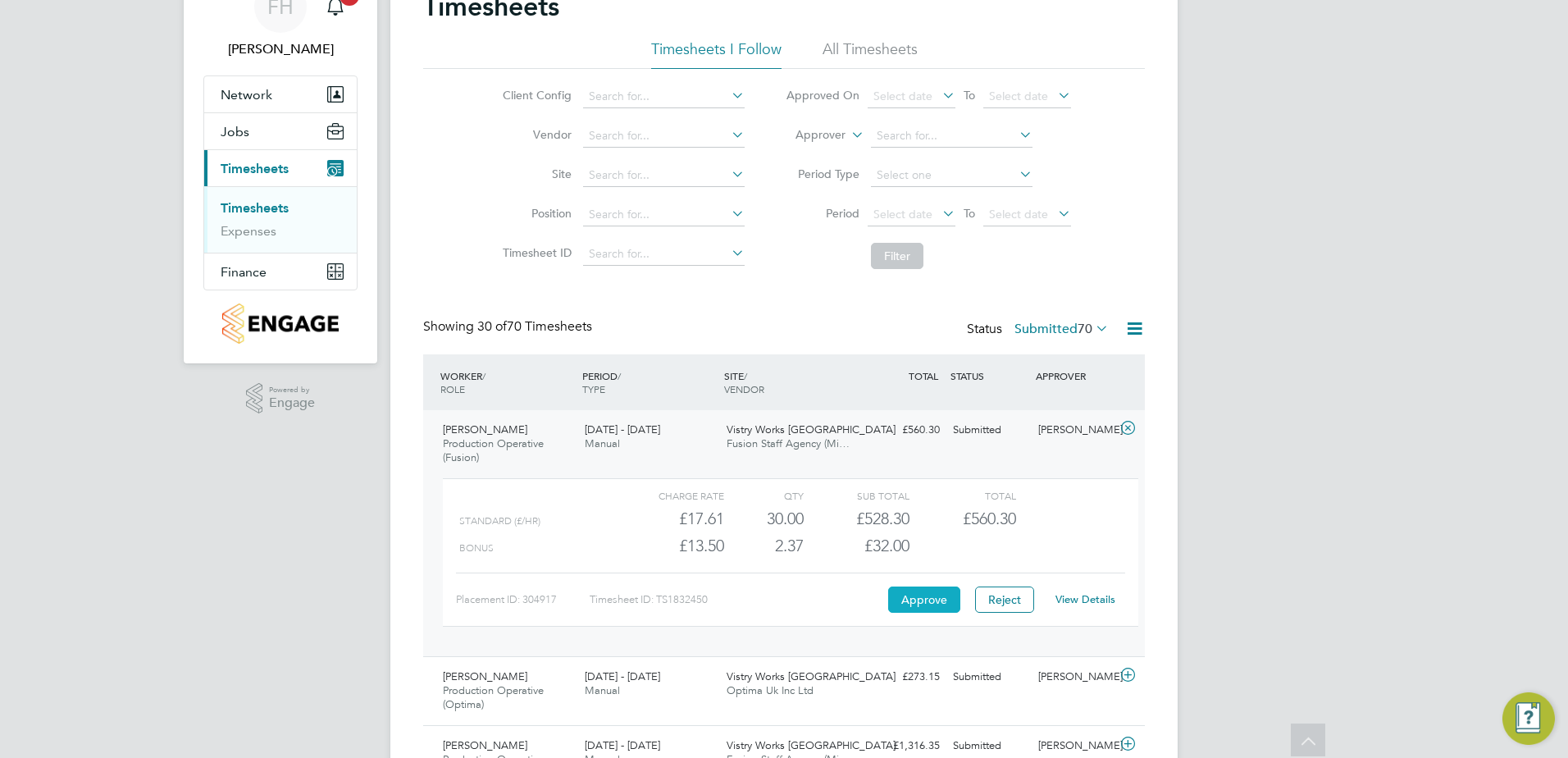
click at [934, 602] on button "Approve" at bounding box center [923, 600] width 72 height 26
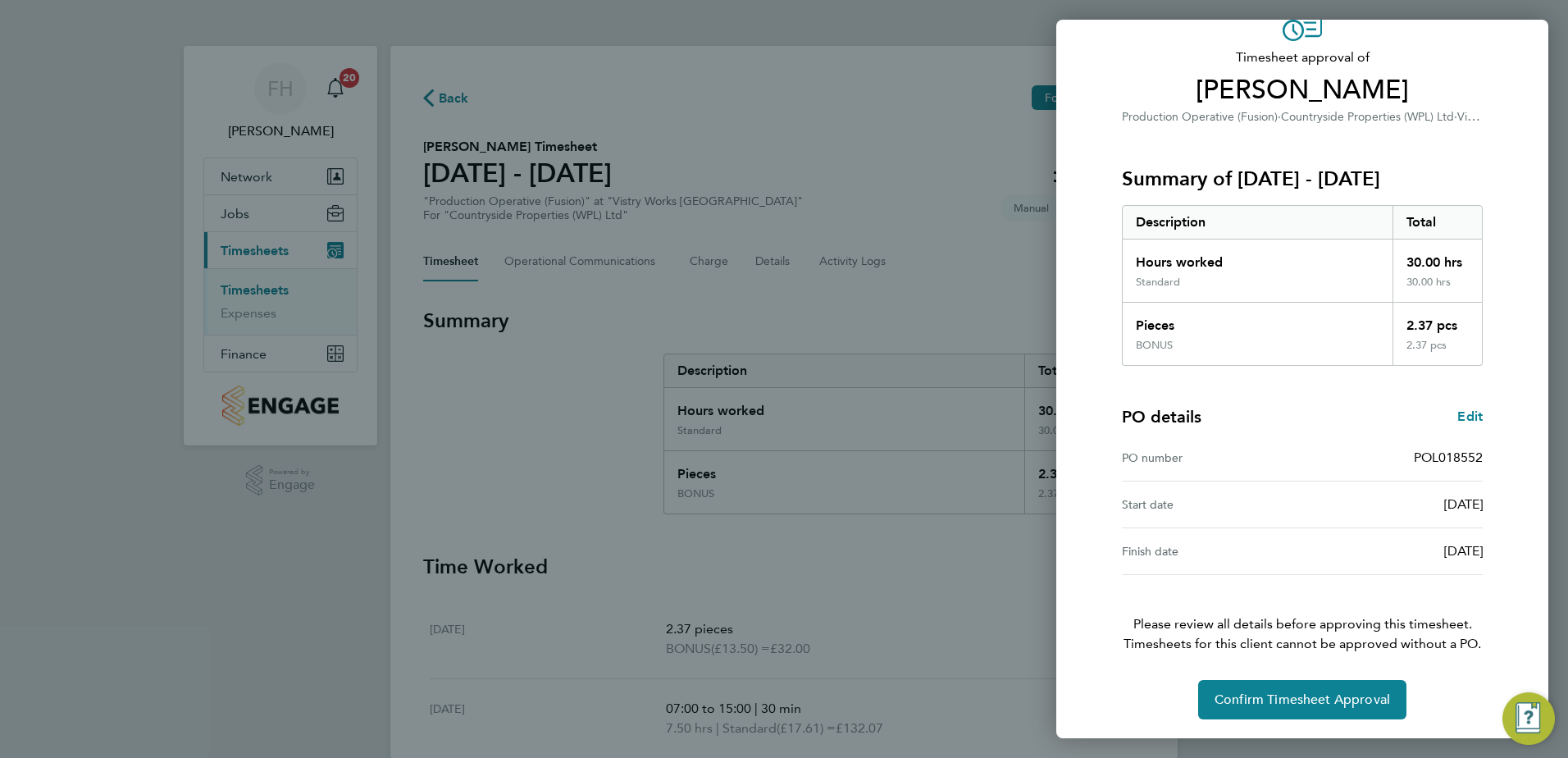
scroll to position [91, 0]
click at [1341, 711] on button "Confirm Timesheet Approval" at bounding box center [1302, 699] width 208 height 39
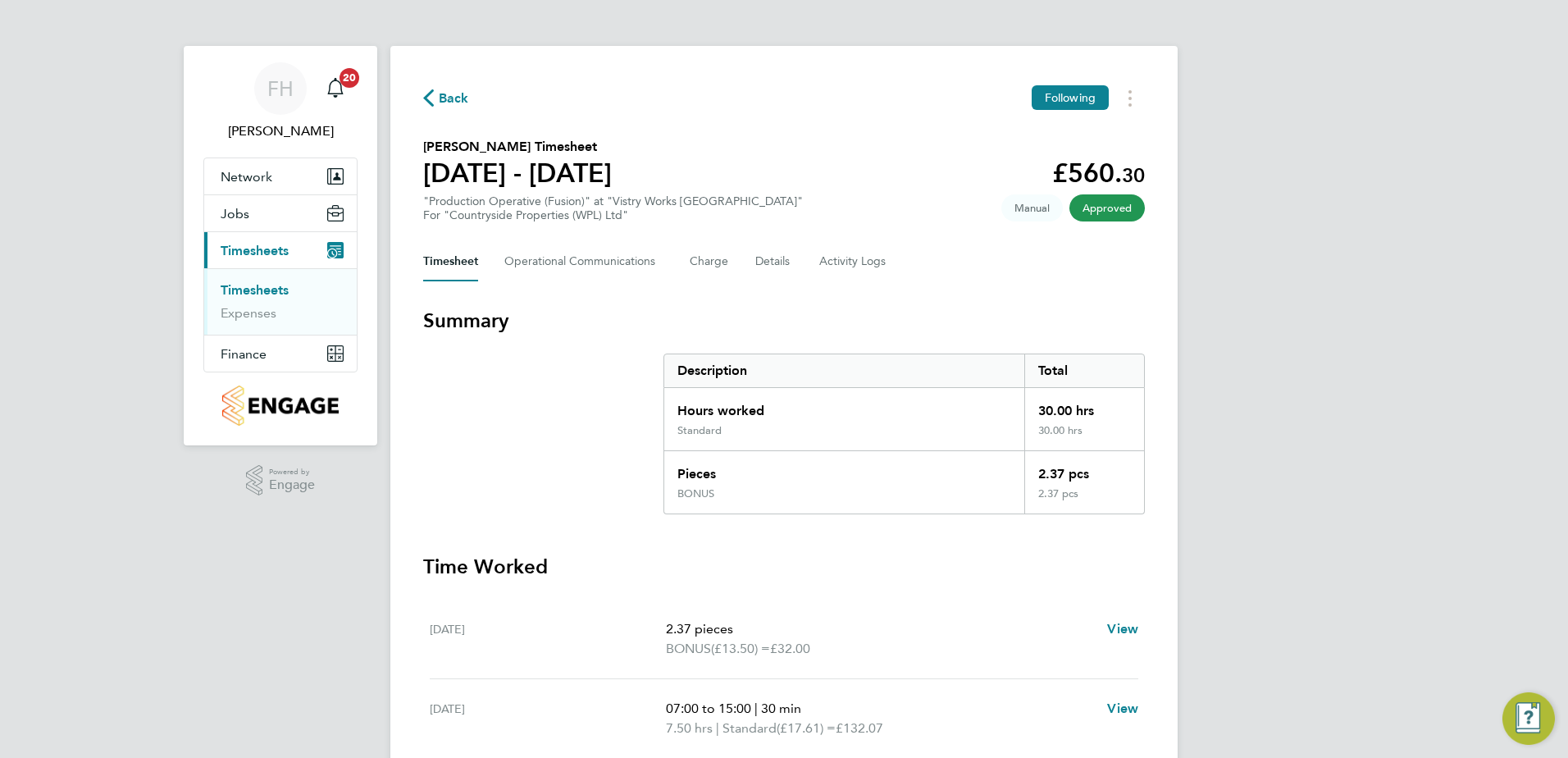
click at [442, 98] on span "Back" at bounding box center [453, 98] width 30 height 20
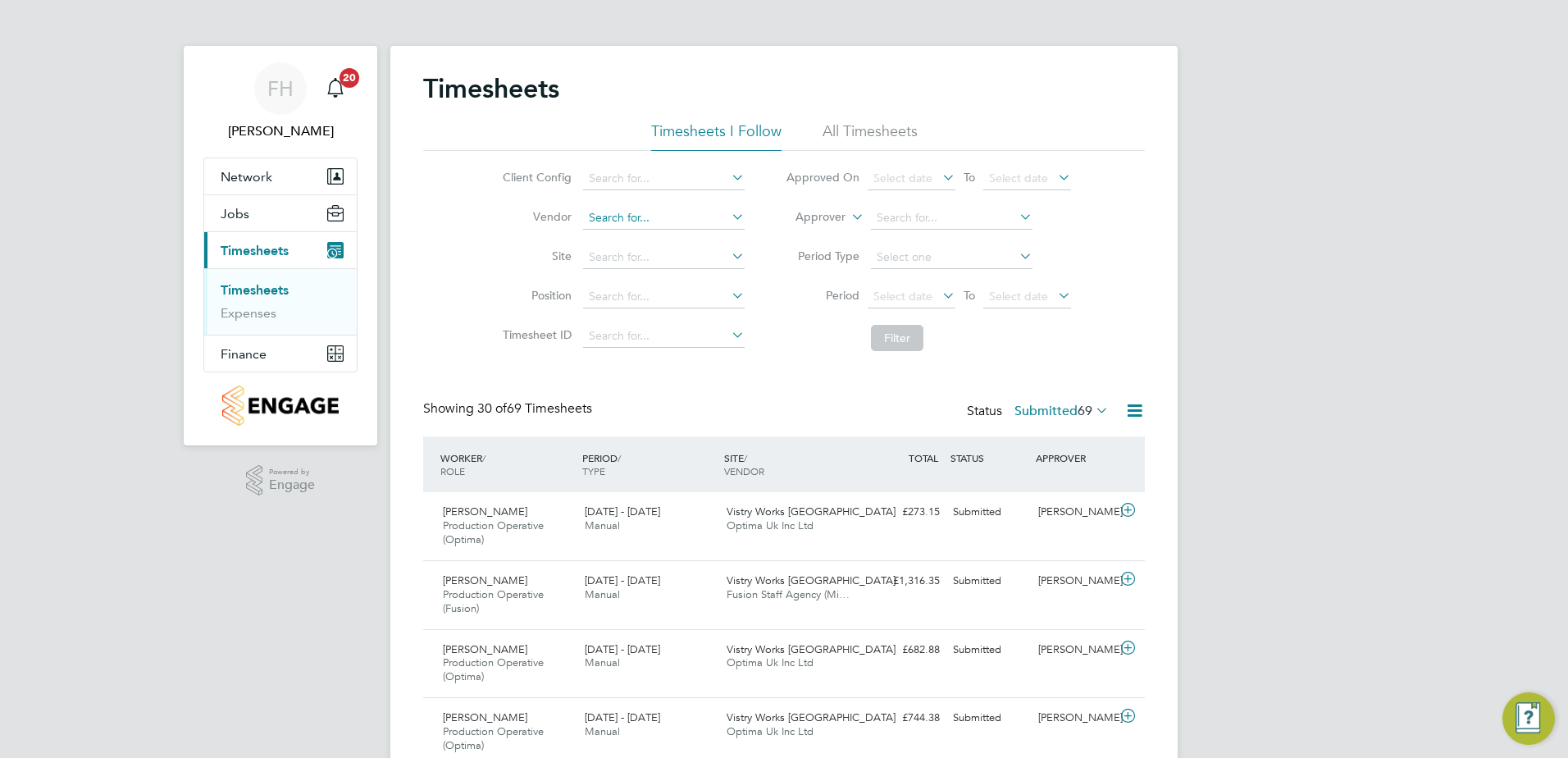
click at [669, 222] on input at bounding box center [664, 218] width 162 height 23
click at [675, 233] on li "Fusion Staff Agency (Midlands) Limited" at bounding box center [689, 239] width 215 height 22
type input "Fusion Staff Agency (Midlands) Limited"
click at [882, 332] on button "Filter" at bounding box center [897, 338] width 52 height 26
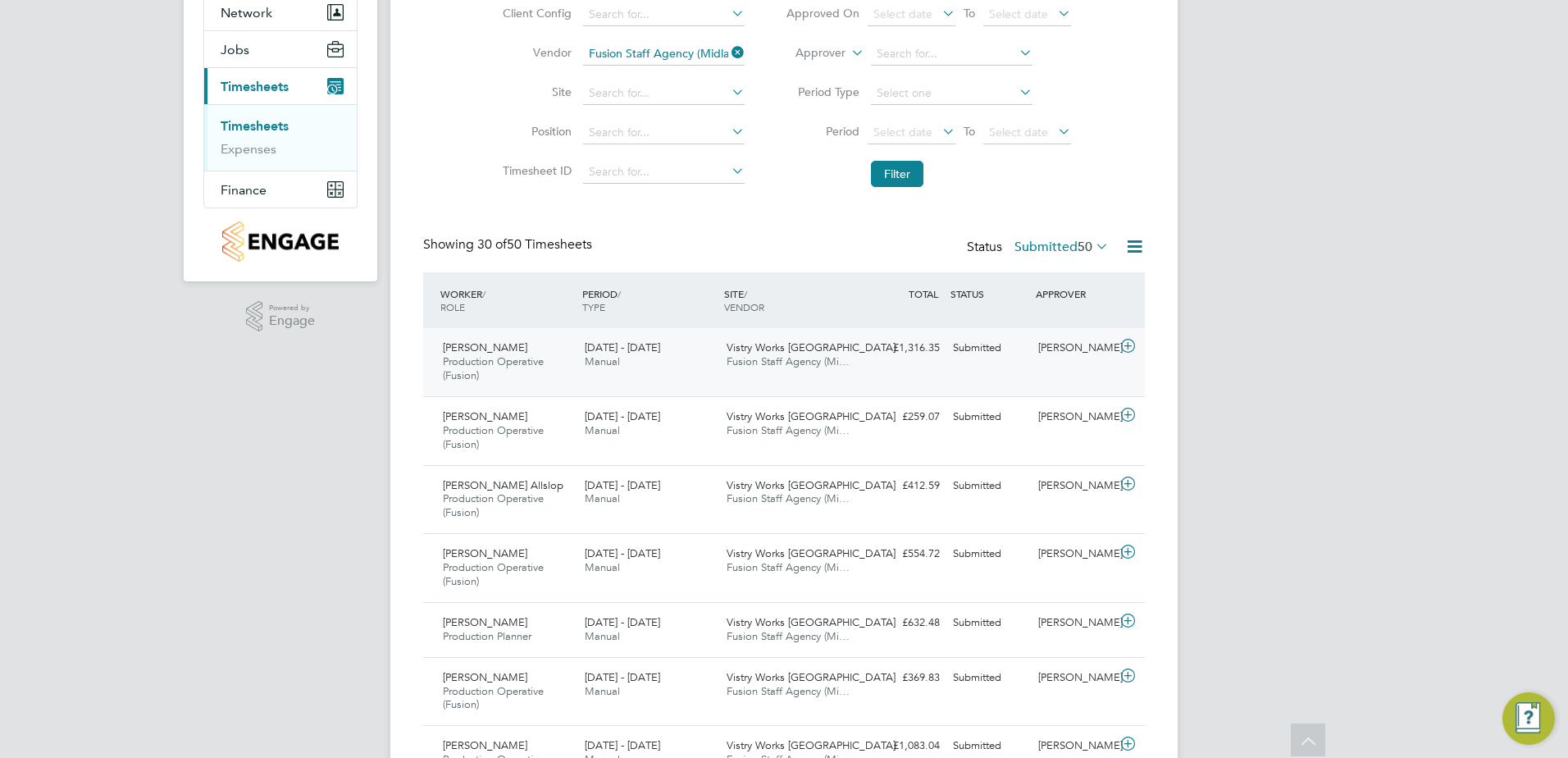
click at [1126, 345] on icon at bounding box center [1128, 346] width 21 height 13
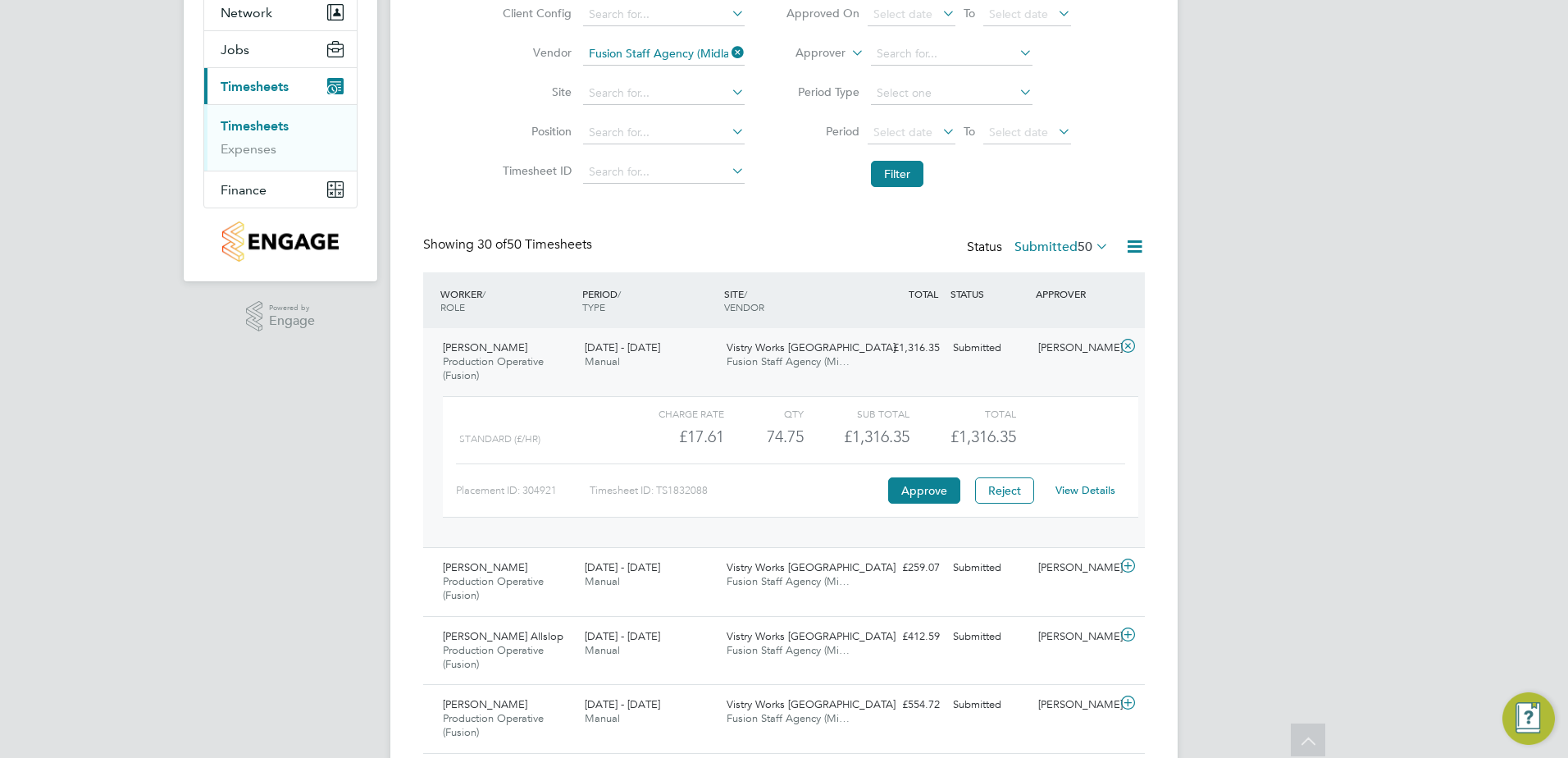
click at [1122, 344] on icon at bounding box center [1128, 346] width 21 height 13
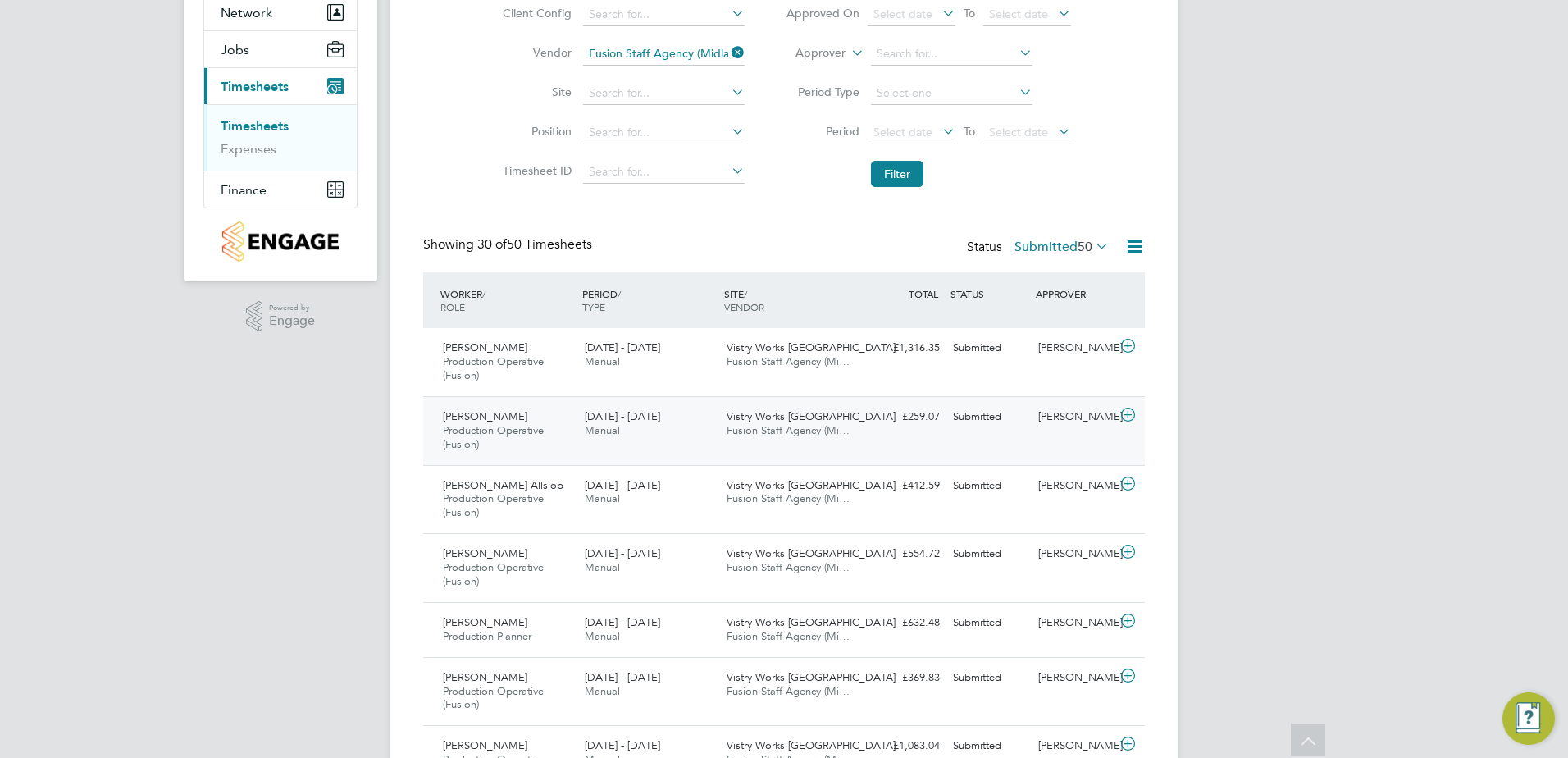
click at [1132, 417] on icon at bounding box center [1128, 415] width 21 height 13
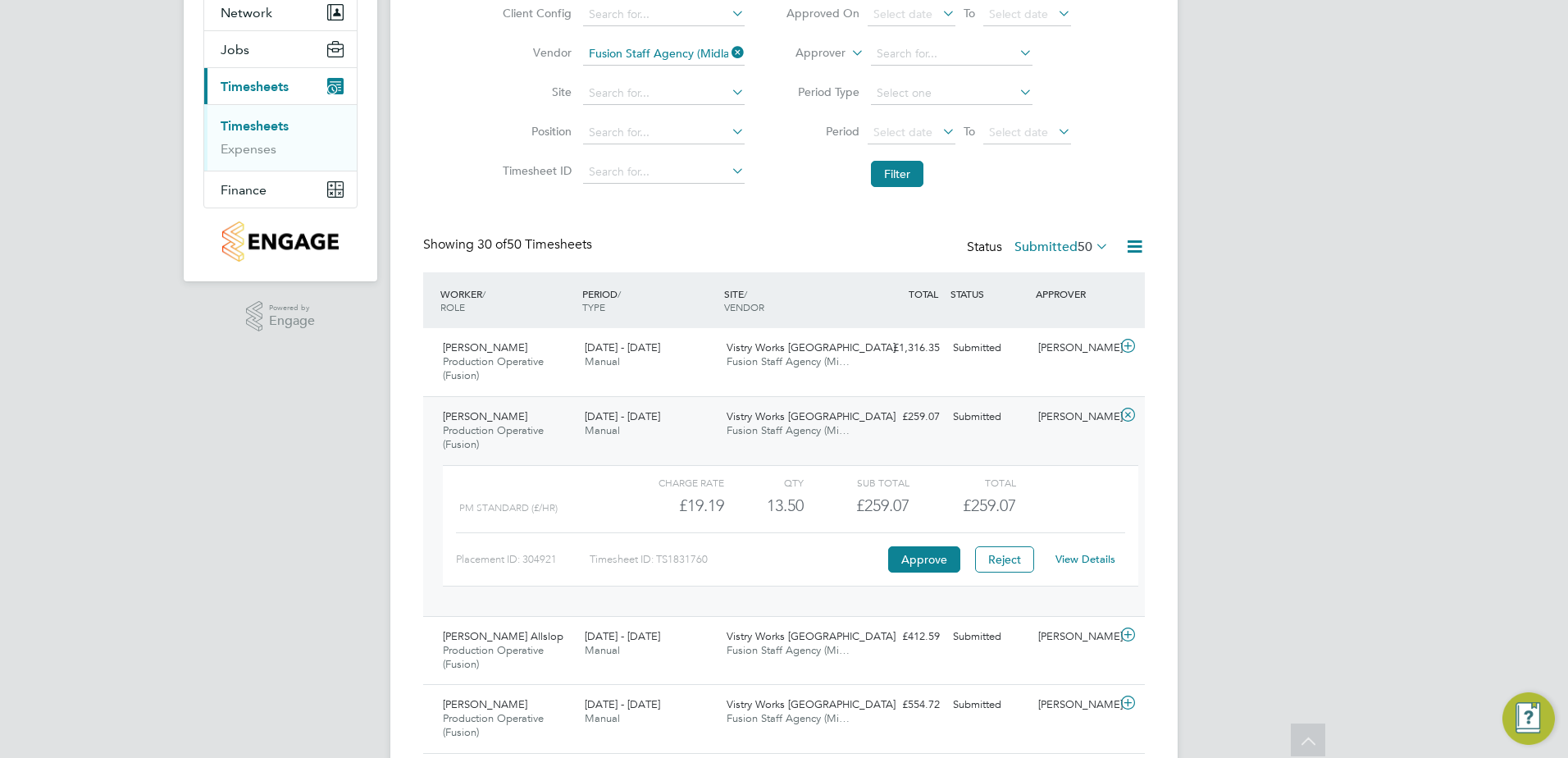
click at [1132, 417] on icon at bounding box center [1128, 415] width 21 height 13
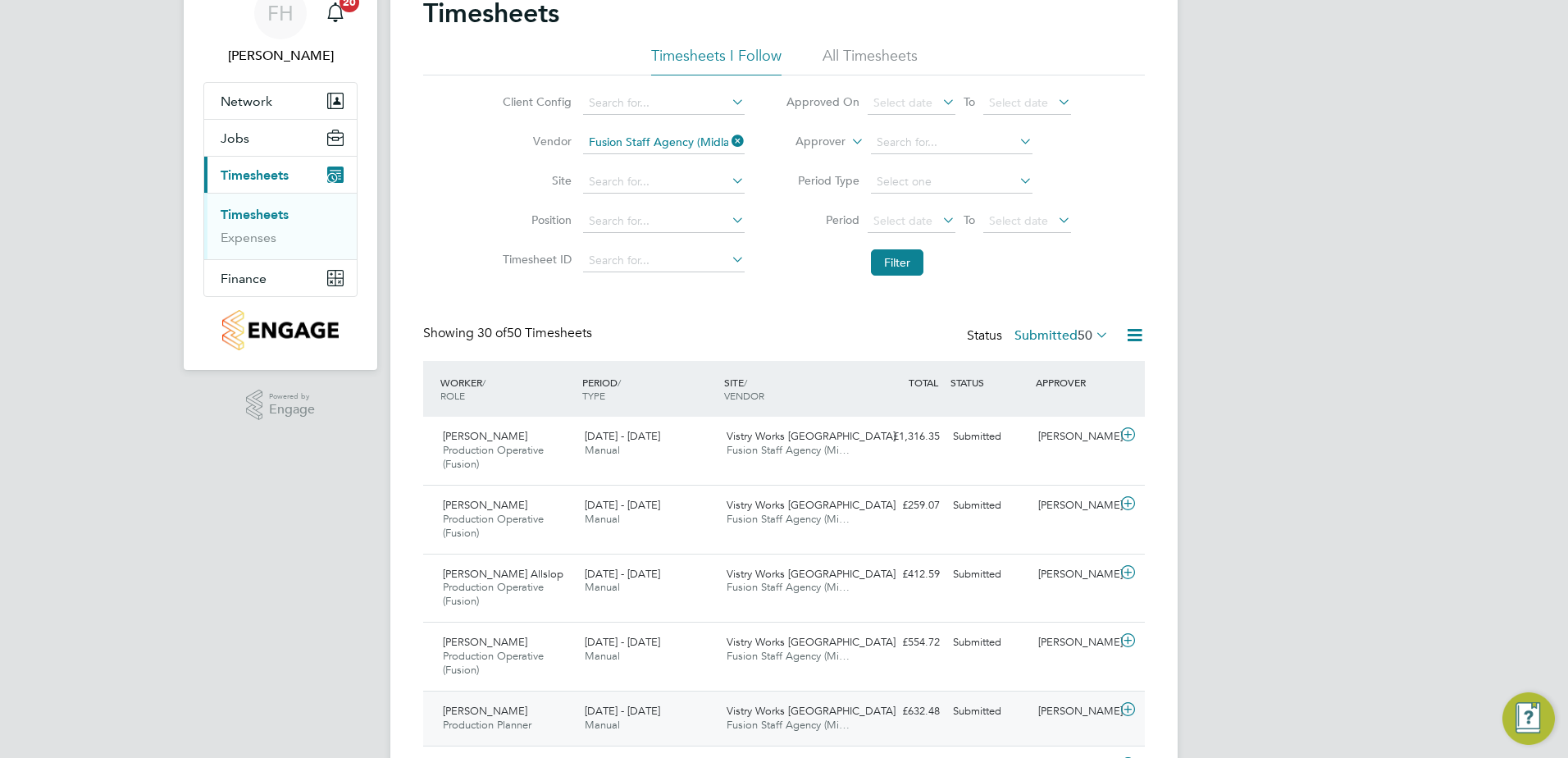
scroll to position [164, 0]
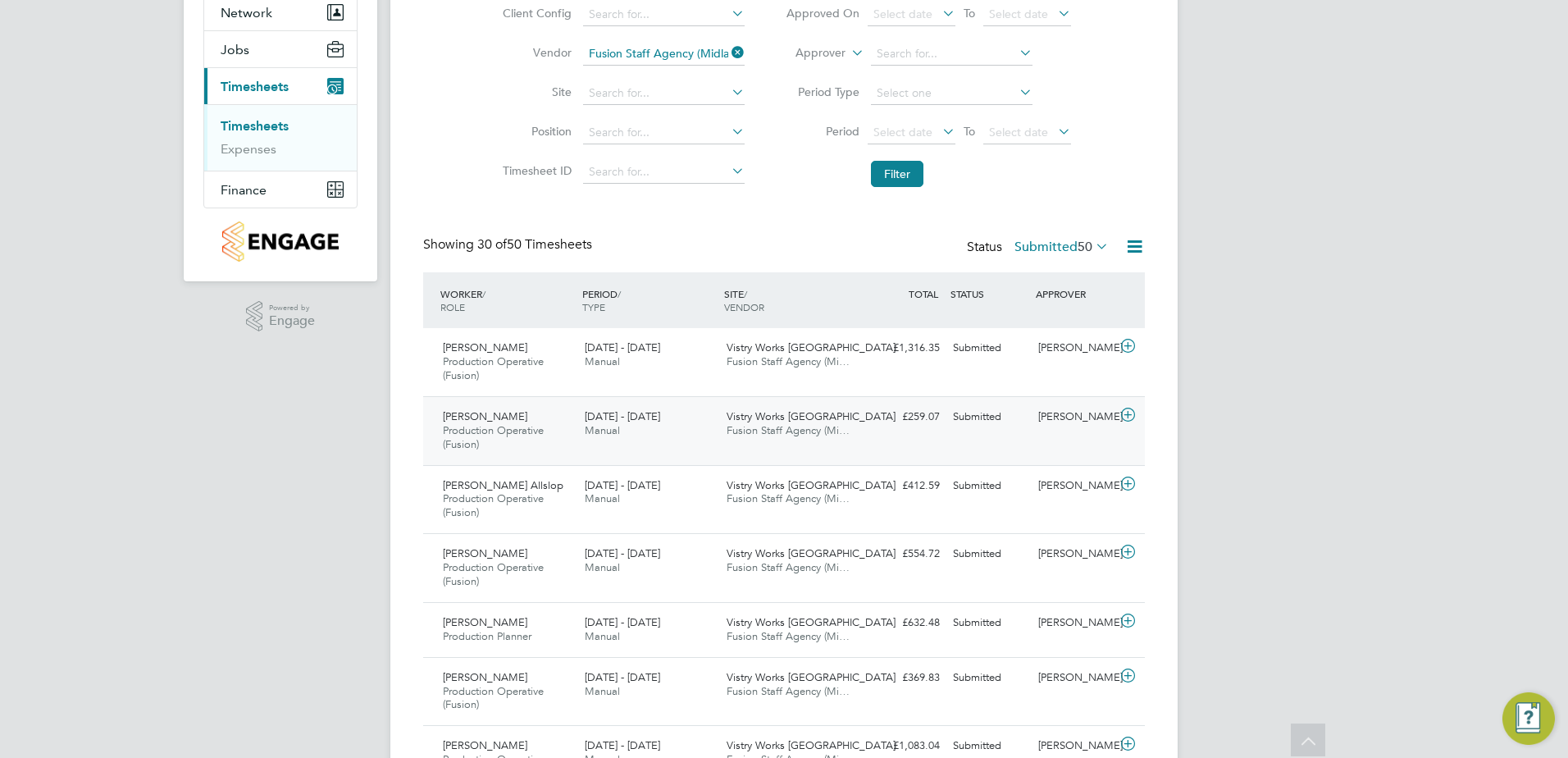
click at [1121, 416] on icon at bounding box center [1128, 415] width 21 height 13
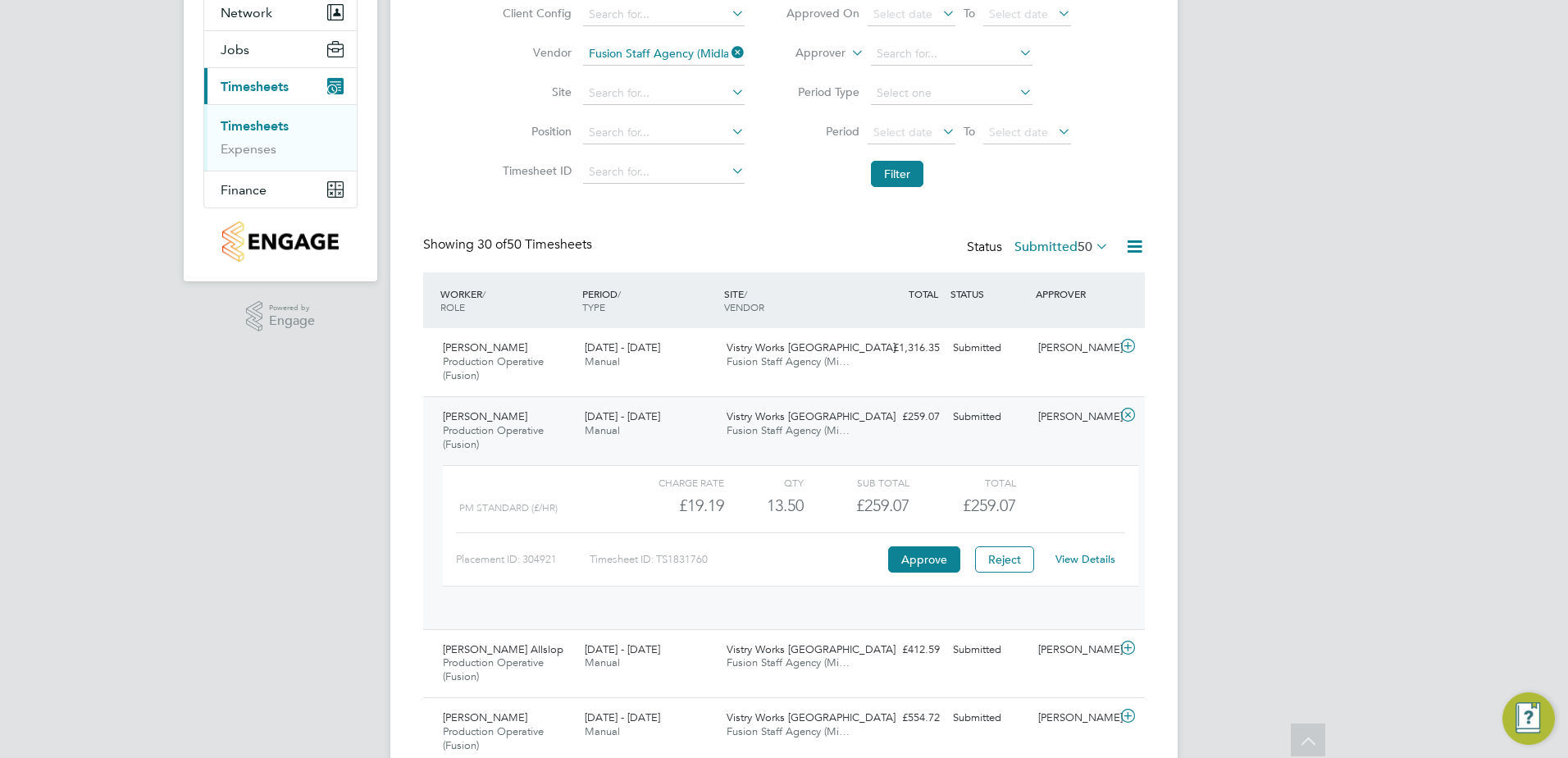
scroll to position [28, 160]
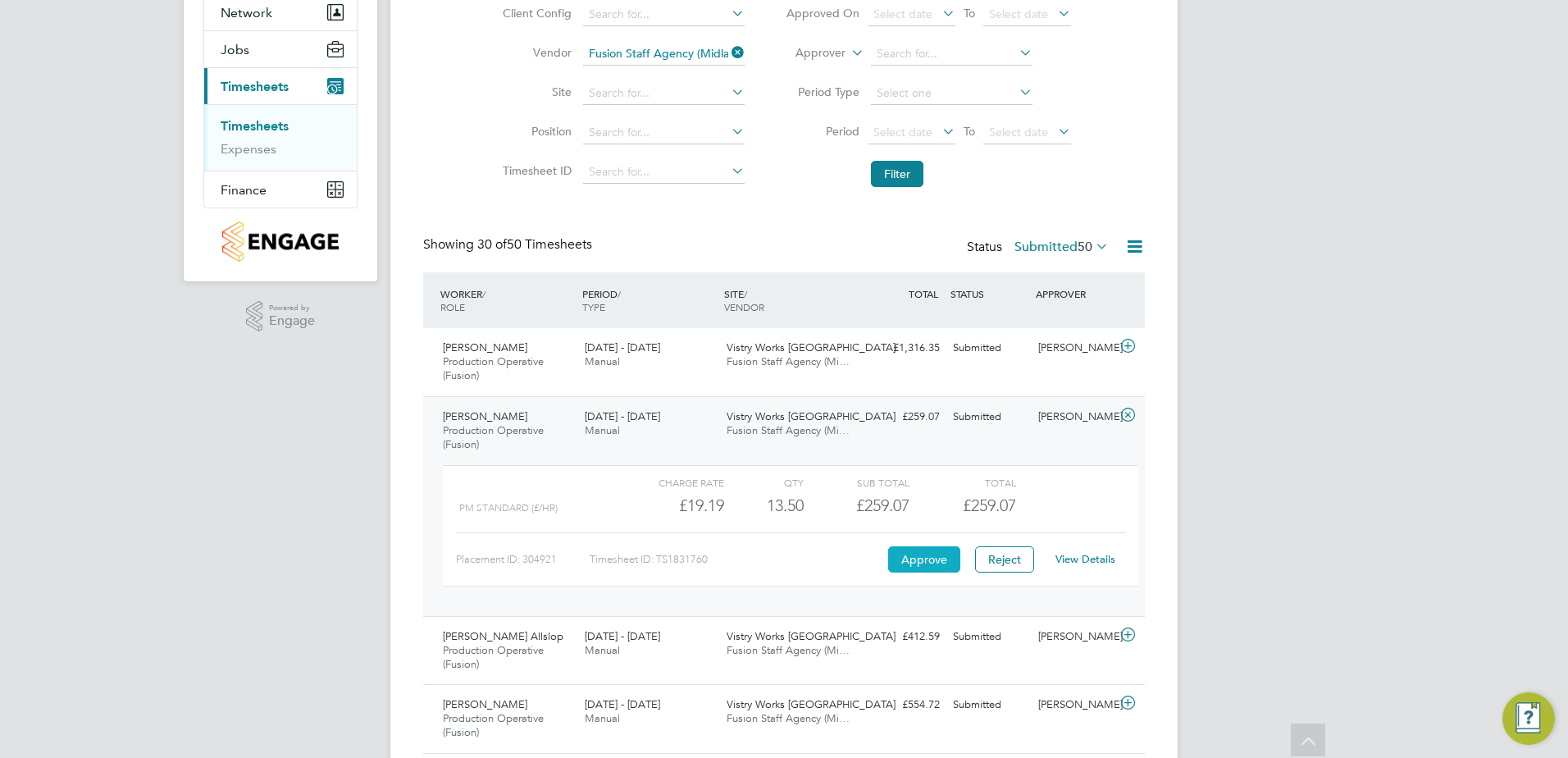
click at [903, 567] on button "Approve" at bounding box center [923, 560] width 72 height 26
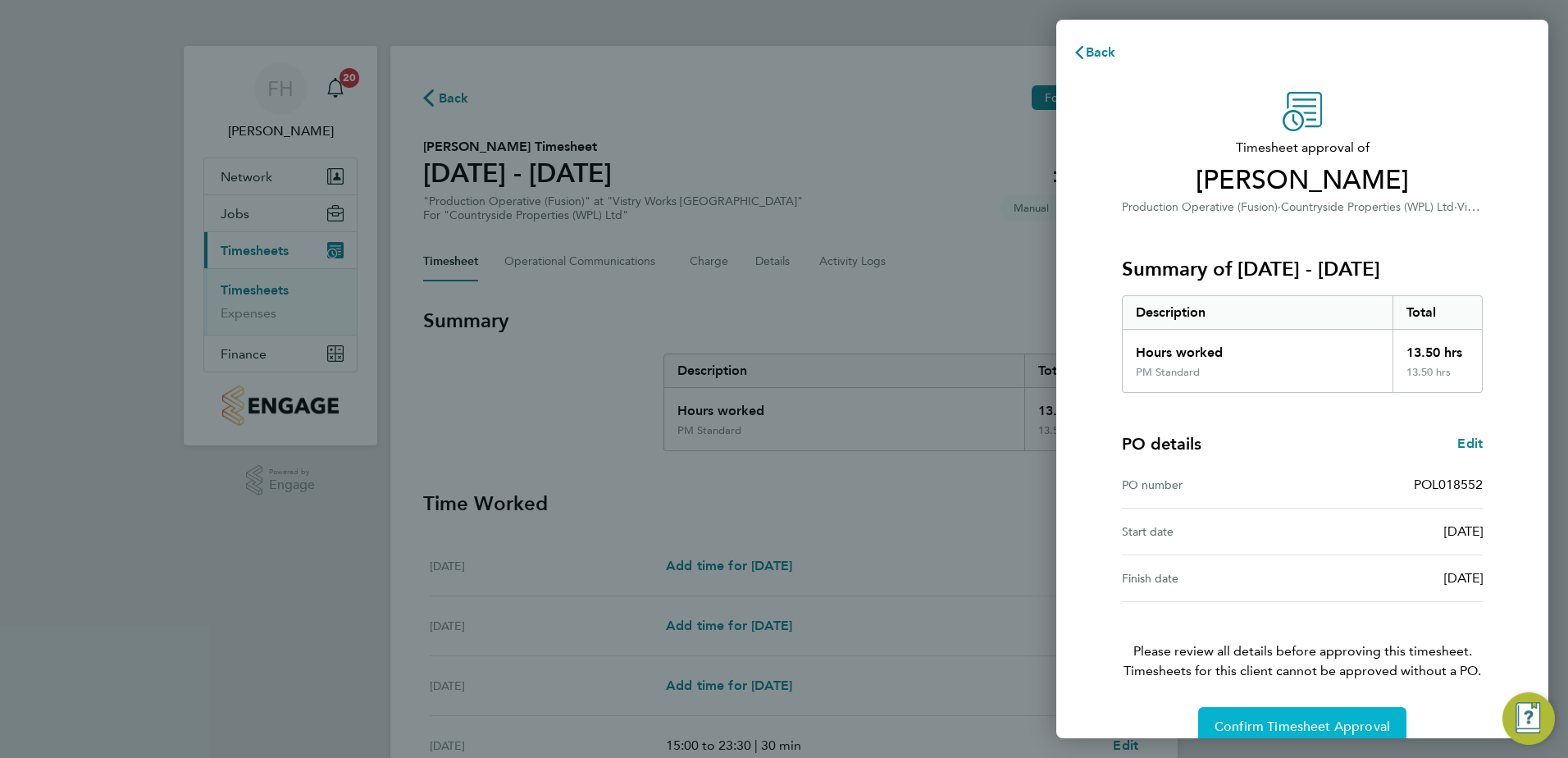
click at [1356, 716] on button "Confirm Timesheet Approval" at bounding box center [1302, 727] width 208 height 39
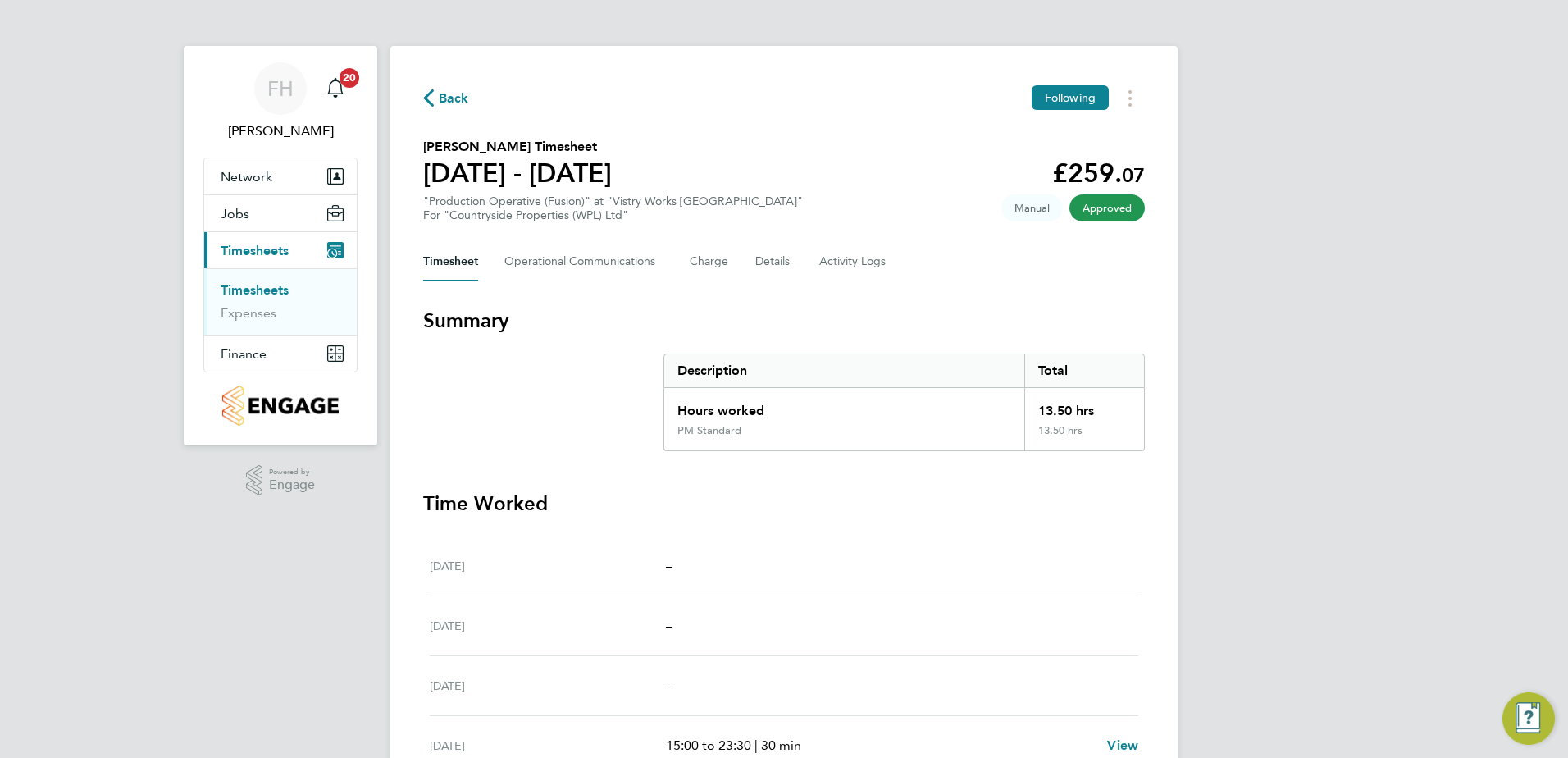
click at [435, 96] on span "Back" at bounding box center [446, 97] width 46 height 16
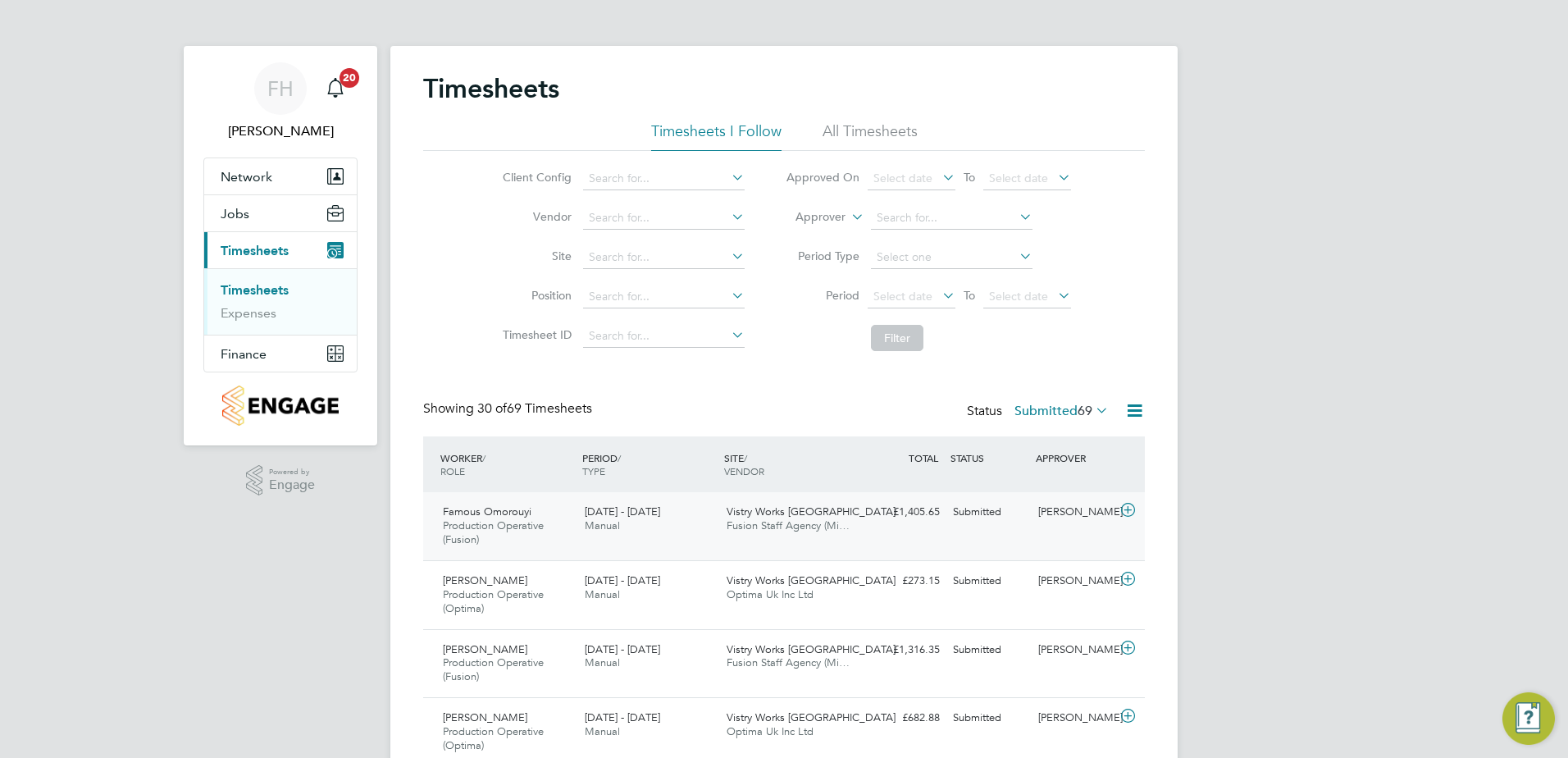
click at [1129, 510] on icon at bounding box center [1128, 510] width 21 height 13
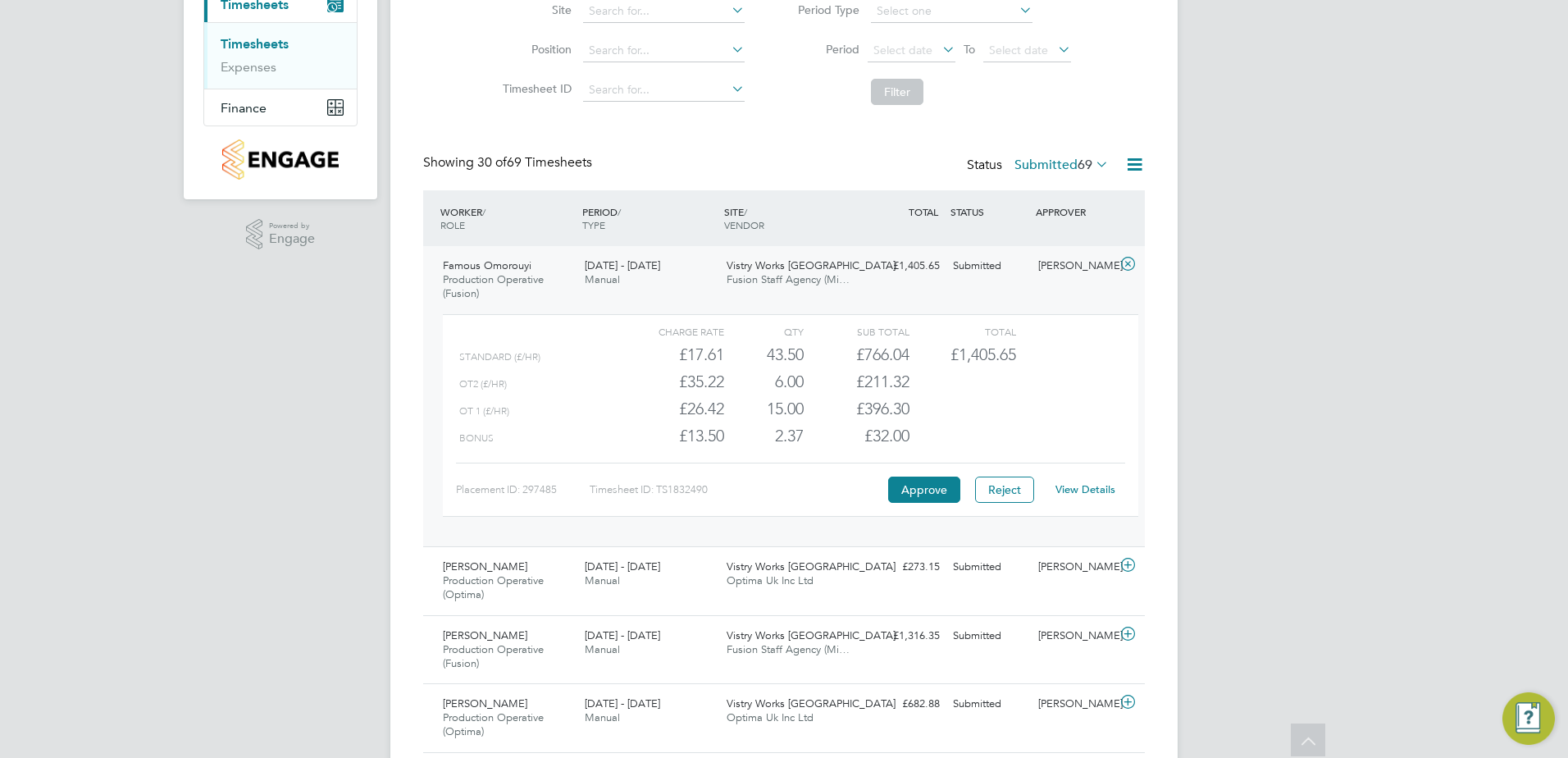
click at [1098, 491] on link "View Details" at bounding box center [1085, 489] width 60 height 14
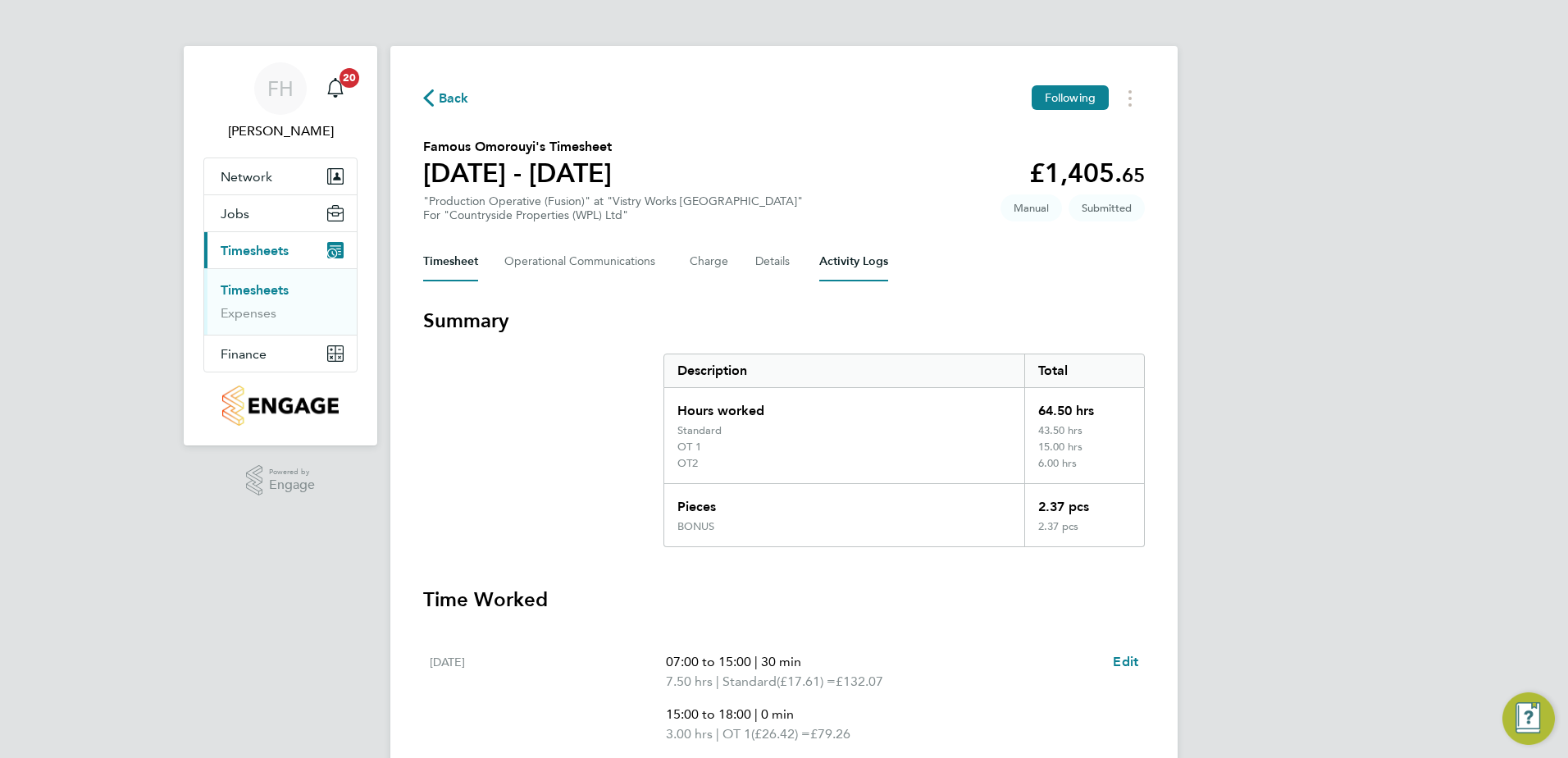
click at [833, 260] on Logs-tab "Activity Logs" at bounding box center [853, 261] width 69 height 39
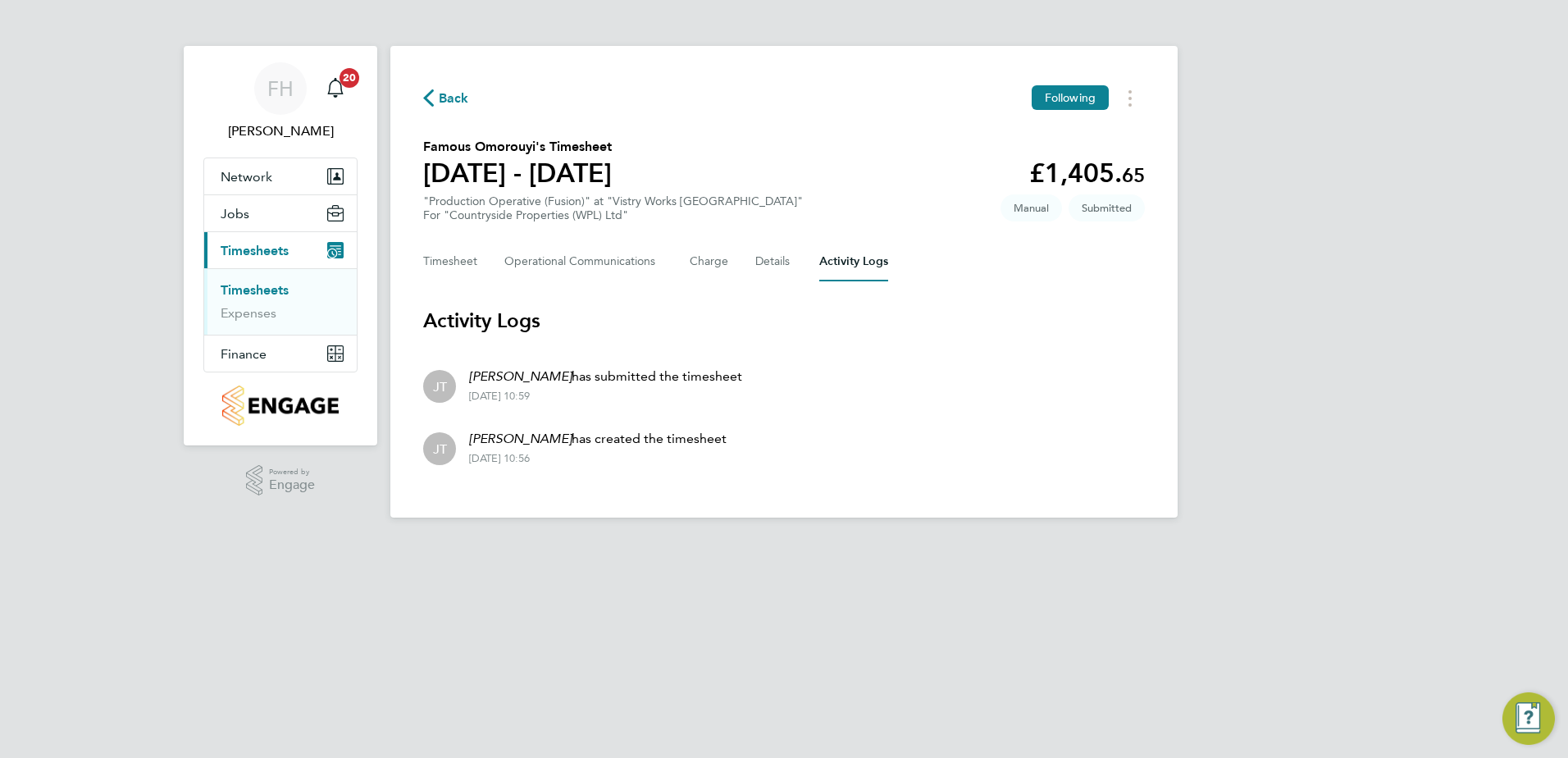
click at [423, 96] on icon "button" at bounding box center [428, 98] width 10 height 17
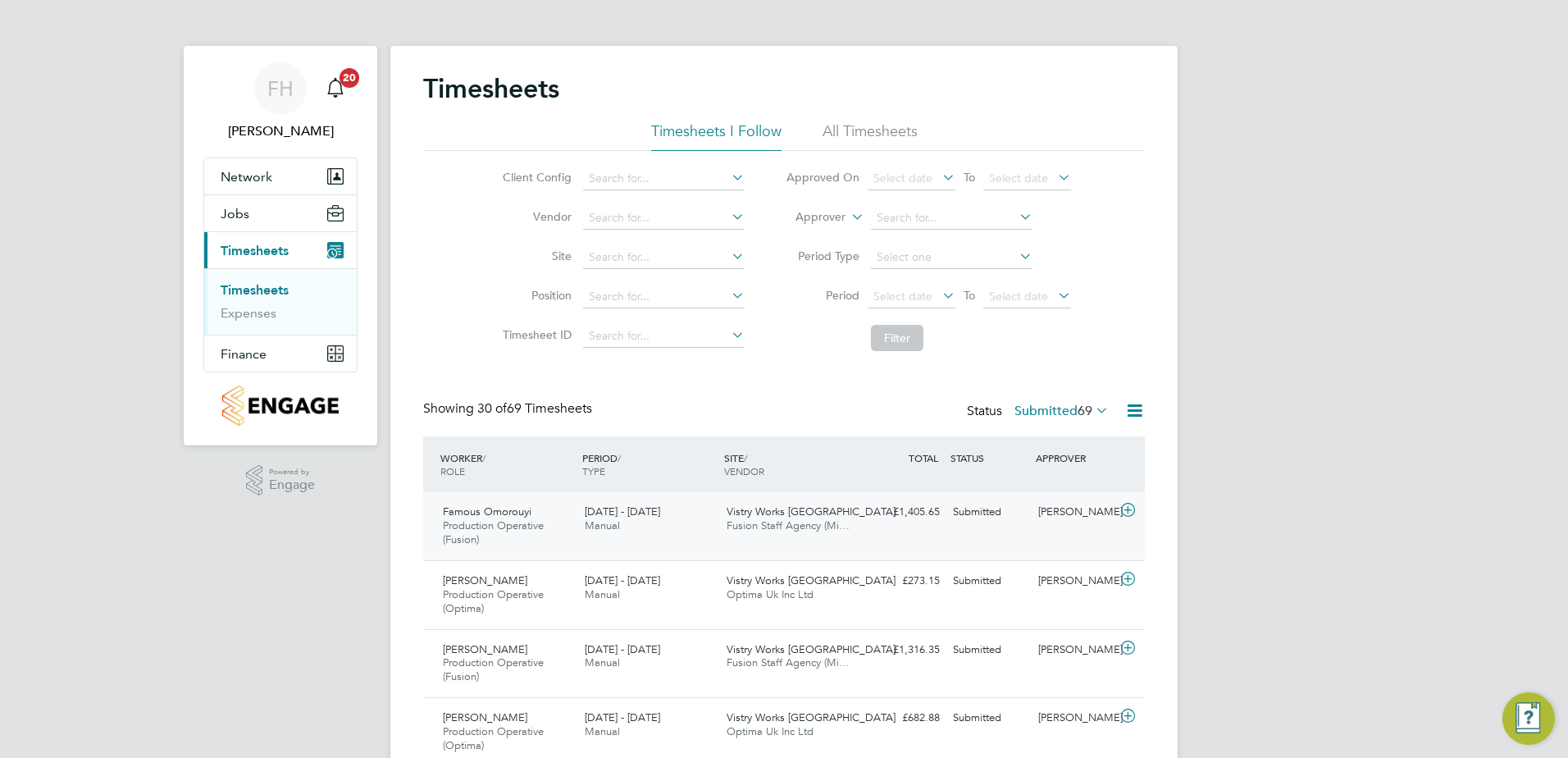
click at [1128, 506] on icon at bounding box center [1128, 510] width 21 height 13
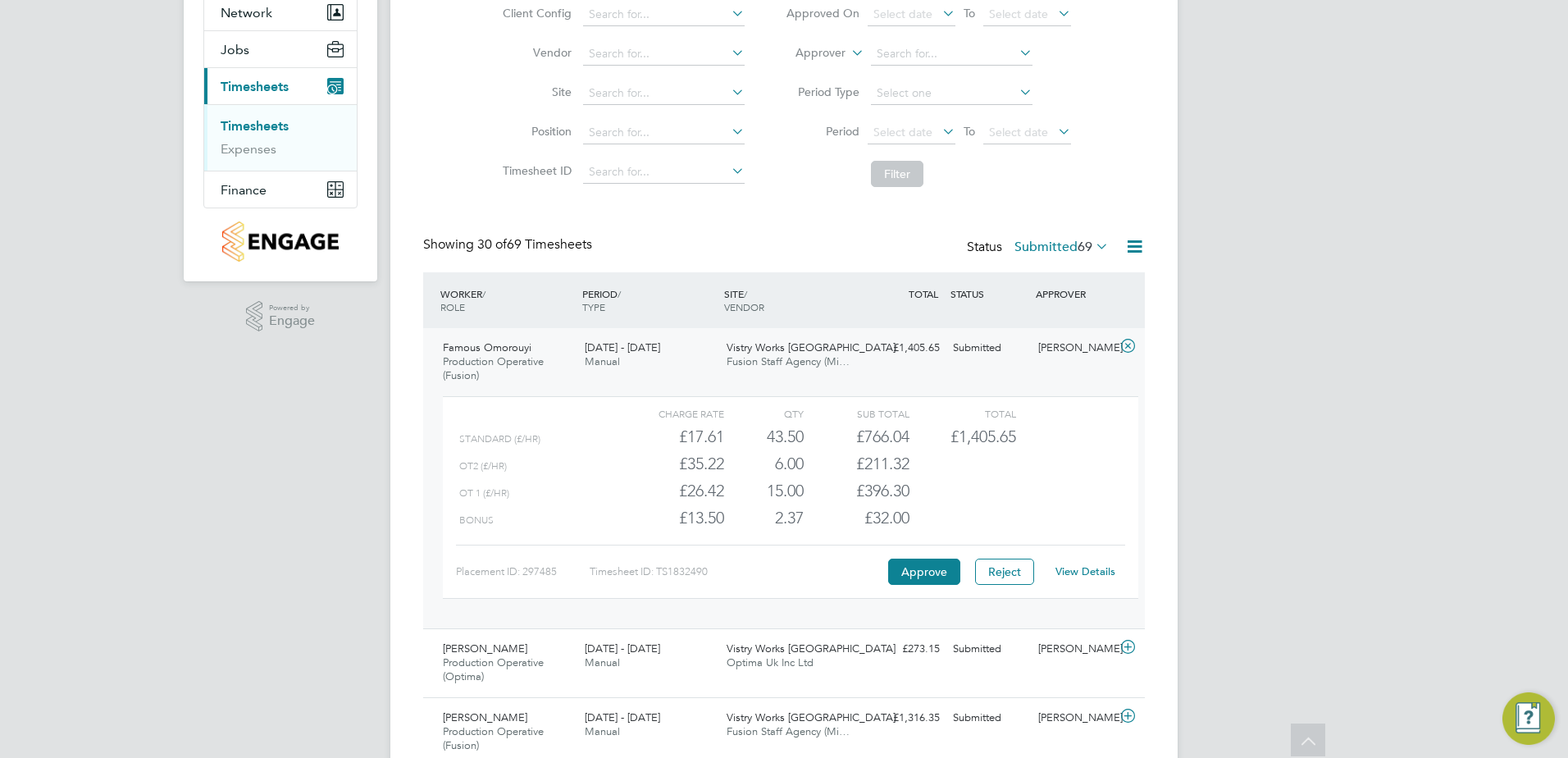
click at [1083, 488] on div "OT 1 (£/HR) £26.42 15 15.00 15 £396.30" at bounding box center [791, 490] width 696 height 27
click at [1128, 346] on icon at bounding box center [1128, 346] width 21 height 13
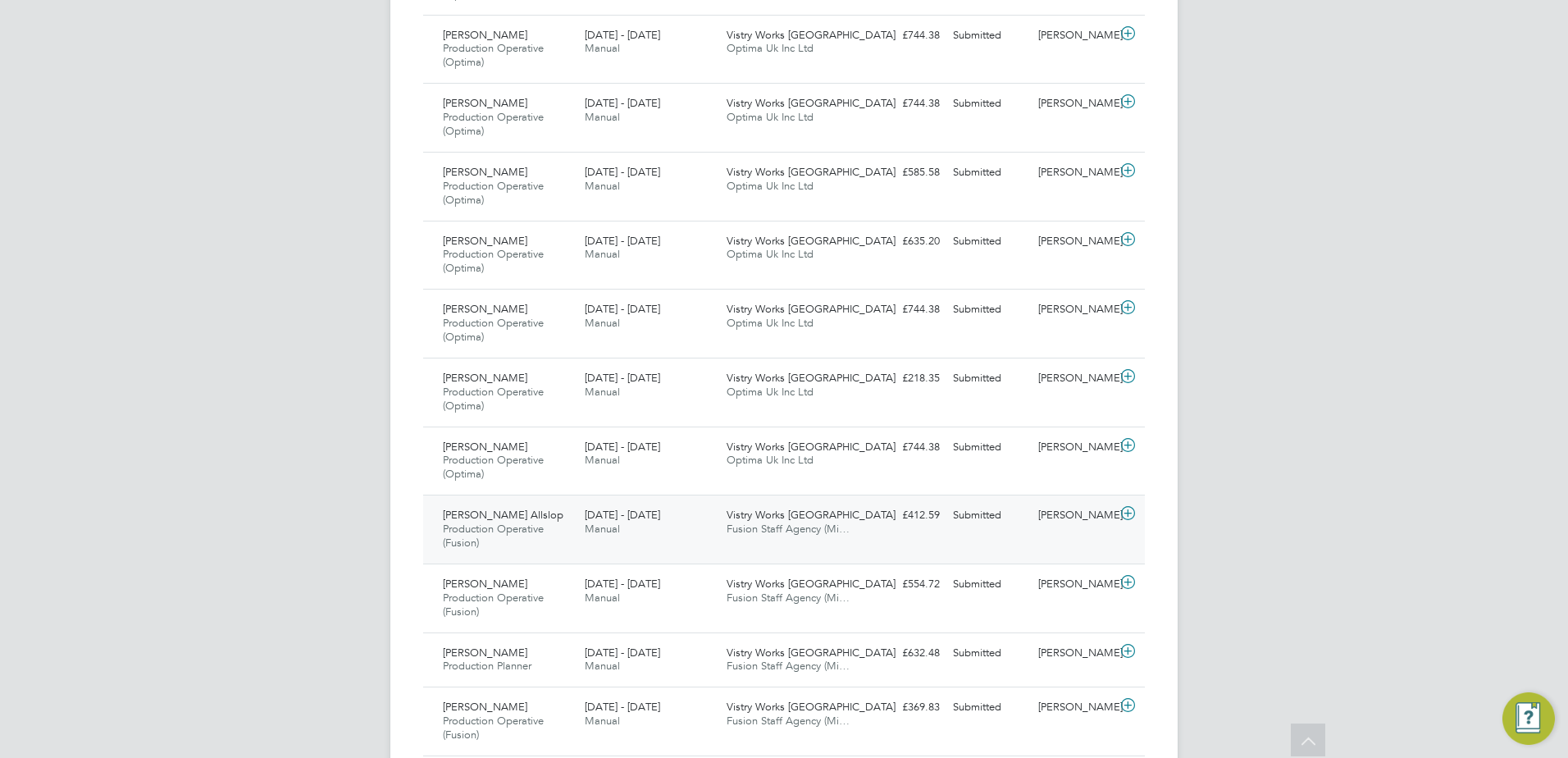
click at [1128, 517] on icon at bounding box center [1128, 513] width 21 height 13
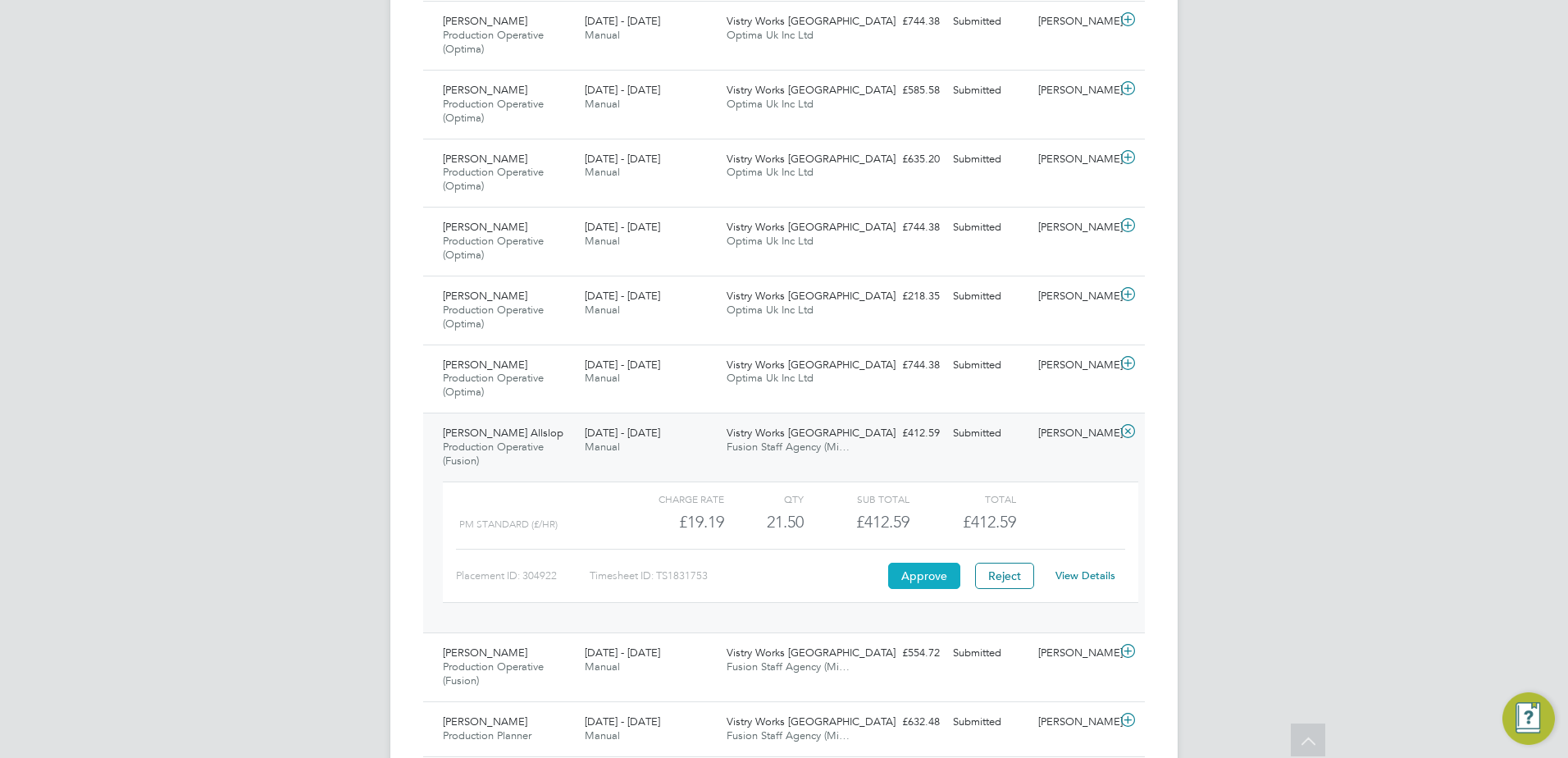
click at [930, 578] on button "Approve" at bounding box center [923, 576] width 72 height 26
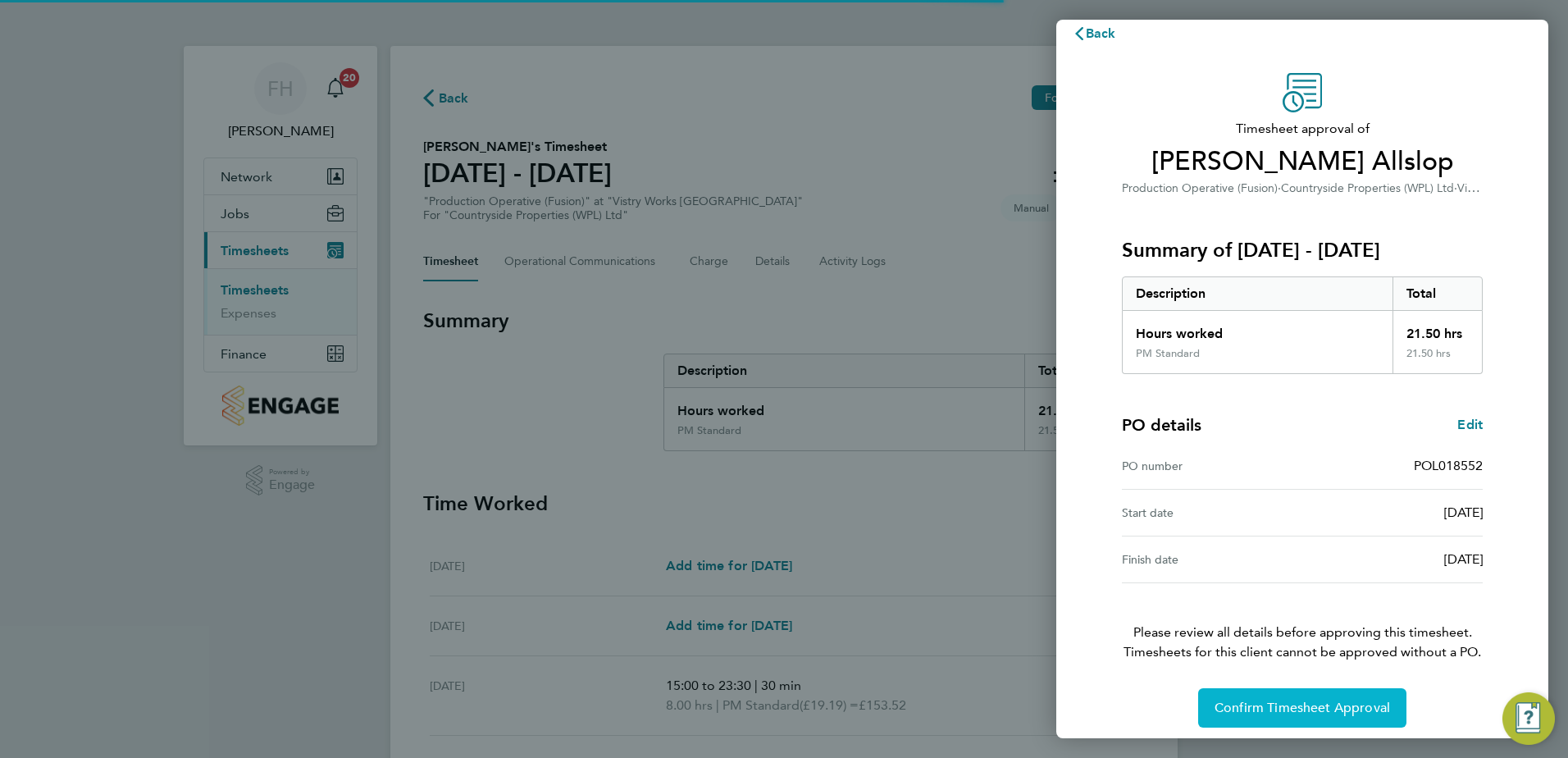
scroll to position [28, 0]
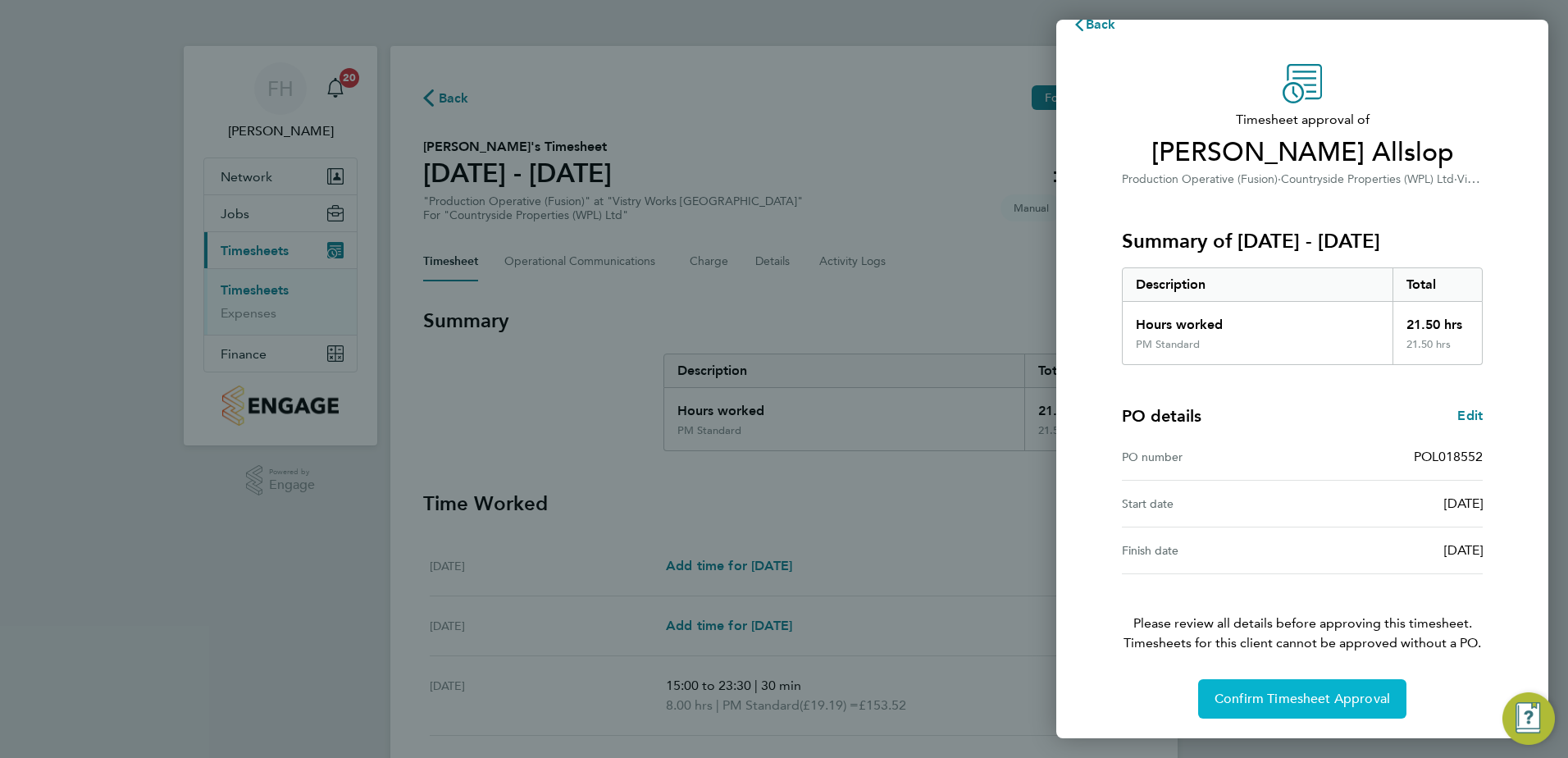
click at [1345, 708] on button "Confirm Timesheet Approval" at bounding box center [1302, 699] width 208 height 39
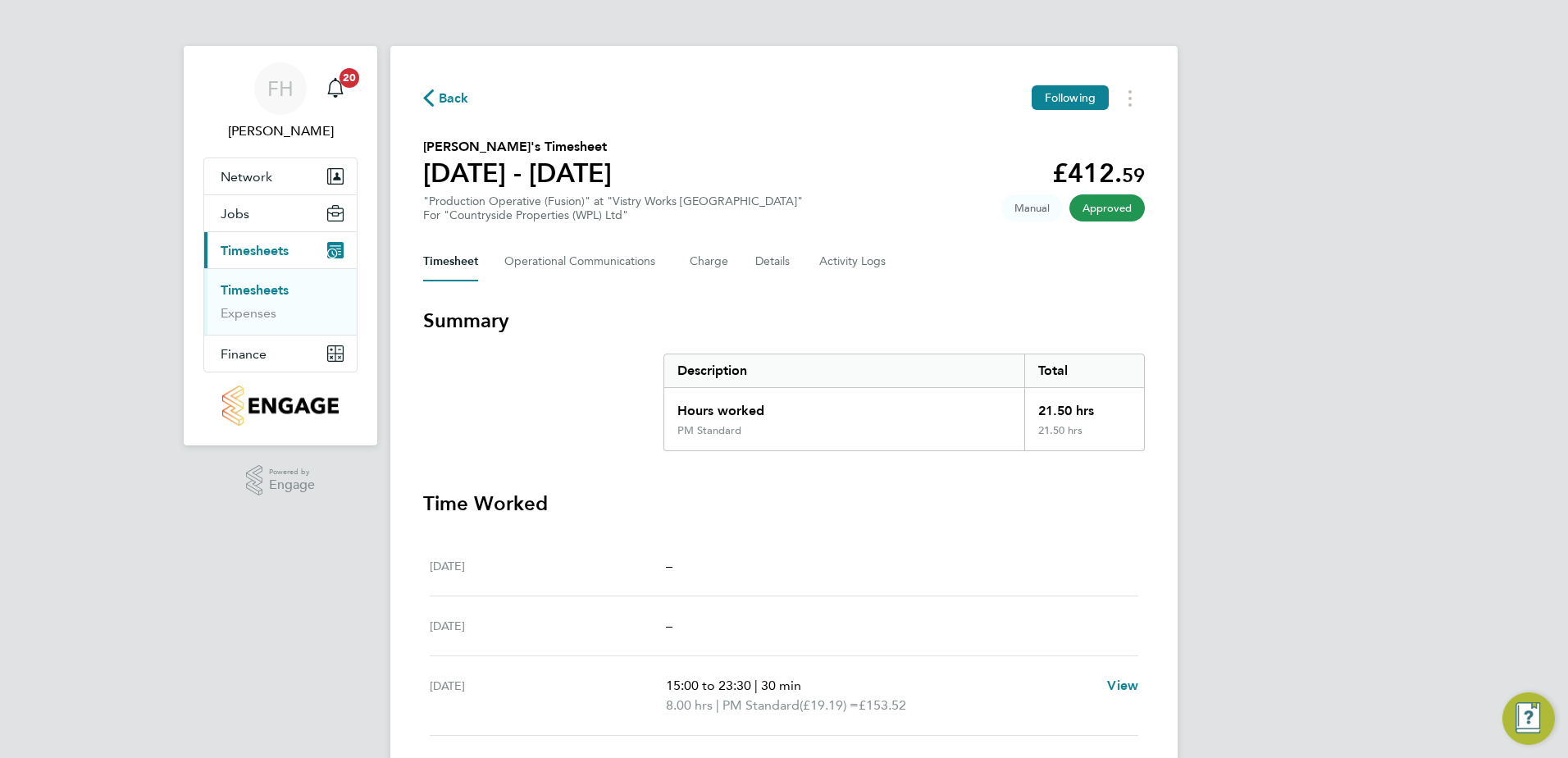
click at [438, 98] on span "Back" at bounding box center [446, 97] width 46 height 16
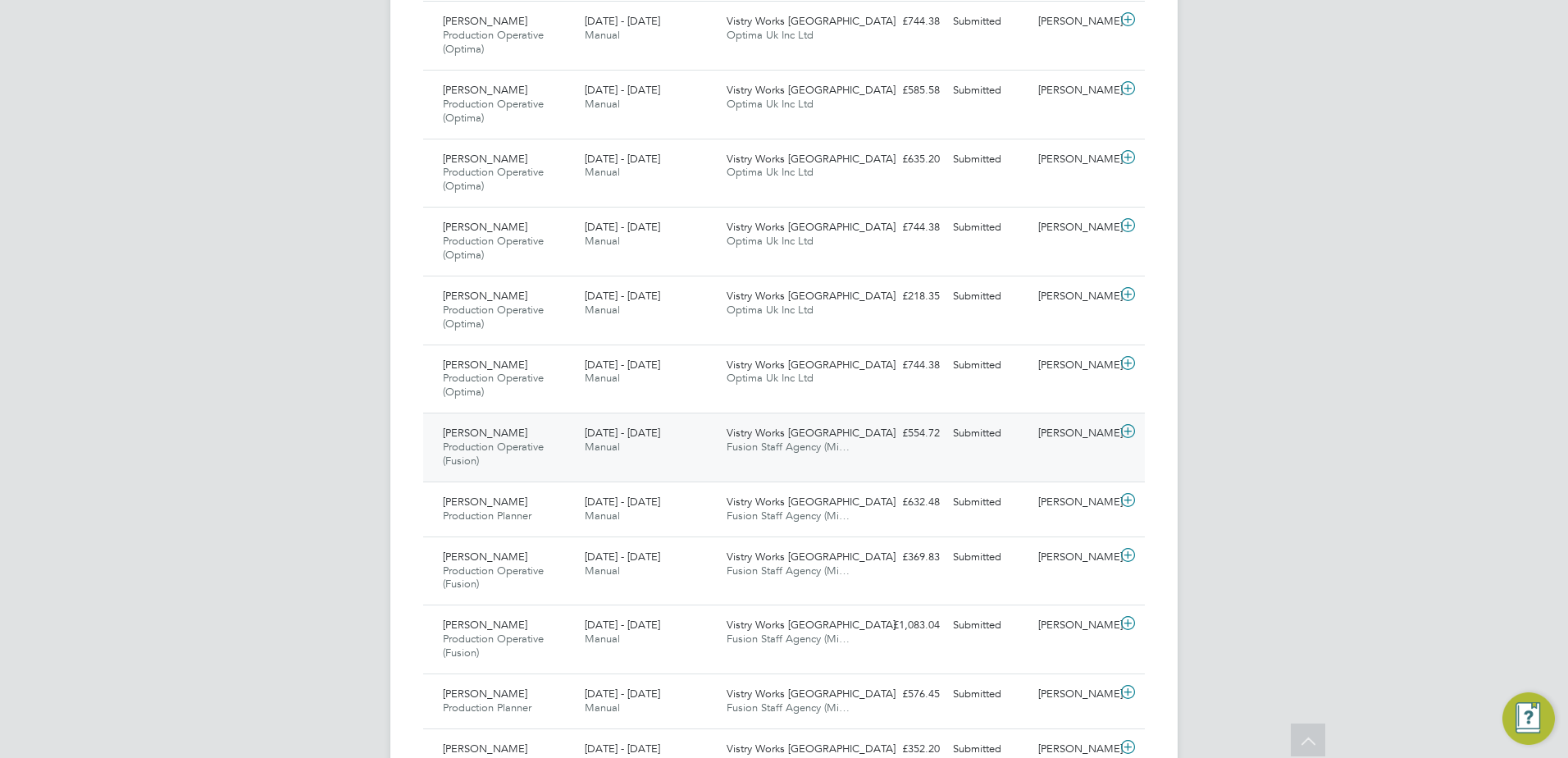
click at [1128, 433] on icon at bounding box center [1128, 431] width 21 height 13
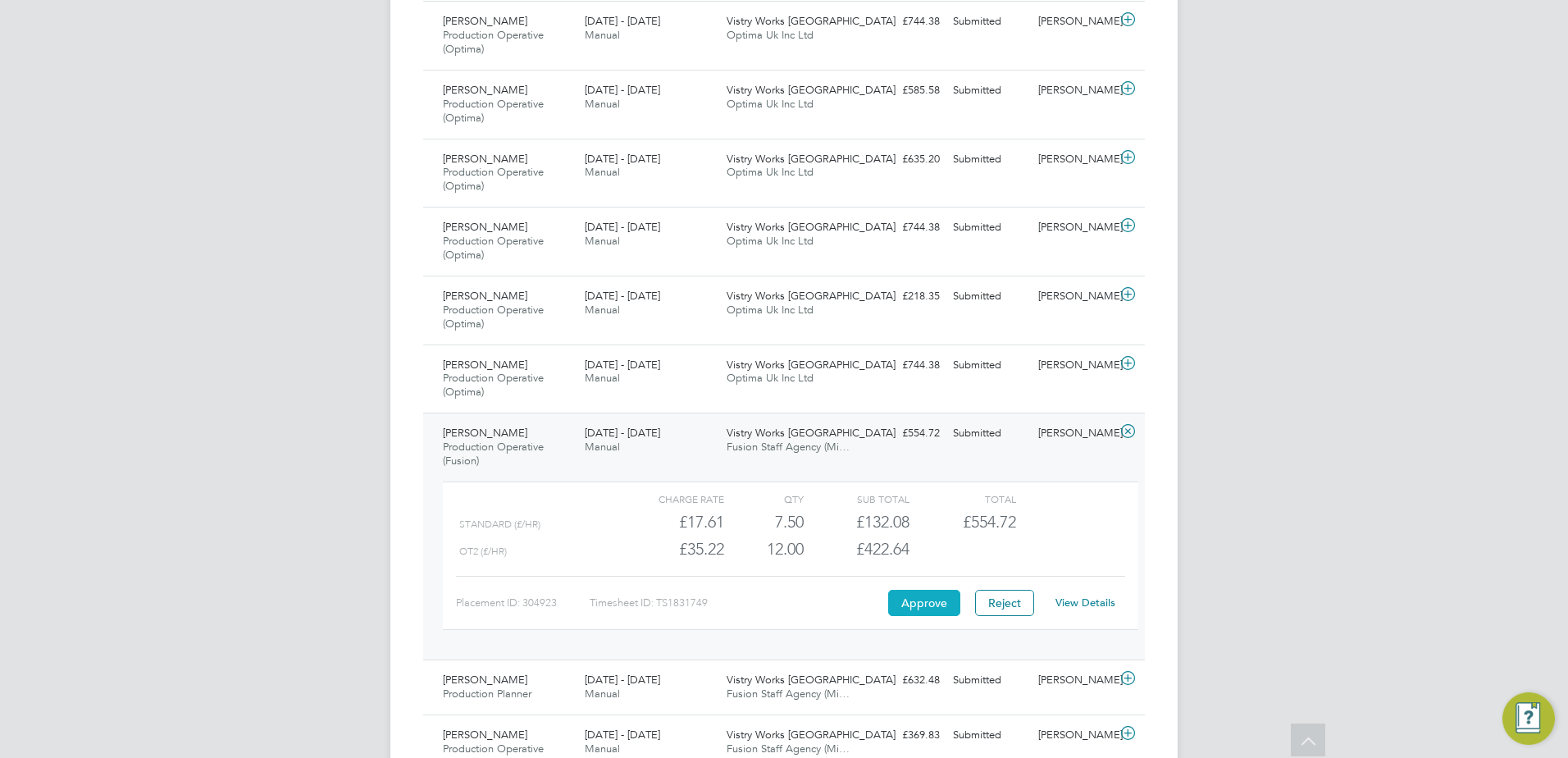
click at [929, 609] on button "Approve" at bounding box center [923, 603] width 72 height 26
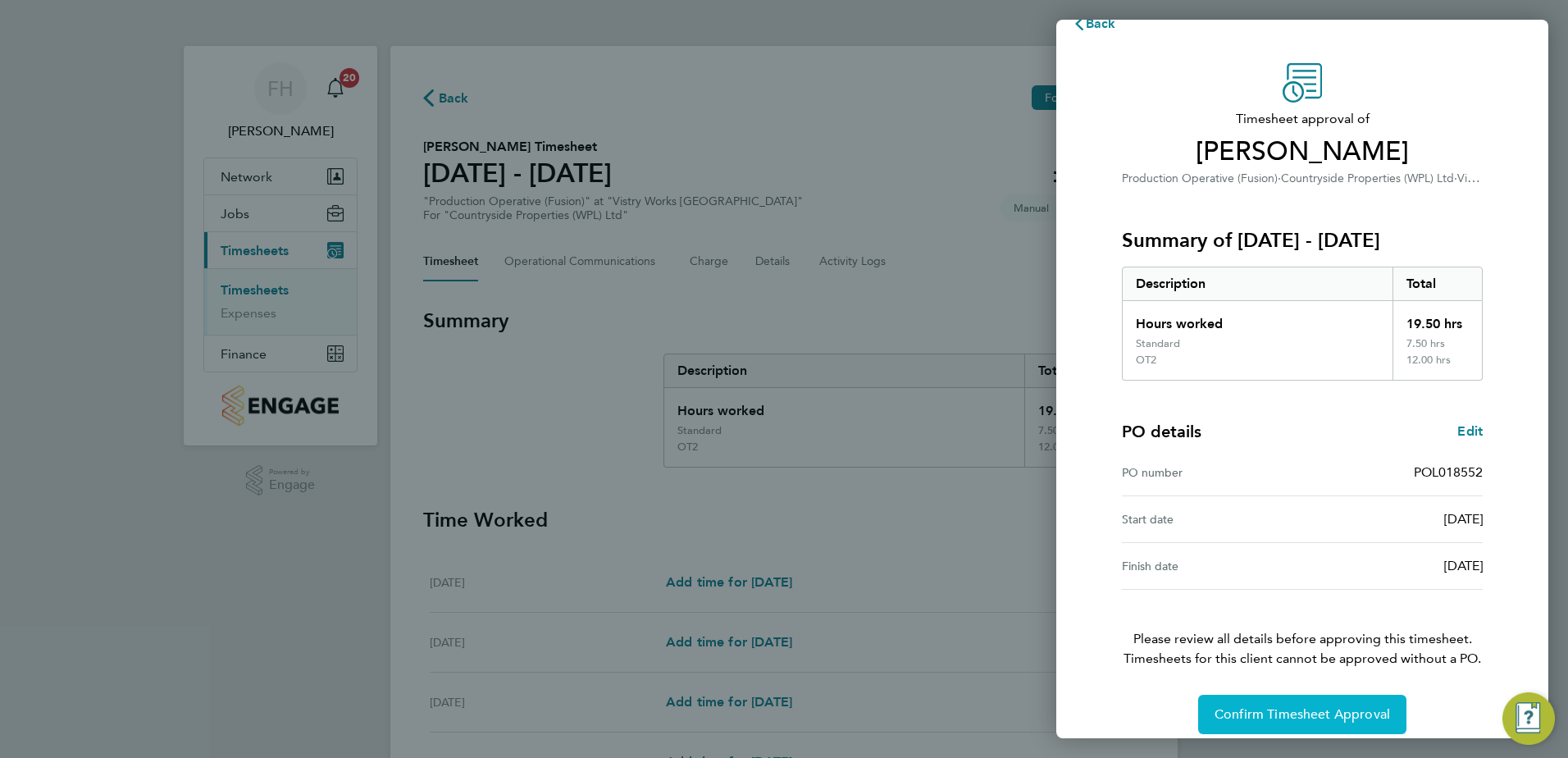
scroll to position [44, 0]
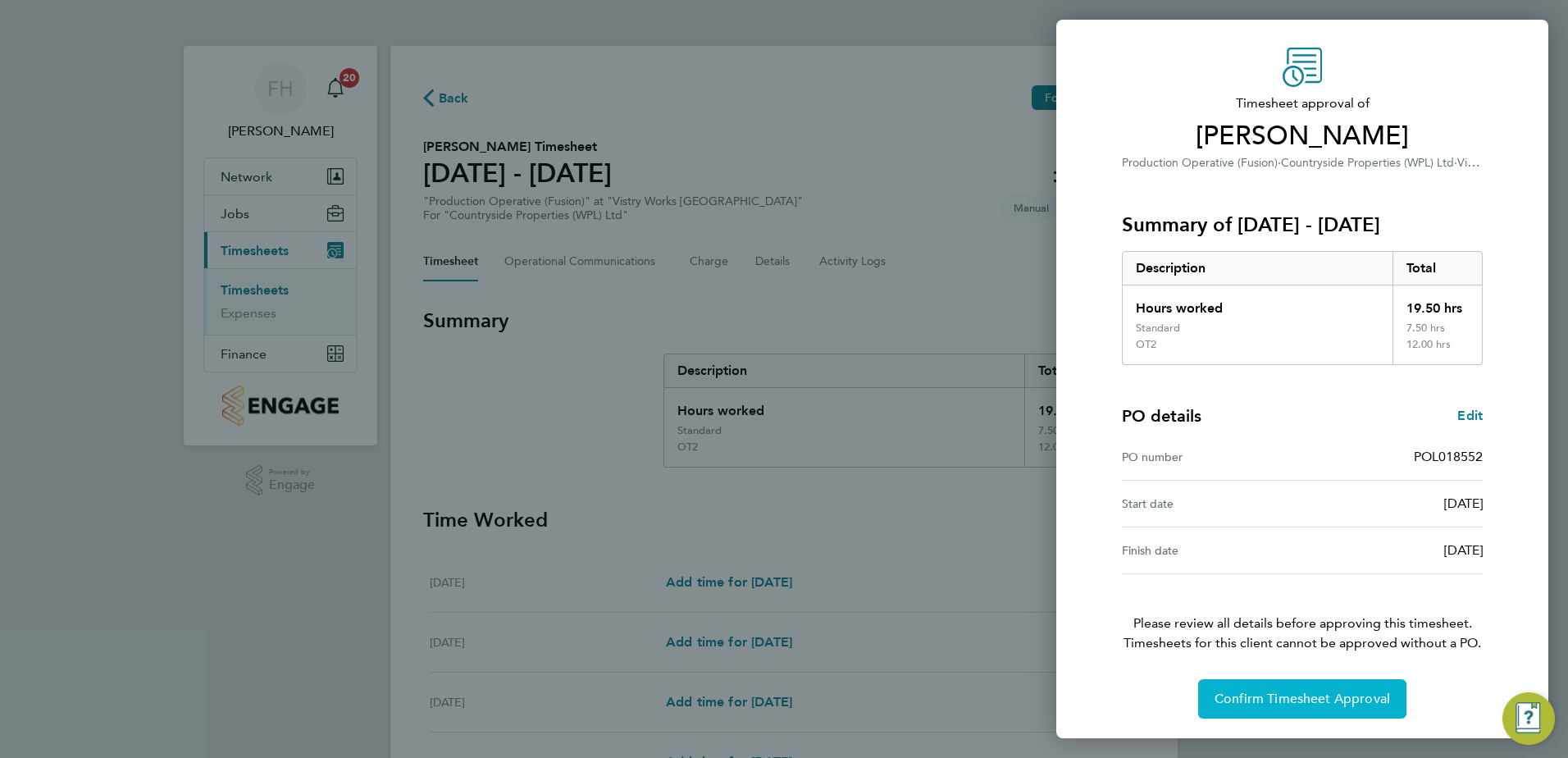
click at [1298, 690] on button "Confirm Timesheet Approval" at bounding box center [1302, 699] width 208 height 39
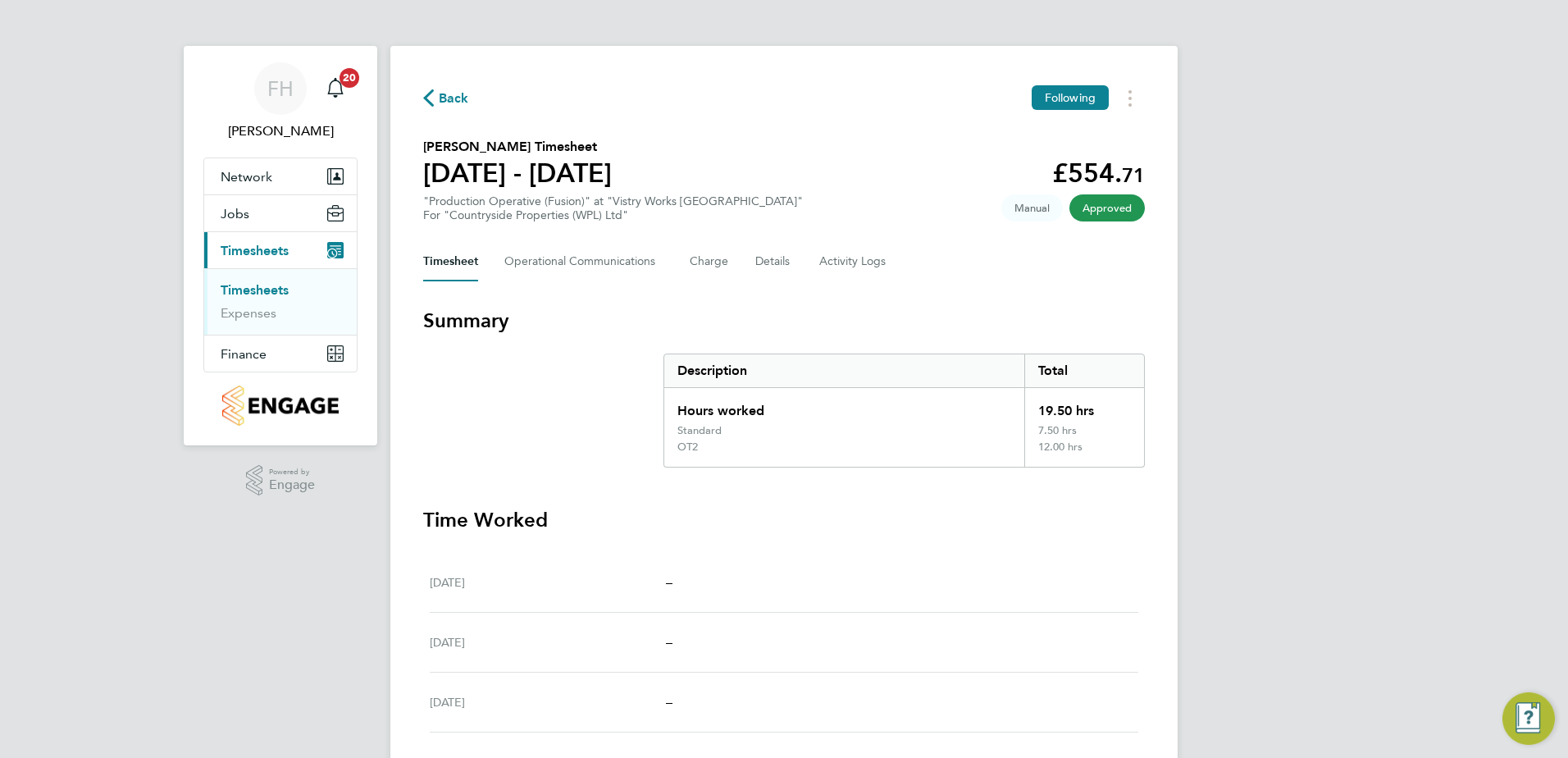
click at [445, 104] on span "Back" at bounding box center [453, 98] width 30 height 20
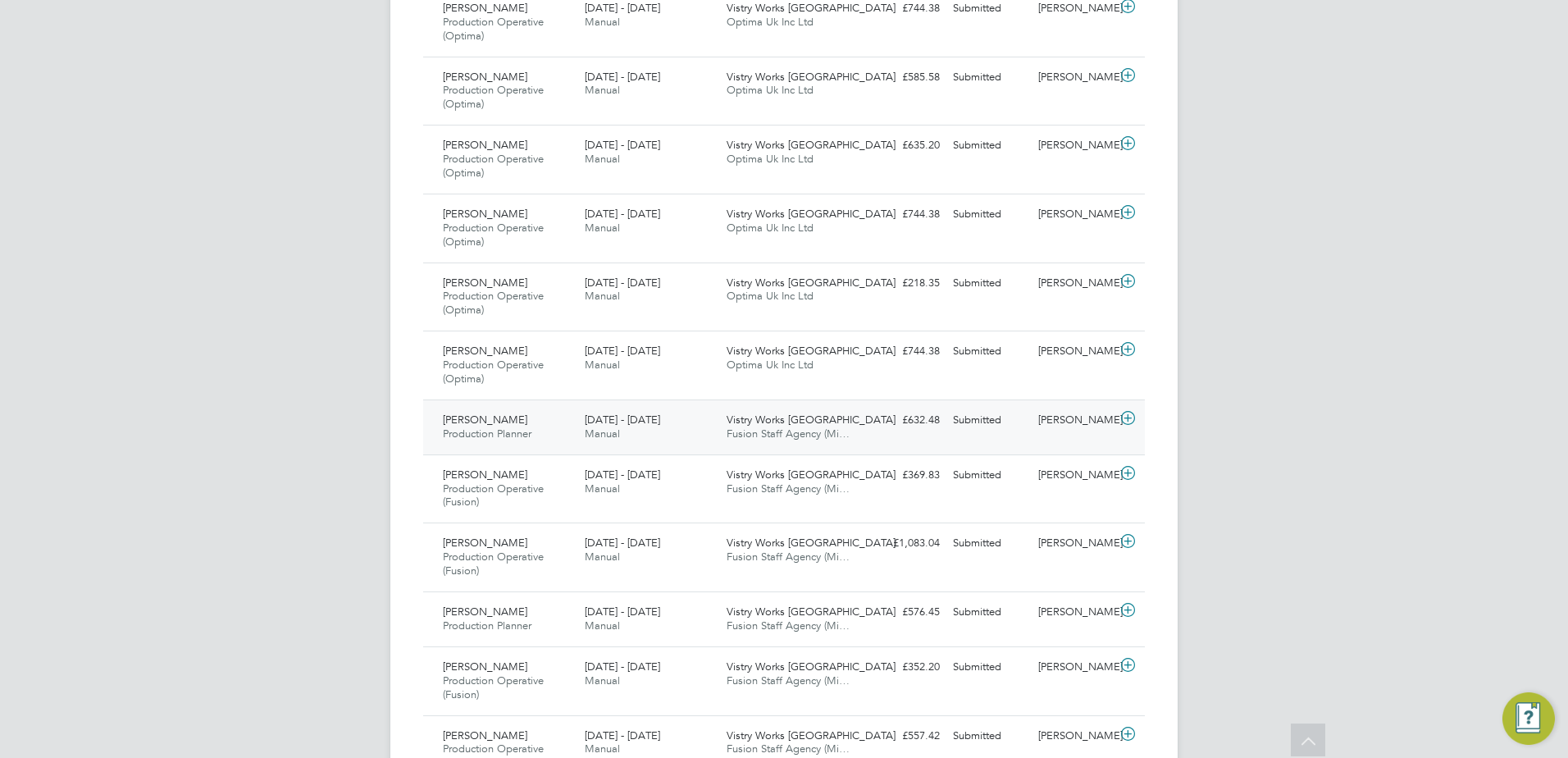
click at [1128, 418] on icon at bounding box center [1128, 418] width 21 height 13
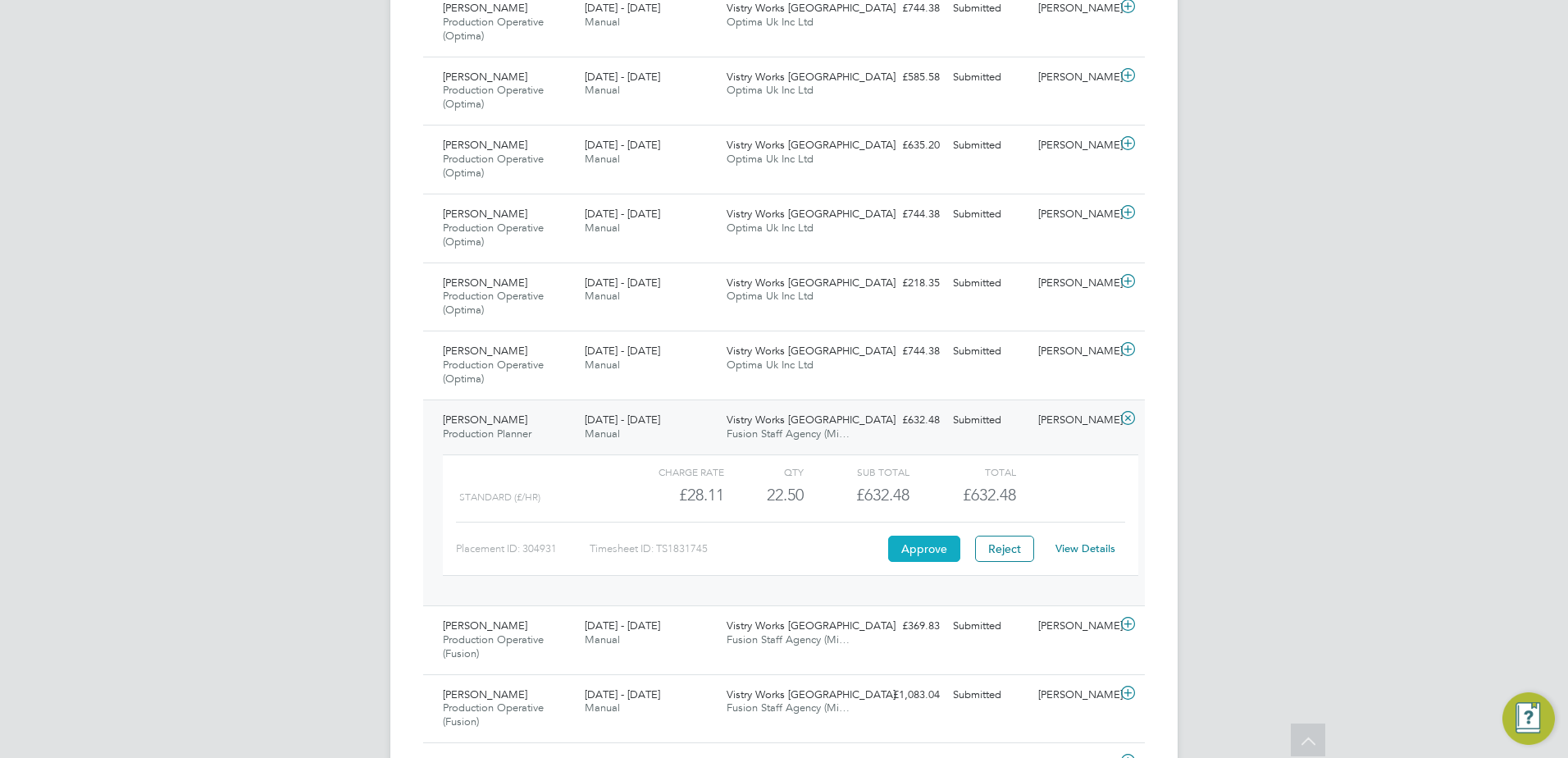
click at [911, 549] on button "Approve" at bounding box center [923, 549] width 72 height 26
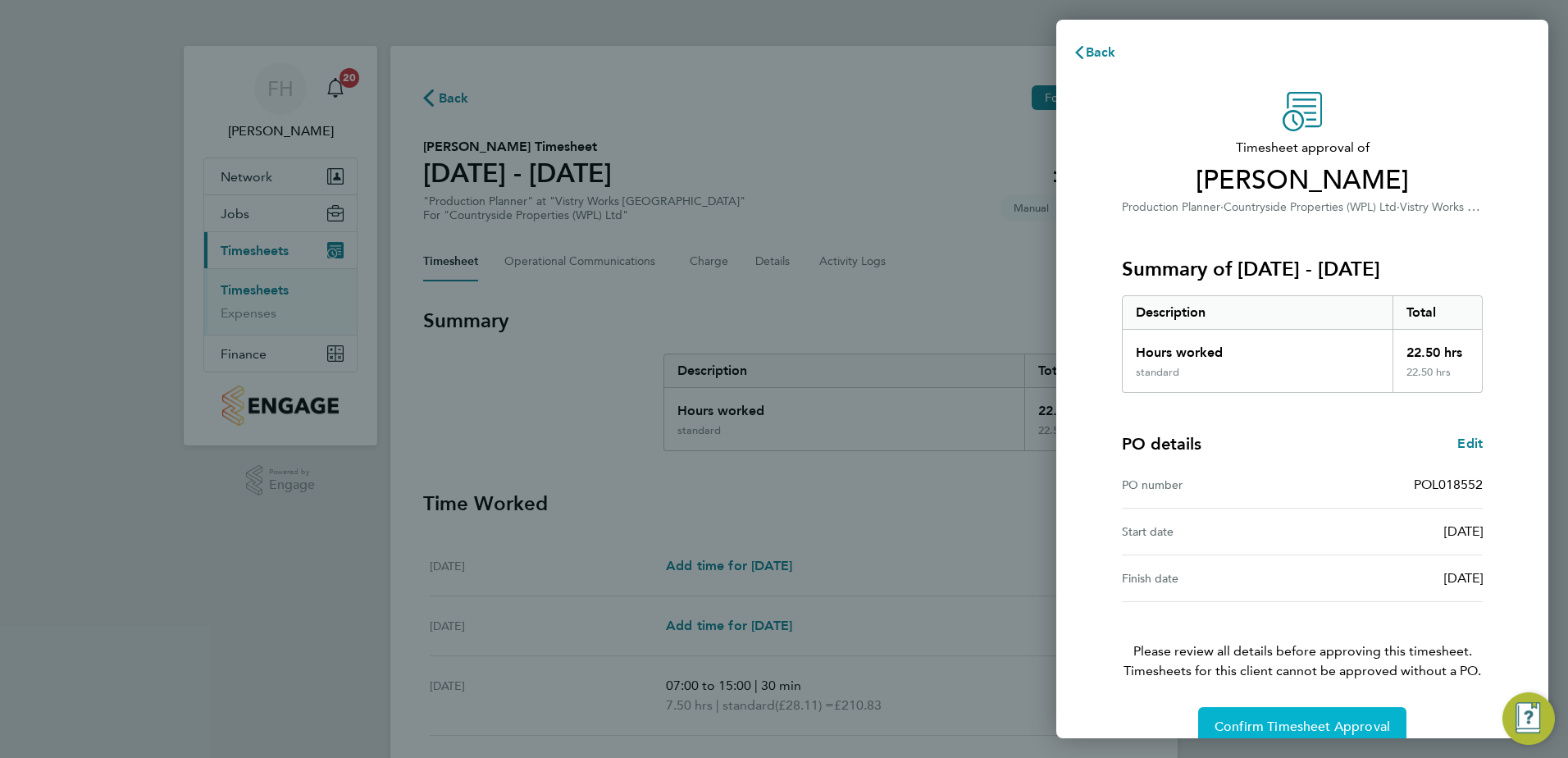
click at [1282, 715] on button "Confirm Timesheet Approval" at bounding box center [1302, 727] width 208 height 39
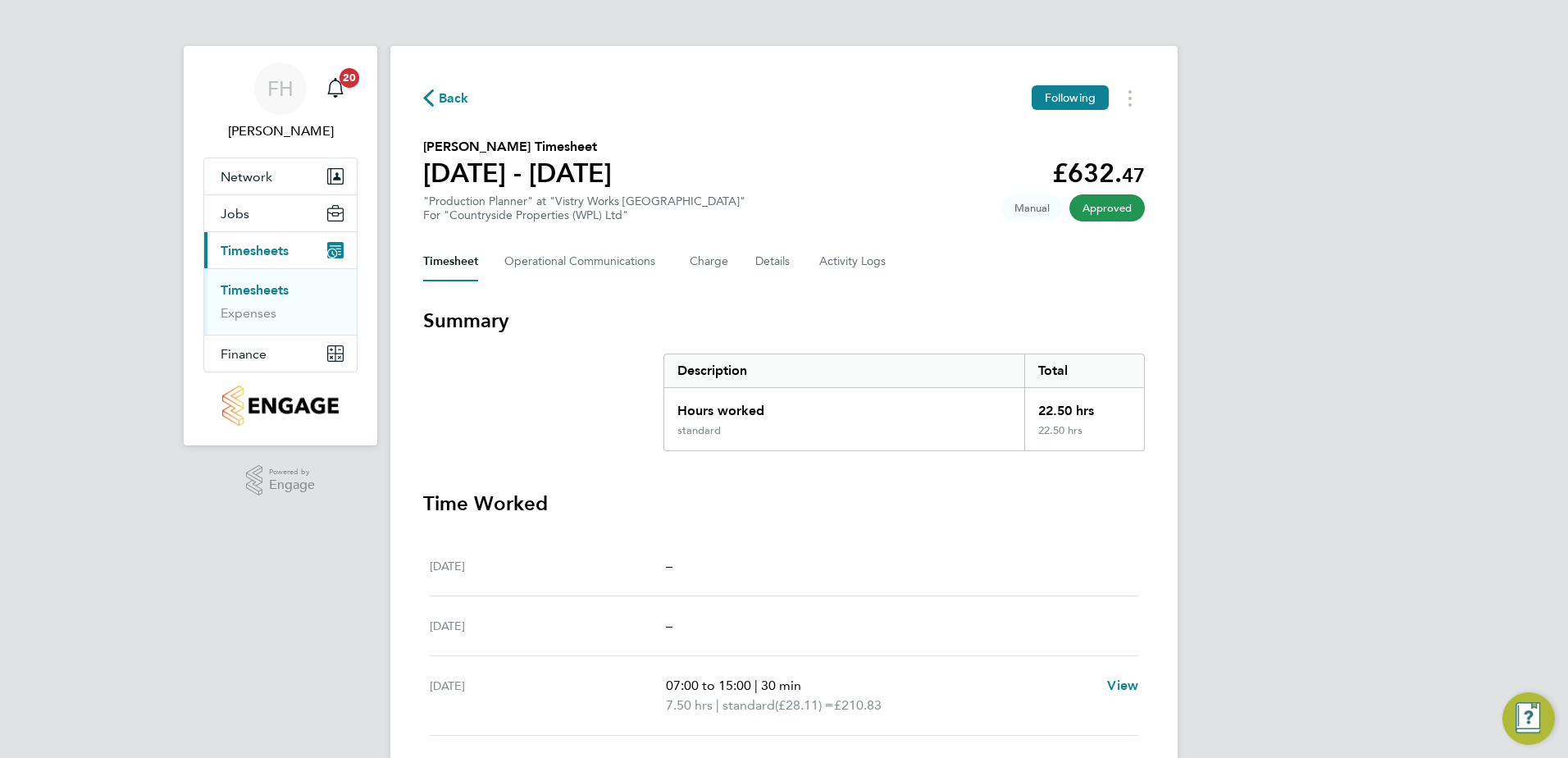
click at [447, 99] on span "Back" at bounding box center [453, 98] width 30 height 20
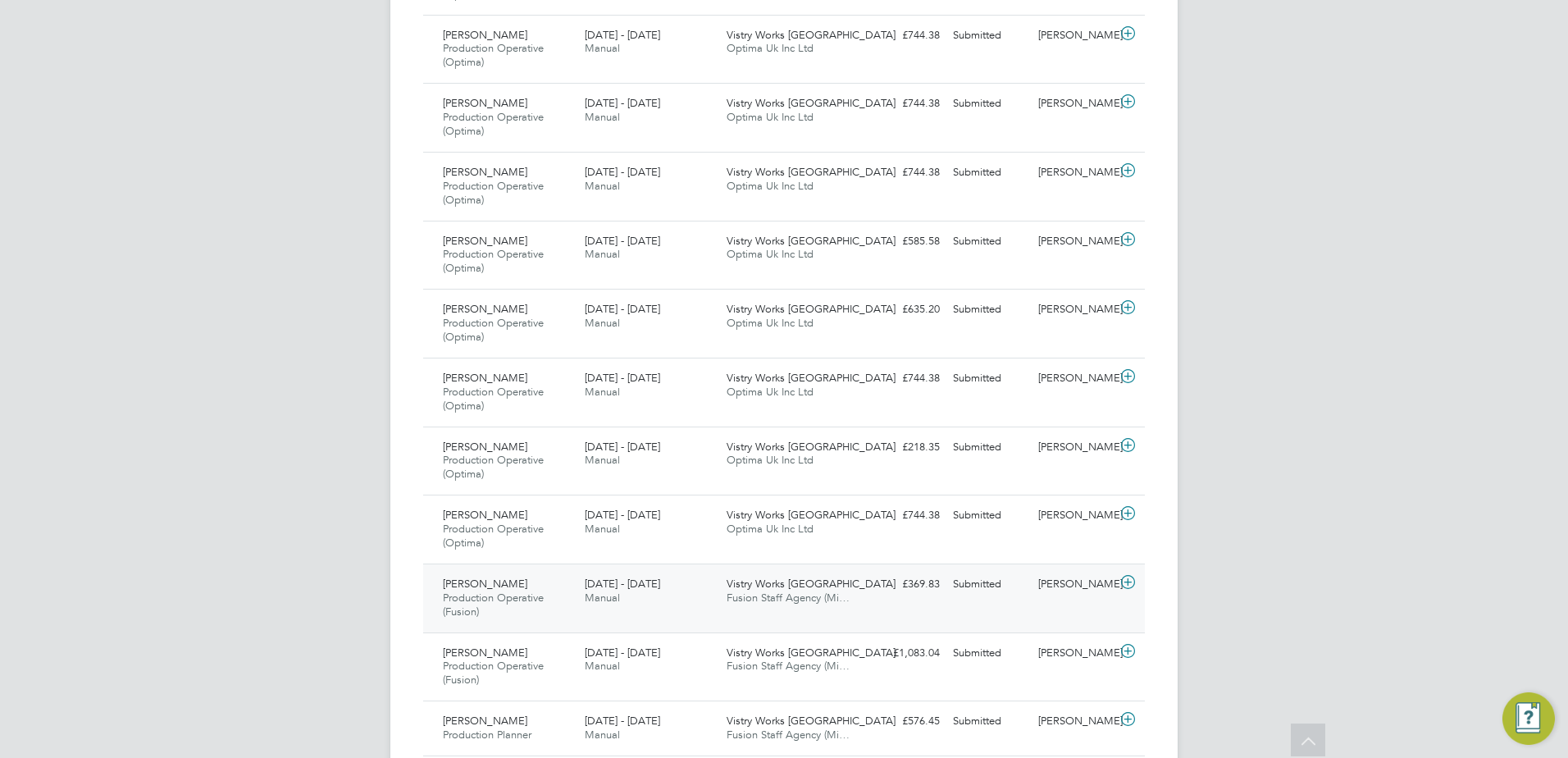
click at [1127, 581] on icon at bounding box center [1128, 582] width 21 height 13
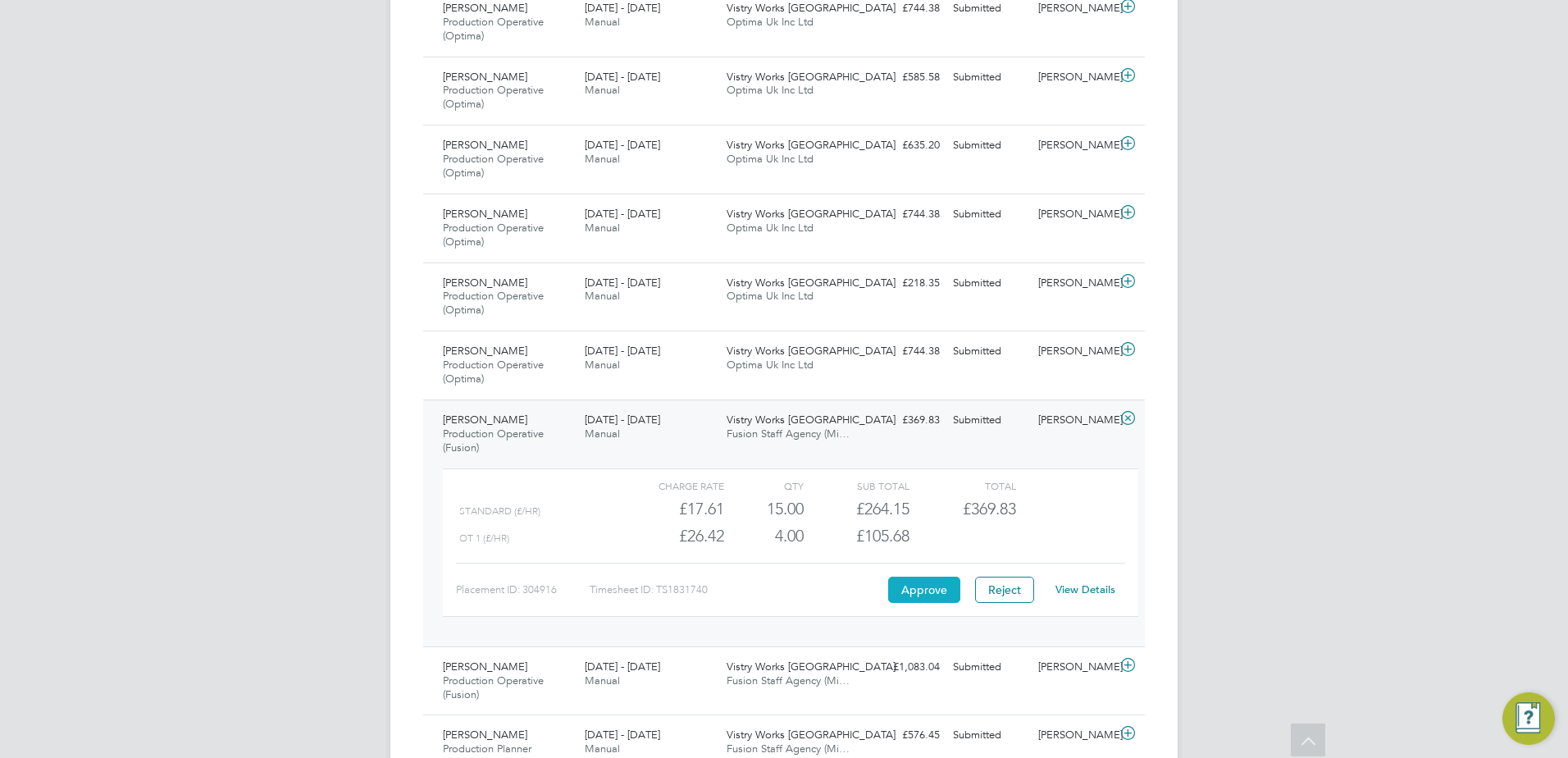
click at [913, 581] on button "Approve" at bounding box center [923, 590] width 72 height 26
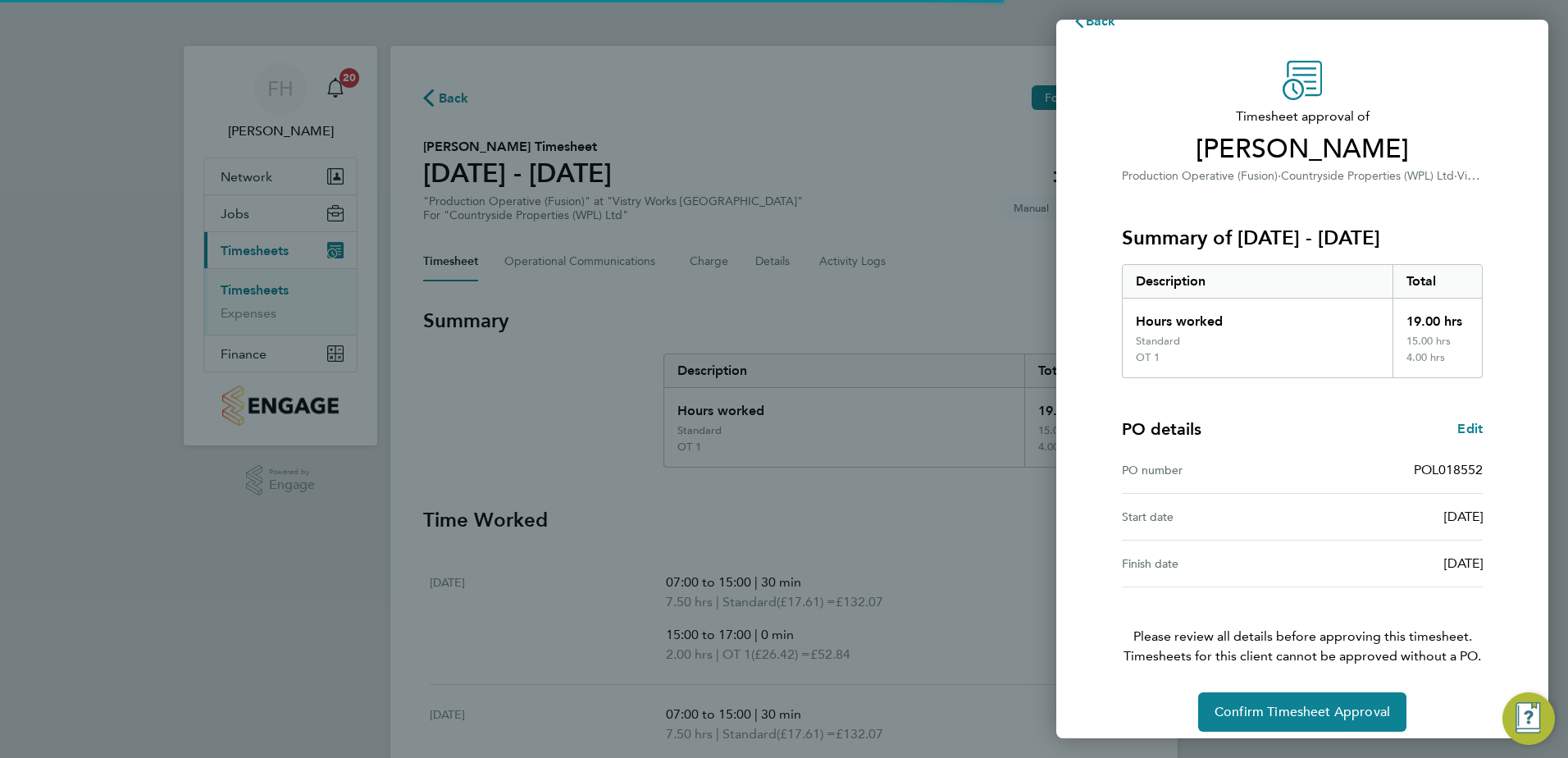
scroll to position [44, 0]
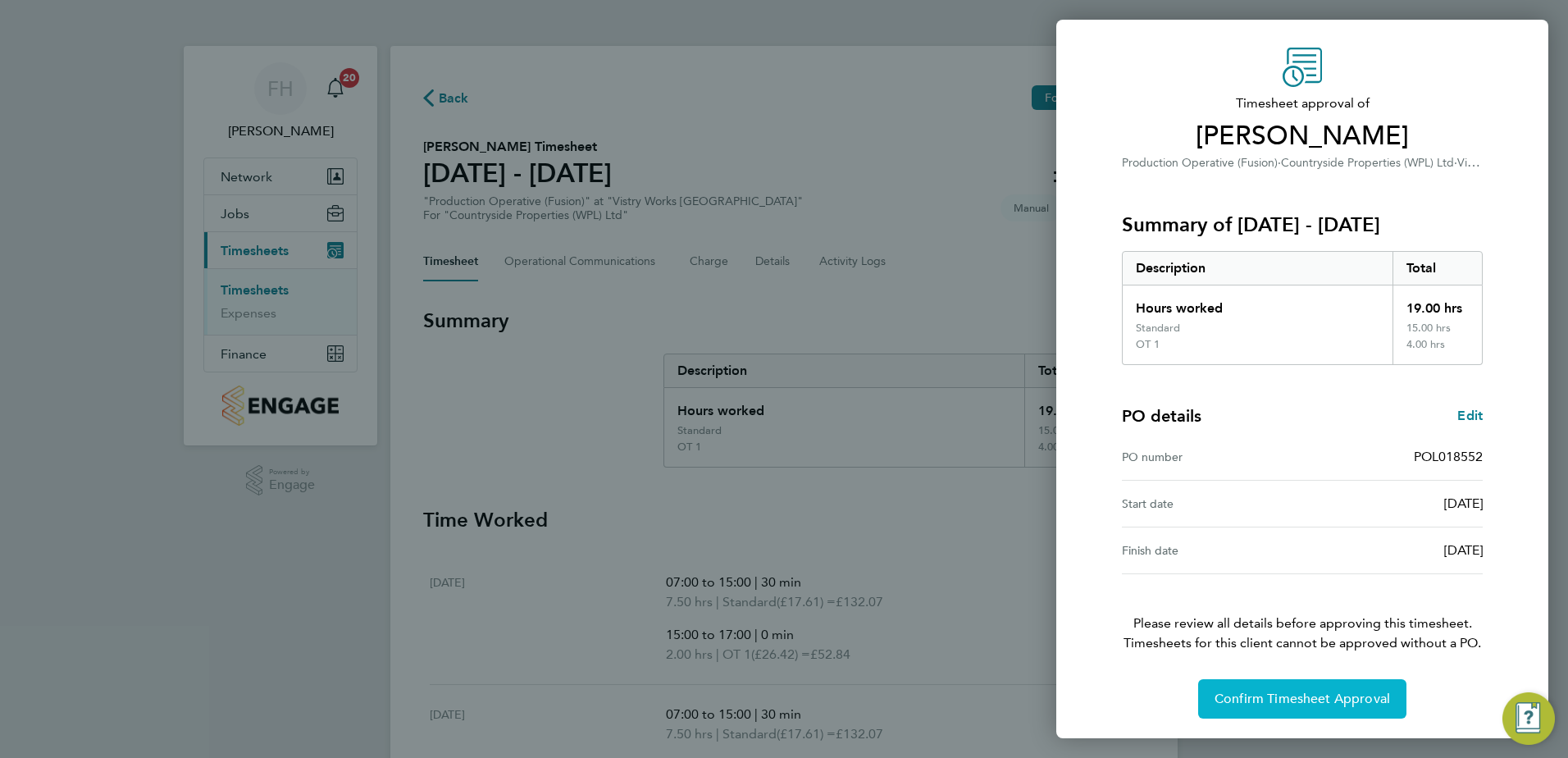
click at [1355, 711] on button "Confirm Timesheet Approval" at bounding box center [1302, 699] width 208 height 39
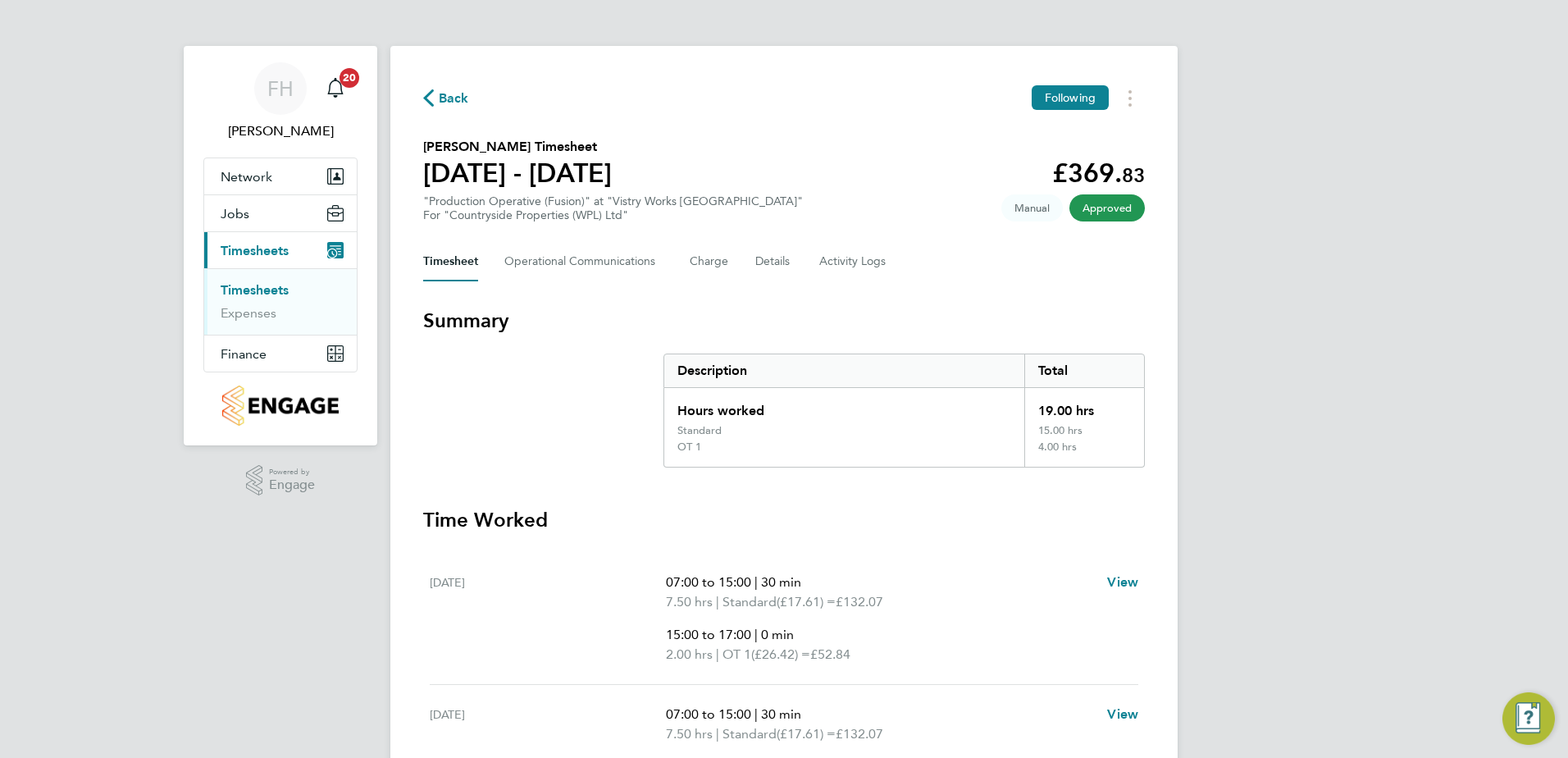
click at [442, 89] on span "Back" at bounding box center [453, 98] width 30 height 20
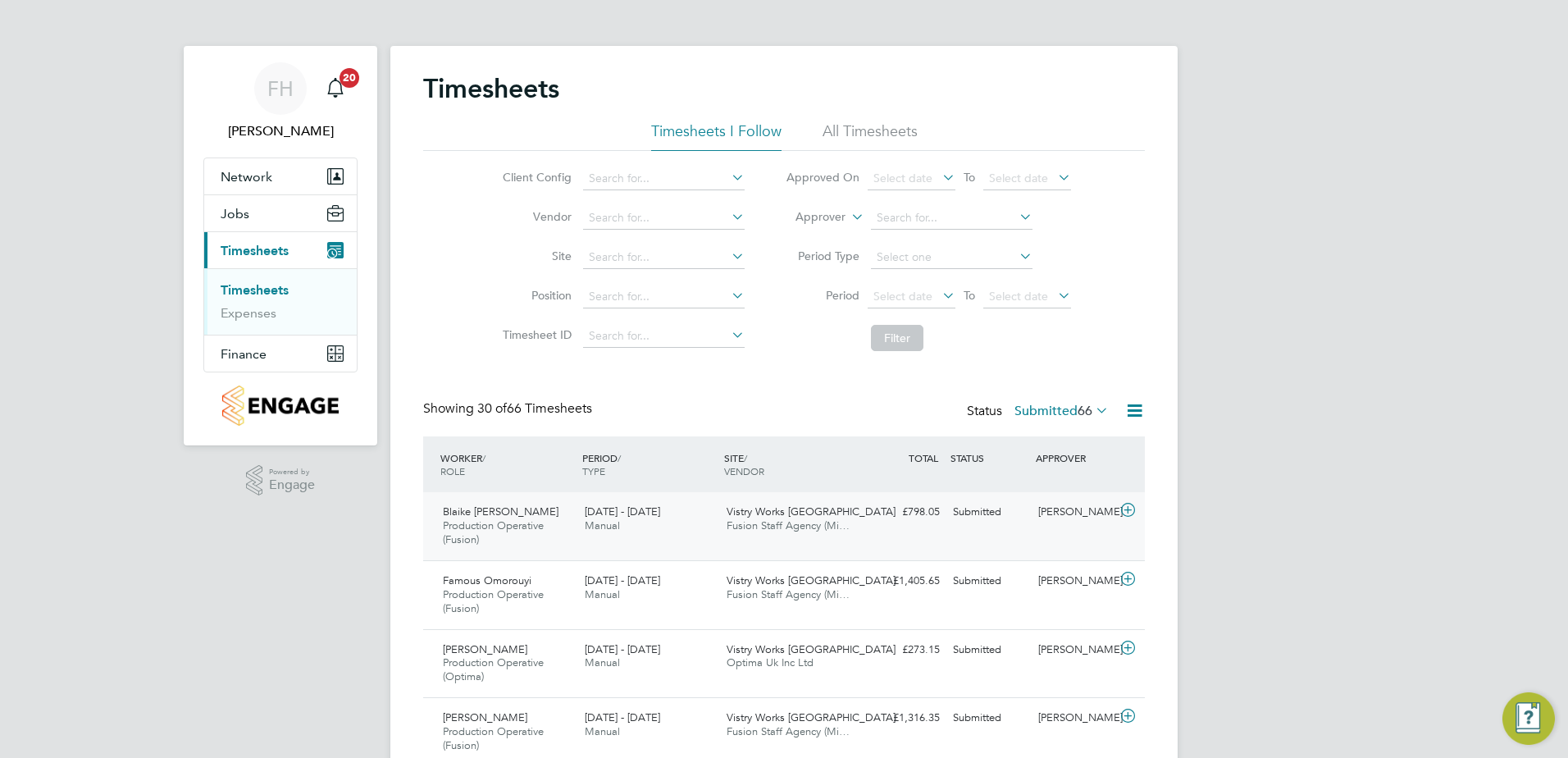
click at [1128, 506] on icon at bounding box center [1128, 510] width 21 height 13
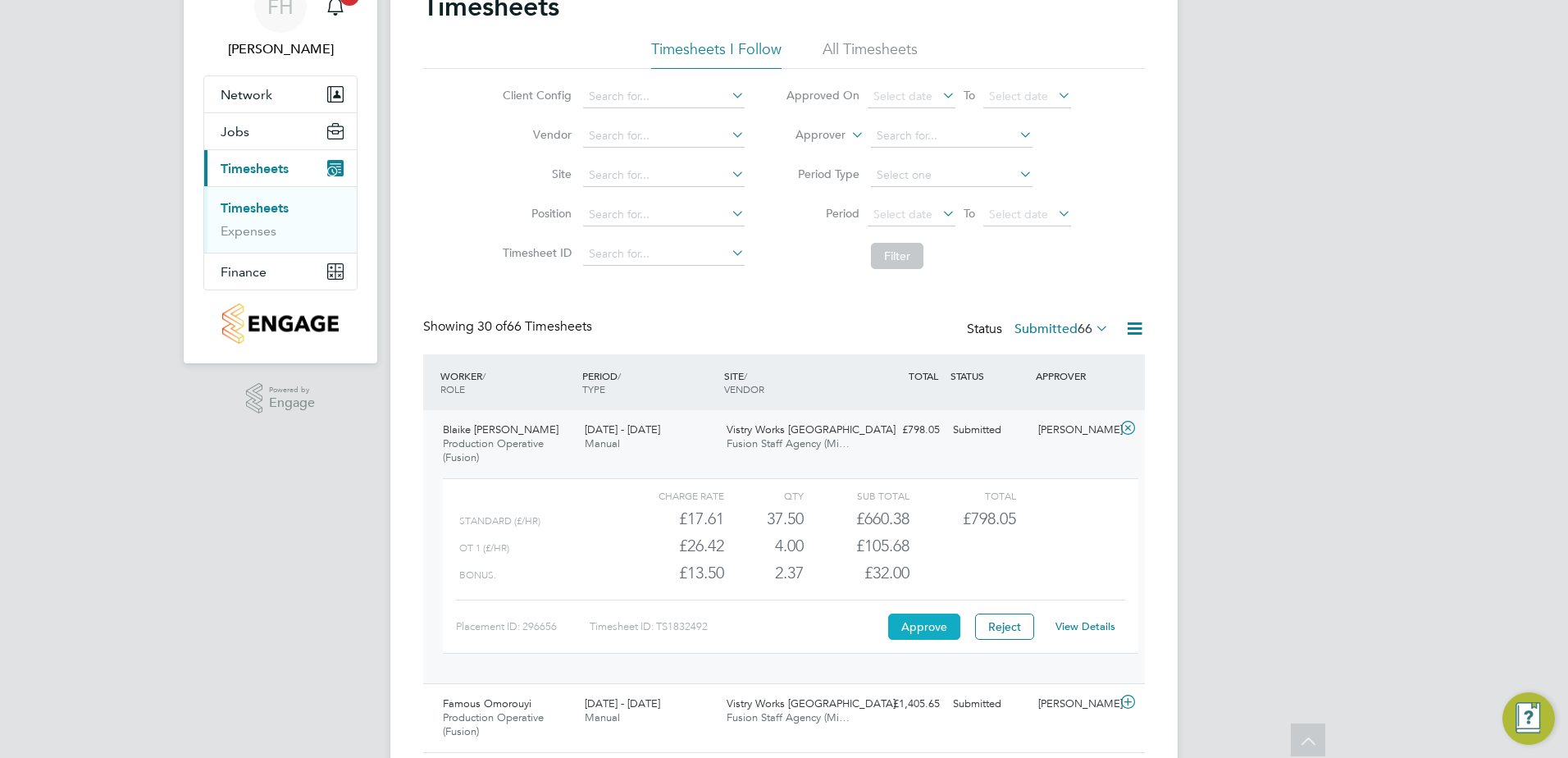
click at [938, 630] on button "Approve" at bounding box center [923, 627] width 72 height 26
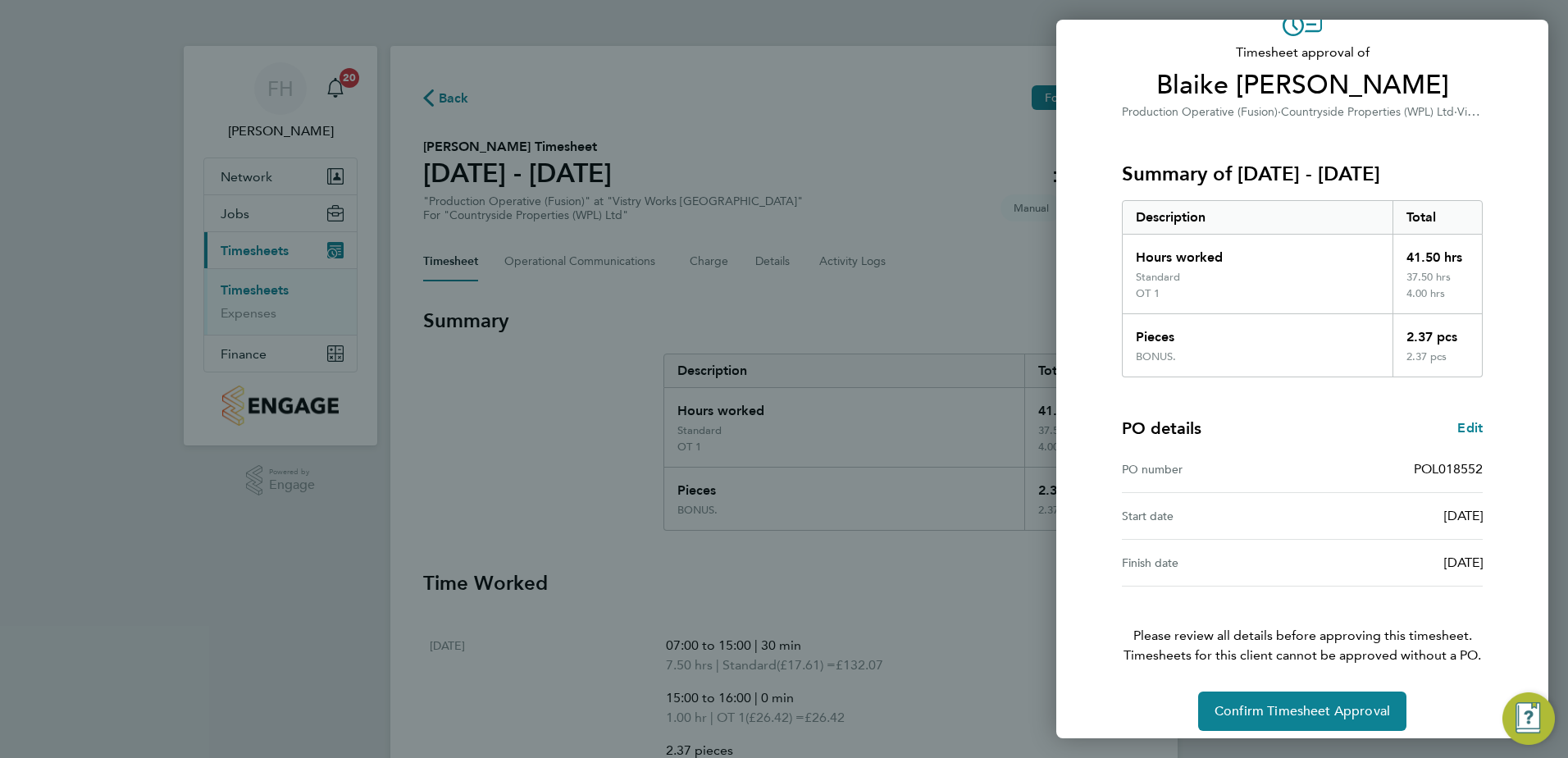
scroll to position [108, 0]
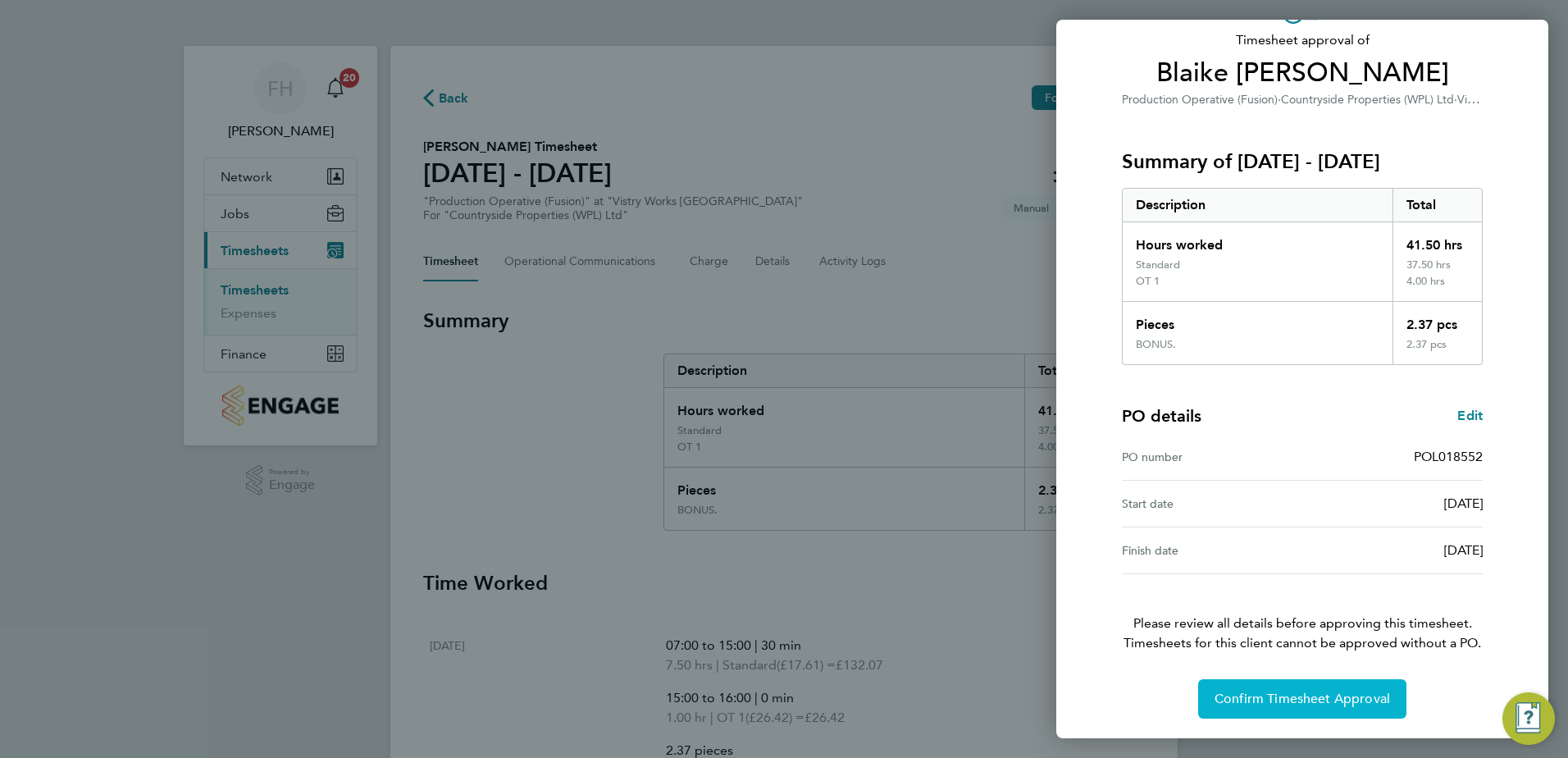
click at [1359, 702] on span "Confirm Timesheet Approval" at bounding box center [1302, 699] width 175 height 17
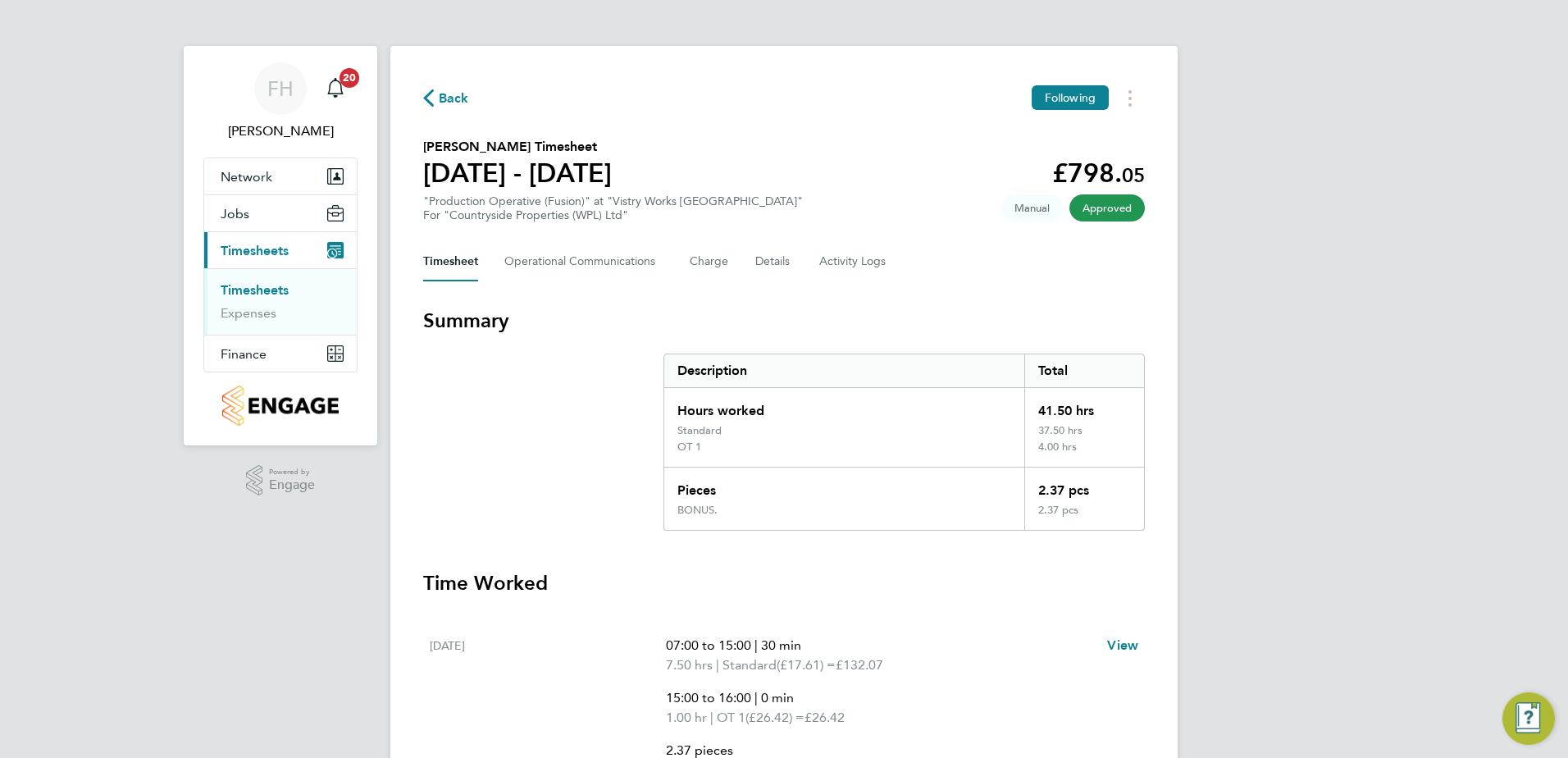
click at [444, 96] on span "Back" at bounding box center [453, 98] width 30 height 20
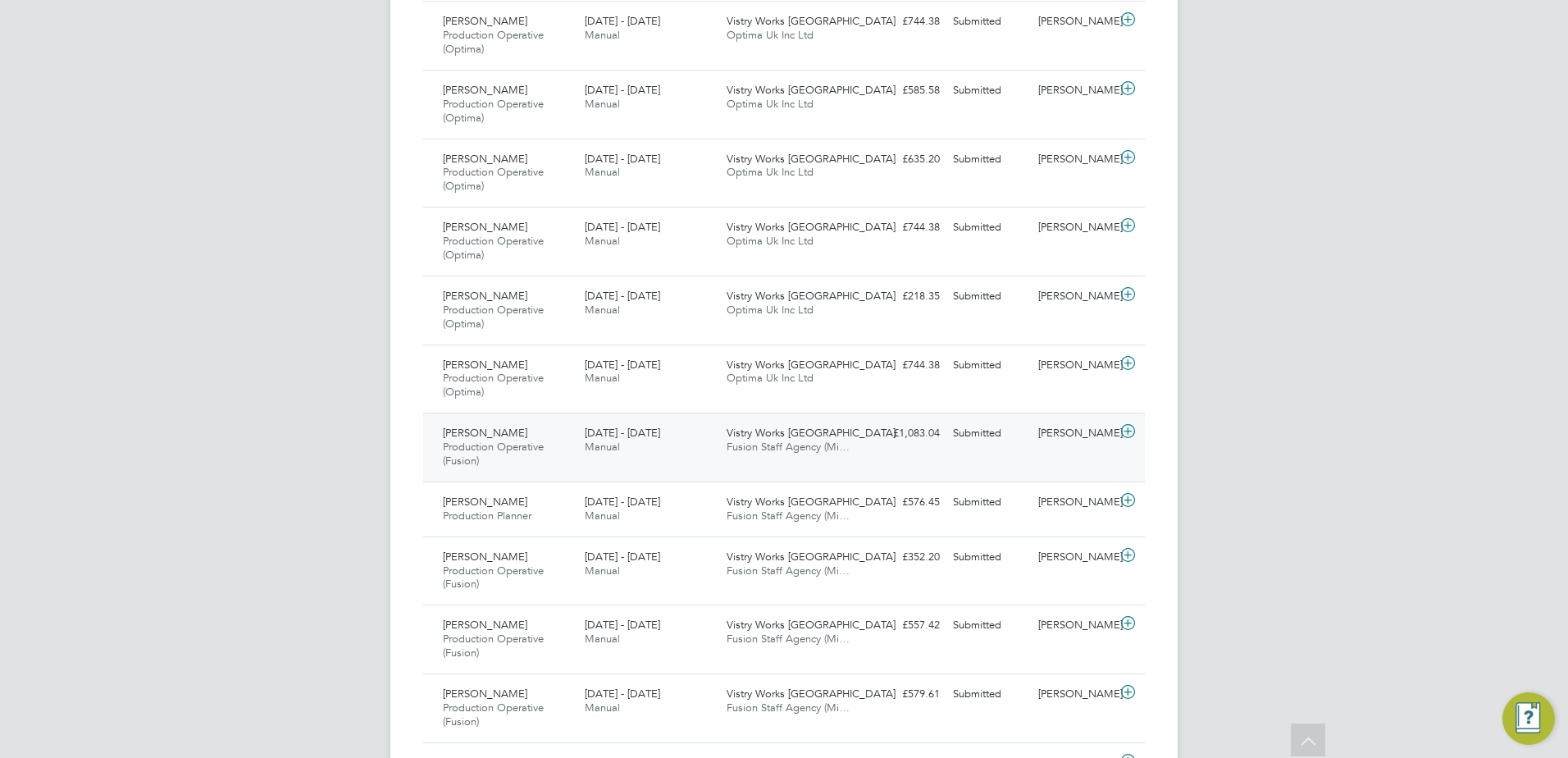
click at [1128, 430] on icon at bounding box center [1128, 431] width 21 height 13
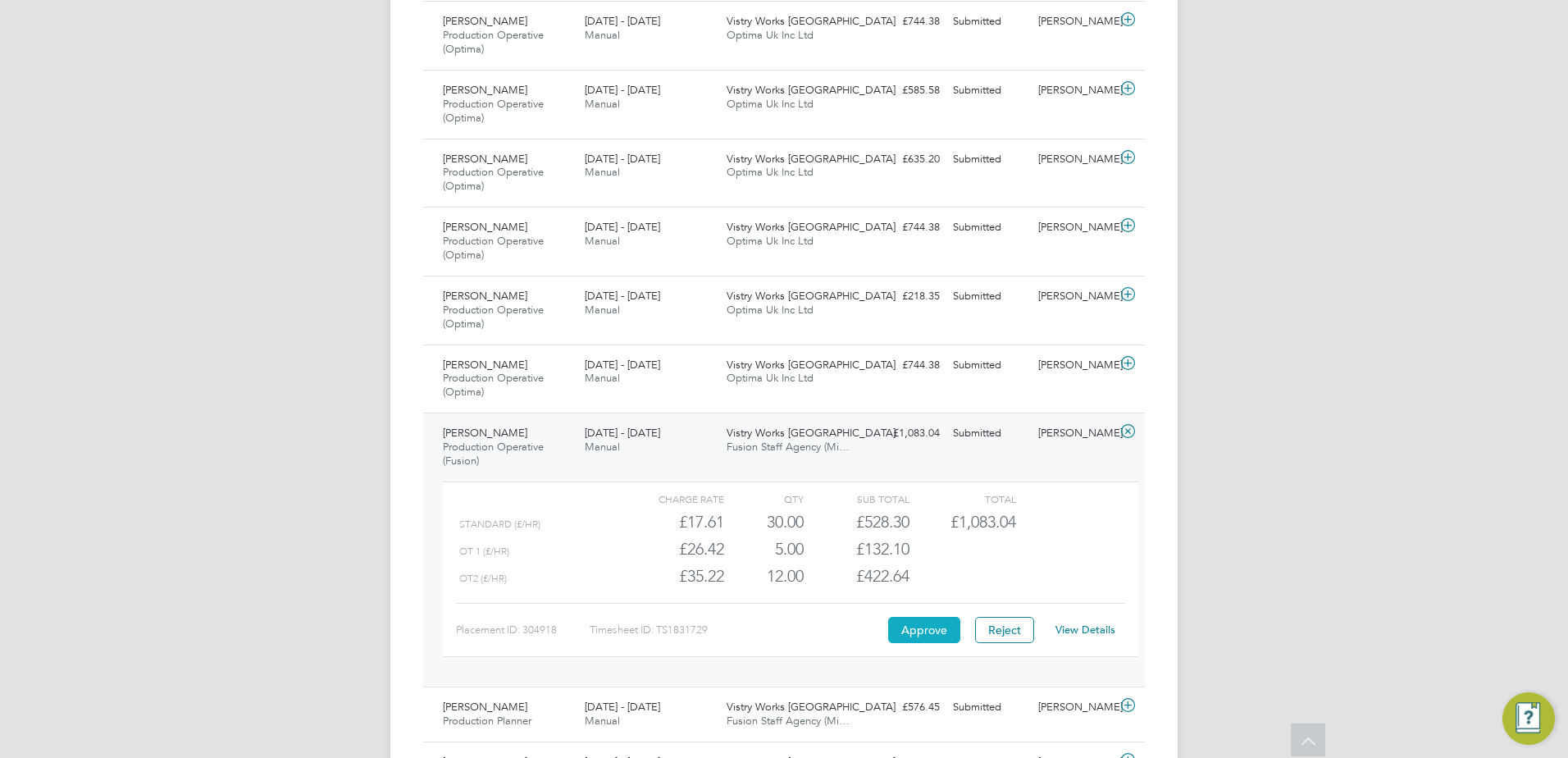
click at [916, 629] on button "Approve" at bounding box center [923, 630] width 72 height 26
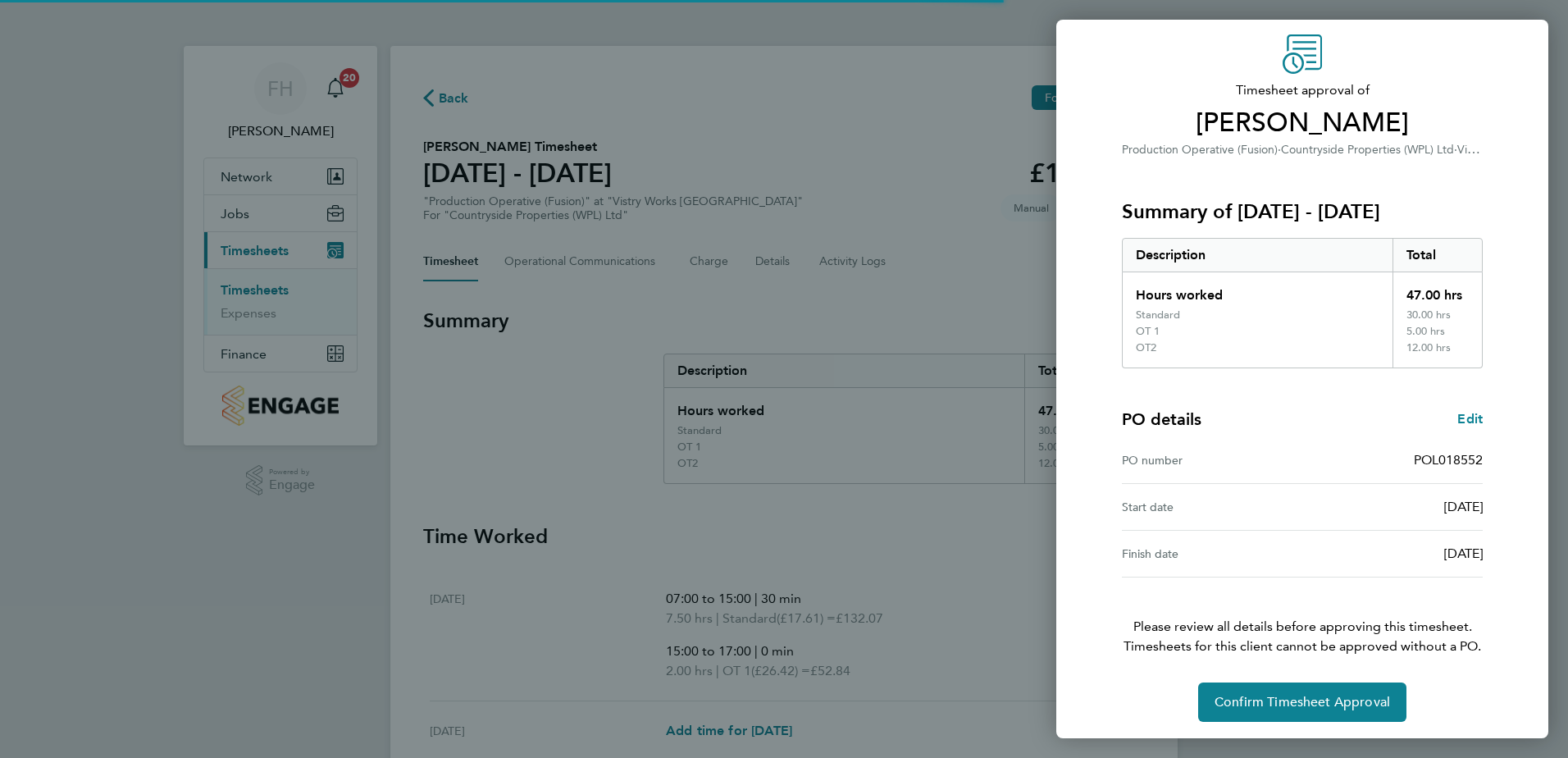
scroll to position [61, 0]
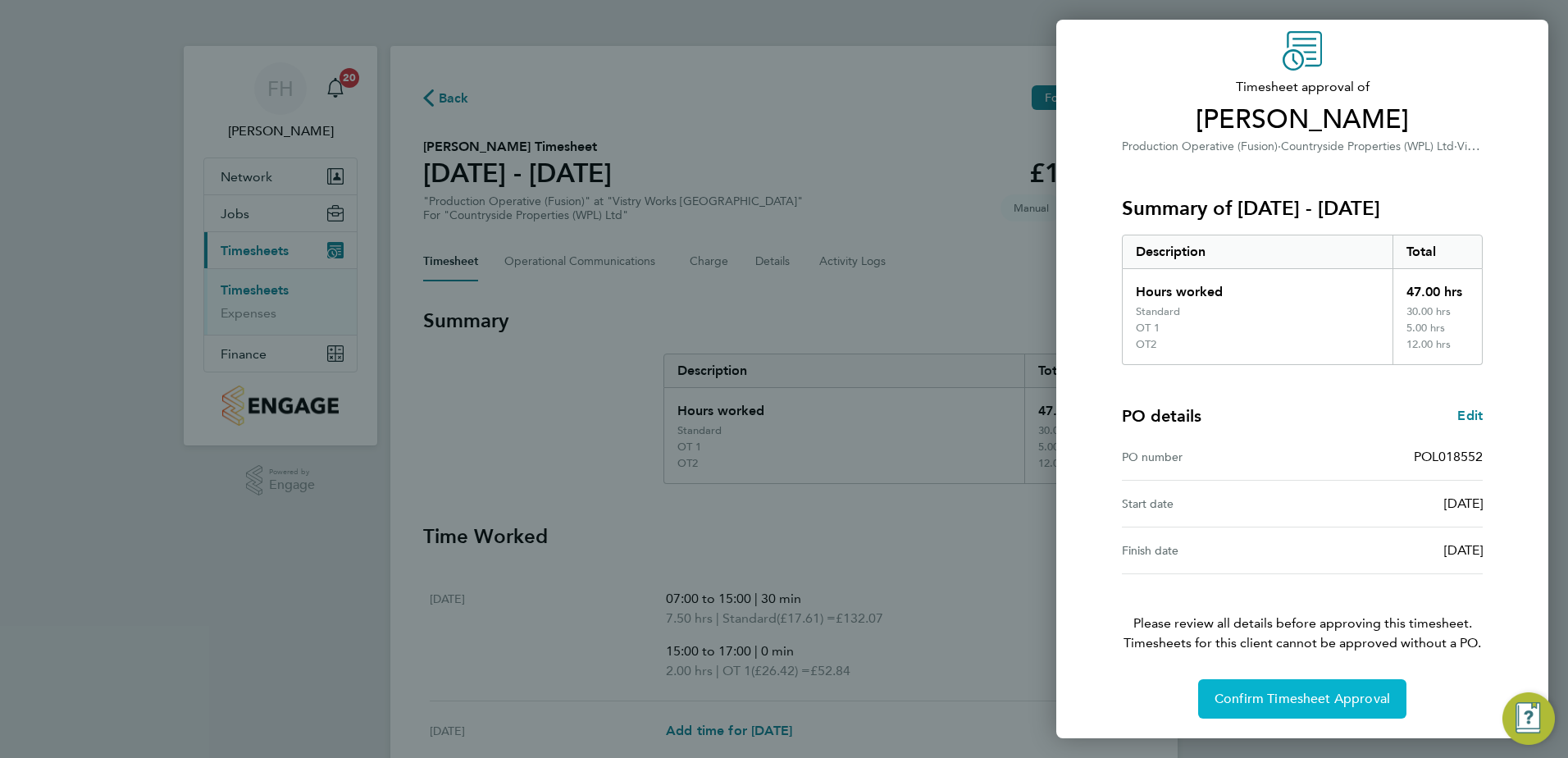
click at [1294, 701] on span "Confirm Timesheet Approval" at bounding box center [1302, 699] width 175 height 17
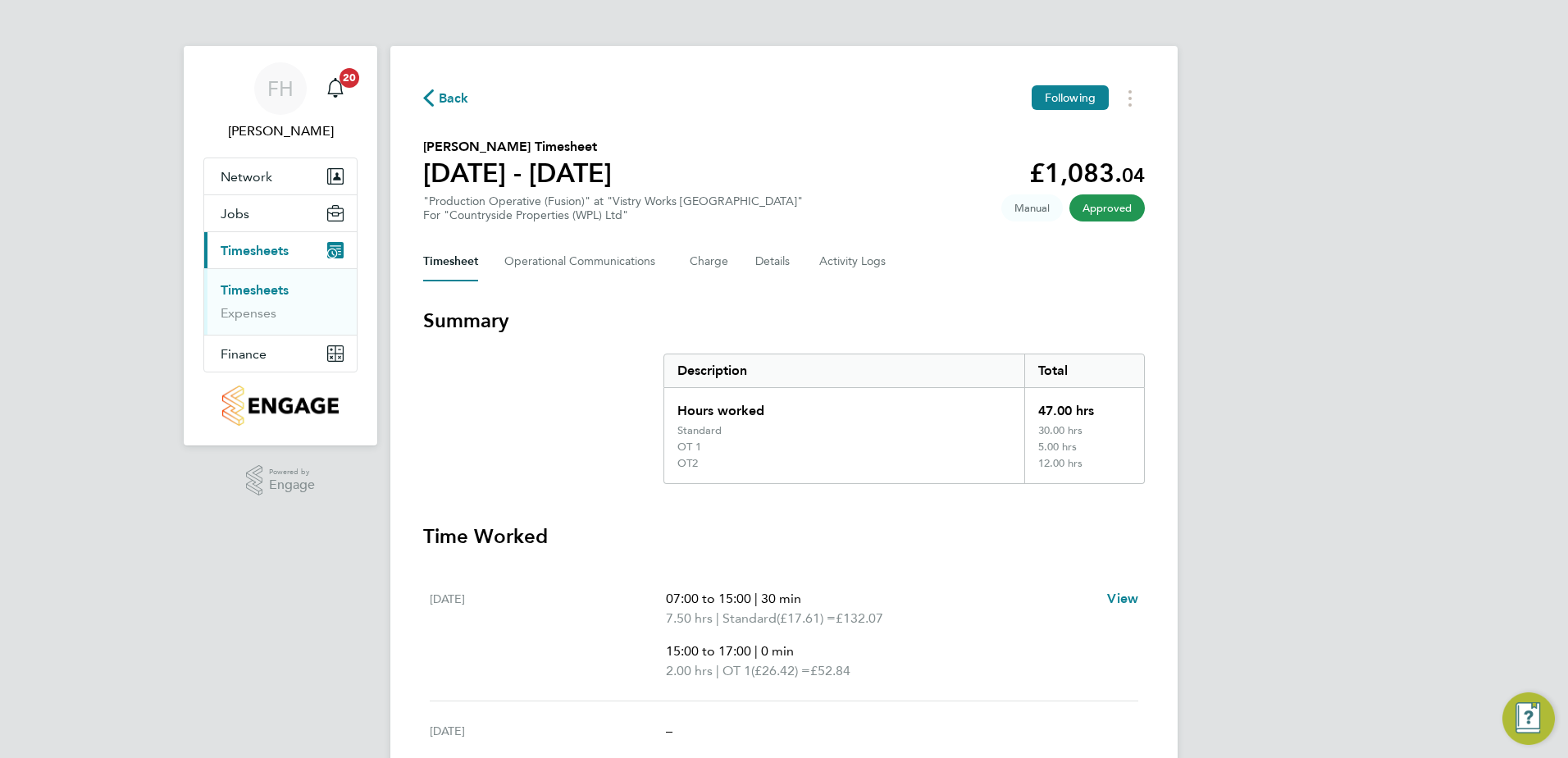
click at [435, 103] on span "Back" at bounding box center [446, 97] width 46 height 16
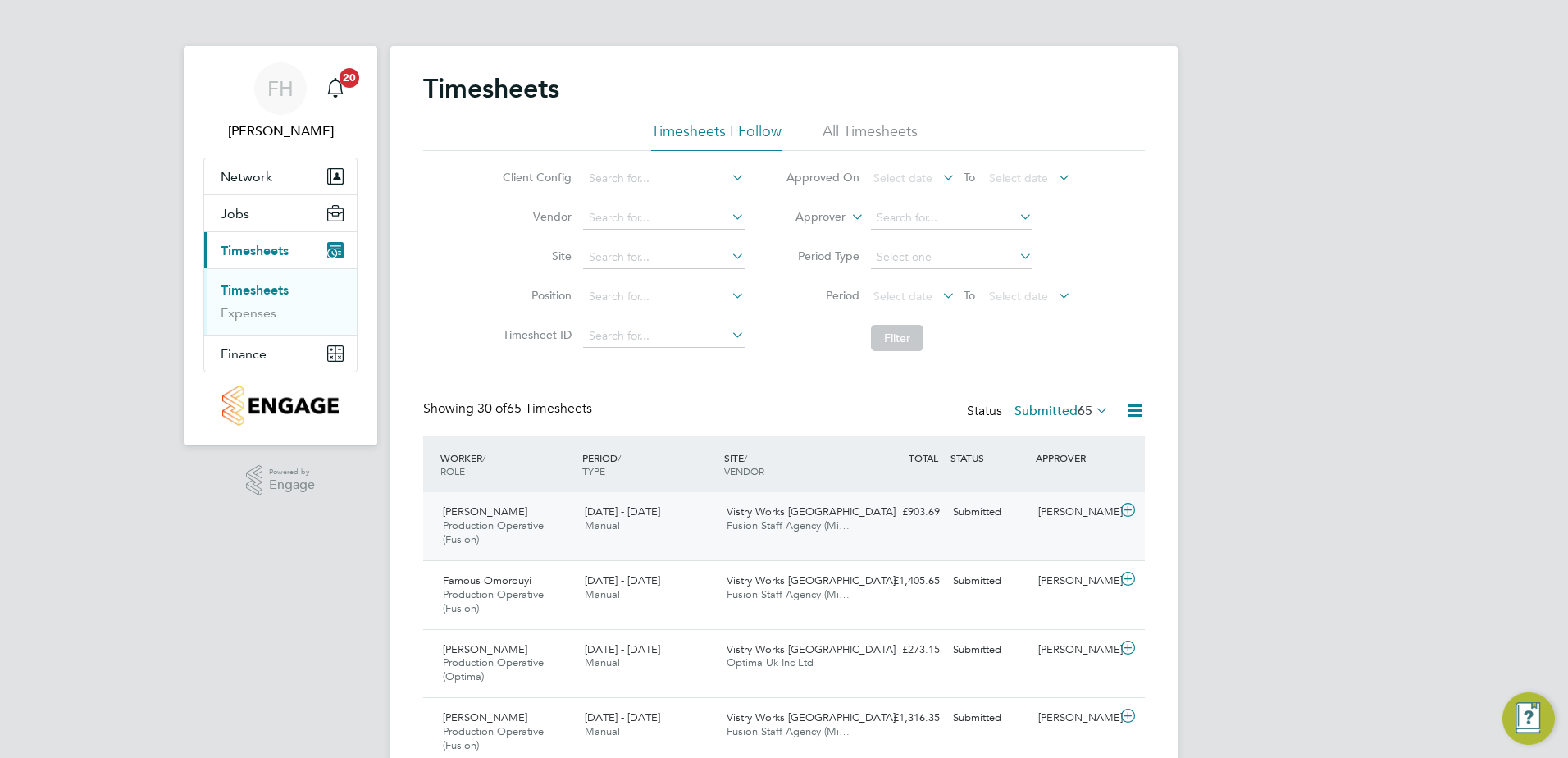
click at [1131, 507] on icon at bounding box center [1128, 510] width 21 height 13
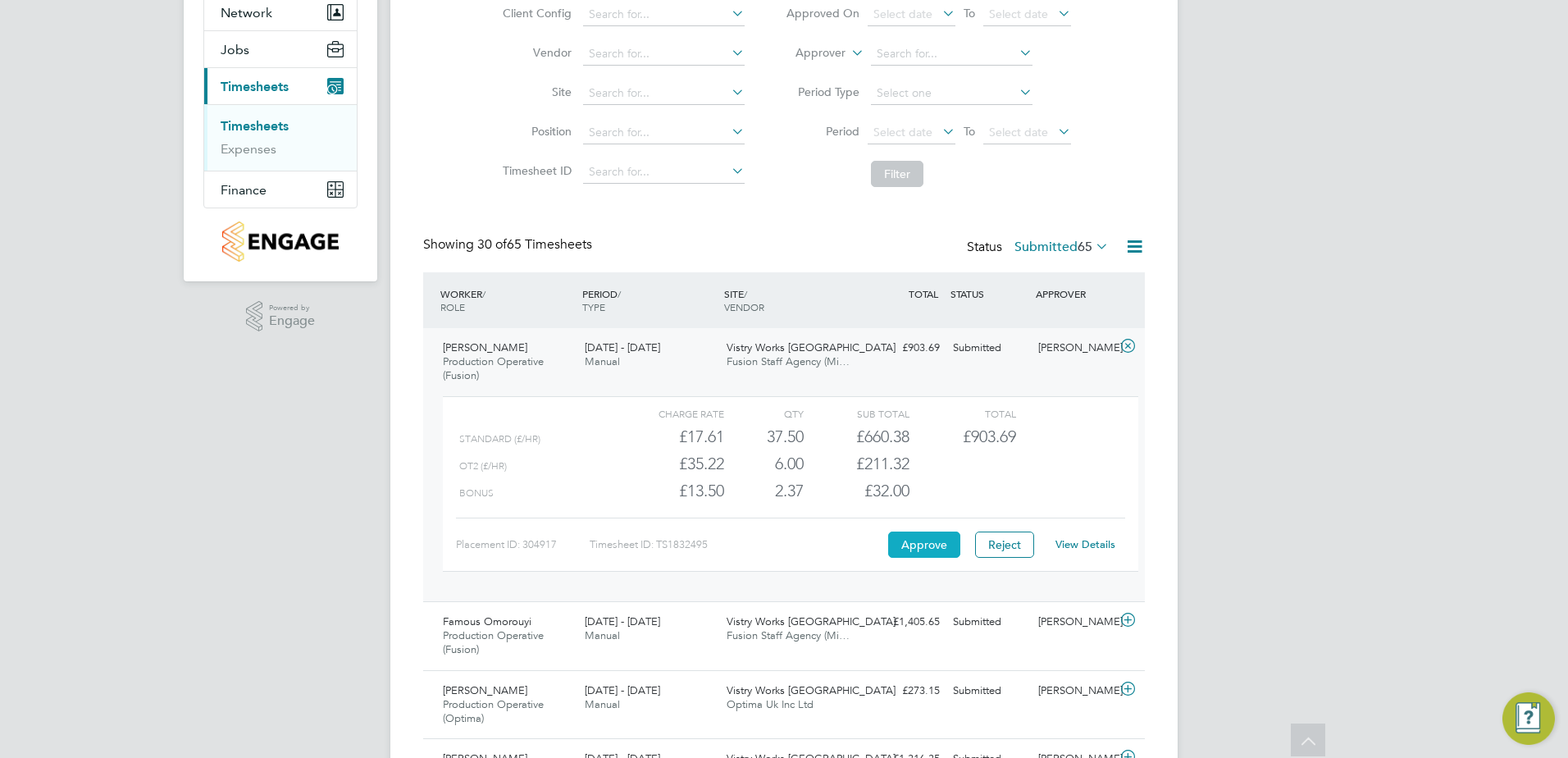
click at [935, 545] on button "Approve" at bounding box center [923, 545] width 72 height 26
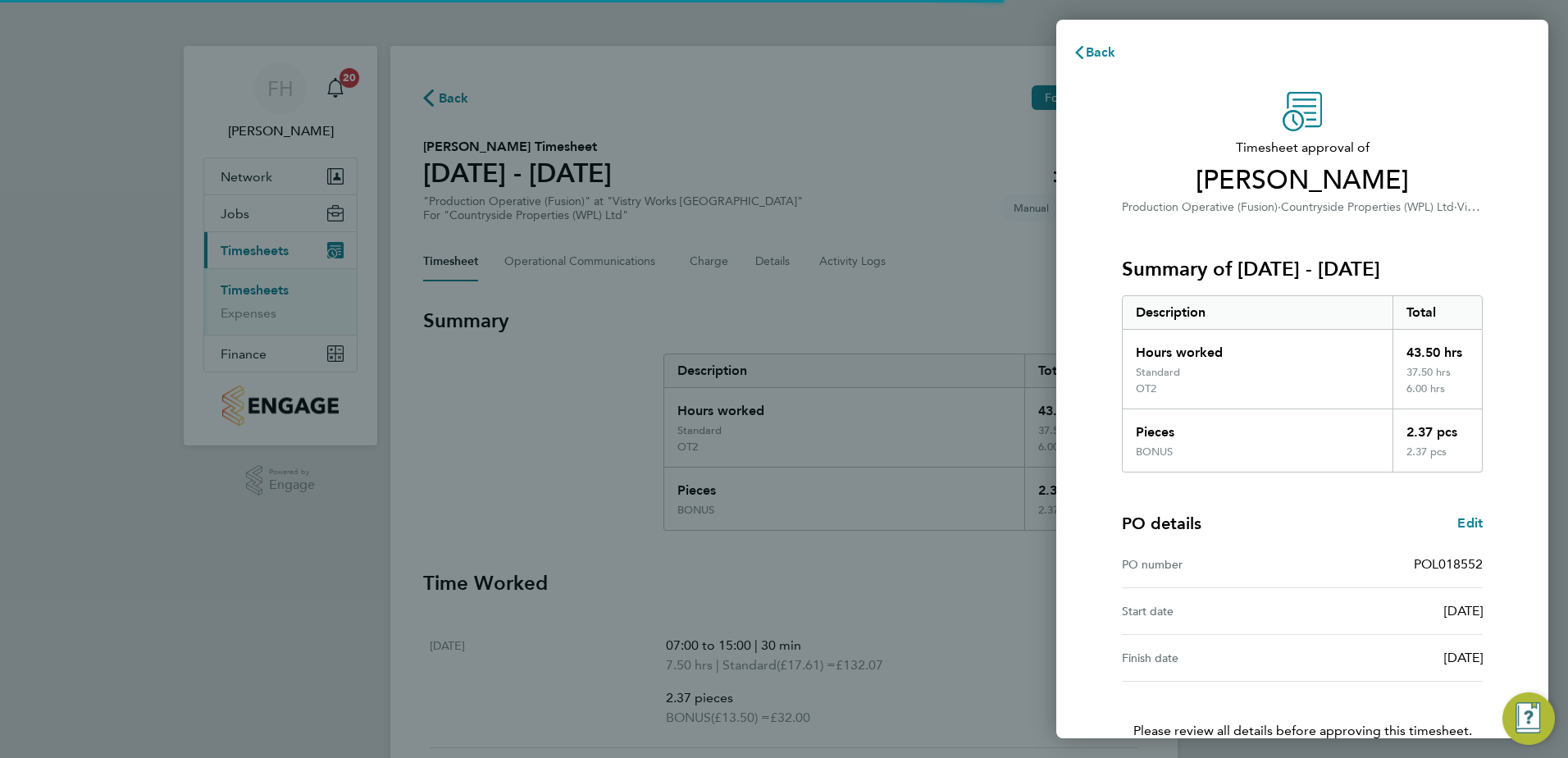
scroll to position [108, 0]
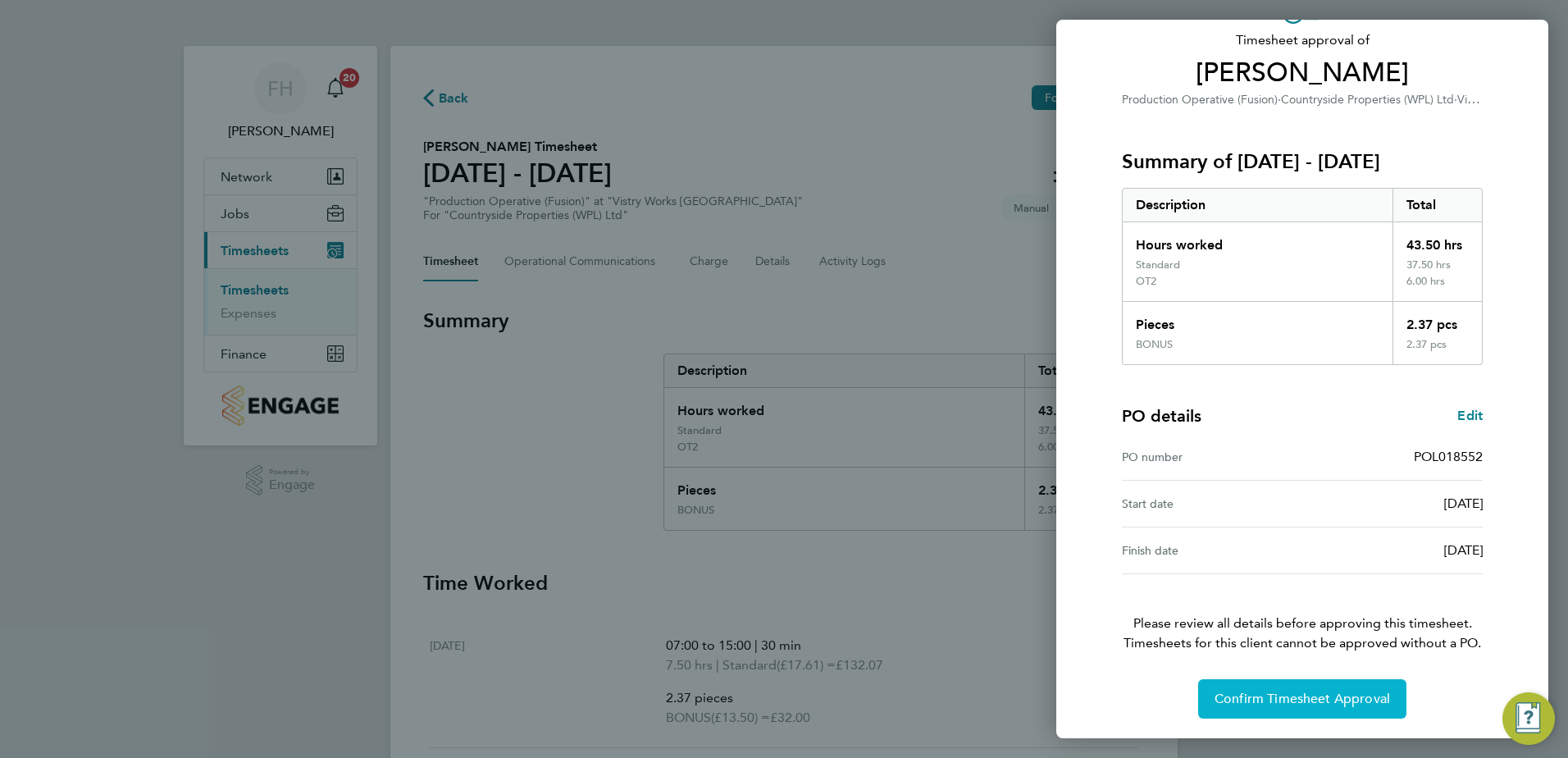
click at [1296, 701] on span "Confirm Timesheet Approval" at bounding box center [1302, 699] width 175 height 17
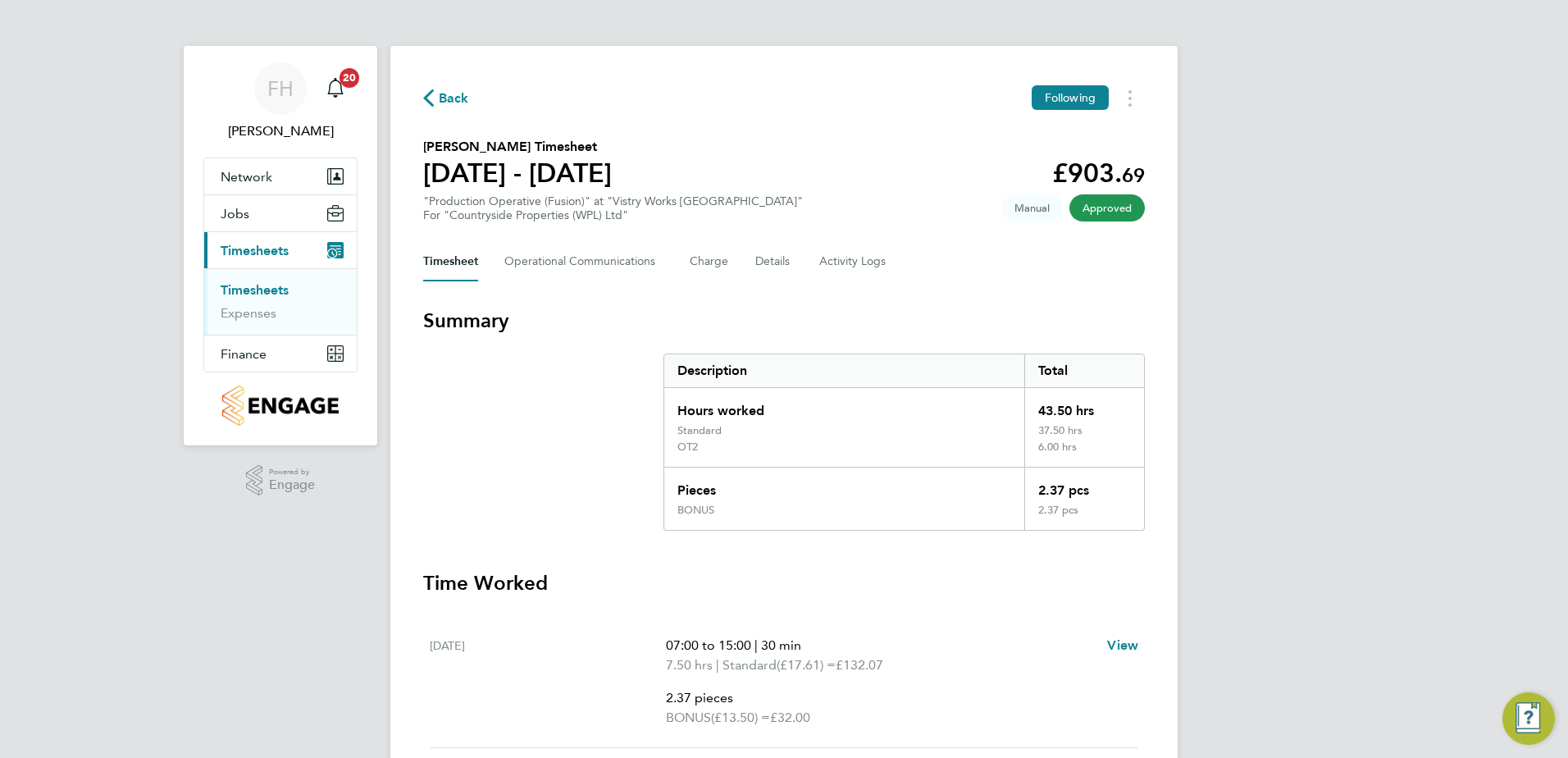
click at [459, 96] on span "Back" at bounding box center [453, 98] width 30 height 20
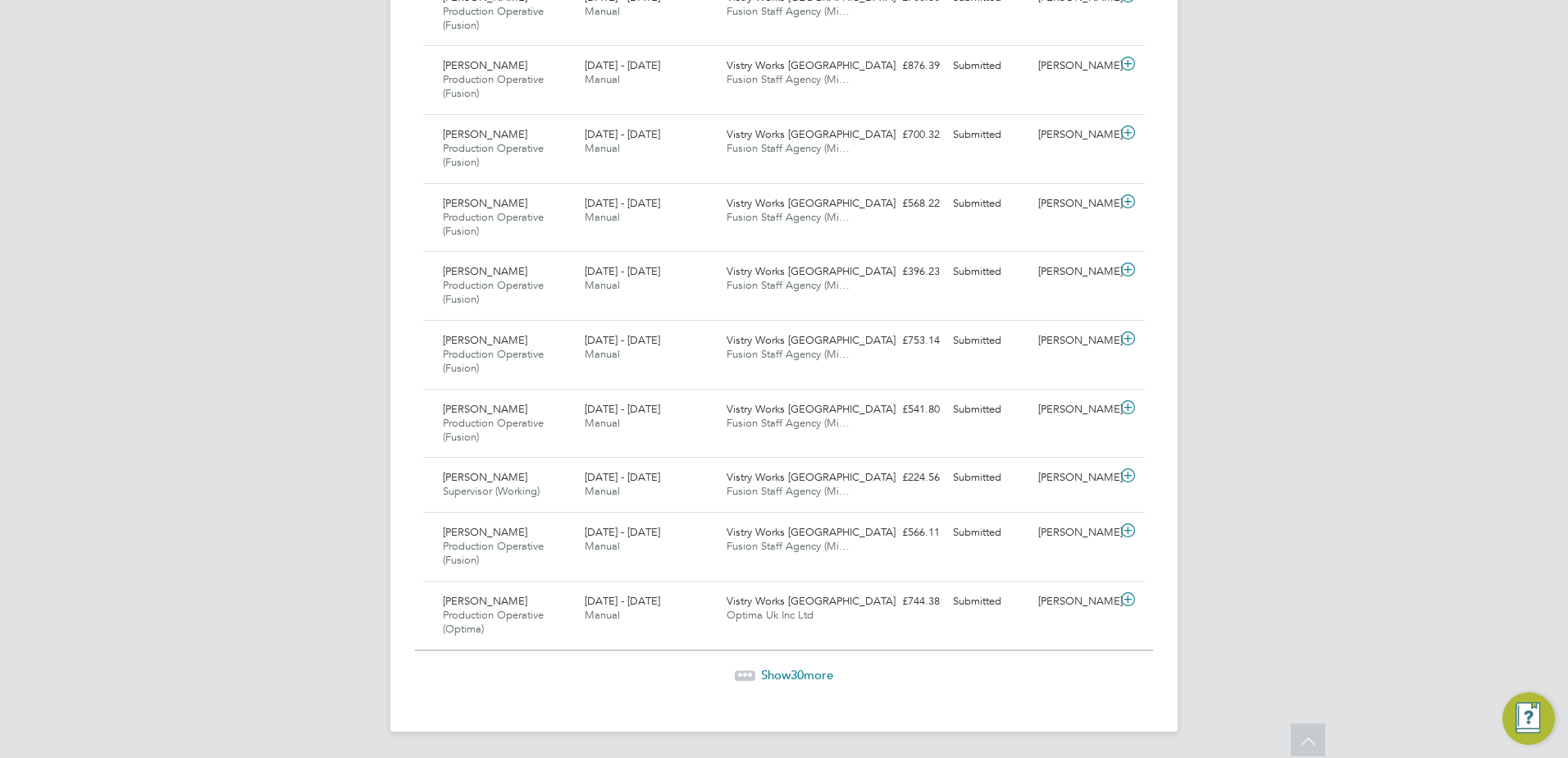
click at [813, 671] on span "Show 30 more" at bounding box center [797, 675] width 72 height 16
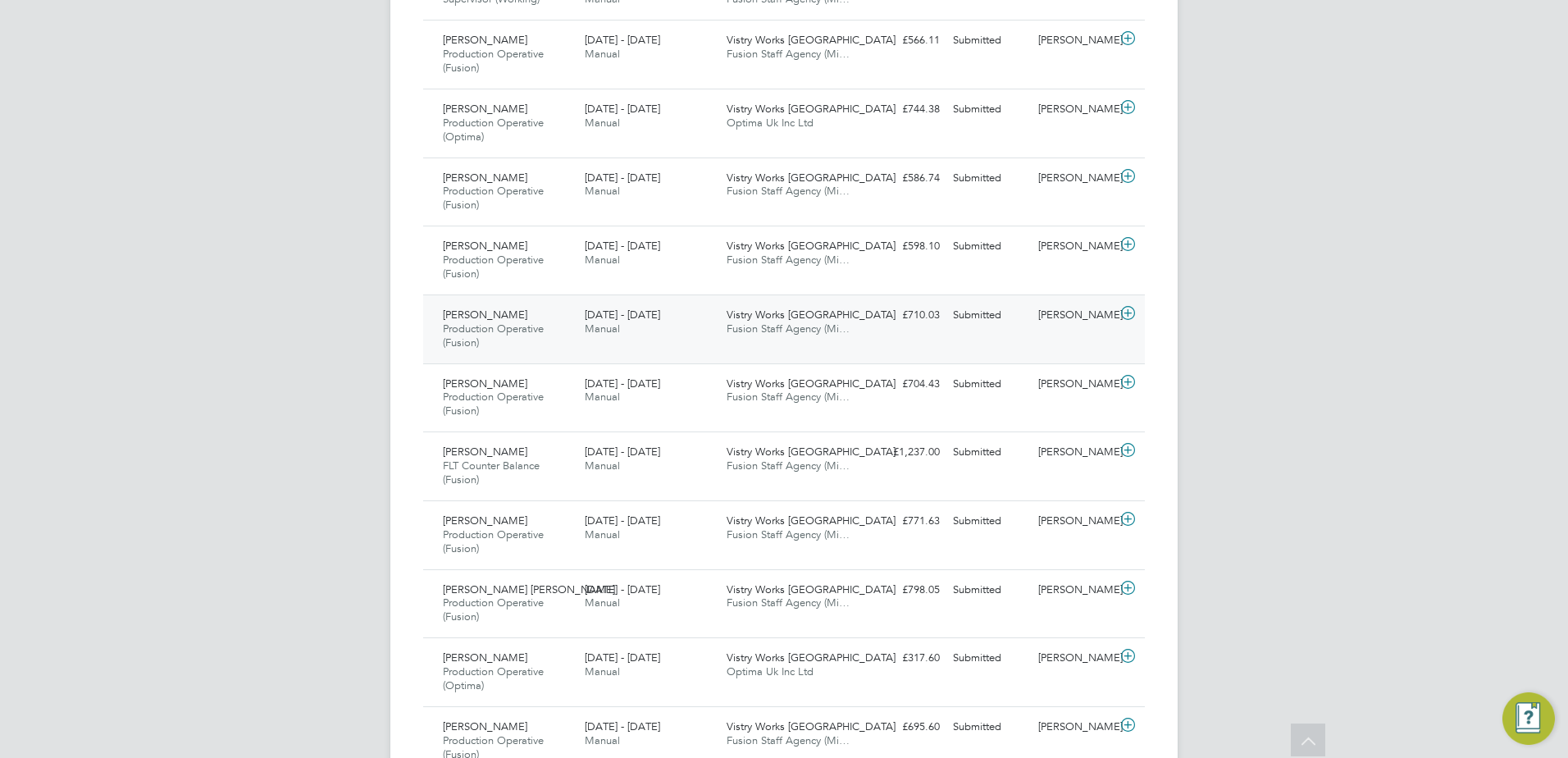
click at [1122, 313] on icon at bounding box center [1128, 313] width 21 height 13
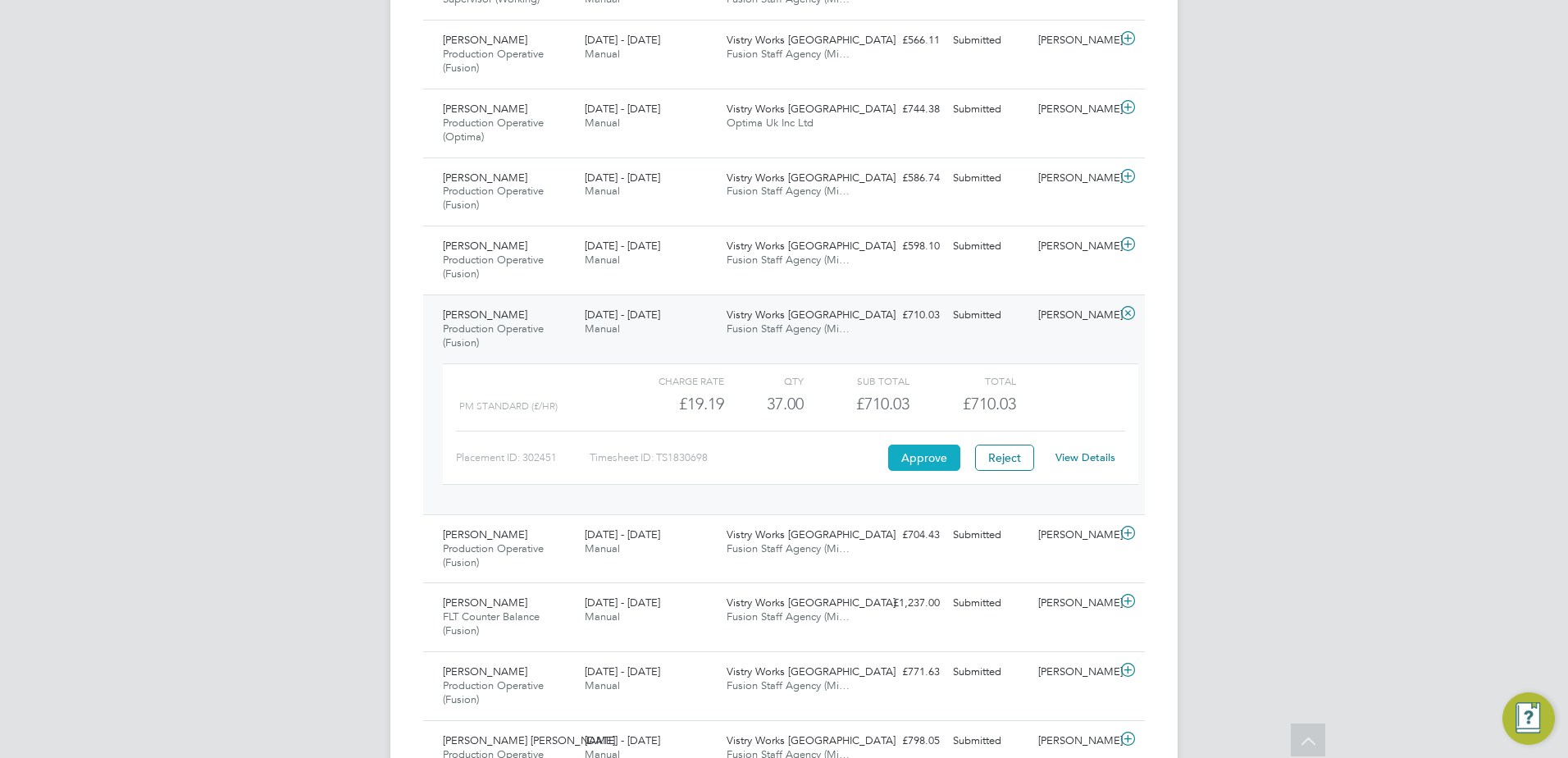
click at [916, 461] on button "Approve" at bounding box center [923, 458] width 72 height 26
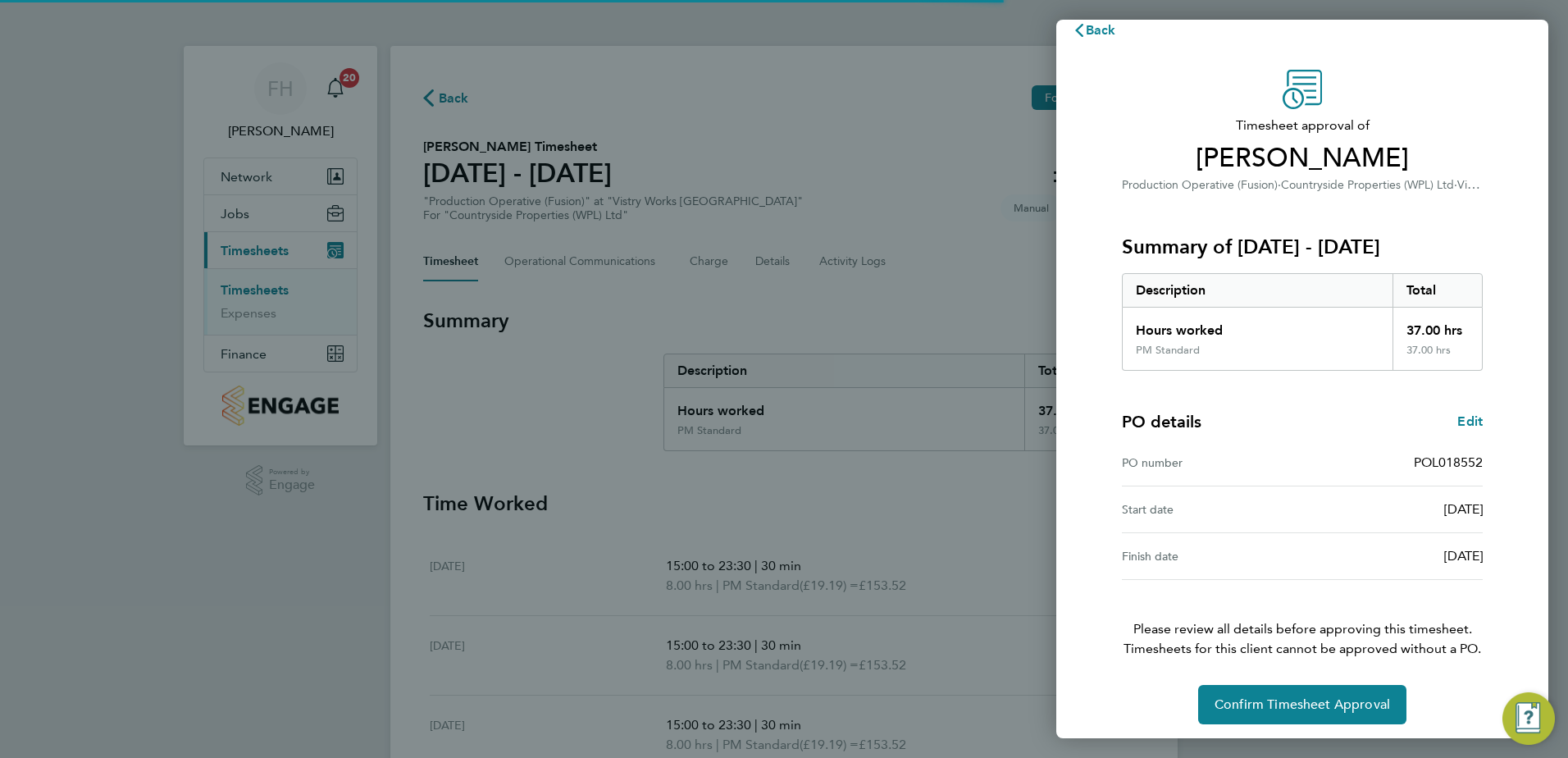
scroll to position [28, 0]
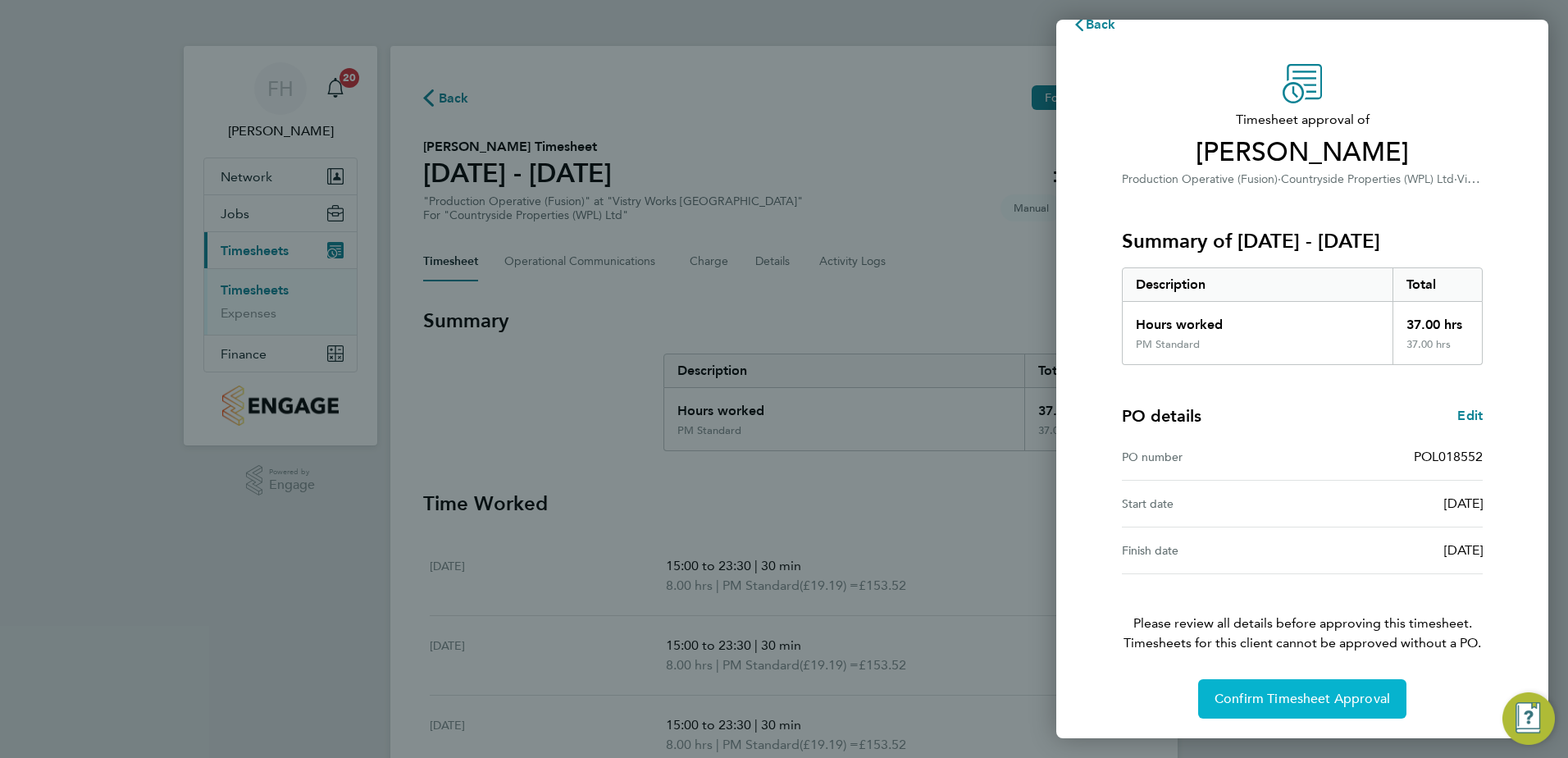
click at [1361, 702] on span "Confirm Timesheet Approval" at bounding box center [1302, 699] width 175 height 17
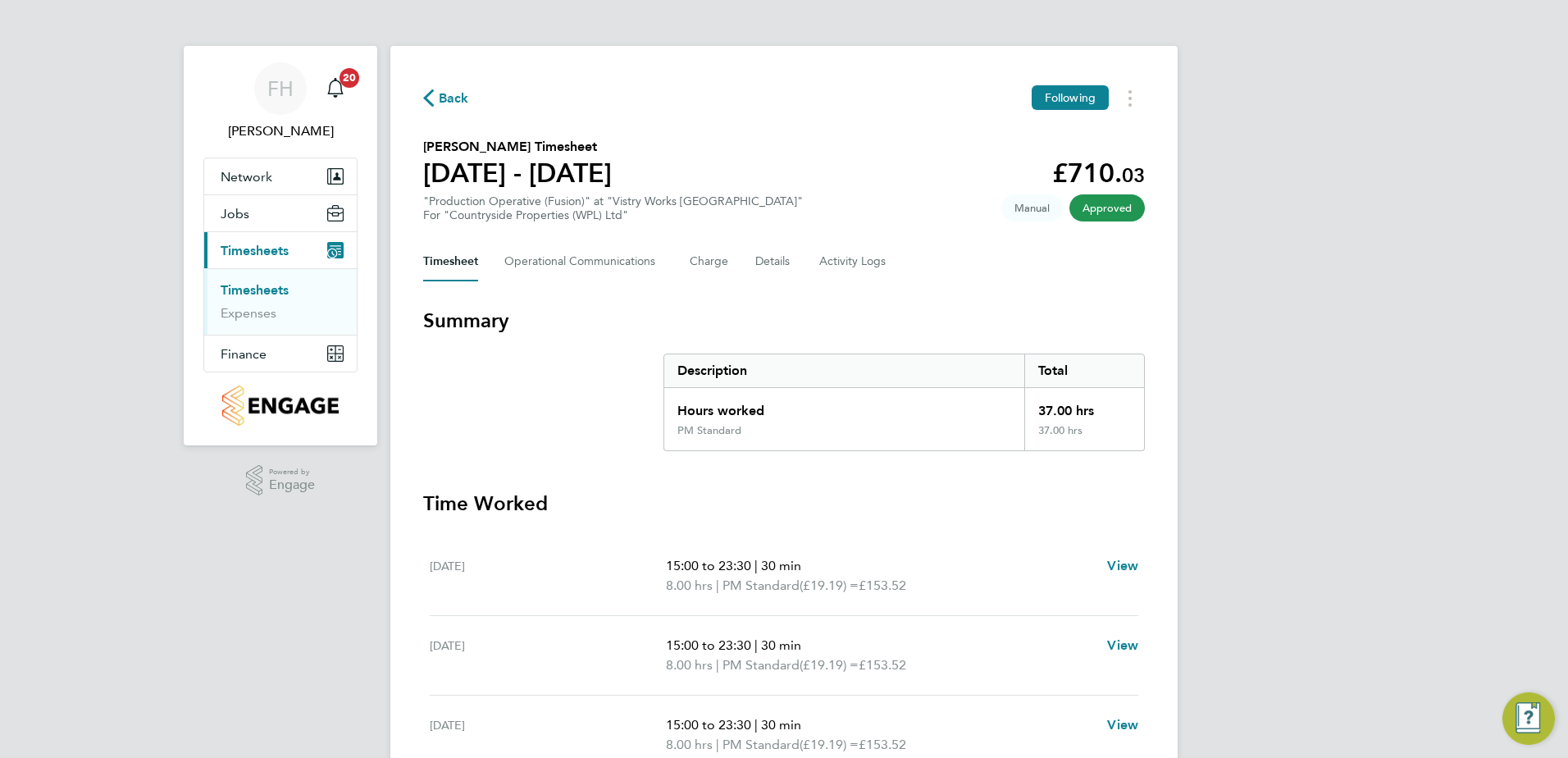
click at [438, 96] on span "Back" at bounding box center [446, 97] width 46 height 16
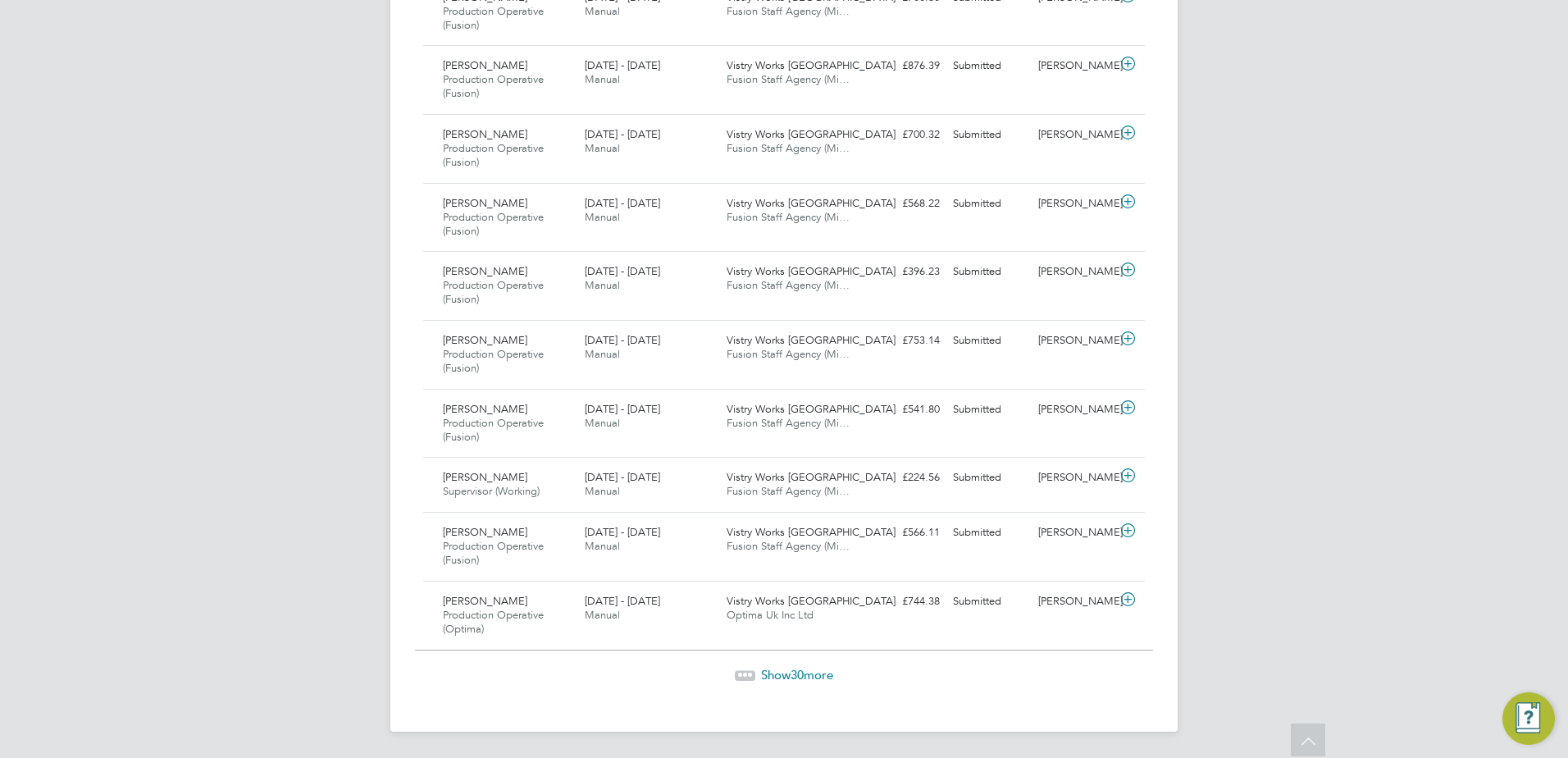
click at [773, 670] on span "Show 30 more" at bounding box center [797, 675] width 72 height 16
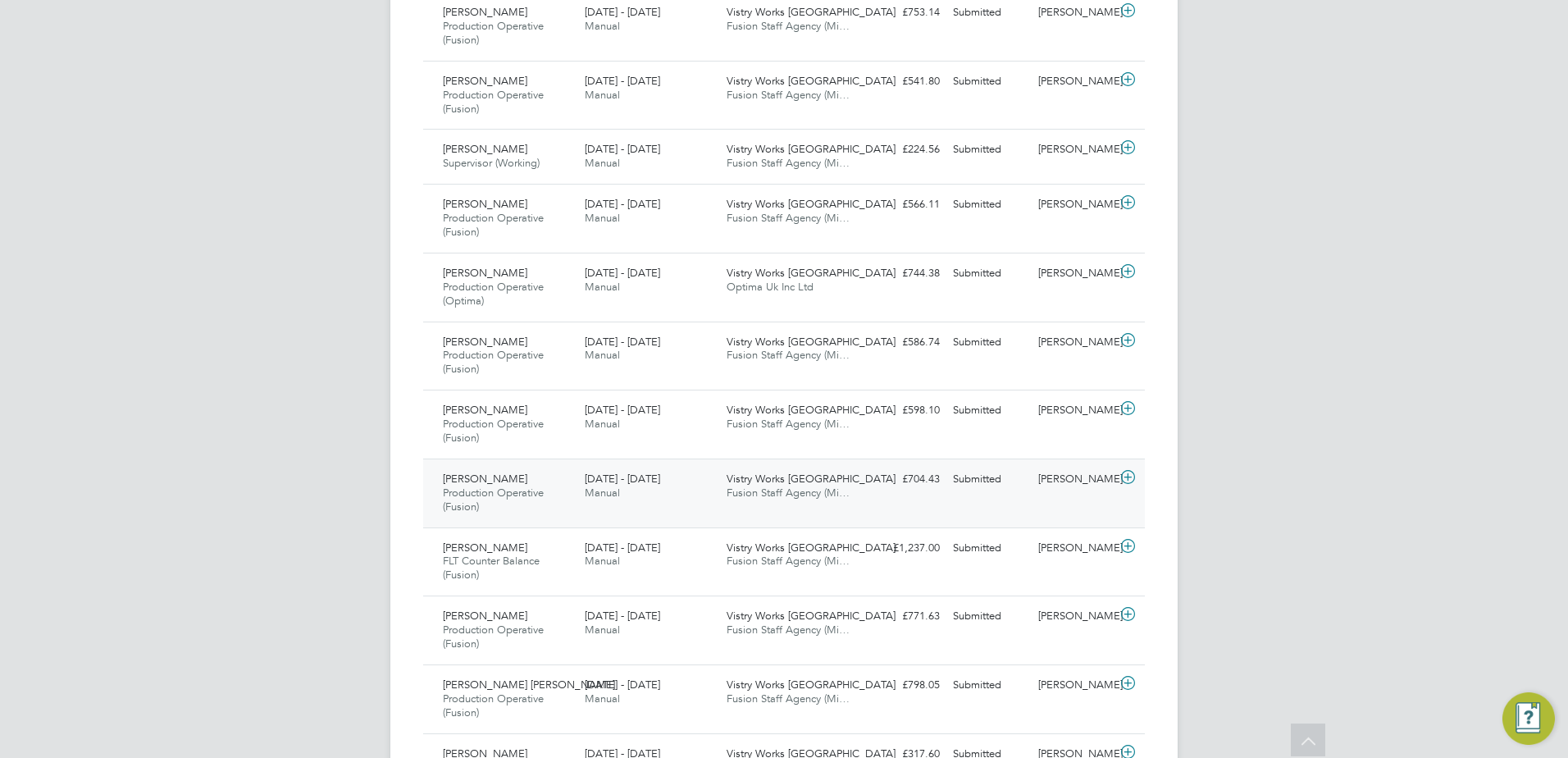
click at [1127, 475] on icon at bounding box center [1128, 477] width 21 height 13
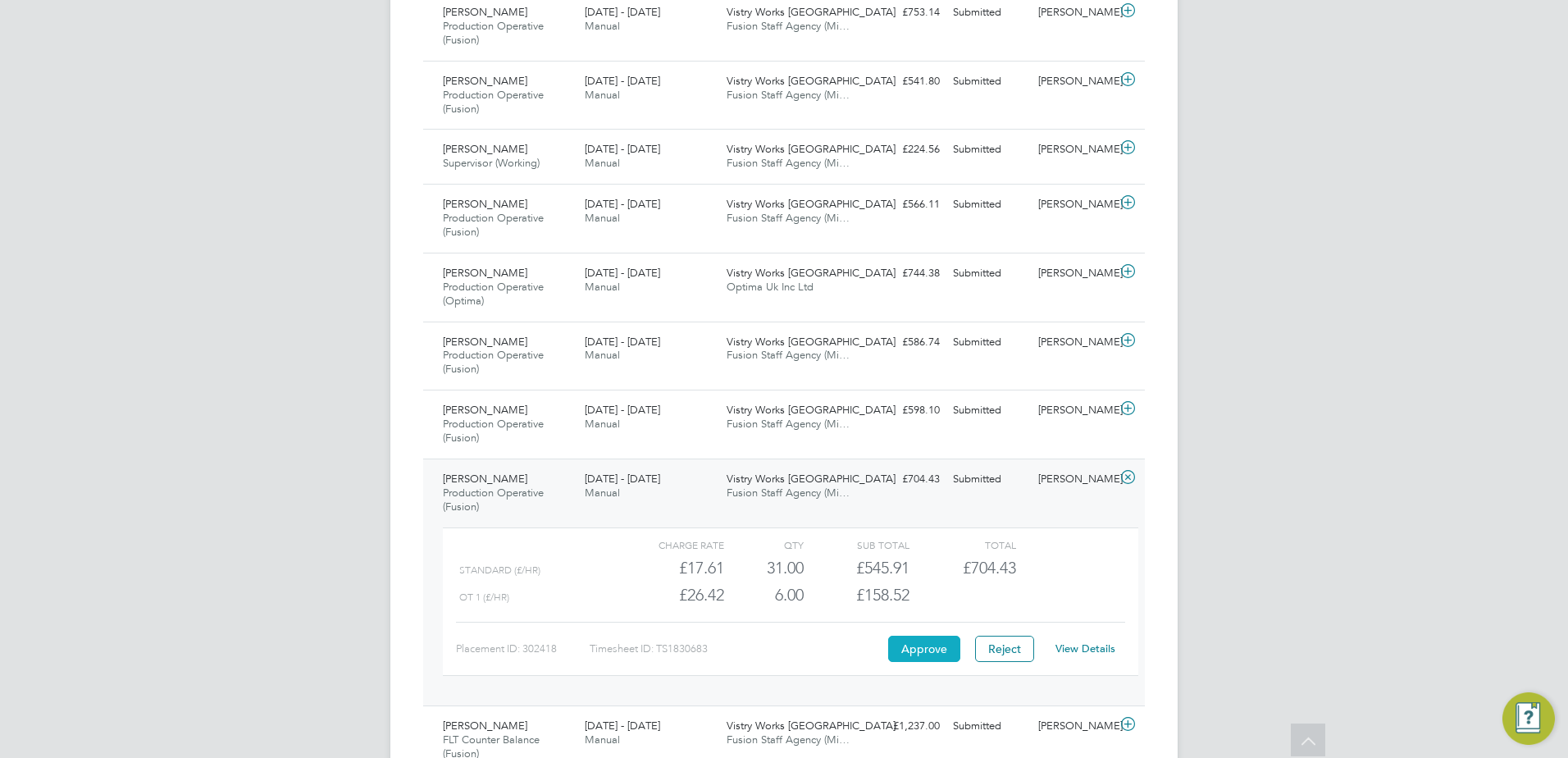
click at [917, 654] on button "Approve" at bounding box center [923, 649] width 72 height 26
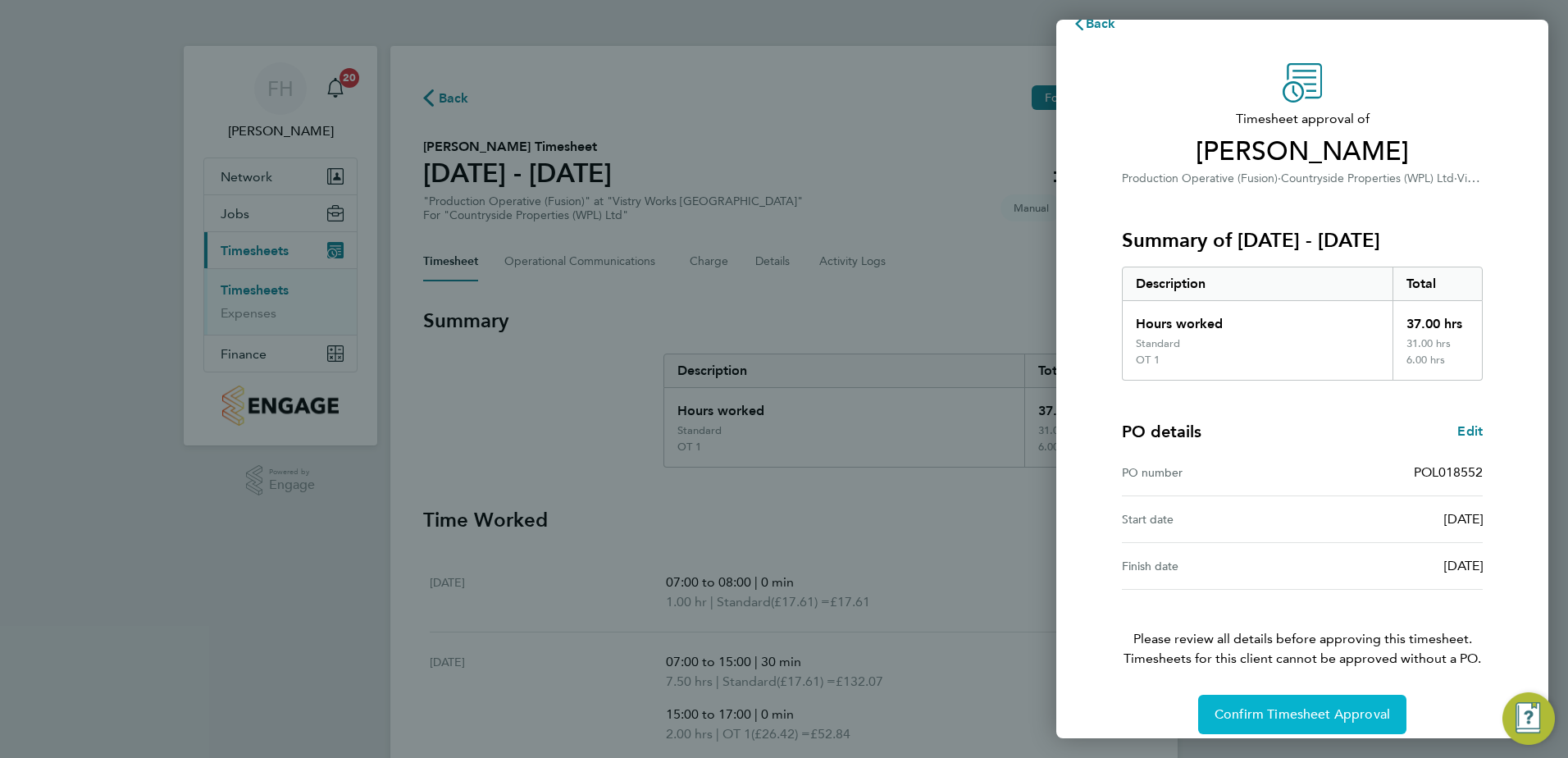
scroll to position [44, 0]
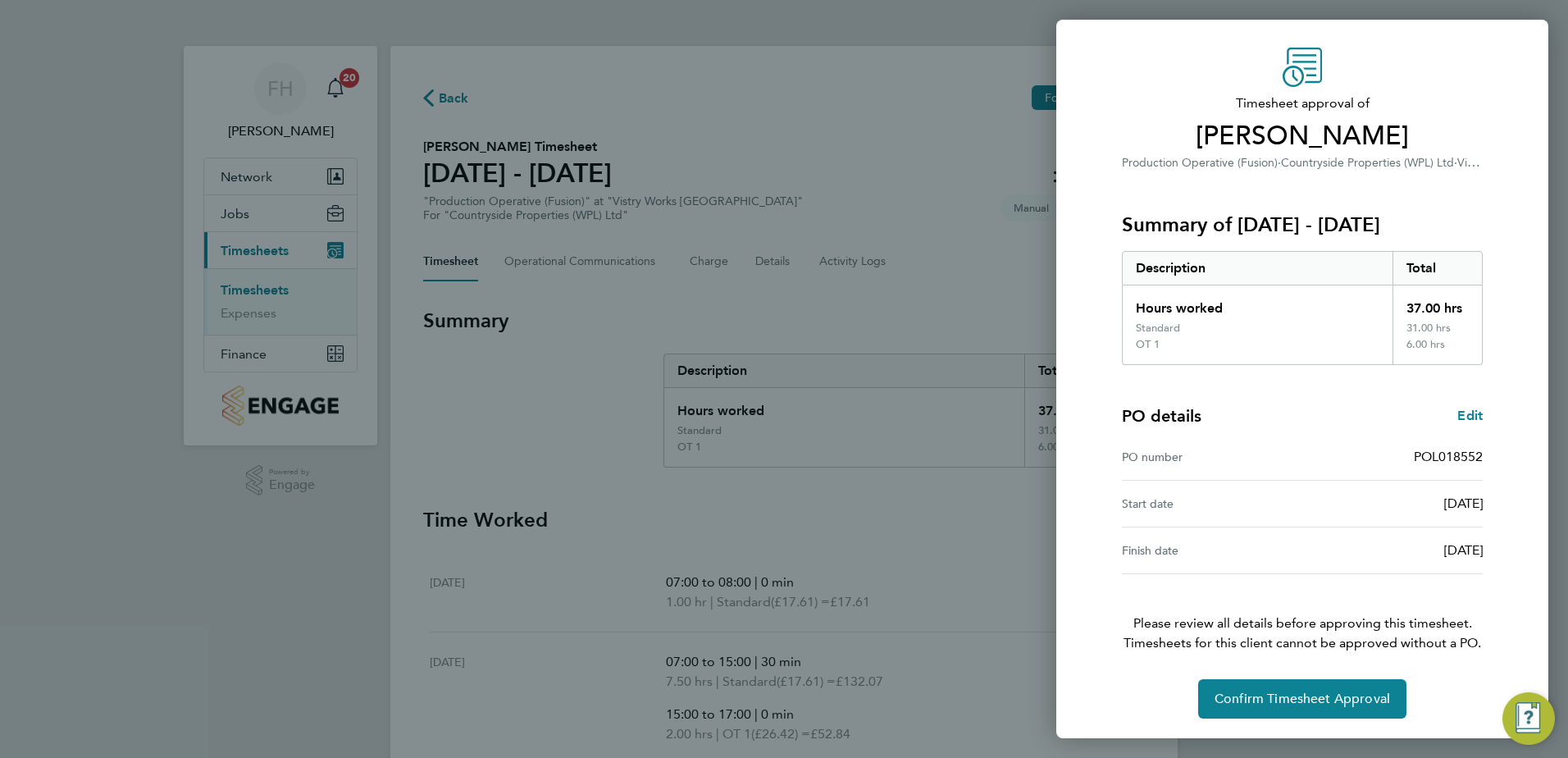
click at [962, 570] on div "Back Timesheet approval of Jamie Brister Production Operative (Fusion) · Countr…" at bounding box center [784, 379] width 1568 height 758
click at [1333, 702] on span "Confirm Timesheet Approval" at bounding box center [1302, 699] width 175 height 17
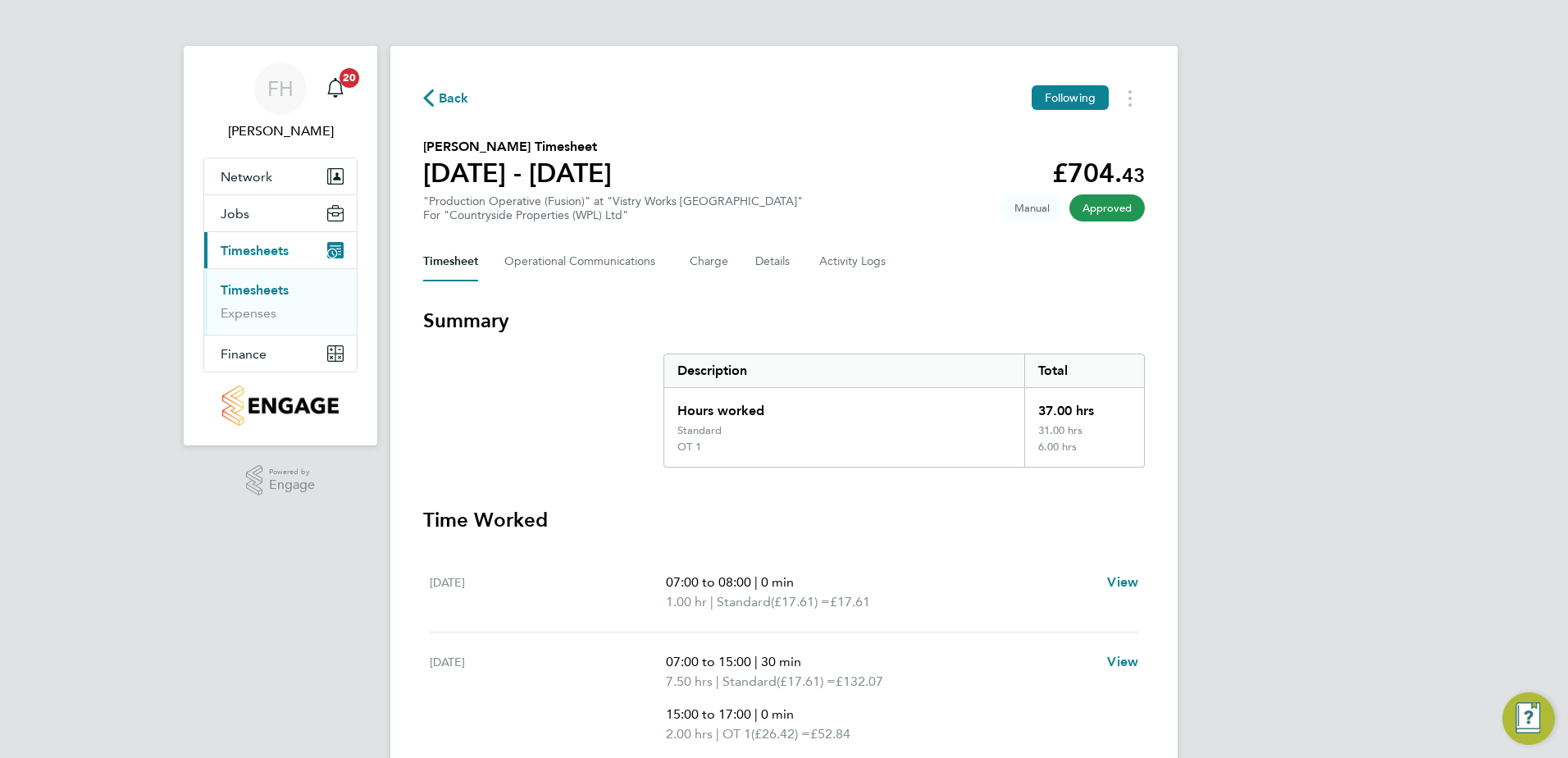
click at [1402, 402] on div "FH Fidel Hill Notifications 20 Applications: Network Team Members Sites Workers…" at bounding box center [784, 686] width 1568 height 1373
click at [436, 97] on span "Back" at bounding box center [446, 97] width 46 height 16
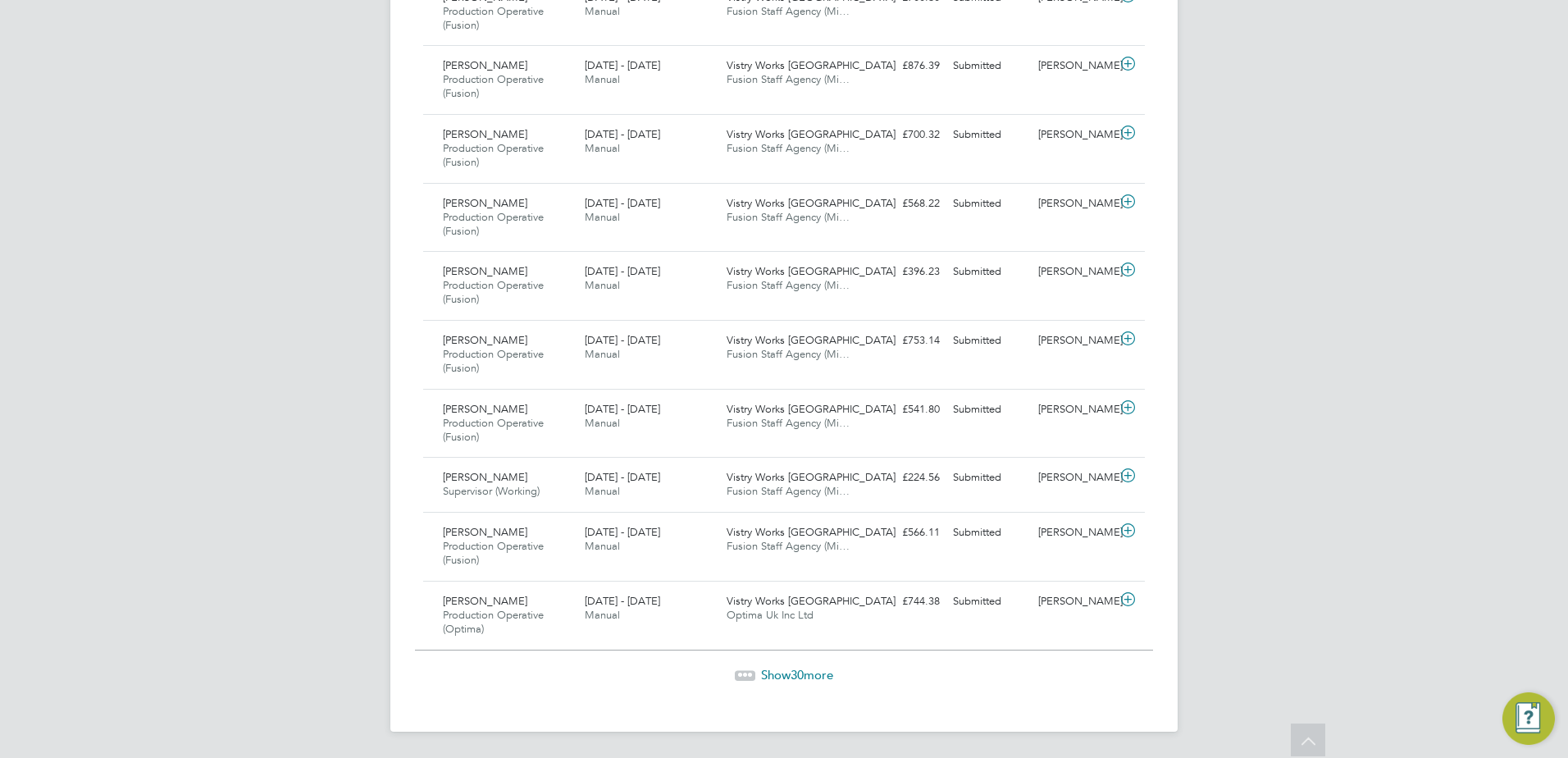
click at [770, 675] on span "Show 30 more" at bounding box center [797, 675] width 72 height 16
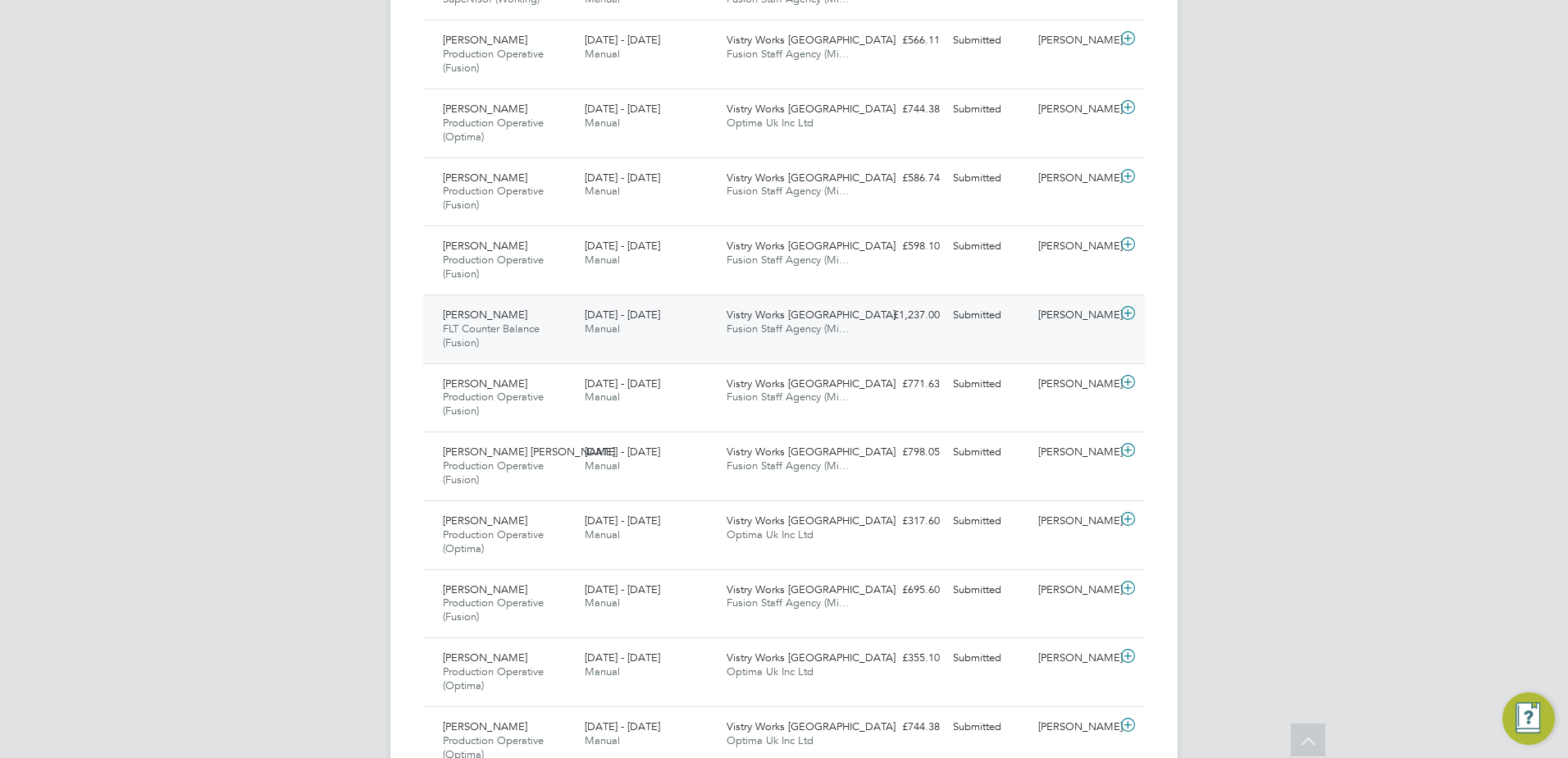
click at [1126, 307] on icon at bounding box center [1128, 313] width 21 height 13
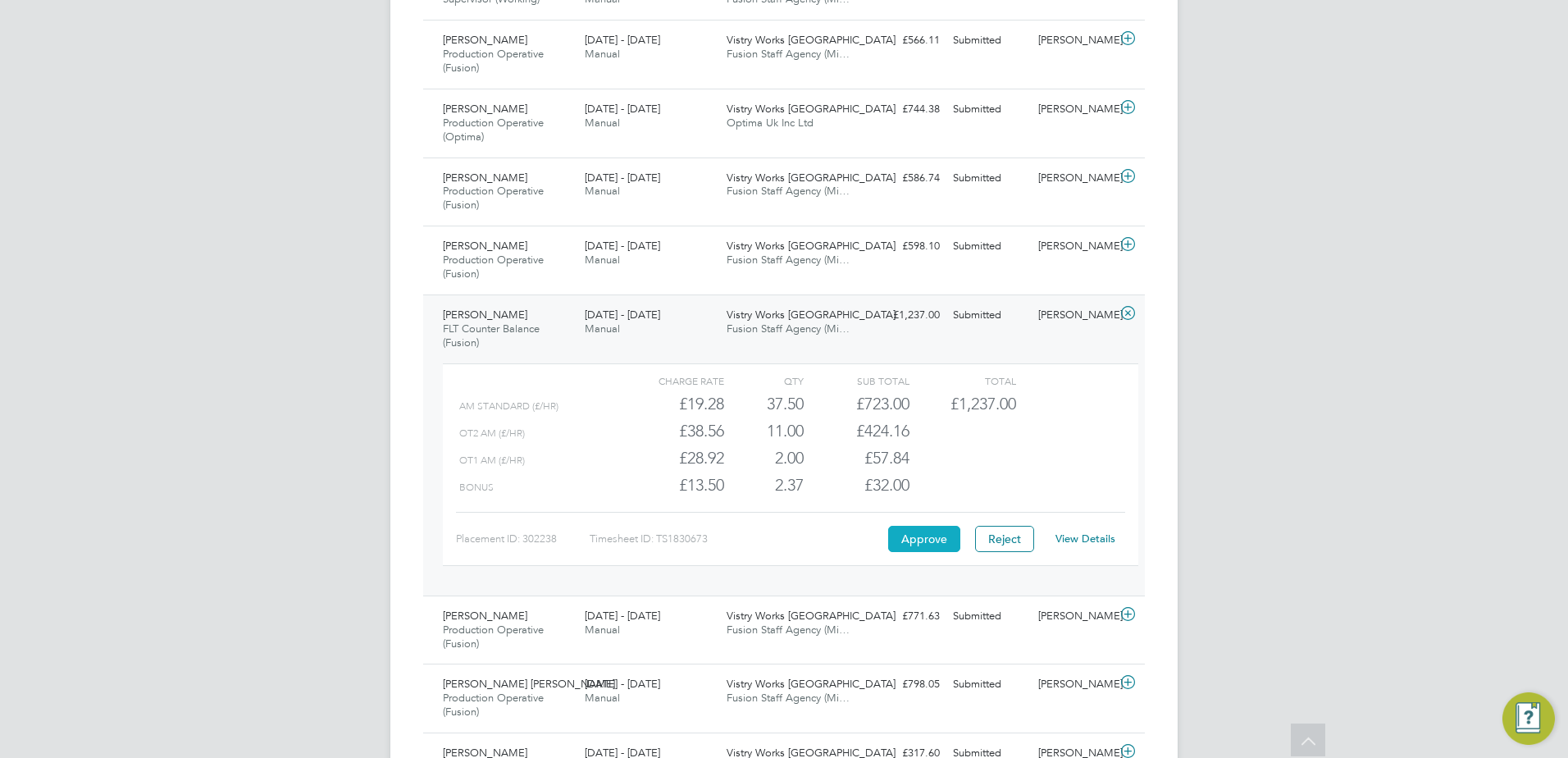
click at [940, 543] on button "Approve" at bounding box center [923, 539] width 72 height 26
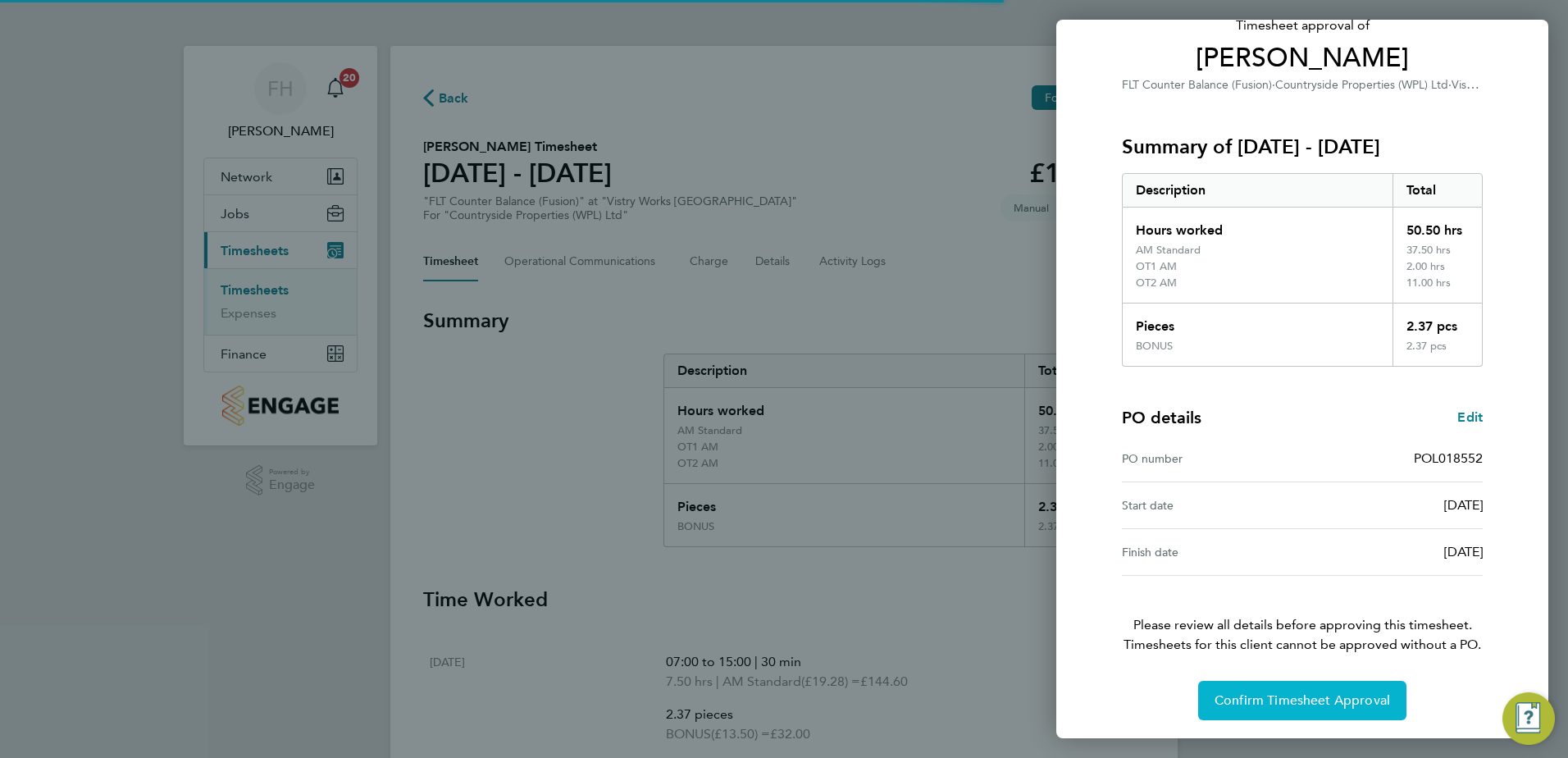
scroll to position [124, 0]
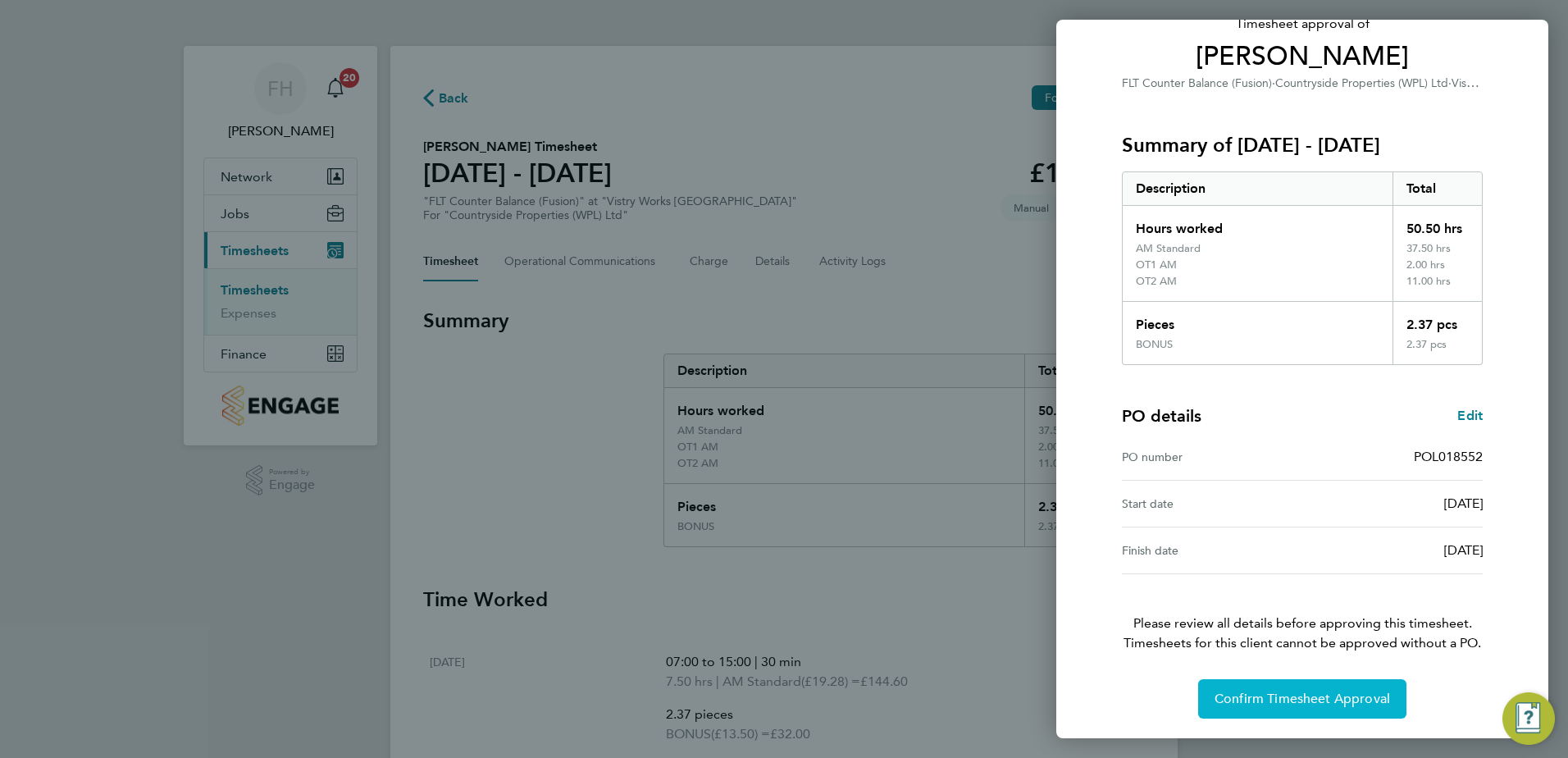
click at [1333, 711] on button "Confirm Timesheet Approval" at bounding box center [1302, 699] width 208 height 39
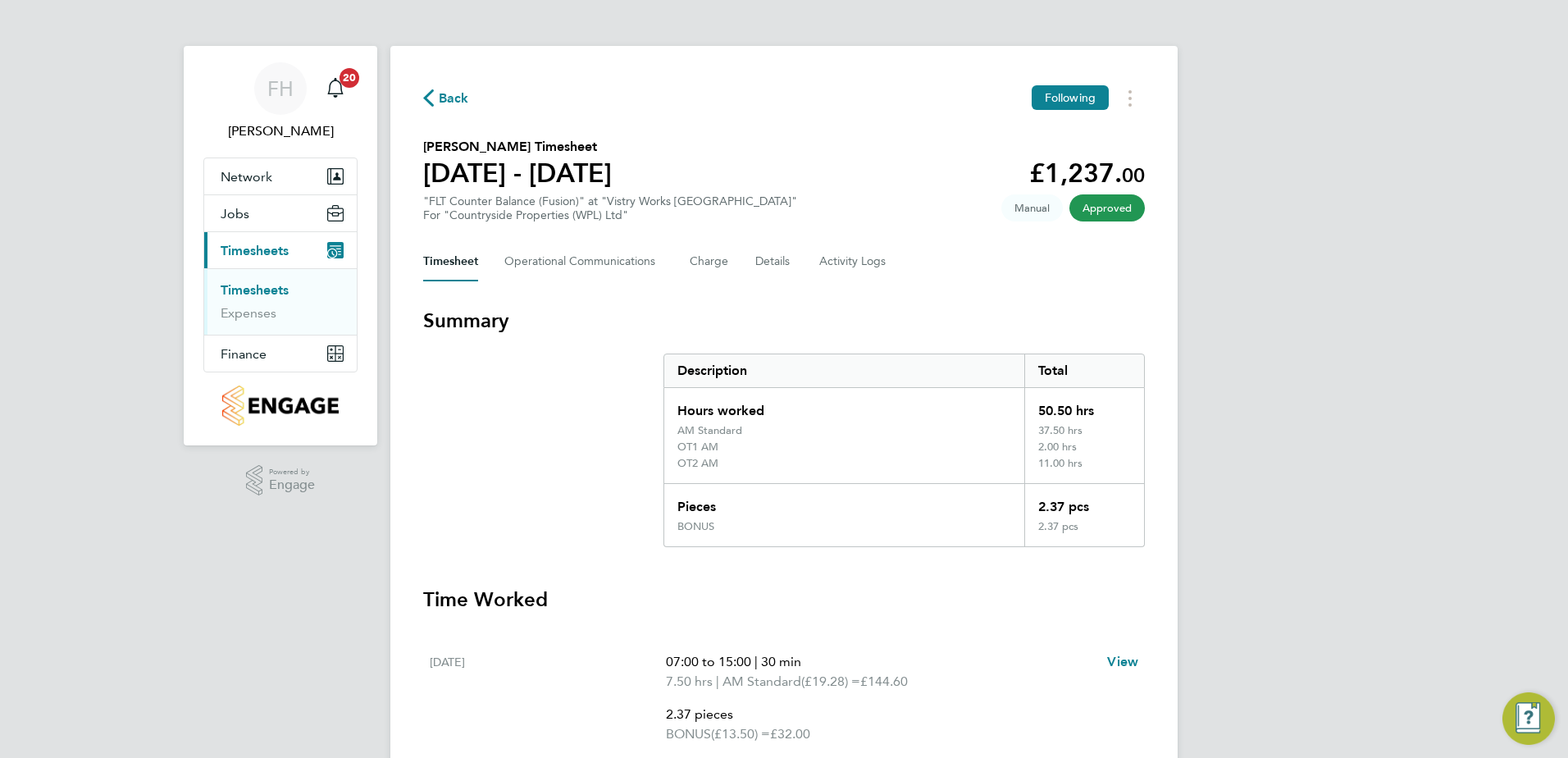
click at [437, 96] on span "Back" at bounding box center [446, 97] width 46 height 16
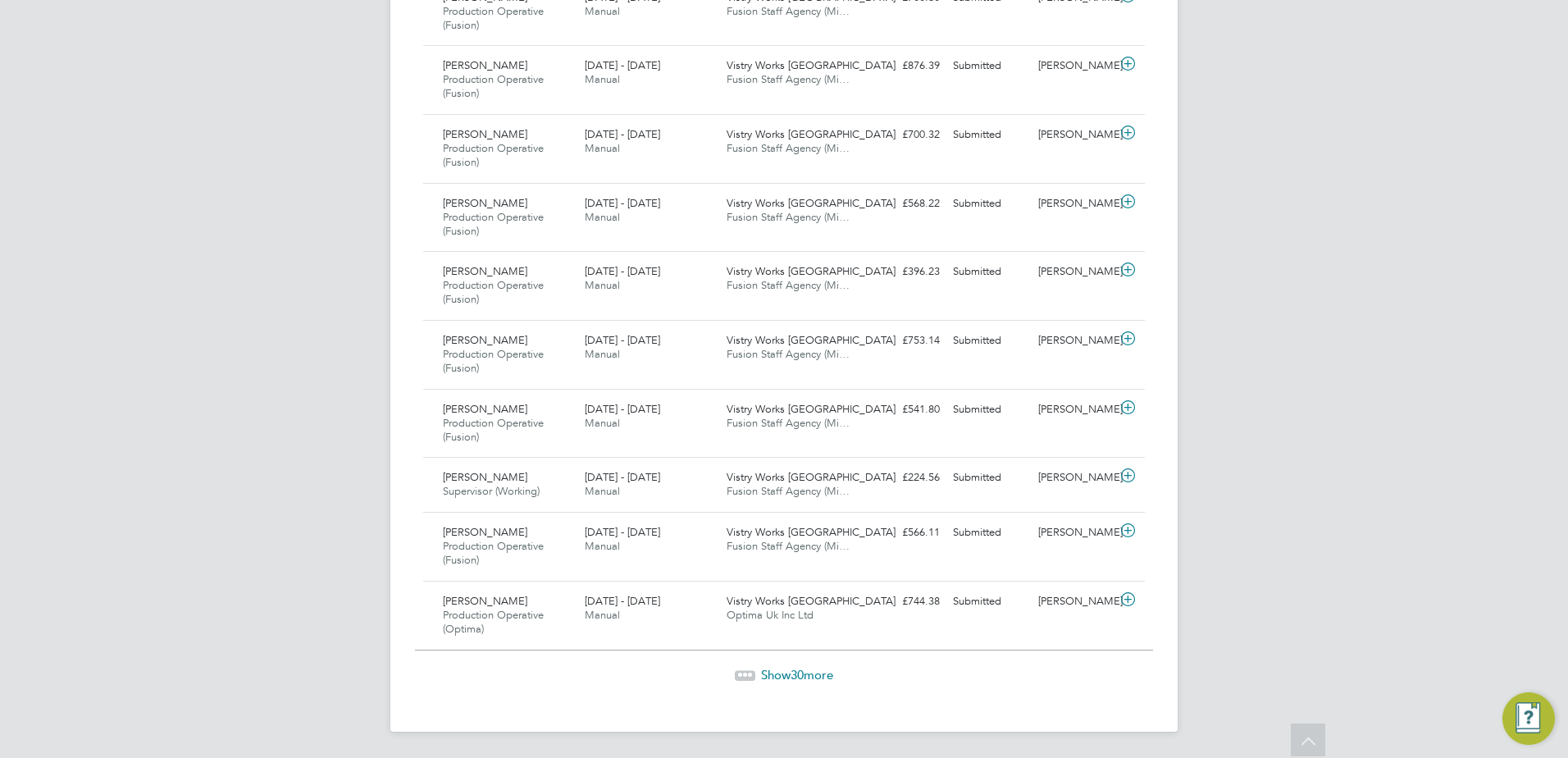
click at [789, 675] on span "Show 30 more" at bounding box center [797, 675] width 72 height 16
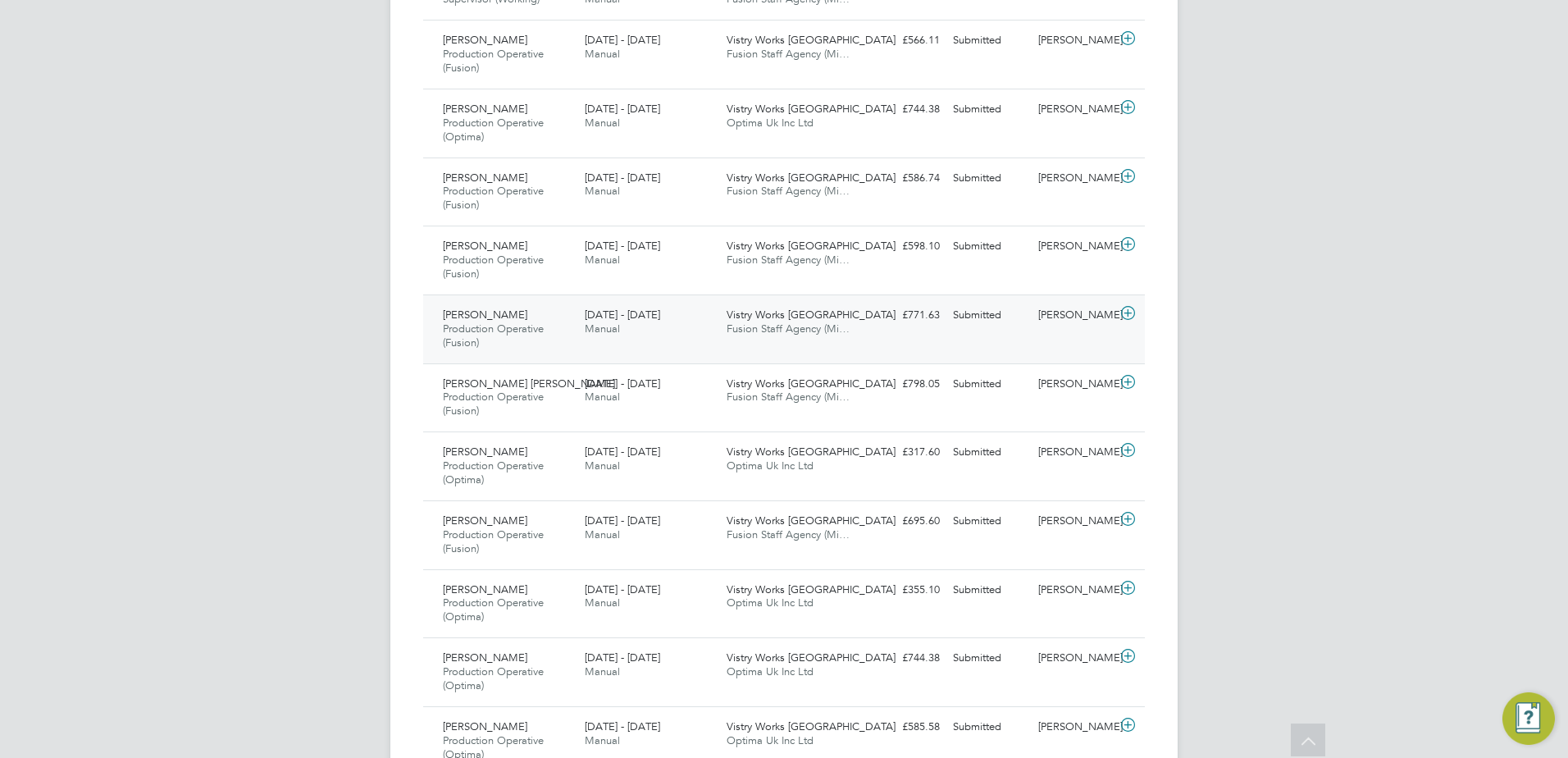
click at [1131, 316] on icon at bounding box center [1128, 313] width 21 height 13
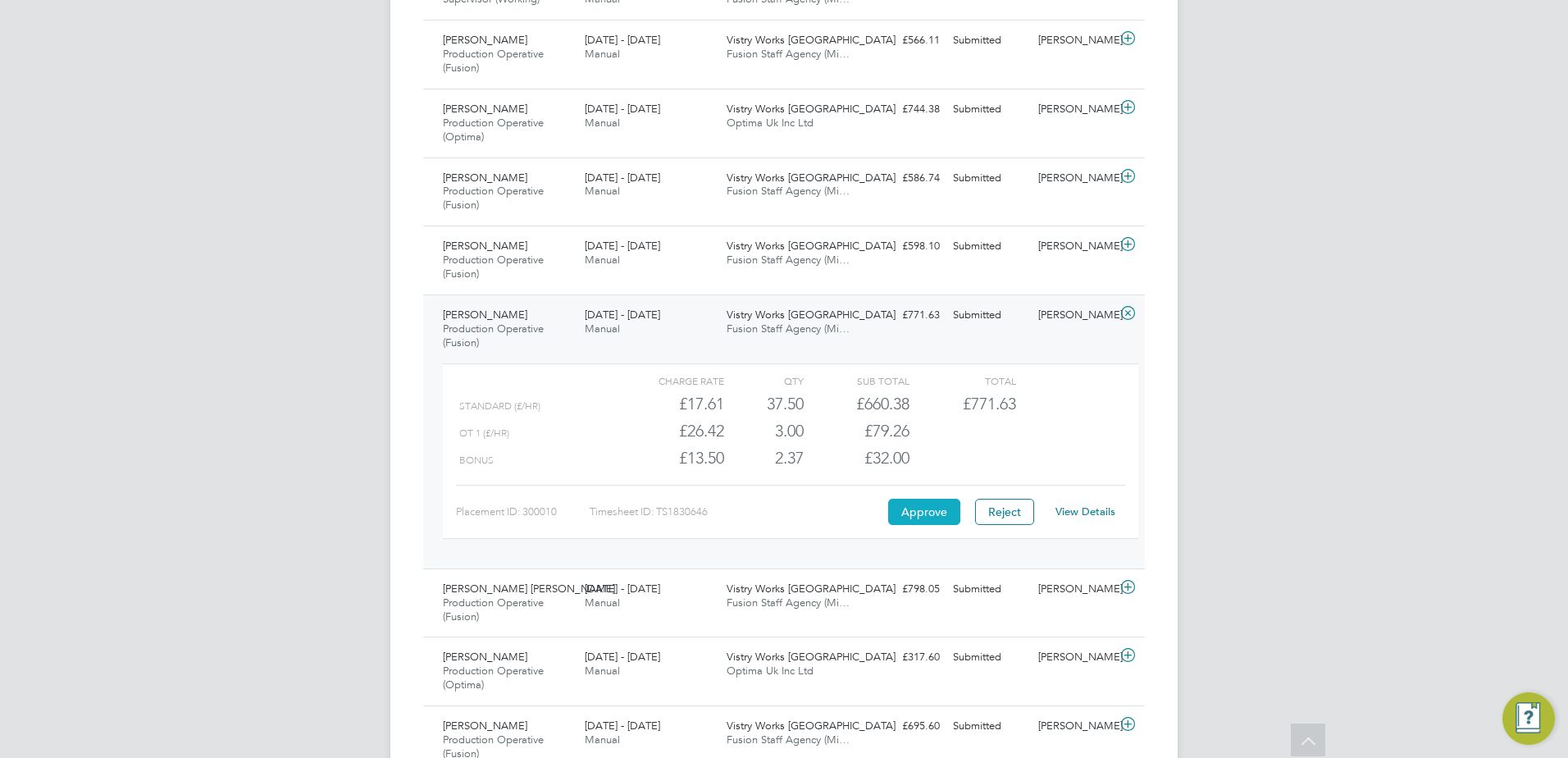
click at [907, 513] on button "Approve" at bounding box center [923, 512] width 72 height 26
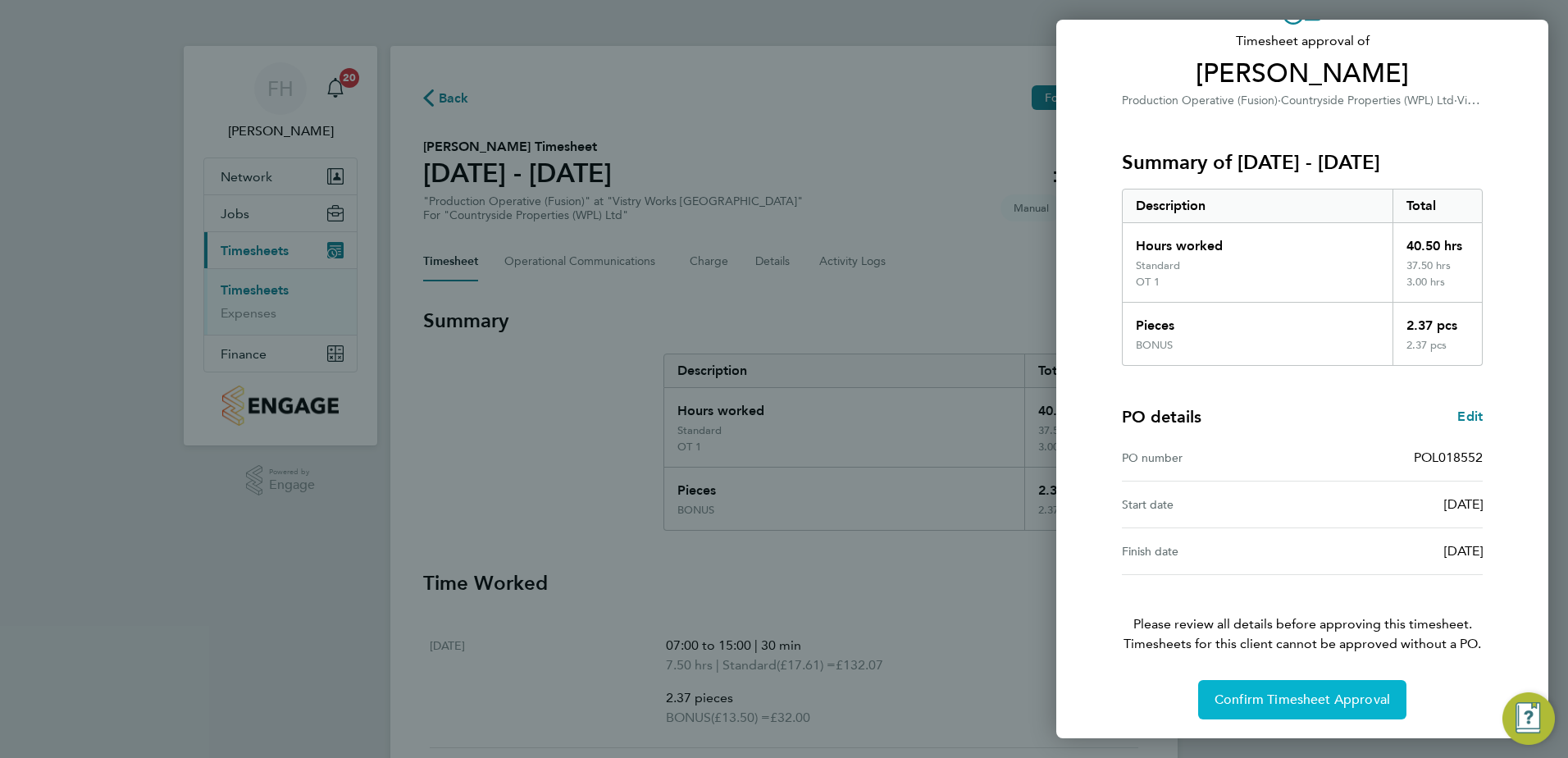
scroll to position [108, 0]
click at [1329, 690] on button "Confirm Timesheet Approval" at bounding box center [1302, 699] width 208 height 39
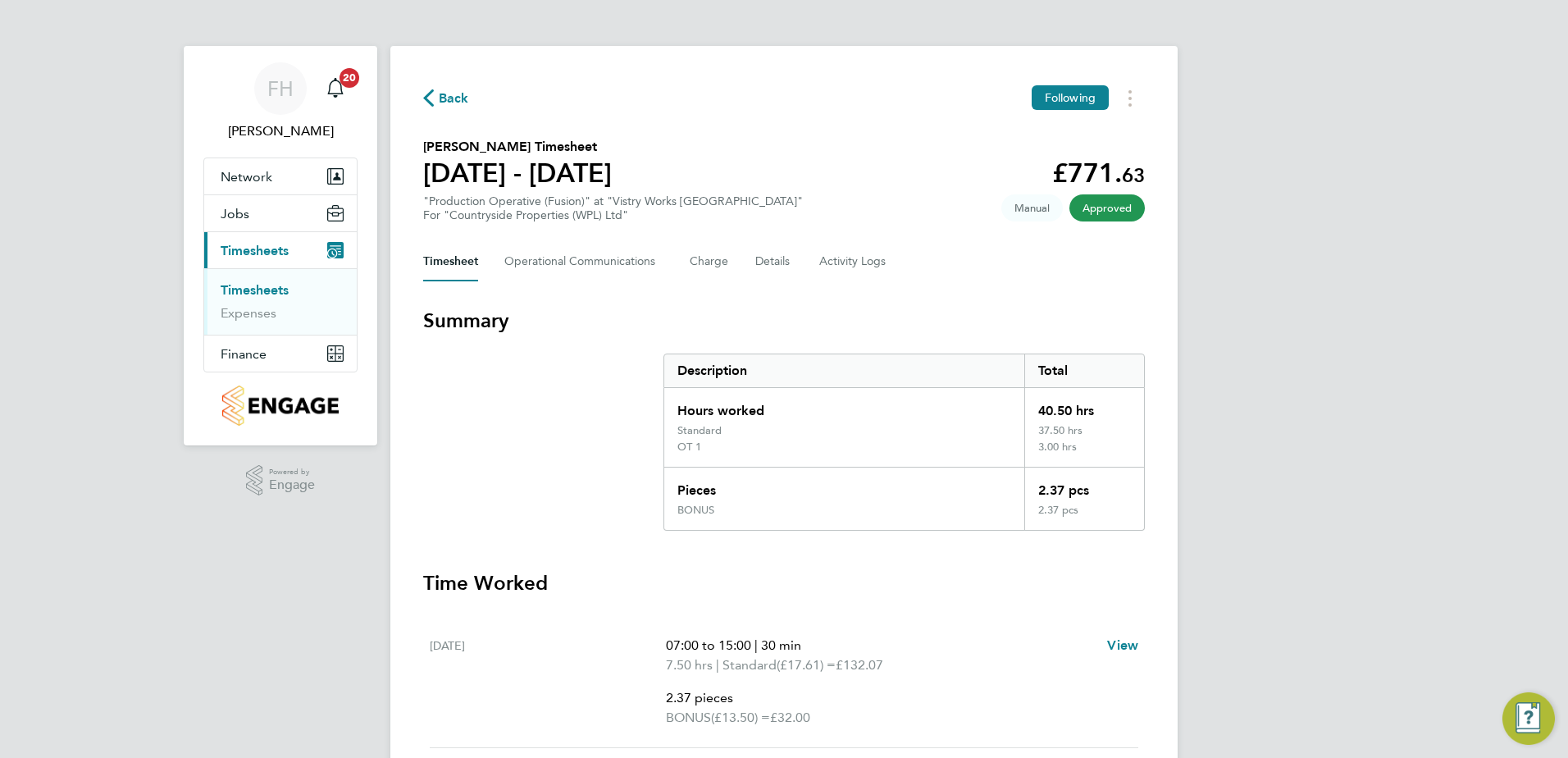
click at [448, 94] on span "Back" at bounding box center [453, 98] width 30 height 20
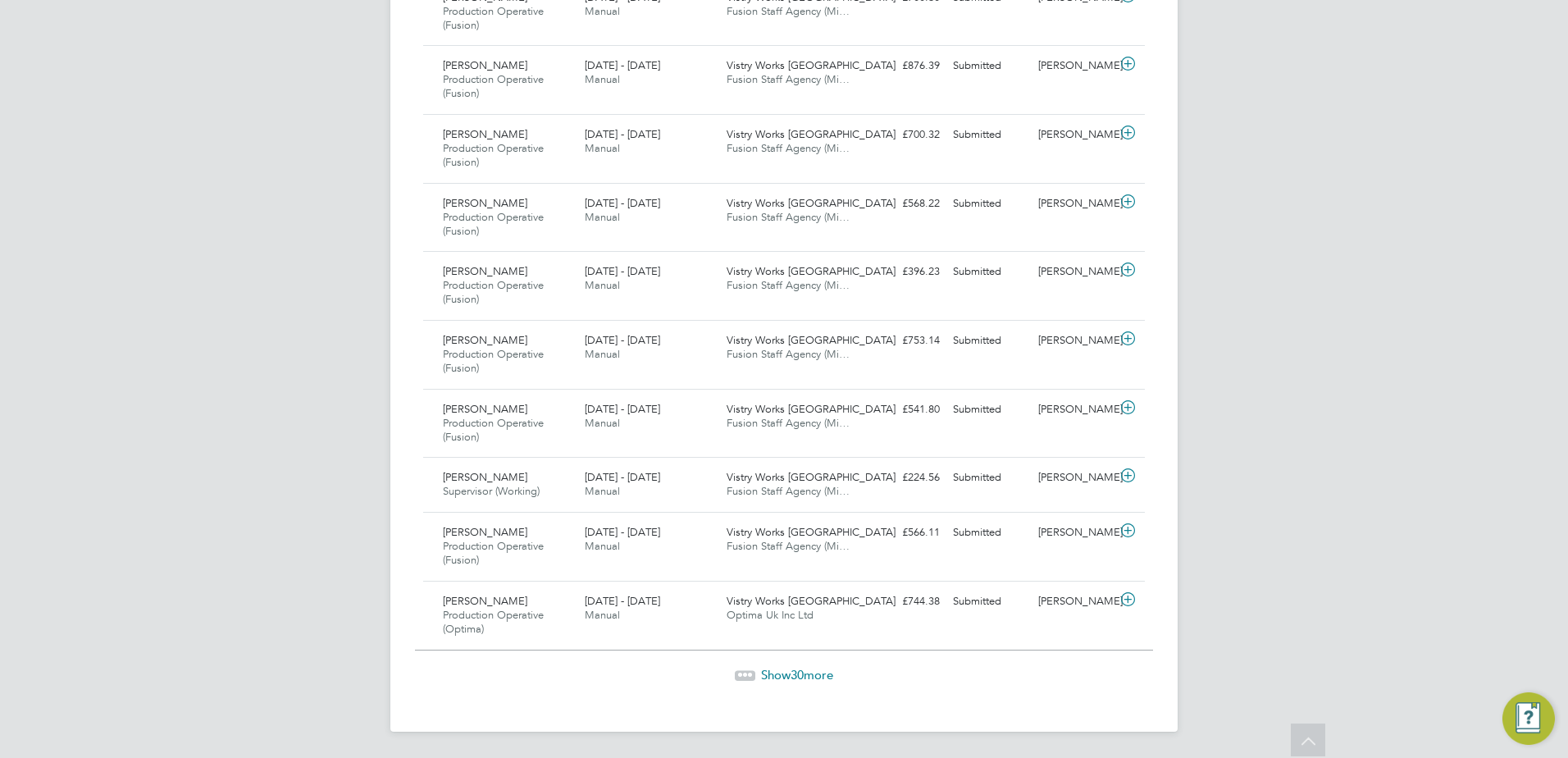
click at [775, 672] on span "Show 30 more" at bounding box center [797, 675] width 72 height 16
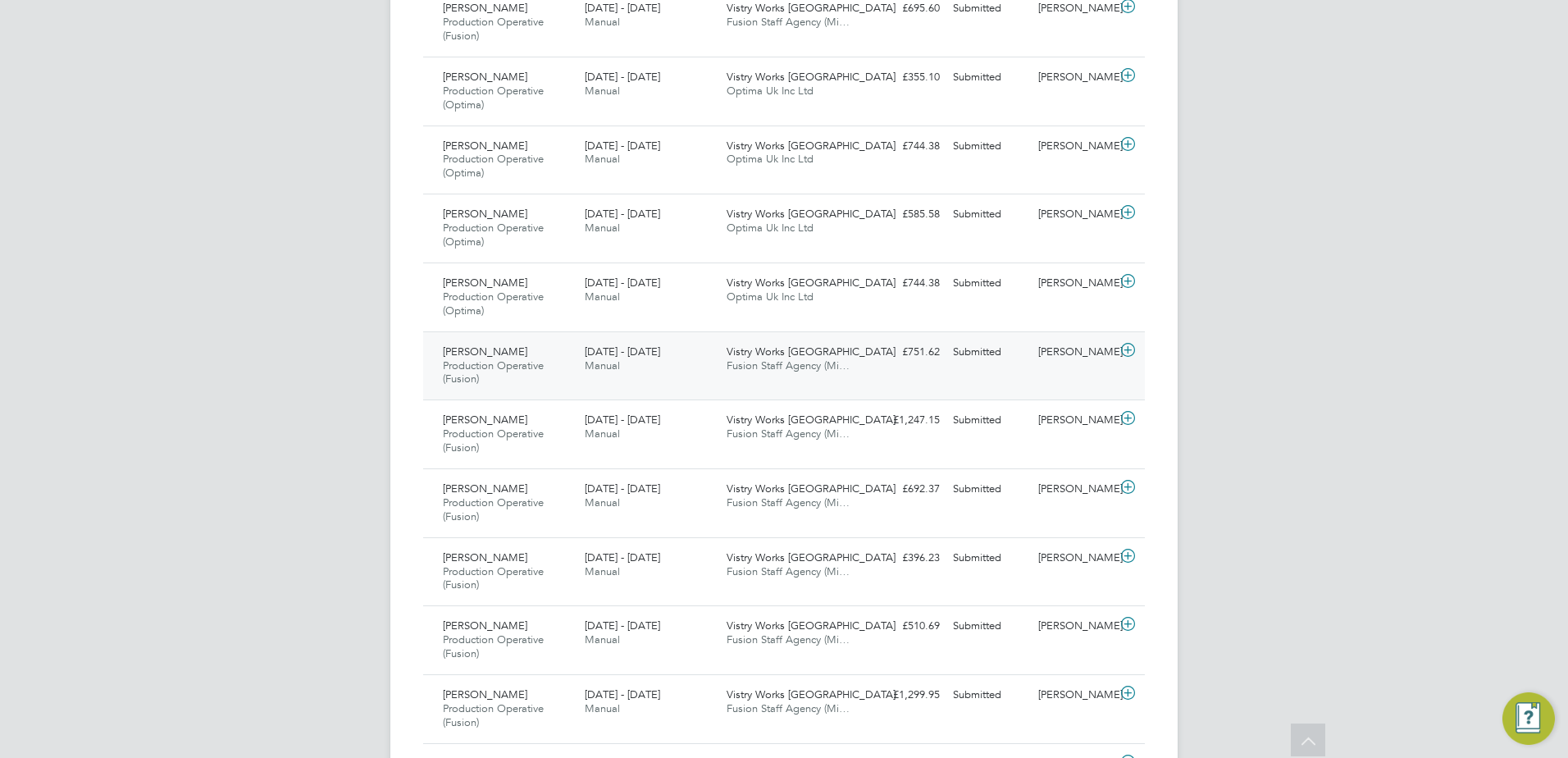
click at [1128, 351] on icon at bounding box center [1128, 350] width 21 height 13
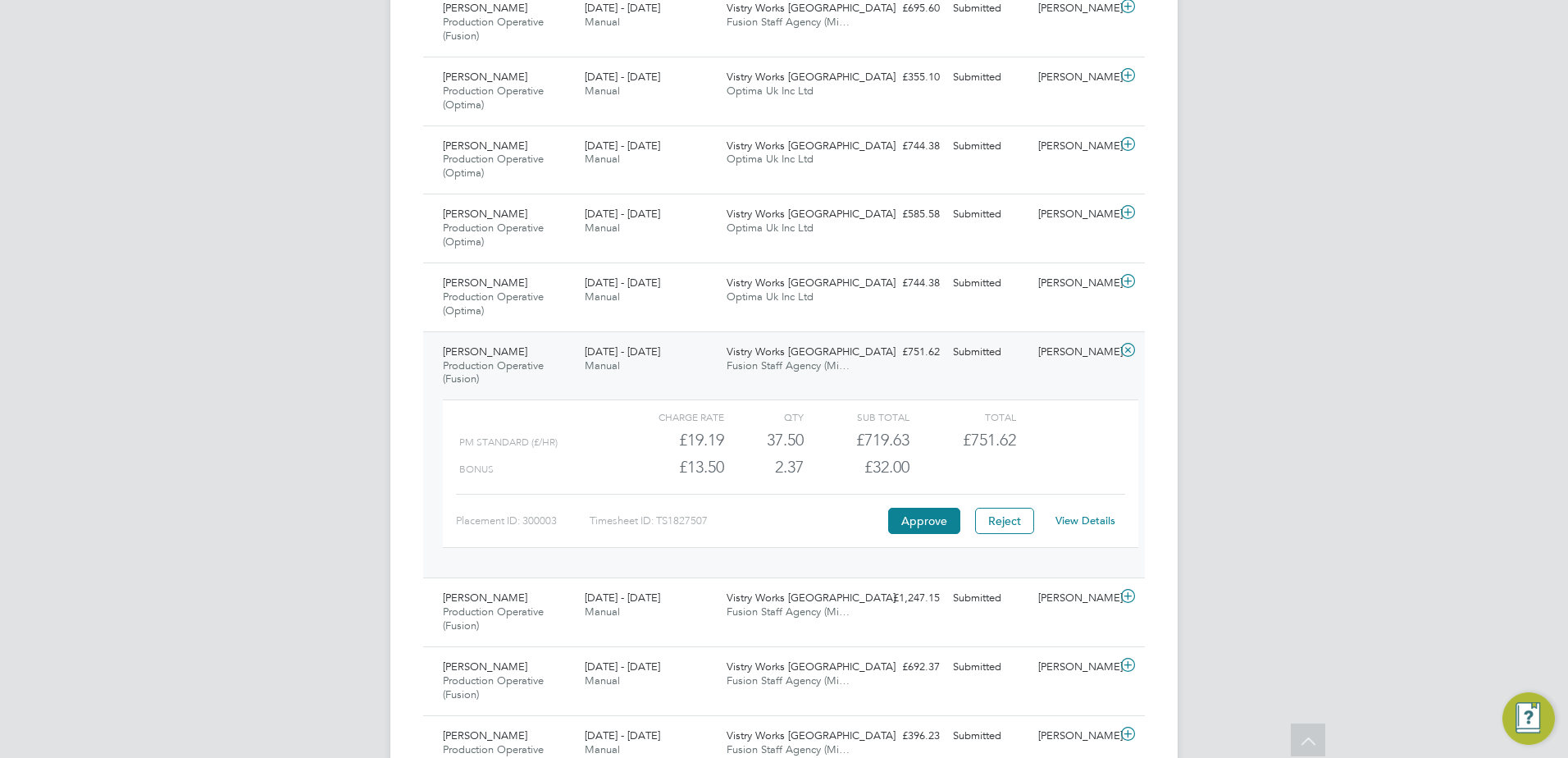
click at [912, 522] on button "Approve" at bounding box center [923, 521] width 72 height 26
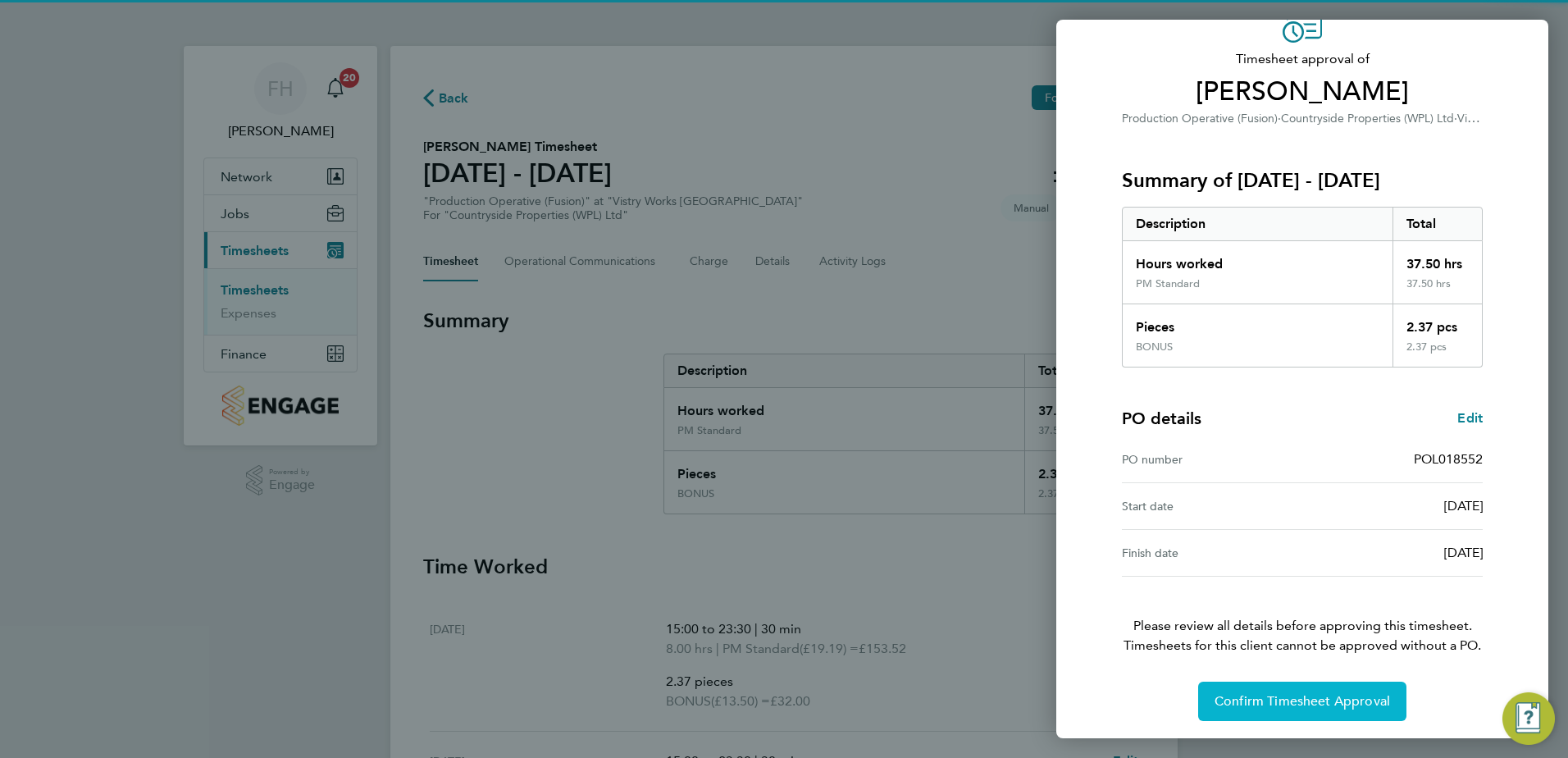
scroll to position [91, 0]
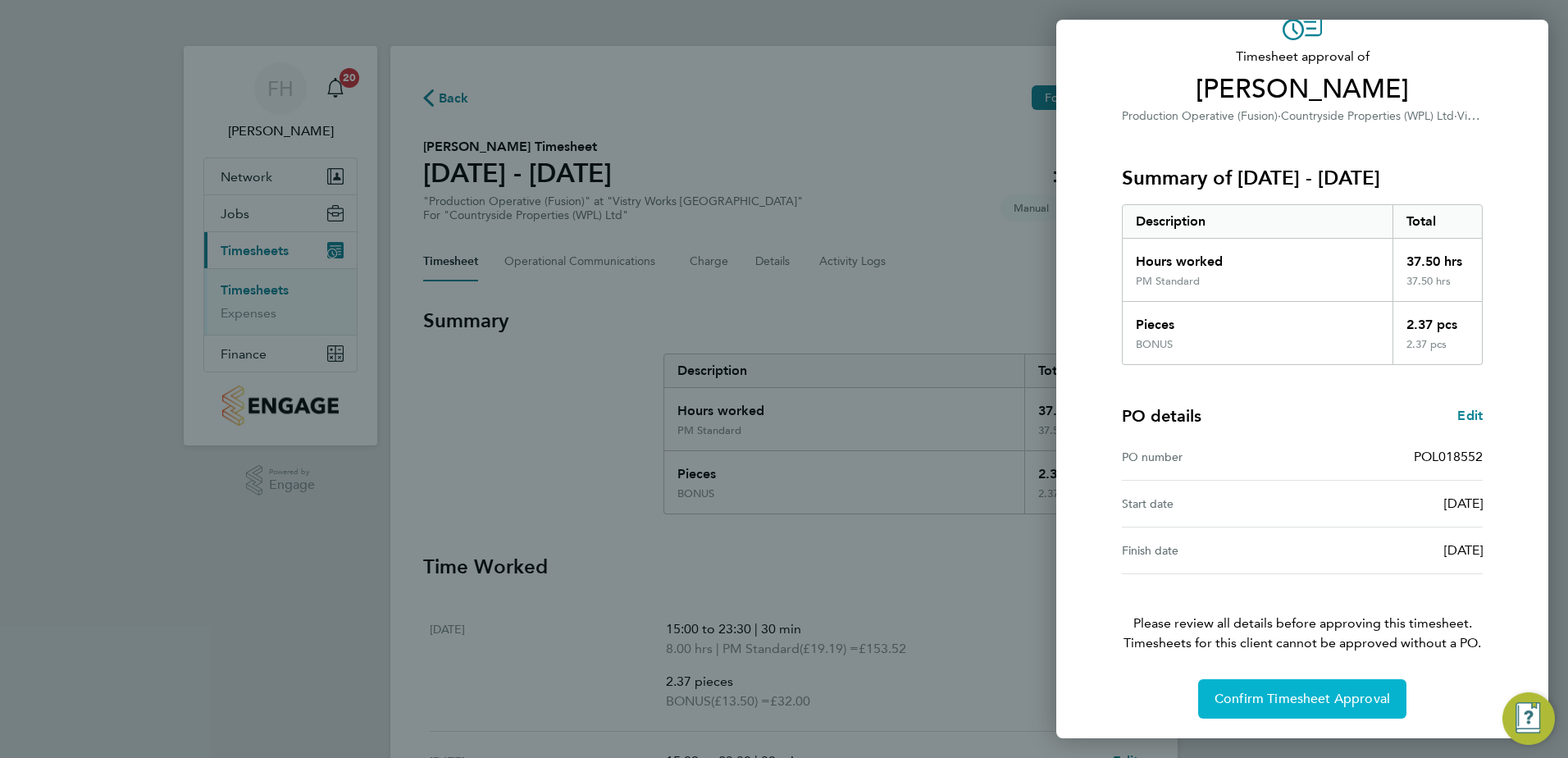
click at [1382, 696] on span "Confirm Timesheet Approval" at bounding box center [1302, 699] width 175 height 17
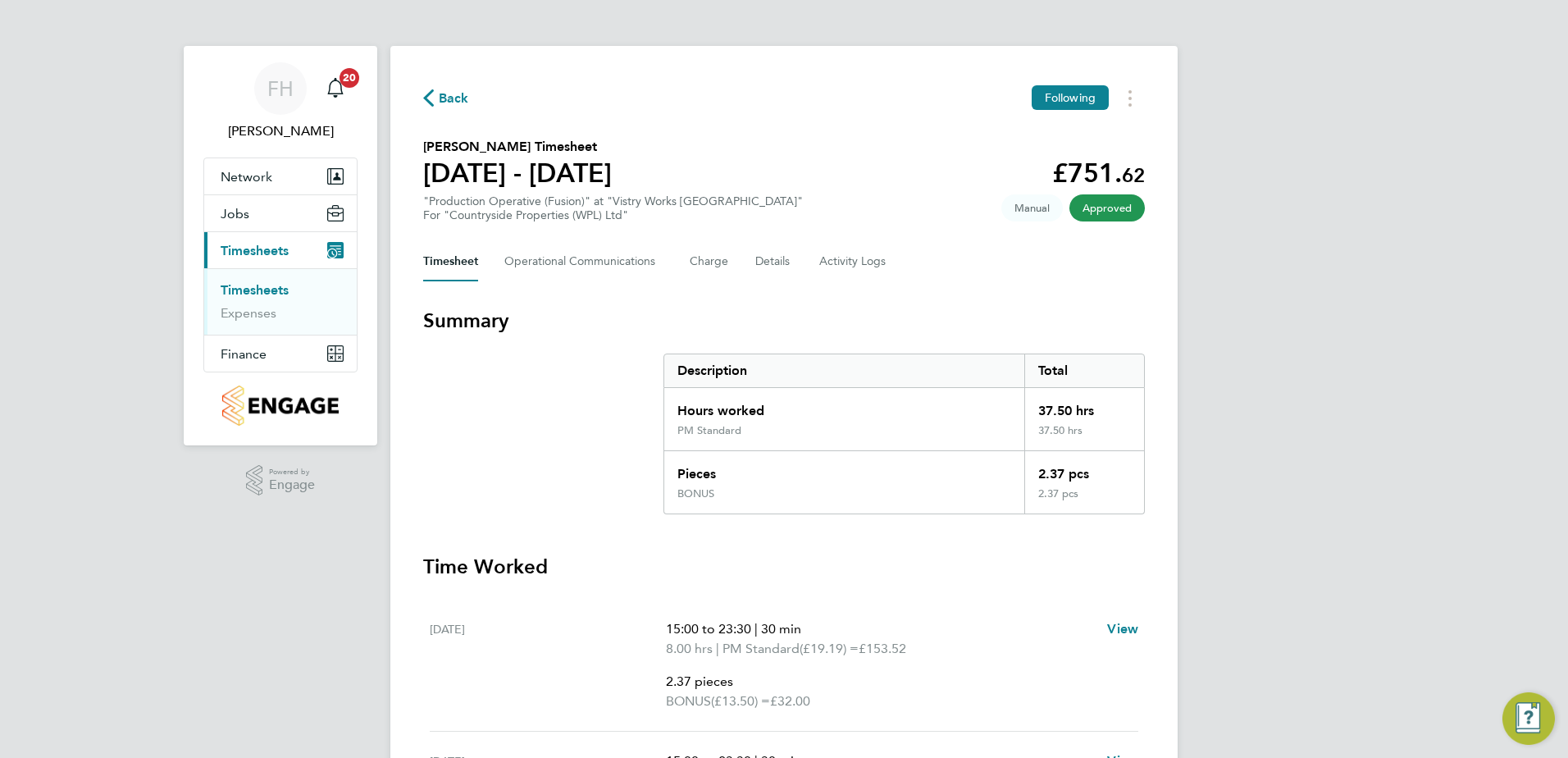
click at [438, 101] on span "Back" at bounding box center [446, 97] width 46 height 16
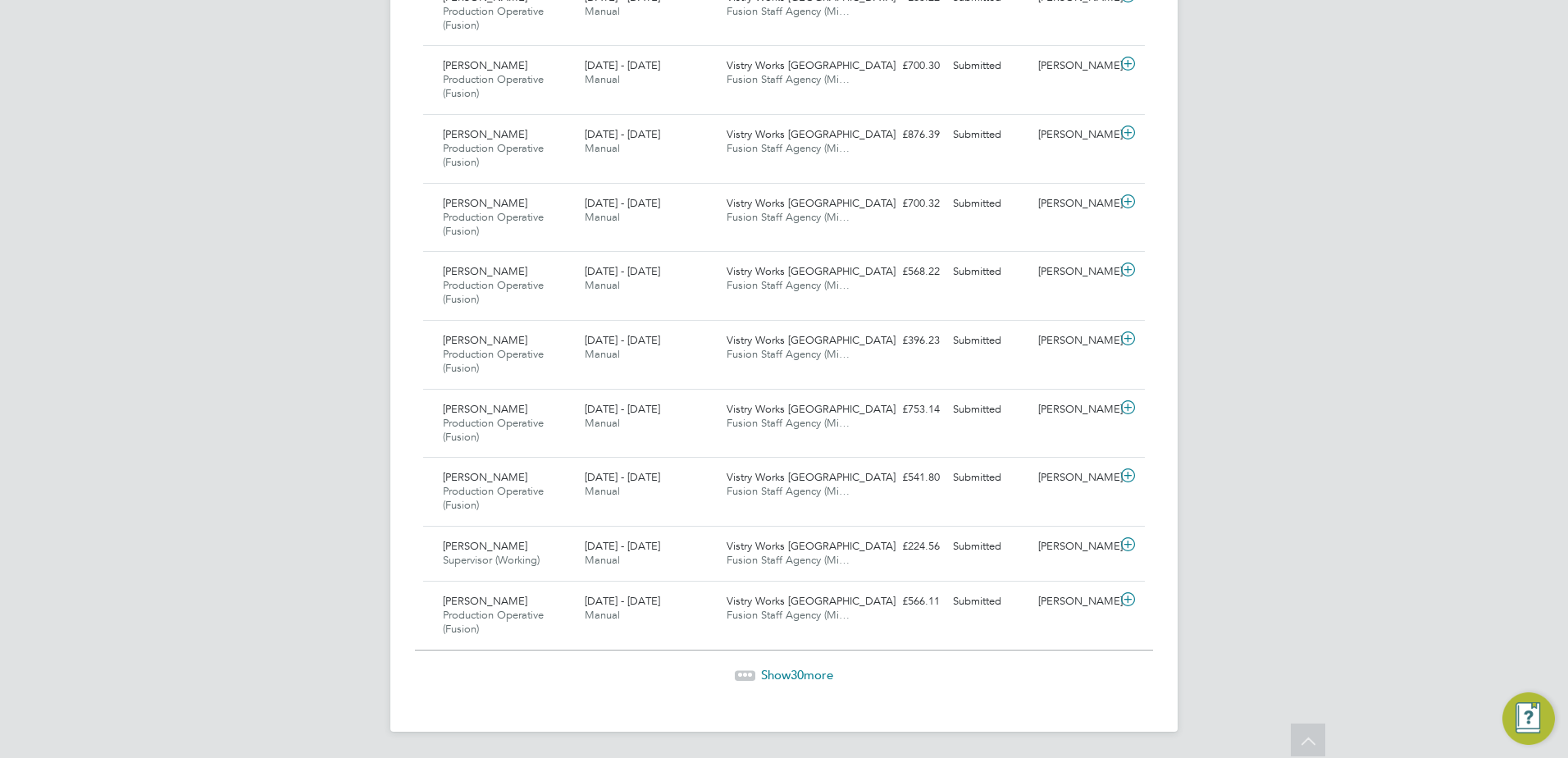
click at [789, 670] on span "Show 30 more" at bounding box center [797, 675] width 72 height 16
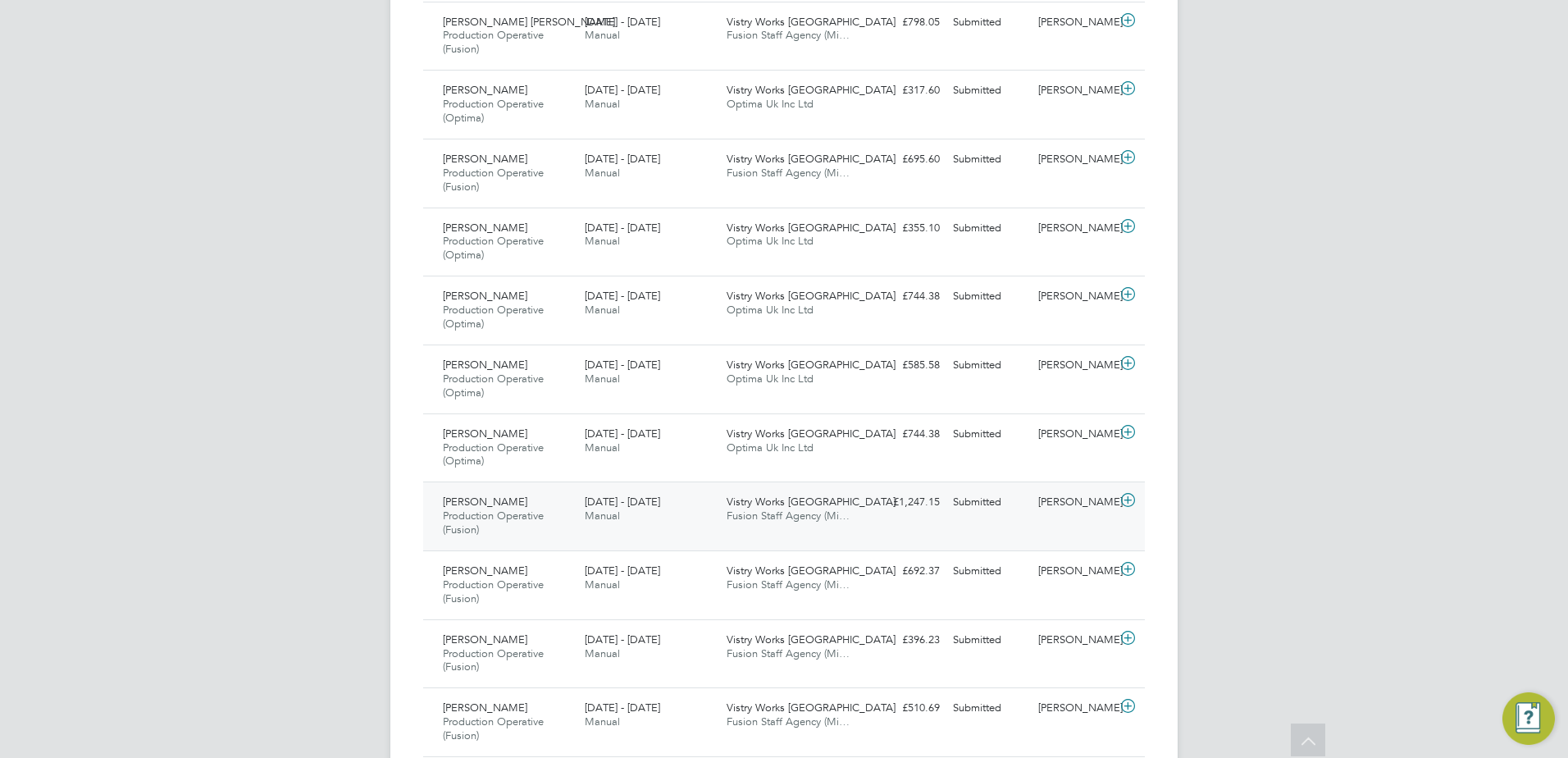
click at [1134, 499] on icon at bounding box center [1128, 500] width 21 height 13
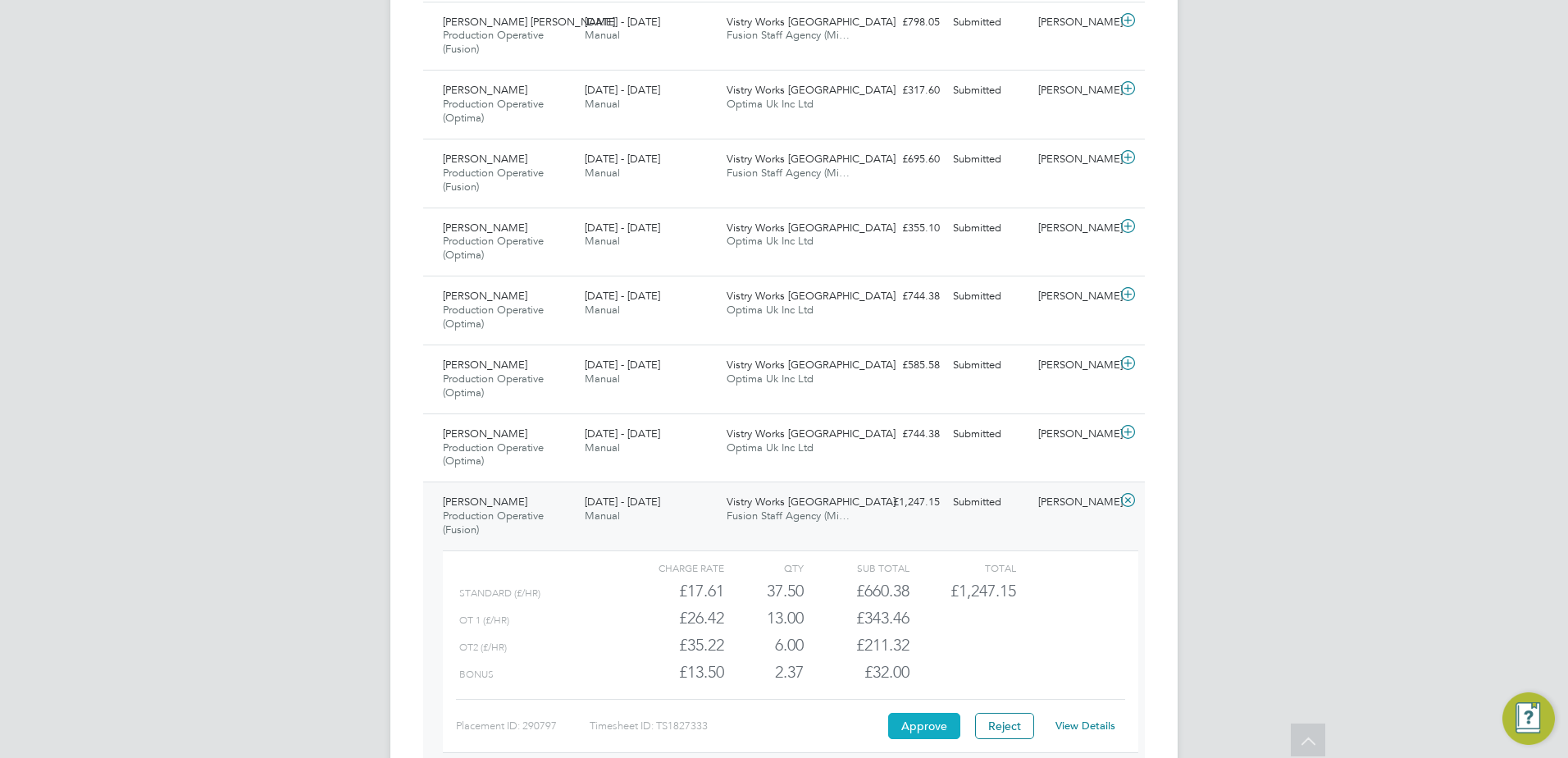
click at [895, 731] on button "Approve" at bounding box center [923, 726] width 72 height 26
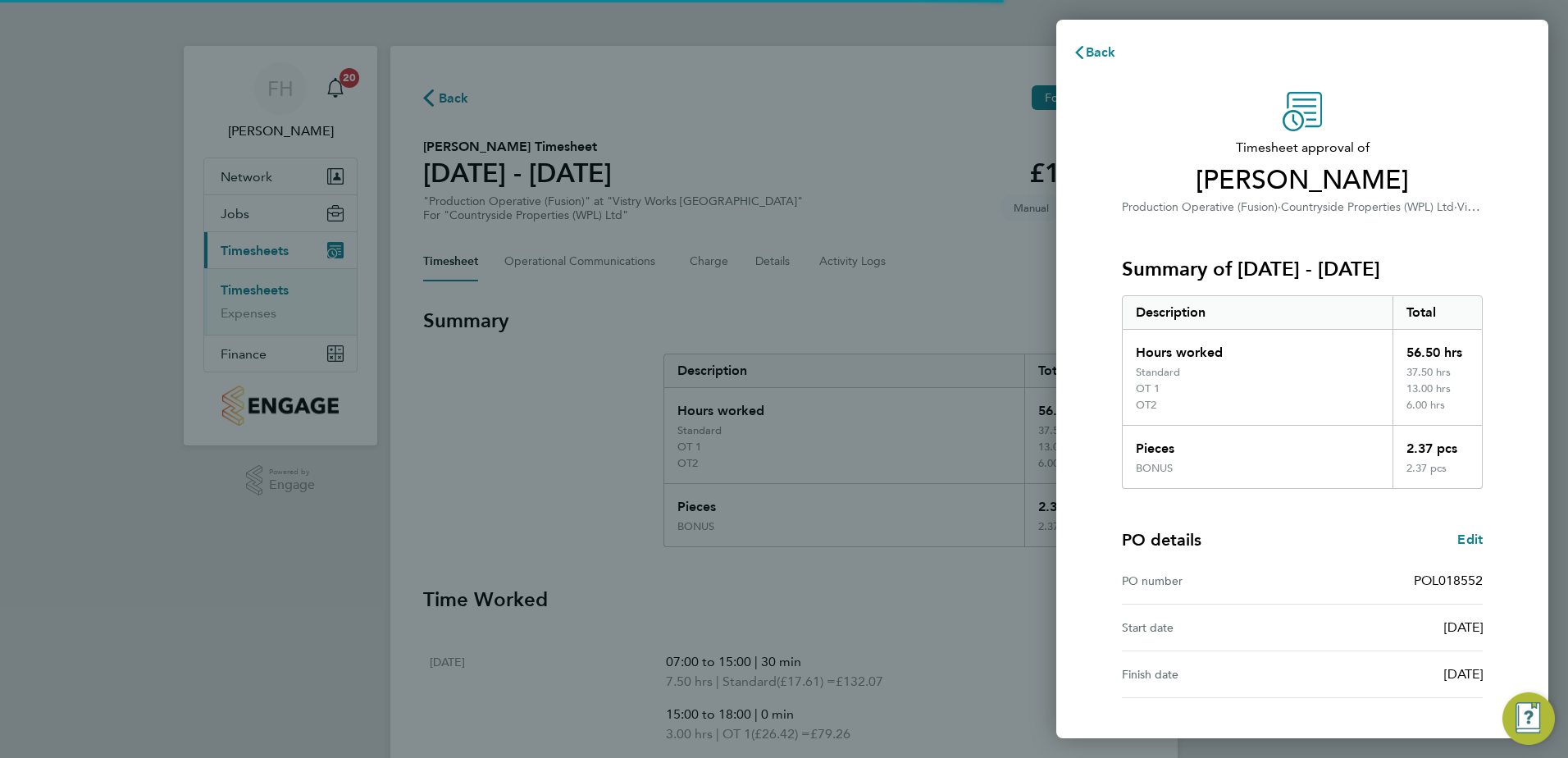
scroll to position [124, 0]
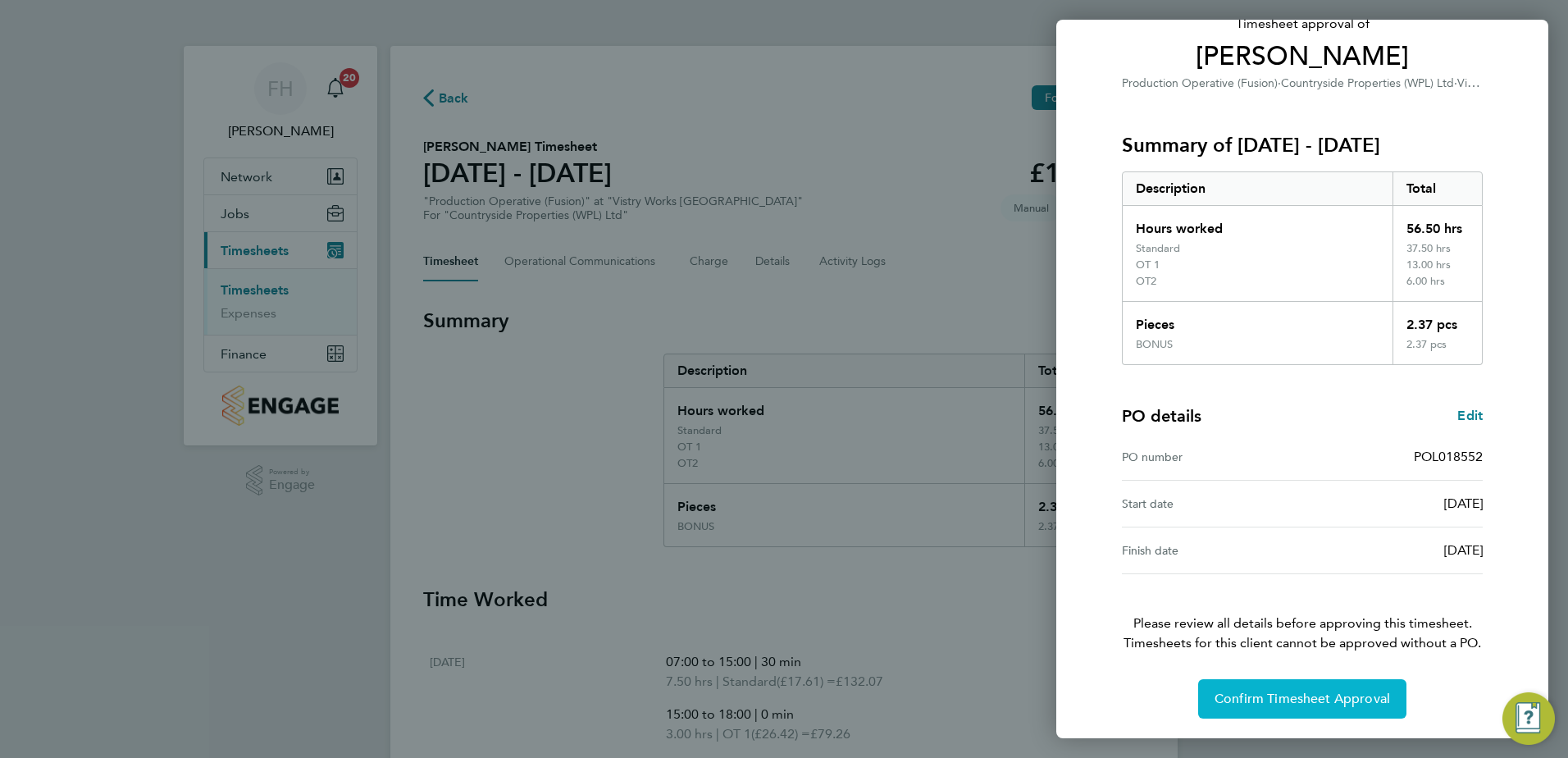
click at [1316, 701] on span "Confirm Timesheet Approval" at bounding box center [1302, 699] width 175 height 17
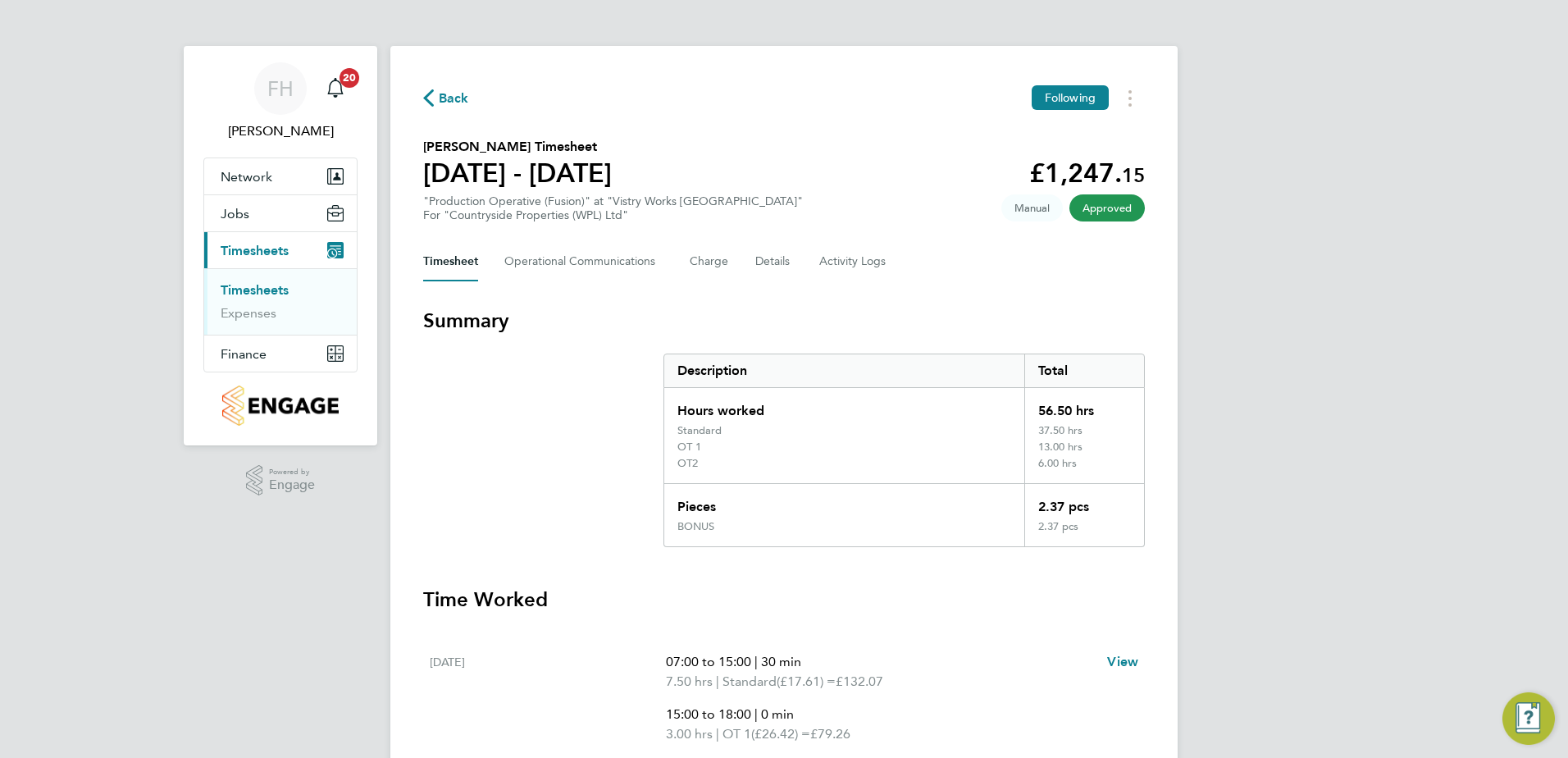
click at [464, 100] on span "Back" at bounding box center [453, 98] width 30 height 20
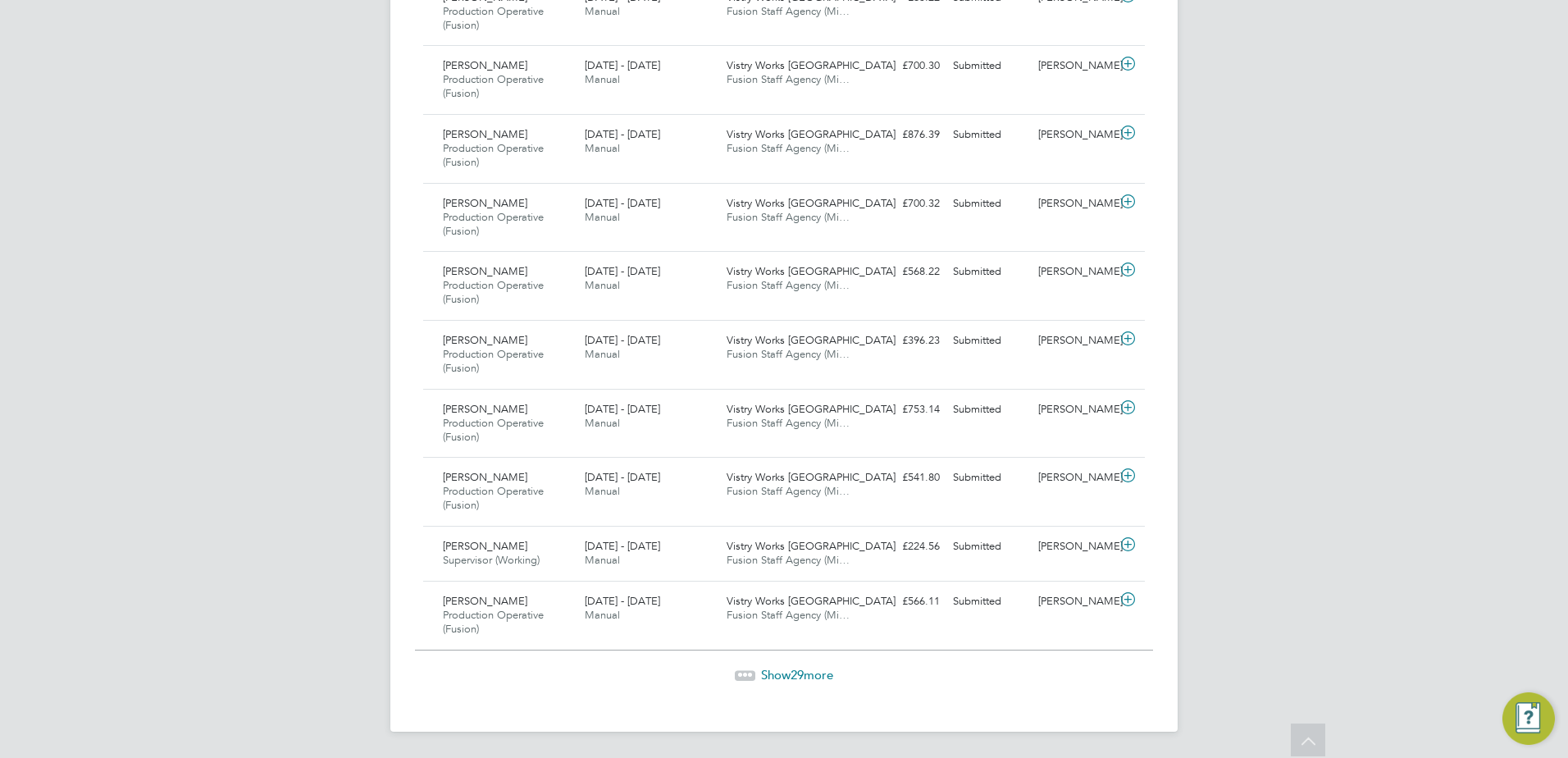
click at [804, 679] on span "29" at bounding box center [797, 675] width 13 height 16
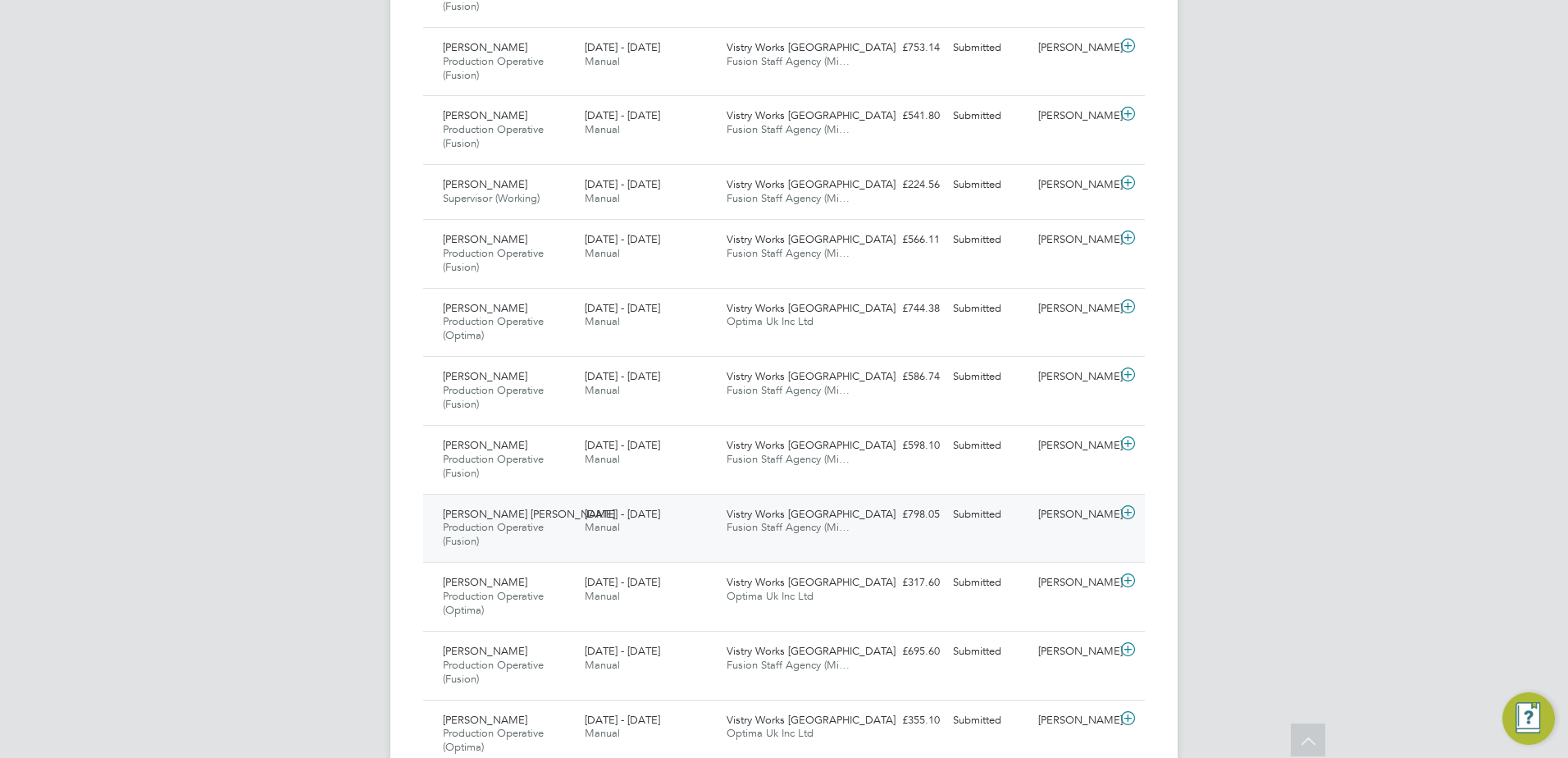
click at [1132, 512] on icon at bounding box center [1128, 512] width 21 height 13
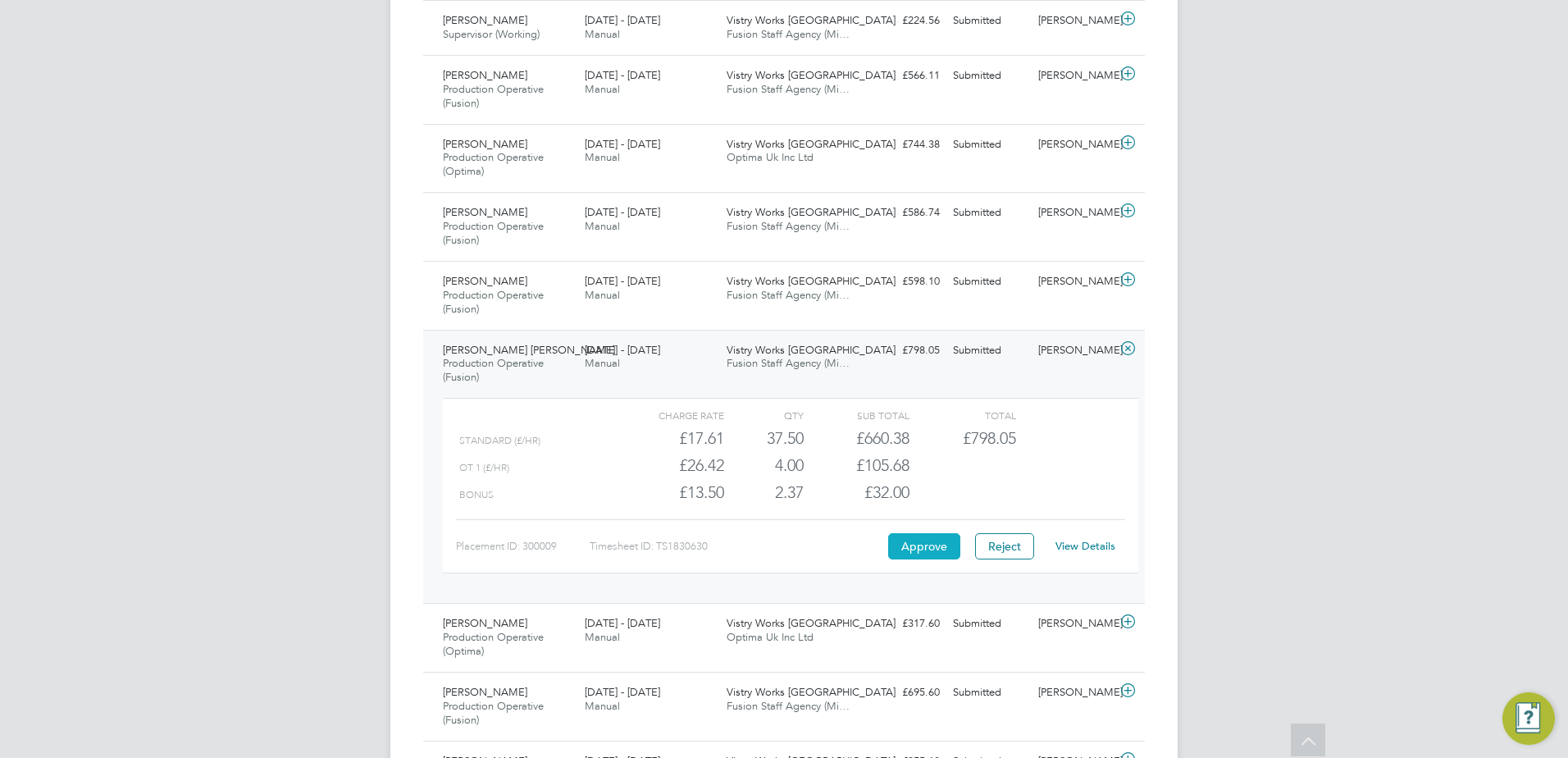
click at [925, 549] on button "Approve" at bounding box center [923, 547] width 72 height 26
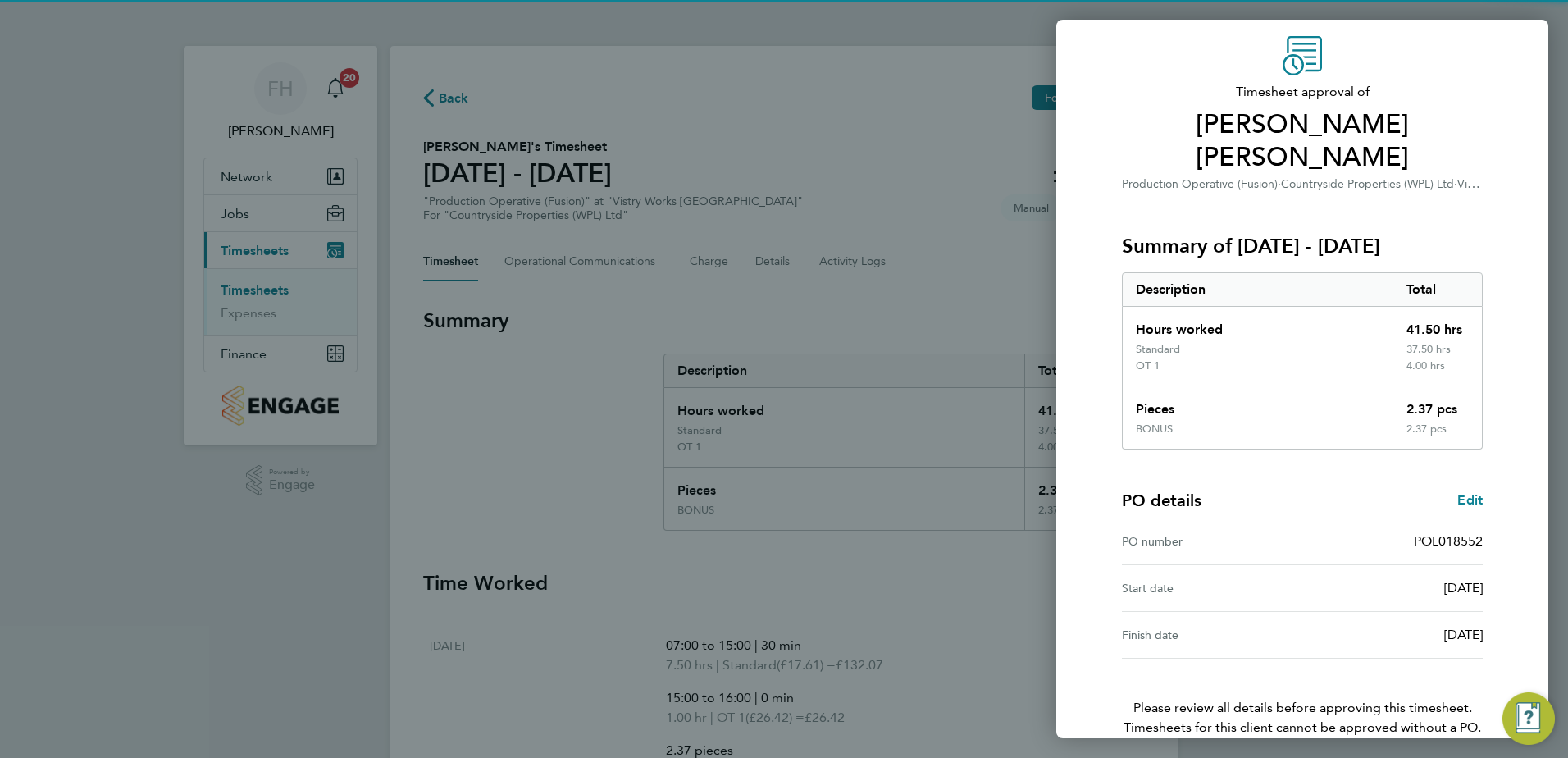
scroll to position [108, 0]
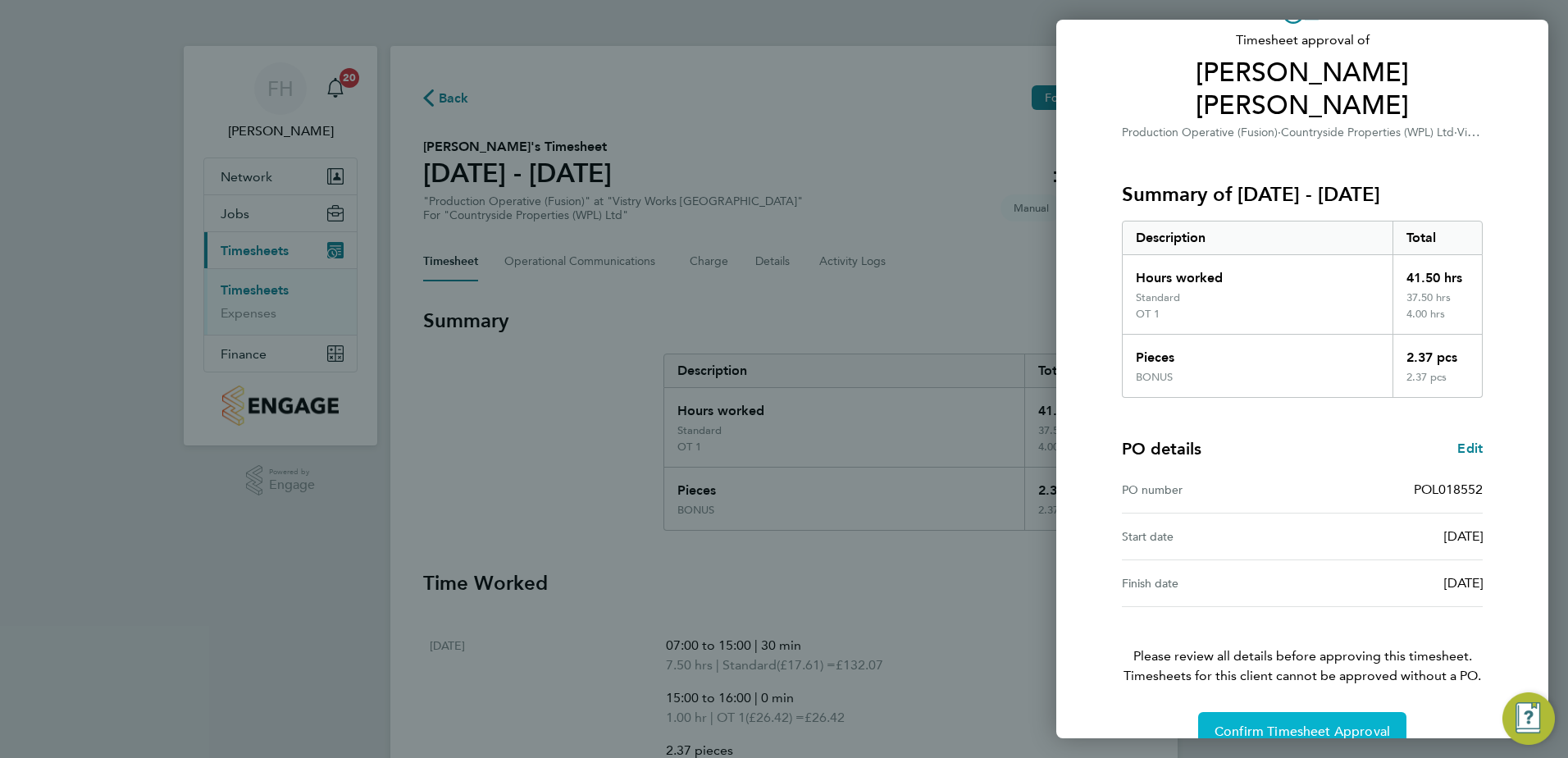
click at [1303, 724] on span "Confirm Timesheet Approval" at bounding box center [1302, 732] width 175 height 17
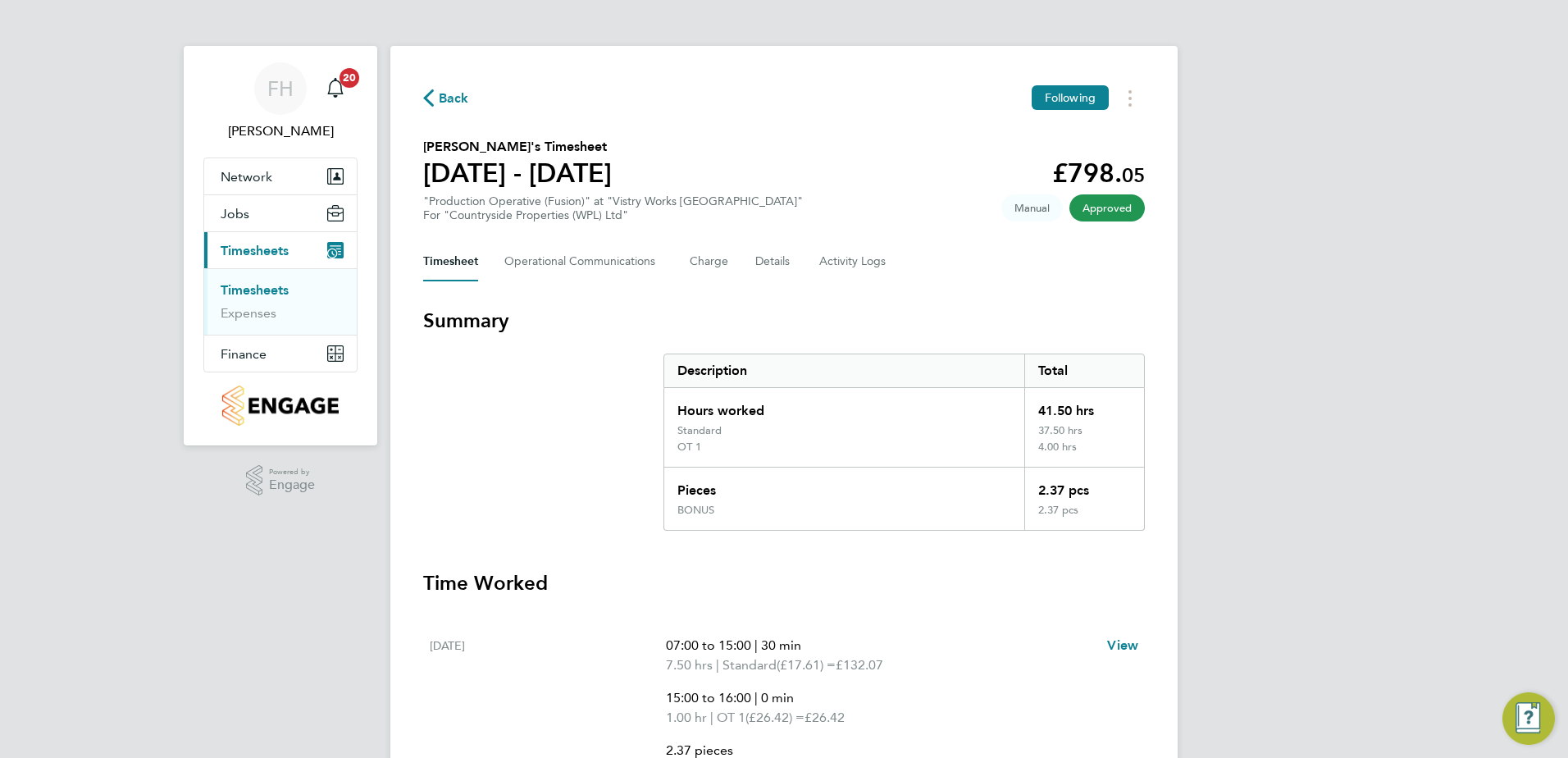
click at [440, 93] on span "Back" at bounding box center [453, 98] width 30 height 20
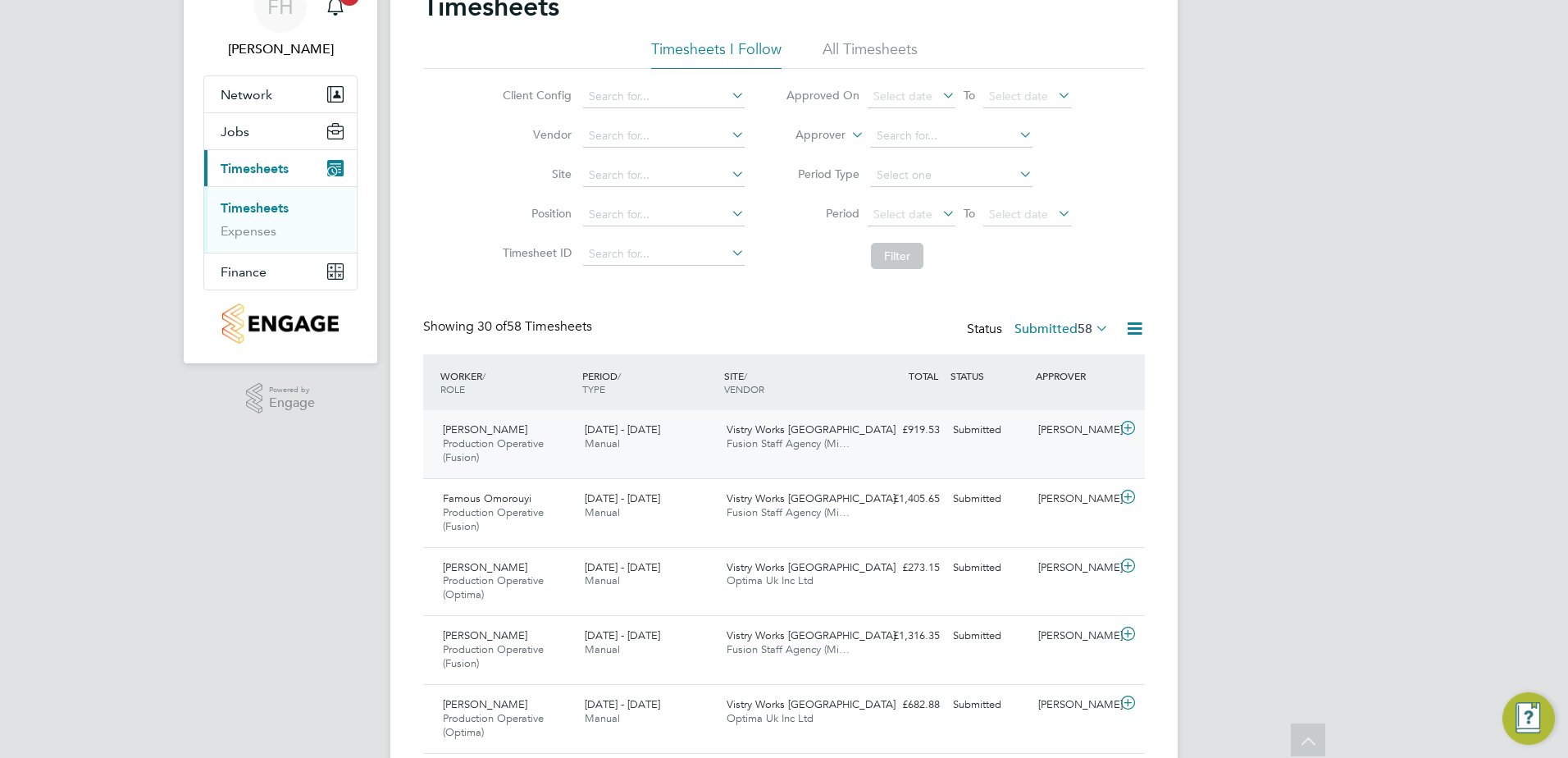
click at [1128, 432] on icon at bounding box center [1128, 428] width 21 height 13
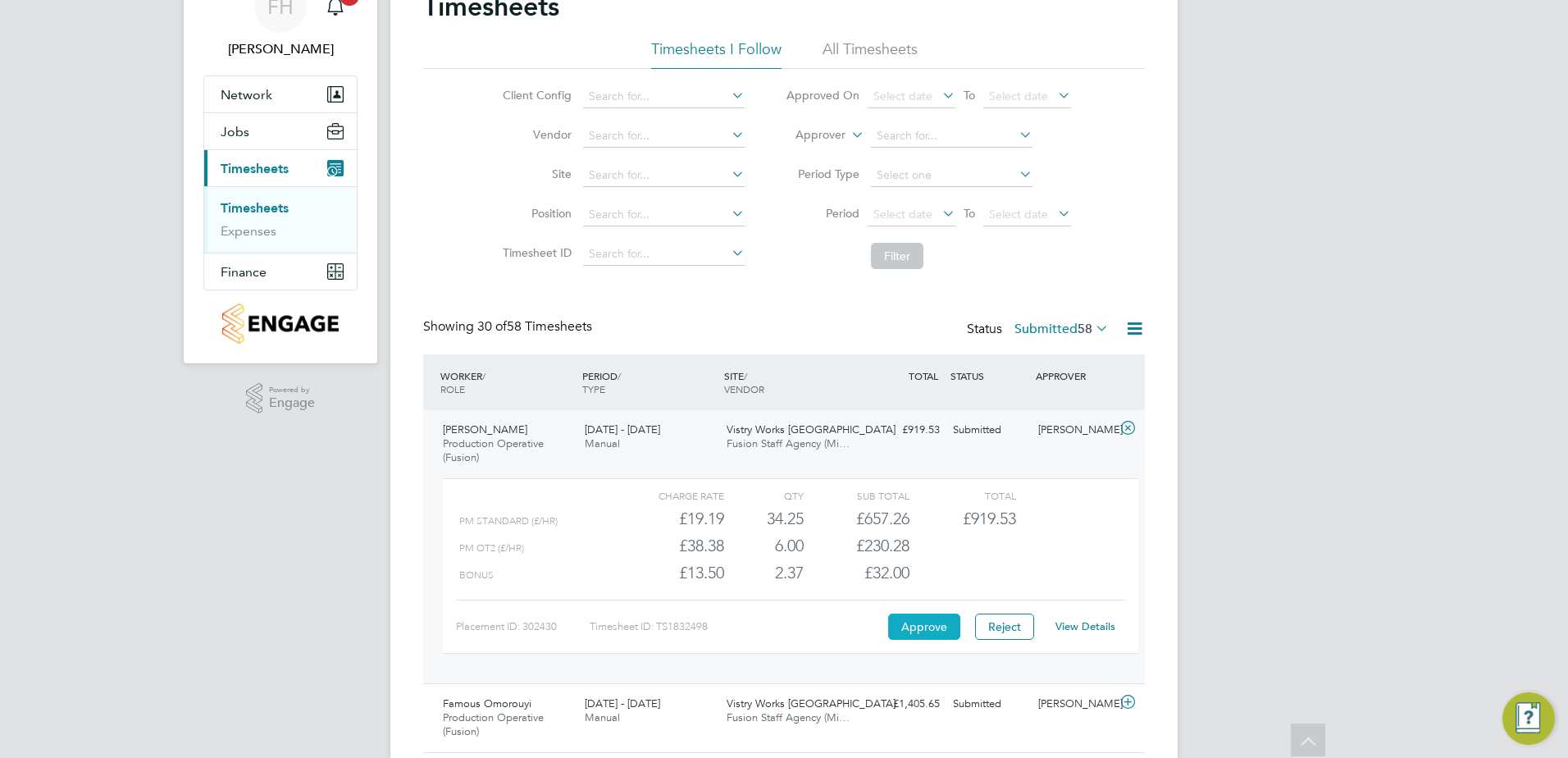
click at [945, 626] on button "Approve" at bounding box center [923, 627] width 72 height 26
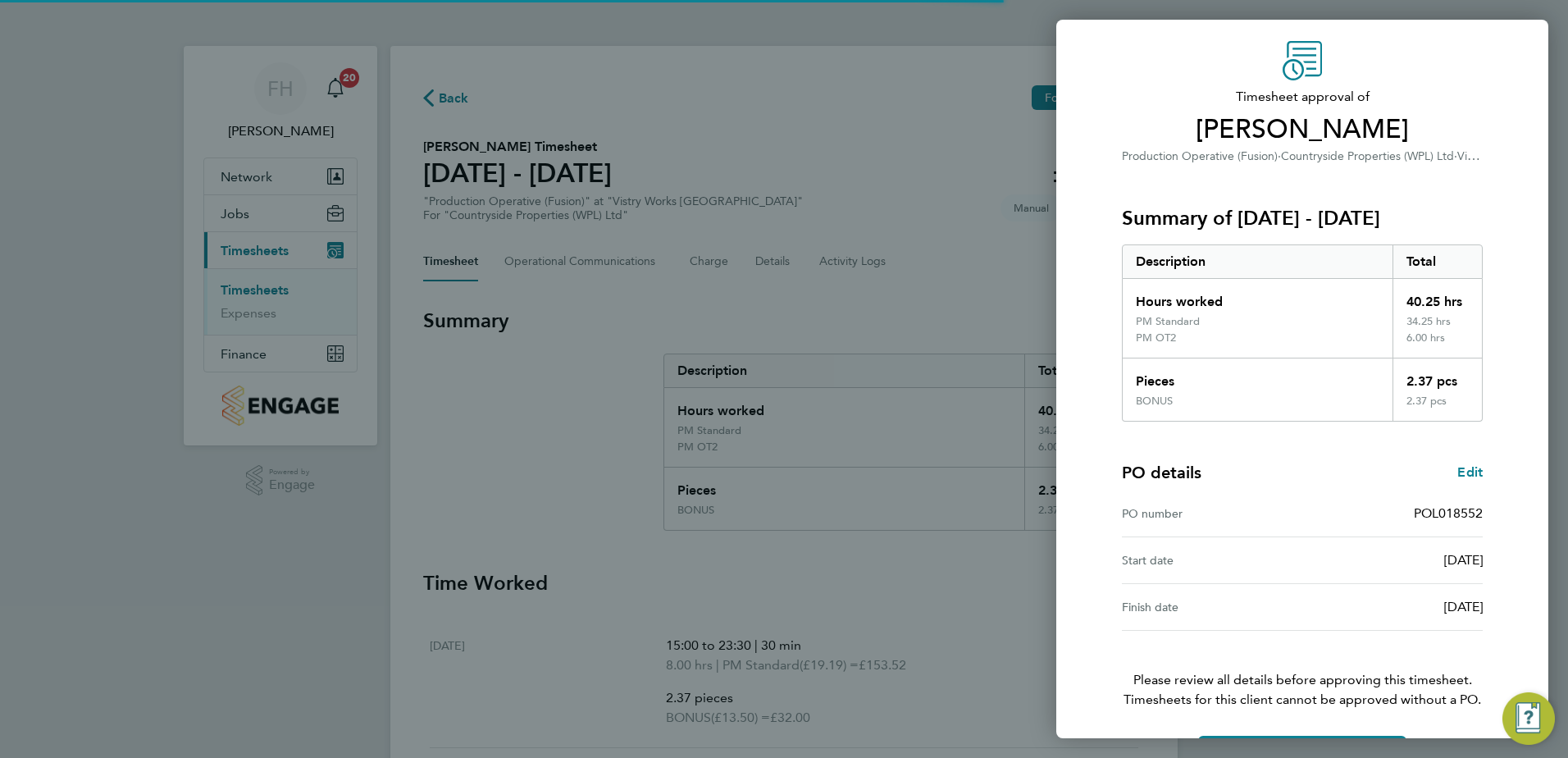
scroll to position [108, 0]
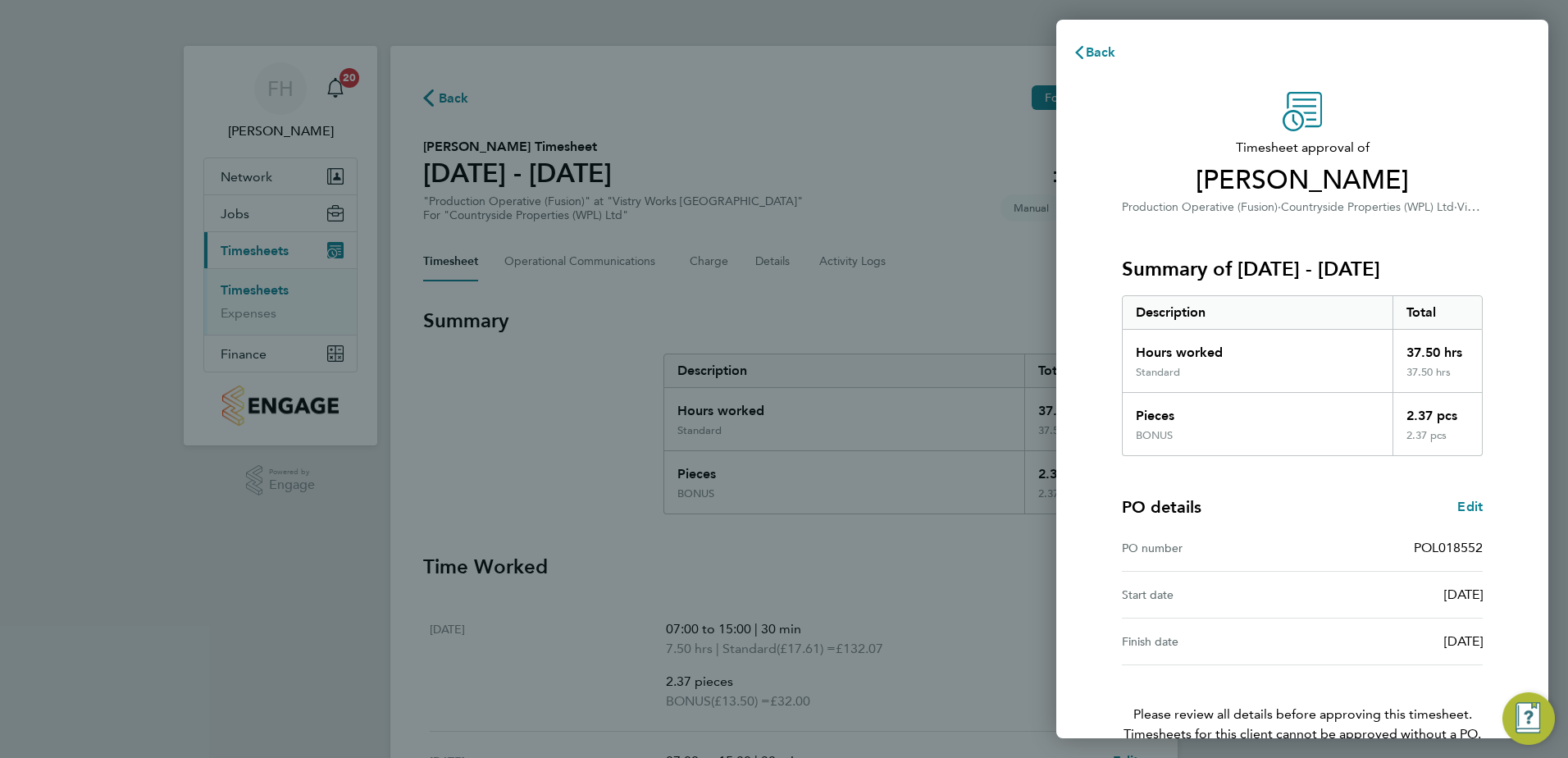
scroll to position [91, 0]
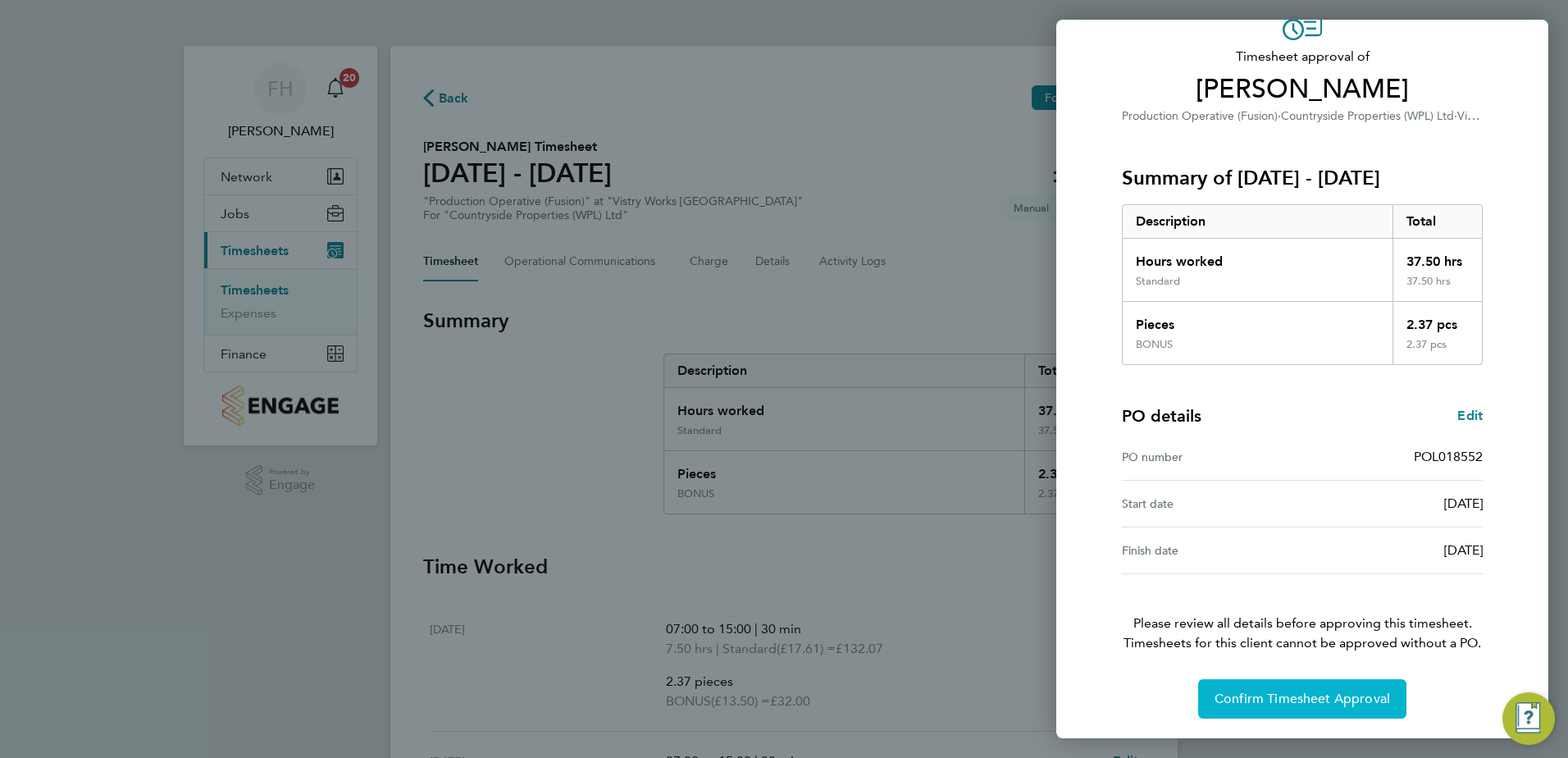
click at [1315, 702] on span "Confirm Timesheet Approval" at bounding box center [1302, 699] width 175 height 17
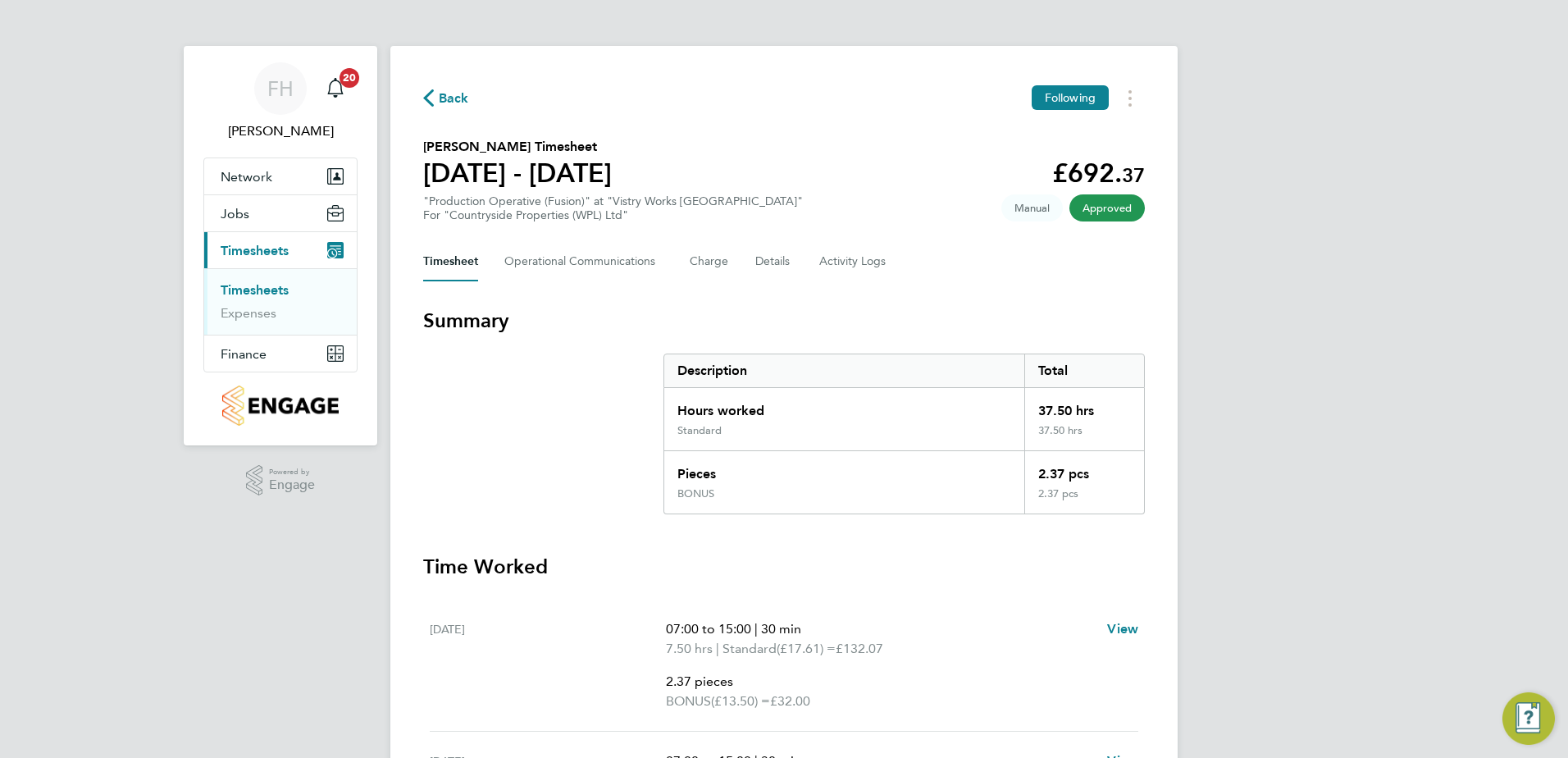
click at [442, 98] on span "Back" at bounding box center [453, 98] width 30 height 20
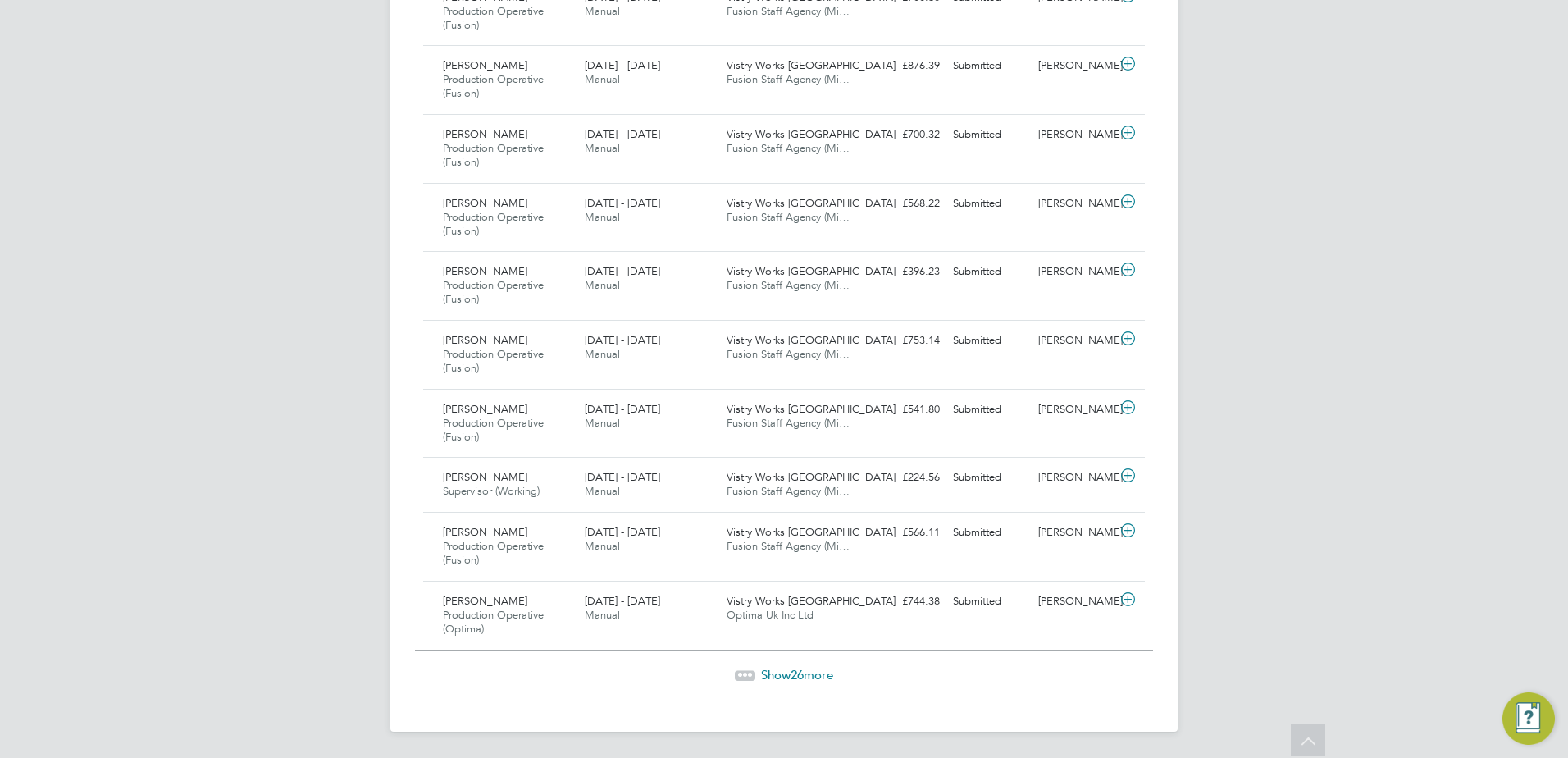
click at [794, 680] on span "26" at bounding box center [797, 675] width 13 height 16
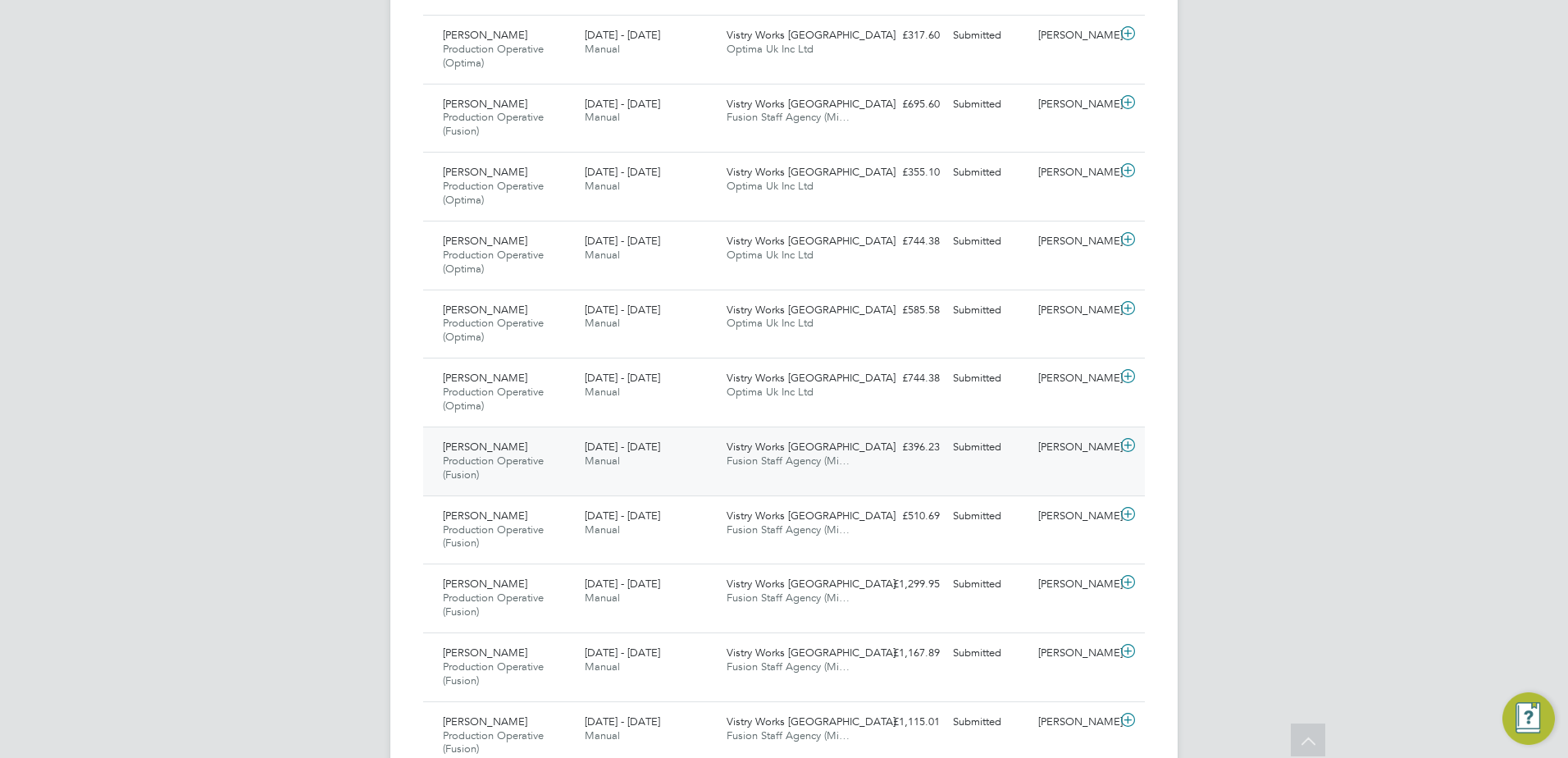
click at [1129, 443] on icon at bounding box center [1128, 445] width 21 height 13
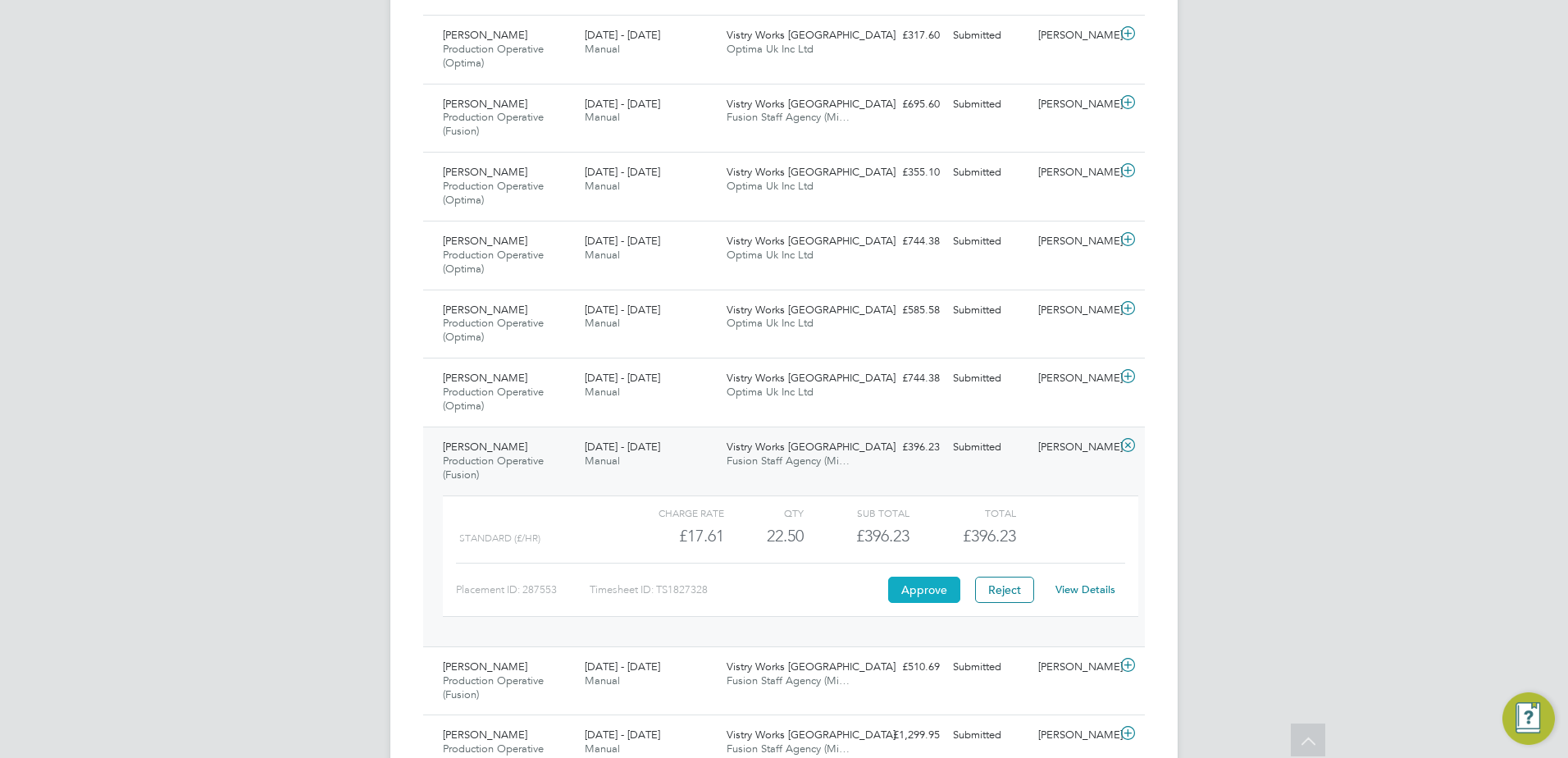
click at [916, 595] on button "Approve" at bounding box center [923, 590] width 72 height 26
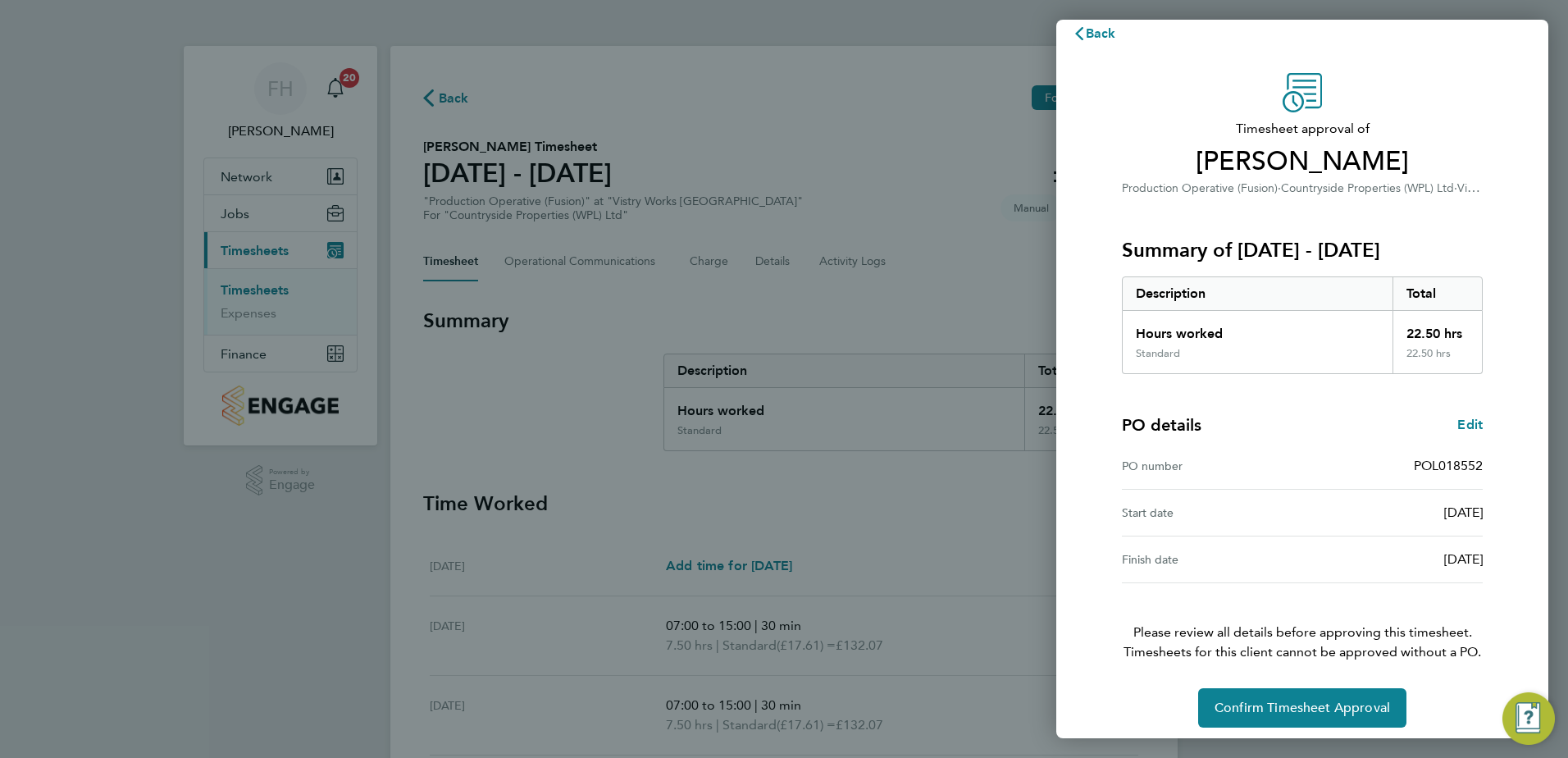
scroll to position [28, 0]
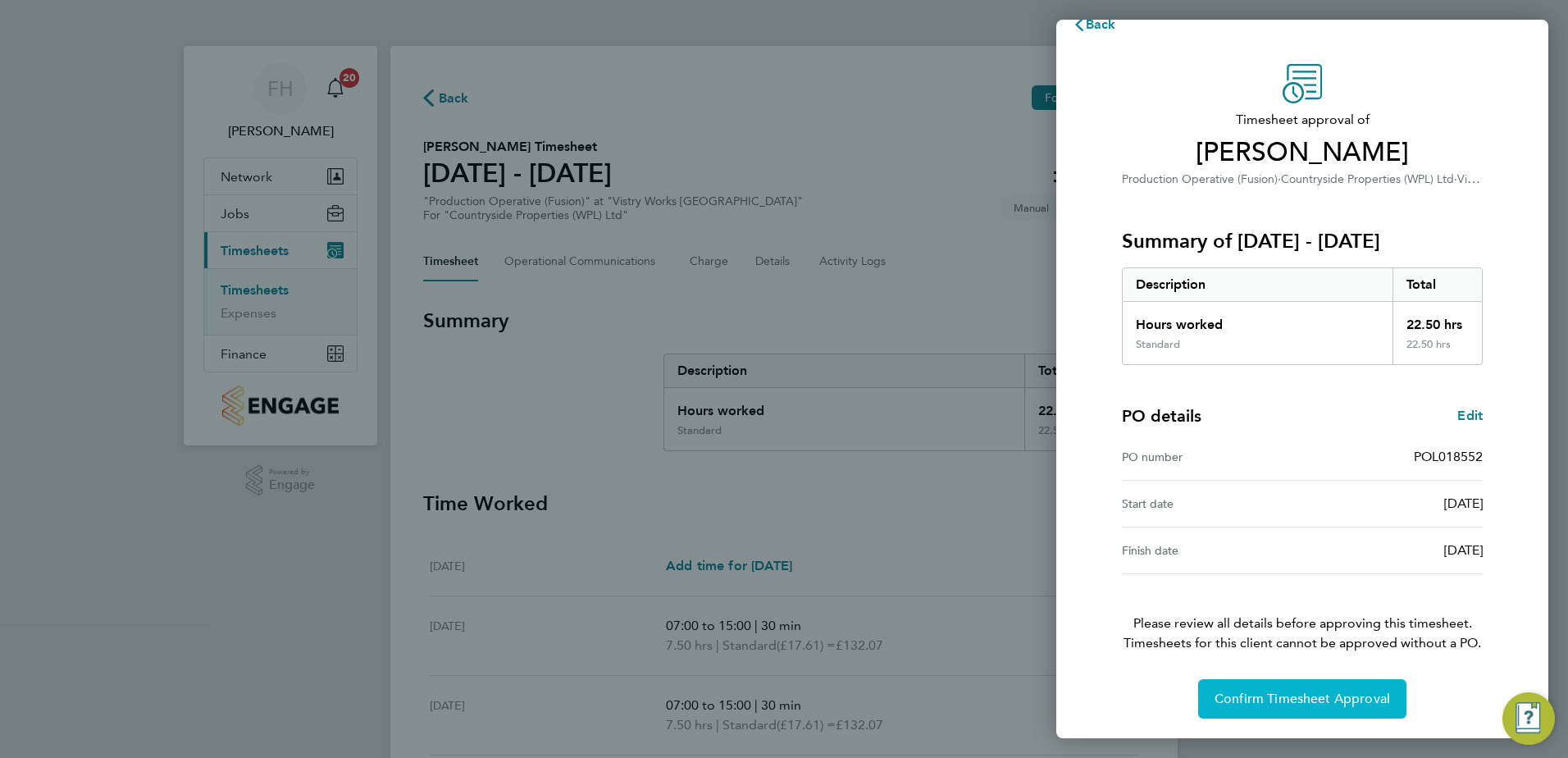
click at [1327, 692] on span "Confirm Timesheet Approval" at bounding box center [1302, 699] width 175 height 17
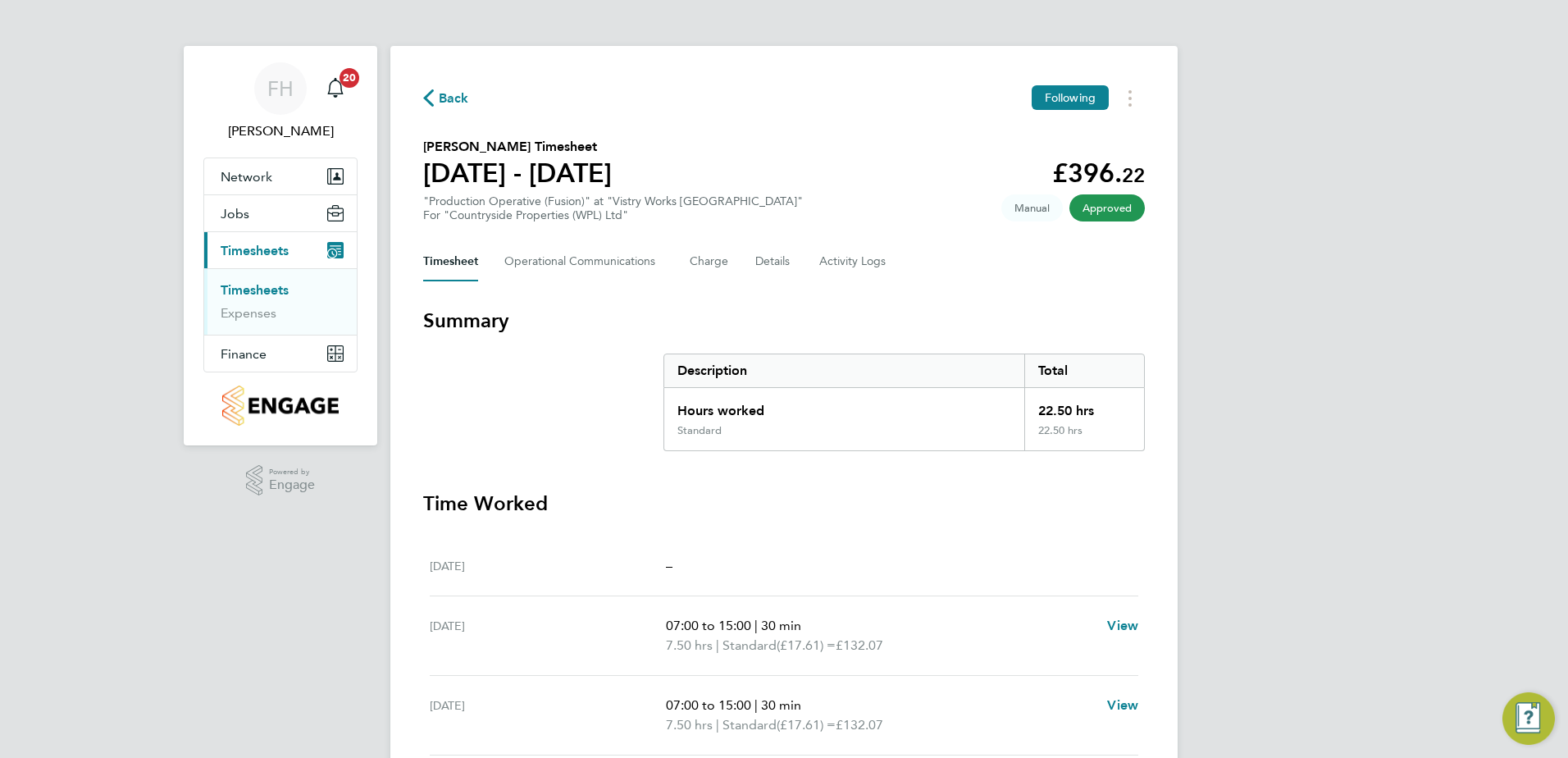
click at [454, 92] on span "Back" at bounding box center [453, 98] width 30 height 20
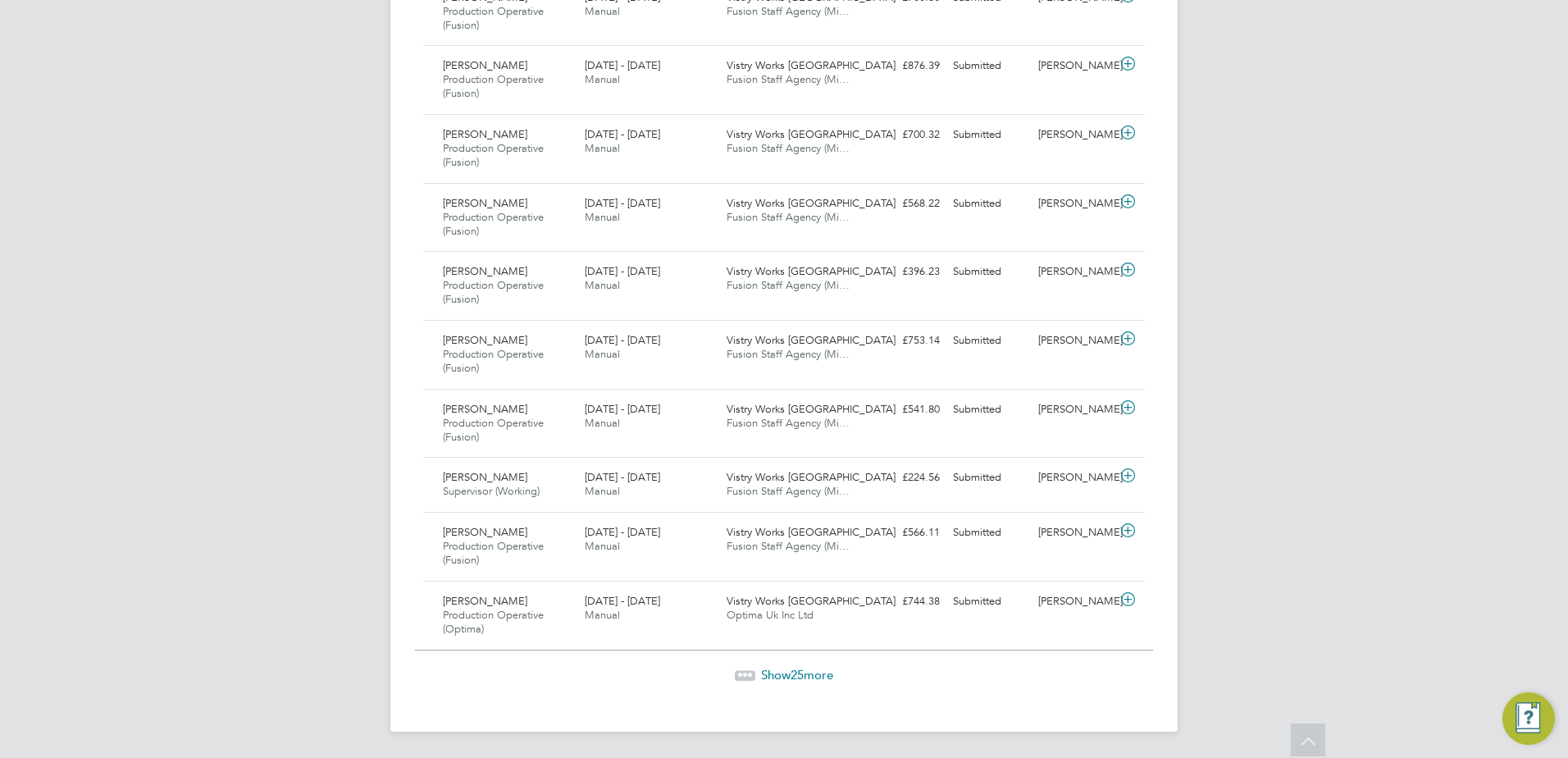
click at [806, 674] on span "Show 25 more" at bounding box center [797, 675] width 72 height 16
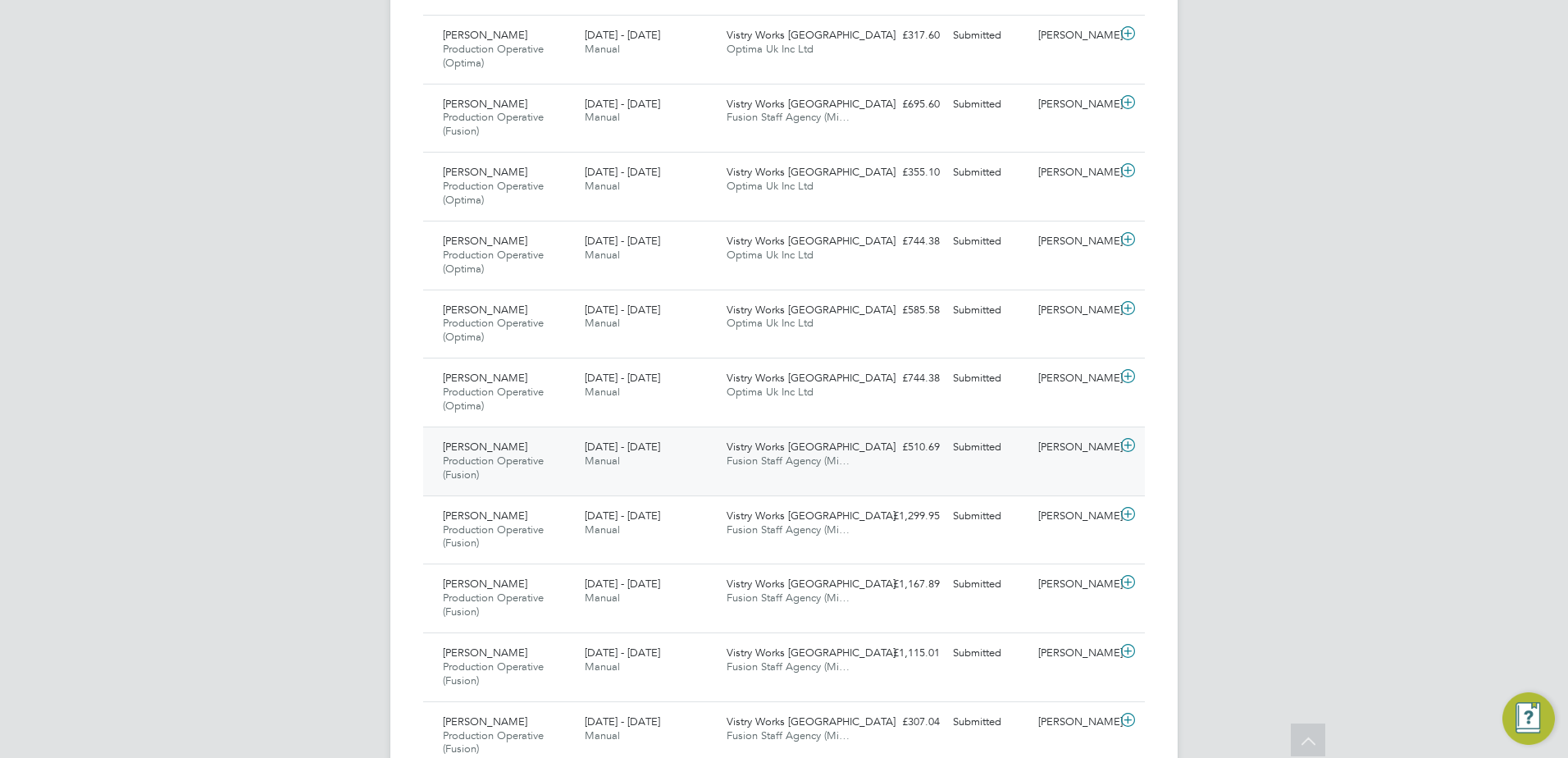
click at [1133, 444] on icon at bounding box center [1128, 445] width 21 height 13
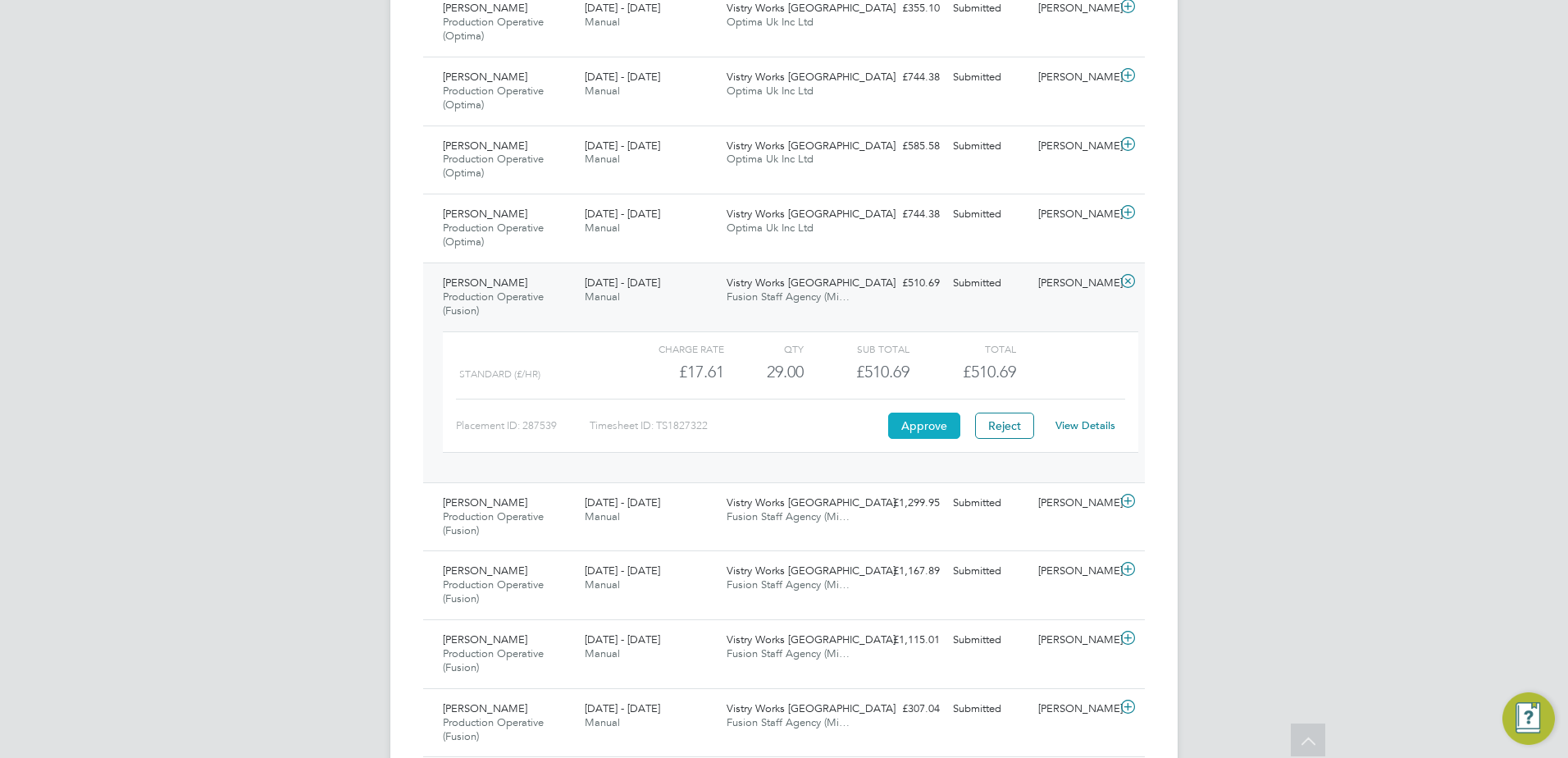
click at [911, 422] on button "Approve" at bounding box center [923, 426] width 72 height 26
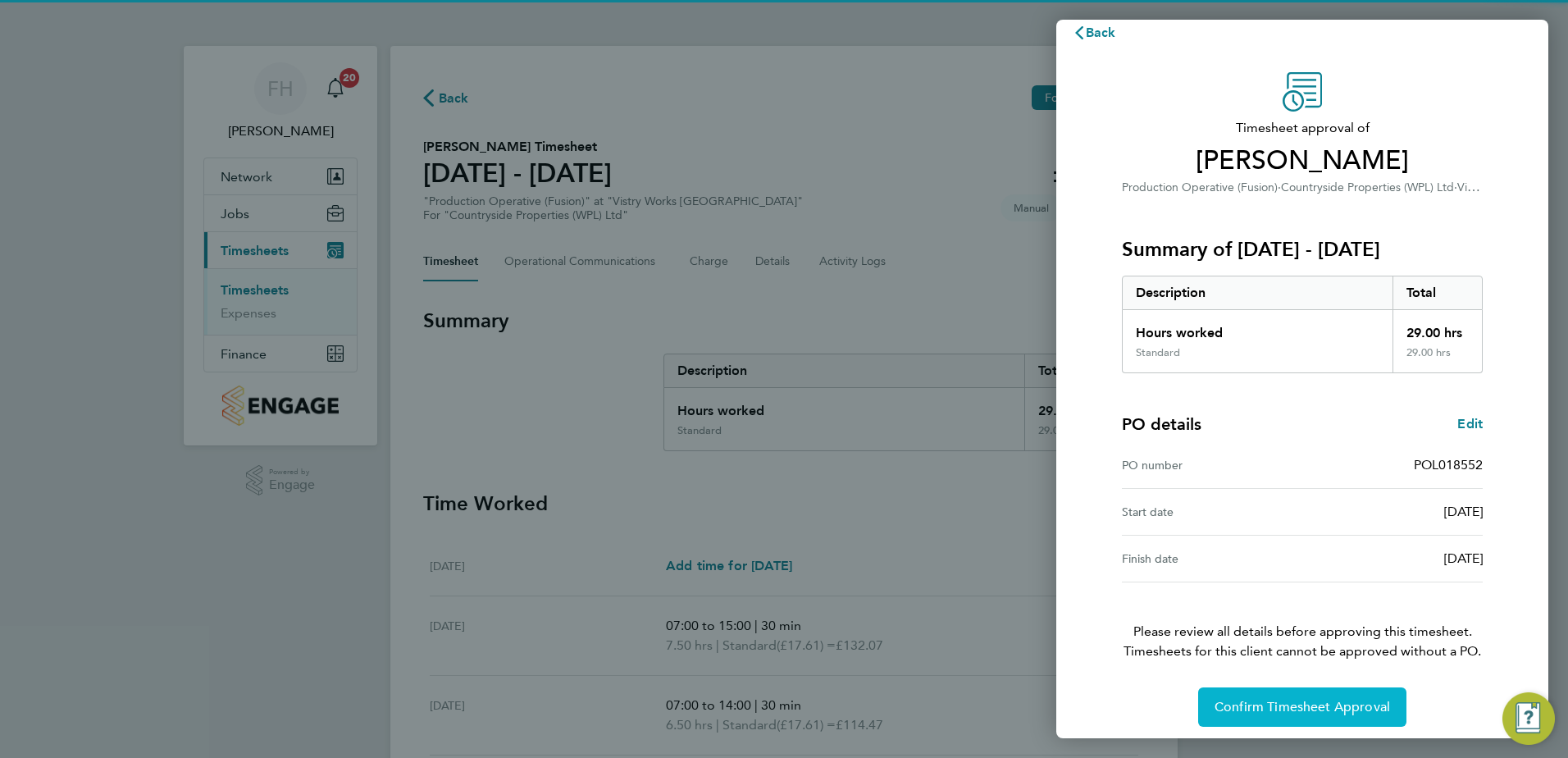
scroll to position [28, 0]
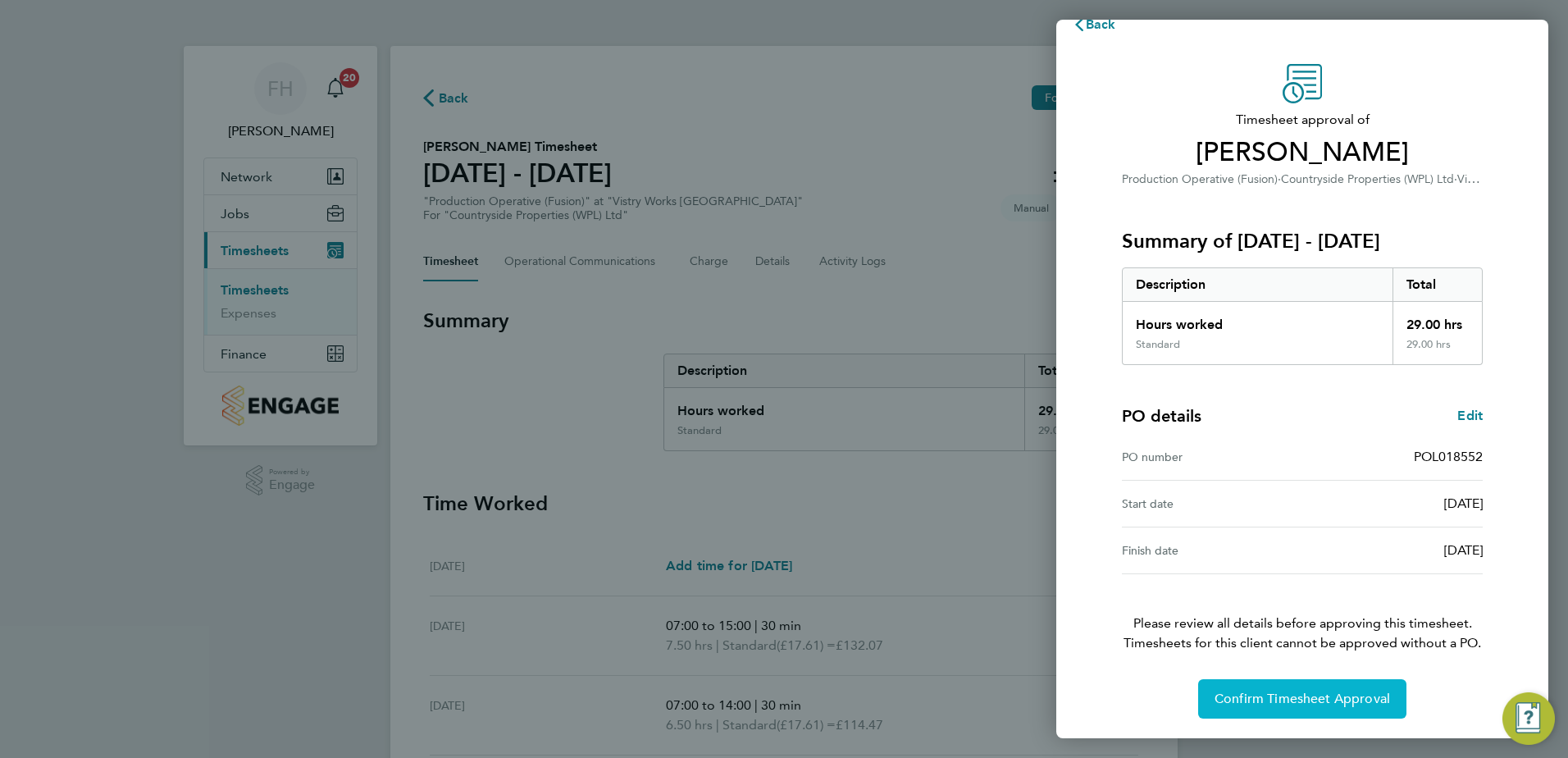
click at [1296, 708] on button "Confirm Timesheet Approval" at bounding box center [1302, 699] width 208 height 39
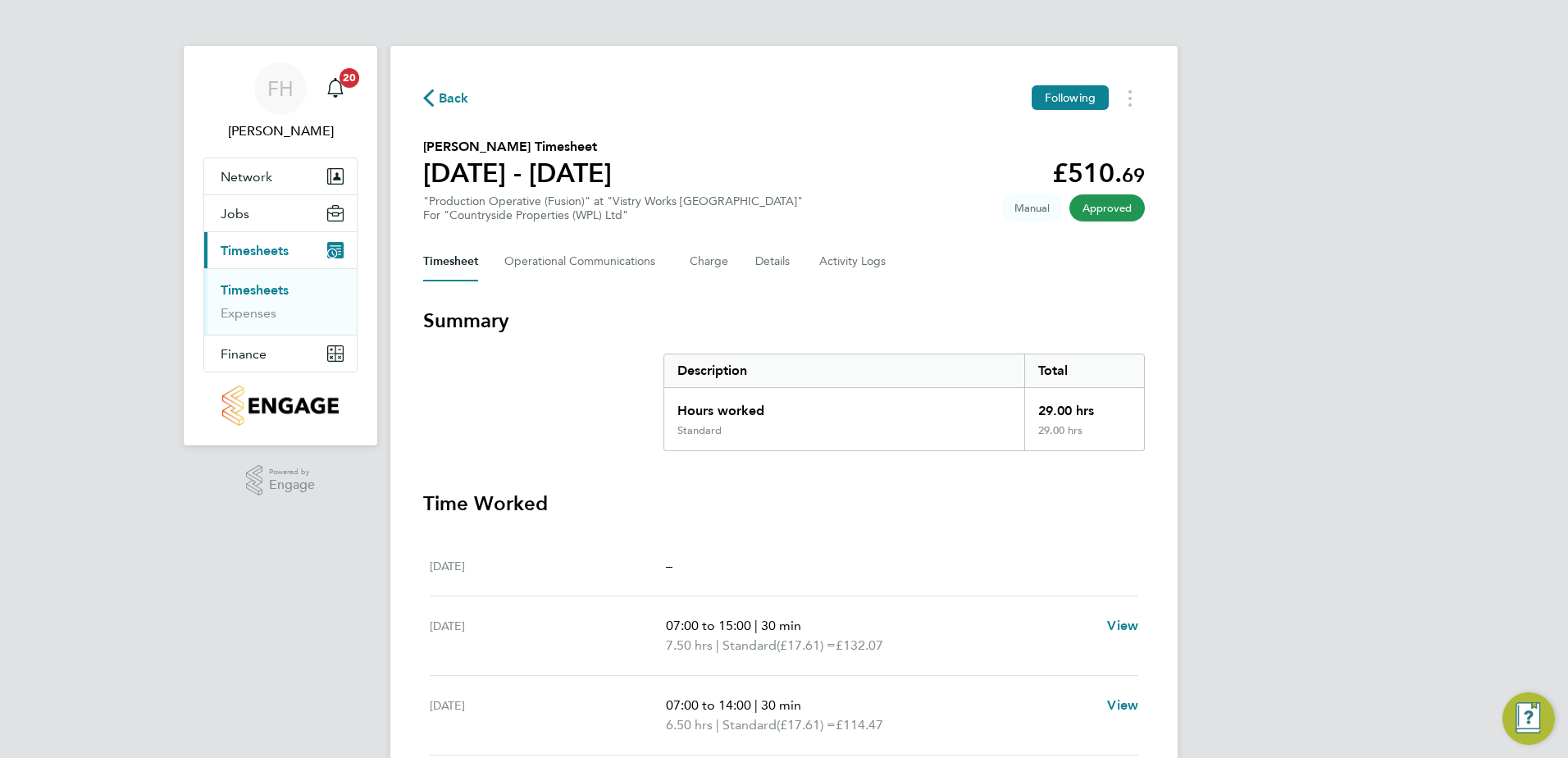
click at [452, 107] on span "Back" at bounding box center [453, 98] width 30 height 20
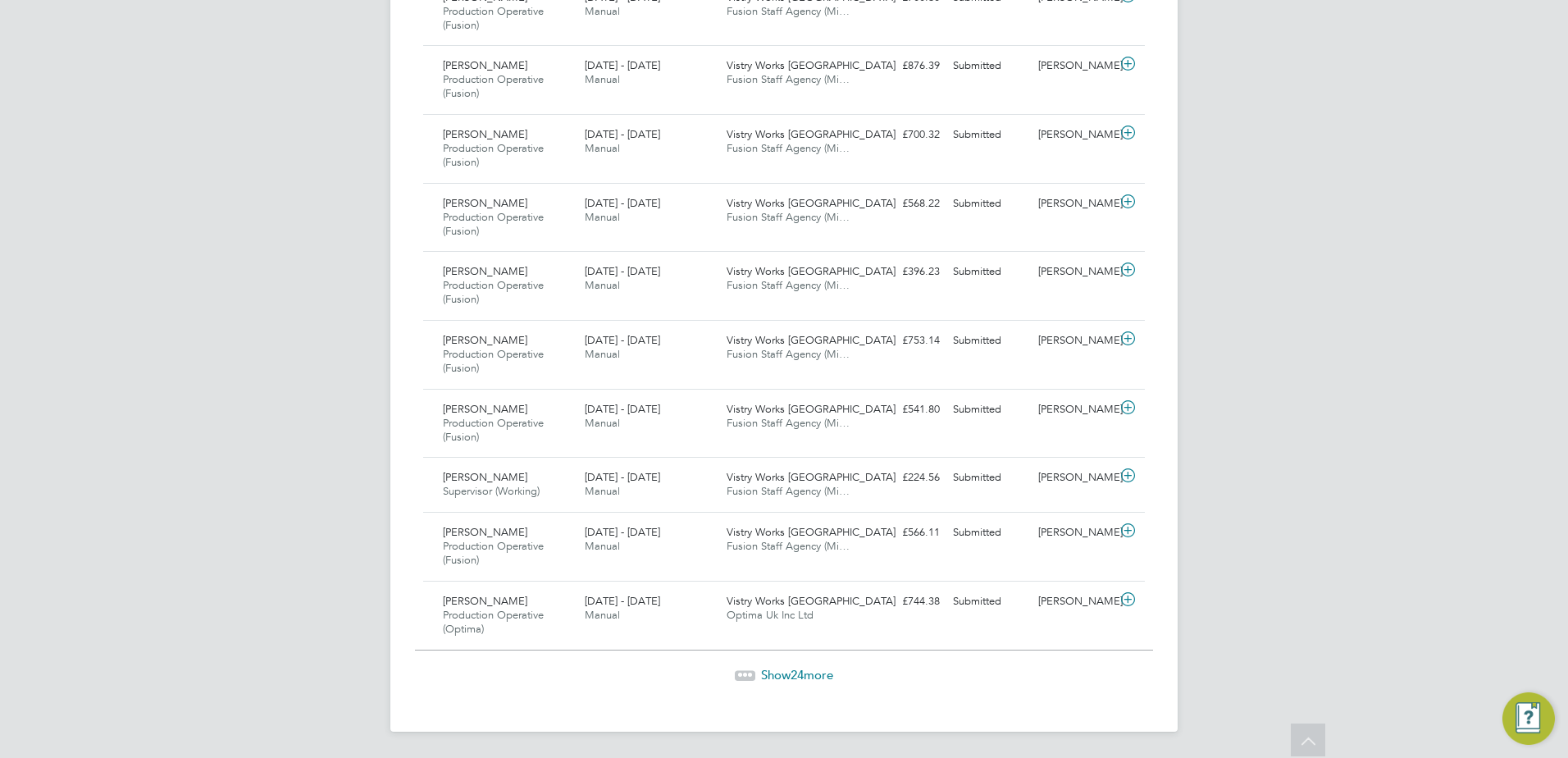
drag, startPoint x: 791, startPoint y: 676, endPoint x: 784, endPoint y: 668, distance: 10.6
click at [791, 676] on span "24" at bounding box center [797, 675] width 13 height 16
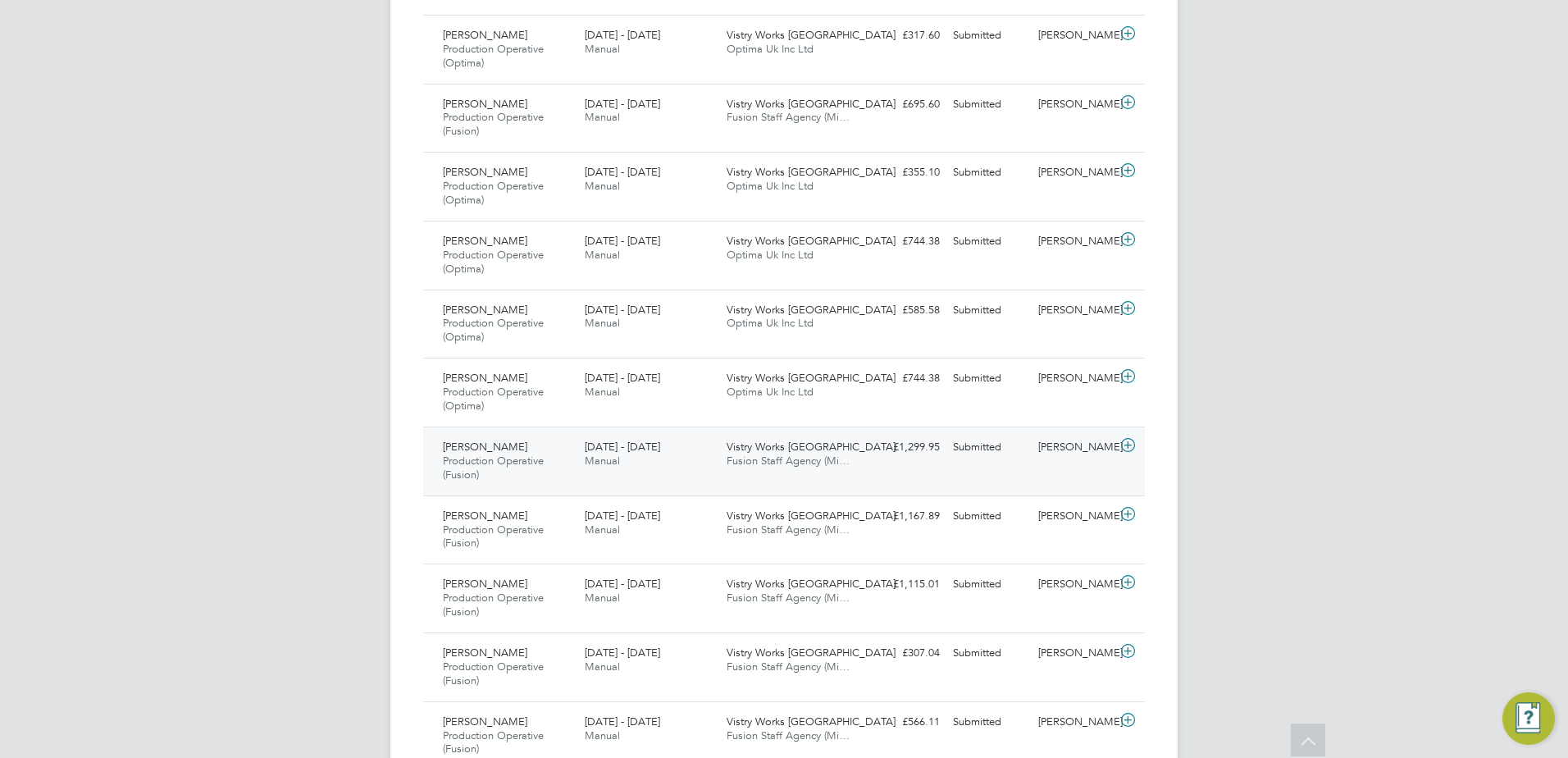
click at [1132, 447] on icon at bounding box center [1128, 445] width 21 height 13
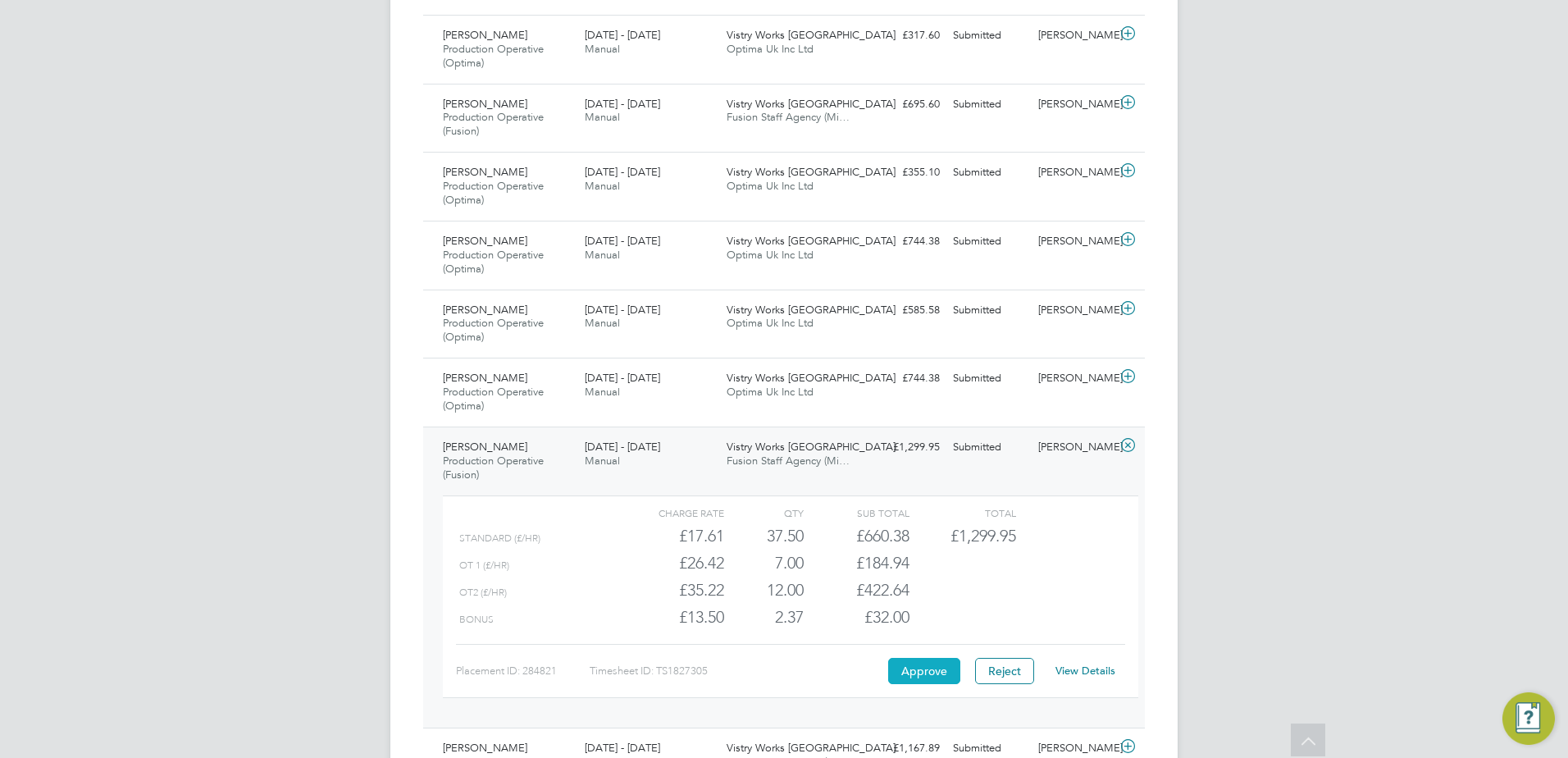
click at [906, 677] on button "Approve" at bounding box center [923, 671] width 72 height 26
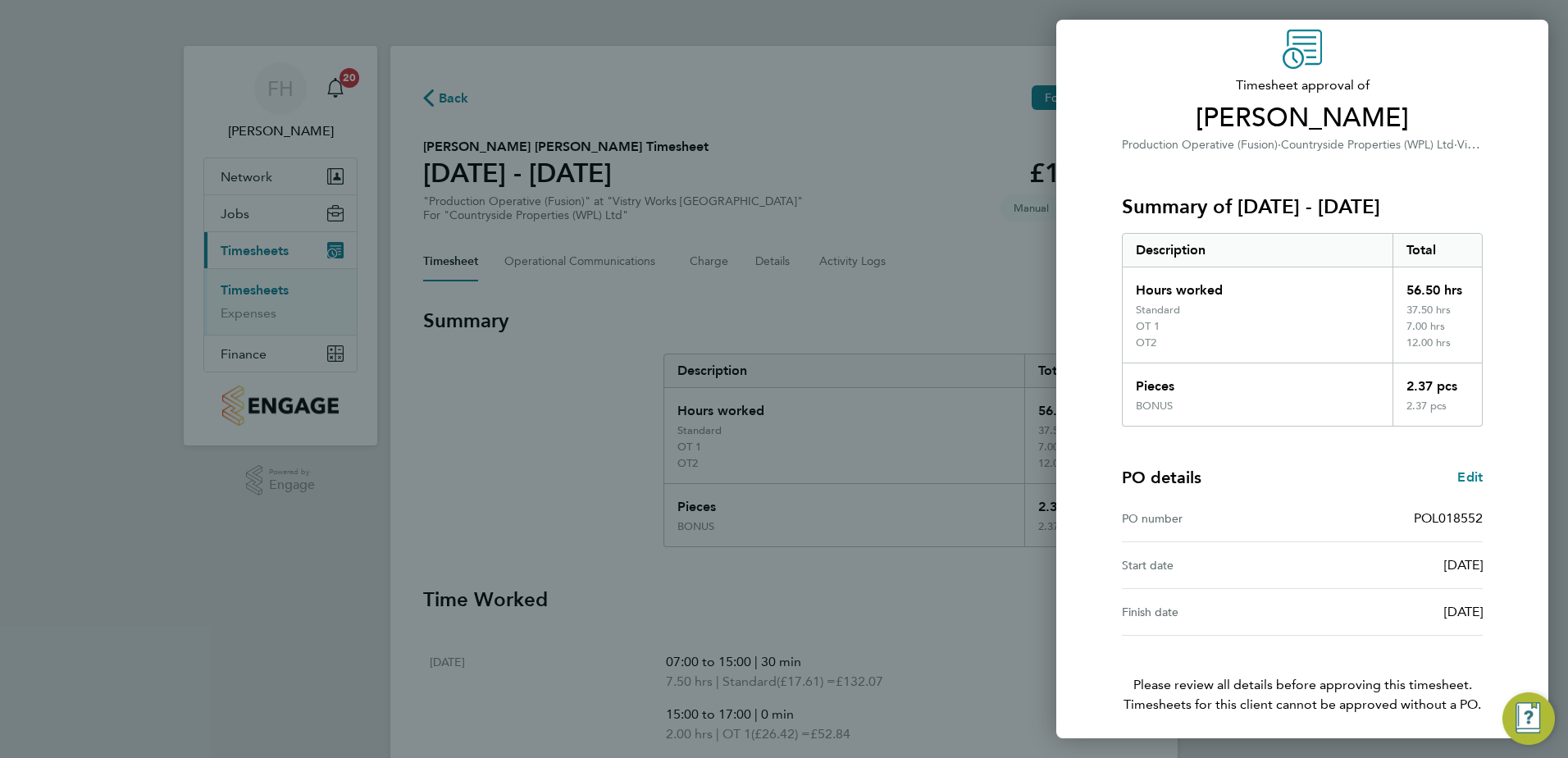
scroll to position [124, 0]
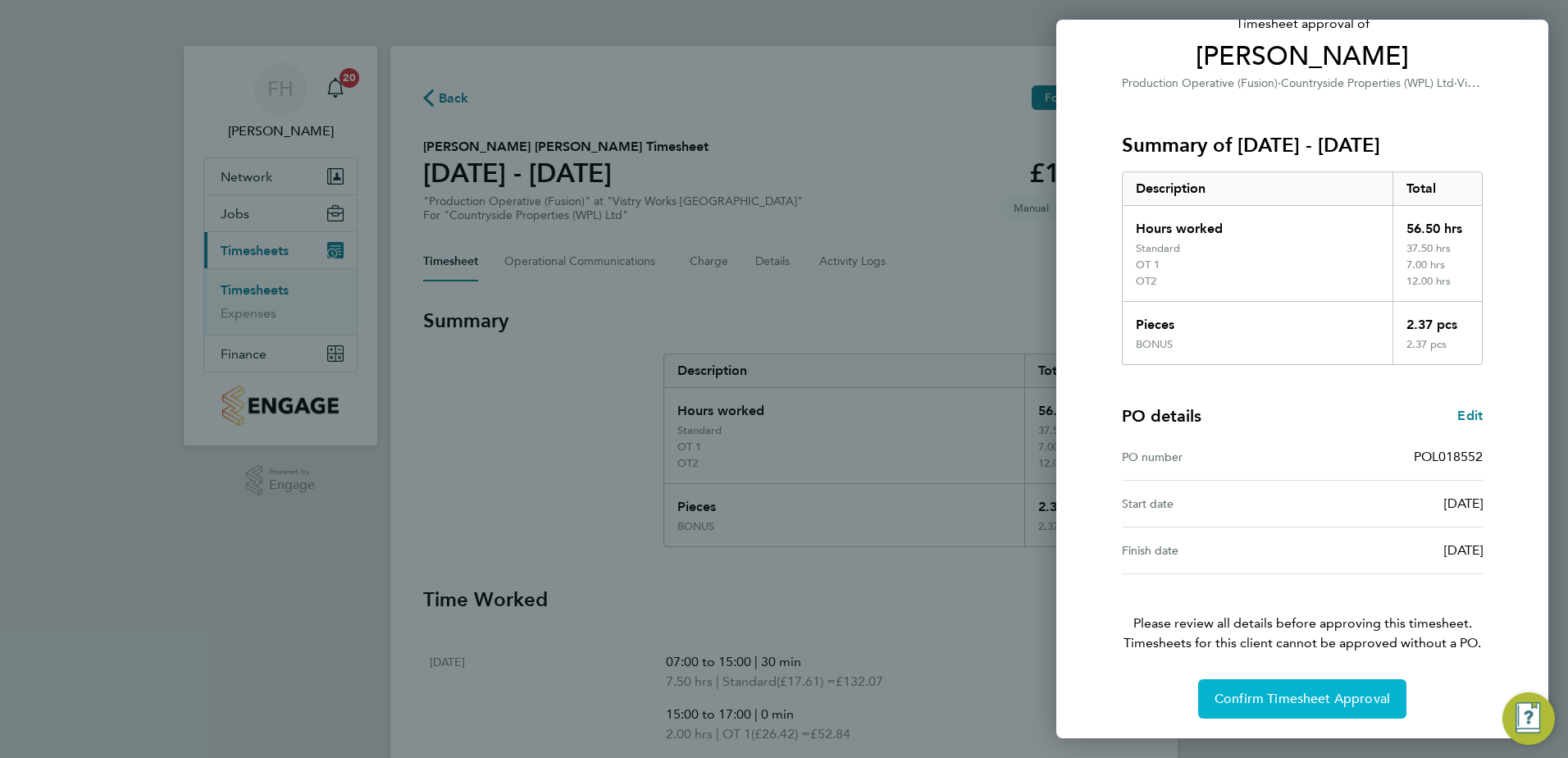
click at [1333, 701] on span "Confirm Timesheet Approval" at bounding box center [1302, 699] width 175 height 17
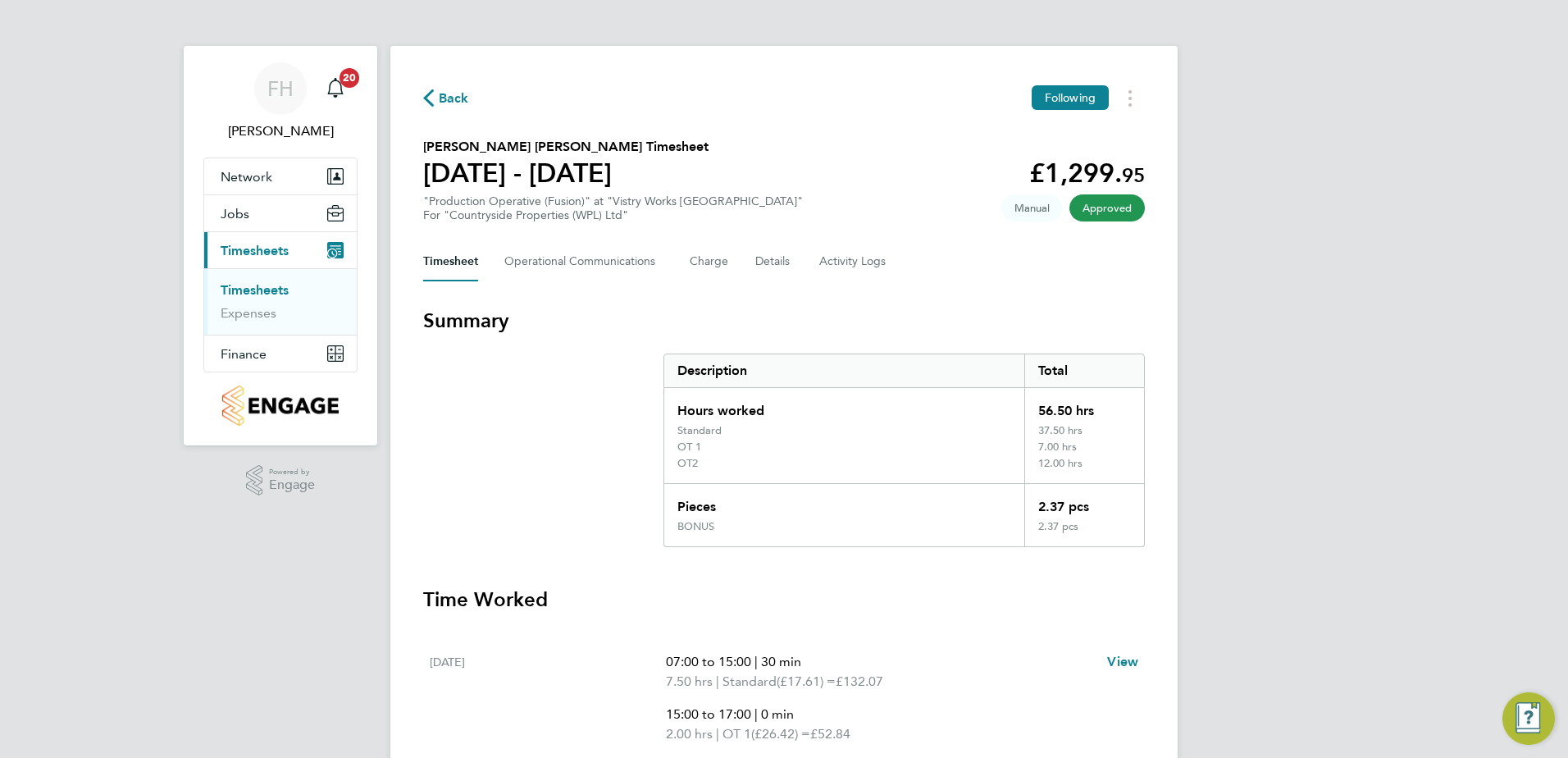
click at [443, 92] on span "Back" at bounding box center [453, 98] width 30 height 20
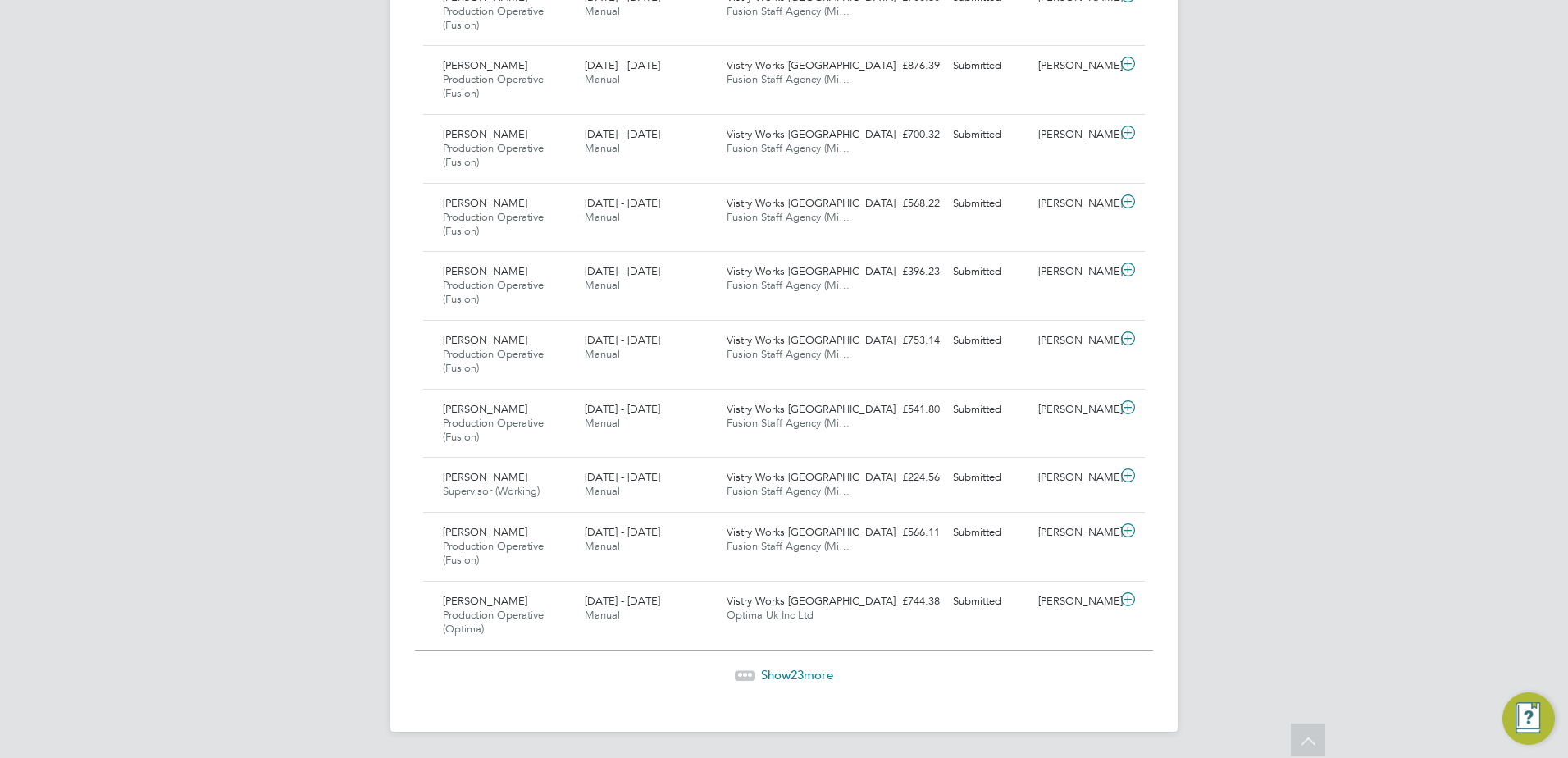
click at [807, 680] on span "Show 23 more" at bounding box center [797, 675] width 72 height 16
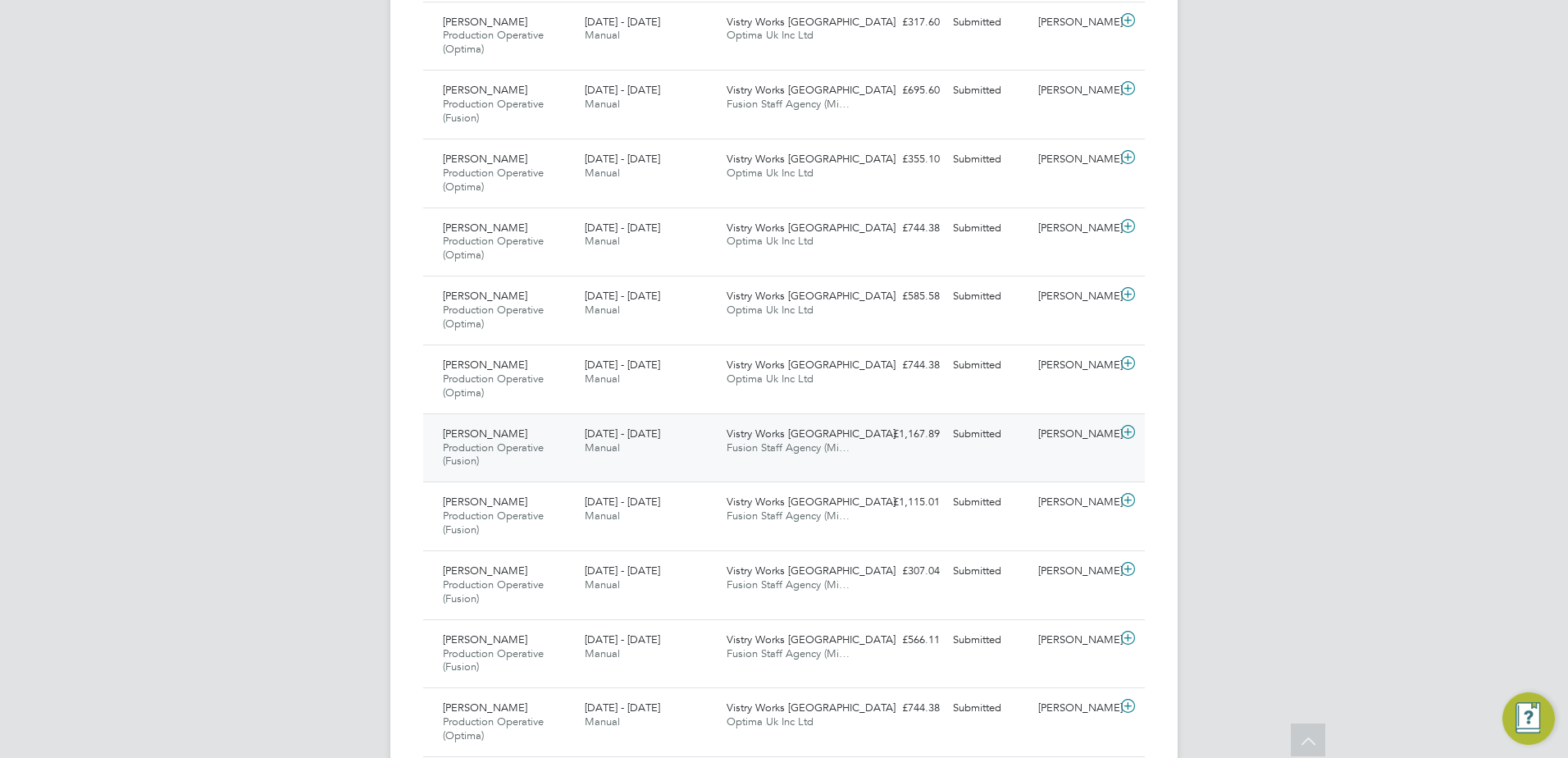
click at [1121, 429] on icon at bounding box center [1128, 432] width 21 height 13
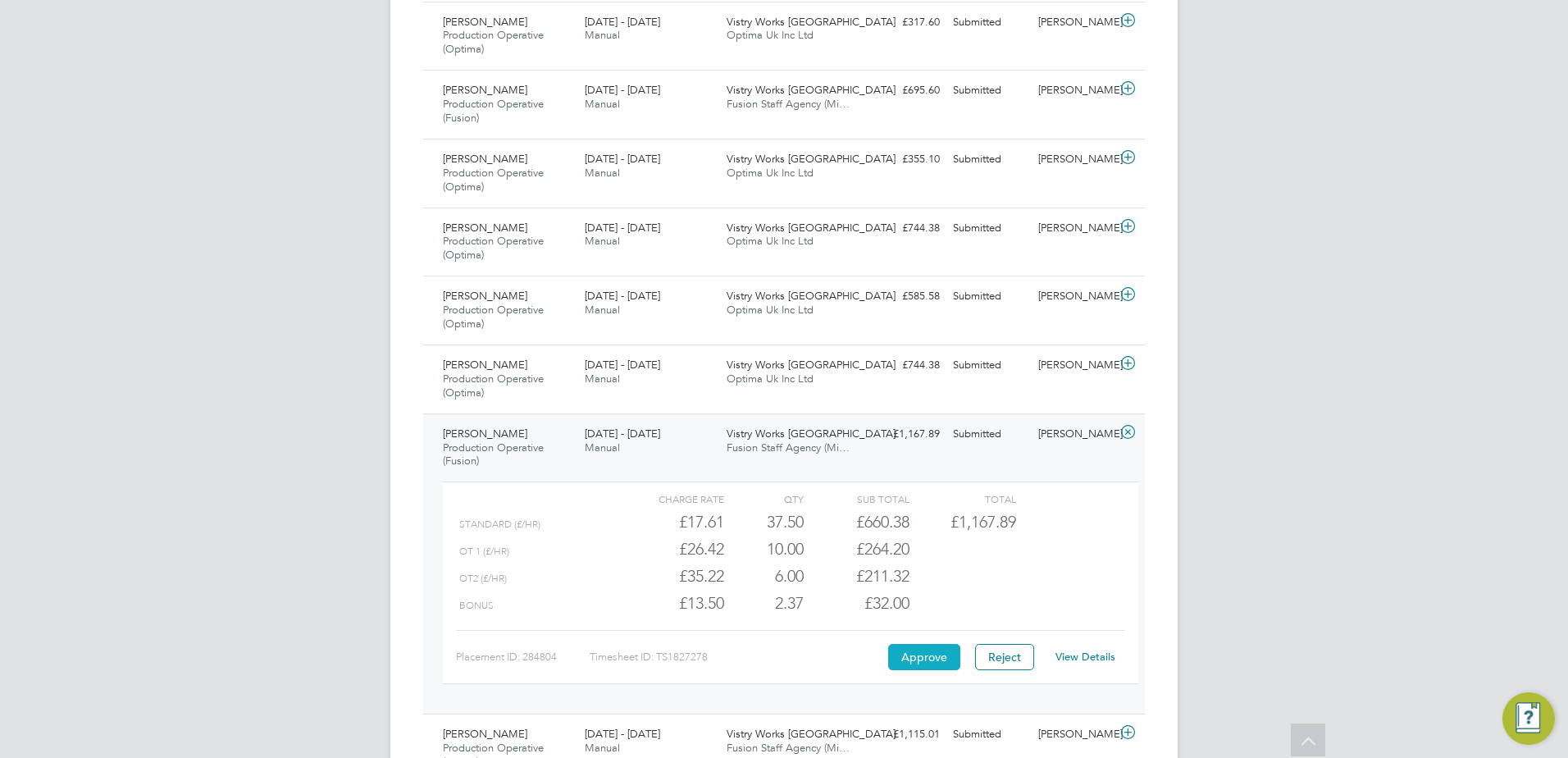
click at [929, 658] on button "Approve" at bounding box center [923, 657] width 72 height 26
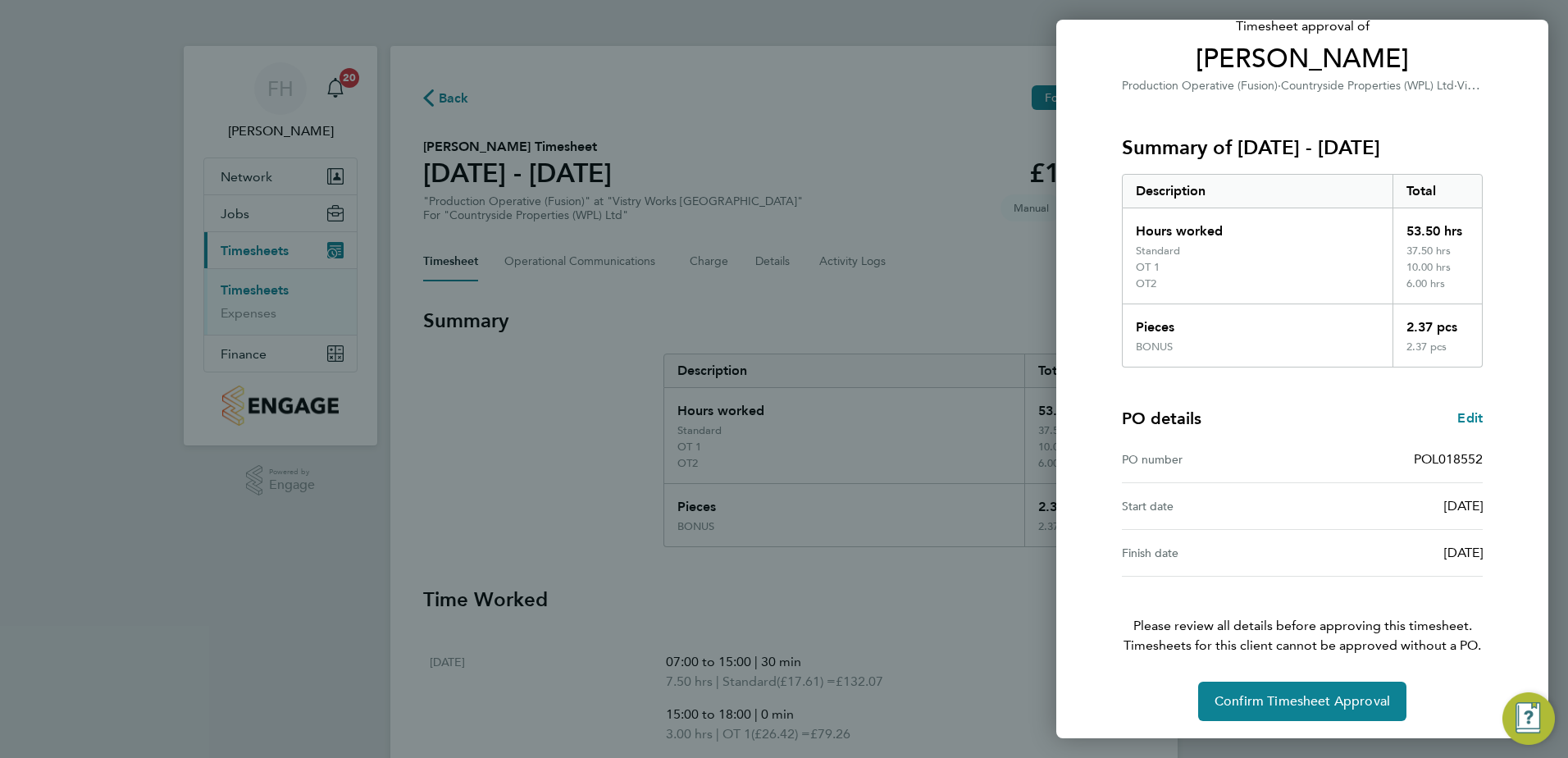
scroll to position [124, 0]
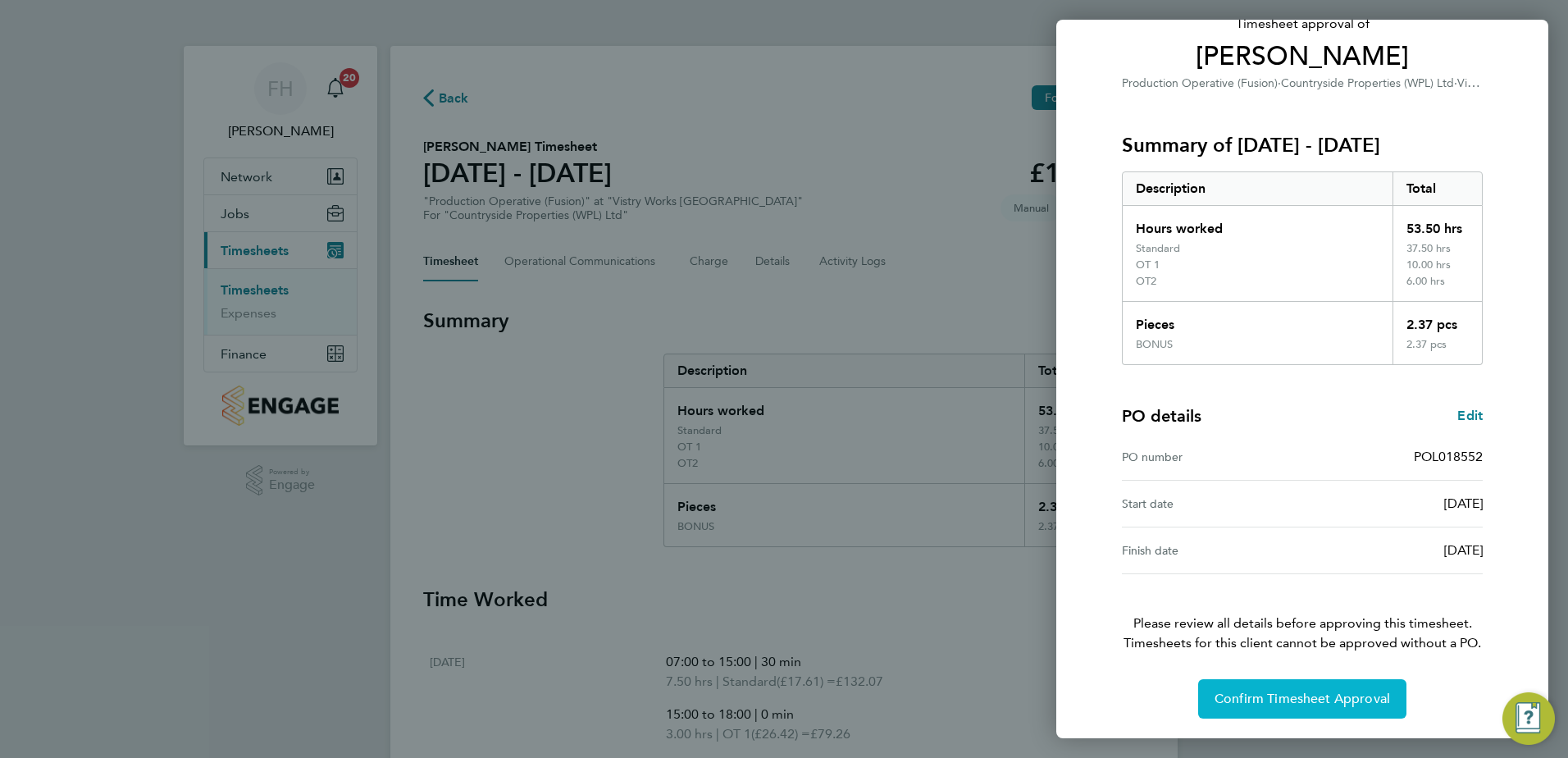
click at [1327, 693] on span "Confirm Timesheet Approval" at bounding box center [1302, 699] width 175 height 17
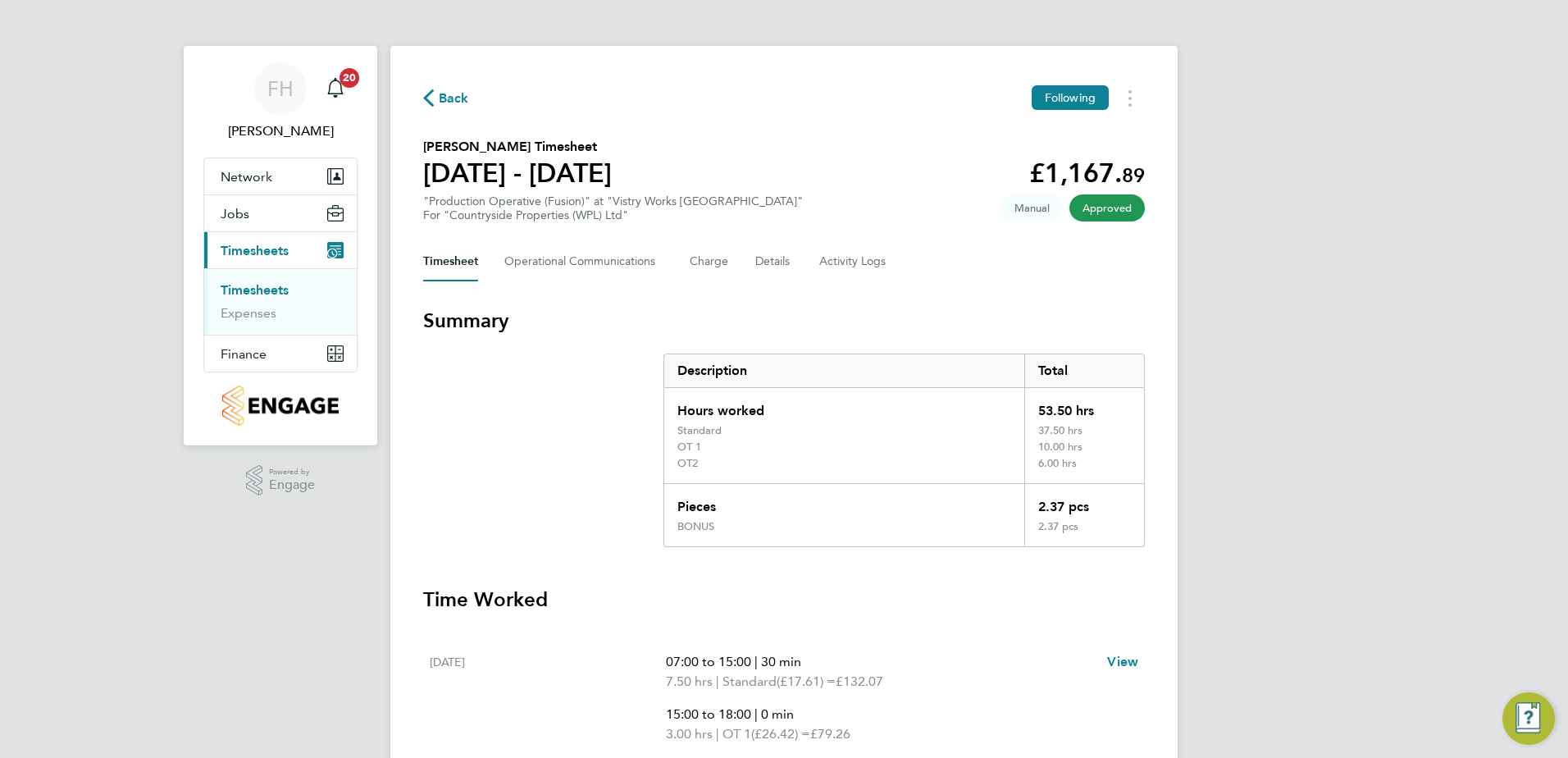
click at [455, 102] on span "Back" at bounding box center [453, 98] width 30 height 20
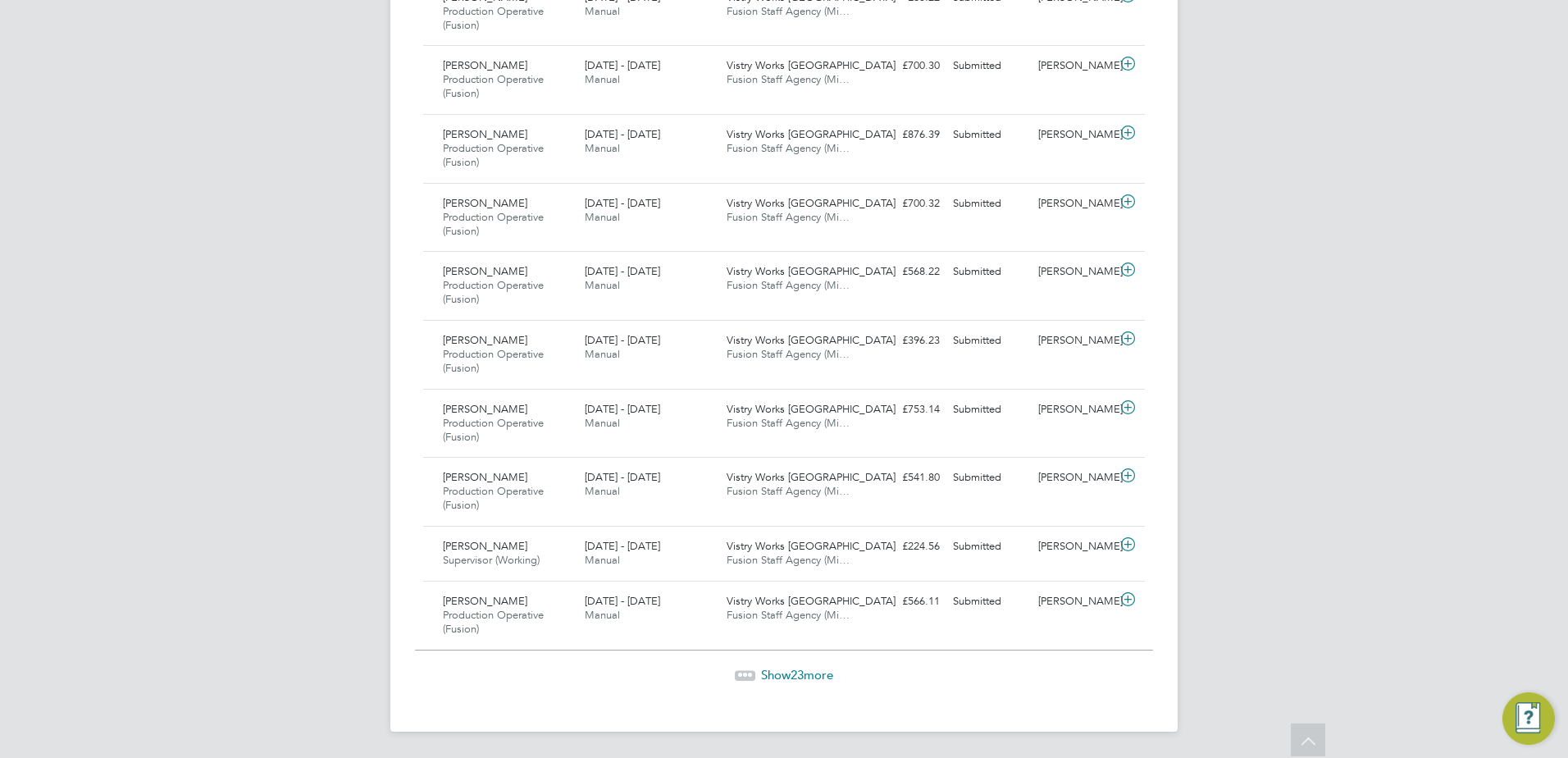
click at [788, 670] on span "Show 23 more" at bounding box center [797, 675] width 72 height 16
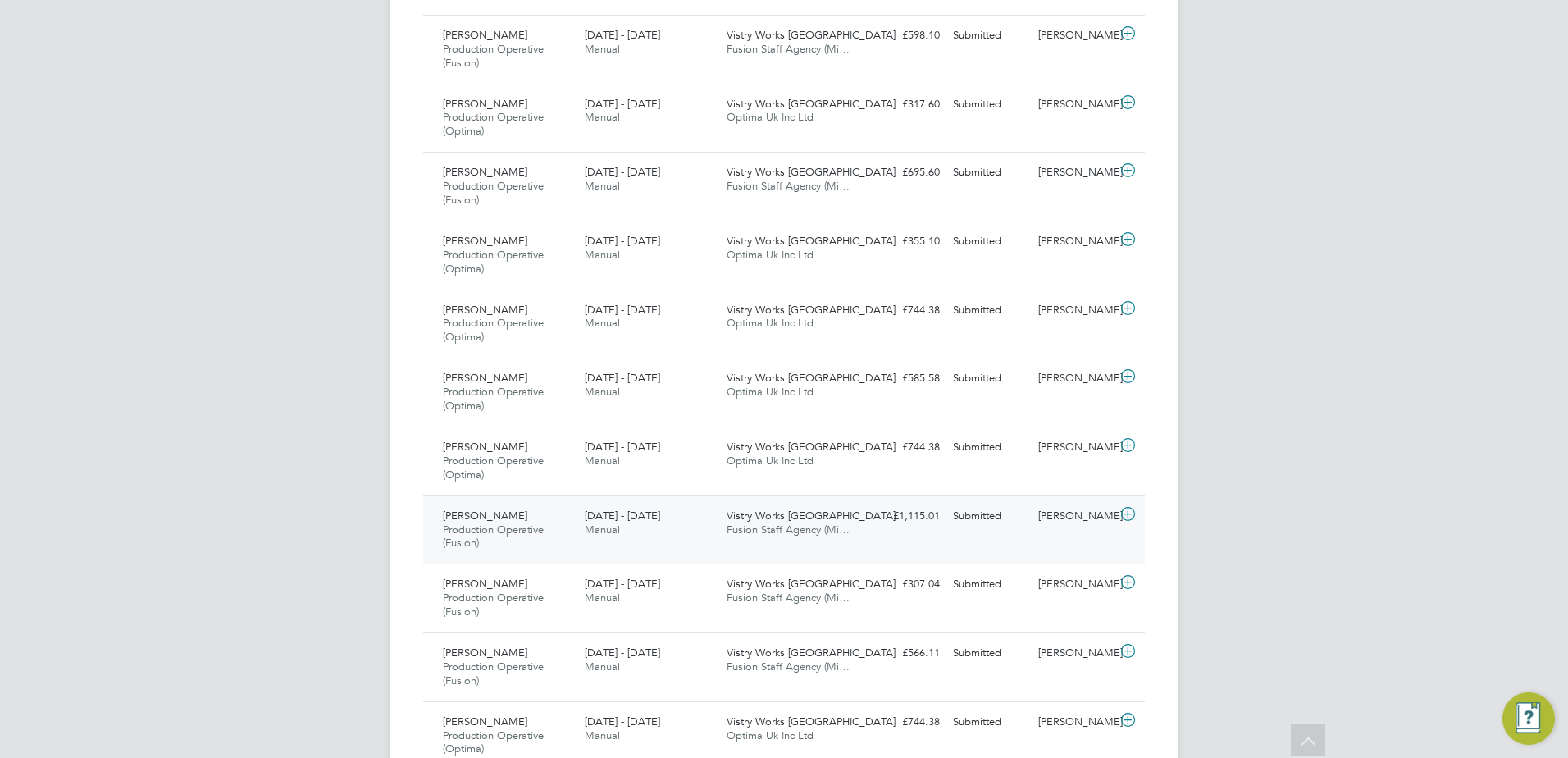
click at [1128, 511] on icon at bounding box center [1128, 514] width 21 height 13
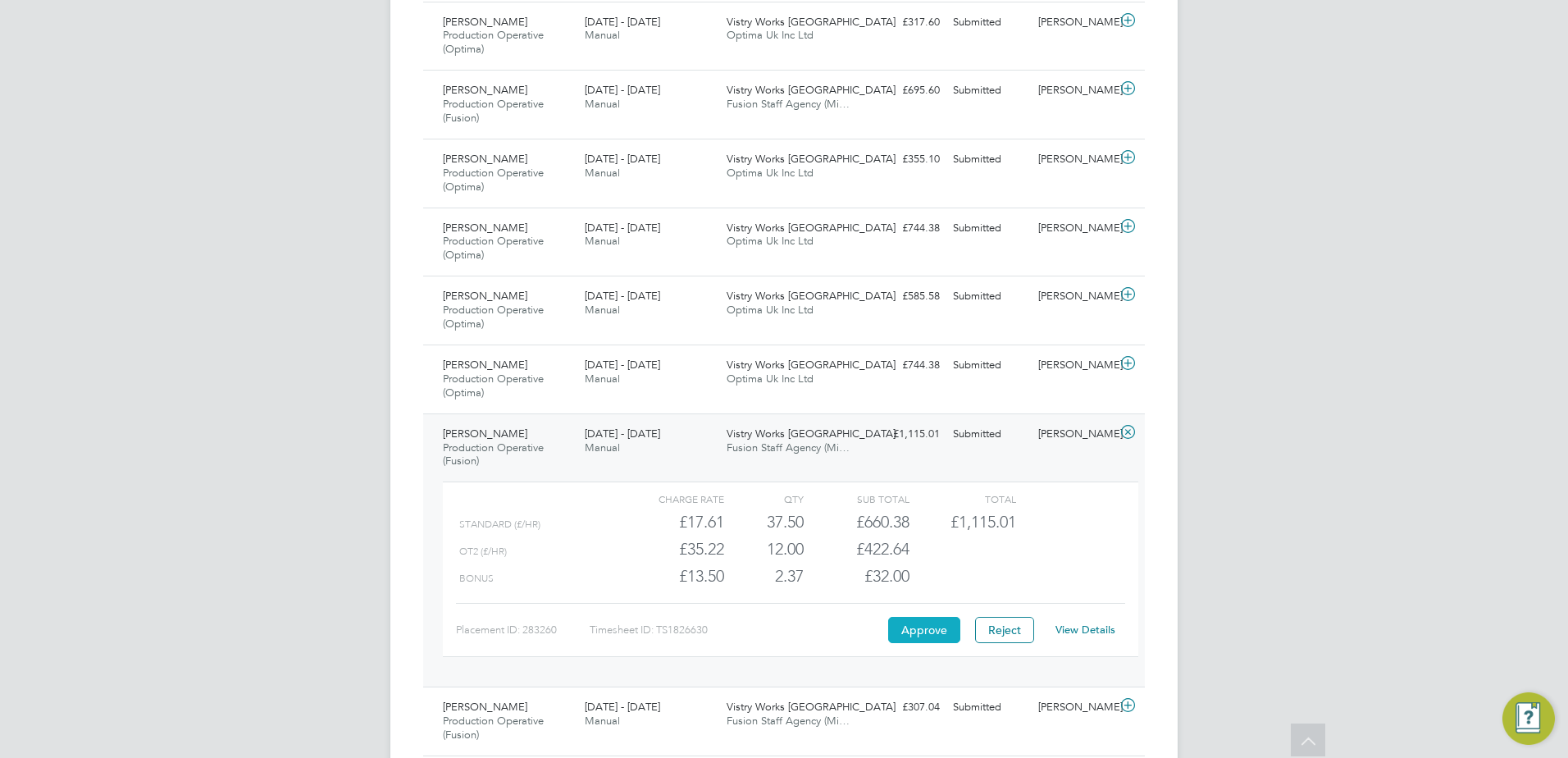
click at [925, 629] on button "Approve" at bounding box center [923, 630] width 72 height 26
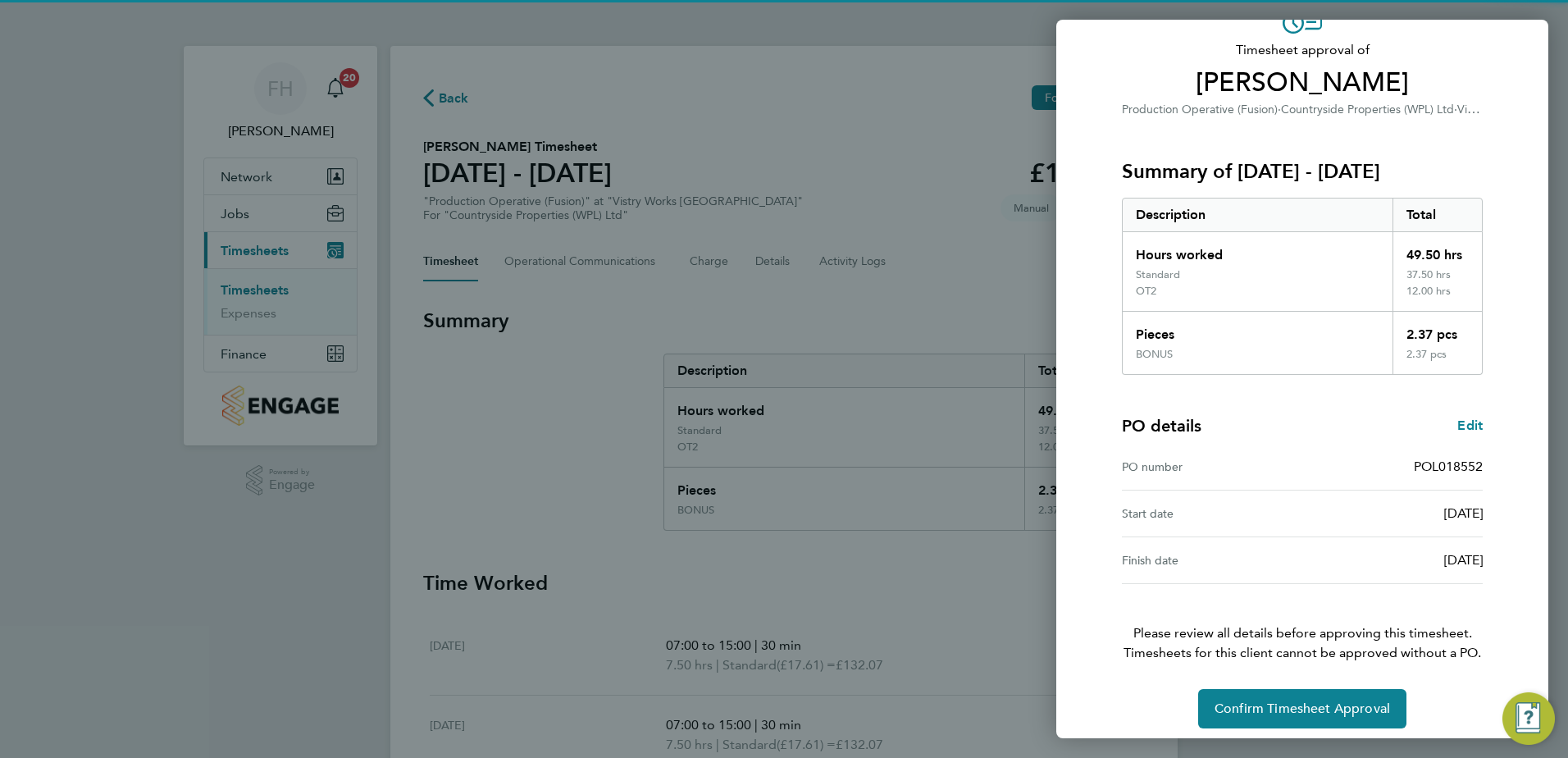
scroll to position [108, 0]
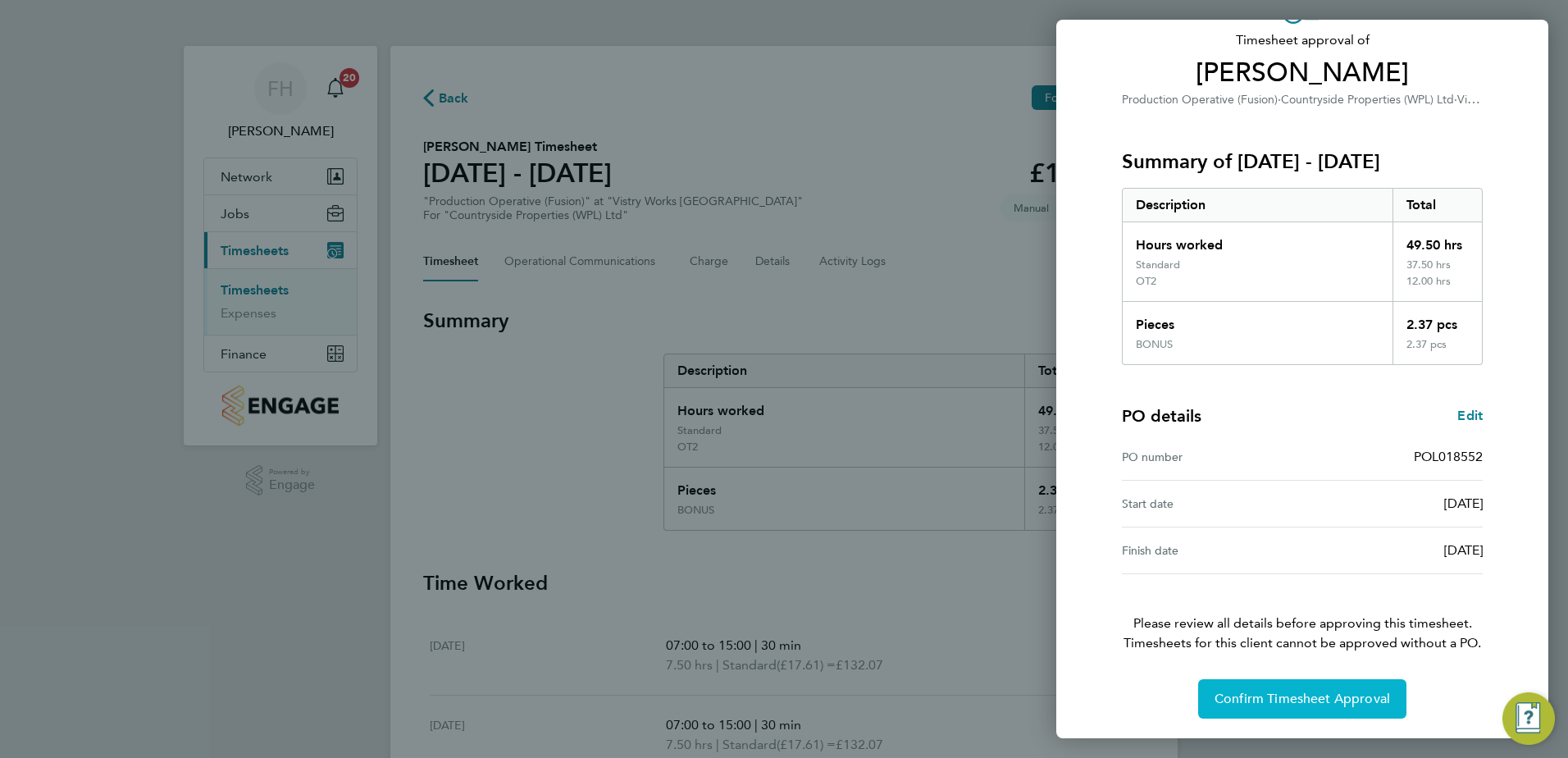
click at [1355, 700] on span "Confirm Timesheet Approval" at bounding box center [1302, 699] width 175 height 17
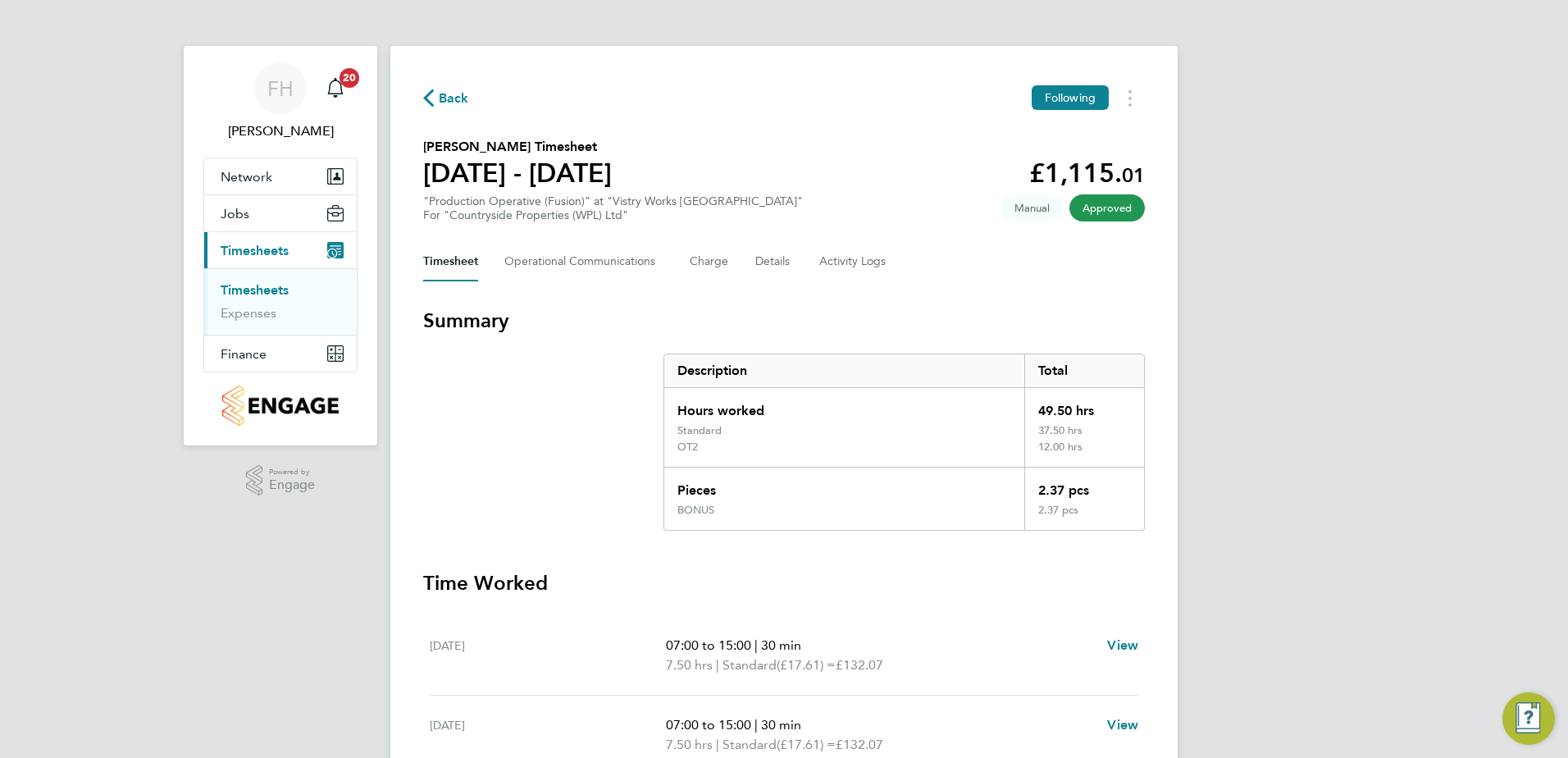
click at [450, 104] on span "Back" at bounding box center [453, 98] width 30 height 20
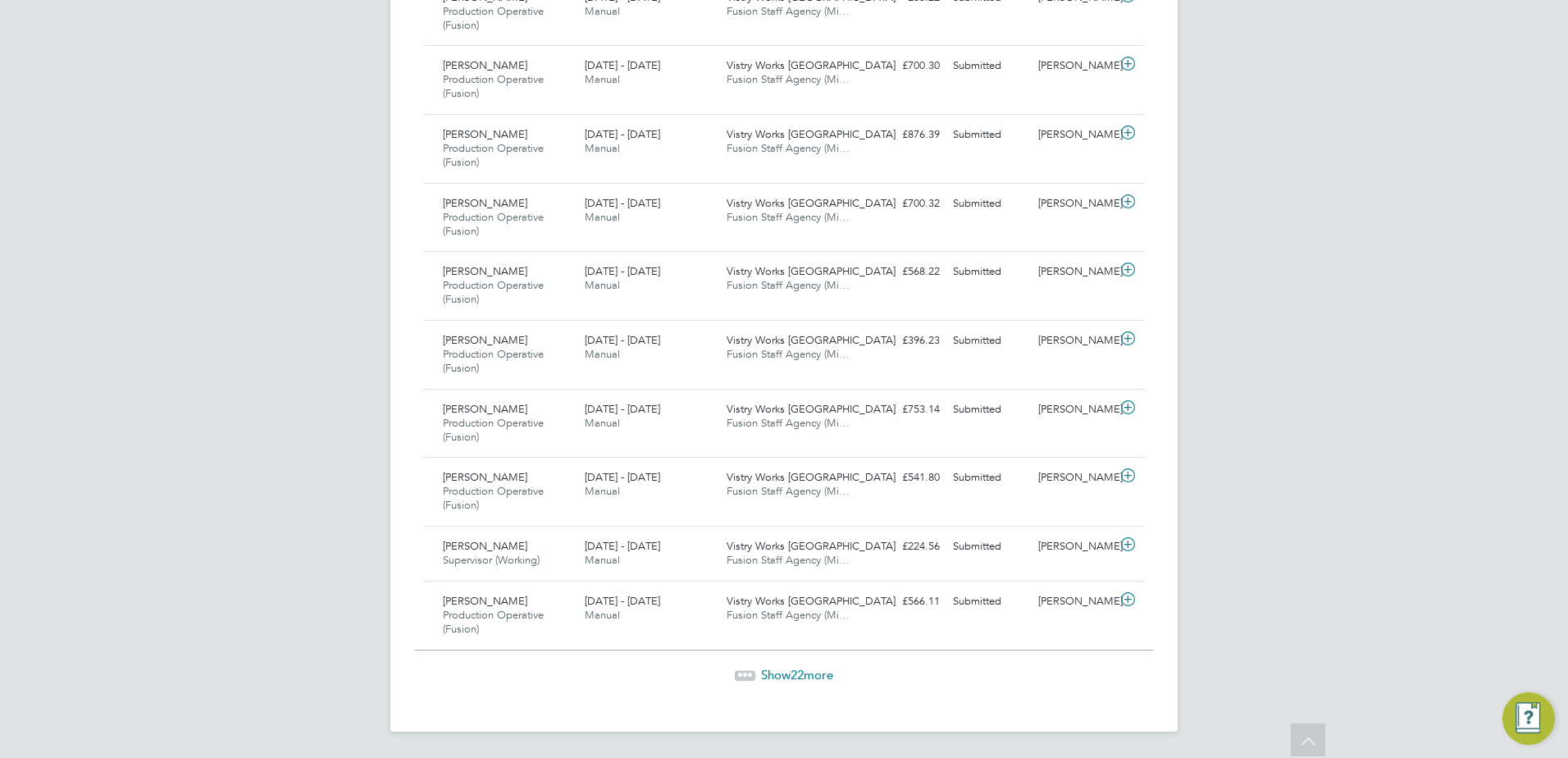
click at [775, 673] on span "Show 22 more" at bounding box center [797, 675] width 72 height 16
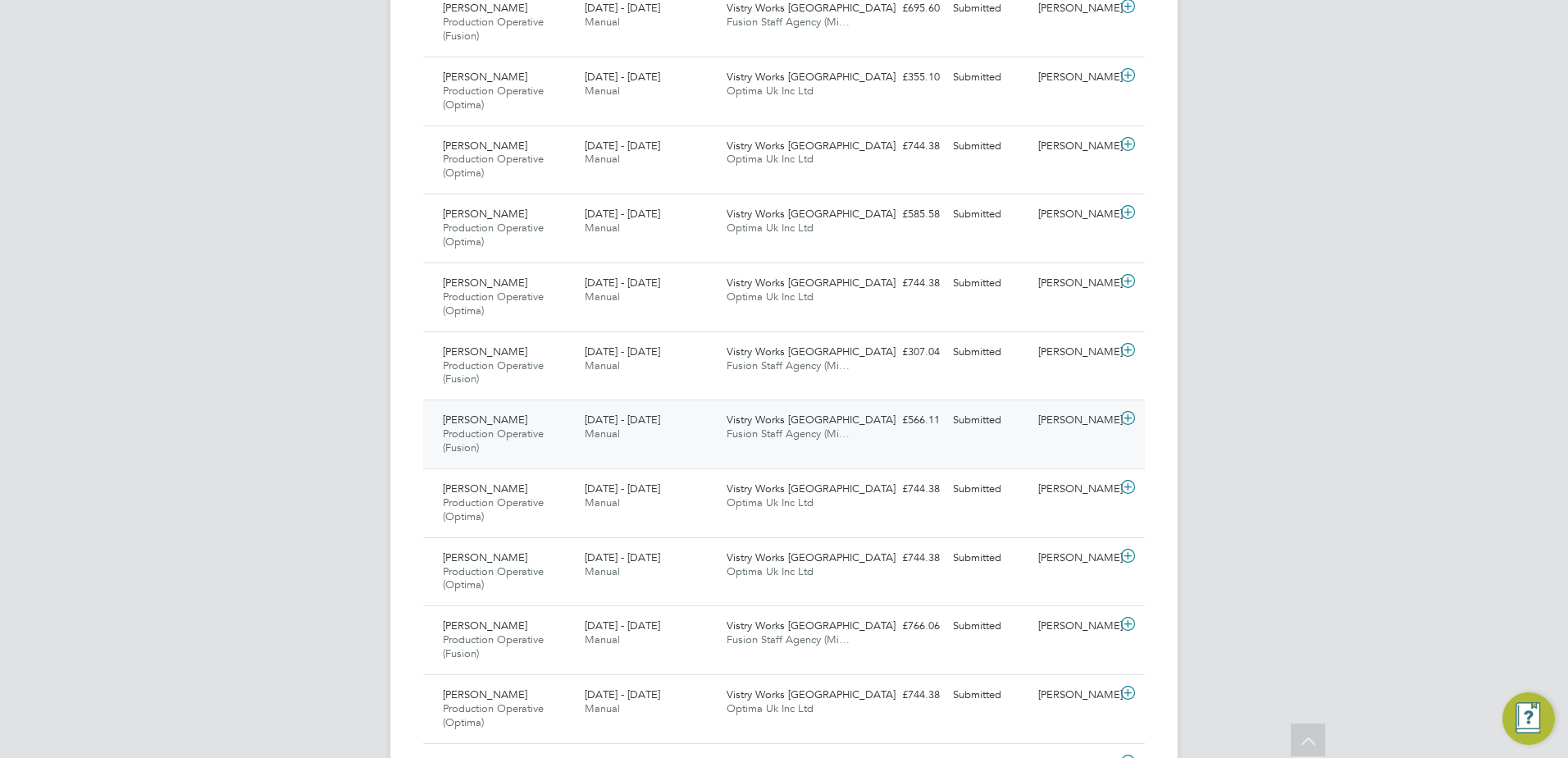
click at [1131, 417] on icon at bounding box center [1128, 418] width 21 height 13
